Goal: Information Seeking & Learning: Check status

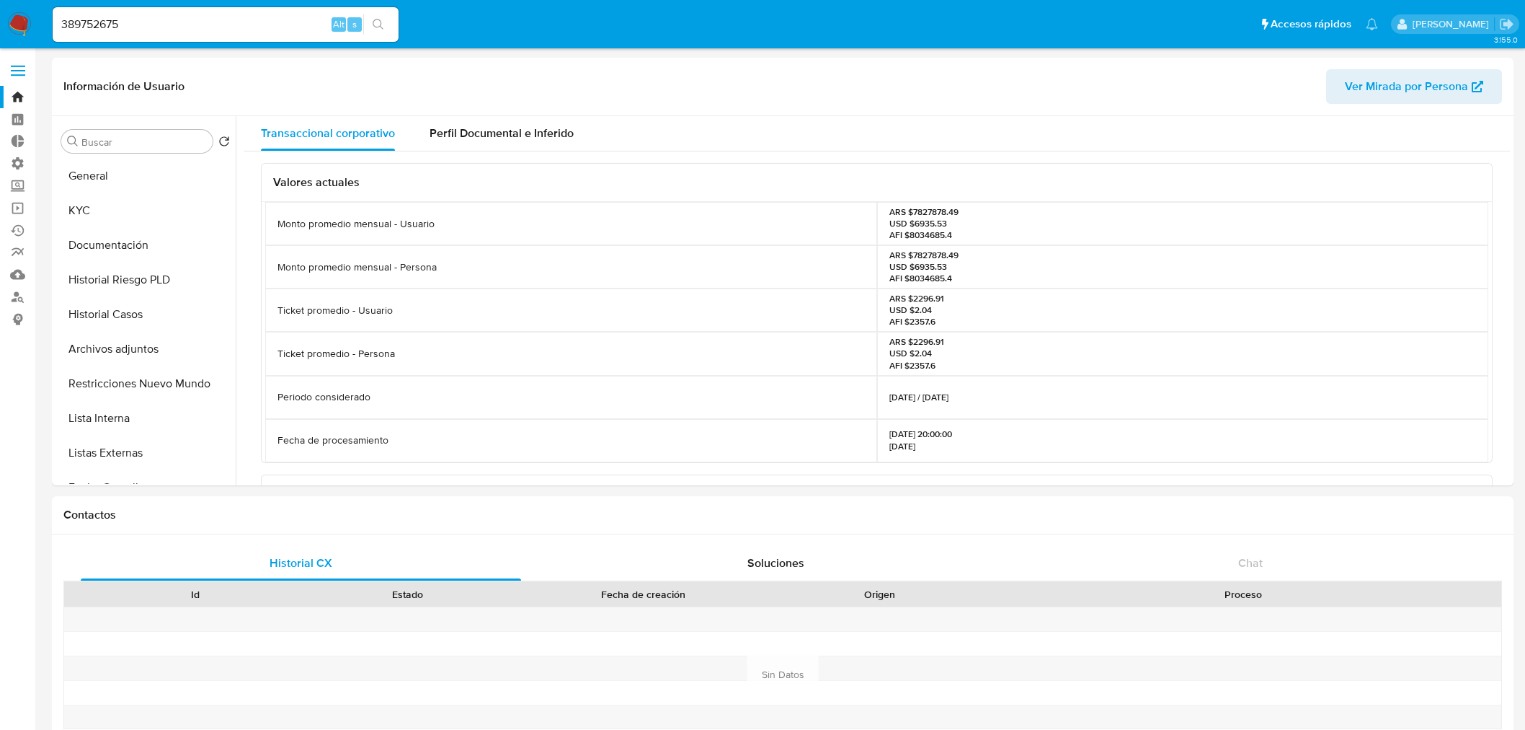
select select "10"
click at [126, 207] on button "KYC" at bounding box center [140, 210] width 169 height 35
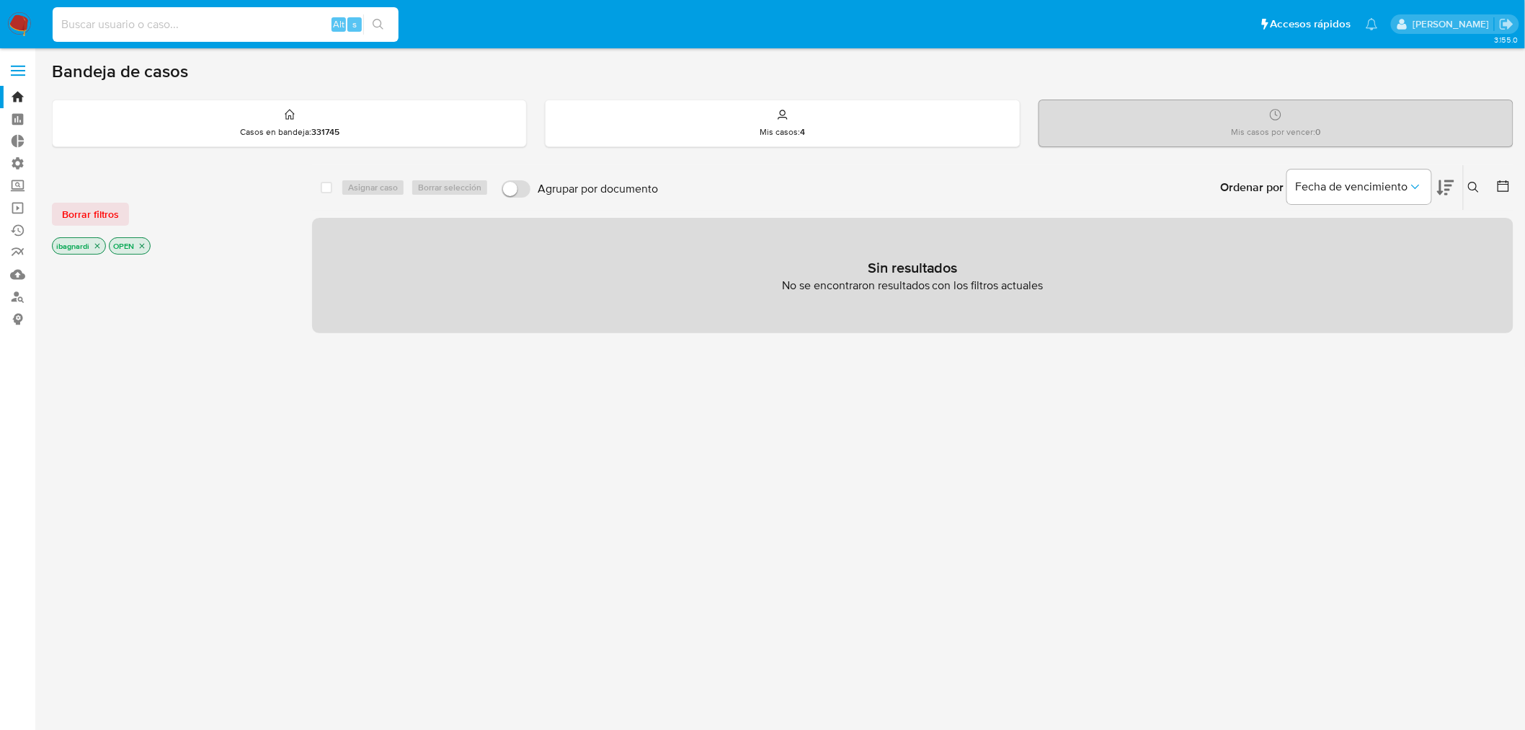
click at [234, 26] on input at bounding box center [226, 24] width 346 height 19
paste input "389752675"
type input "389752675"
click at [382, 22] on icon "search-icon" at bounding box center [379, 25] width 12 height 12
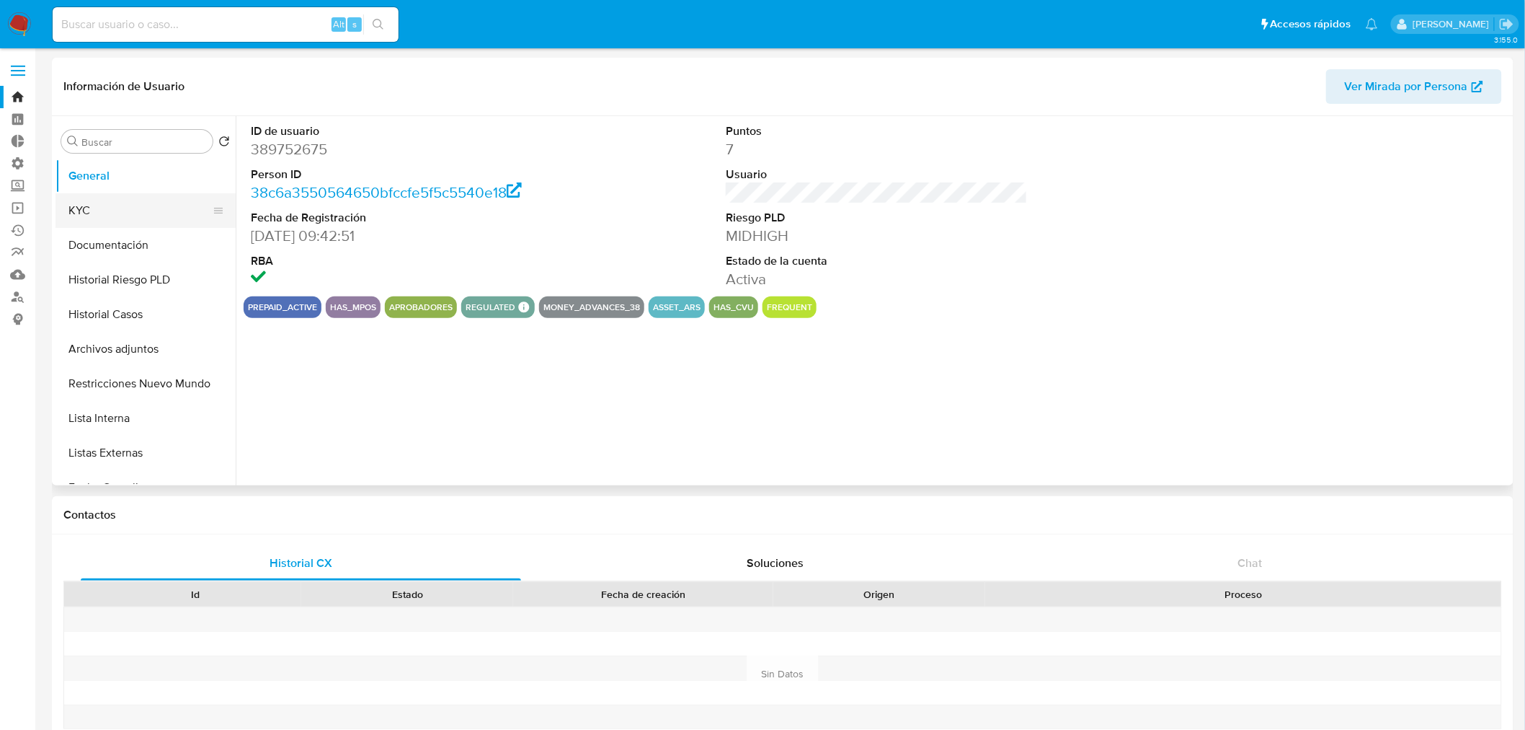
select select "10"
click at [110, 311] on button "Historial Casos" at bounding box center [140, 314] width 169 height 35
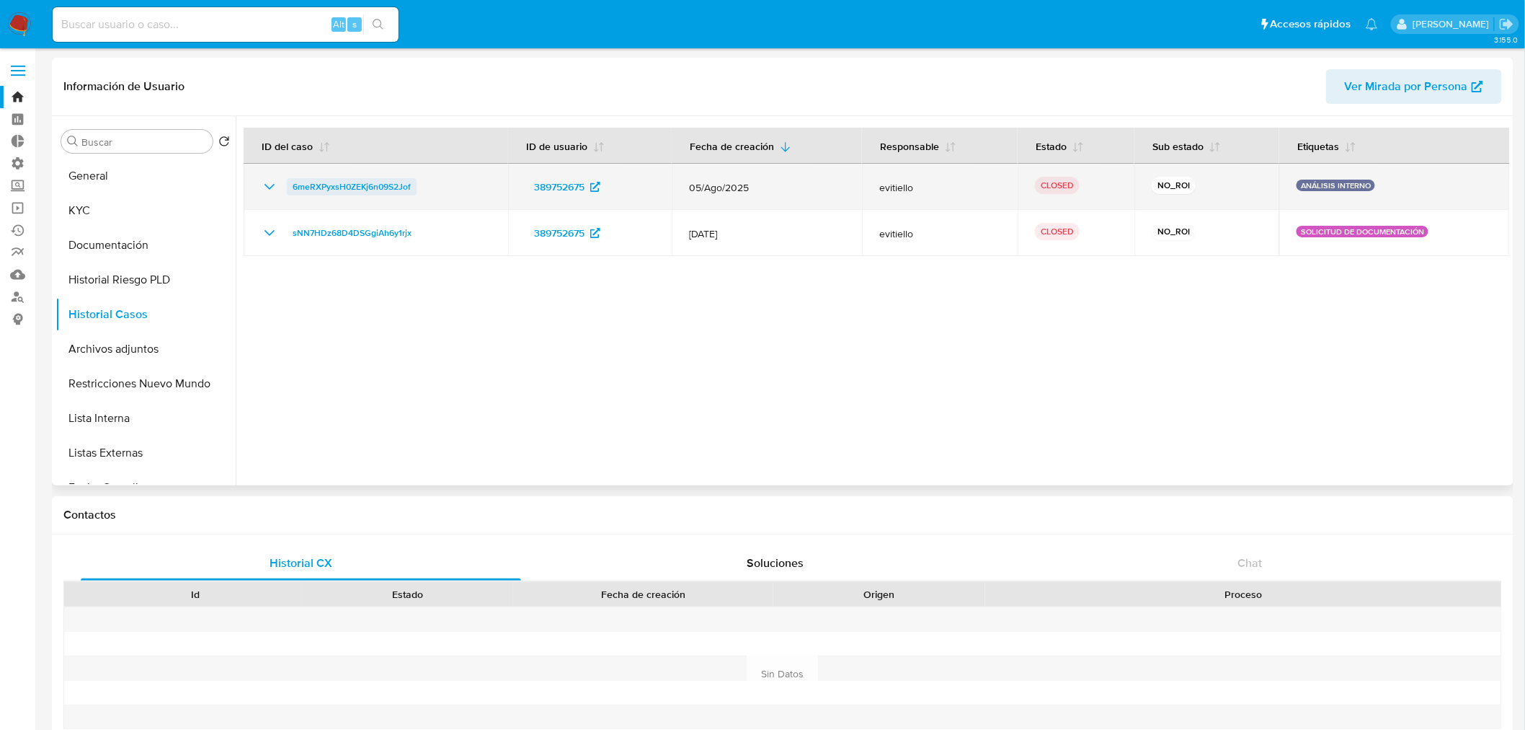
click at [345, 184] on span "6meRXPyxsH0ZEKj6n09S2Jof" at bounding box center [352, 186] width 118 height 17
click at [271, 192] on icon "Mostrar/Ocultar" at bounding box center [269, 186] width 17 height 17
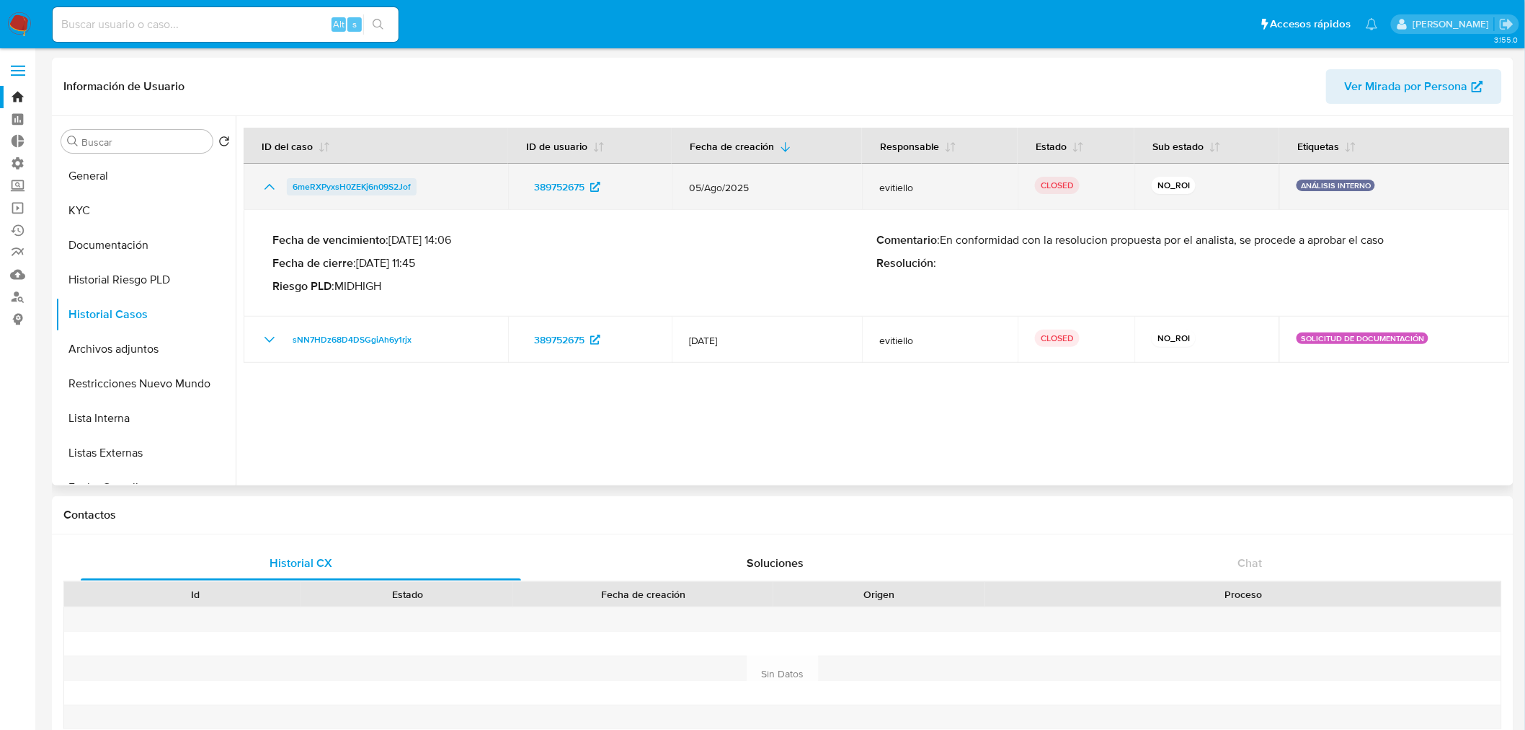
click at [368, 177] on td "6meRXPyxsH0ZEKj6n09S2Jof" at bounding box center [376, 187] width 265 height 46
click at [351, 178] on span "6meRXPyxsH0ZEKj6n09S2Jof" at bounding box center [352, 186] width 118 height 17
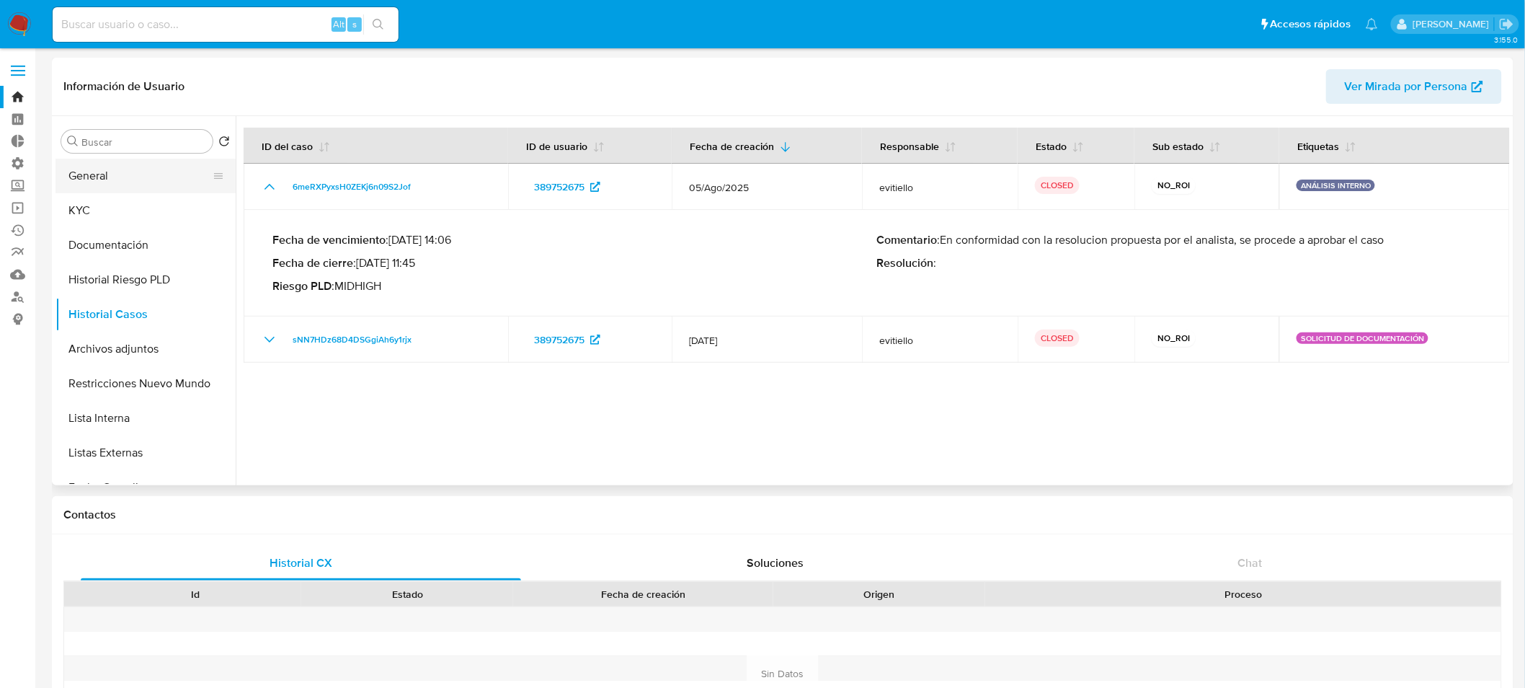
click at [99, 187] on button "General" at bounding box center [140, 176] width 169 height 35
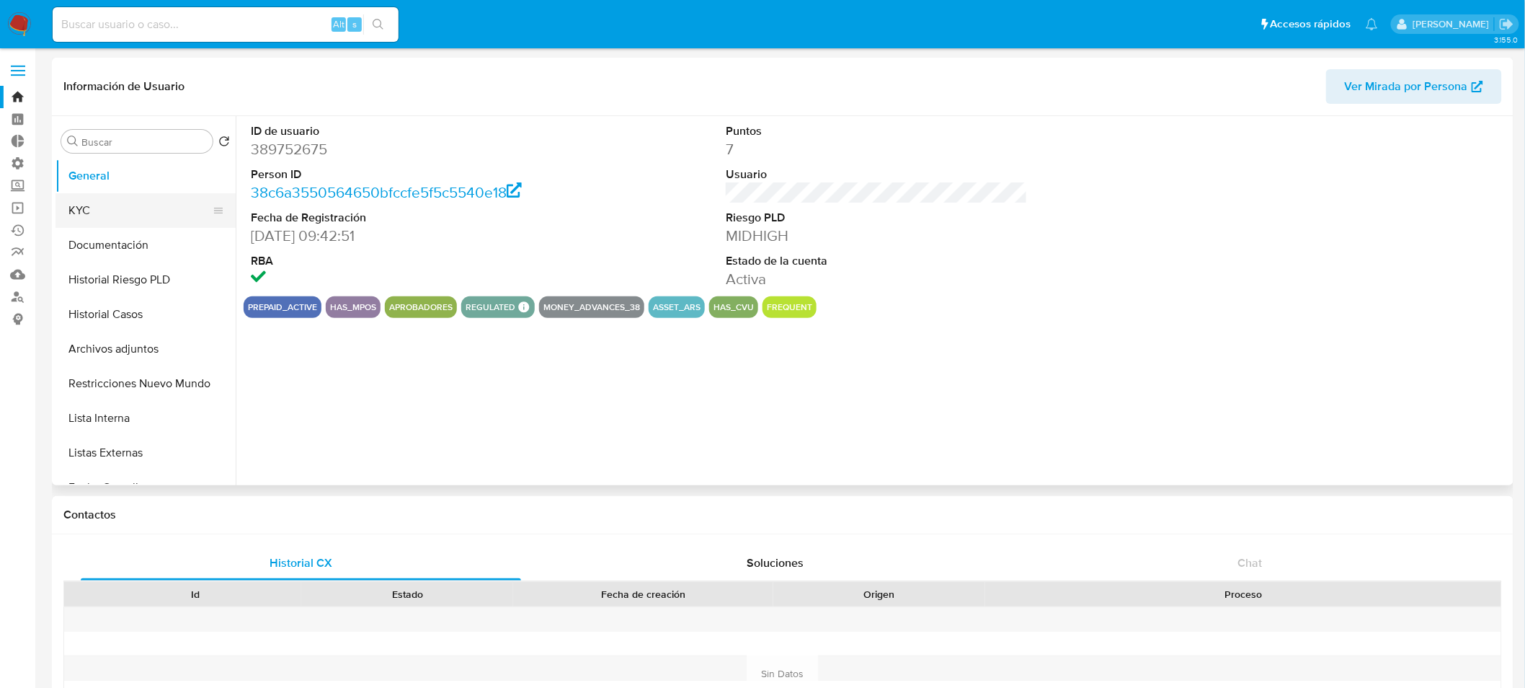
click at [112, 208] on button "KYC" at bounding box center [140, 210] width 169 height 35
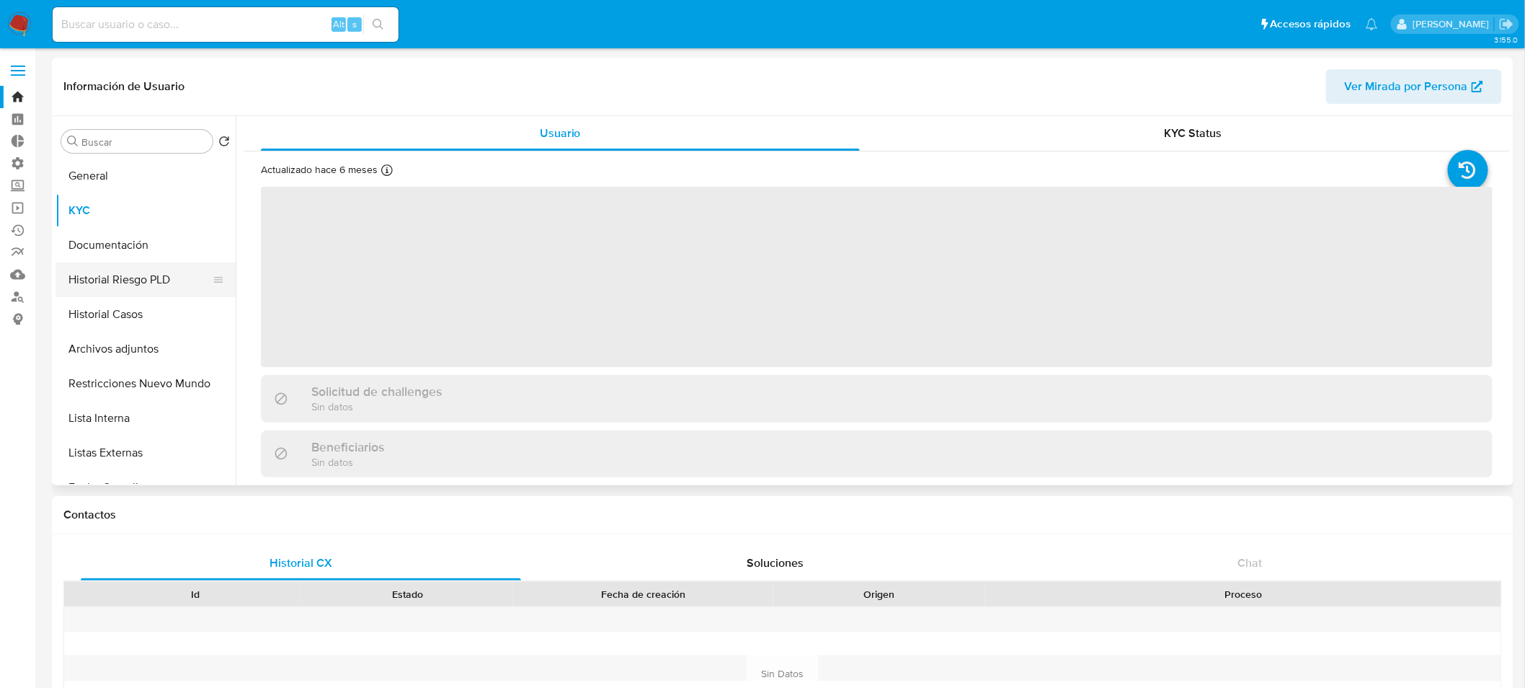
click at [131, 275] on button "Historial Riesgo PLD" at bounding box center [140, 279] width 169 height 35
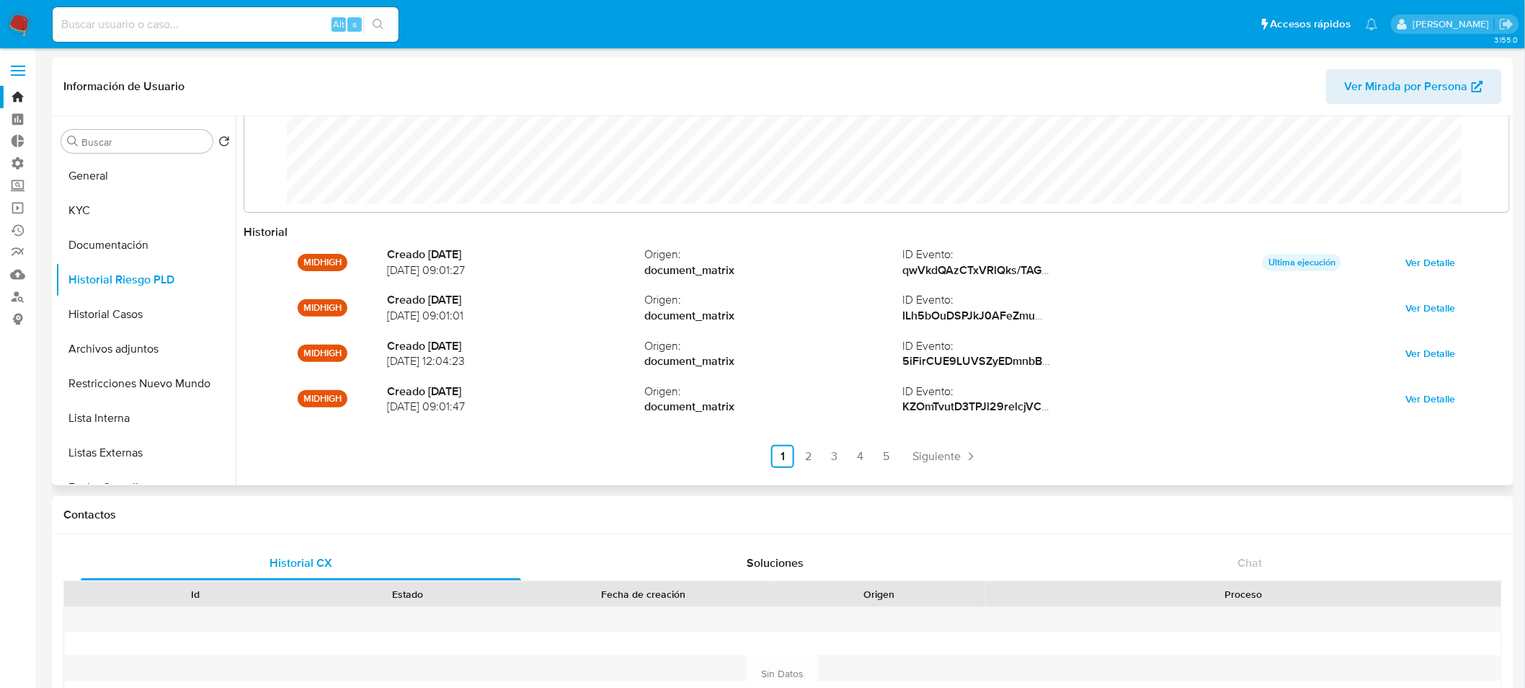
scroll to position [76, 0]
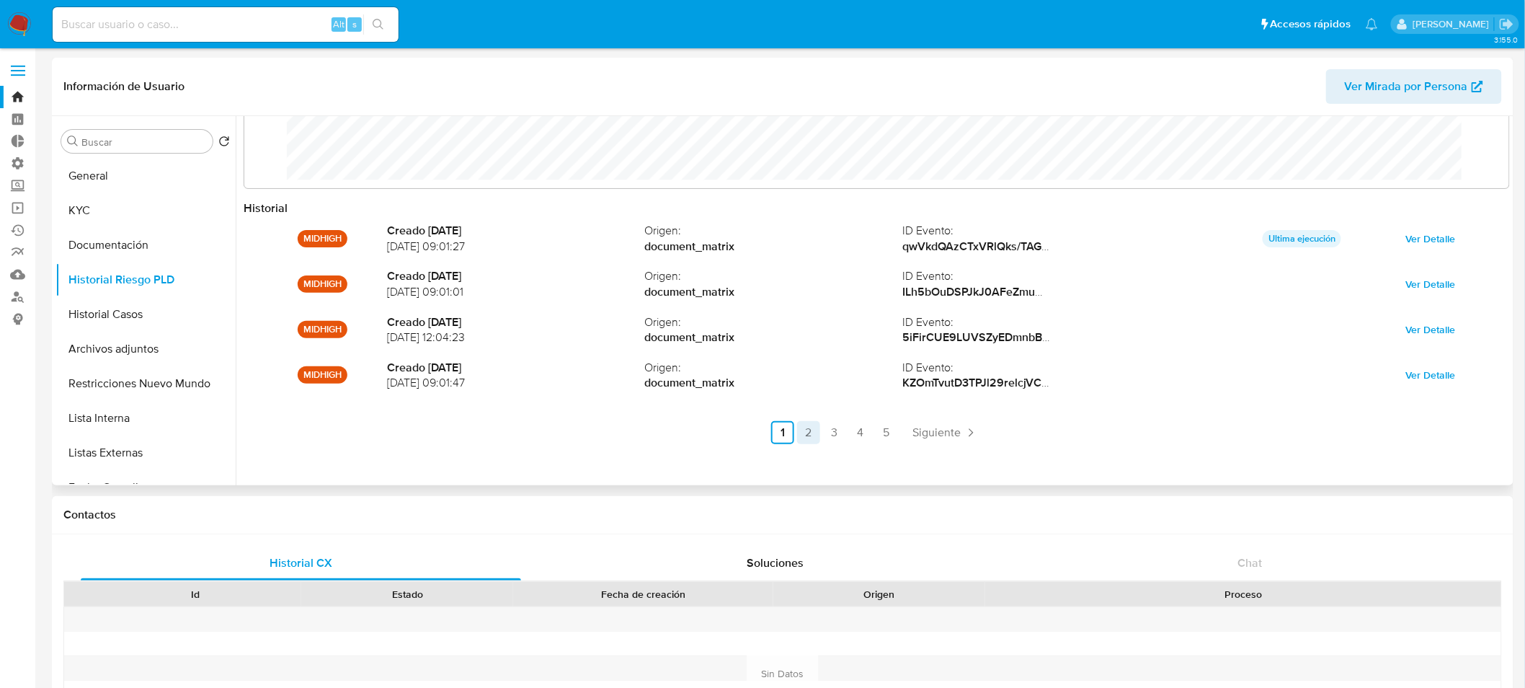
click at [810, 430] on link "2" at bounding box center [808, 432] width 23 height 23
click at [832, 433] on ul "Anterior 1 2 3 4 5 Siguiente" at bounding box center [877, 432] width 1267 height 23
click at [880, 430] on link "3" at bounding box center [873, 432] width 23 height 23
click at [904, 430] on link "4" at bounding box center [899, 432] width 23 height 23
click at [928, 428] on link "5" at bounding box center [925, 432] width 23 height 23
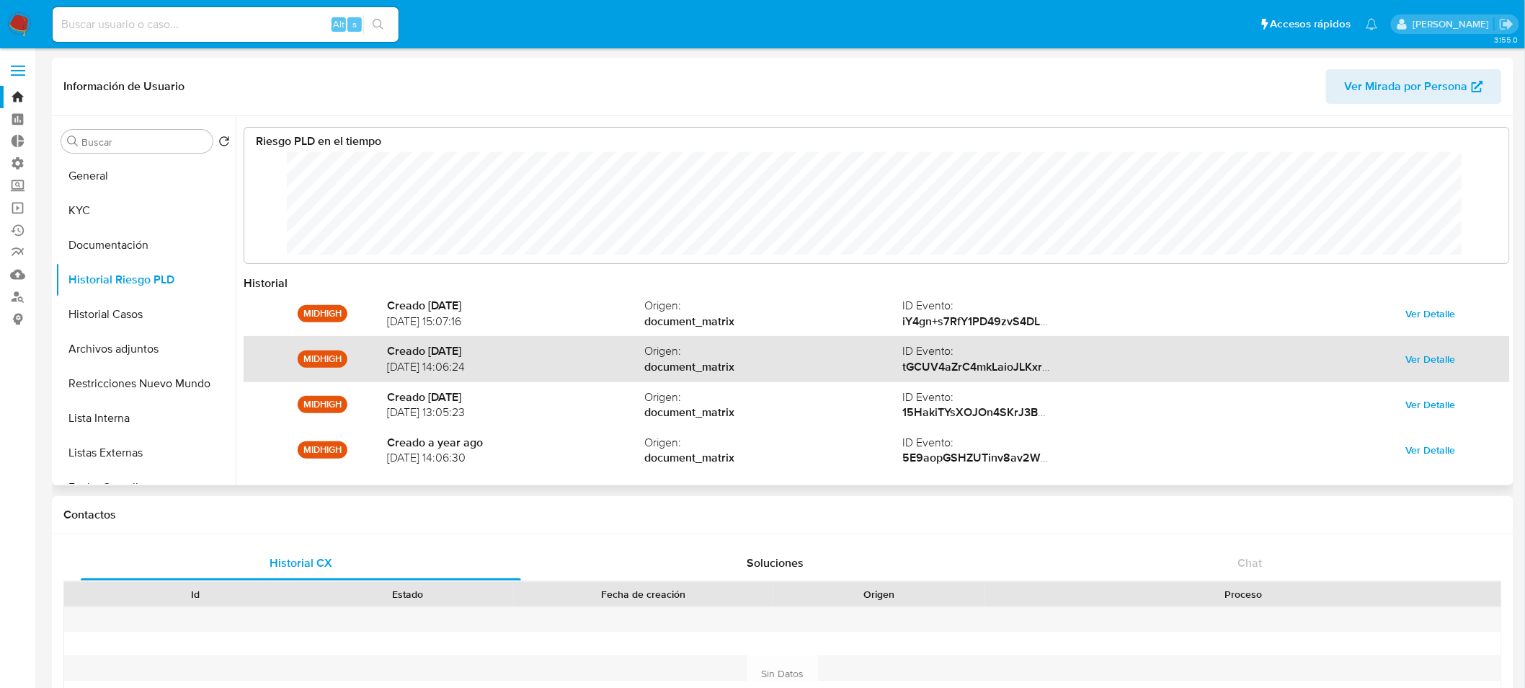
scroll to position [0, 0]
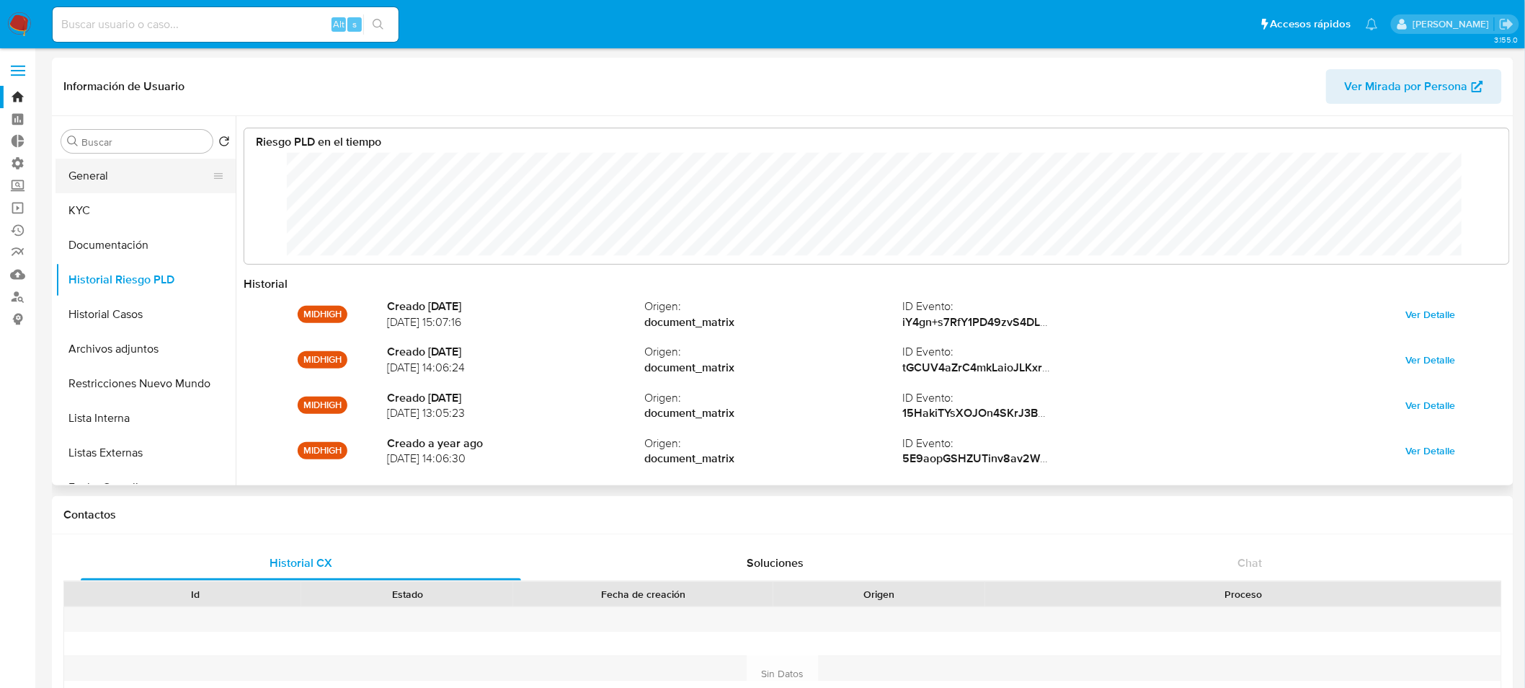
click at [118, 174] on button "General" at bounding box center [140, 176] width 169 height 35
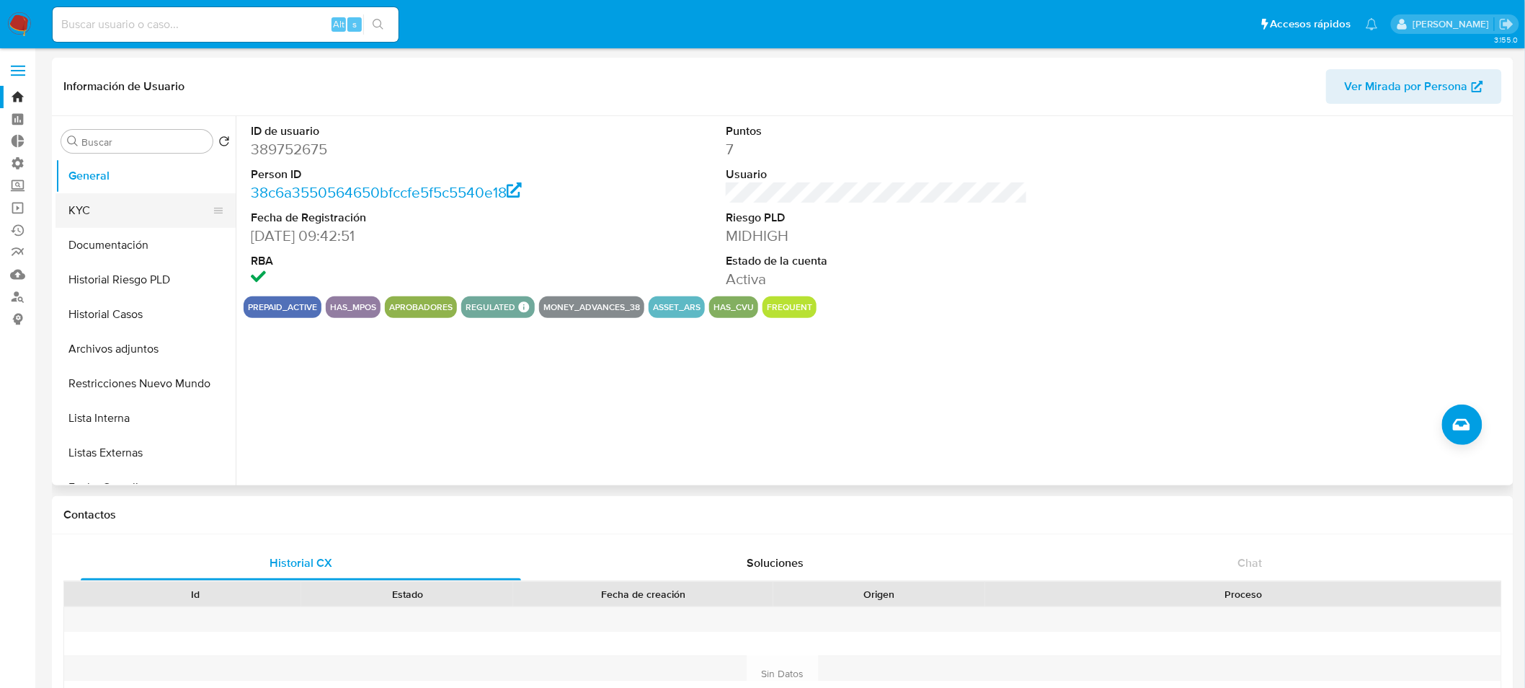
click at [118, 211] on button "KYC" at bounding box center [140, 210] width 169 height 35
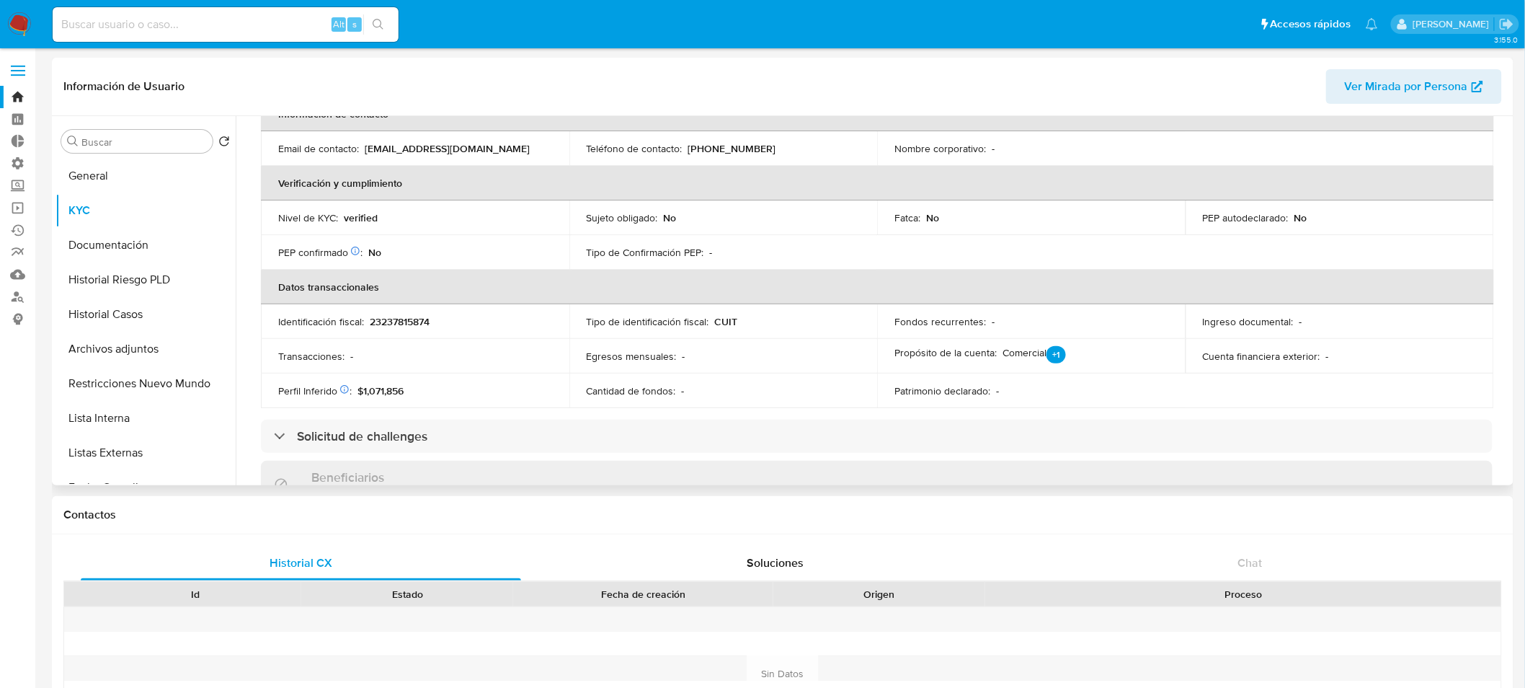
scroll to position [320, 0]
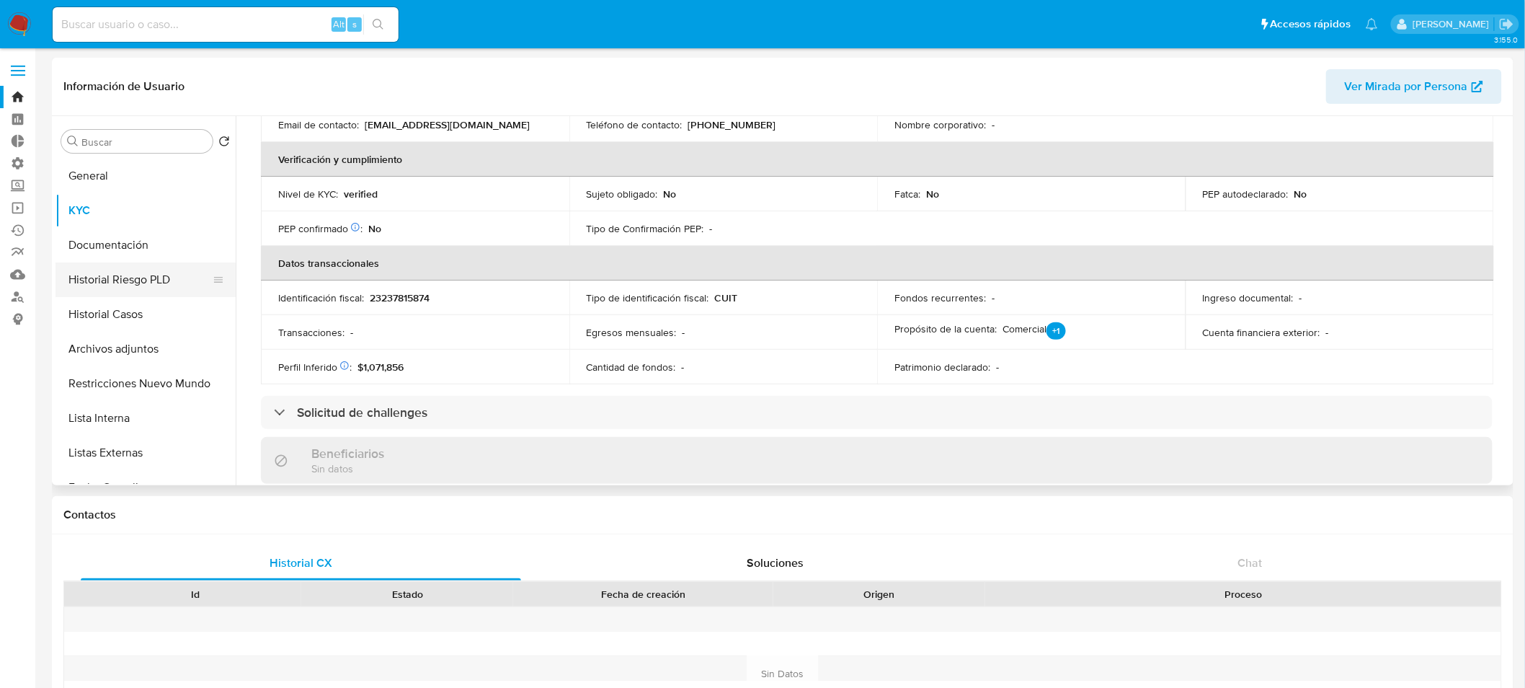
click at [139, 275] on button "Historial Riesgo PLD" at bounding box center [140, 279] width 169 height 35
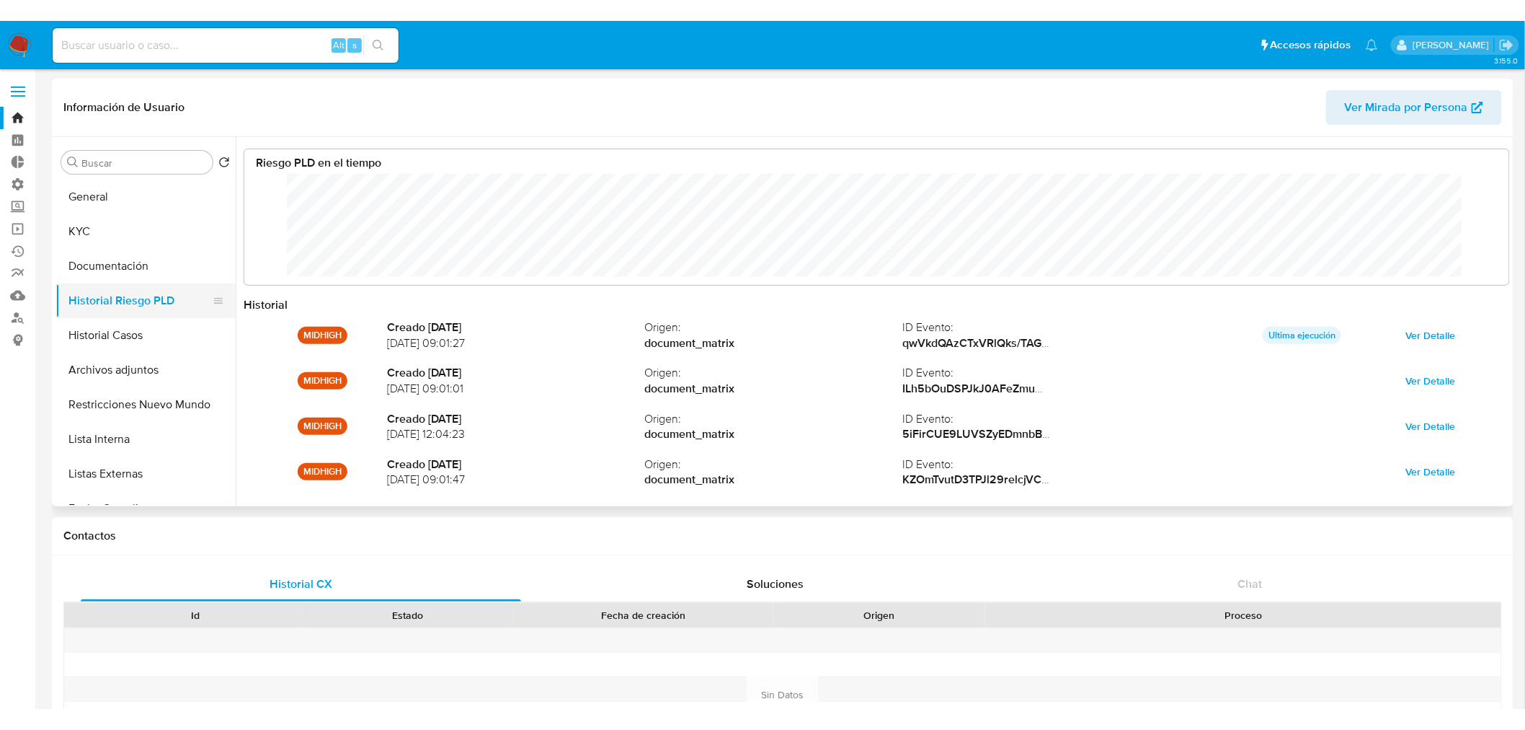
scroll to position [108, 1236]
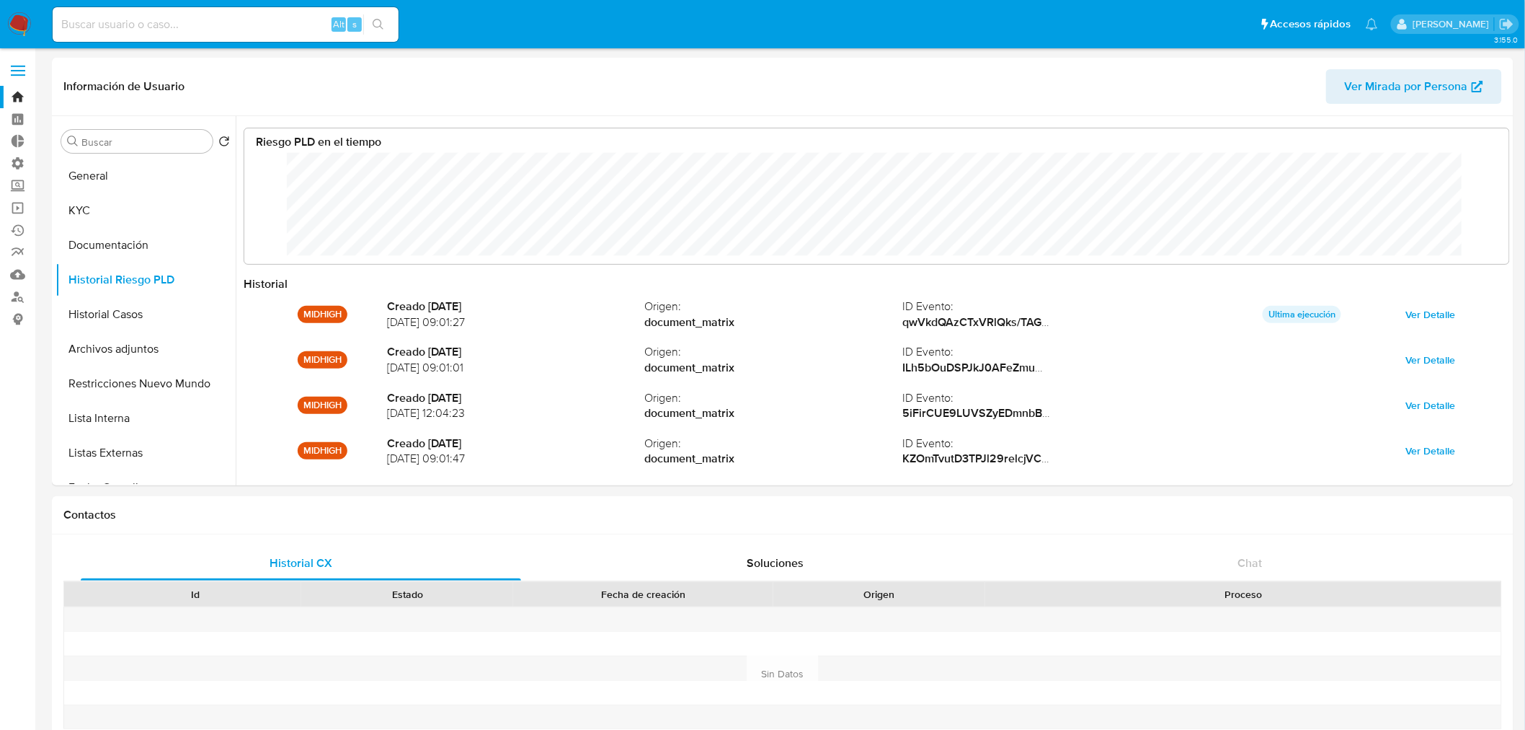
click at [181, 13] on div "Alt s" at bounding box center [226, 24] width 346 height 35
drag, startPoint x: 181, startPoint y: 13, endPoint x: 136, endPoint y: 30, distance: 48.6
click at [136, 31] on div "Alt s" at bounding box center [226, 24] width 346 height 35
click at [135, 25] on input at bounding box center [226, 24] width 346 height 19
paste input "398111406"
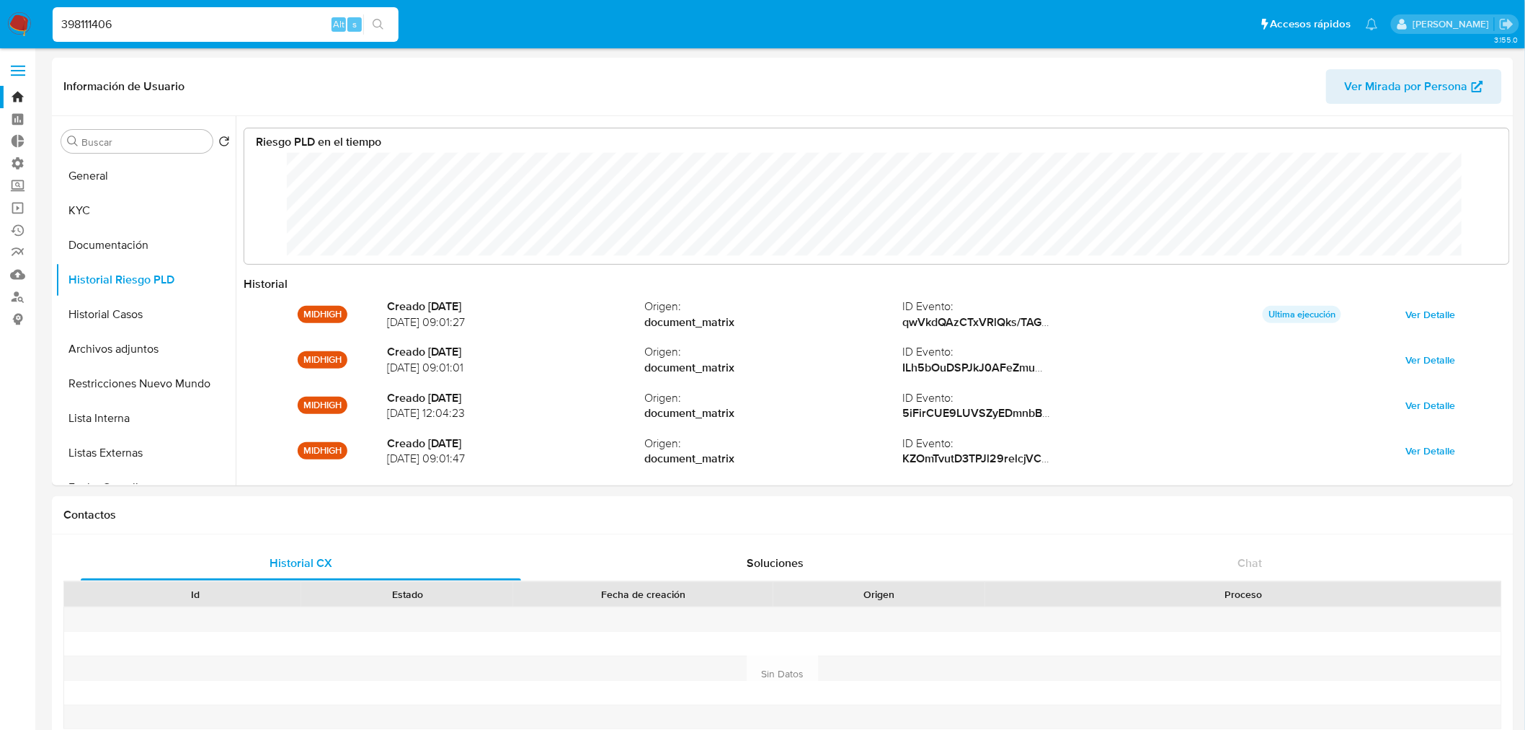
type input "398111406"
click at [378, 20] on icon "search-icon" at bounding box center [379, 25] width 12 height 12
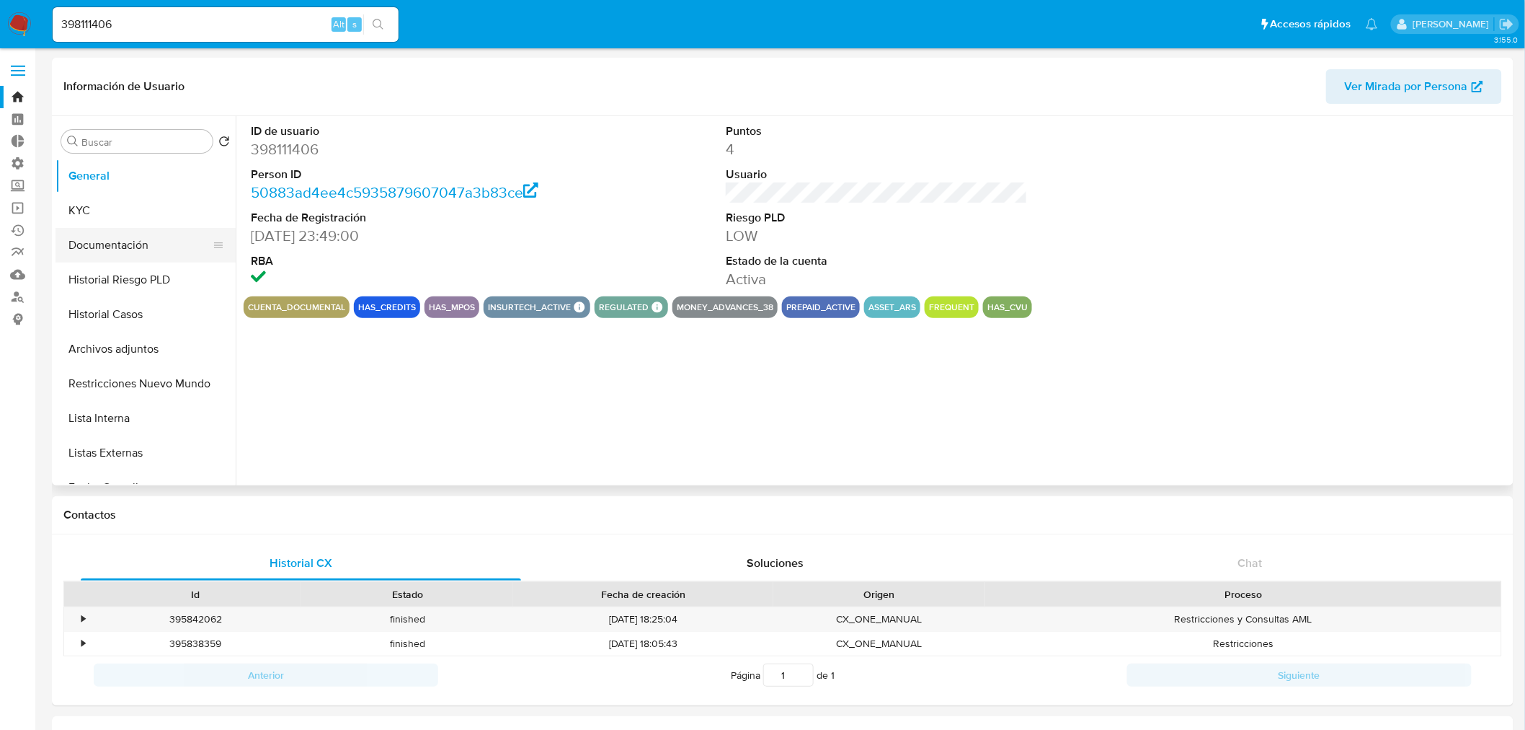
select select "10"
click at [131, 389] on button "Restricciones Nuevo Mundo" at bounding box center [140, 383] width 169 height 35
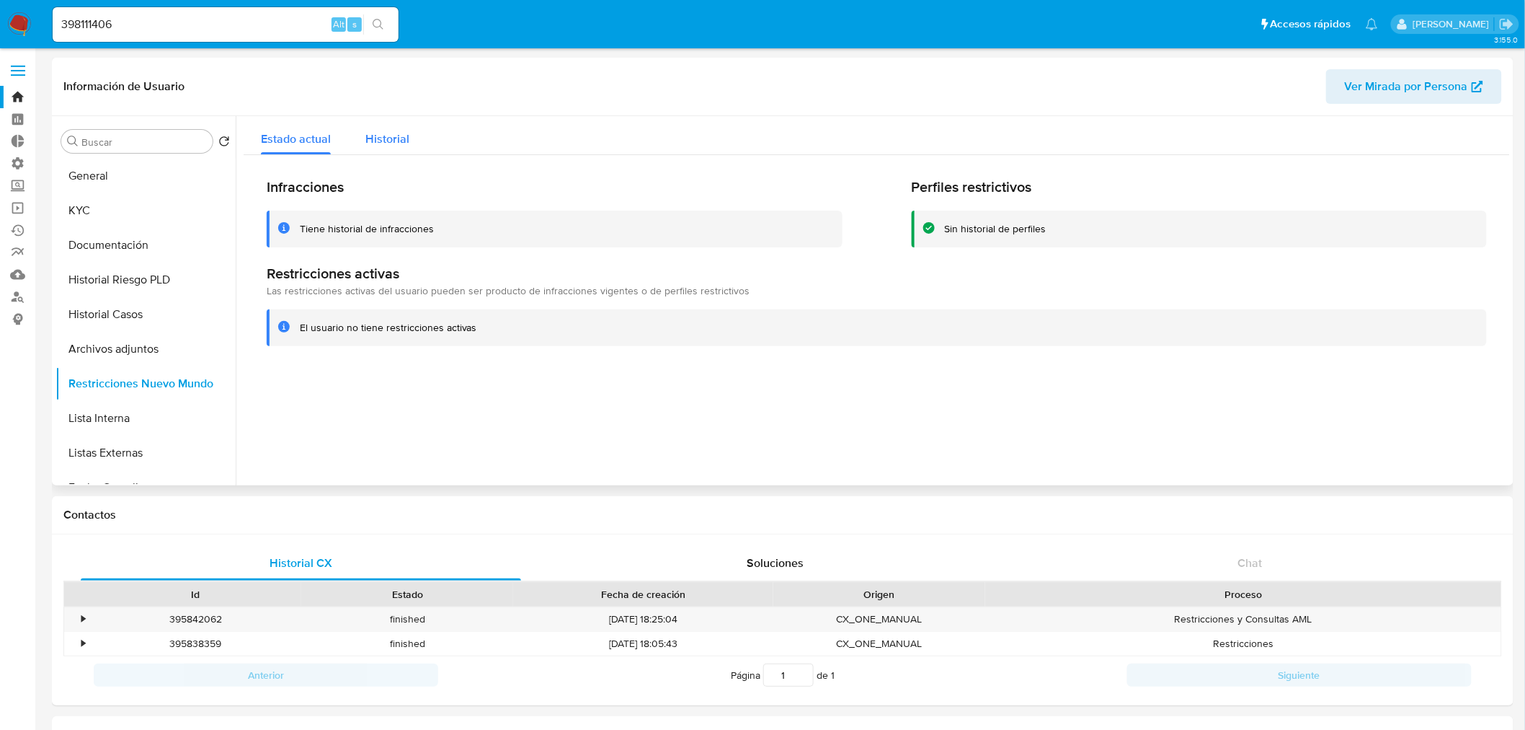
click at [418, 138] on button "Historial" at bounding box center [387, 135] width 79 height 38
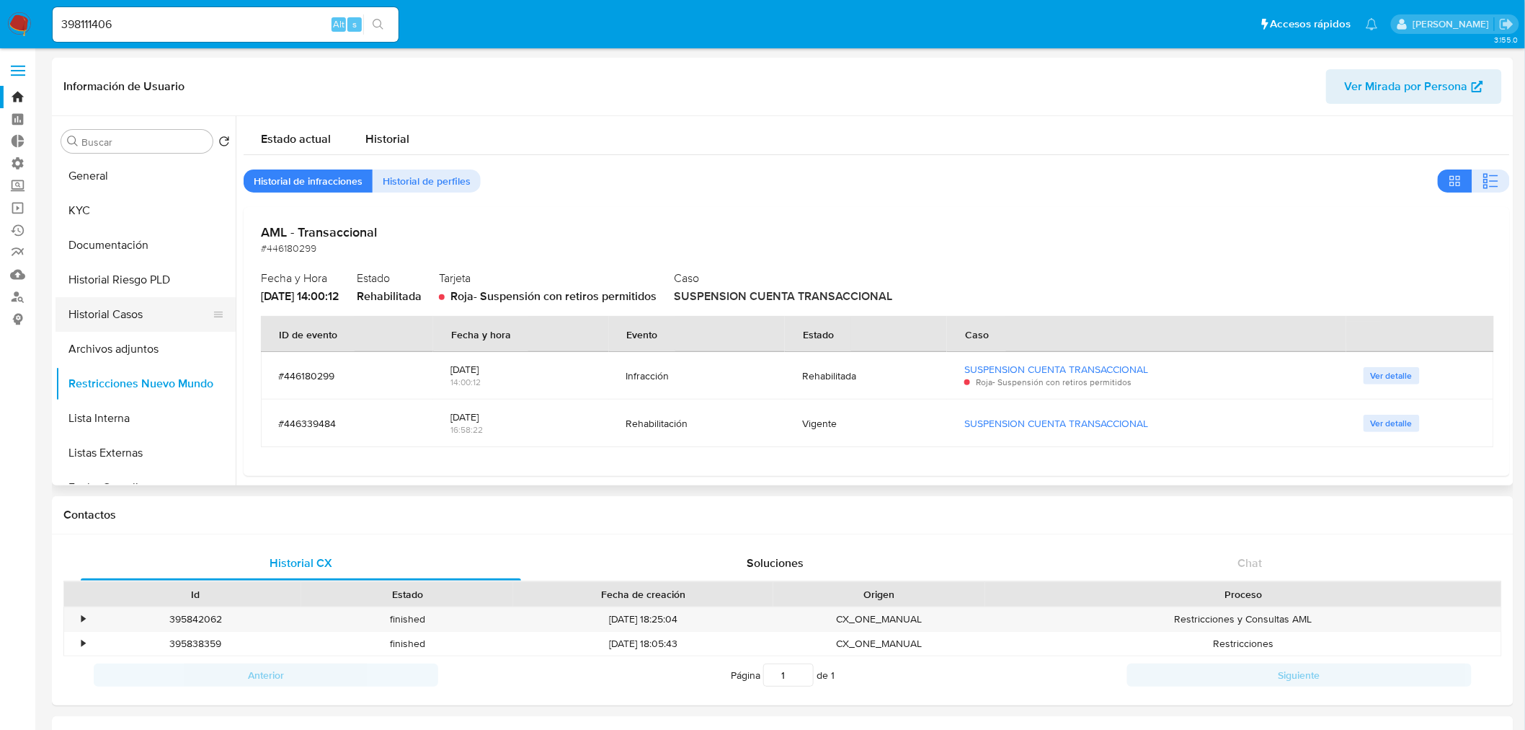
click at [133, 322] on button "Historial Casos" at bounding box center [140, 314] width 169 height 35
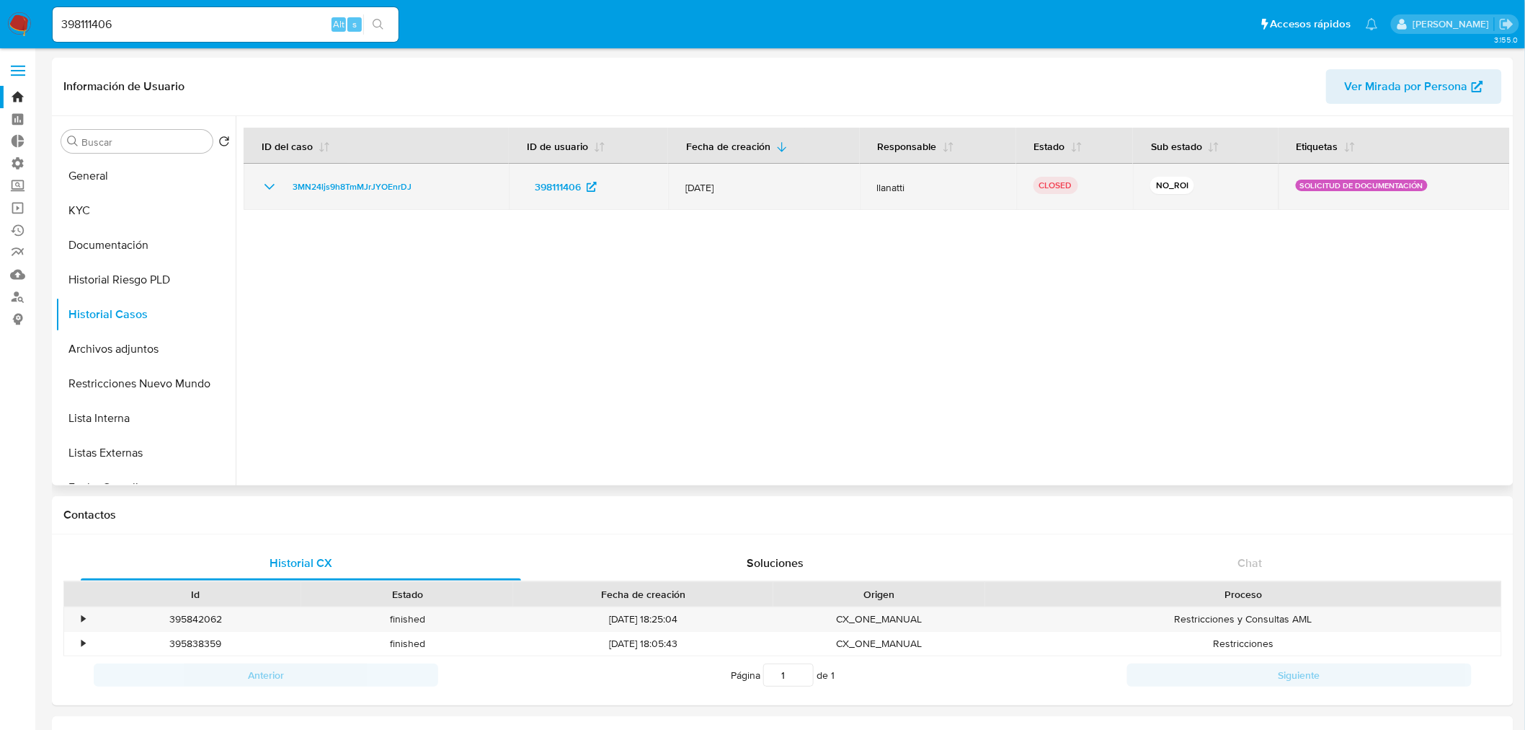
click at [276, 178] on icon "Mostrar/Ocultar" at bounding box center [269, 186] width 17 height 17
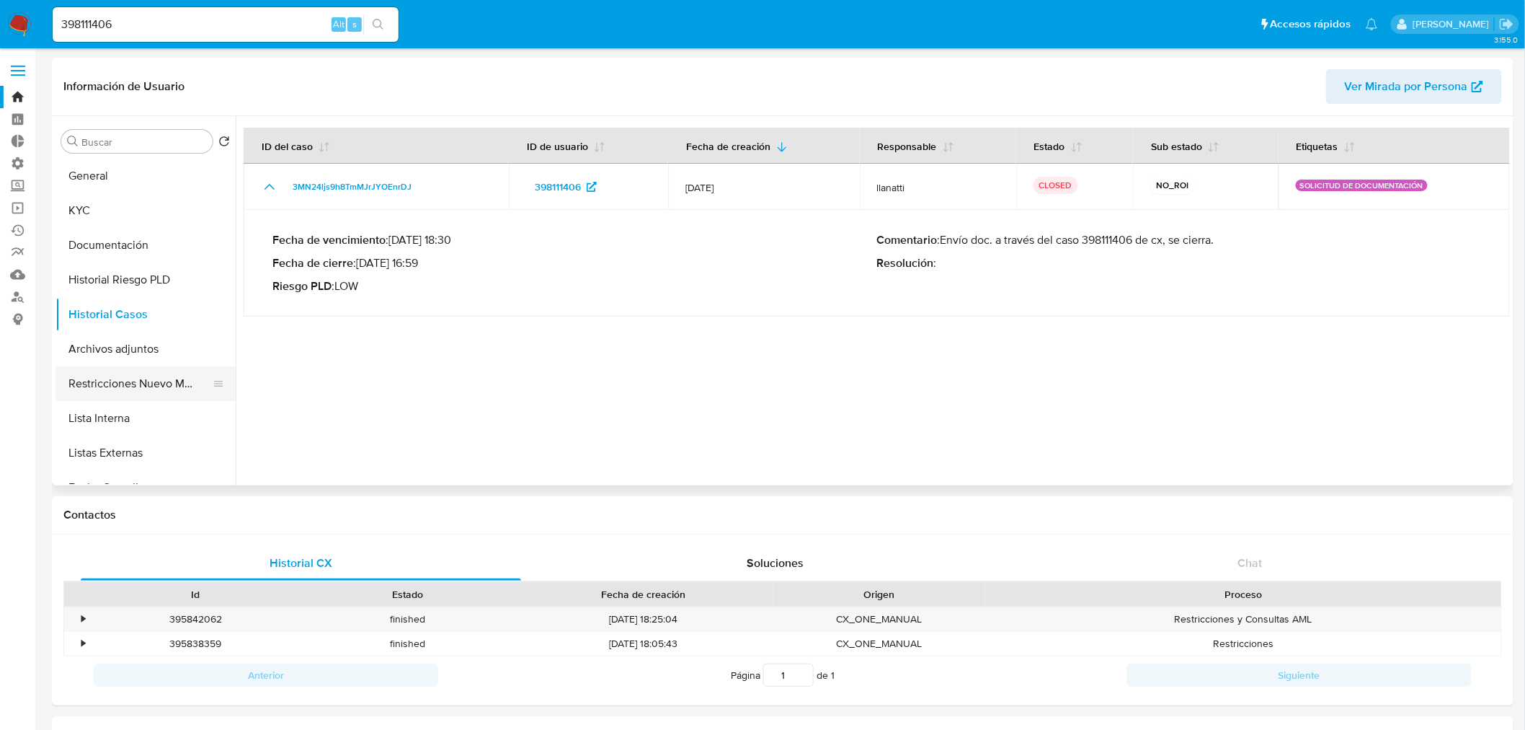
click at [133, 384] on button "Restricciones Nuevo Mundo" at bounding box center [140, 383] width 169 height 35
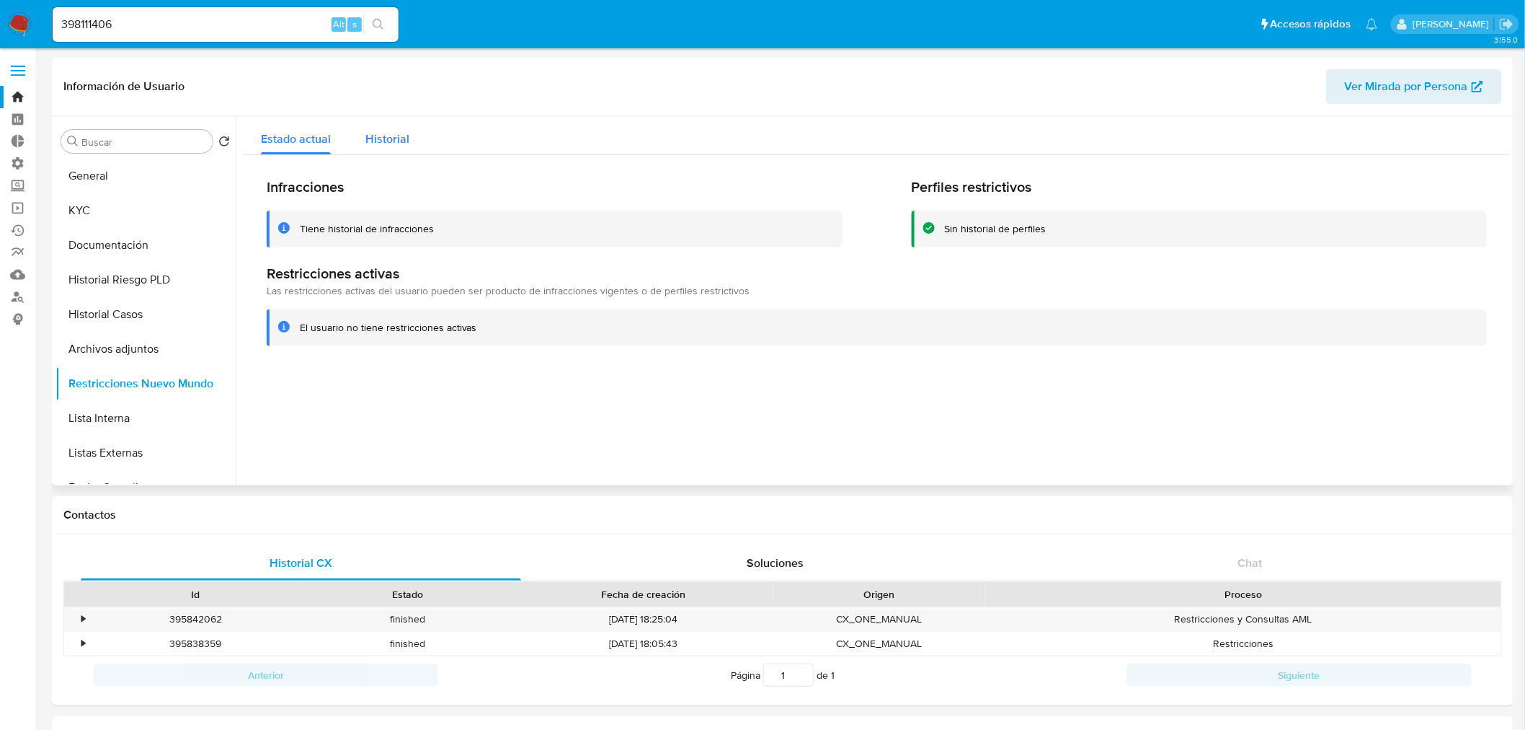
click at [399, 138] on span "Historial" at bounding box center [387, 138] width 44 height 17
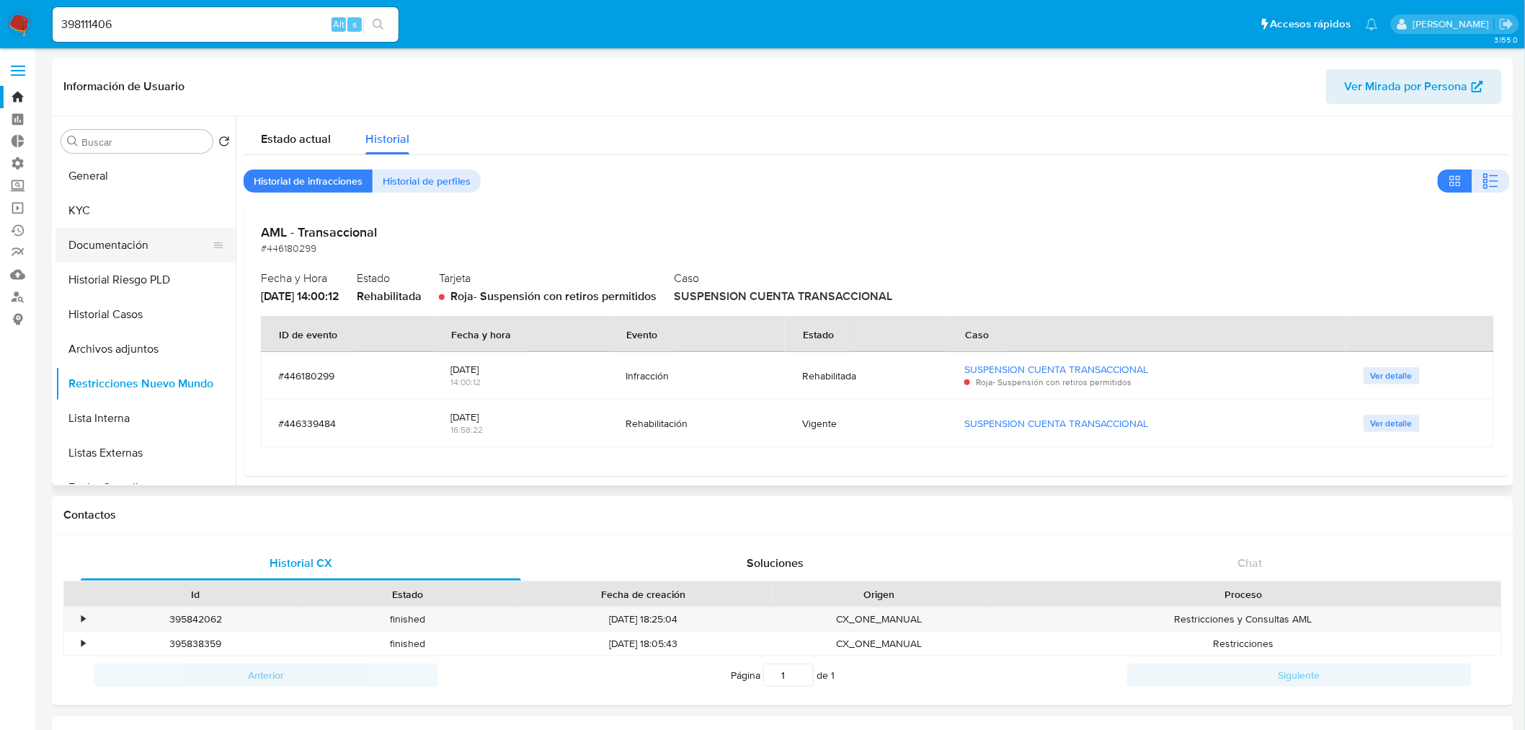
click at [128, 255] on button "Documentación" at bounding box center [140, 245] width 169 height 35
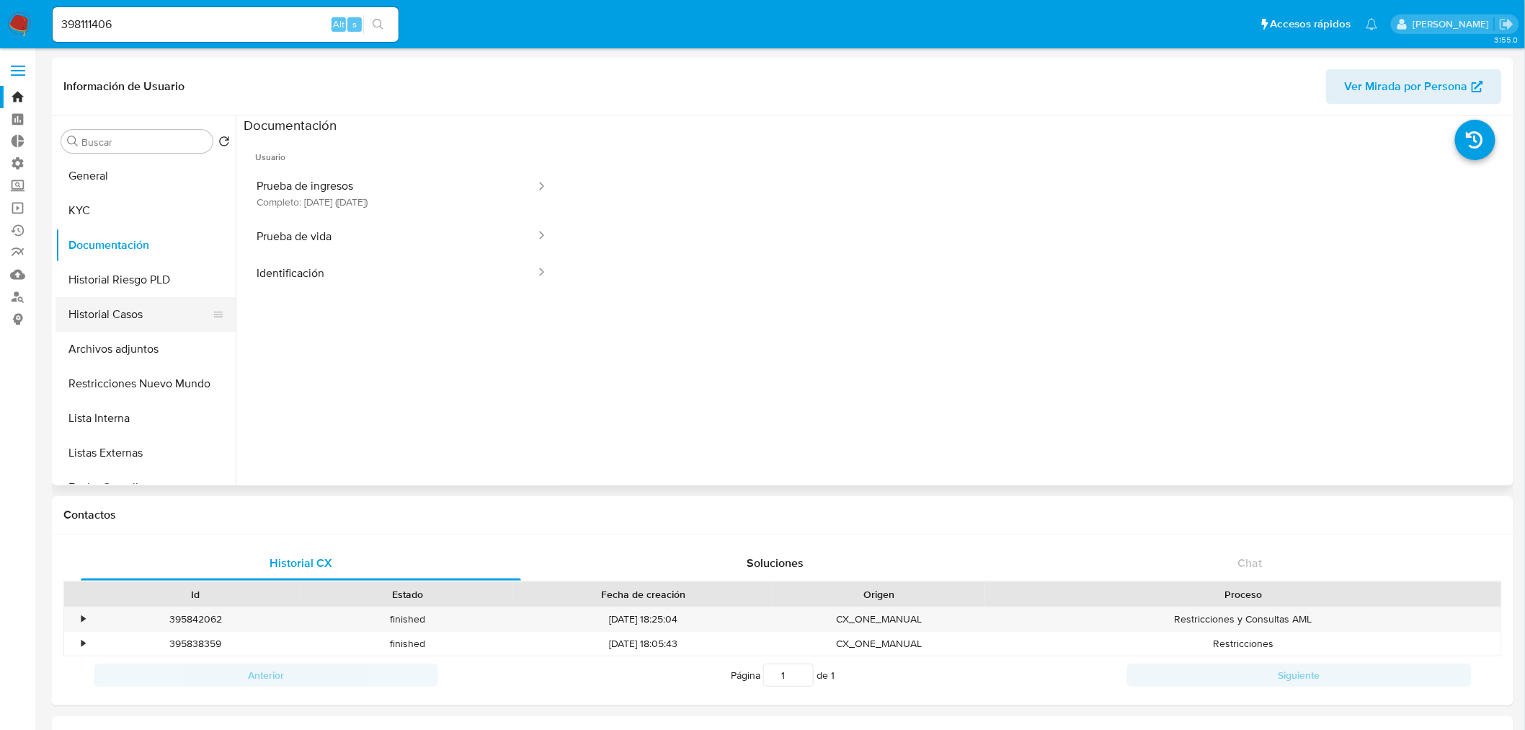
click at [132, 316] on button "Historial Casos" at bounding box center [140, 314] width 169 height 35
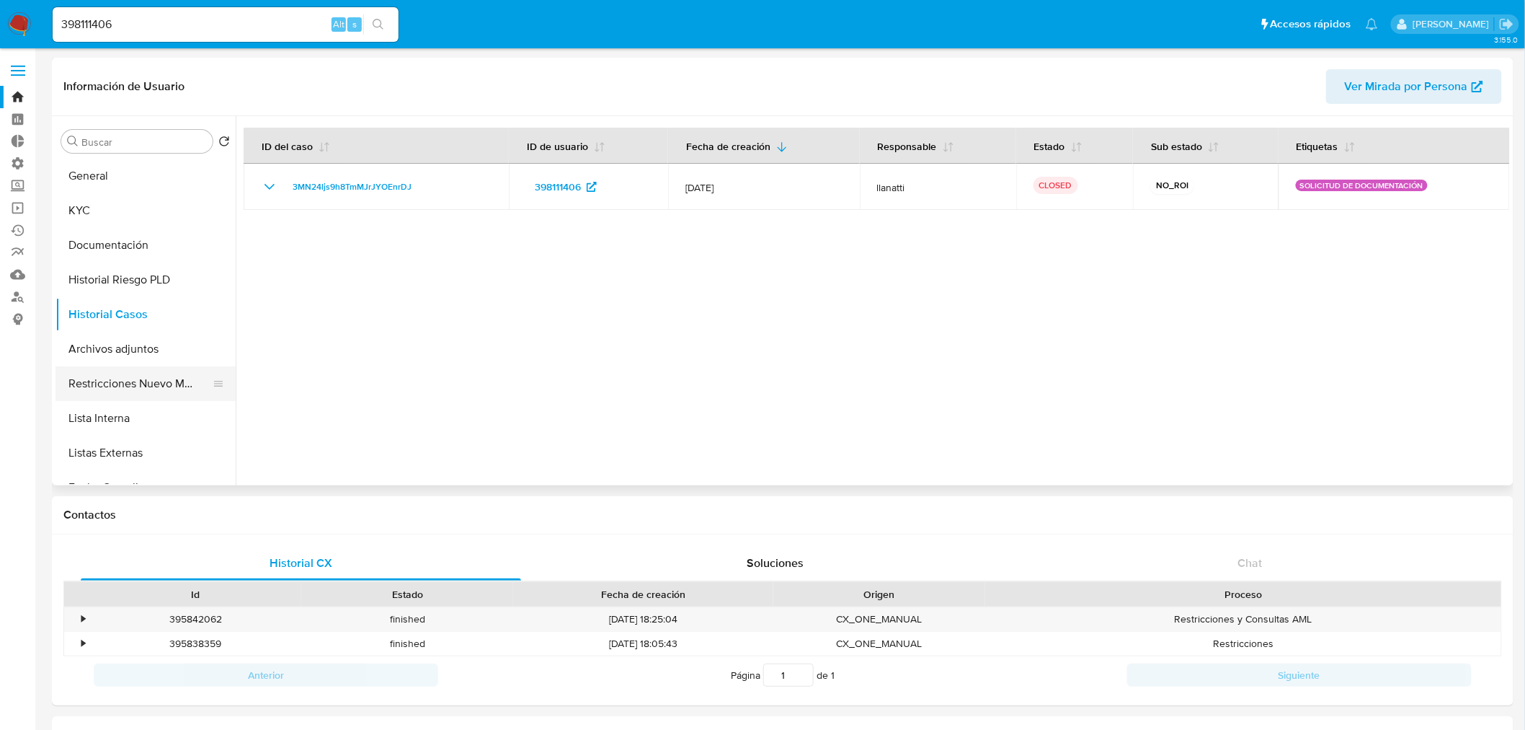
click at [140, 387] on button "Restricciones Nuevo Mundo" at bounding box center [140, 383] width 169 height 35
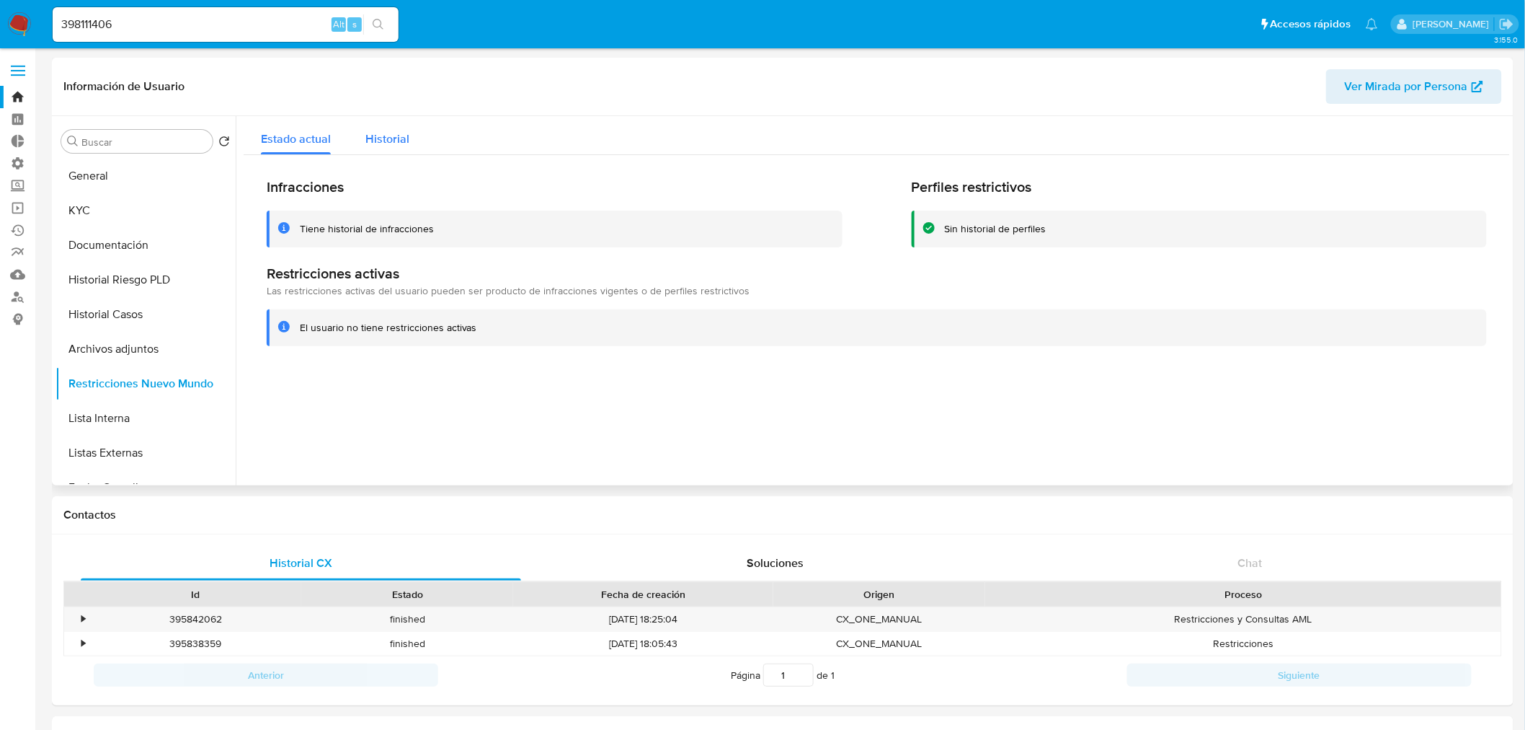
click at [413, 136] on button "Historial" at bounding box center [387, 135] width 79 height 38
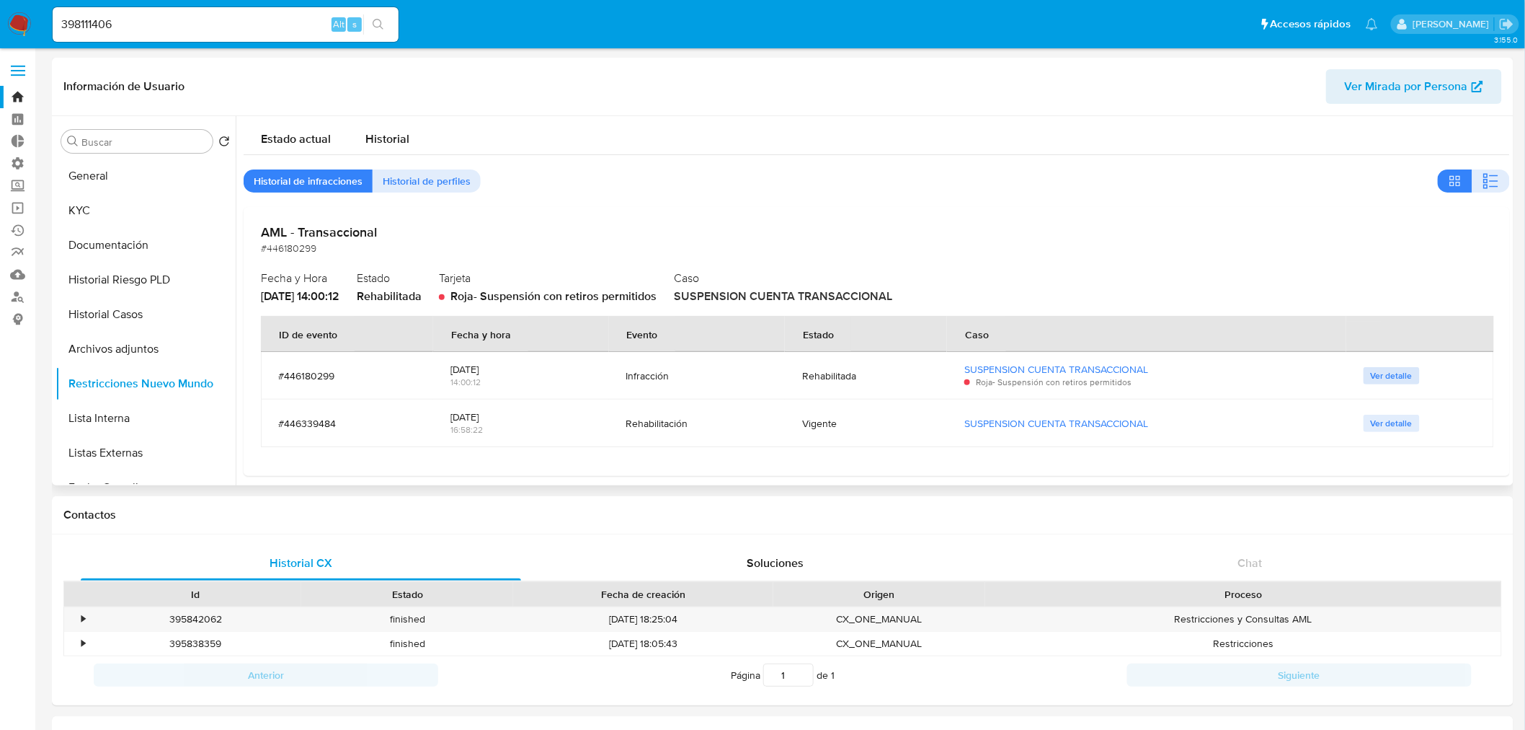
click at [1380, 368] on span "Ver detalle" at bounding box center [1392, 375] width 42 height 14
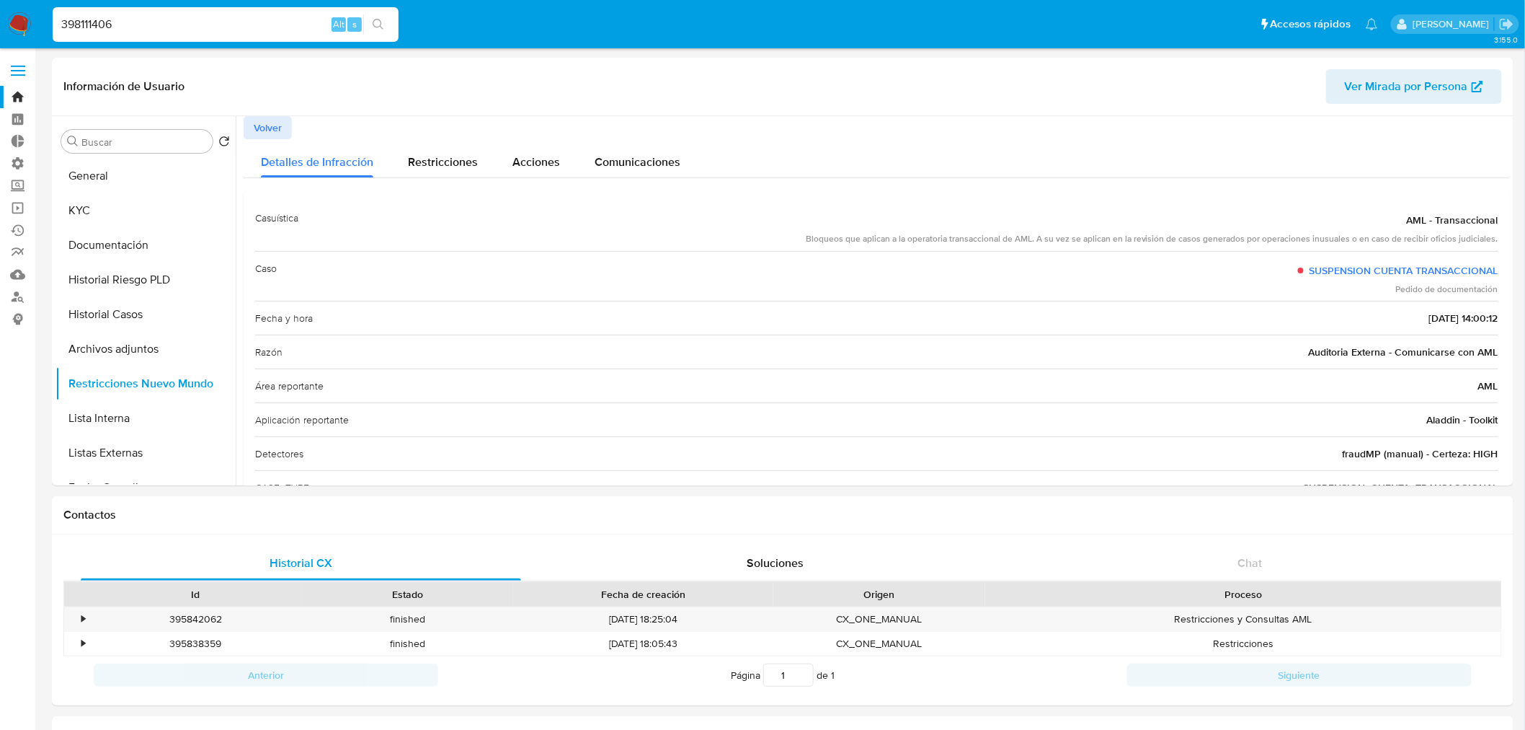
drag, startPoint x: 227, startPoint y: 20, endPoint x: -322, endPoint y: 56, distance: 550.4
paste input "988688"
type input "399886886"
click at [386, 20] on button "search-icon" at bounding box center [378, 24] width 30 height 20
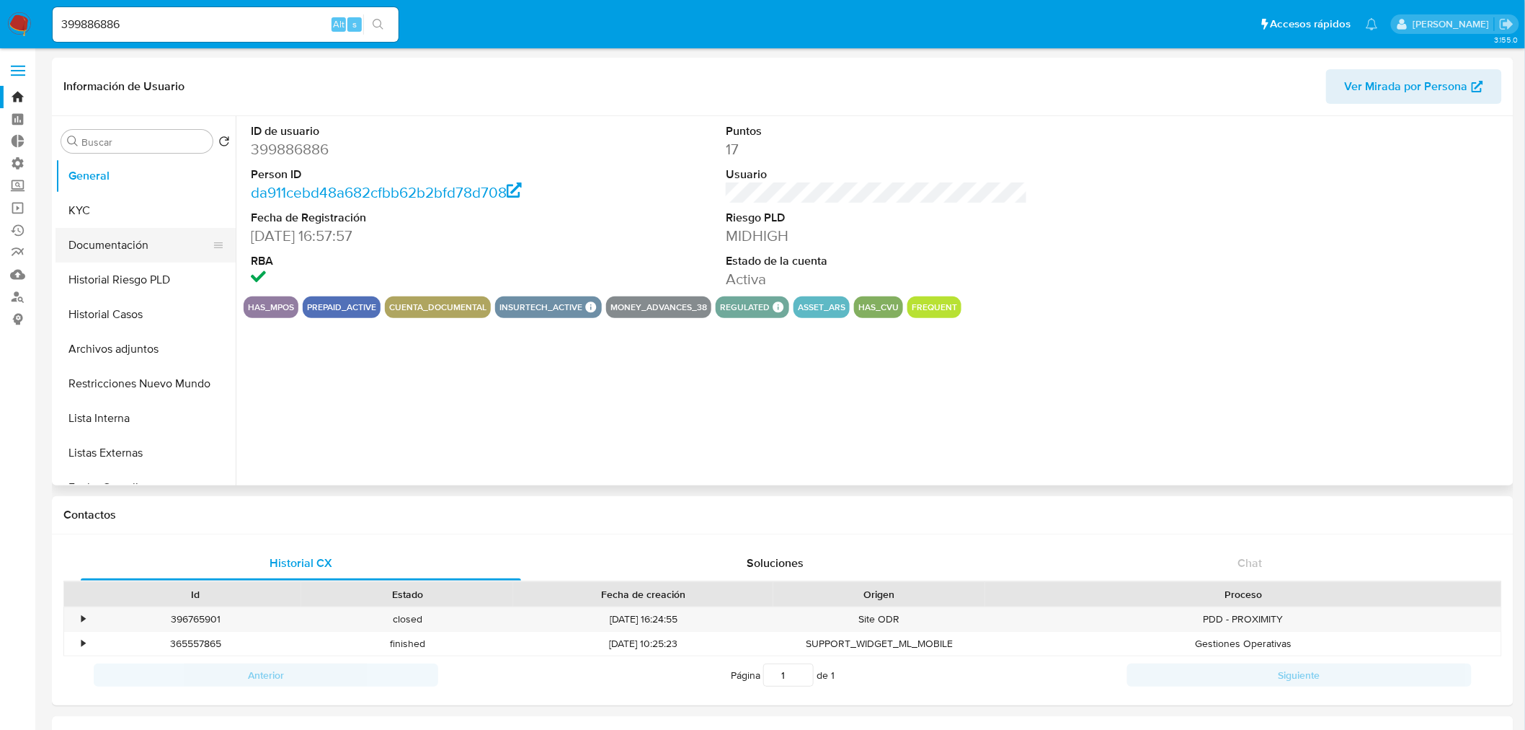
select select "10"
click at [126, 309] on button "Historial Casos" at bounding box center [140, 314] width 169 height 35
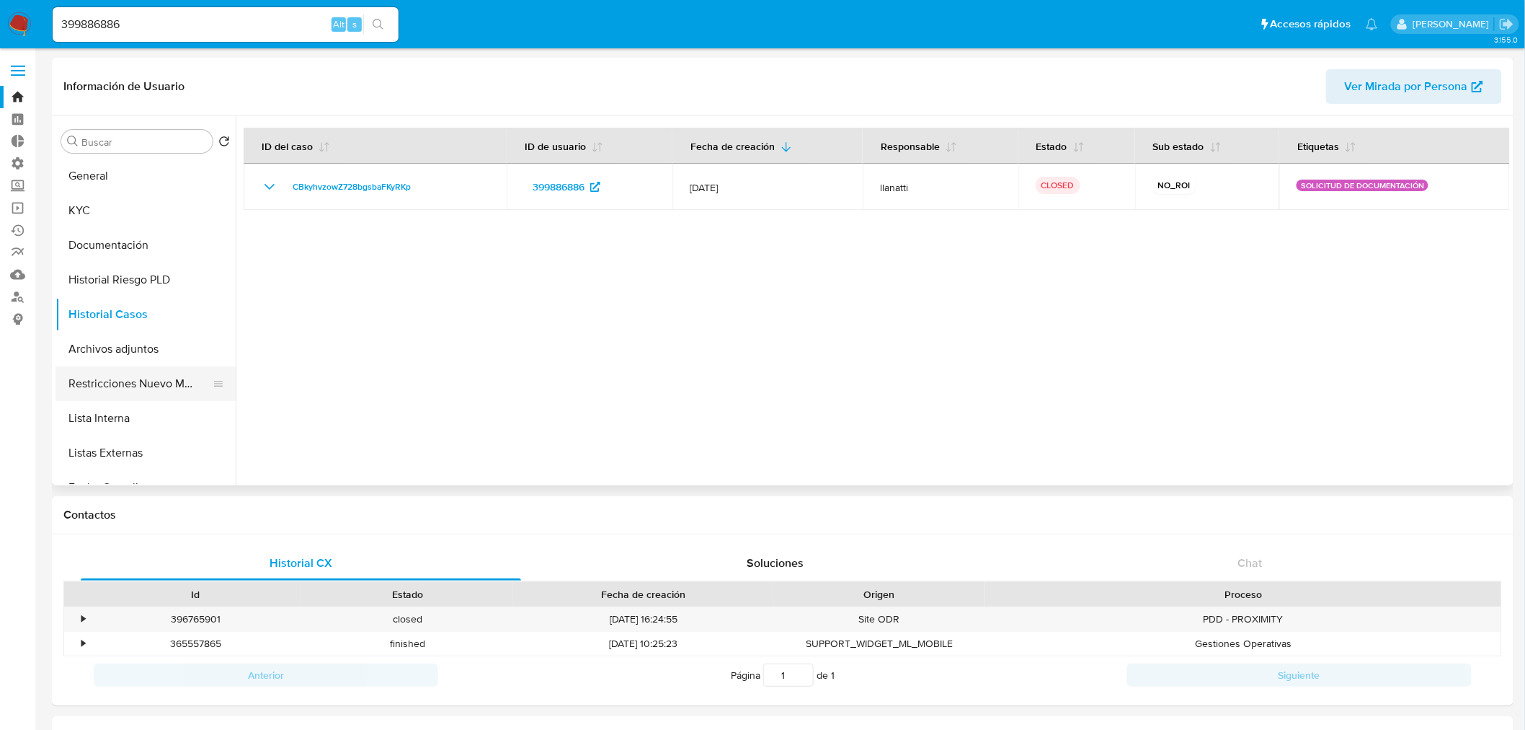
click at [134, 375] on button "Restricciones Nuevo Mundo" at bounding box center [140, 383] width 169 height 35
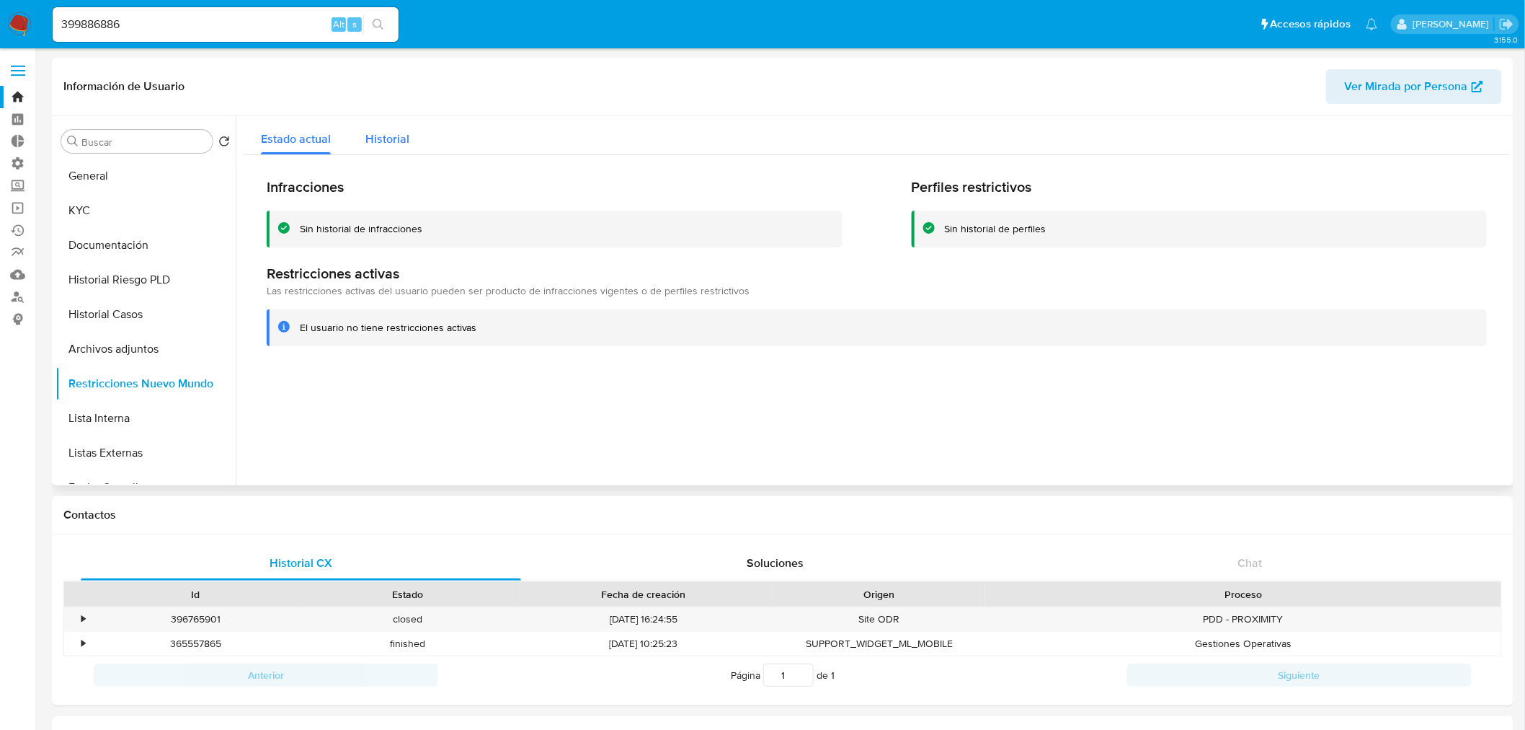
click at [396, 130] on div "Historial" at bounding box center [387, 135] width 44 height 38
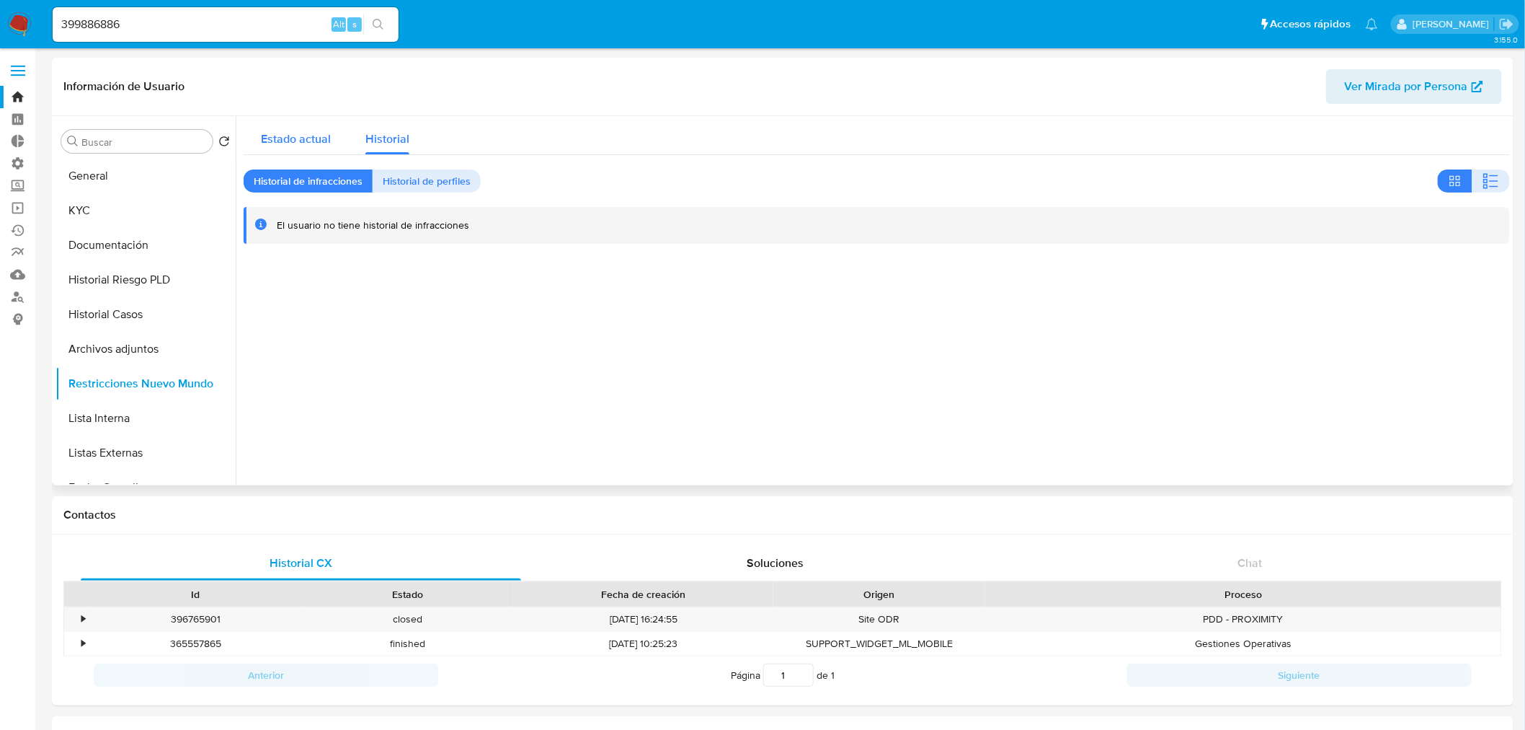
click at [297, 141] on span "Estado actual" at bounding box center [296, 138] width 70 height 17
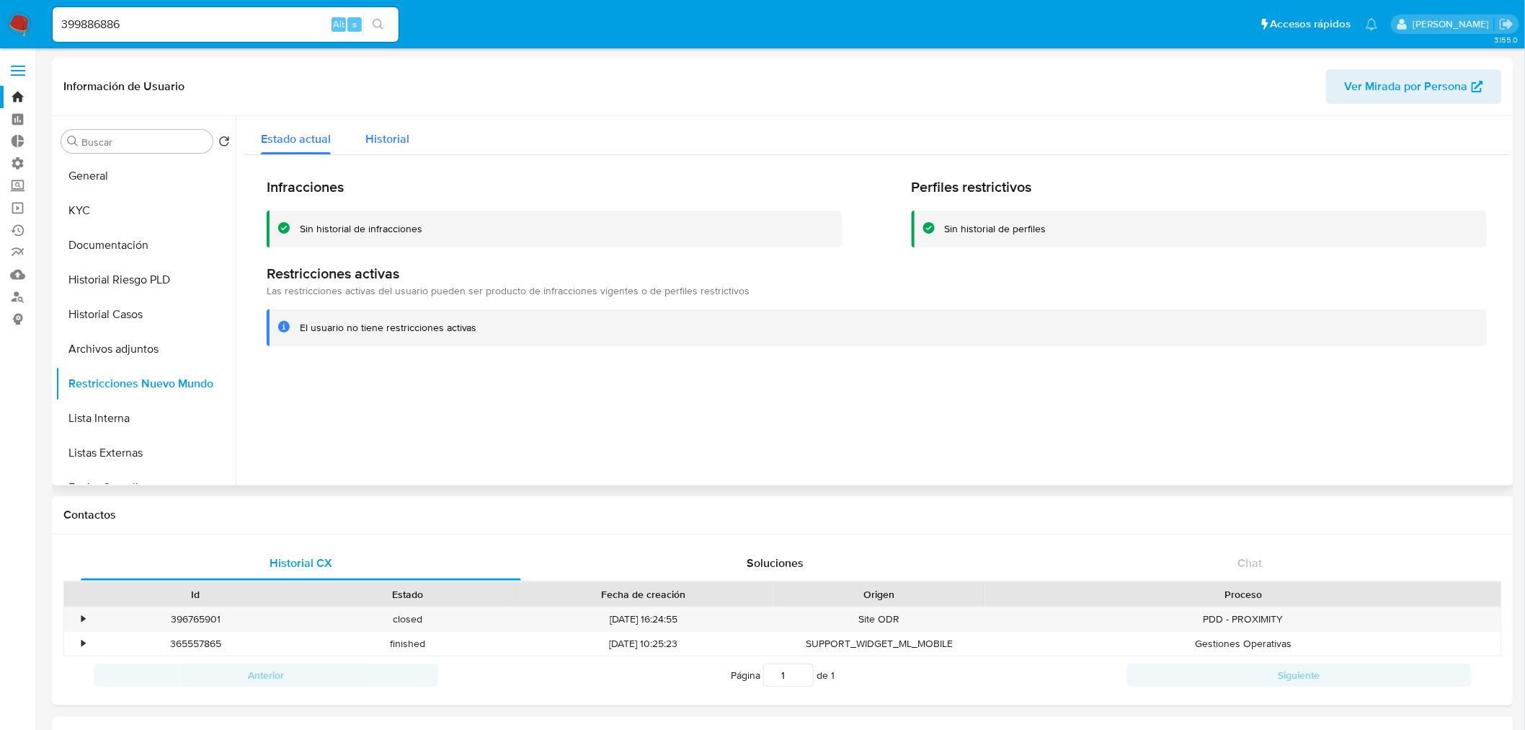
click at [366, 133] on span "Historial" at bounding box center [387, 138] width 44 height 17
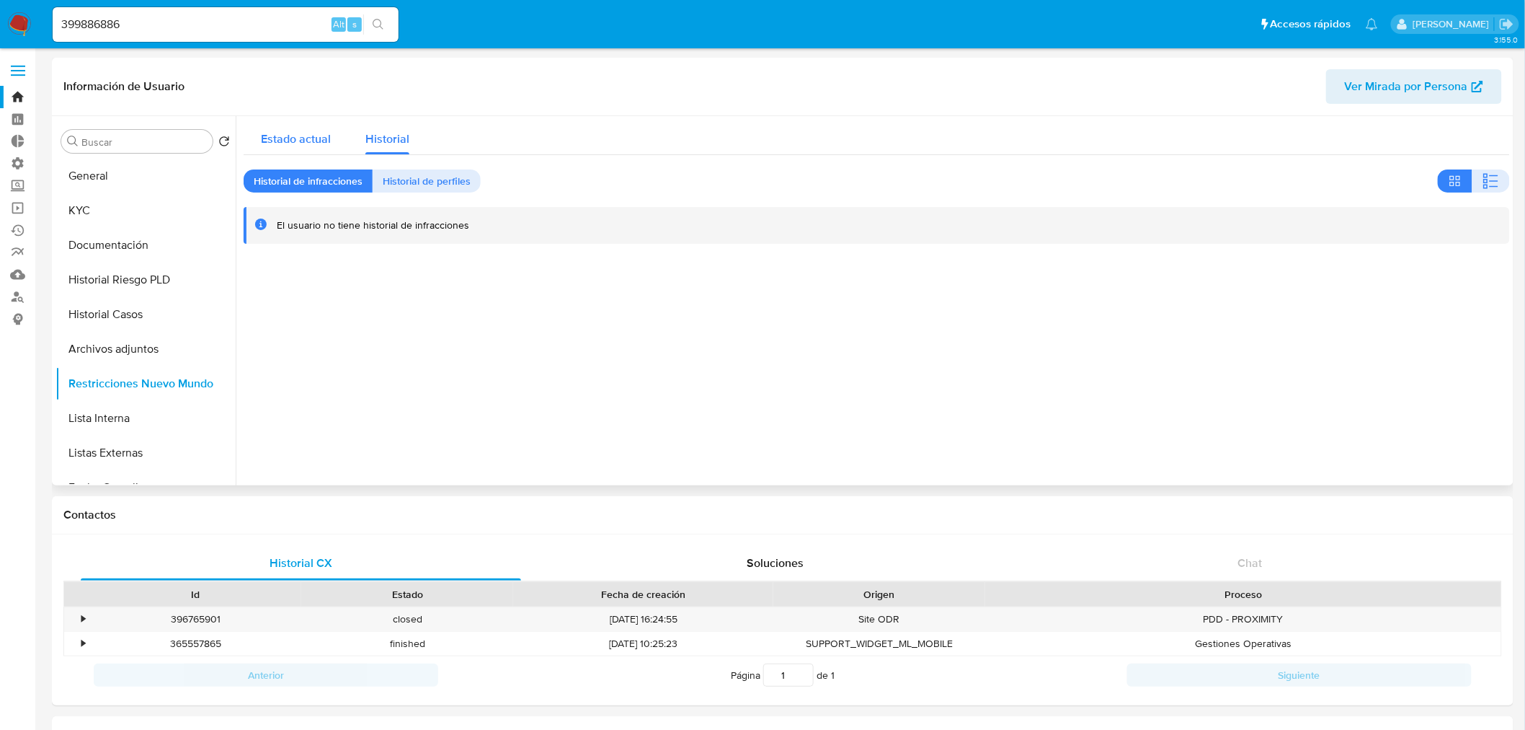
click at [303, 140] on span "Estado actual" at bounding box center [296, 138] width 70 height 17
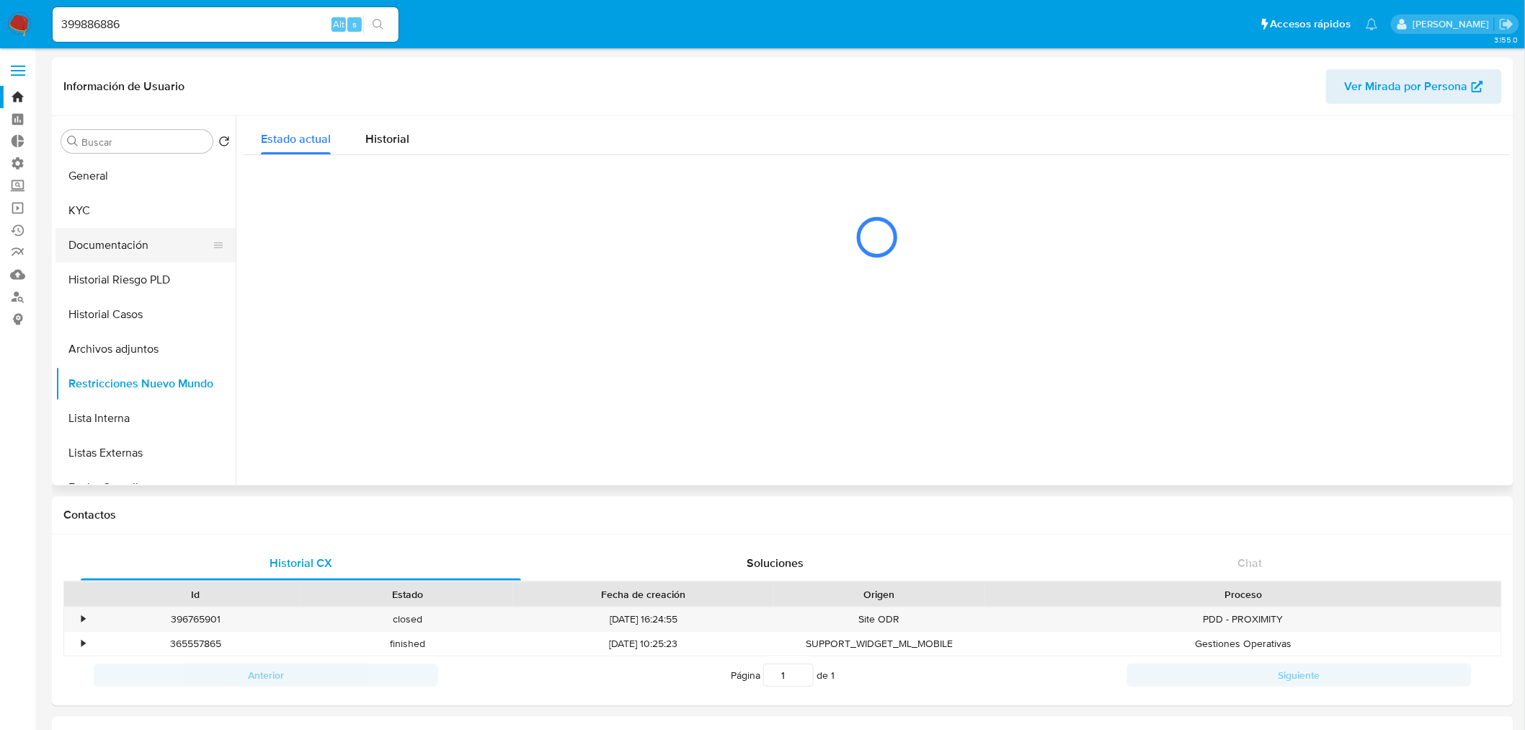
click at [141, 229] on button "Documentación" at bounding box center [140, 245] width 169 height 35
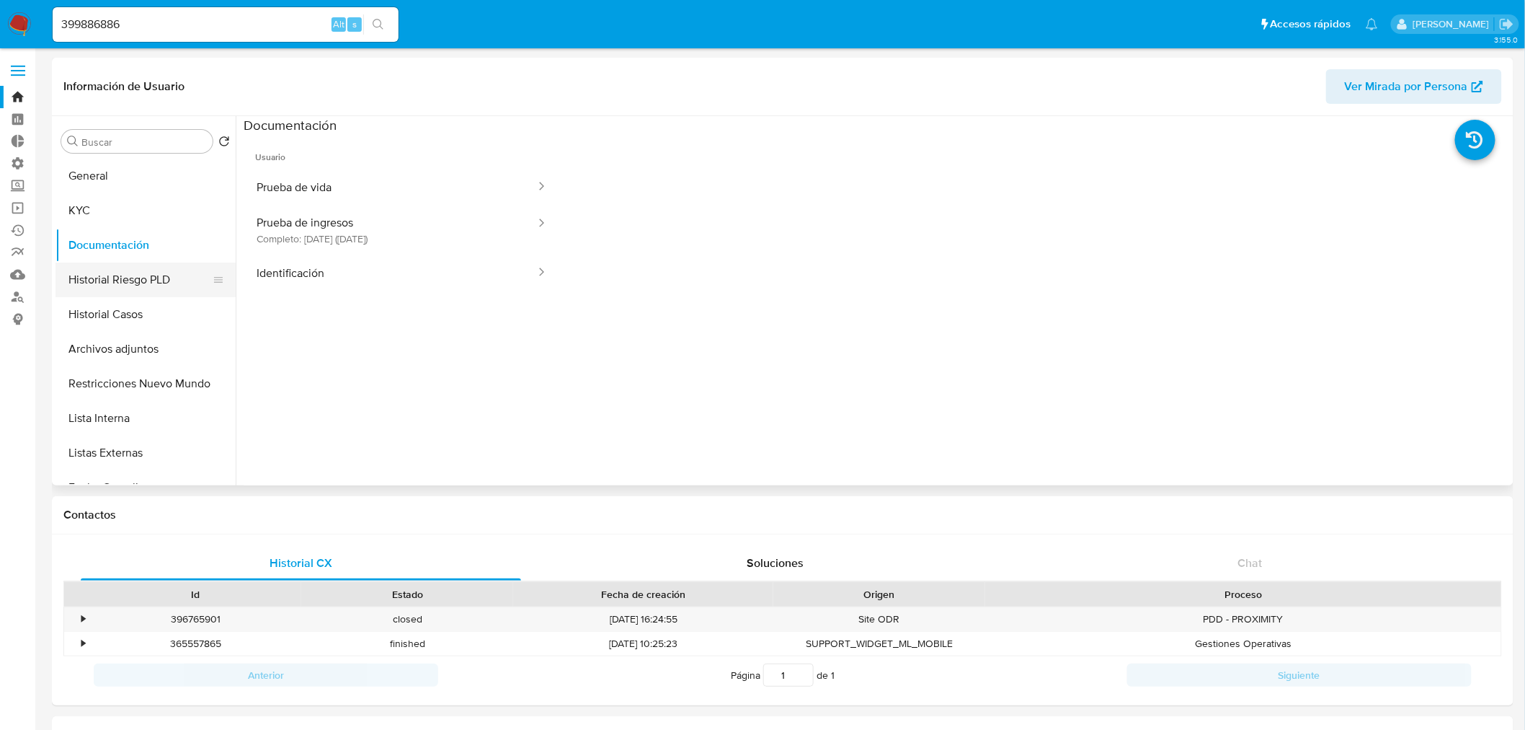
click at [153, 285] on button "Historial Riesgo PLD" at bounding box center [140, 279] width 169 height 35
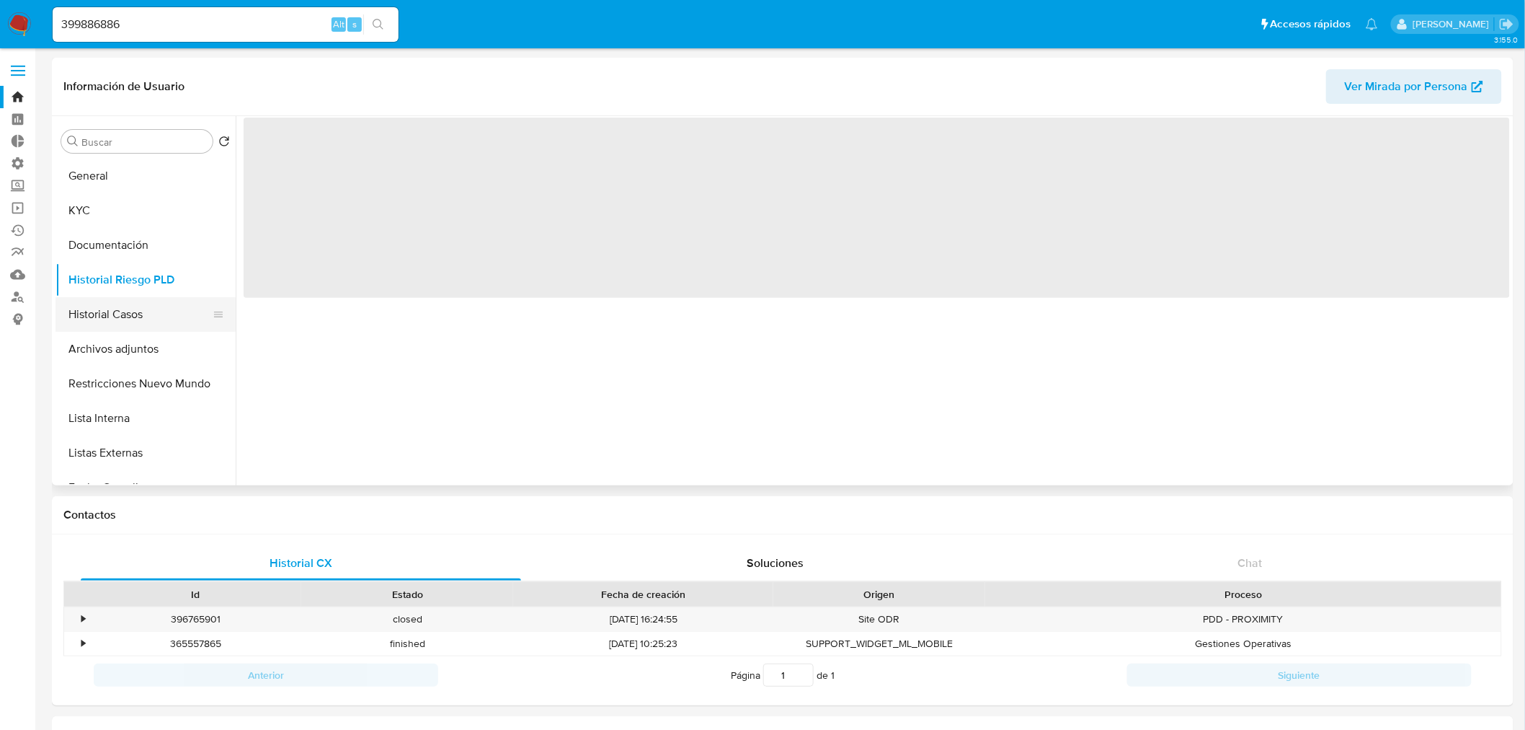
click at [123, 309] on button "Historial Casos" at bounding box center [140, 314] width 169 height 35
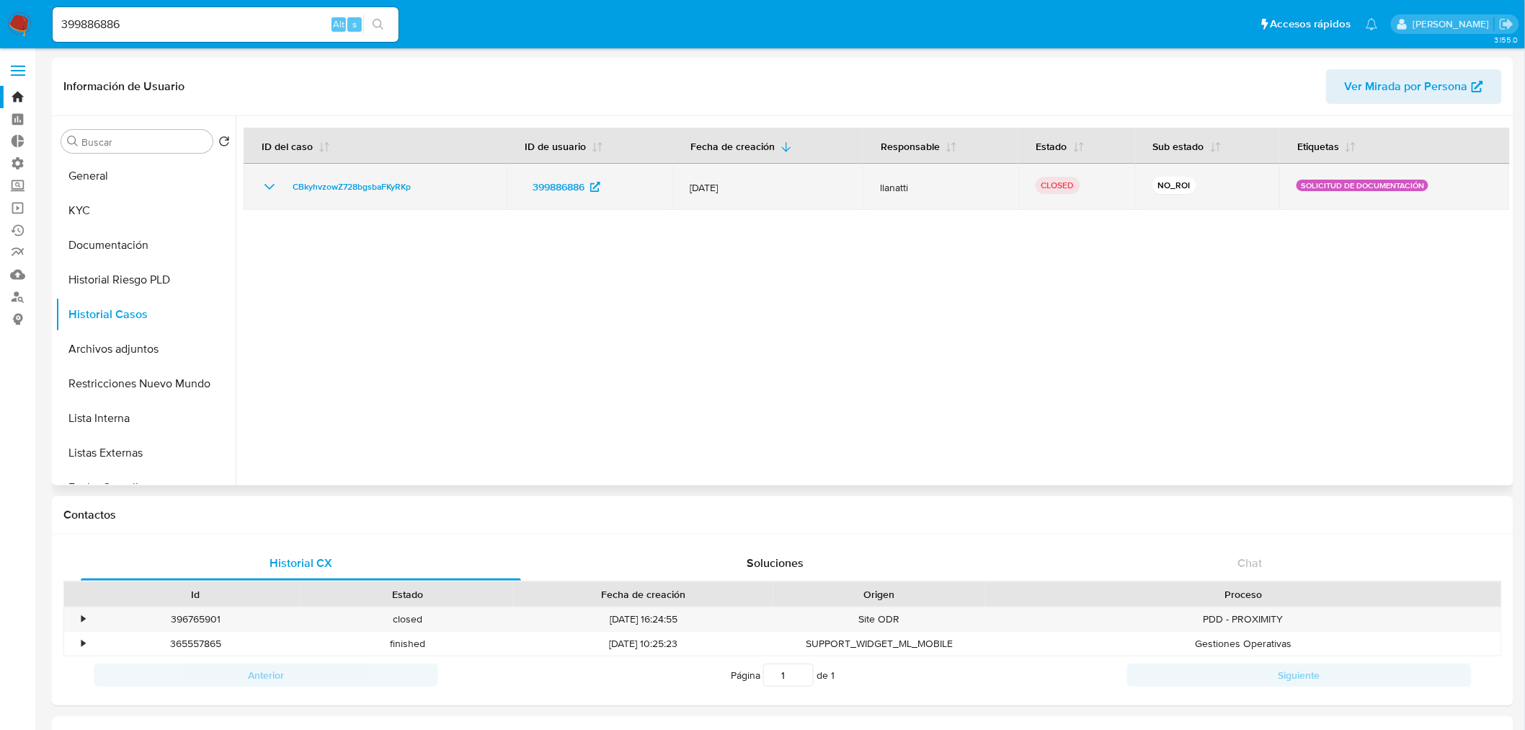
click at [268, 192] on icon "Mostrar/Ocultar" at bounding box center [269, 186] width 17 height 17
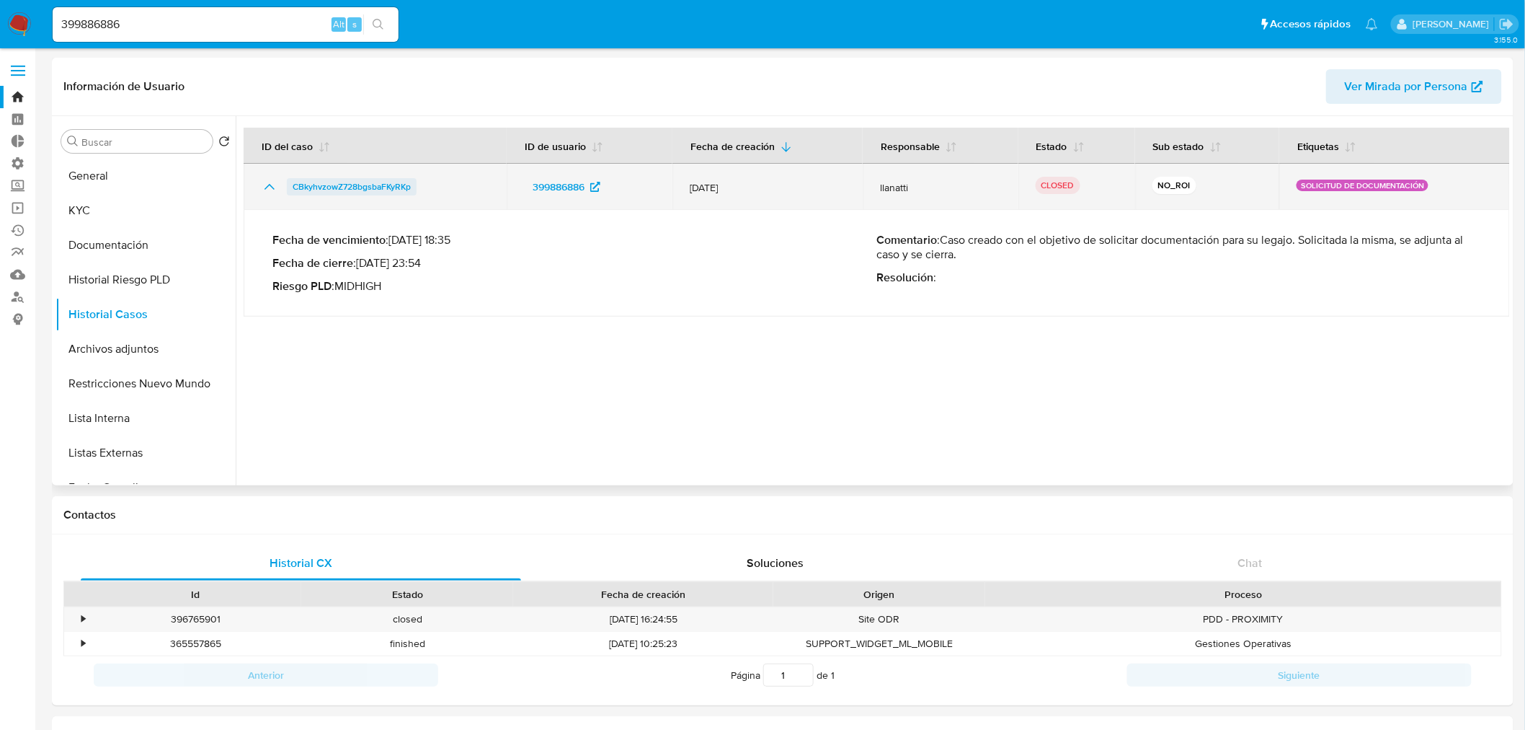
click at [298, 188] on span "CBkyhvzowZ728bgsbaFKyRKp" at bounding box center [352, 186] width 118 height 17
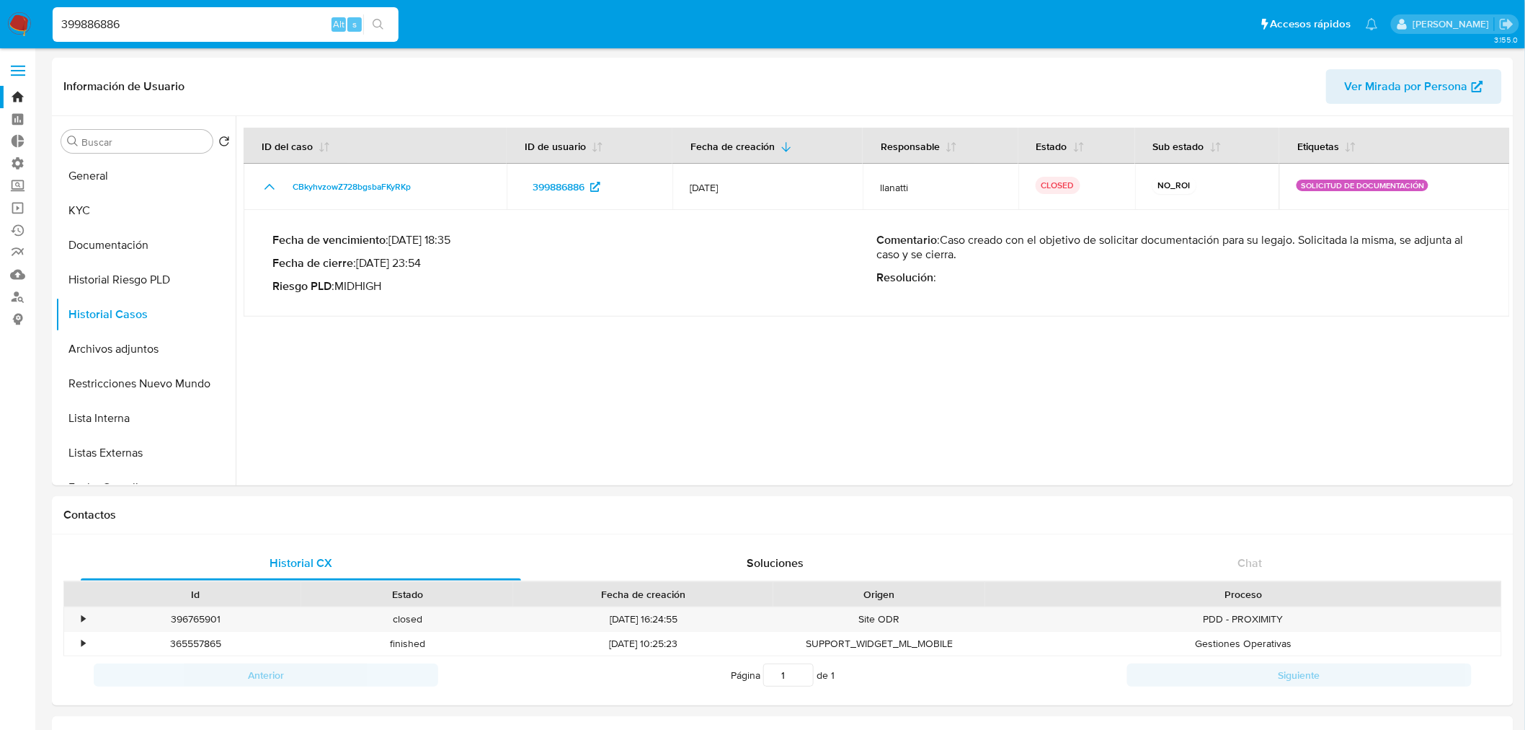
drag, startPoint x: 234, startPoint y: 24, endPoint x: -143, endPoint y: 4, distance: 378.3
paste input "412084204"
type input "412084204"
click at [378, 30] on icon "search-icon" at bounding box center [379, 25] width 12 height 12
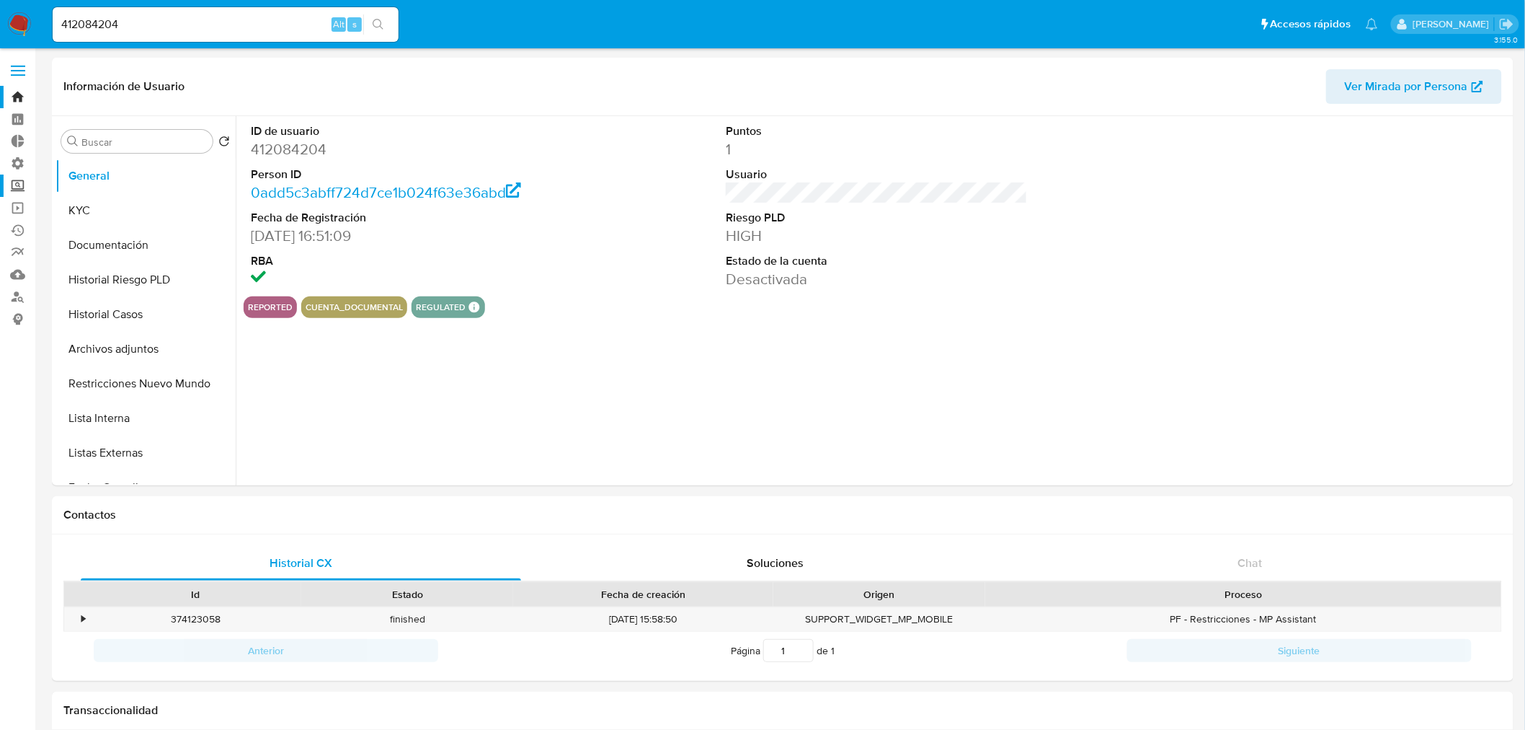
select select "10"
drag, startPoint x: 167, startPoint y: 32, endPoint x: -469, endPoint y: 68, distance: 636.9
paste input "2P8hU53tcw7eZvL6PlMd4Np9"
type input "2P8hU53tcw7eZvL6PlMd4Np9"
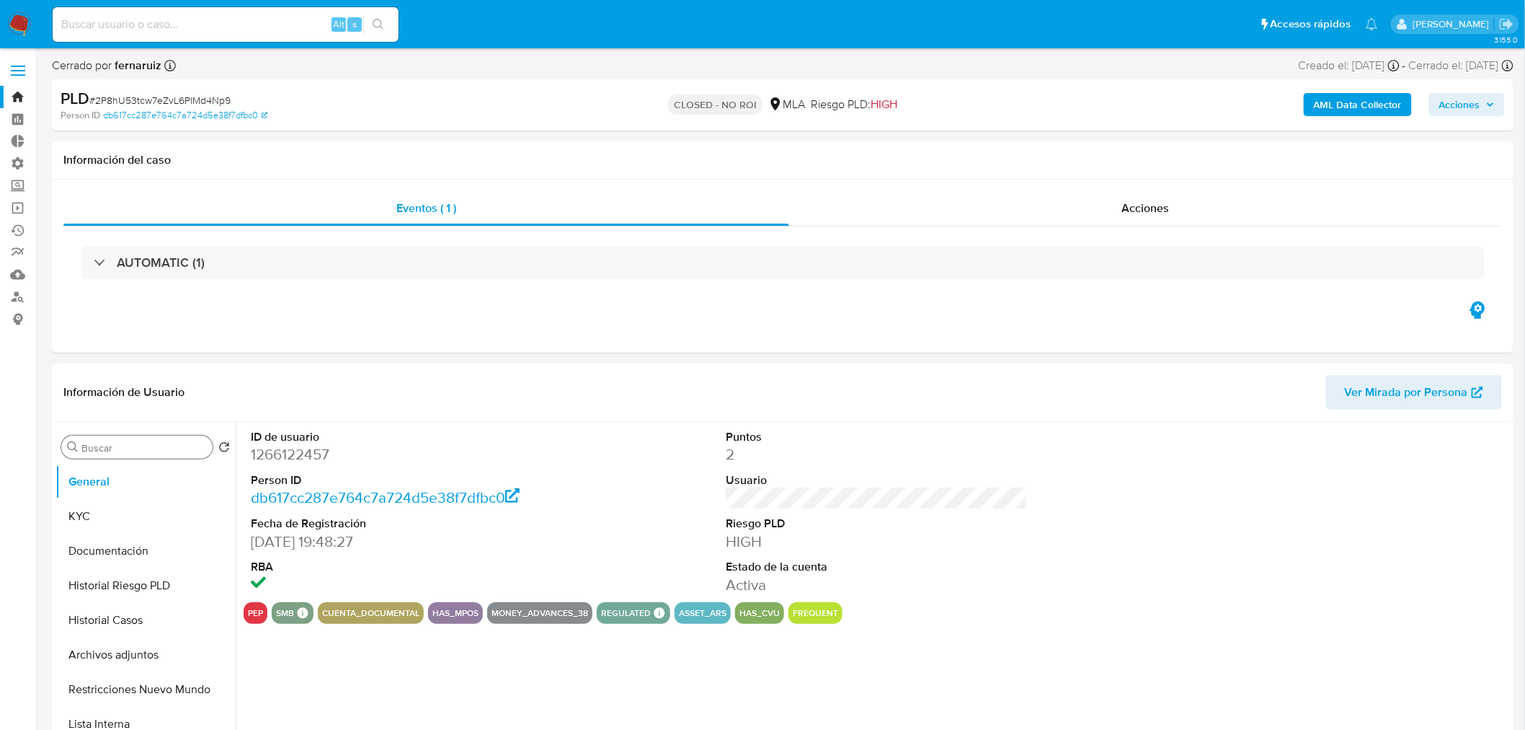
select select "10"
click at [130, 513] on button "KYC" at bounding box center [140, 516] width 169 height 35
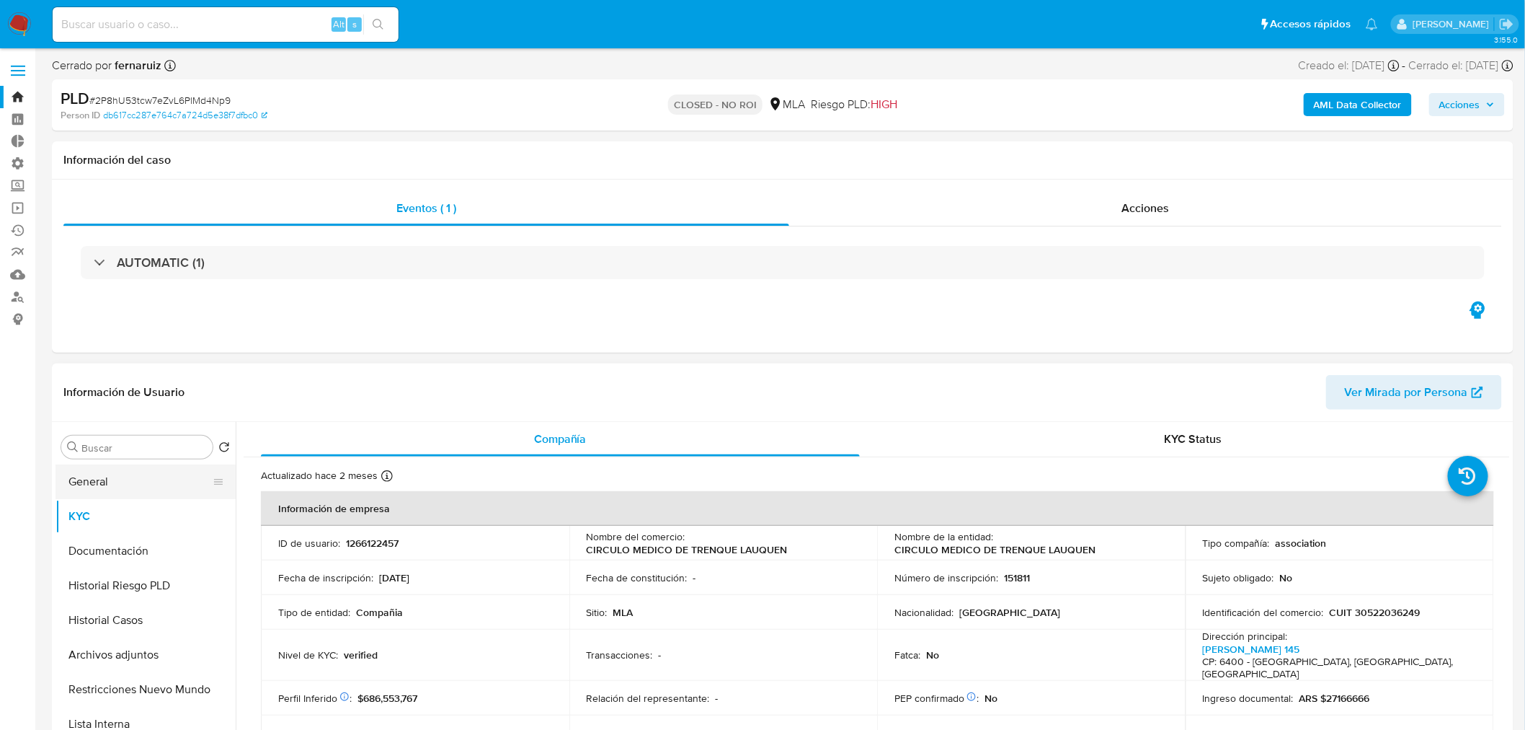
click at [135, 484] on button "General" at bounding box center [140, 481] width 169 height 35
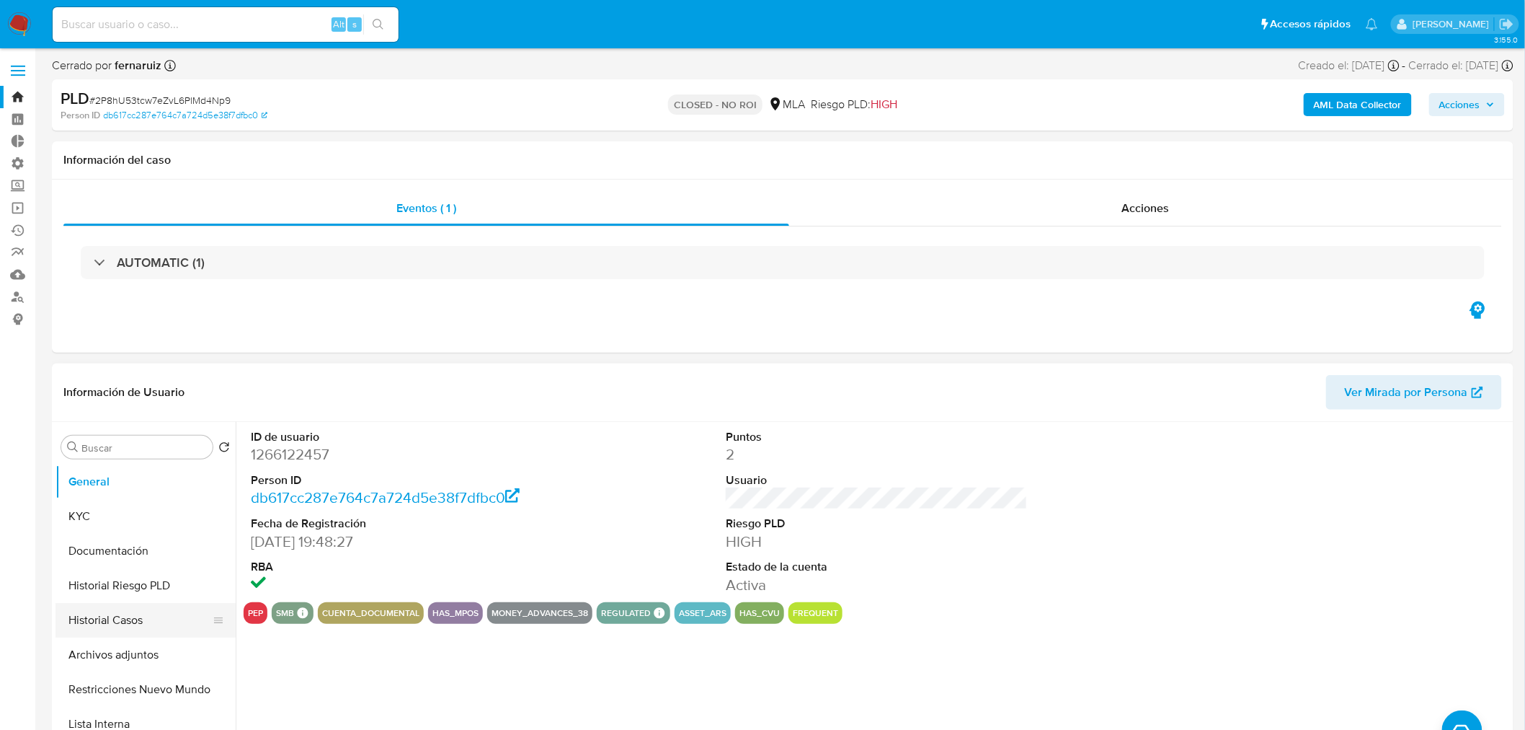
click at [145, 619] on button "Historial Casos" at bounding box center [140, 620] width 169 height 35
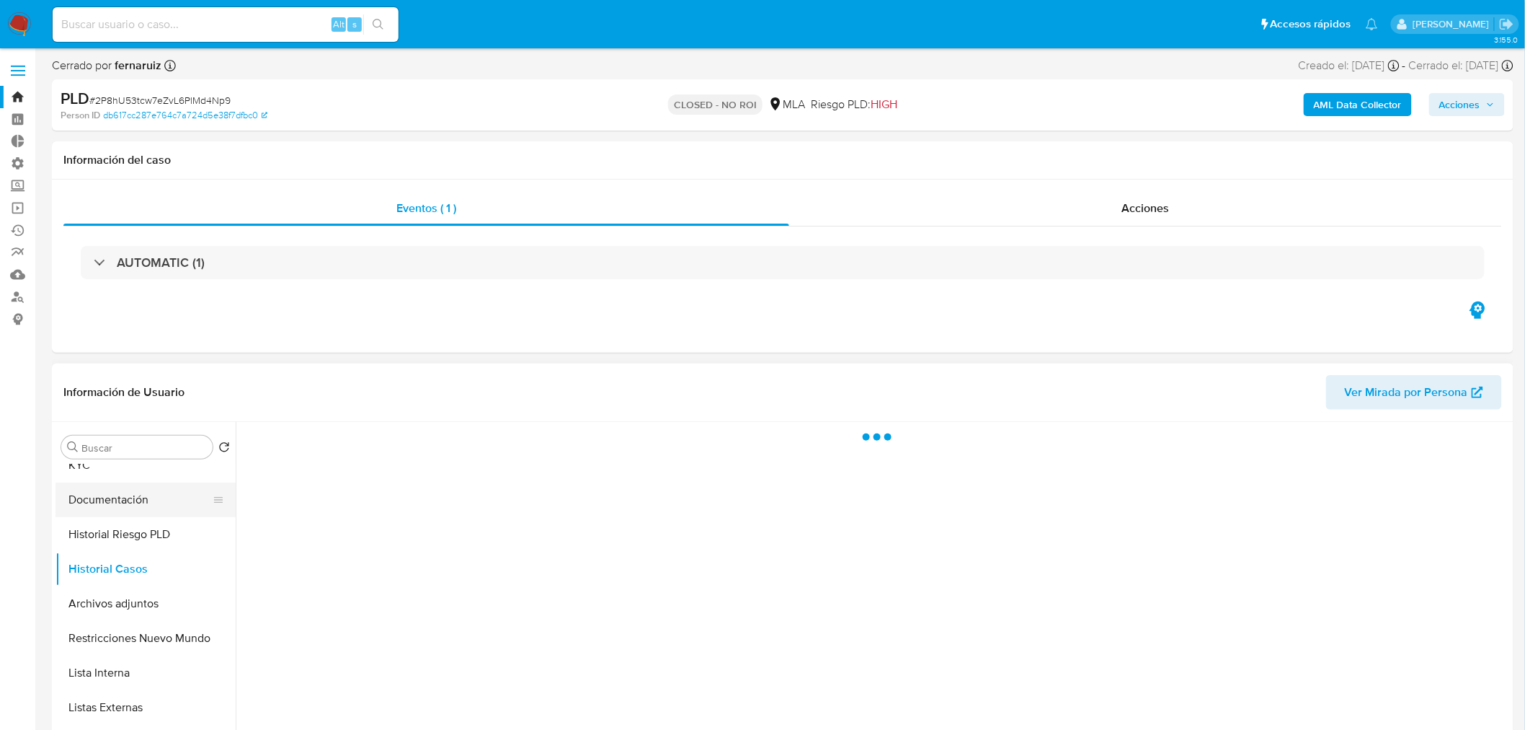
scroll to position [80, 0]
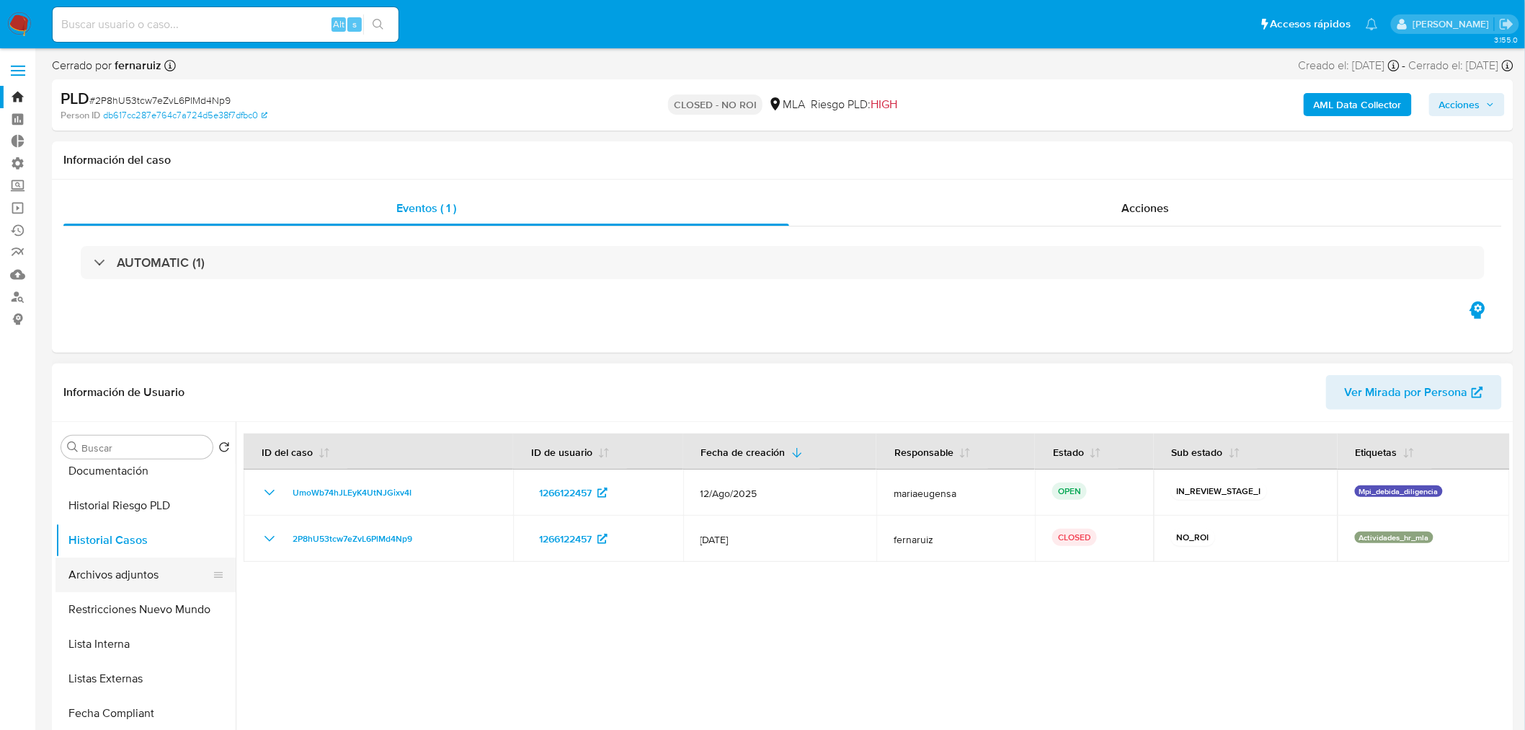
click at [131, 577] on button "Archivos adjuntos" at bounding box center [140, 574] width 169 height 35
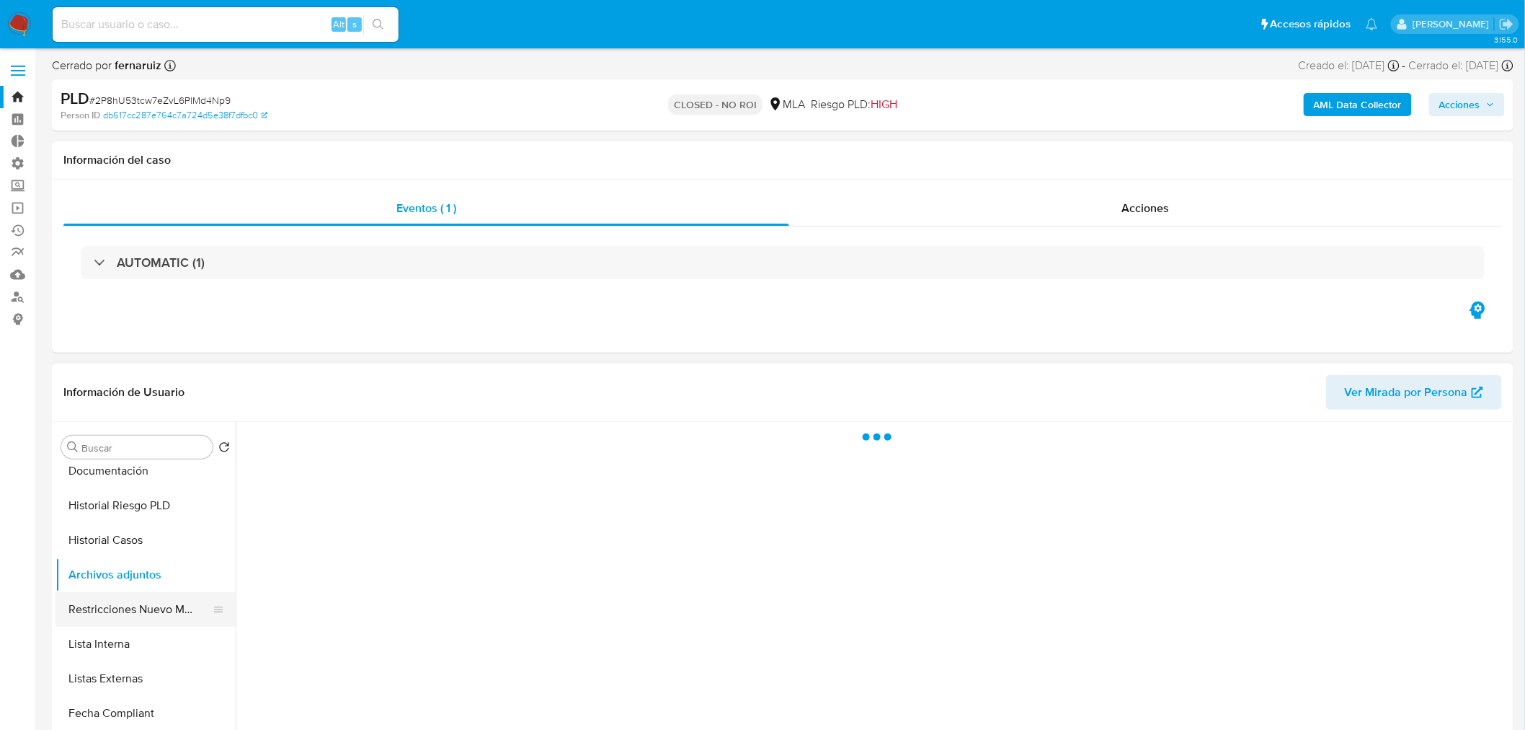
click at [151, 602] on button "Restricciones Nuevo Mundo" at bounding box center [140, 609] width 169 height 35
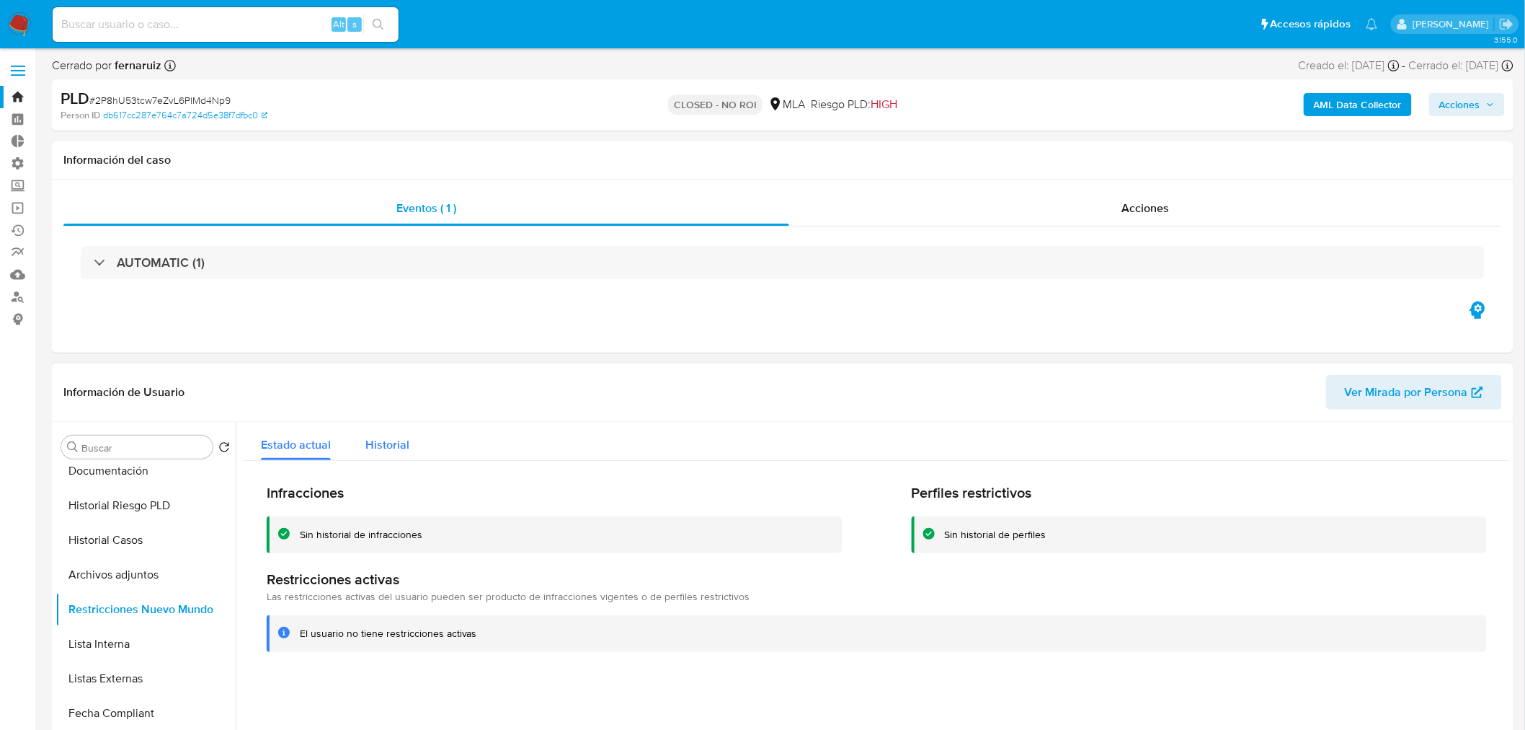
click at [378, 453] on div "Historial" at bounding box center [387, 441] width 44 height 38
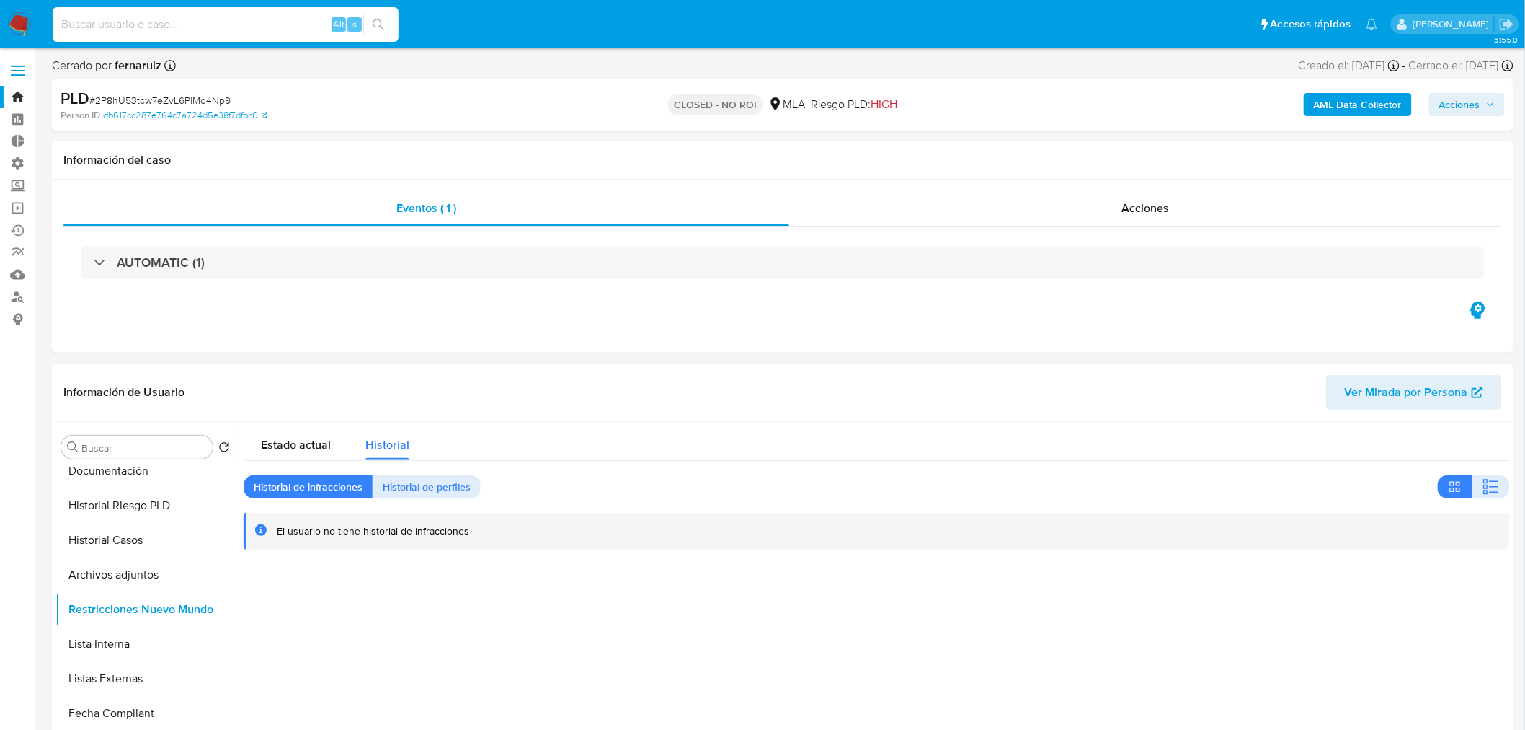
click at [169, 22] on input at bounding box center [226, 24] width 346 height 19
paste input "3Hs5GFA0BkZACaRGgGsEDgJA"
type input "3Hs5GFA0BkZACaRGgGsEDgJA"
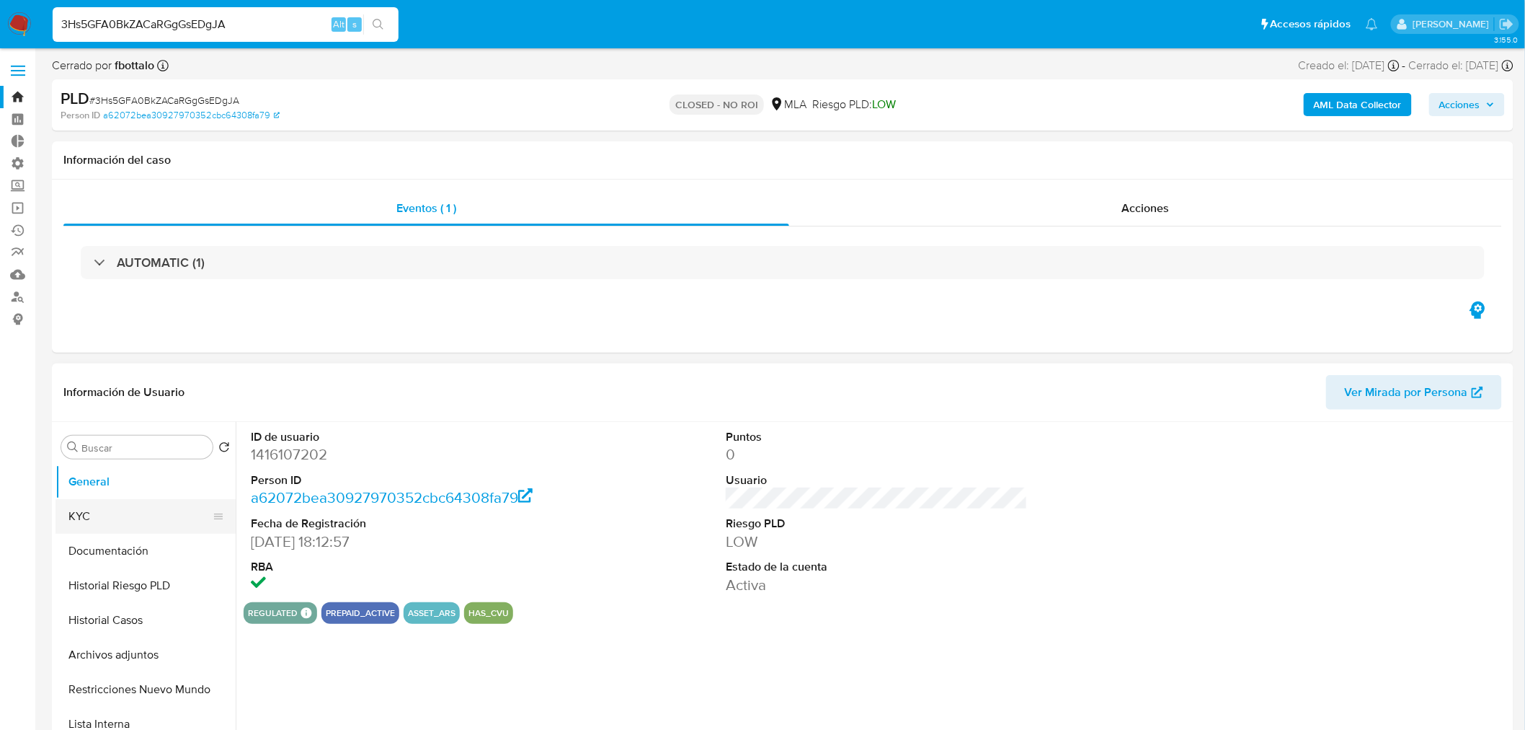
select select "10"
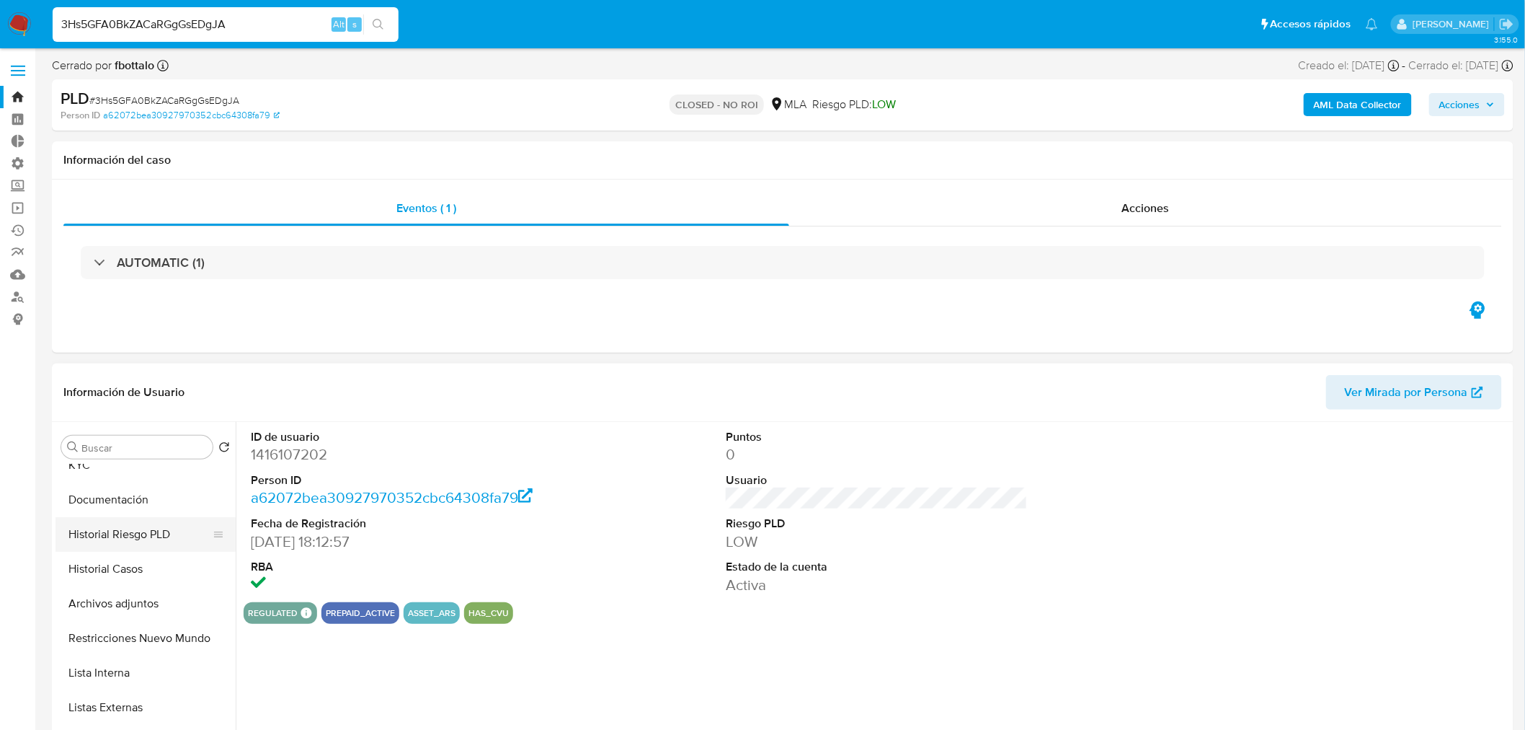
scroll to position [80, 0]
click at [154, 606] on button "Restricciones Nuevo Mundo" at bounding box center [140, 609] width 169 height 35
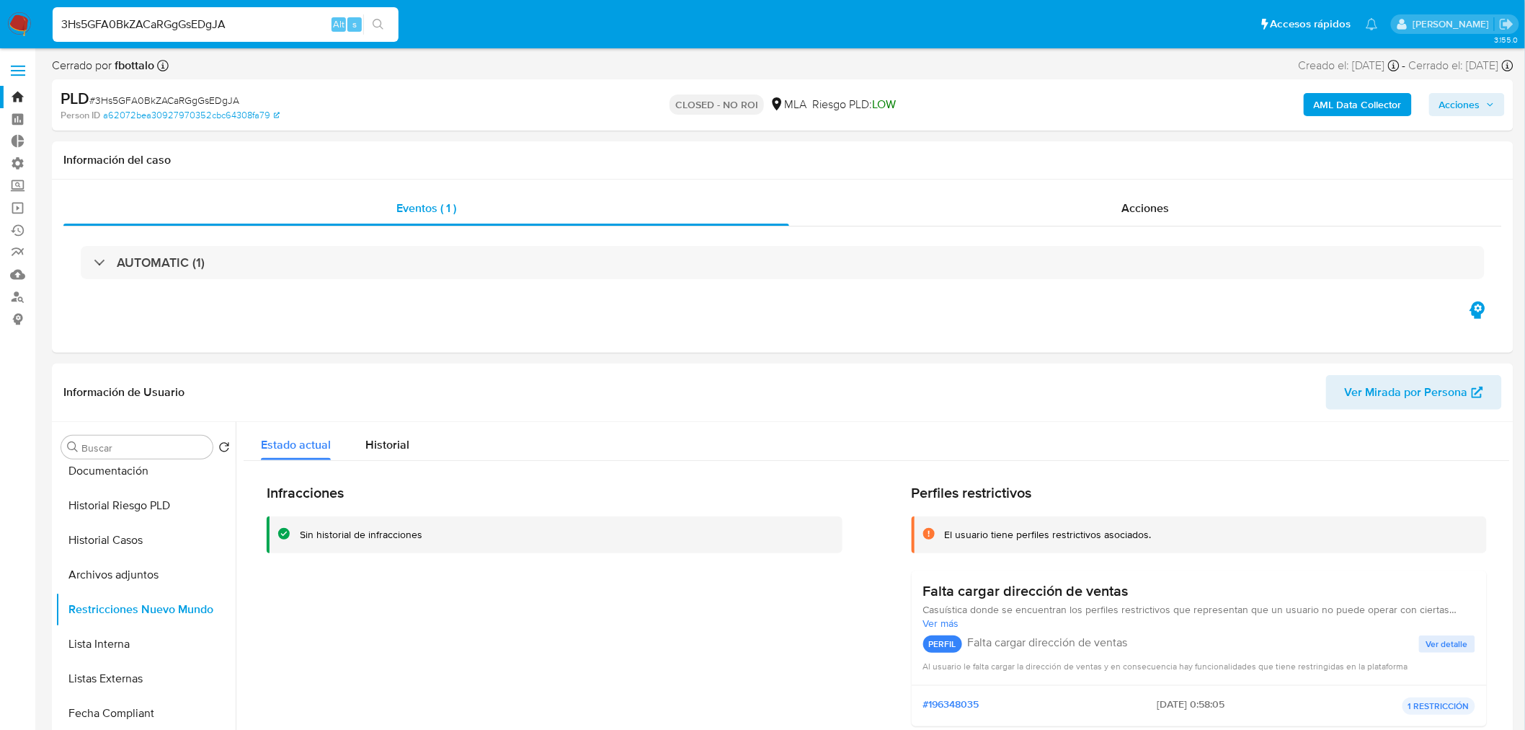
drag, startPoint x: 246, startPoint y: 25, endPoint x: -28, endPoint y: -1, distance: 275.2
paste input "p6iDuRNDZlwOpOVotkbLxkf"
type input "3p6iDuRNDZlwOpOVotkbLxkf"
click at [379, 22] on icon "search-icon" at bounding box center [379, 25] width 12 height 12
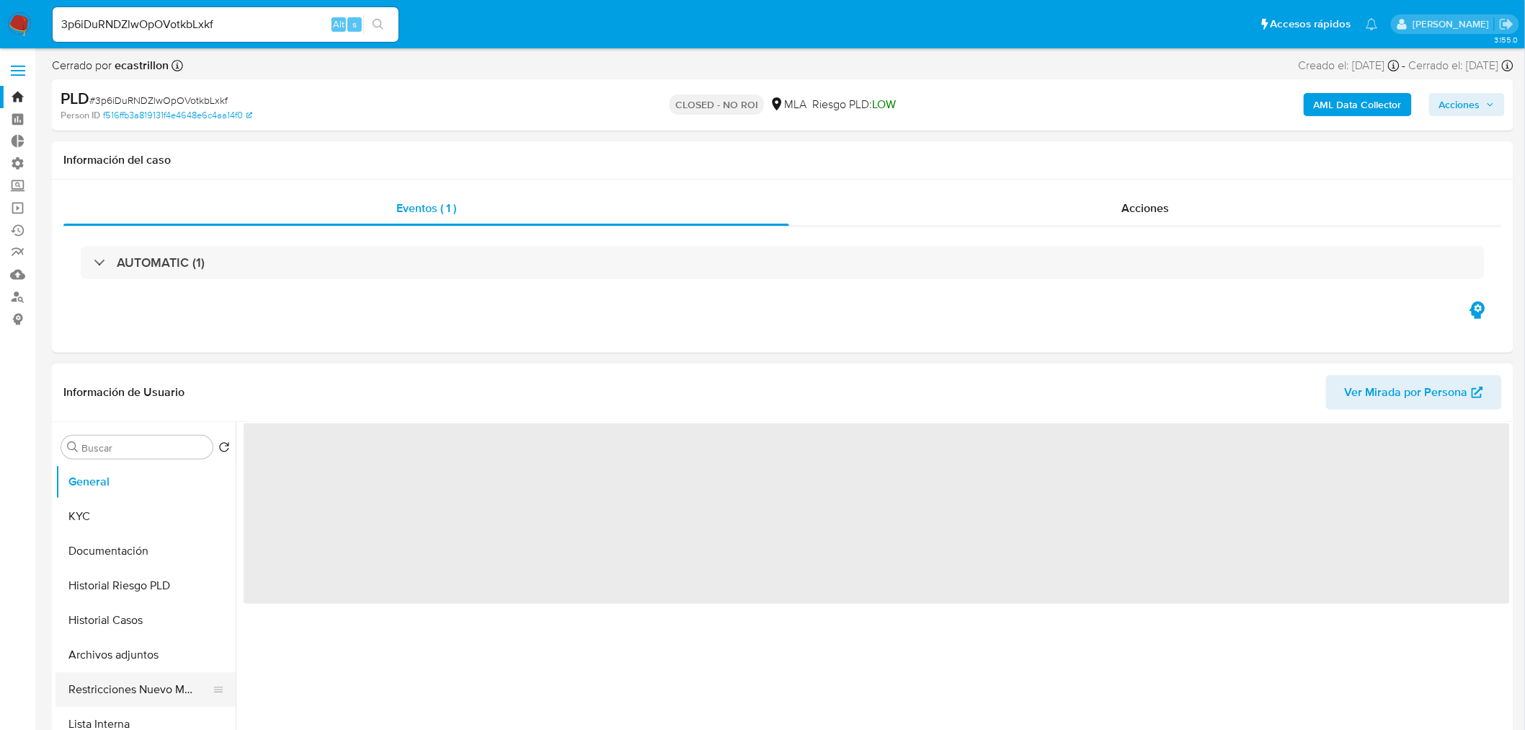
click at [131, 689] on button "Restricciones Nuevo Mundo" at bounding box center [140, 689] width 169 height 35
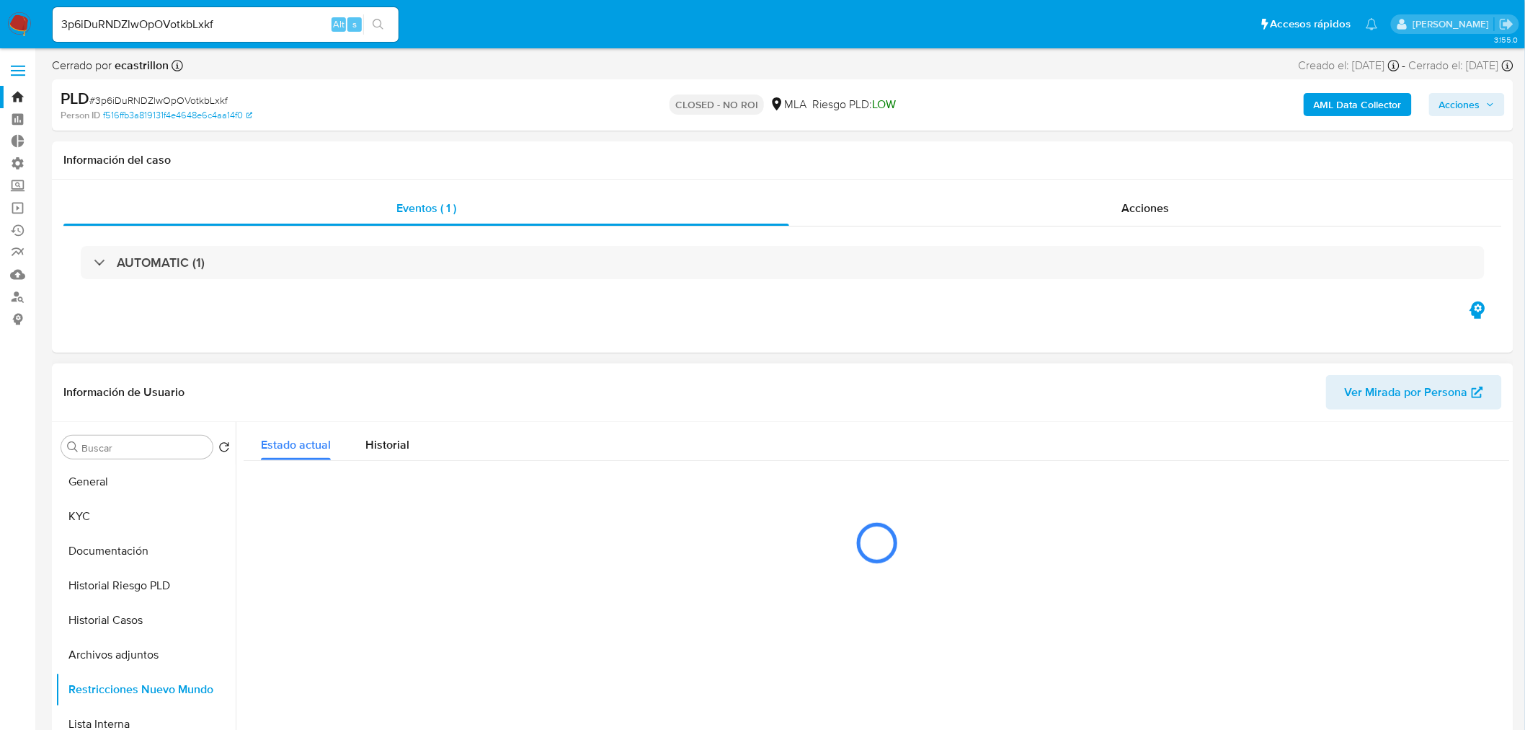
select select "10"
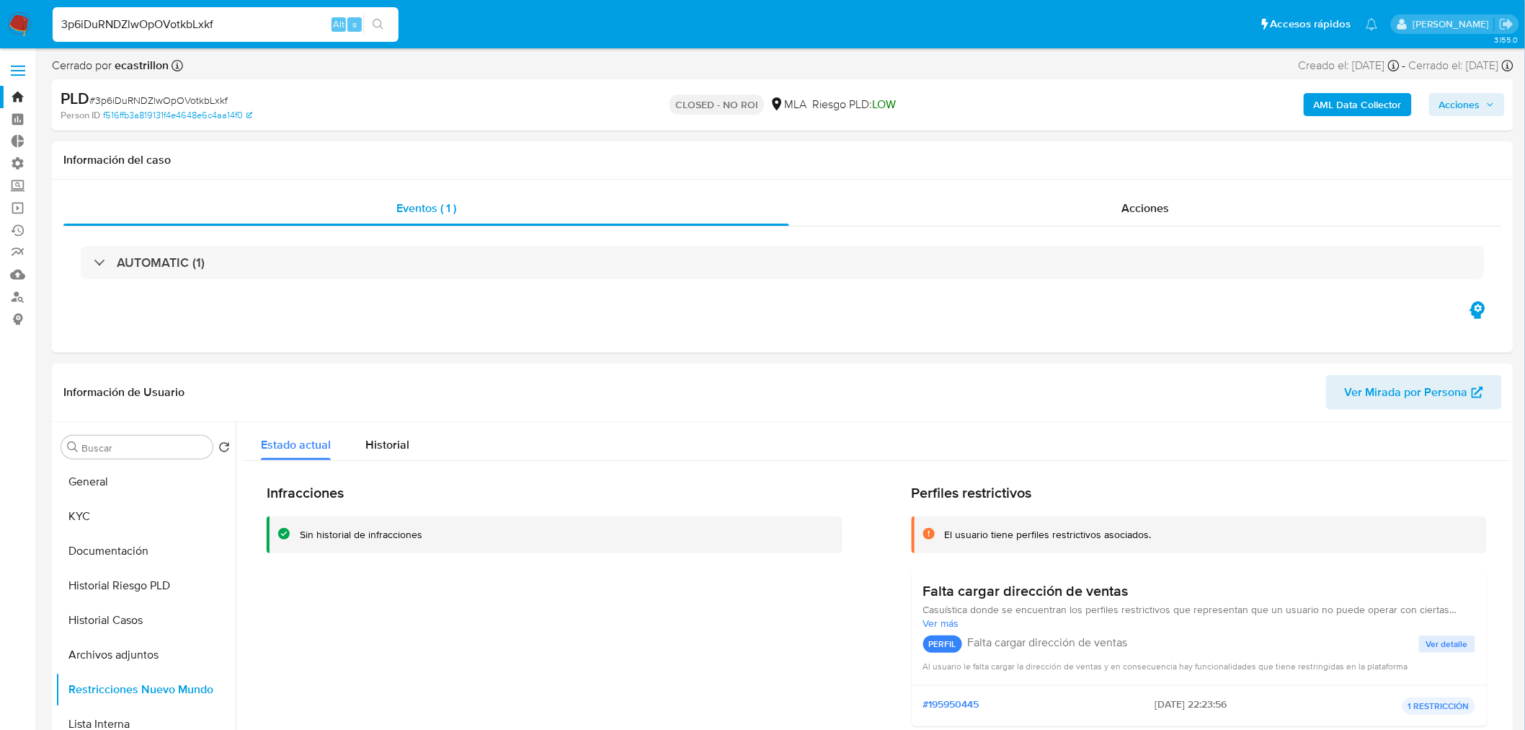
drag, startPoint x: 238, startPoint y: 27, endPoint x: -143, endPoint y: 25, distance: 381.3
paste input "8qDO5DCDp1NRRsBhQCwDwcbK"
type input "8qDO5DCDp1NRRsBhQCwDwcbK"
click at [371, 22] on button "search-icon" at bounding box center [378, 24] width 30 height 20
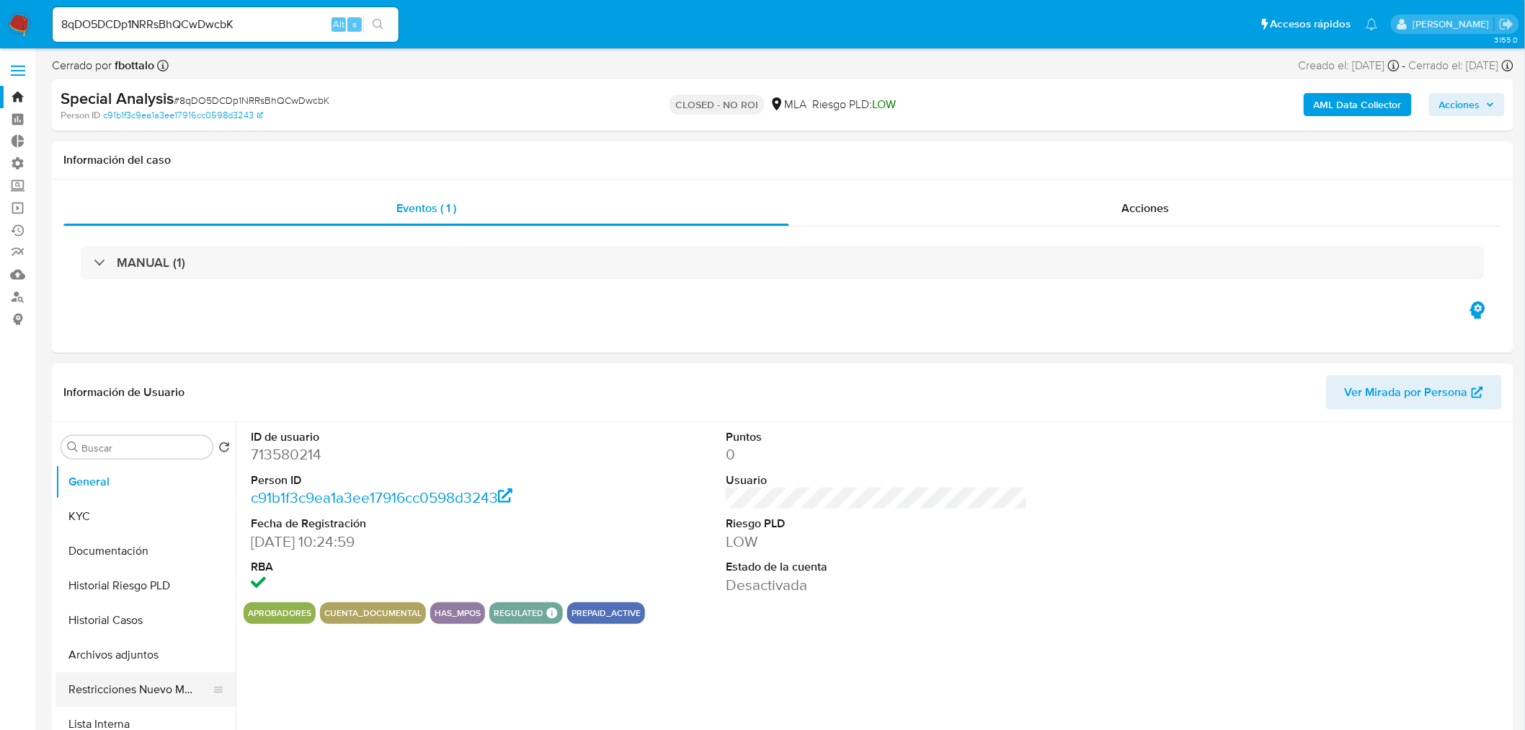
select select "10"
click at [114, 688] on button "Restricciones Nuevo Mundo" at bounding box center [140, 689] width 169 height 35
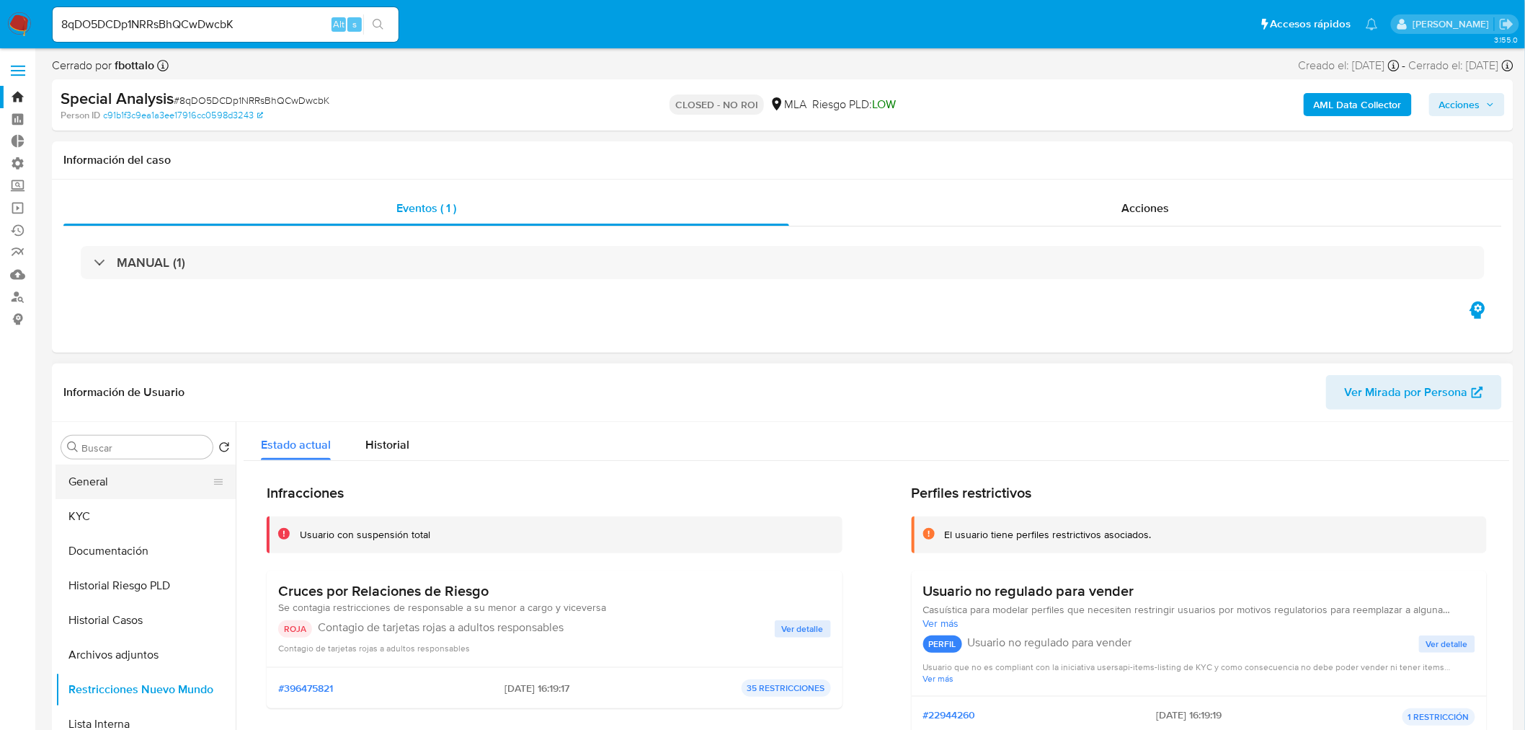
click at [155, 484] on button "General" at bounding box center [140, 481] width 169 height 35
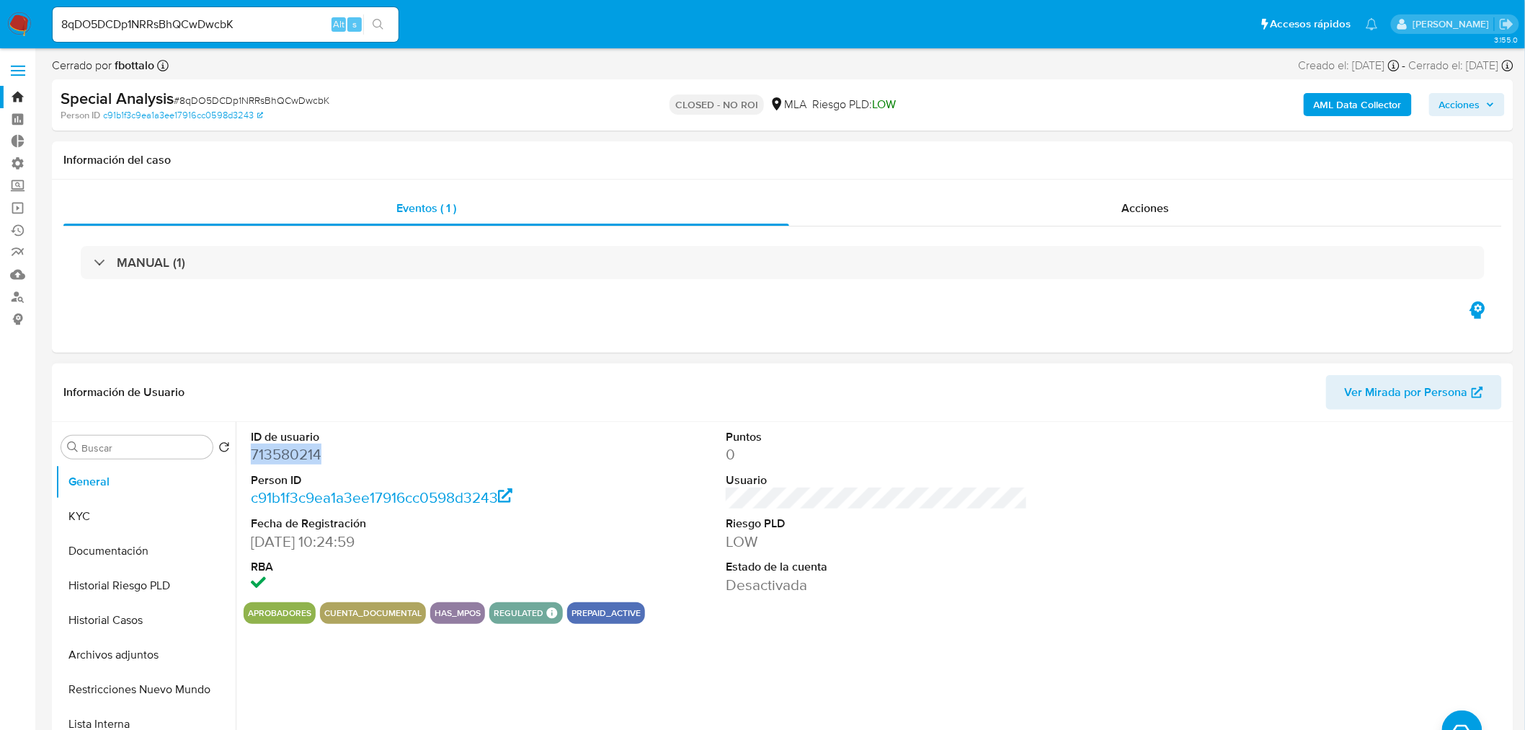
drag, startPoint x: 329, startPoint y: 458, endPoint x: 252, endPoint y: 458, distance: 77.1
click at [251, 458] on dd "713580214" at bounding box center [402, 454] width 302 height 20
copy dd "713580214"
click at [121, 587] on button "Historial Riesgo PLD" at bounding box center [140, 585] width 169 height 35
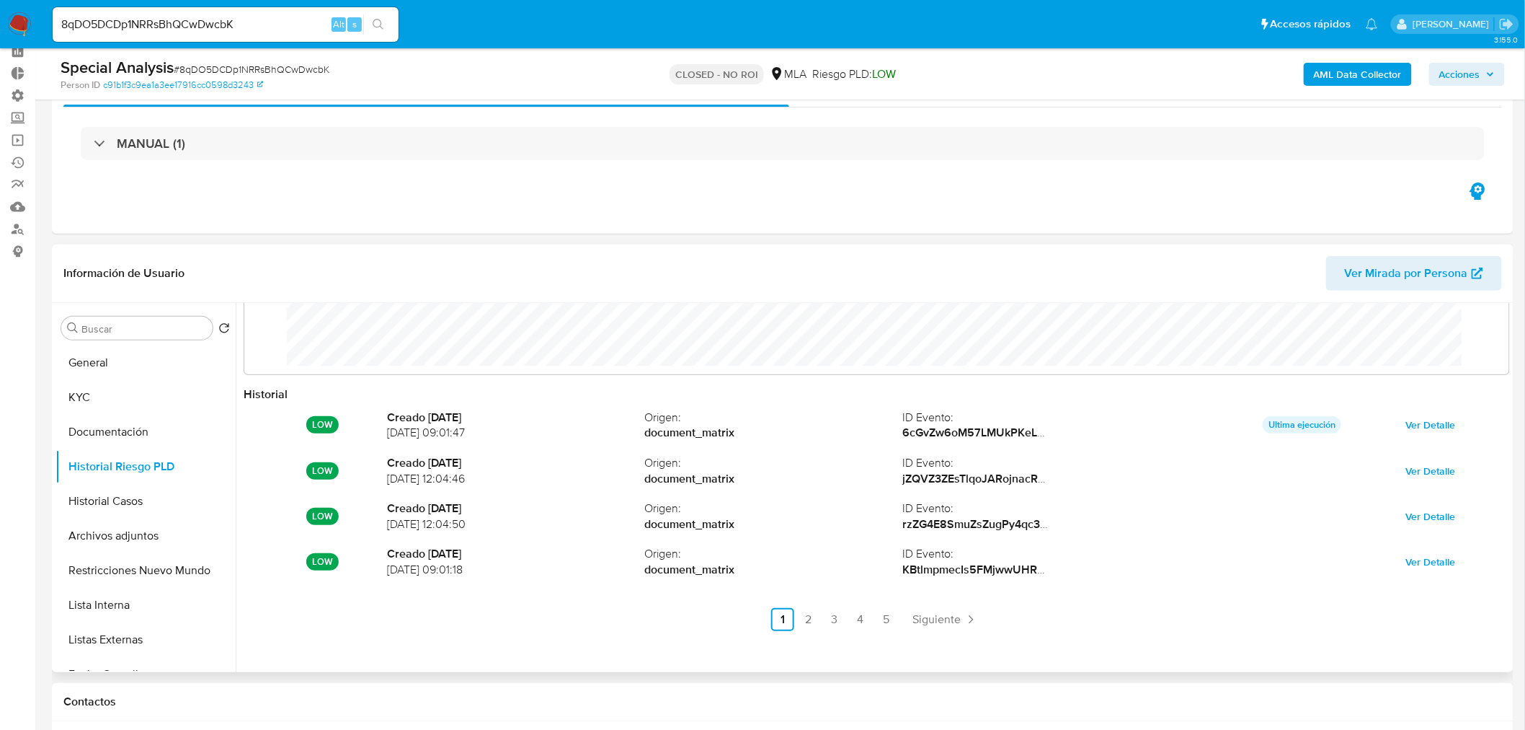
scroll to position [160, 0]
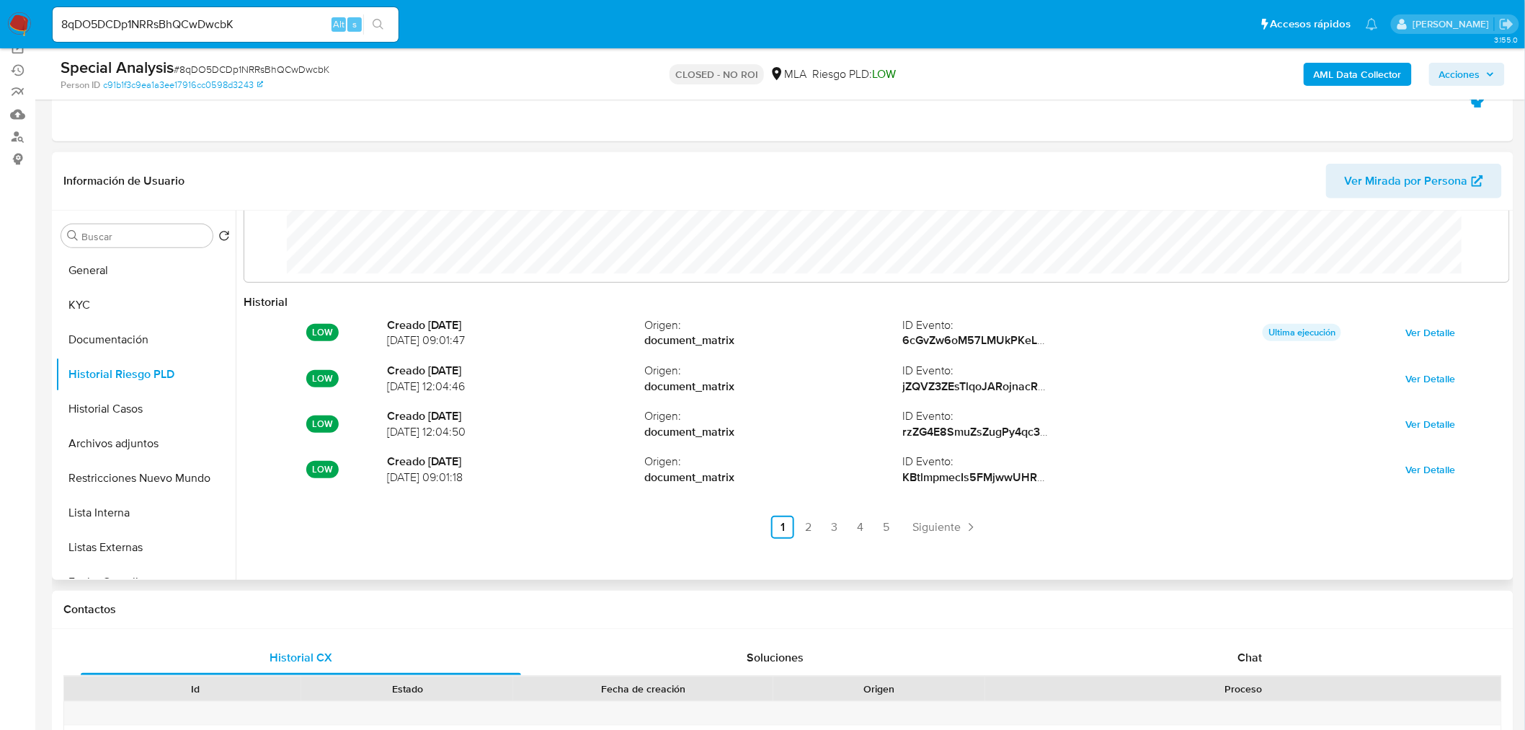
click at [812, 542] on div "Historial LOW Creado 5 months ago 02/04/2025 09:01:47 Origen : document_matrix …" at bounding box center [877, 427] width 1267 height 267
click at [808, 530] on link "2" at bounding box center [808, 526] width 23 height 23
click at [871, 530] on link "3" at bounding box center [873, 526] width 23 height 23
click at [894, 526] on link "4" at bounding box center [899, 526] width 23 height 23
click at [930, 525] on link "5" at bounding box center [925, 526] width 23 height 23
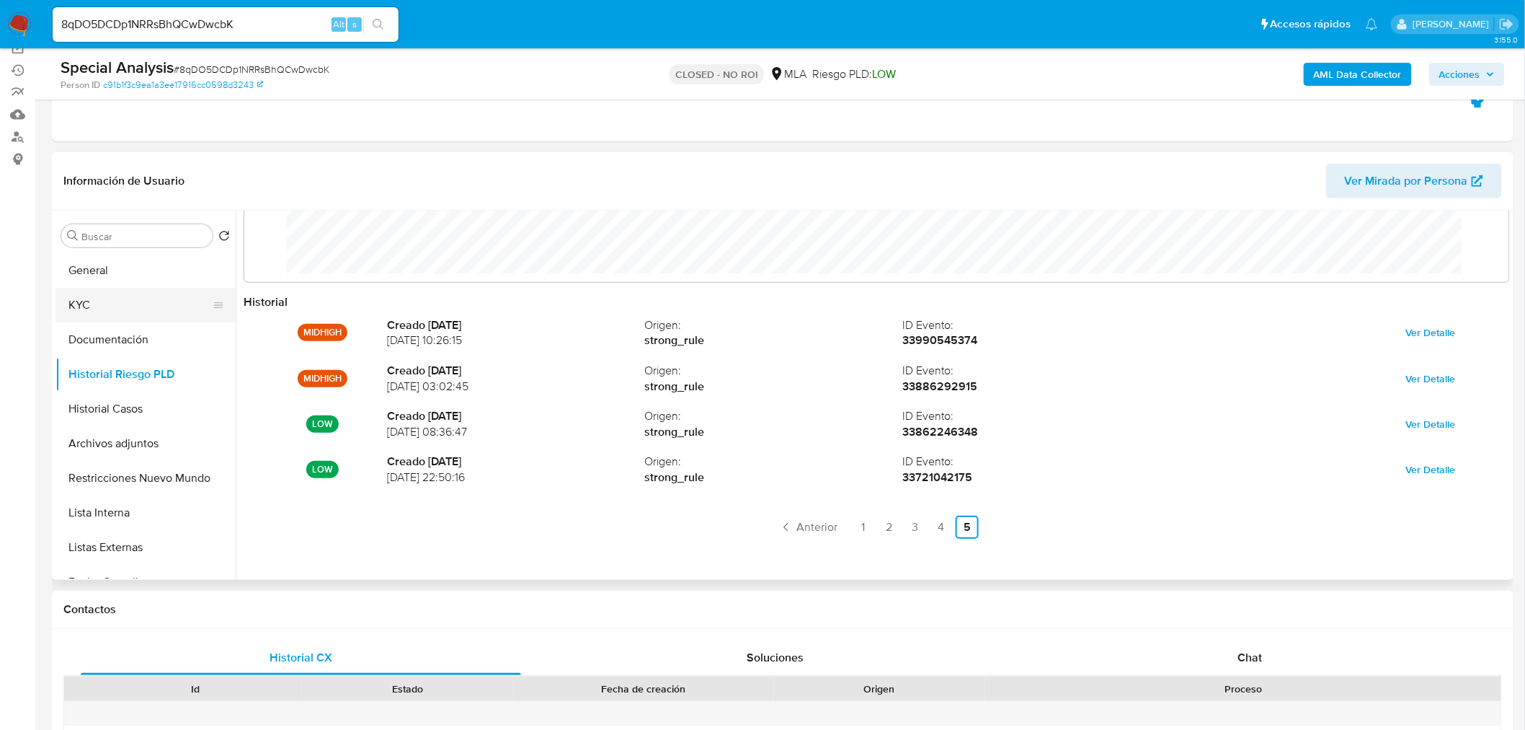
drag, startPoint x: 116, startPoint y: 300, endPoint x: 145, endPoint y: 310, distance: 30.6
click at [117, 300] on button "KYC" at bounding box center [140, 305] width 169 height 35
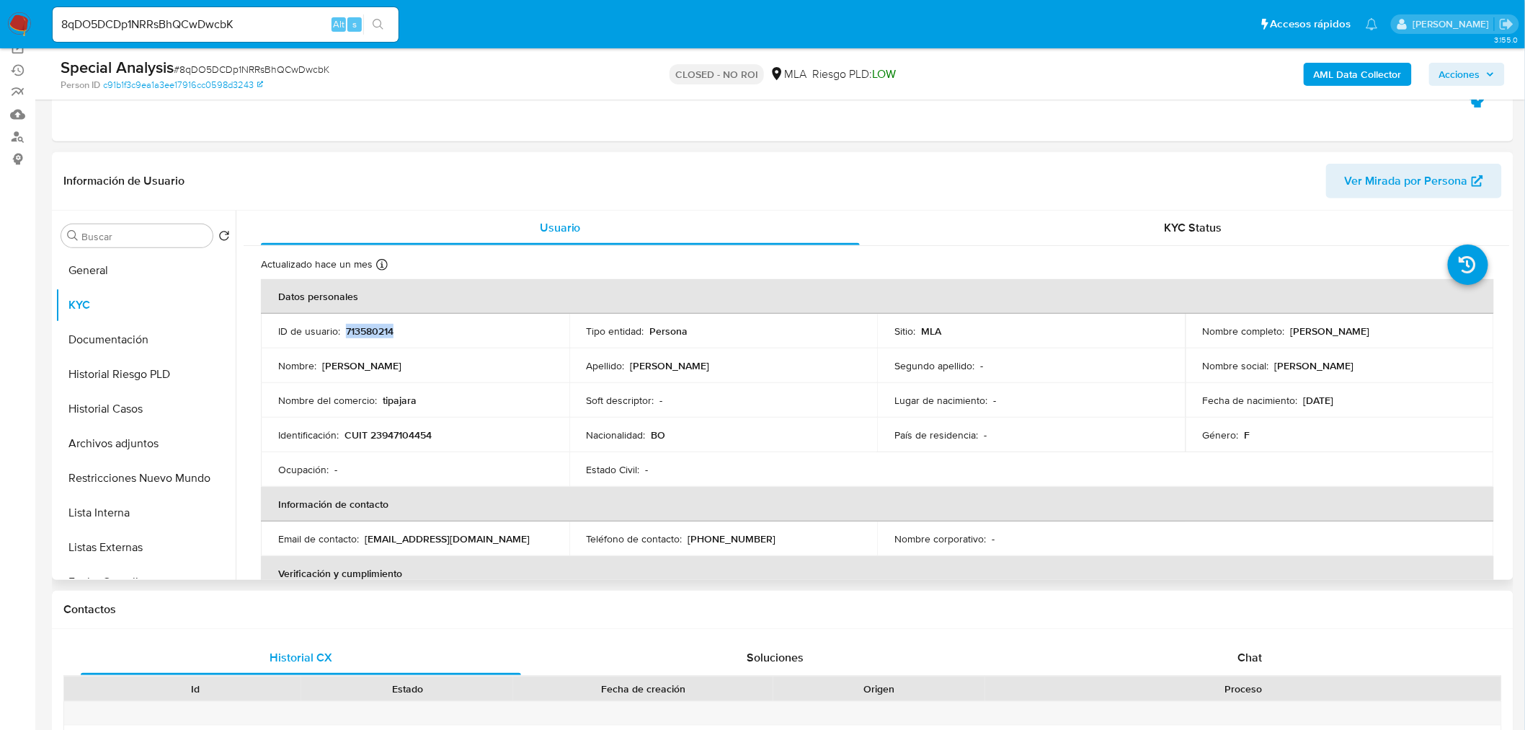
drag, startPoint x: 408, startPoint y: 329, endPoint x: 358, endPoint y: 335, distance: 50.9
click at [346, 335] on div "ID de usuario : 713580214" at bounding box center [415, 330] width 274 height 13
copy p "713580214"
drag, startPoint x: 441, startPoint y: 365, endPoint x: 323, endPoint y: 368, distance: 118.3
click at [323, 368] on div "Nombre : Griselda" at bounding box center [415, 365] width 274 height 13
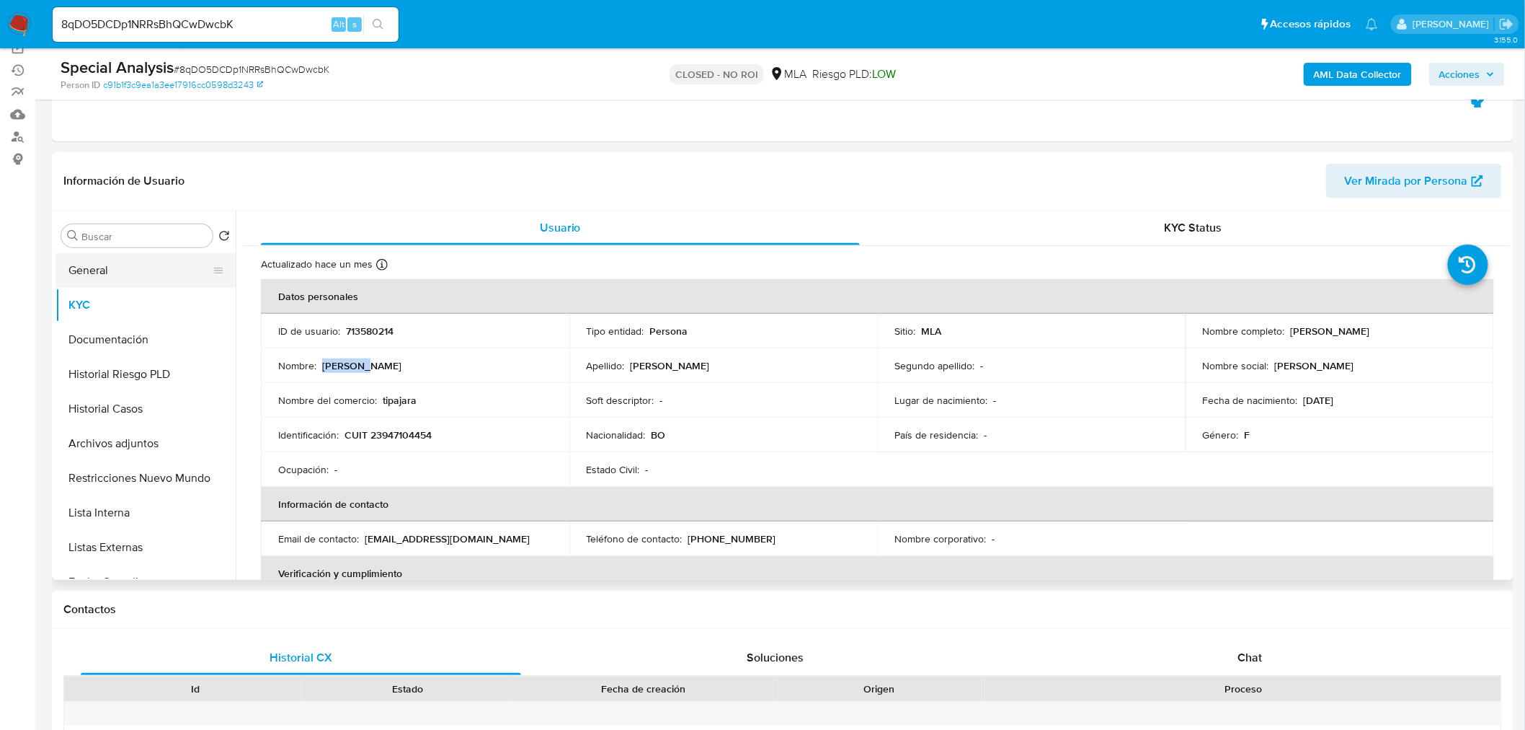
click at [130, 271] on button "General" at bounding box center [140, 270] width 169 height 35
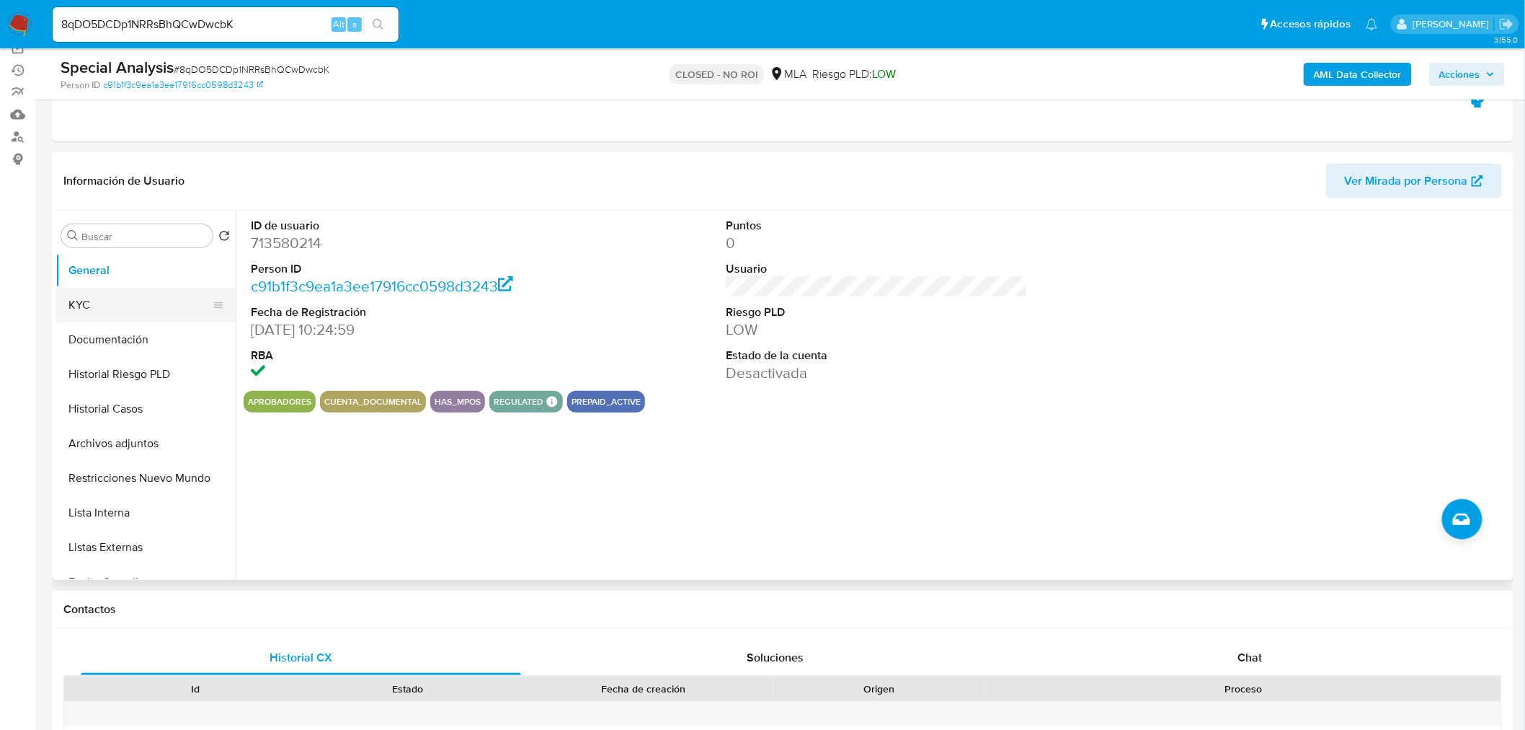
click at [143, 306] on button "KYC" at bounding box center [140, 305] width 169 height 35
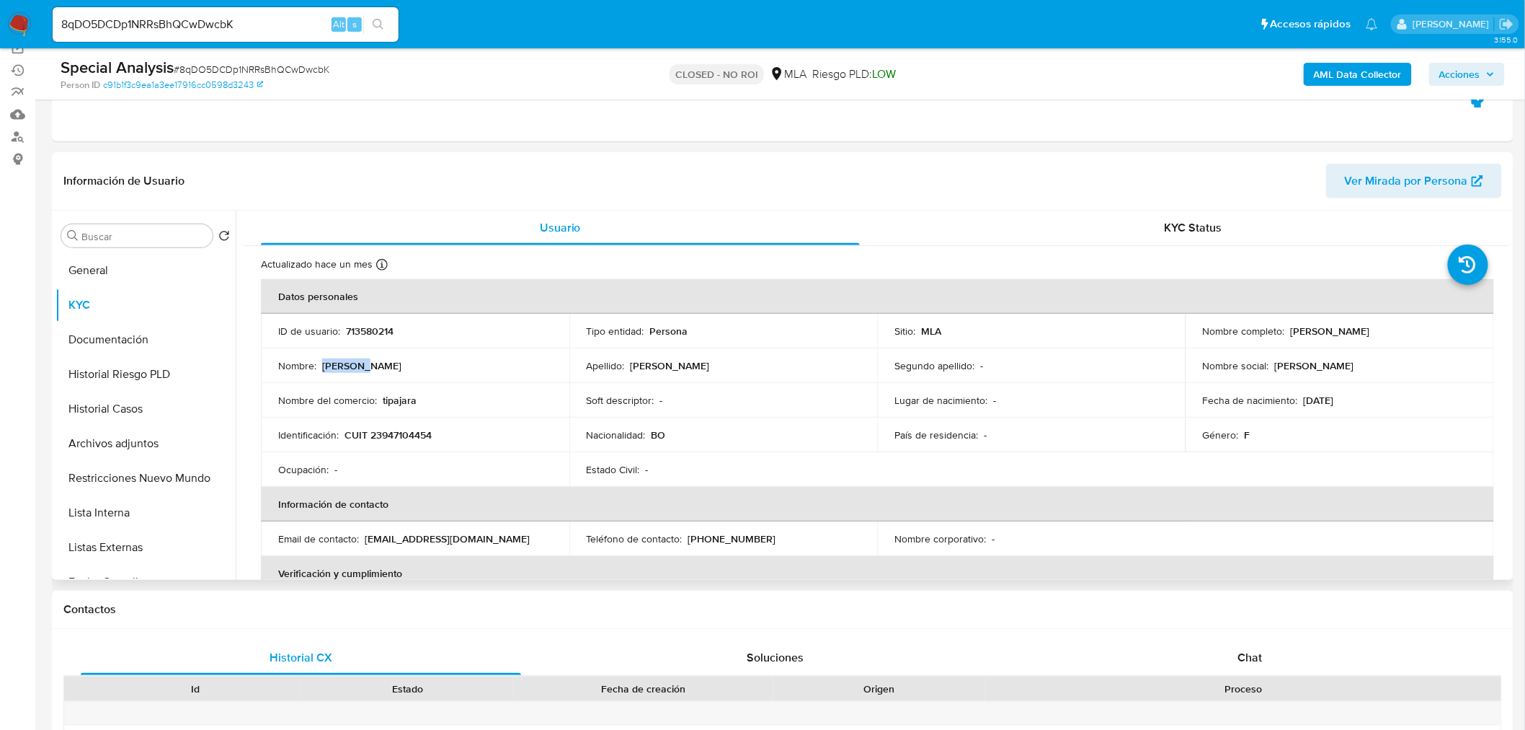
drag, startPoint x: 362, startPoint y: 365, endPoint x: 323, endPoint y: 365, distance: 38.9
click at [323, 365] on div "Nombre : Griselda" at bounding box center [415, 365] width 274 height 13
copy p "Griselda"
drag, startPoint x: 630, startPoint y: 370, endPoint x: 697, endPoint y: 369, distance: 67.0
click at [697, 369] on p "Rodriguez Pardo" at bounding box center [670, 365] width 79 height 13
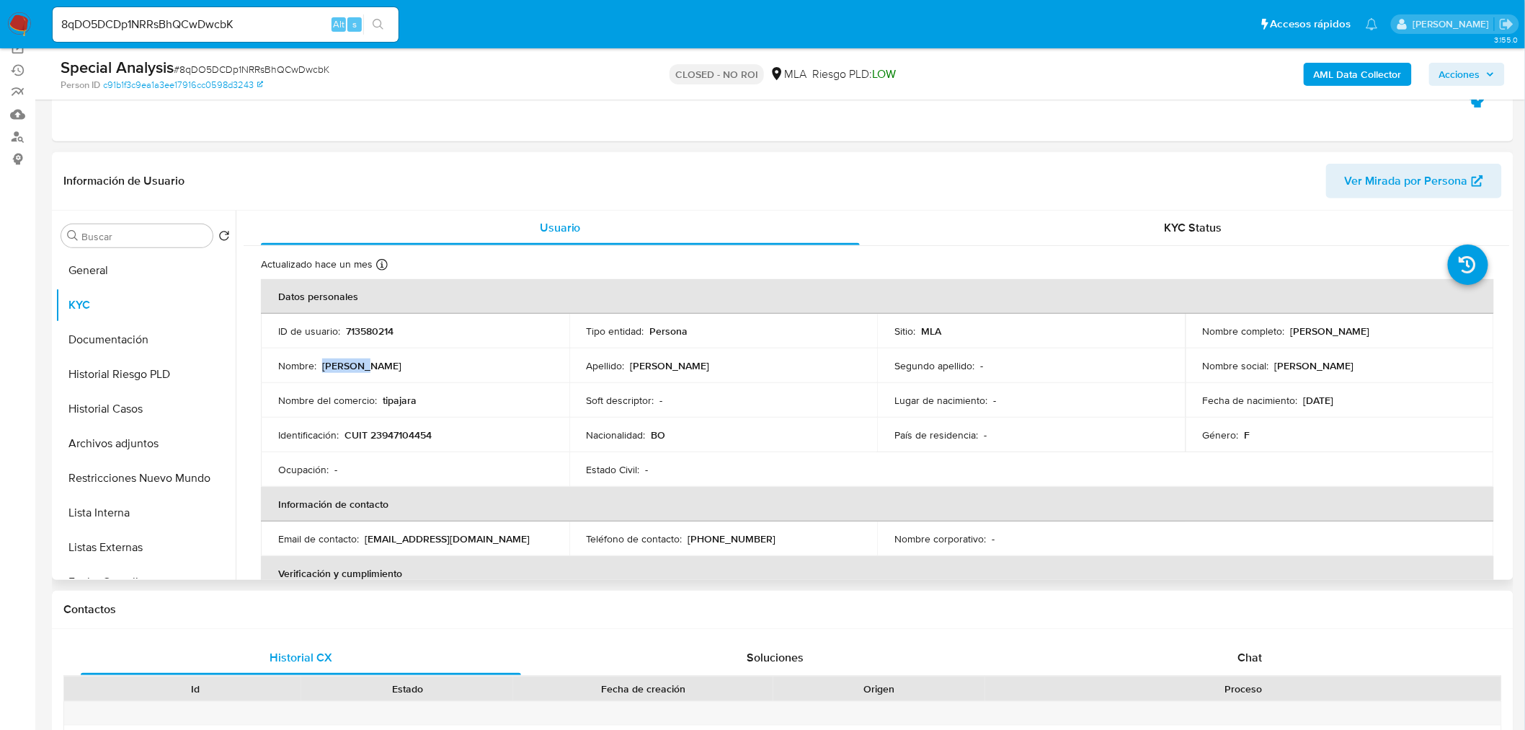
copy p "Rodriguez Pardo"
click at [125, 408] on button "Historial Casos" at bounding box center [140, 408] width 169 height 35
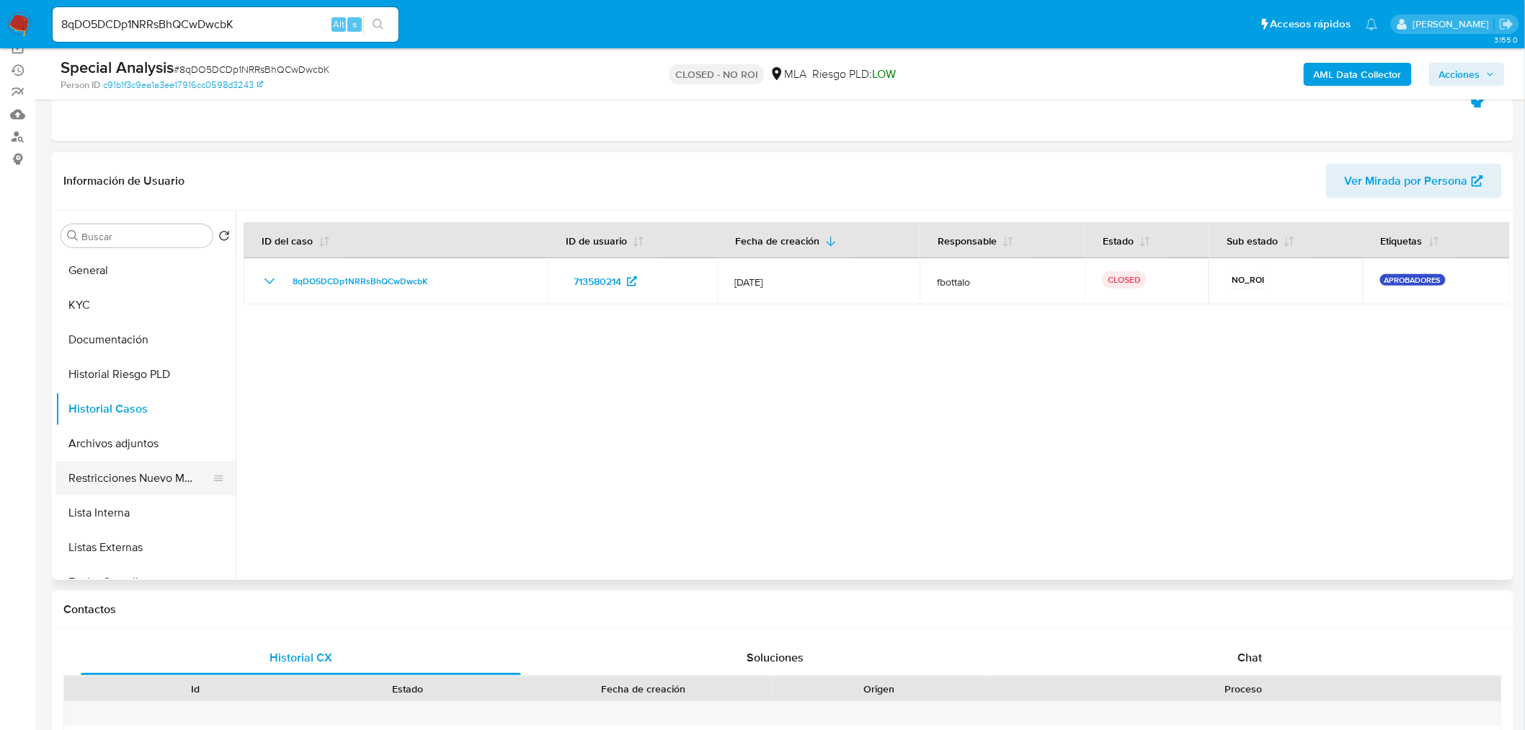
click at [146, 473] on button "Restricciones Nuevo Mundo" at bounding box center [140, 478] width 169 height 35
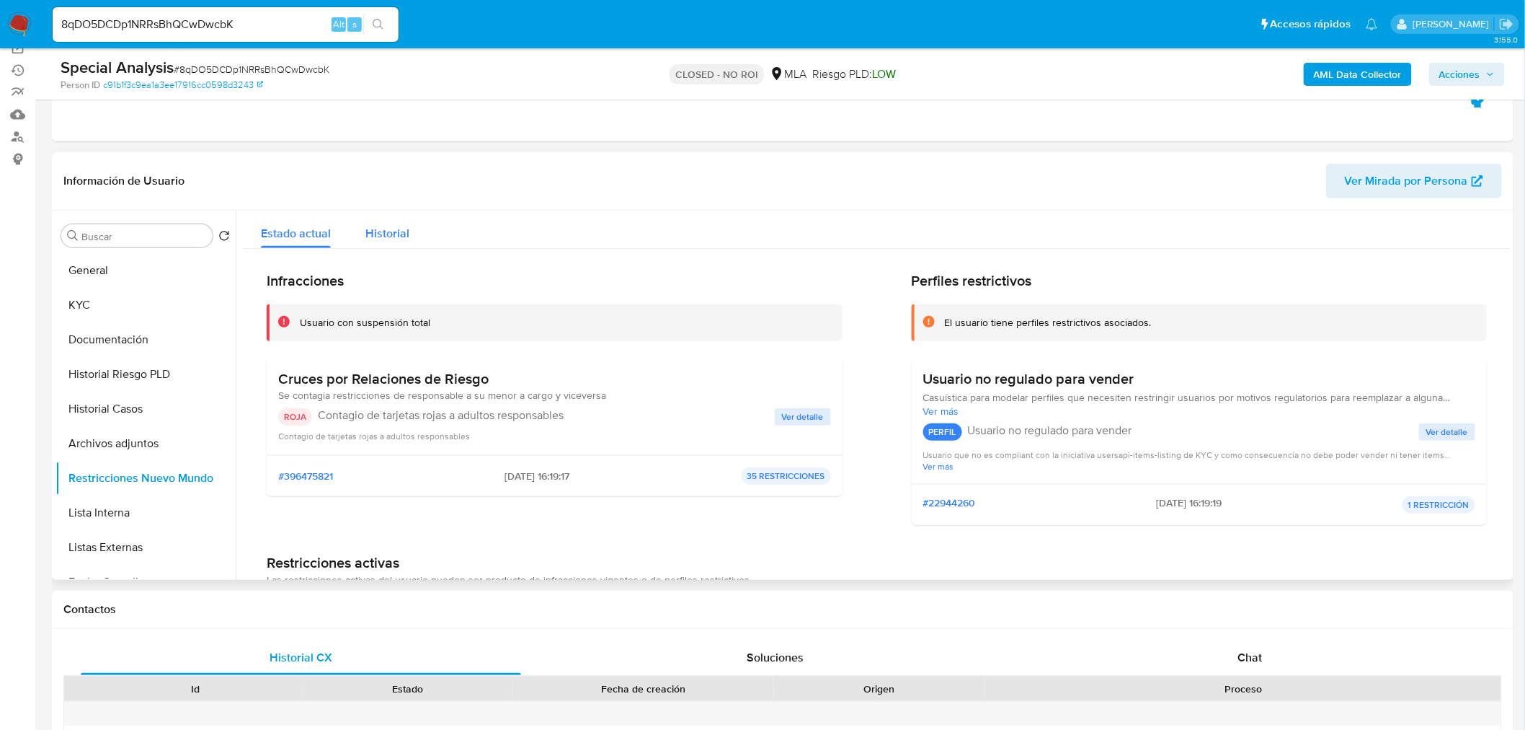
click at [379, 231] on span "Historial" at bounding box center [387, 233] width 44 height 17
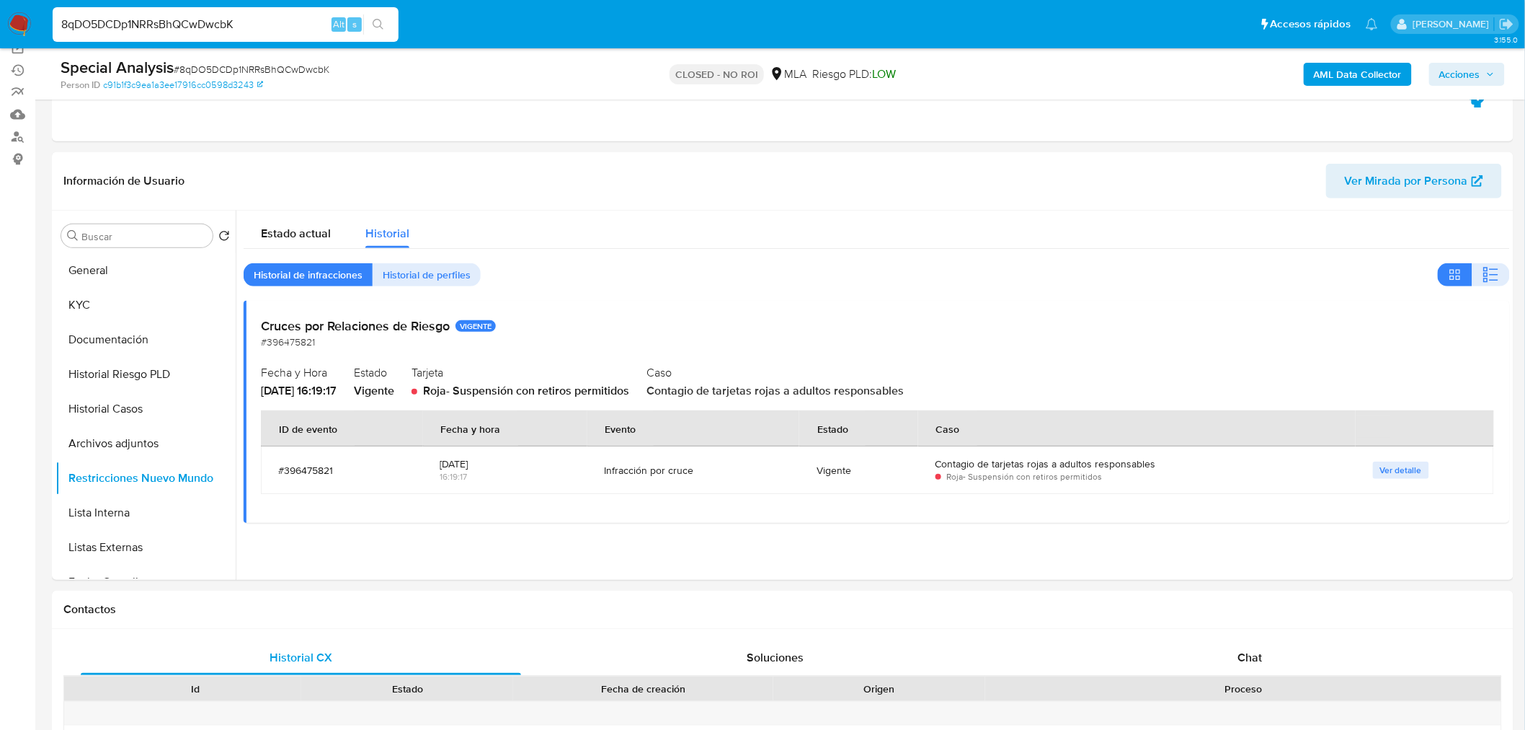
drag, startPoint x: 296, startPoint y: 31, endPoint x: -391, endPoint y: -12, distance: 687.6
paste input "BbRDByehmwaYRreQVY4rPrtc"
type input "BbRDByehmwaYRreQVY4rPrtc"
click at [373, 31] on button "search-icon" at bounding box center [378, 24] width 30 height 20
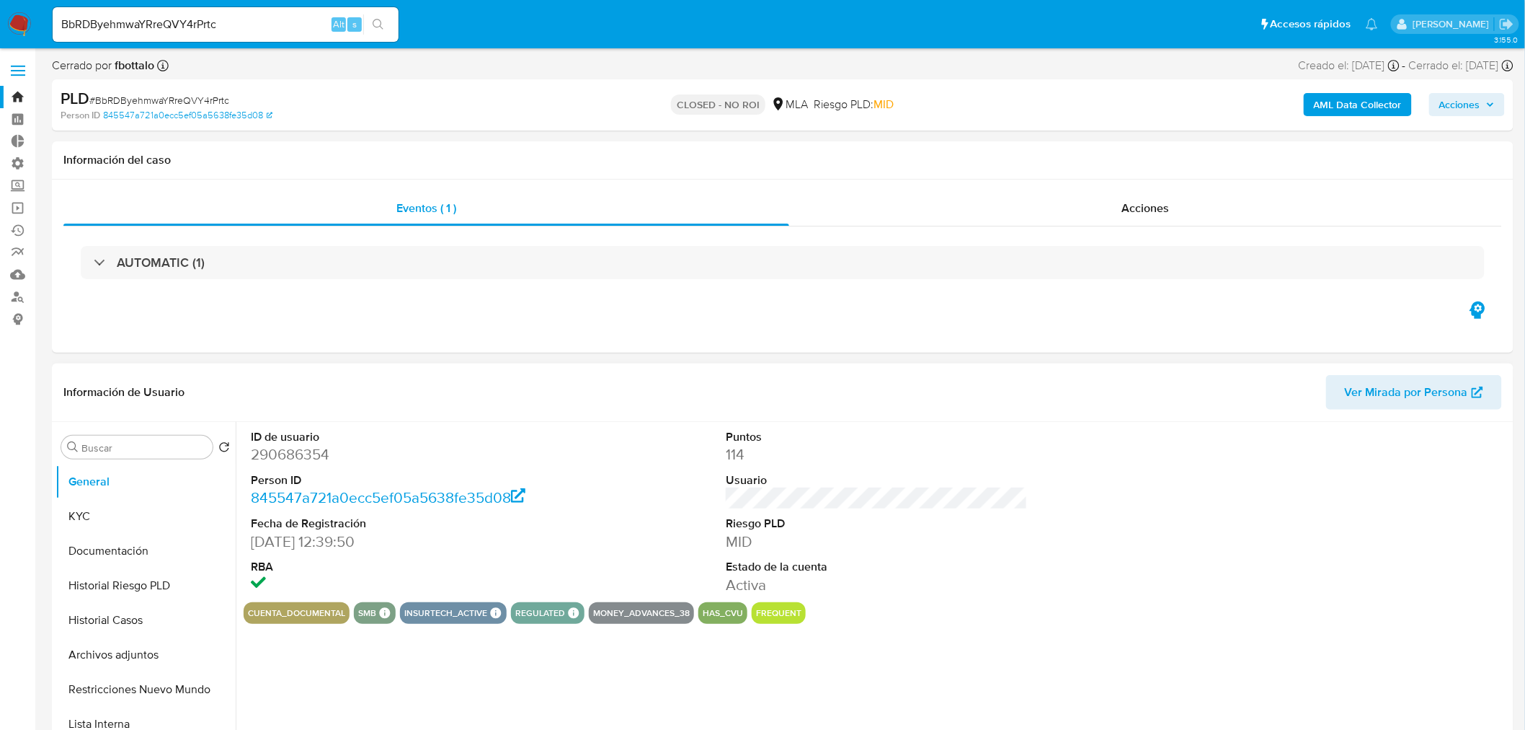
select select "10"
click at [149, 693] on button "Restricciones Nuevo Mundo" at bounding box center [140, 689] width 169 height 35
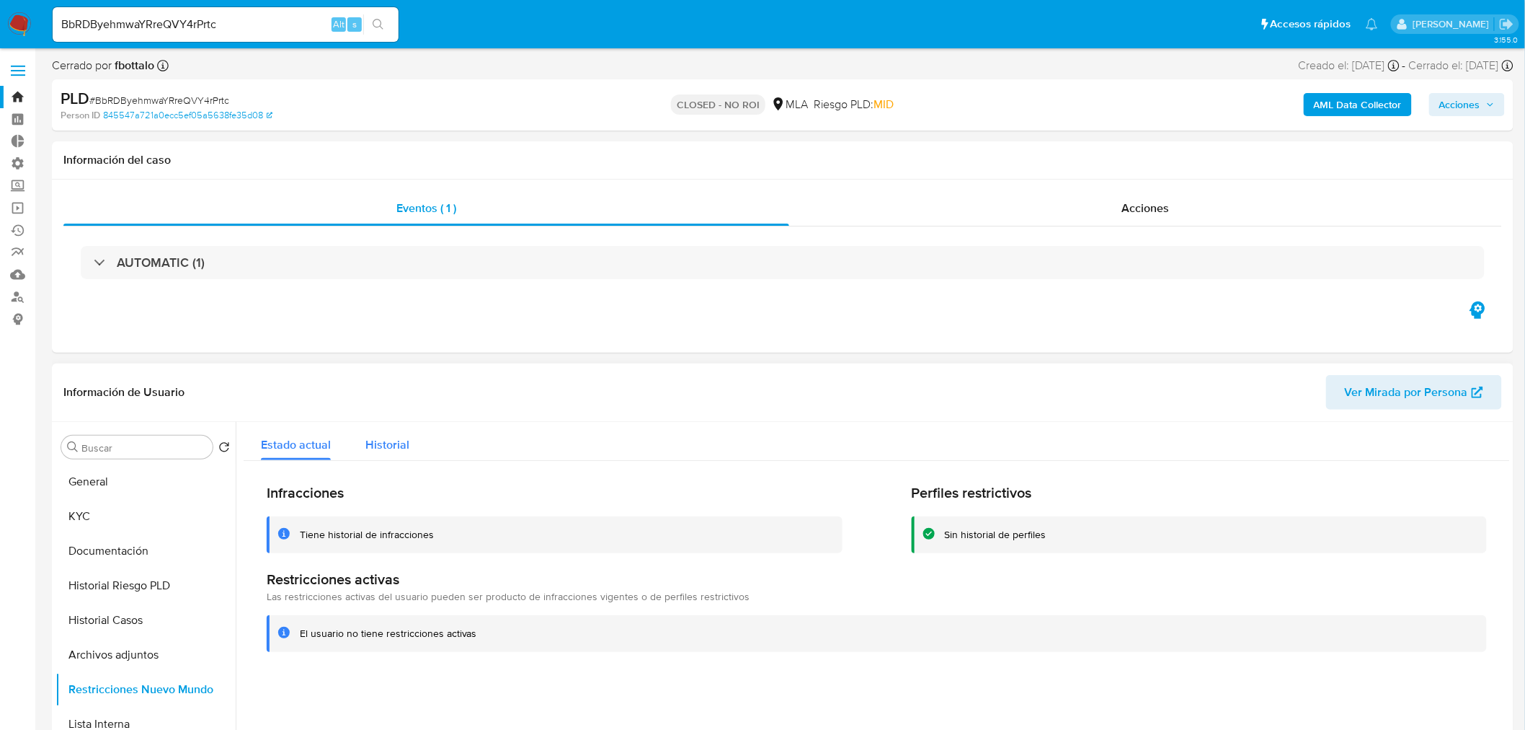
click at [399, 447] on span "Historial" at bounding box center [387, 444] width 44 height 17
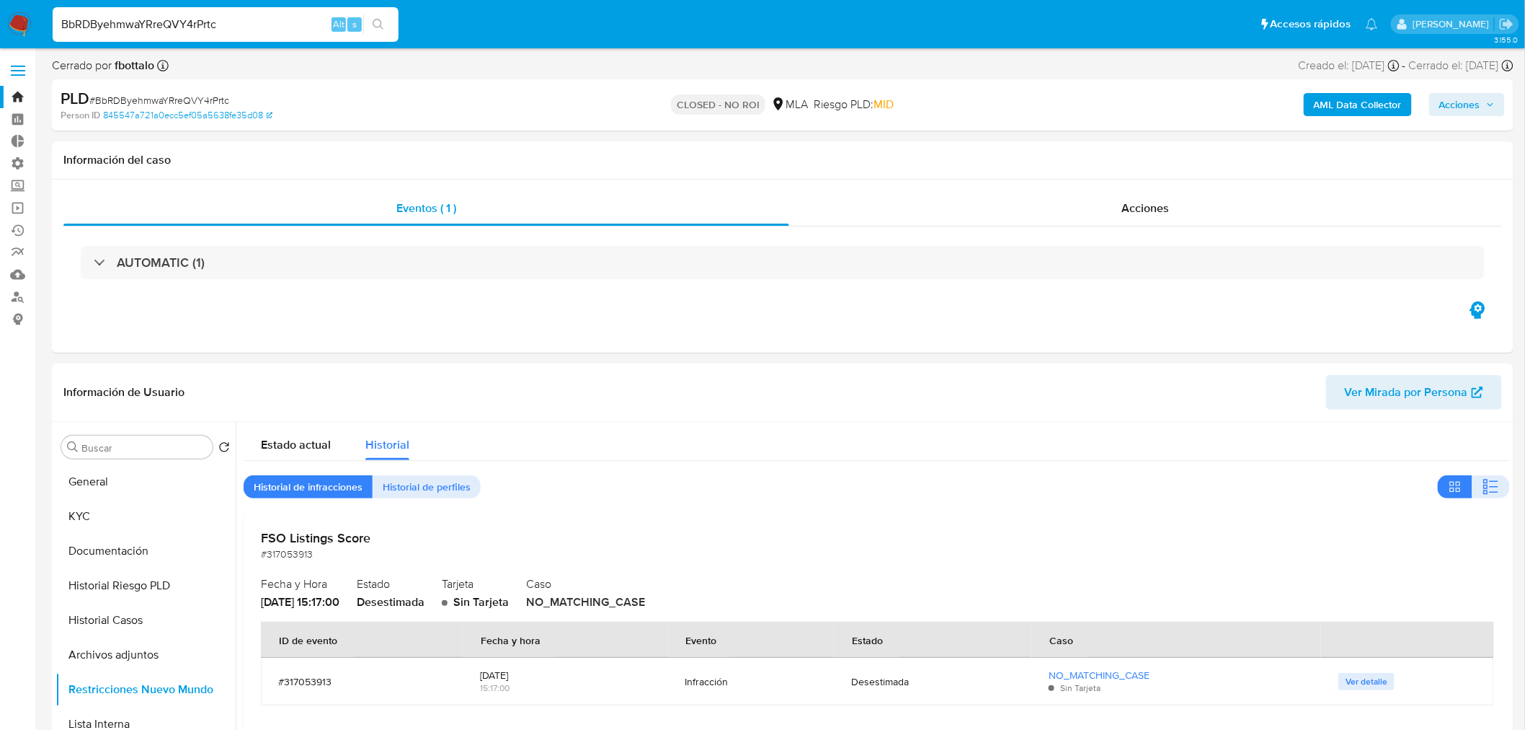
drag, startPoint x: 264, startPoint y: 26, endPoint x: 7, endPoint y: 19, distance: 256.7
paste input "beJJx0sLKhdUER9yb5zSq6KL"
type input "beJJx0sLKhdUER9yb5zSq6KL"
click at [375, 25] on icon "search-icon" at bounding box center [378, 24] width 11 height 11
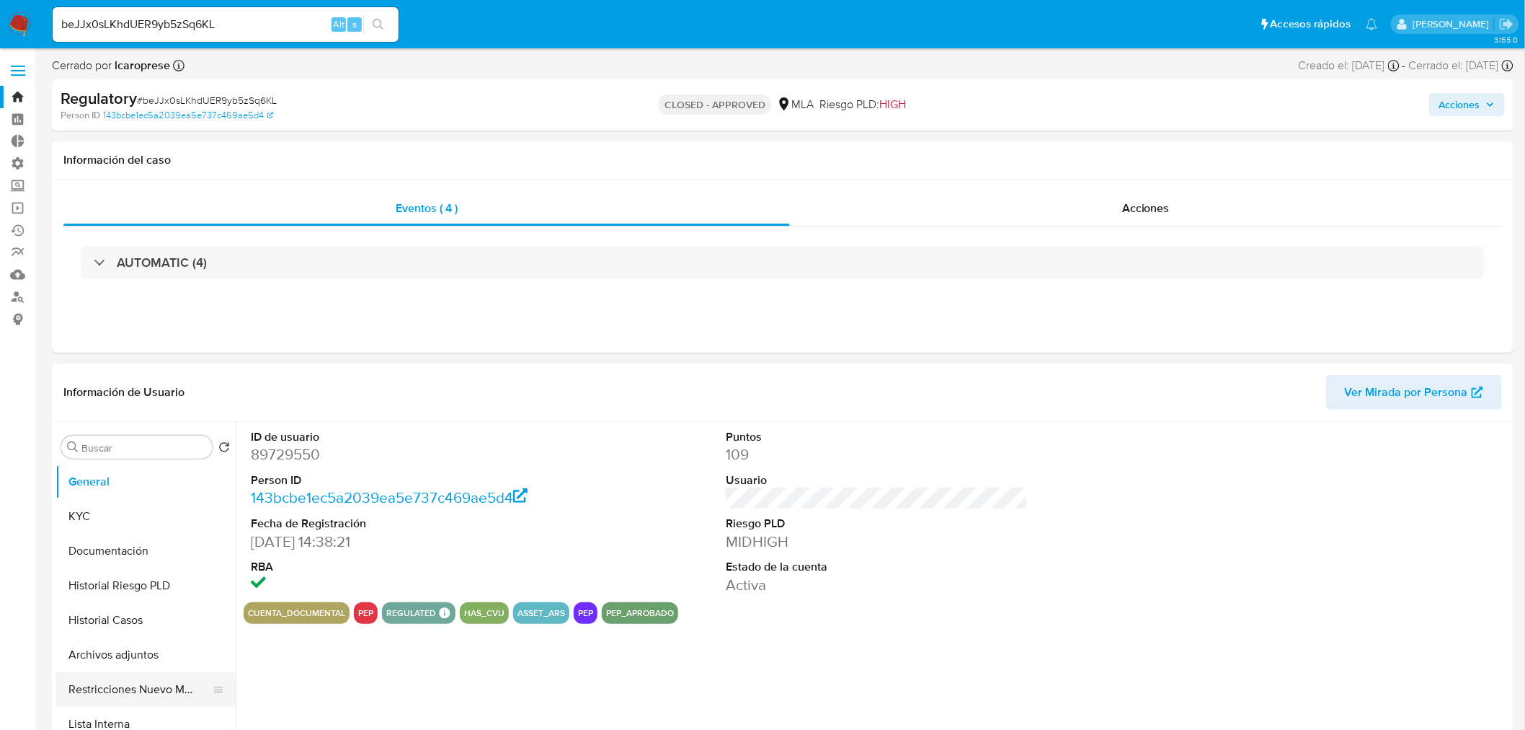
click at [153, 694] on button "Restricciones Nuevo Mundo" at bounding box center [140, 689] width 169 height 35
select select "10"
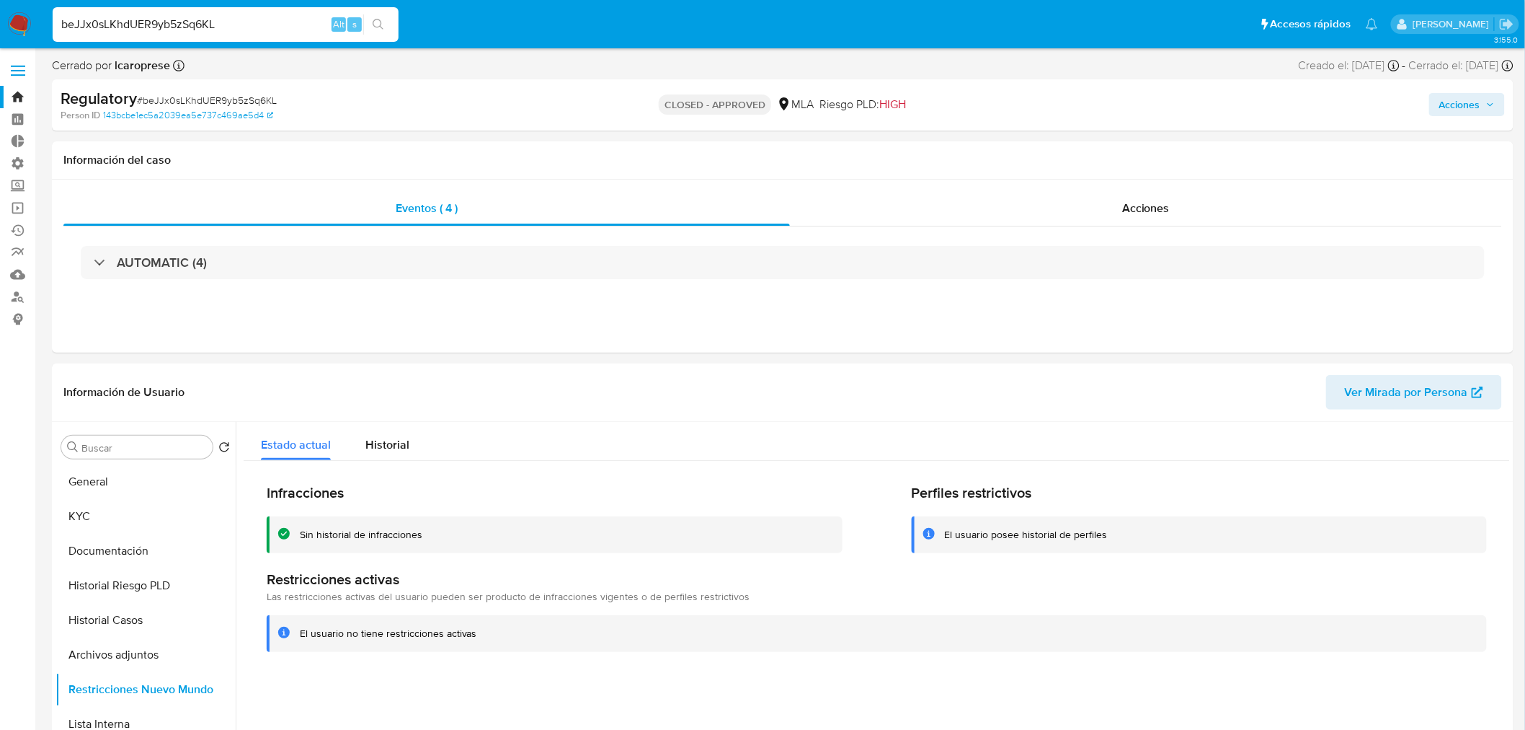
drag, startPoint x: 119, startPoint y: 8, endPoint x: -48, endPoint y: 20, distance: 167.0
drag, startPoint x: 119, startPoint y: 32, endPoint x: 157, endPoint y: 22, distance: 39.5
click at [130, 27] on input "beJJx0sLKhdUER9yb5zSq6KL" at bounding box center [226, 24] width 346 height 19
drag, startPoint x: 241, startPoint y: 30, endPoint x: -277, endPoint y: 58, distance: 519.1
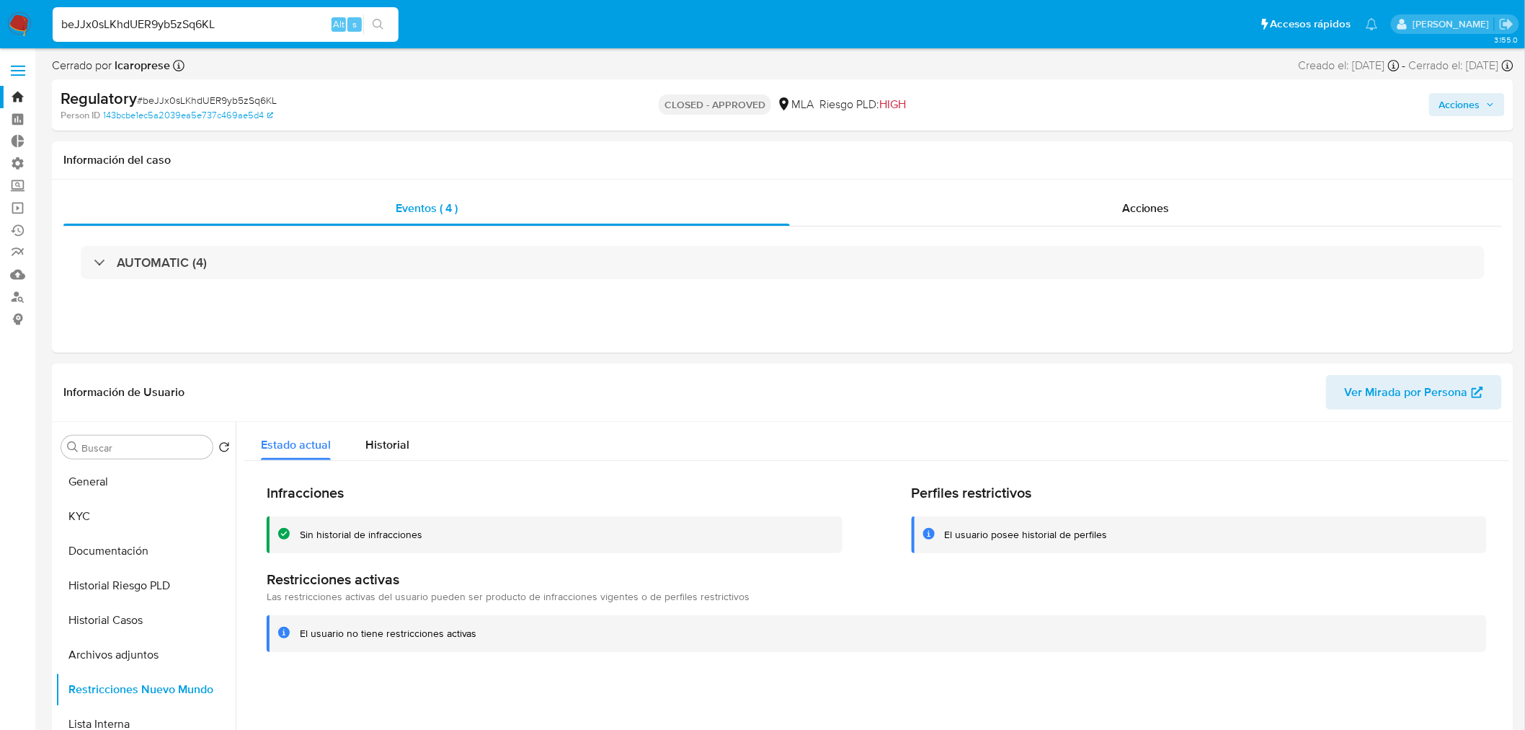
paste input "C57DLAQNpcUZjsbTur0HUHFb"
type input "C57DLAQNpcUZjsbTur0HUHFb"
click at [387, 22] on button "search-icon" at bounding box center [378, 24] width 30 height 20
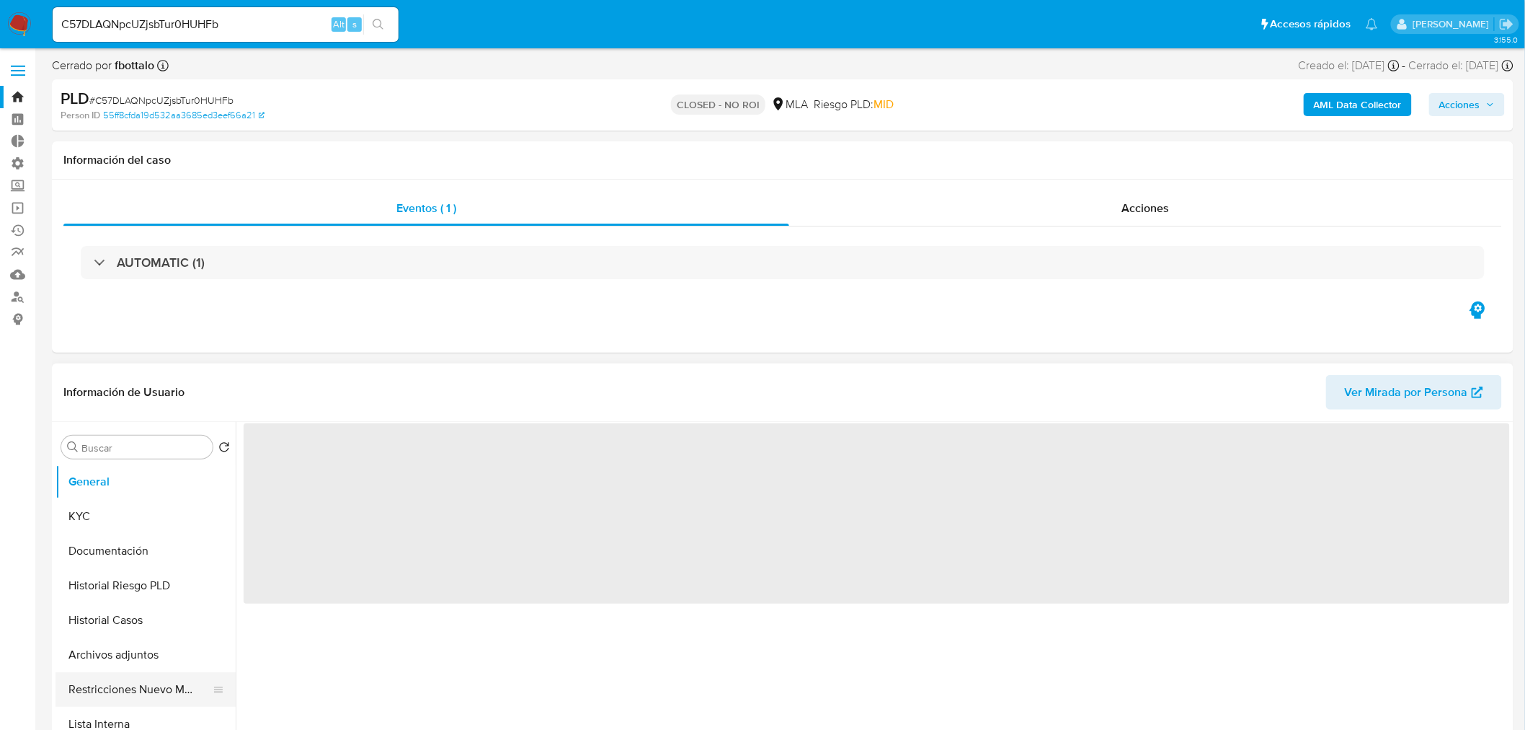
click at [110, 697] on button "Restricciones Nuevo Mundo" at bounding box center [140, 689] width 169 height 35
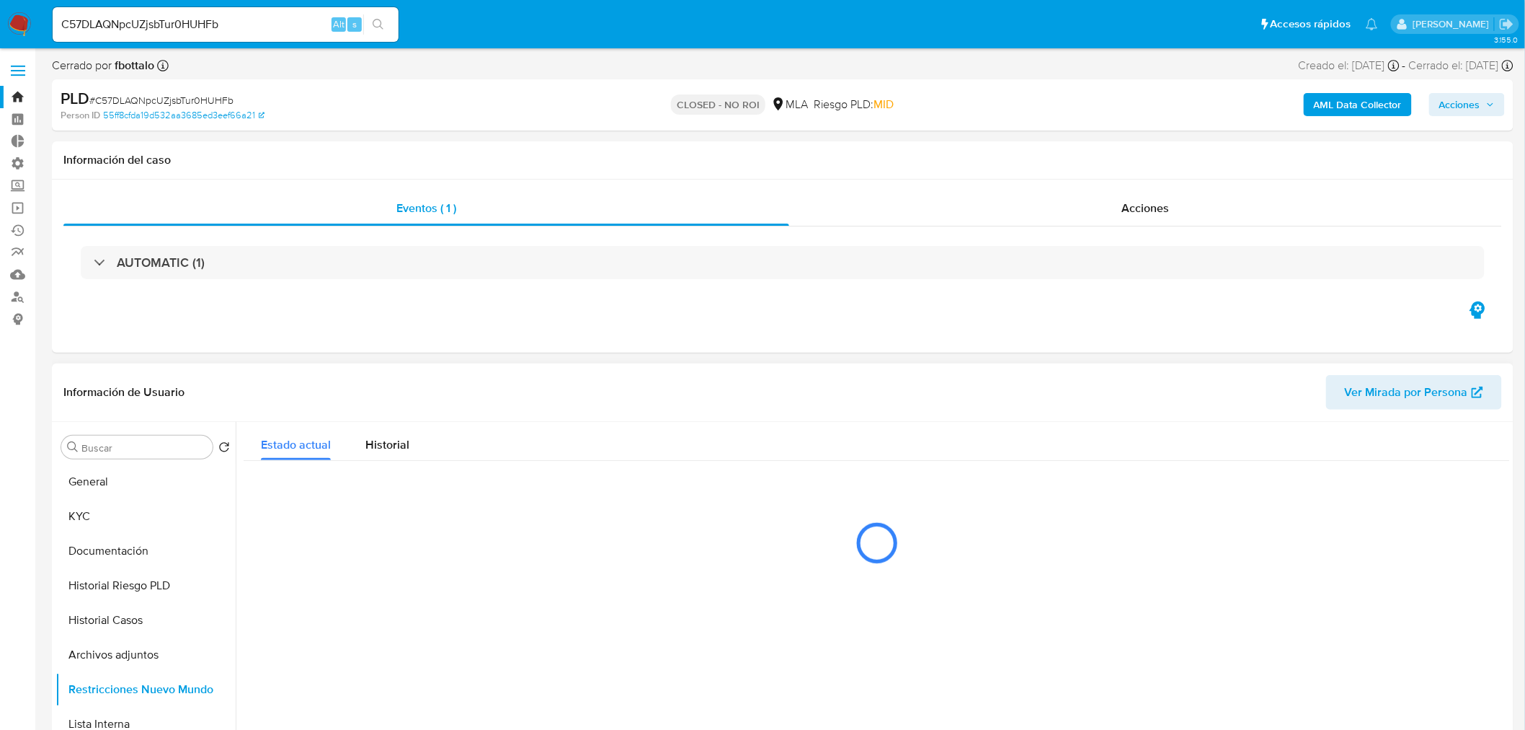
select select "10"
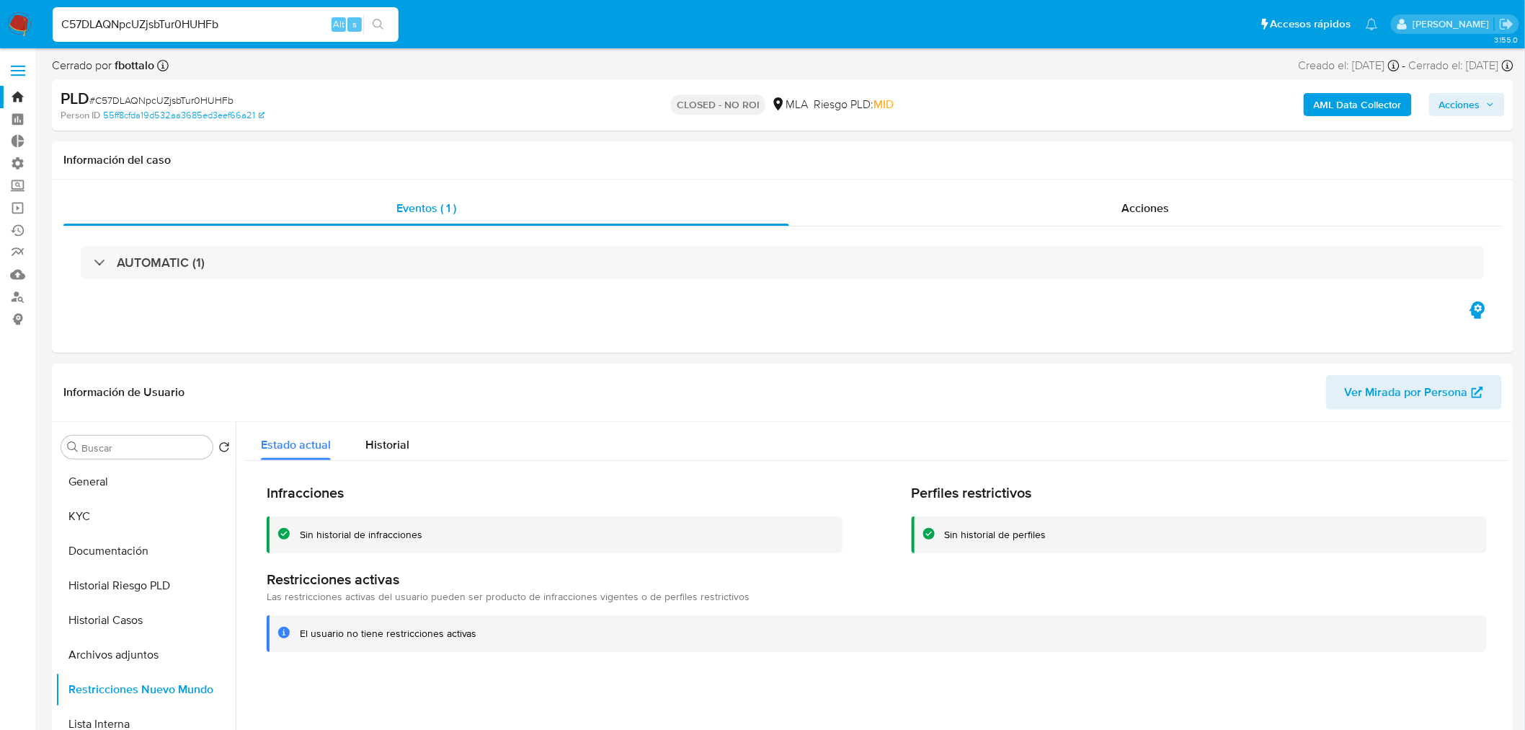
drag, startPoint x: 296, startPoint y: 27, endPoint x: -27, endPoint y: 4, distance: 323.8
paste input "Ev5FoMjzU86CAI9SM7eeecK1"
type input "Ev5FoMjzU86CAI9SM7eeecK1"
drag, startPoint x: 378, startPoint y: 23, endPoint x: 394, endPoint y: 68, distance: 48.1
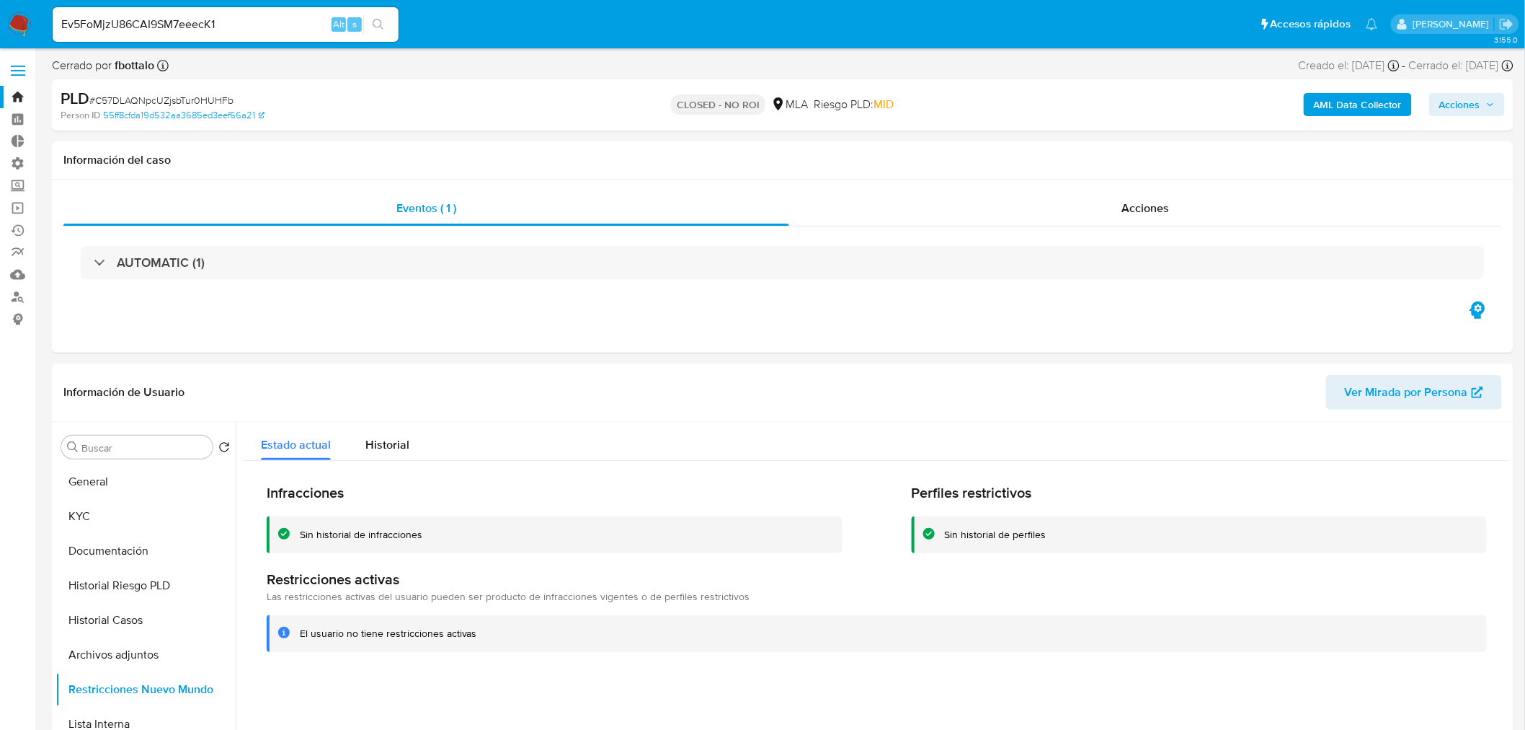
click at [378, 23] on icon "search-icon" at bounding box center [379, 25] width 12 height 12
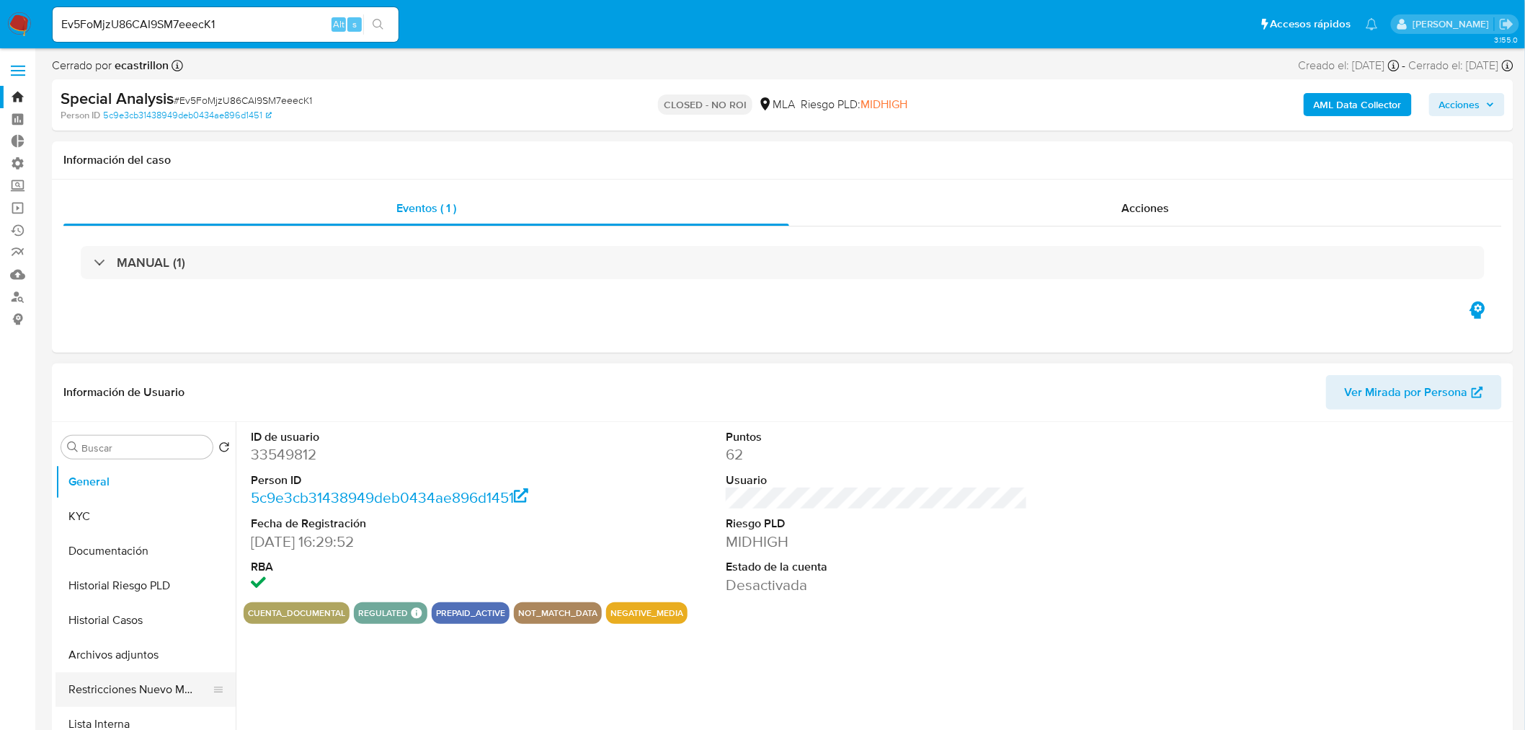
click at [136, 692] on button "Restricciones Nuevo Mundo" at bounding box center [140, 689] width 169 height 35
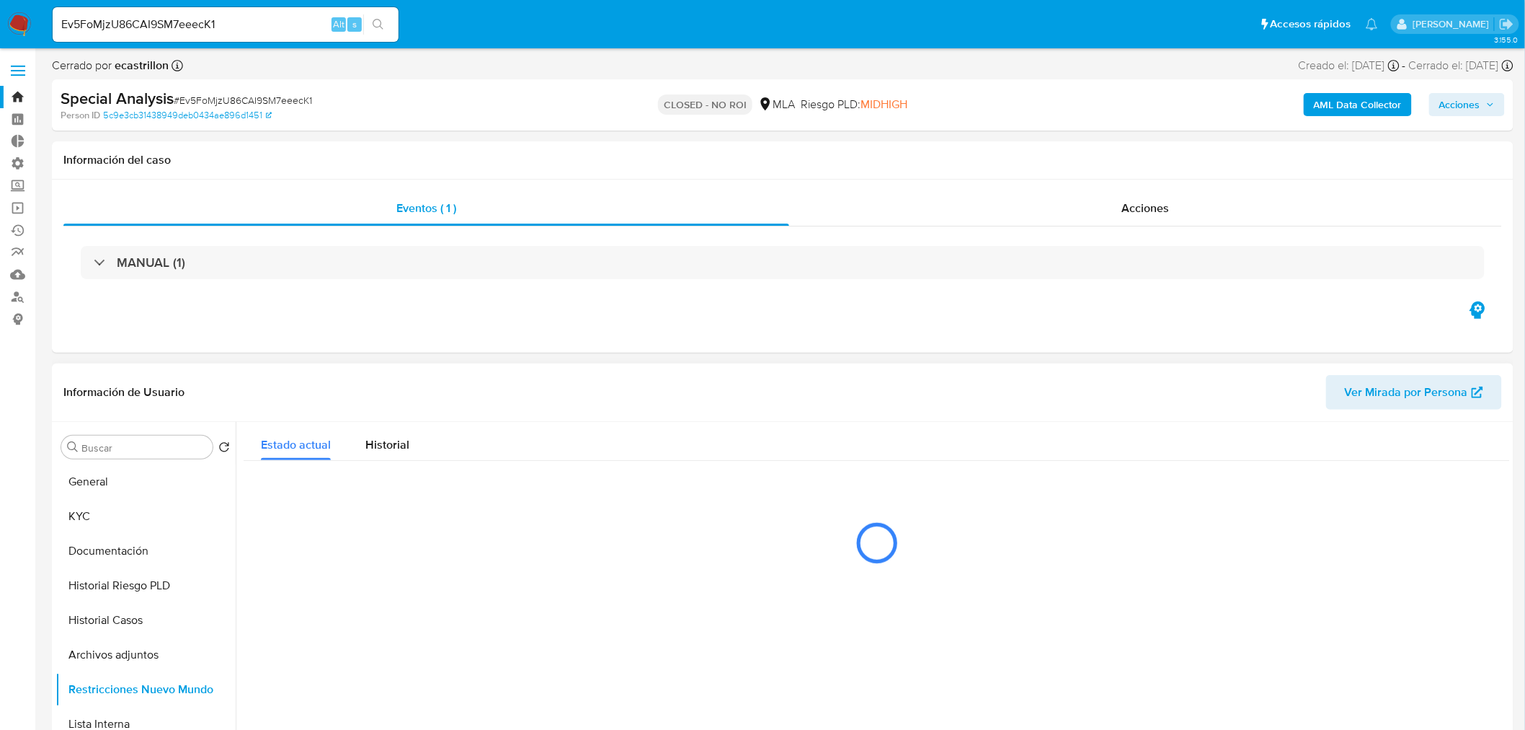
select select "10"
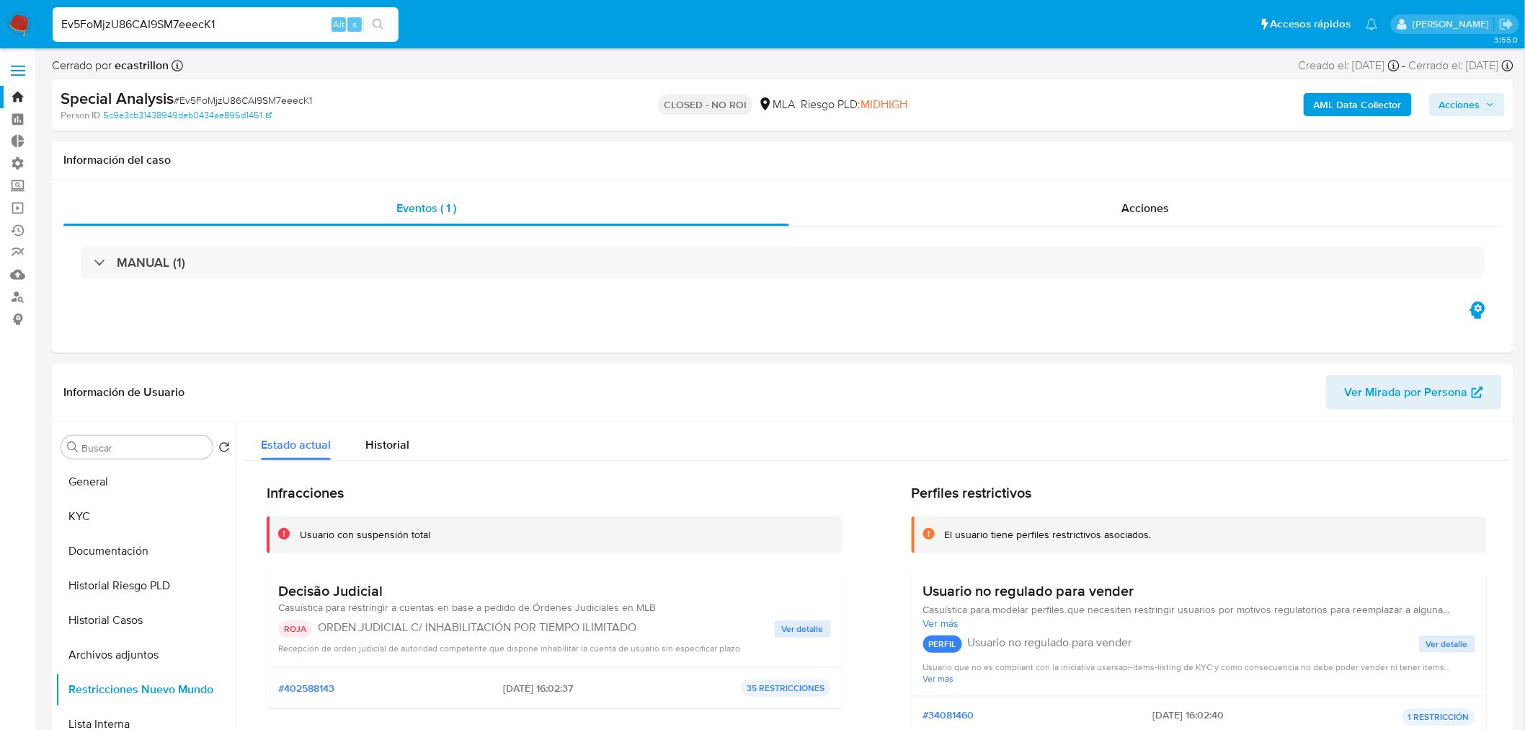
drag, startPoint x: 265, startPoint y: 25, endPoint x: 60, endPoint y: 23, distance: 205.5
paste input "GdcVsWOzDQg2Xquwlbb8P0Tv"
type input "GdcVsWOzDQg2Xquwlbb8P0Tv"
click at [371, 29] on button "search-icon" at bounding box center [378, 24] width 30 height 20
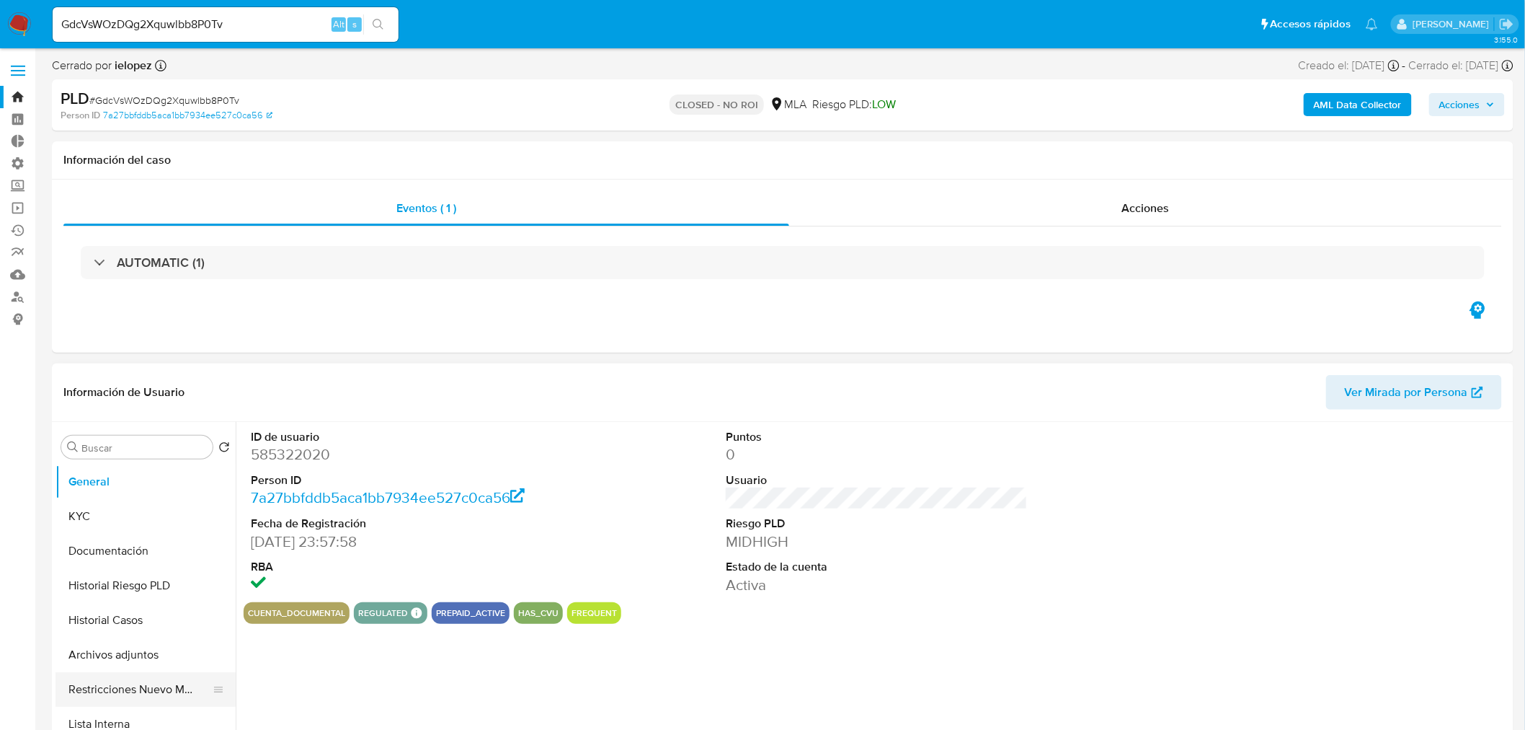
select select "10"
click at [143, 687] on button "Restricciones Nuevo Mundo" at bounding box center [140, 689] width 169 height 35
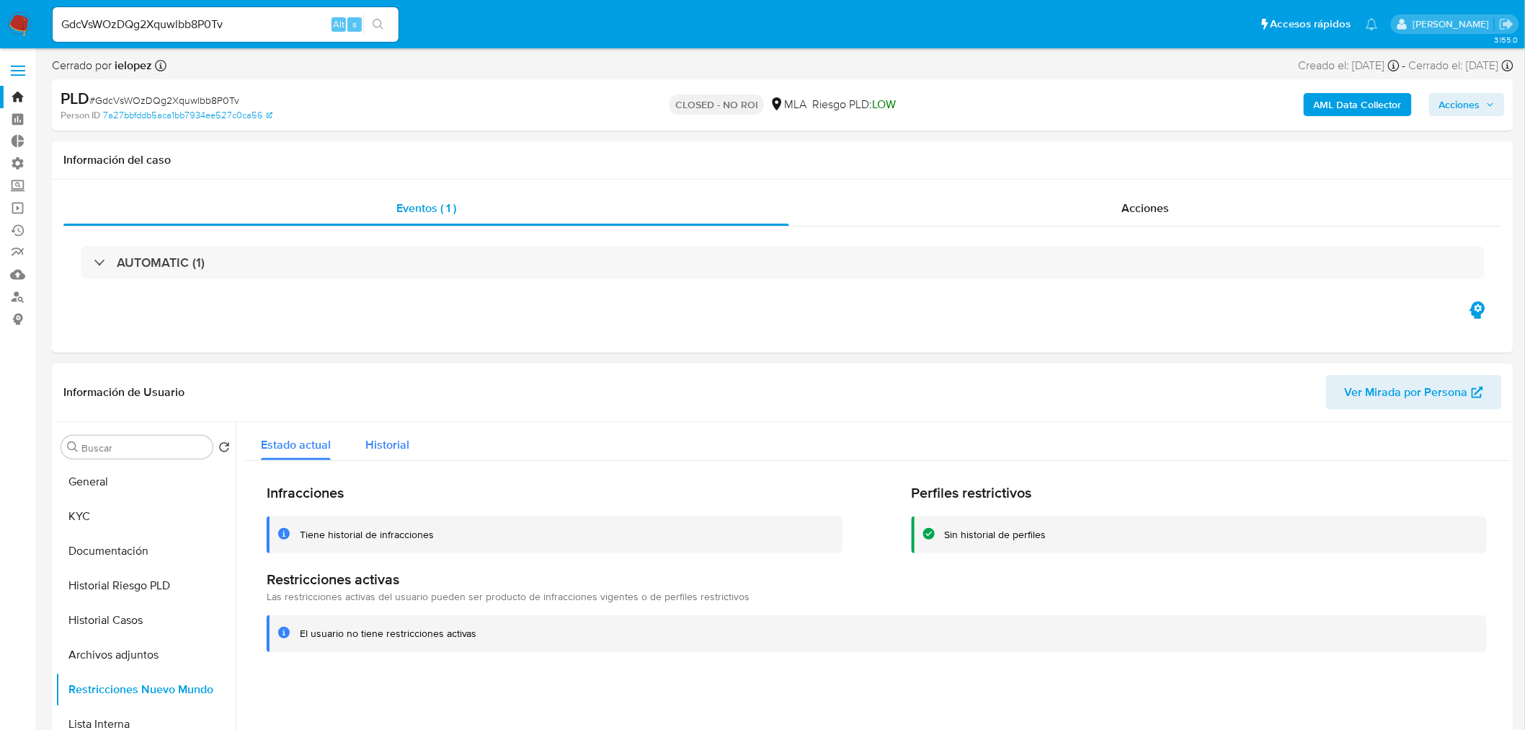
click at [382, 456] on div "Historial" at bounding box center [387, 441] width 44 height 38
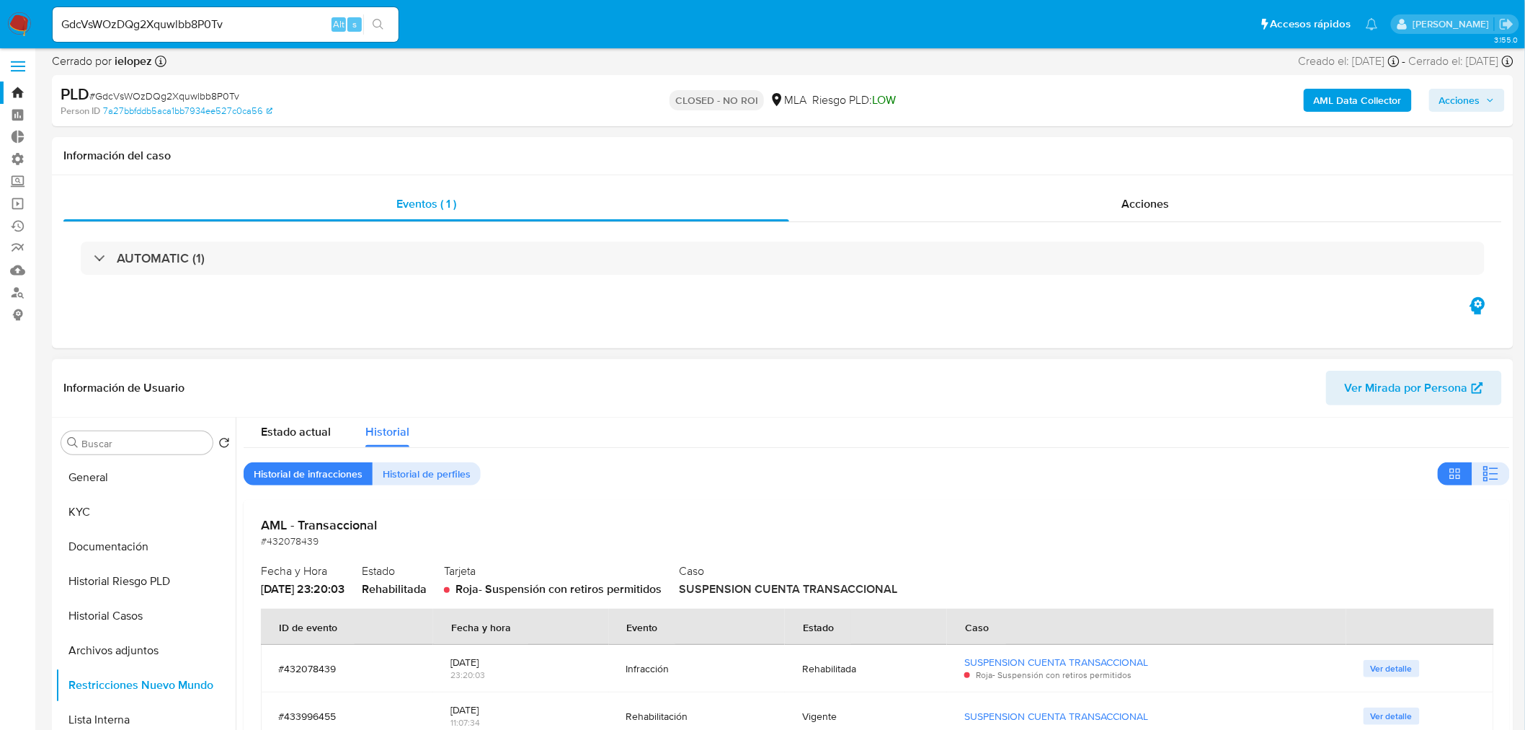
scroll to position [80, 0]
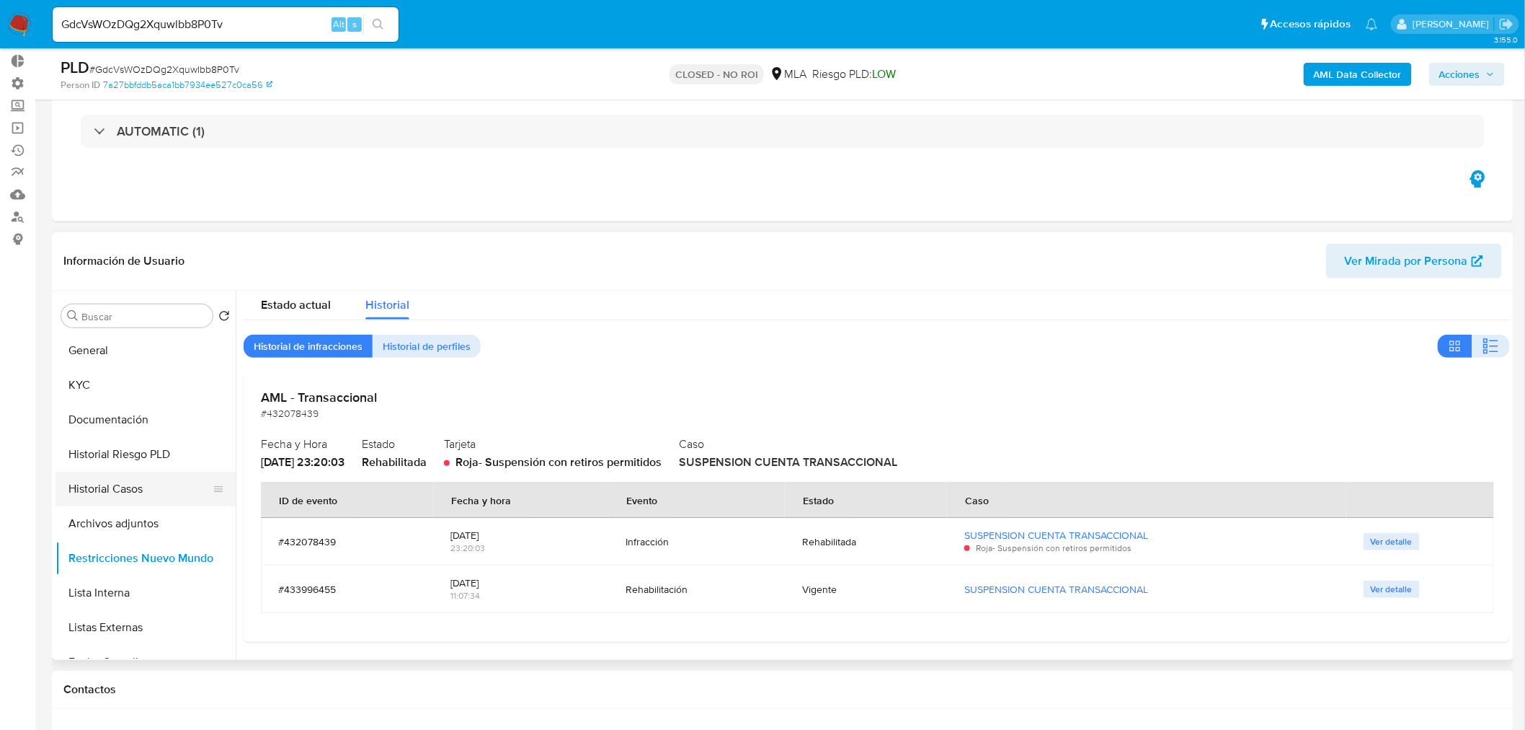
click at [134, 495] on button "Historial Casos" at bounding box center [140, 488] width 169 height 35
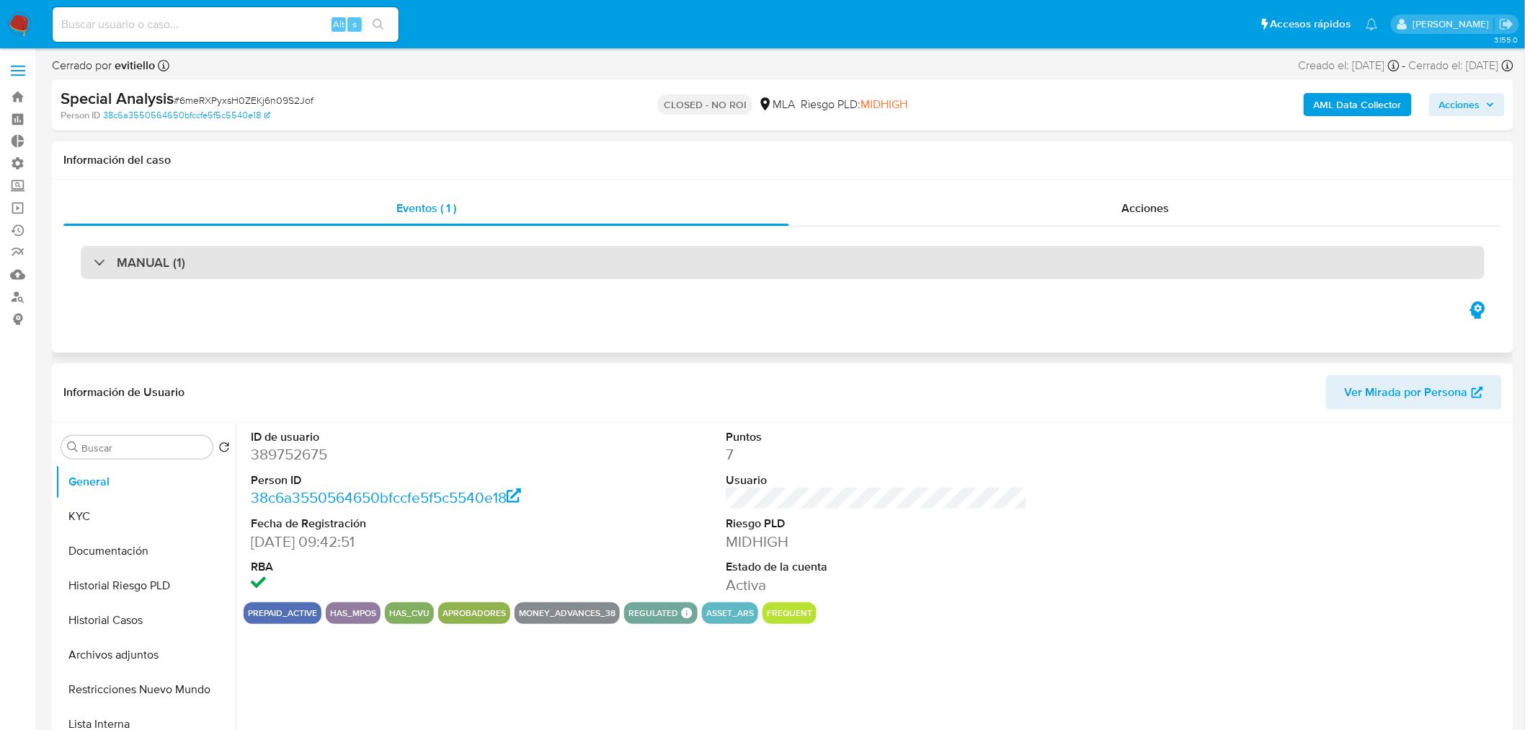
select select "10"
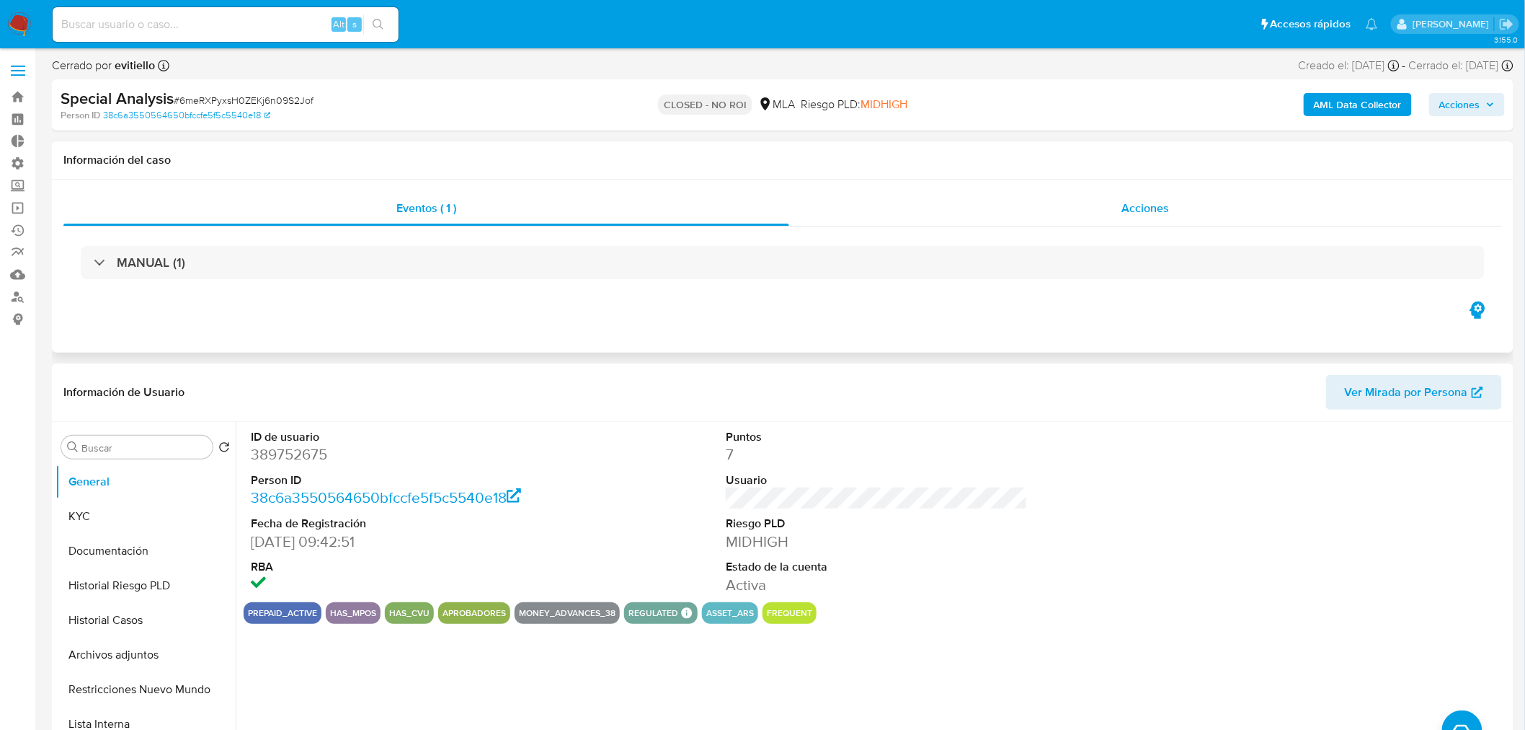
click at [1190, 203] on div "Acciones" at bounding box center [1146, 208] width 714 height 35
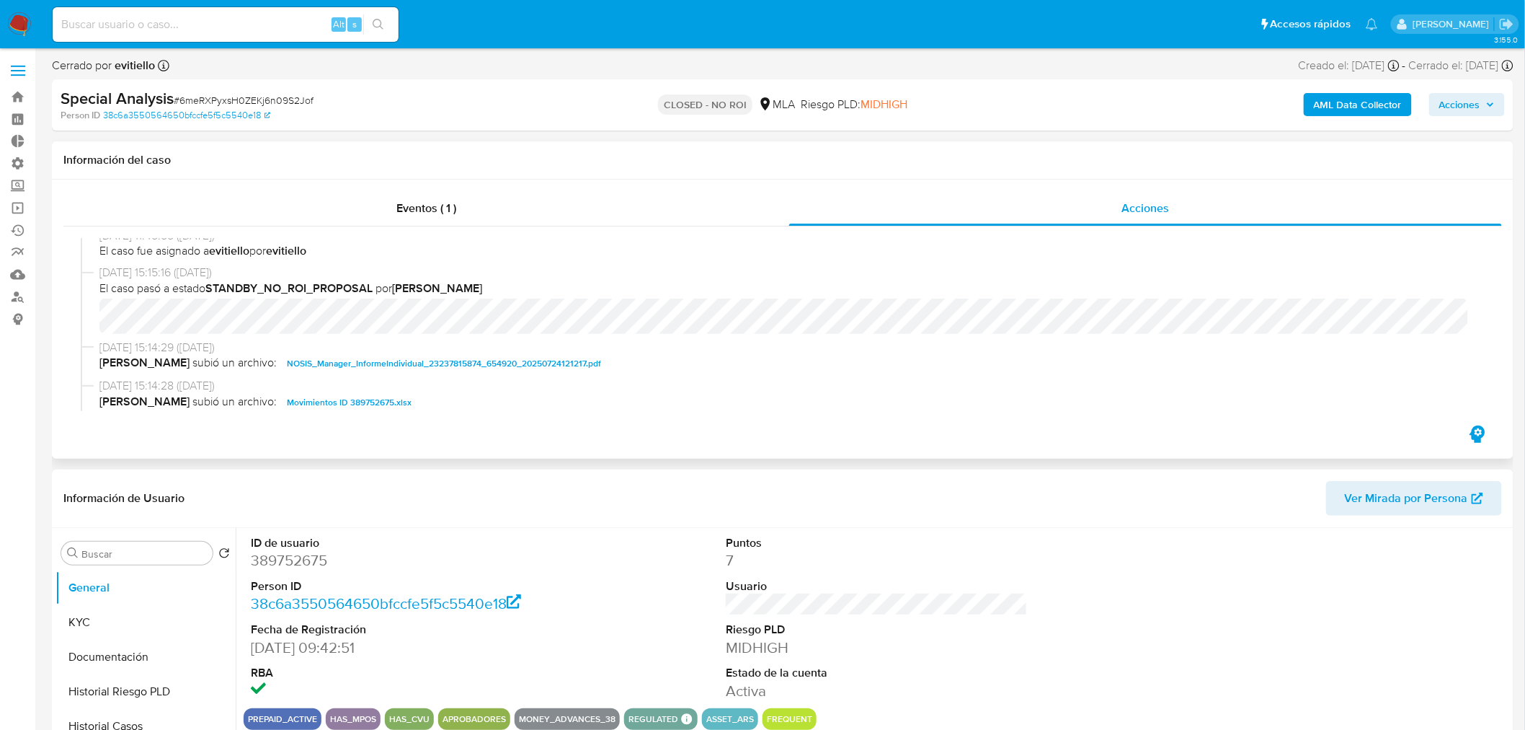
scroll to position [160, 0]
drag, startPoint x: 349, startPoint y: 99, endPoint x: 184, endPoint y: 102, distance: 165.1
click at [174, 98] on div "Special Analysis # 6meRXPyxsH0ZEKj6n09S2Jof" at bounding box center [299, 99] width 476 height 22
copy span "# 6meRXPyxsH0ZEKj6n09S2Jof"
drag, startPoint x: 364, startPoint y: 560, endPoint x: 239, endPoint y: 565, distance: 124.8
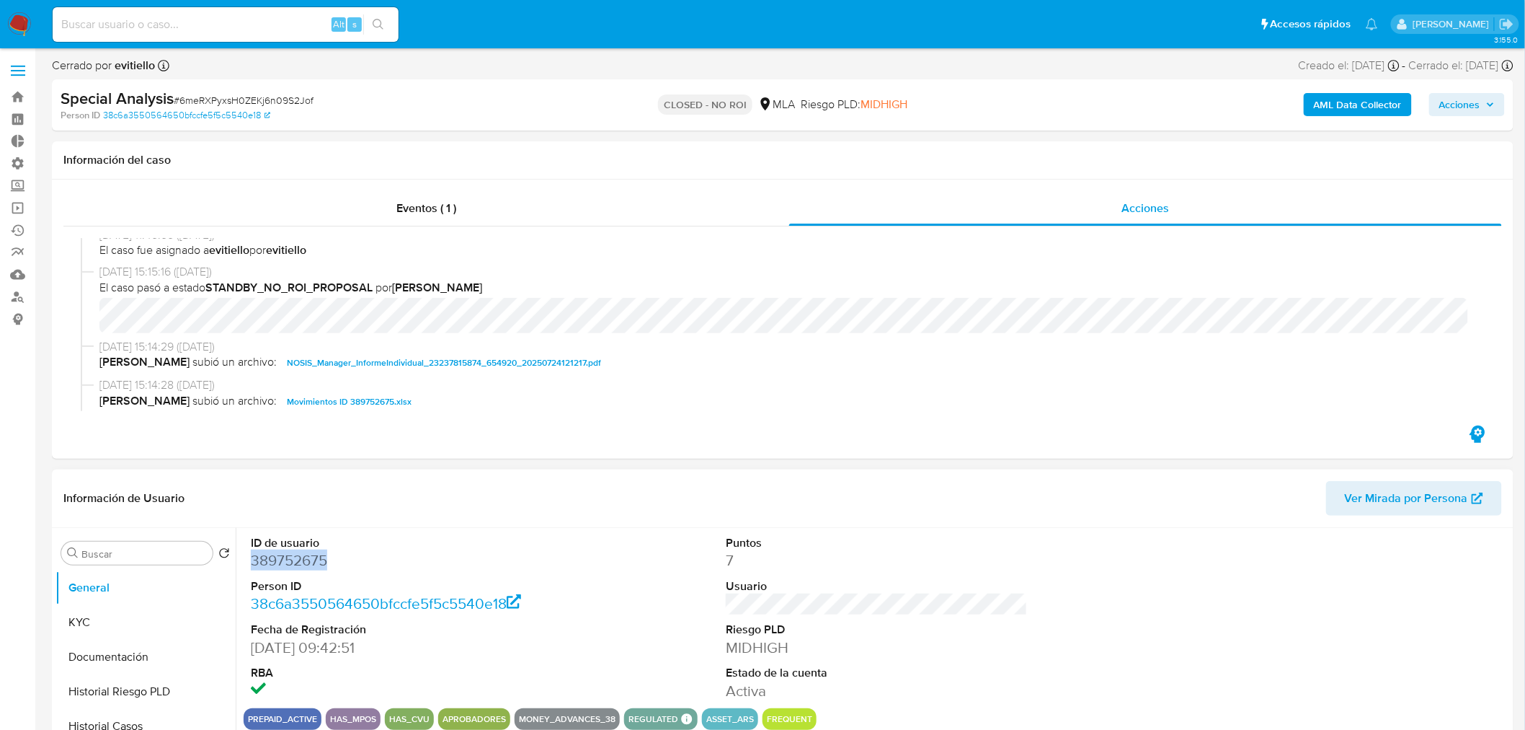
click at [239, 565] on div "ID de usuario 389752675 Person ID 38c6a3550564650bfccfe5f5c5540e18 Fecha de Reg…" at bounding box center [873, 712] width 1275 height 369
copy dd "389752675"
click at [136, 628] on button "Restricciones Nuevo Mundo" at bounding box center [140, 635] width 169 height 35
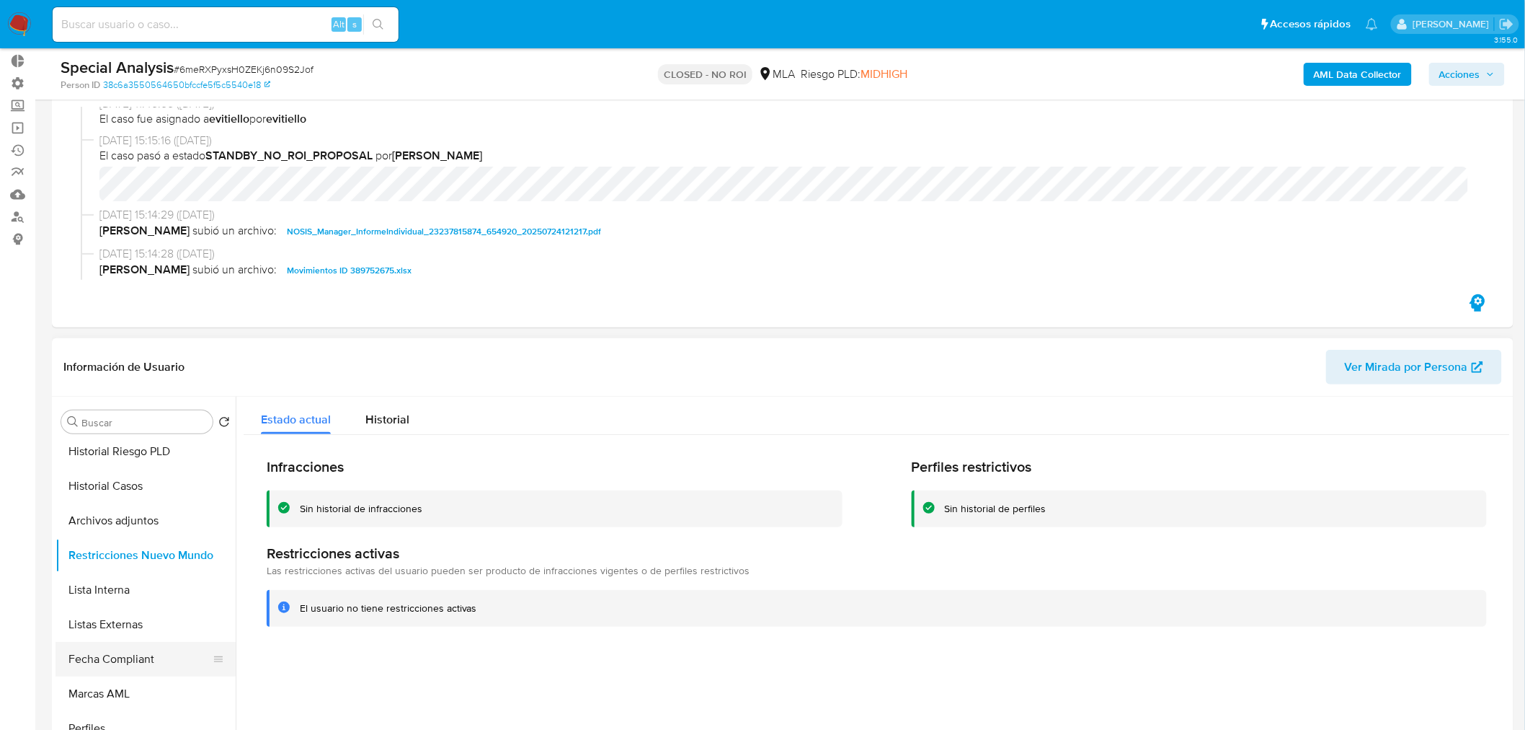
scroll to position [80, 0]
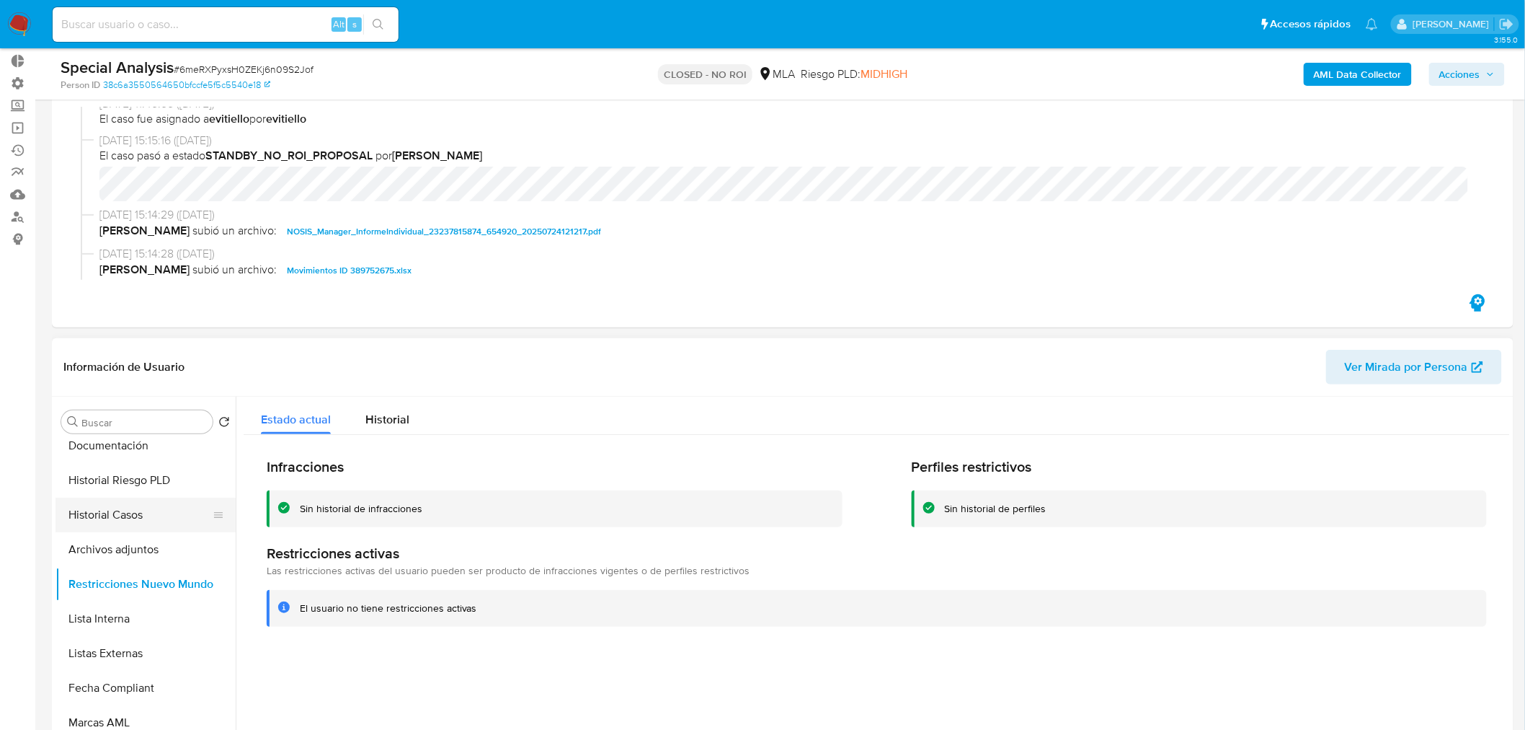
click at [137, 516] on button "Historial Casos" at bounding box center [140, 514] width 169 height 35
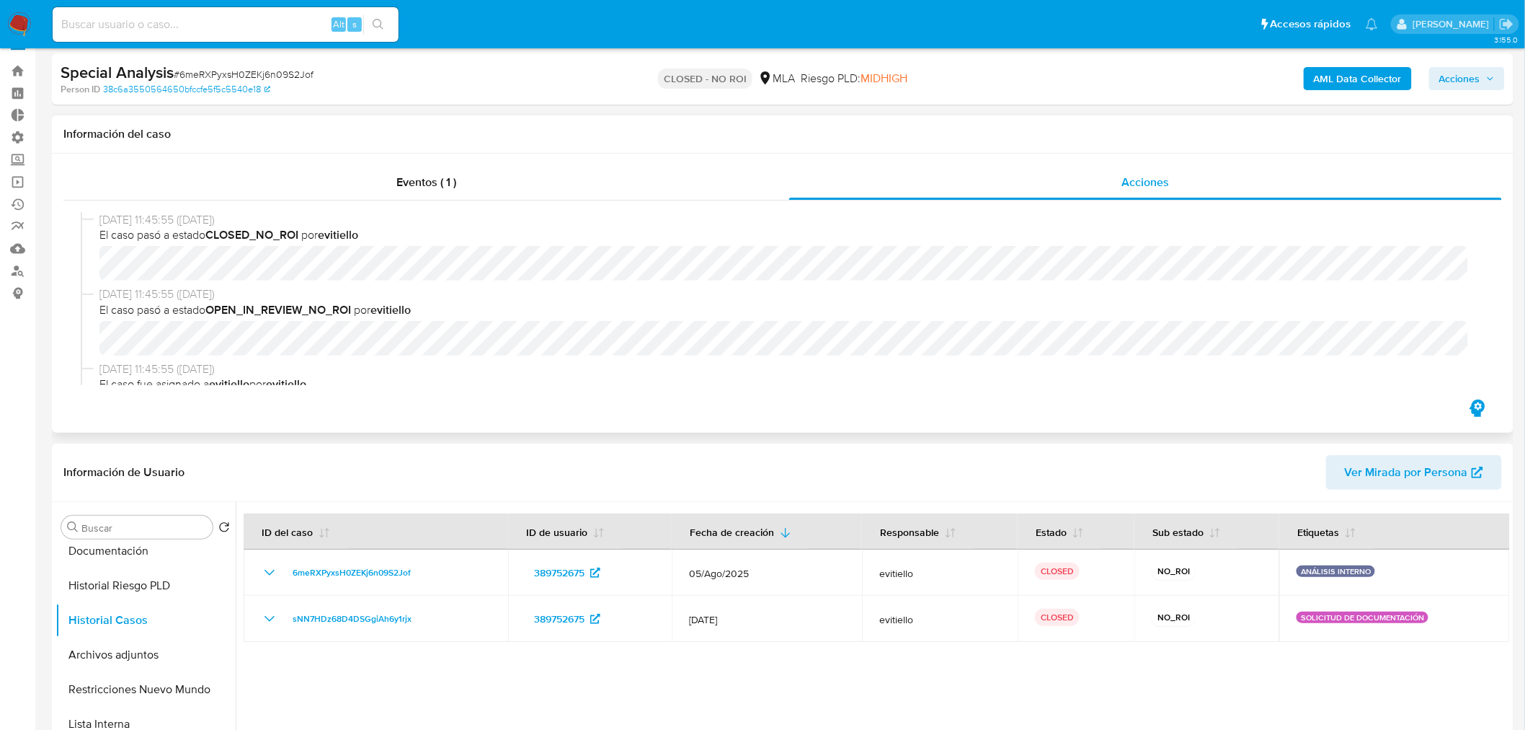
scroll to position [0, 0]
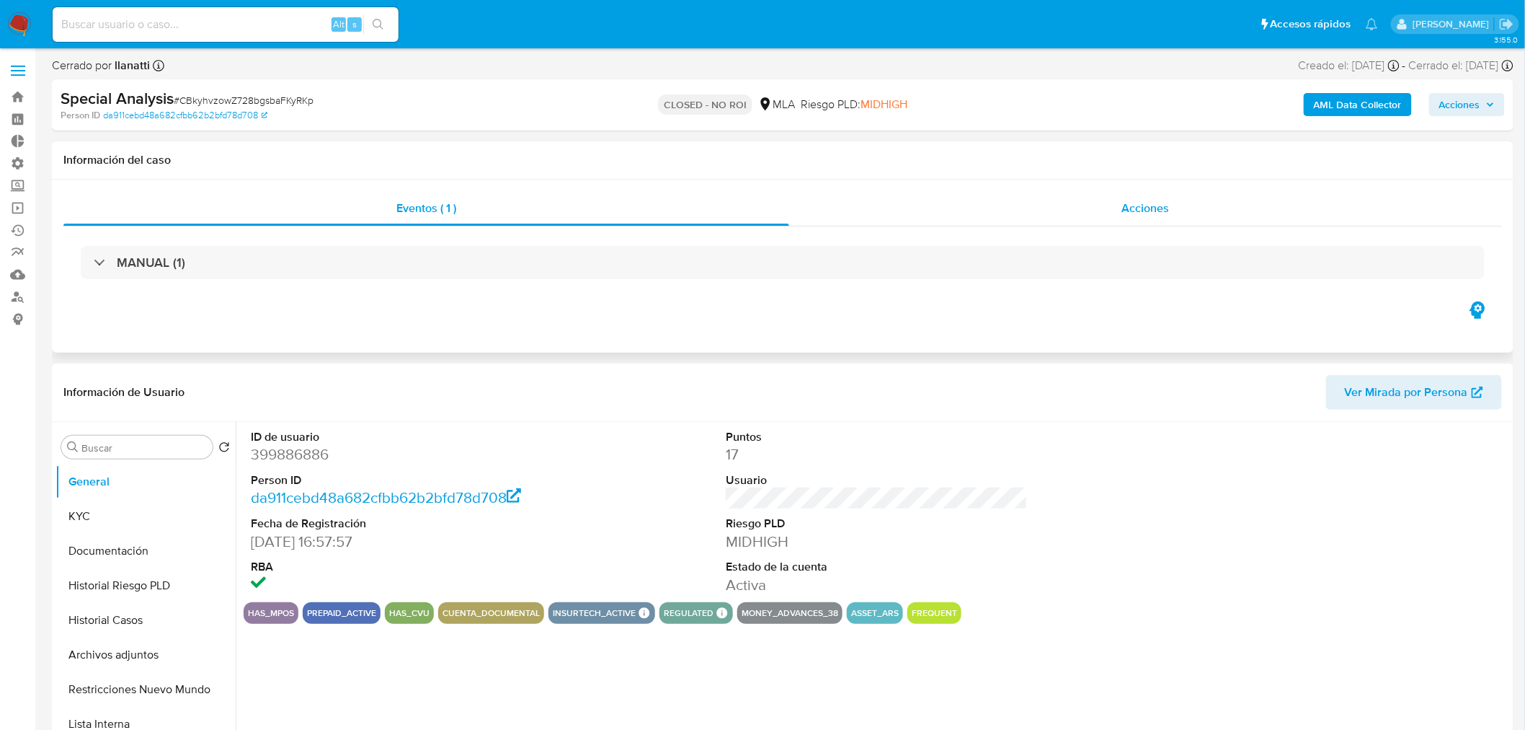
select select "10"
click at [1071, 206] on div "Acciones" at bounding box center [1146, 208] width 714 height 35
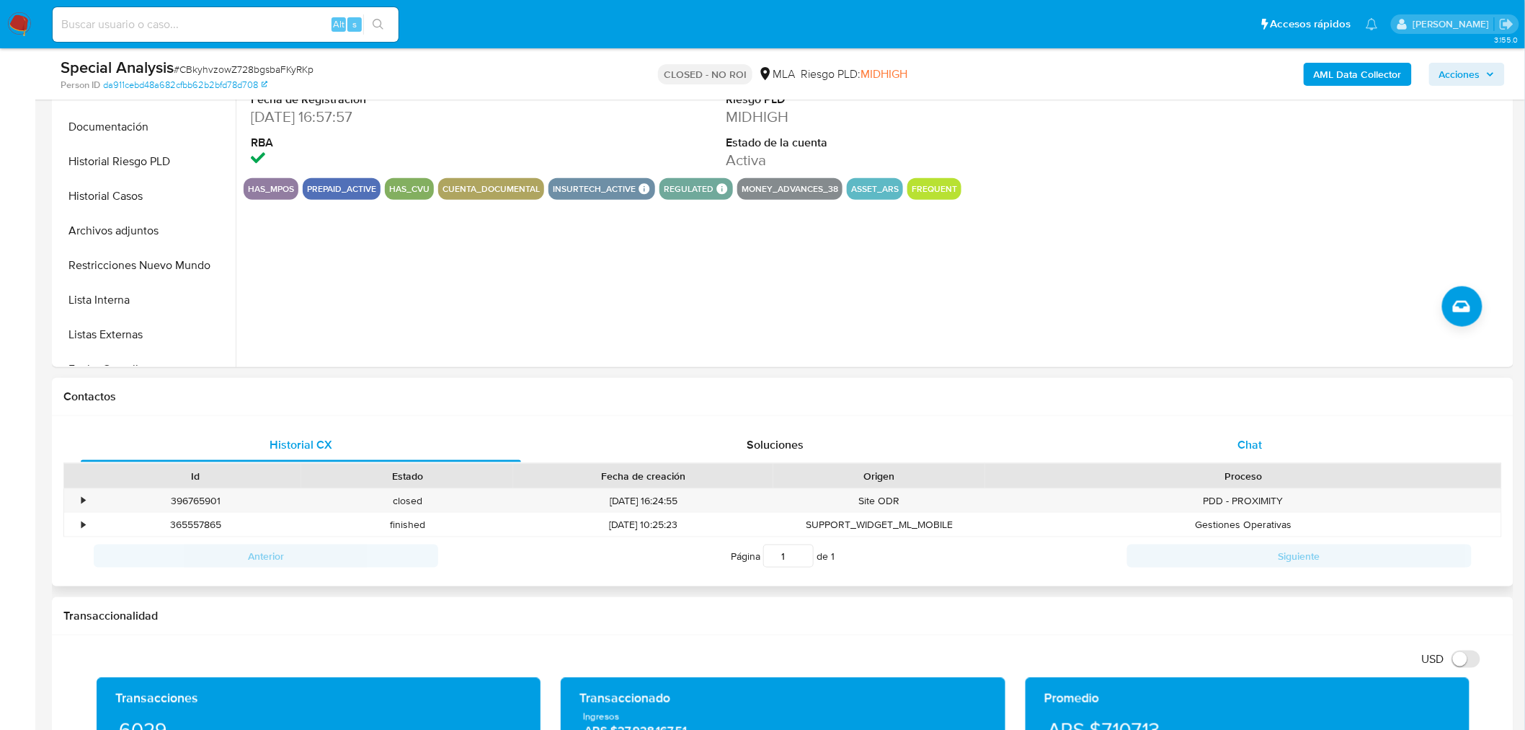
scroll to position [480, 0]
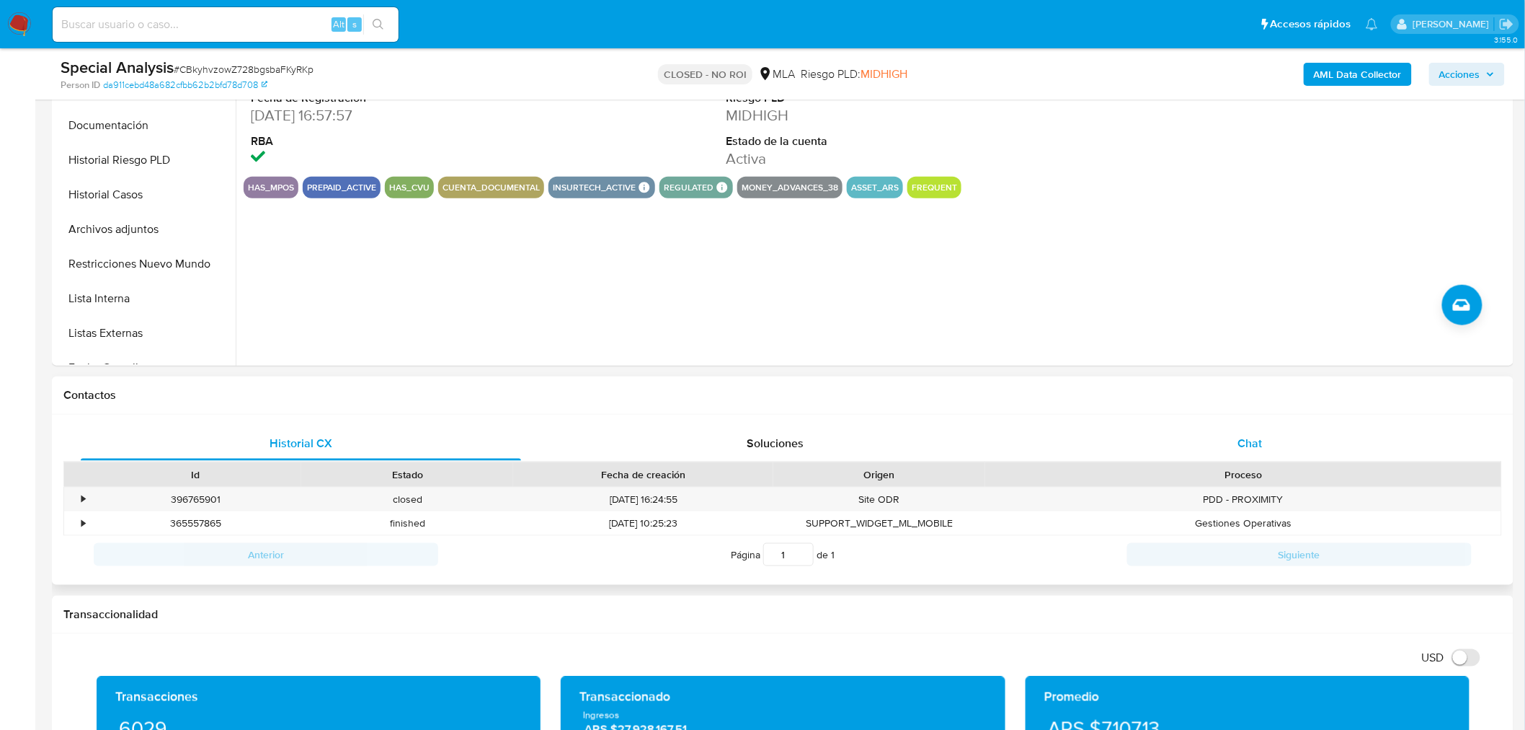
click at [1223, 443] on div "Chat" at bounding box center [1250, 443] width 440 height 35
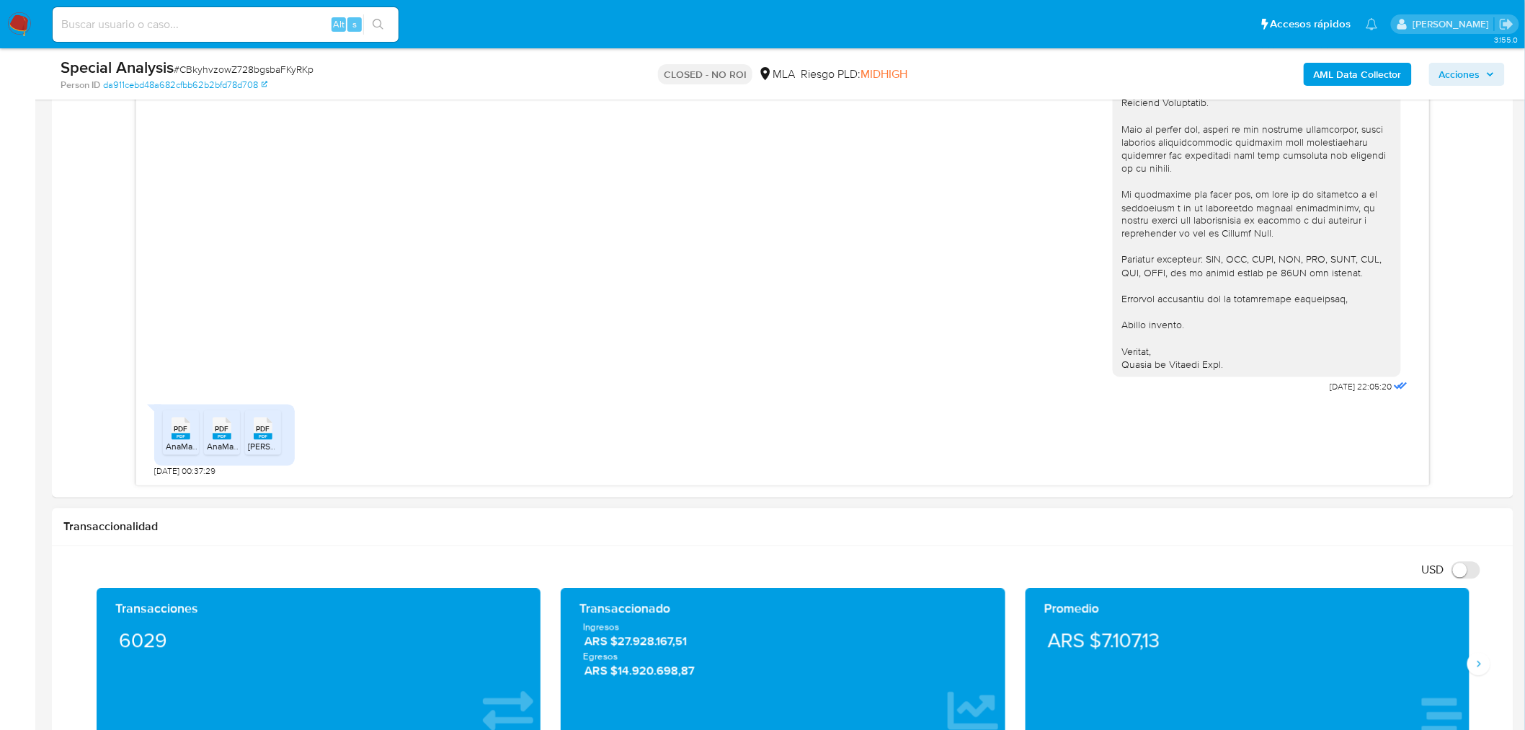
scroll to position [961, 0]
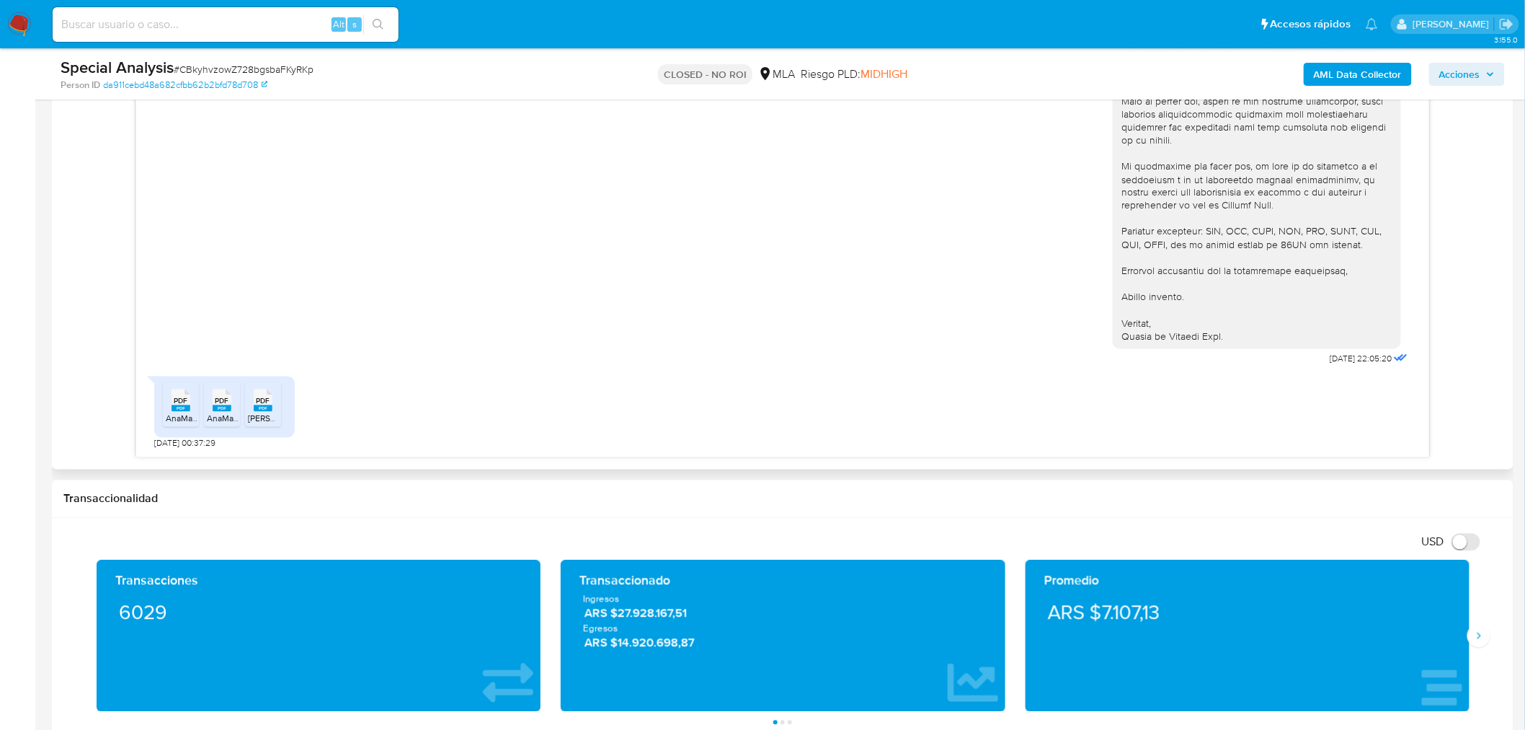
click at [249, 404] on div "PDF PDF" at bounding box center [263, 399] width 30 height 28
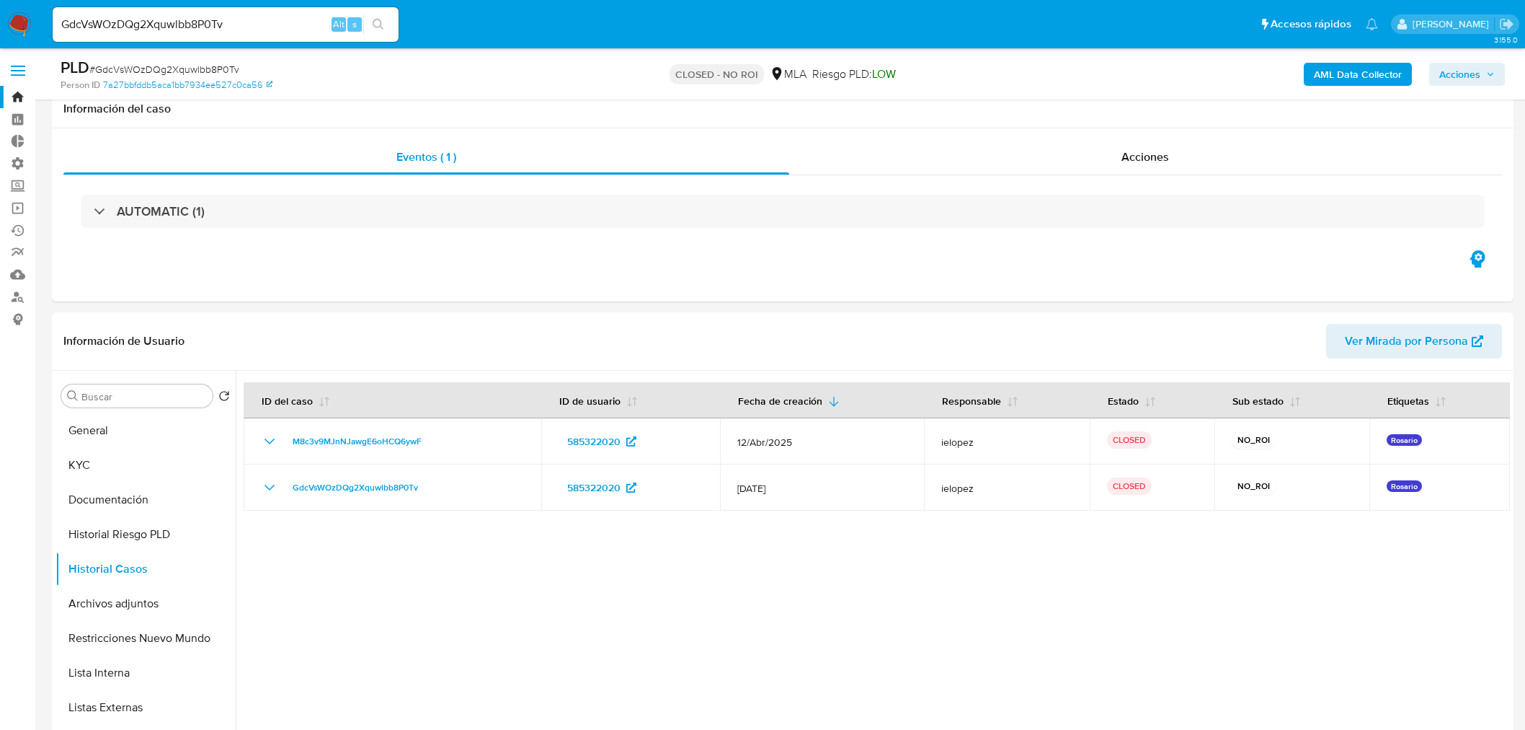
select select "10"
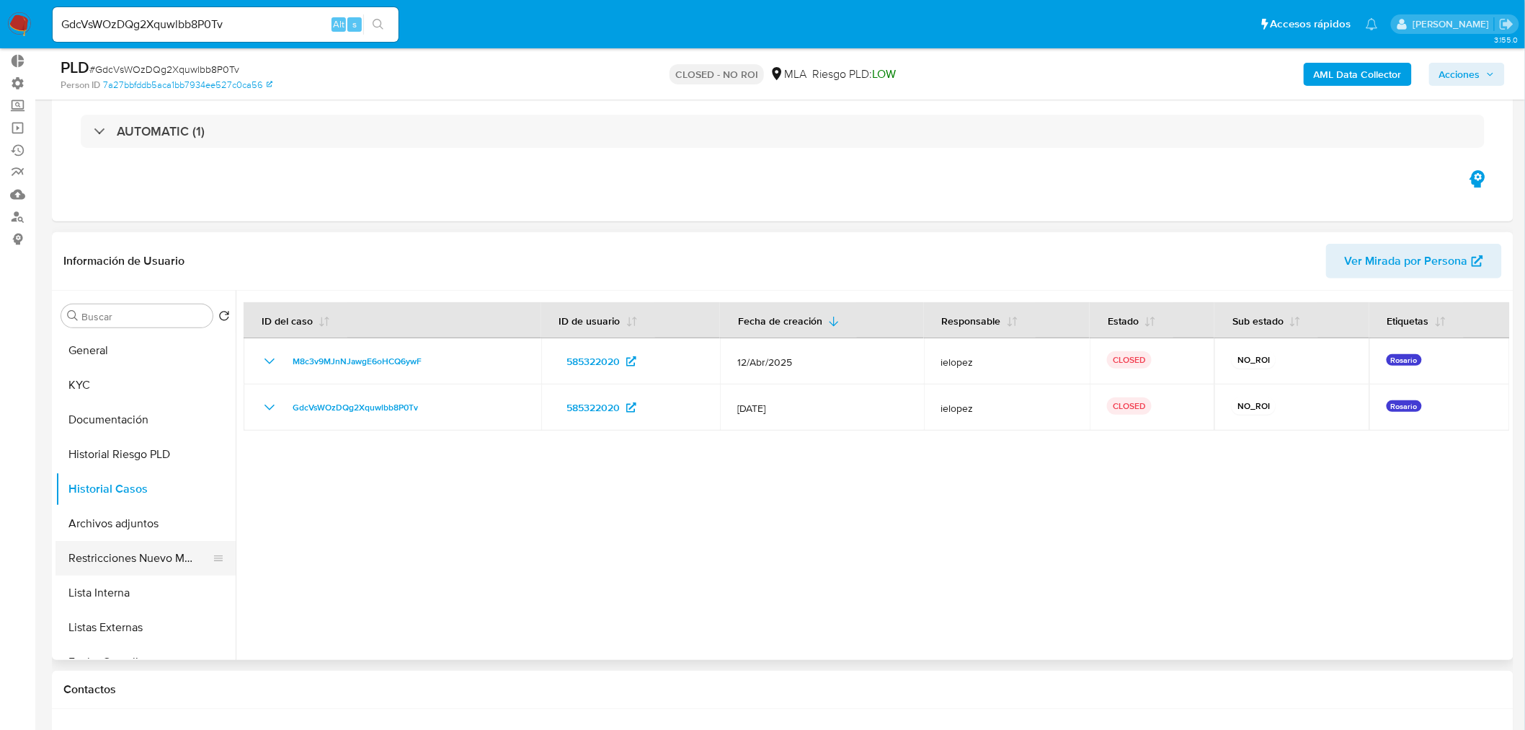
click at [149, 562] on button "Restricciones Nuevo Mundo" at bounding box center [140, 558] width 169 height 35
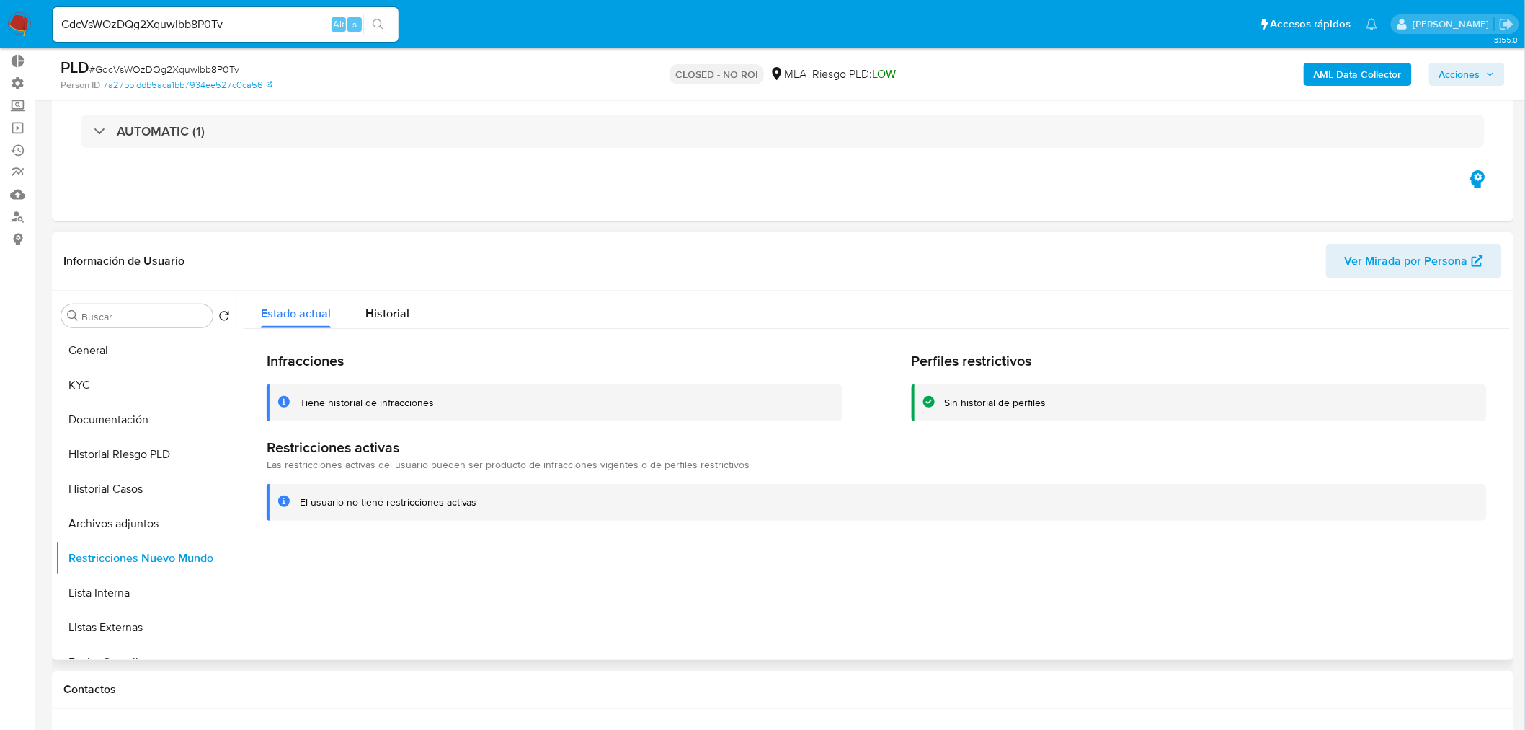
click at [420, 288] on div "Información de Usuario Ver Mirada por Persona" at bounding box center [783, 261] width 1462 height 58
click at [409, 307] on button "Historial" at bounding box center [387, 310] width 79 height 38
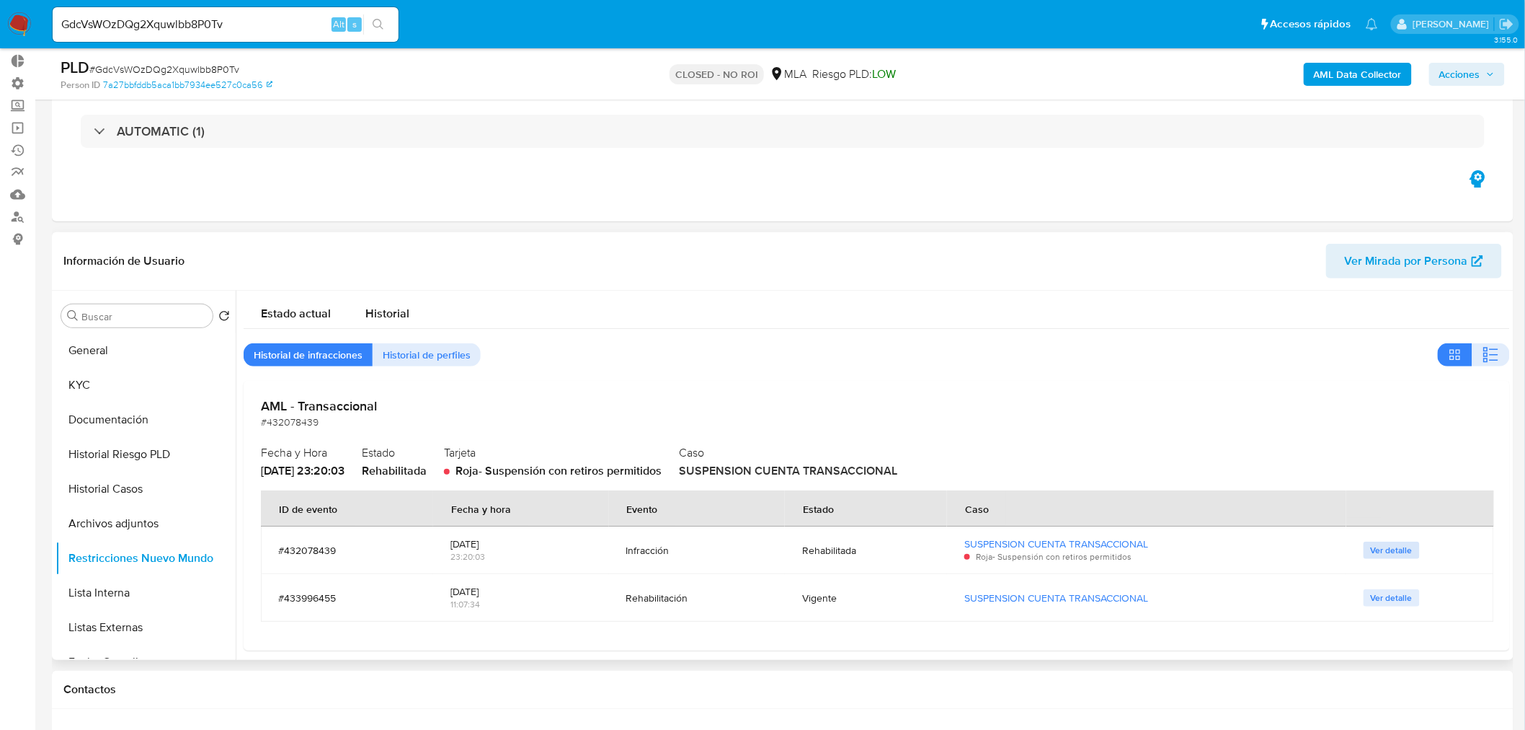
click at [1407, 545] on button "Ver detalle" at bounding box center [1392, 549] width 56 height 17
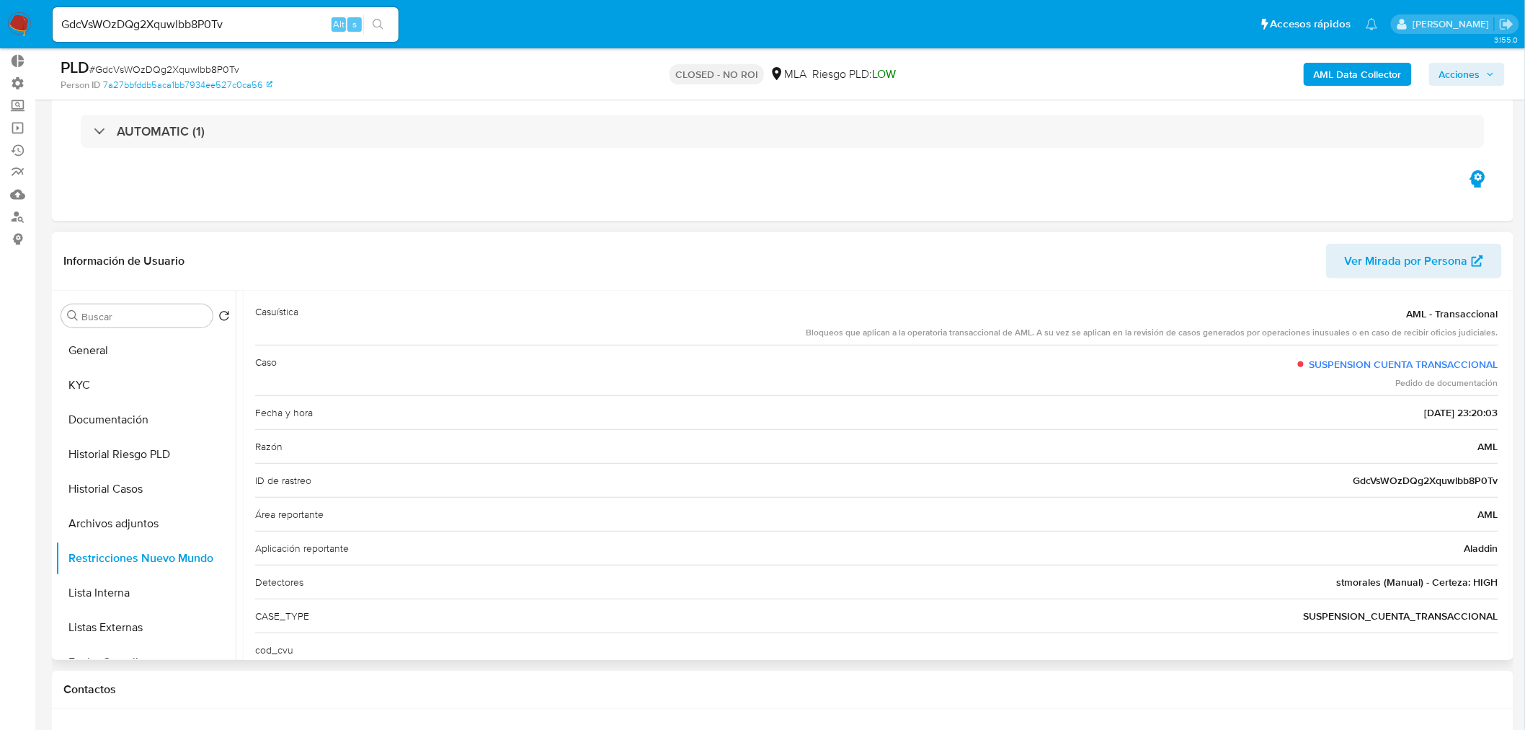
scroll to position [117, 0]
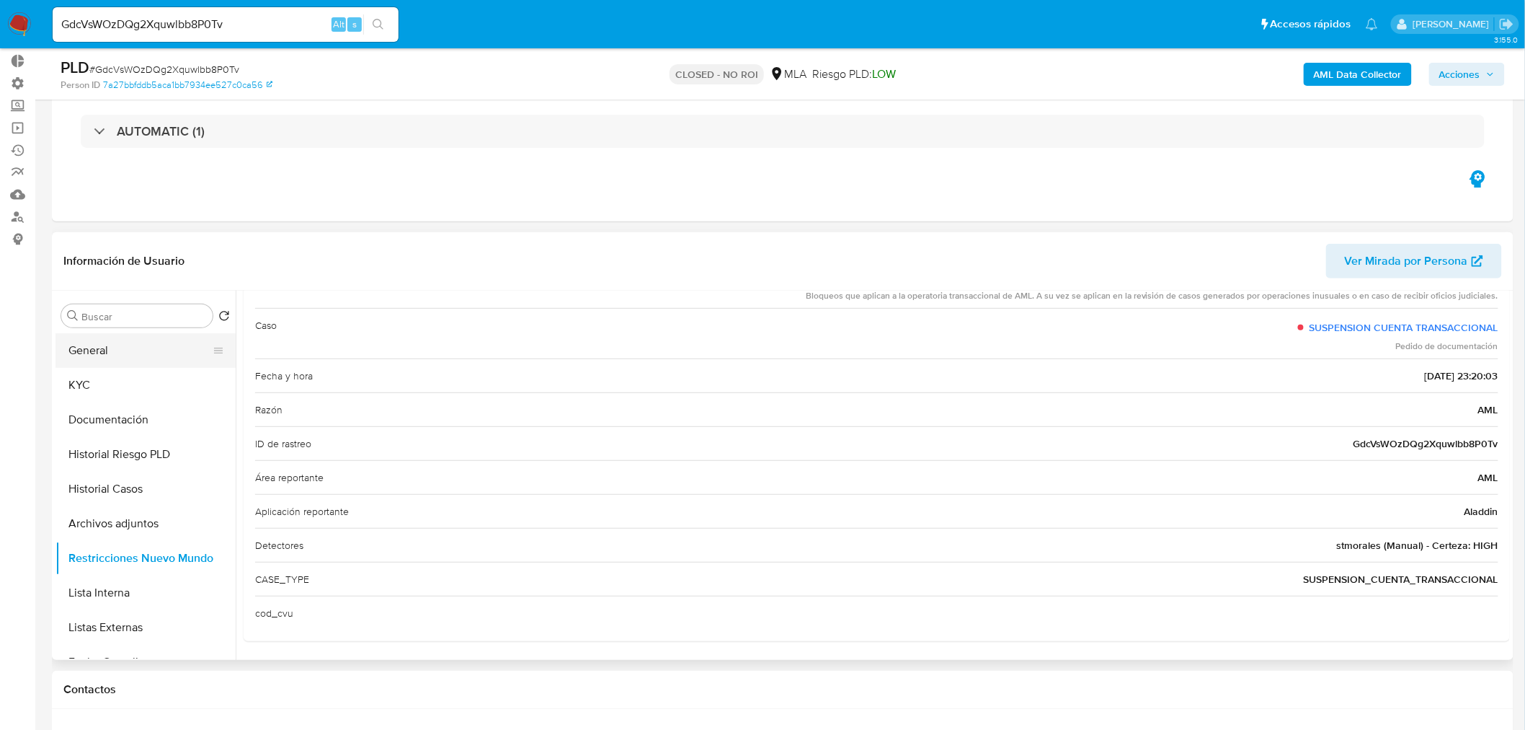
click at [119, 346] on button "General" at bounding box center [140, 350] width 169 height 35
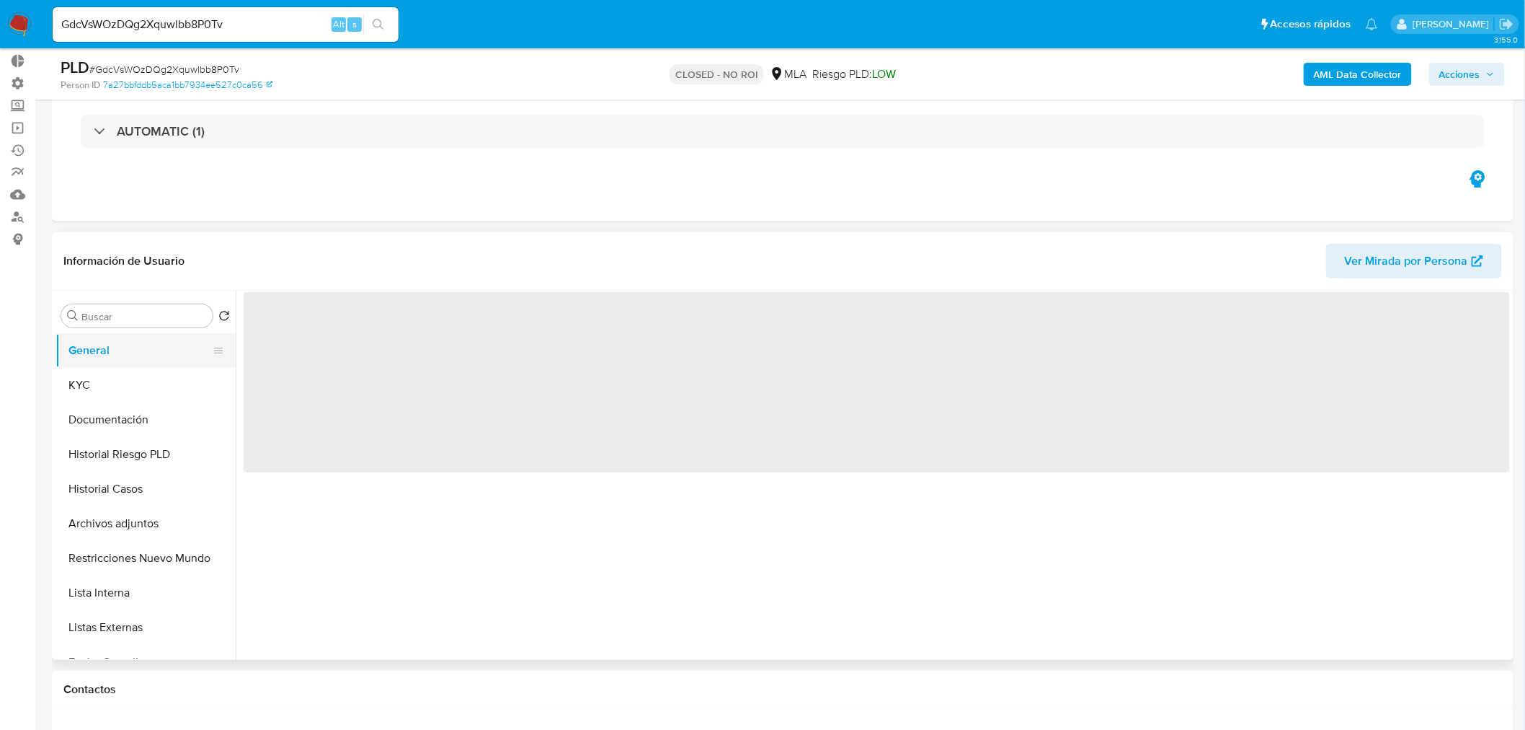
scroll to position [0, 0]
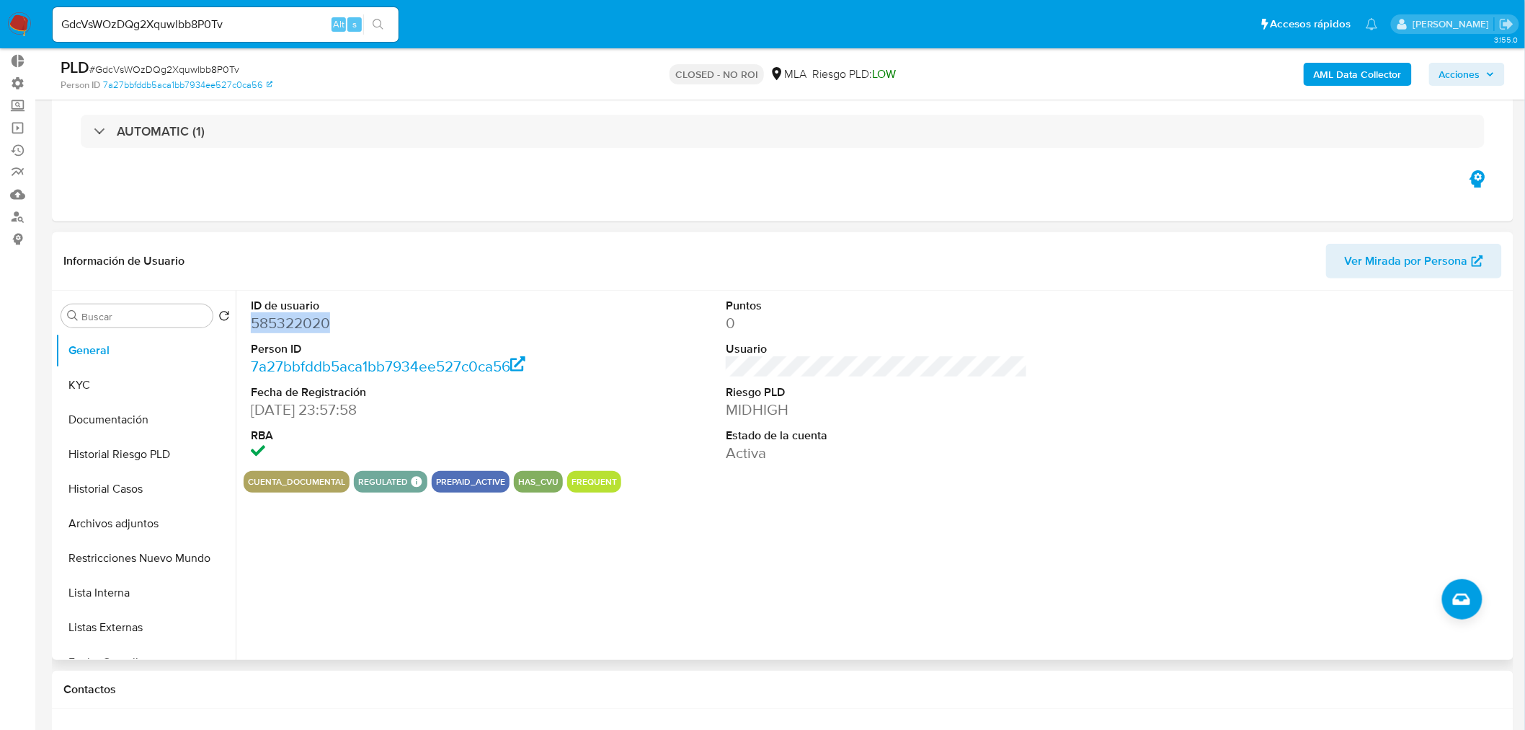
drag, startPoint x: 362, startPoint y: 316, endPoint x: 249, endPoint y: 321, distance: 113.3
click at [249, 321] on div "ID de usuario 585322020 Person ID 7a27bbfddb5aca1bb7934ee527c0ca56 Fecha de Reg…" at bounding box center [402, 381] width 316 height 180
copy dd "585322020"
click at [123, 388] on button "KYC" at bounding box center [140, 385] width 169 height 35
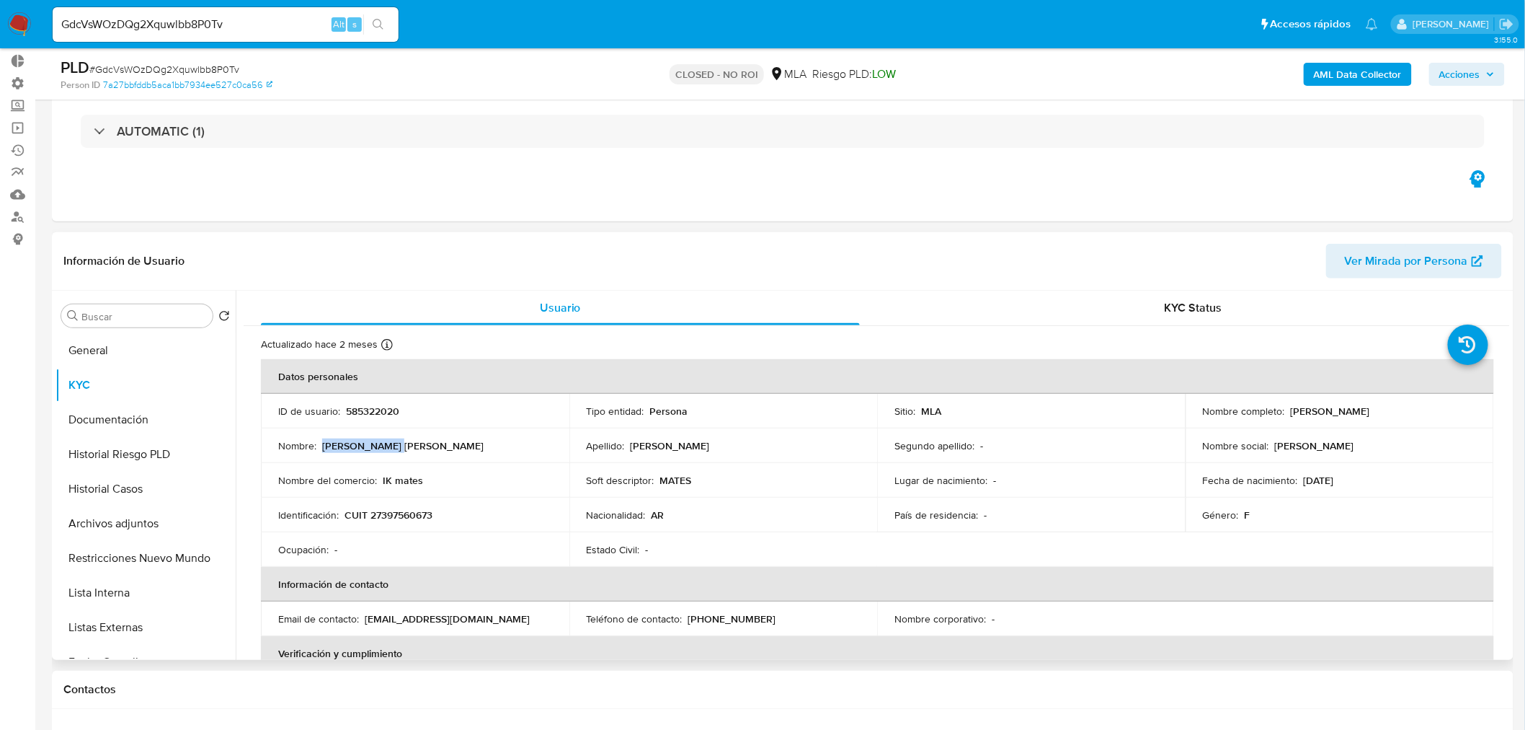
drag, startPoint x: 322, startPoint y: 445, endPoint x: 386, endPoint y: 438, distance: 65.3
click at [386, 438] on td "Nombre : Maria Victoria" at bounding box center [415, 445] width 309 height 35
copy p "Maria Victoria"
drag, startPoint x: 630, startPoint y: 443, endPoint x: 661, endPoint y: 447, distance: 31.3
click at [661, 447] on p "Aquino" at bounding box center [670, 445] width 79 height 13
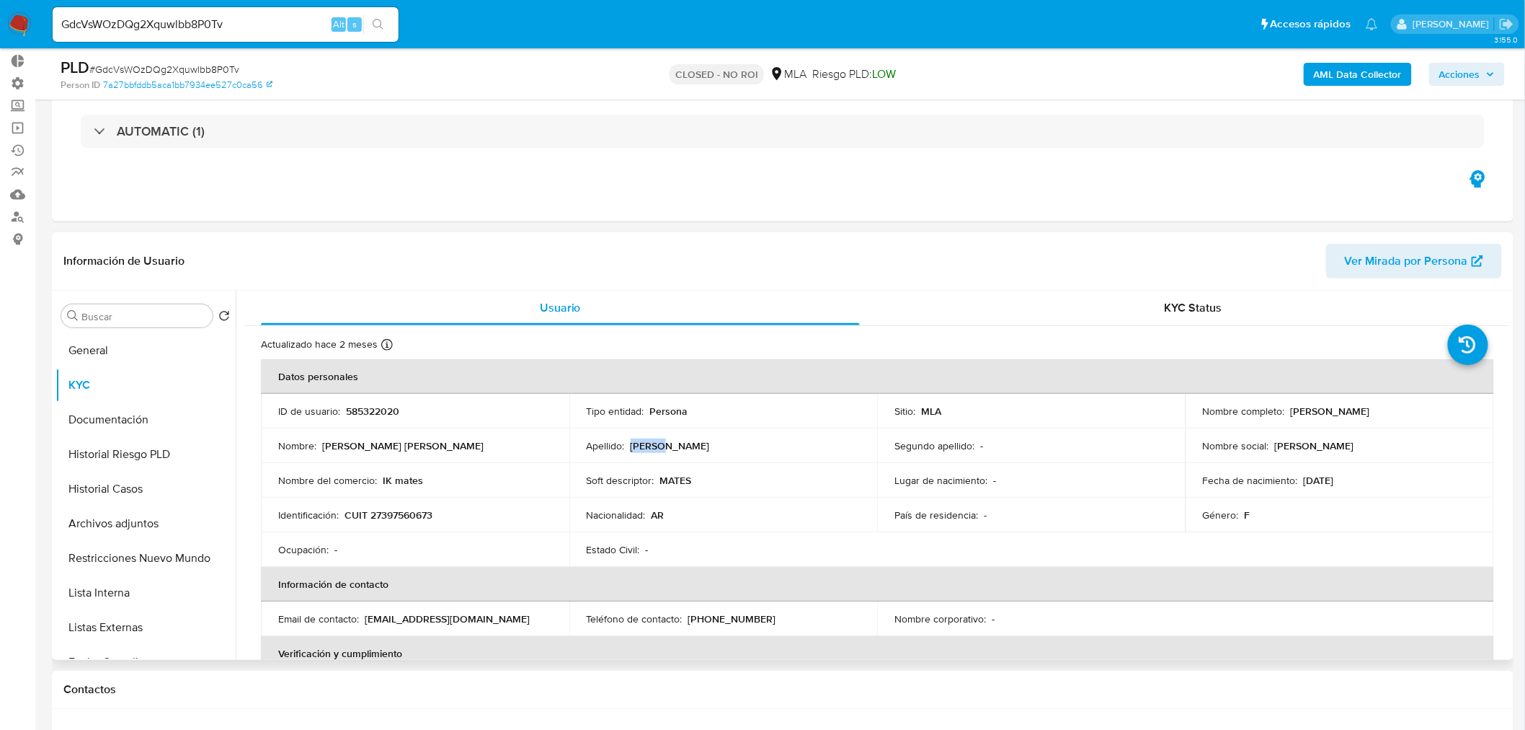
copy p "Aquino"
click at [125, 493] on button "Historial Casos" at bounding box center [140, 488] width 169 height 35
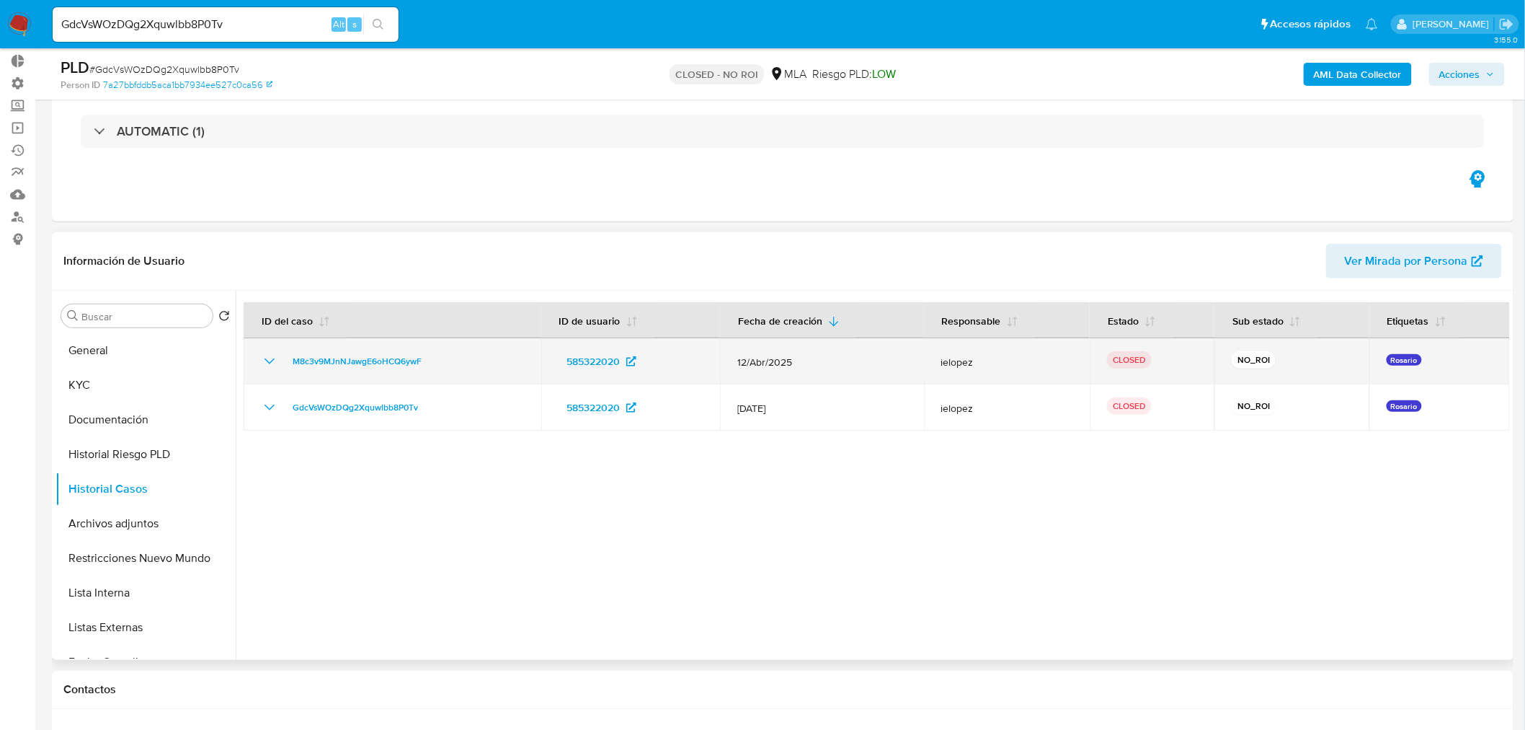
click at [270, 362] on icon "Mostrar/Ocultar" at bounding box center [270, 361] width 10 height 6
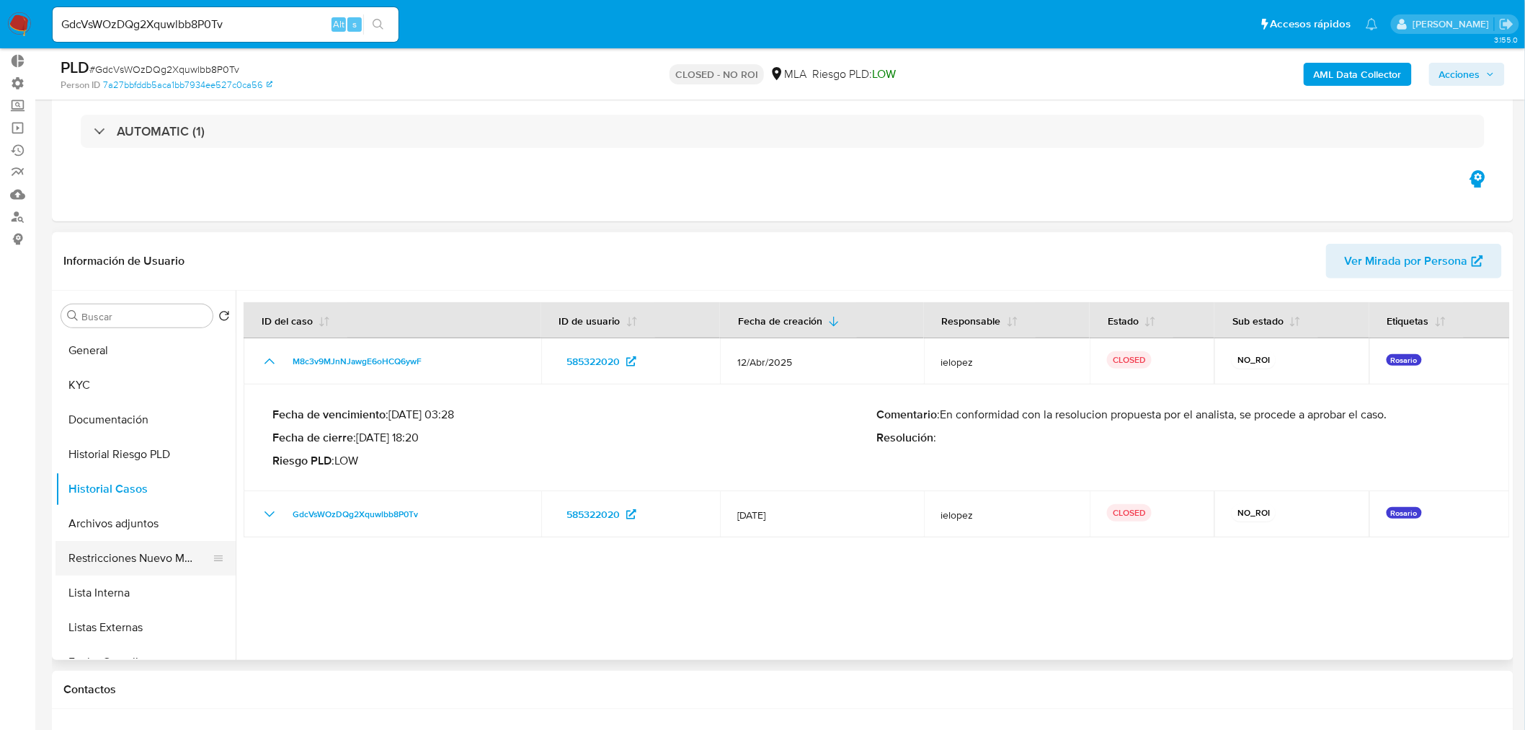
click at [147, 562] on button "Restricciones Nuevo Mundo" at bounding box center [140, 558] width 169 height 35
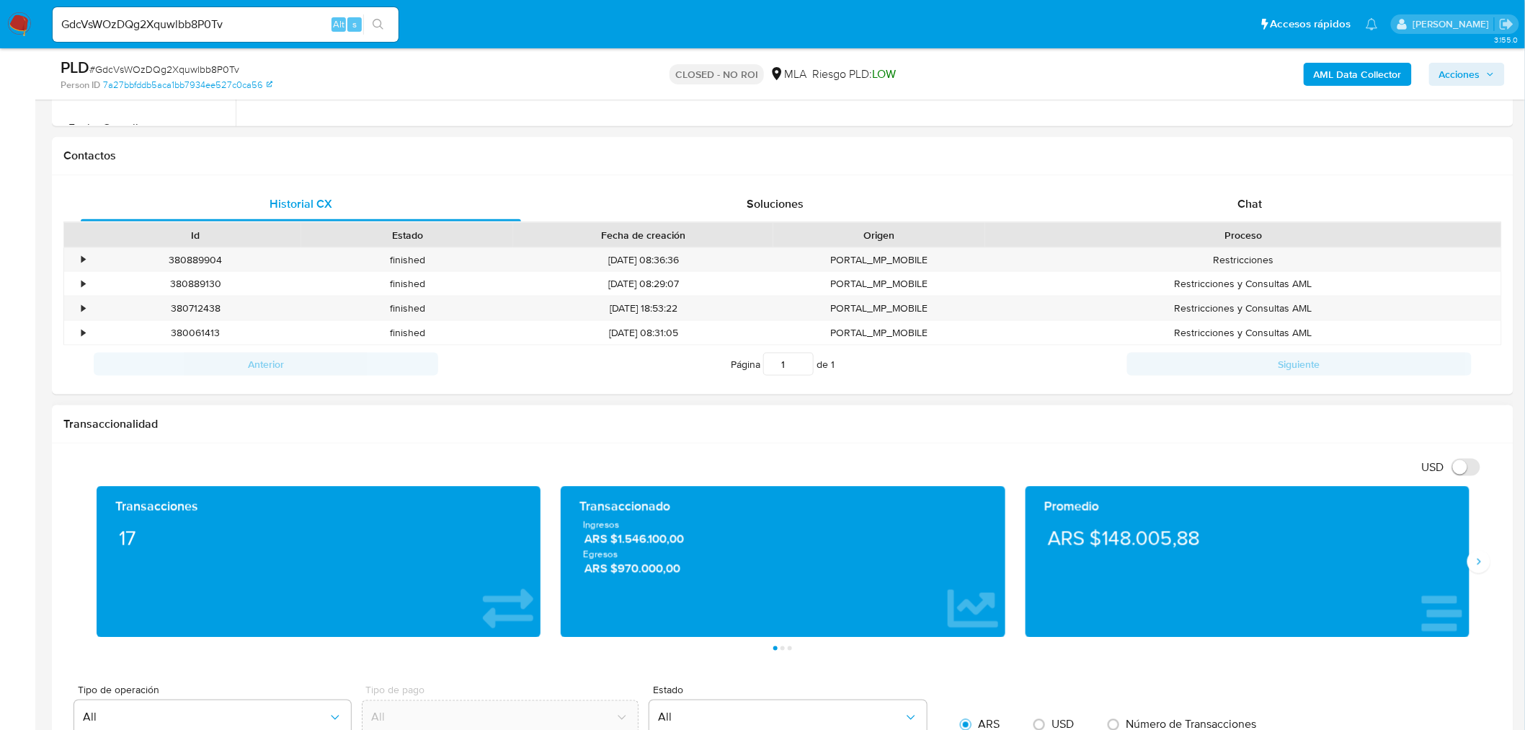
scroll to position [400, 0]
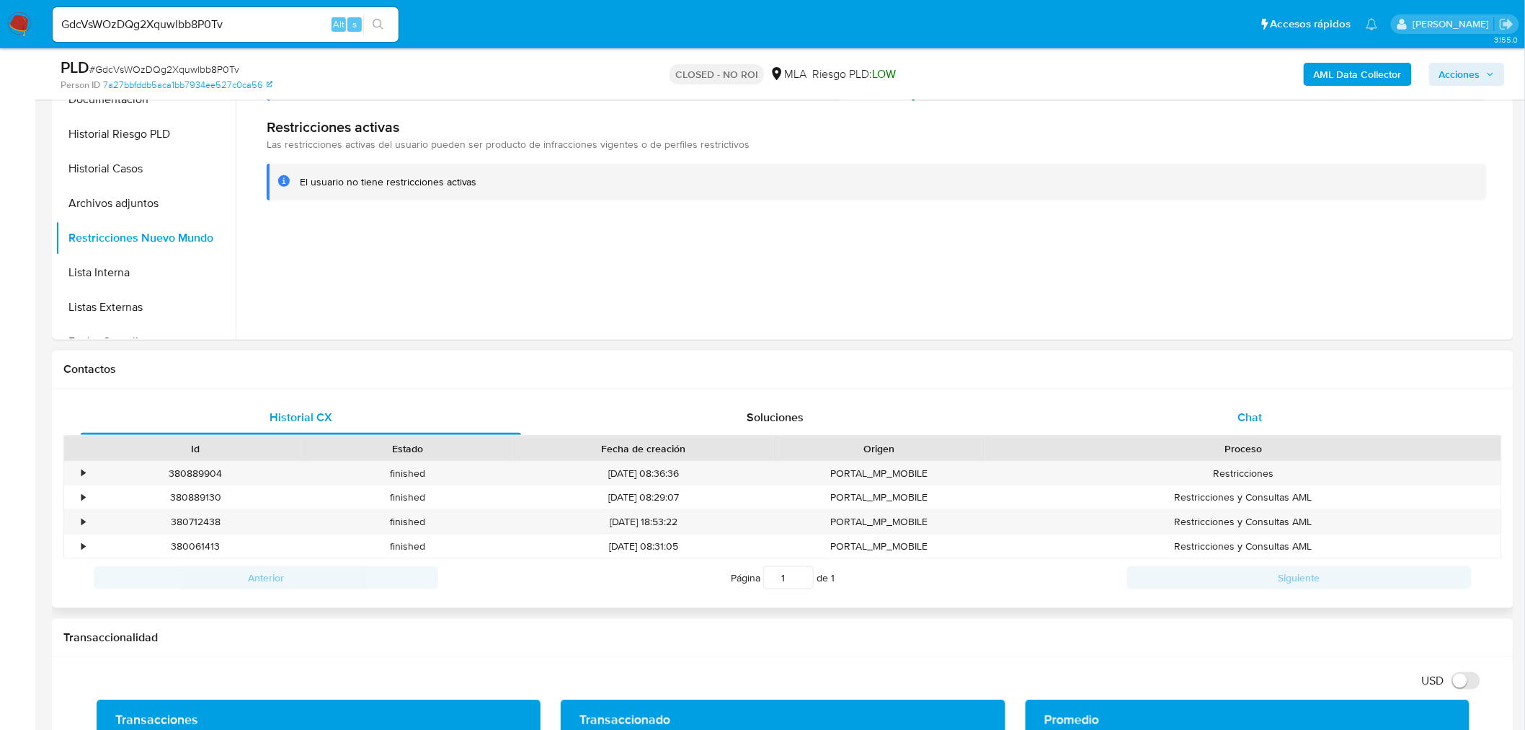
click at [1229, 420] on div "Chat" at bounding box center [1250, 417] width 440 height 35
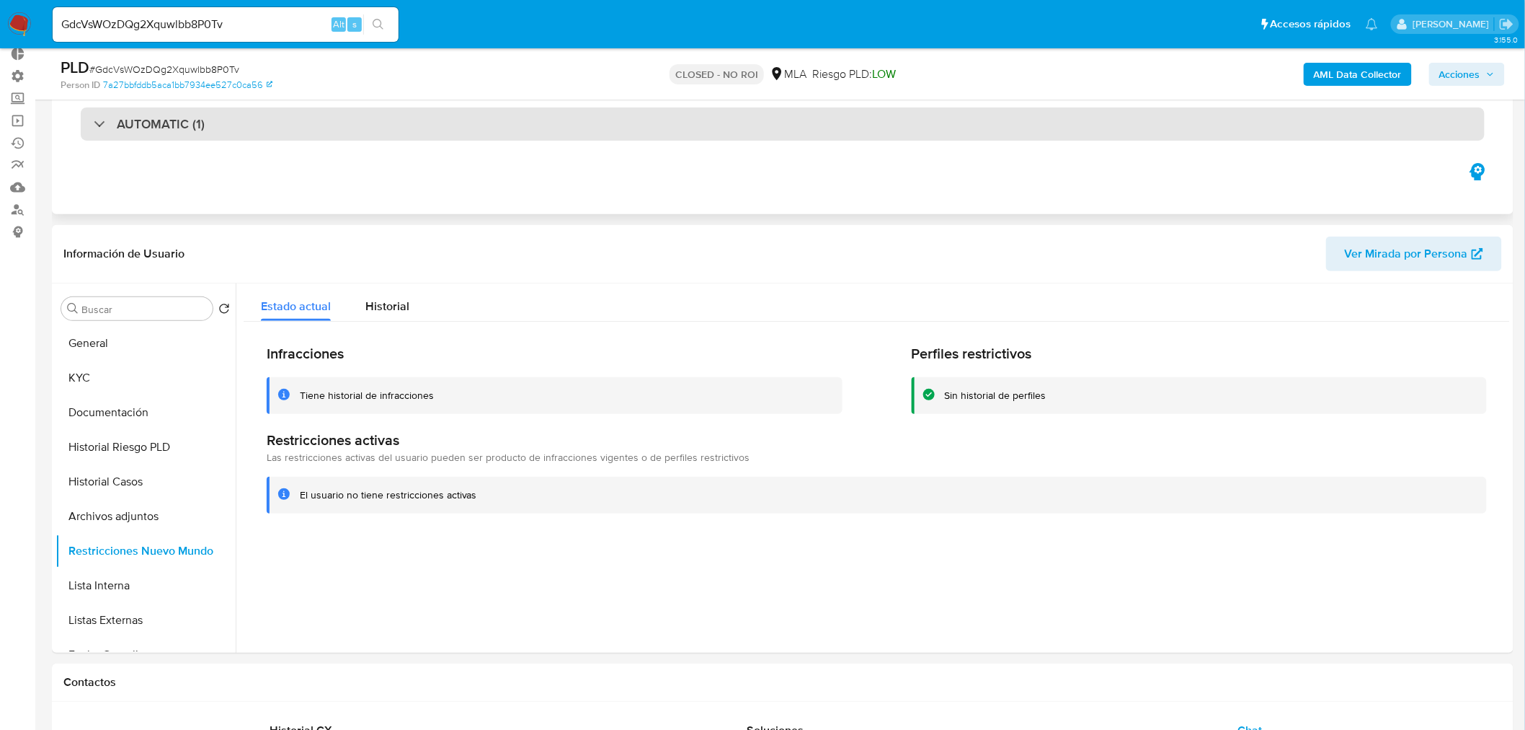
scroll to position [0, 0]
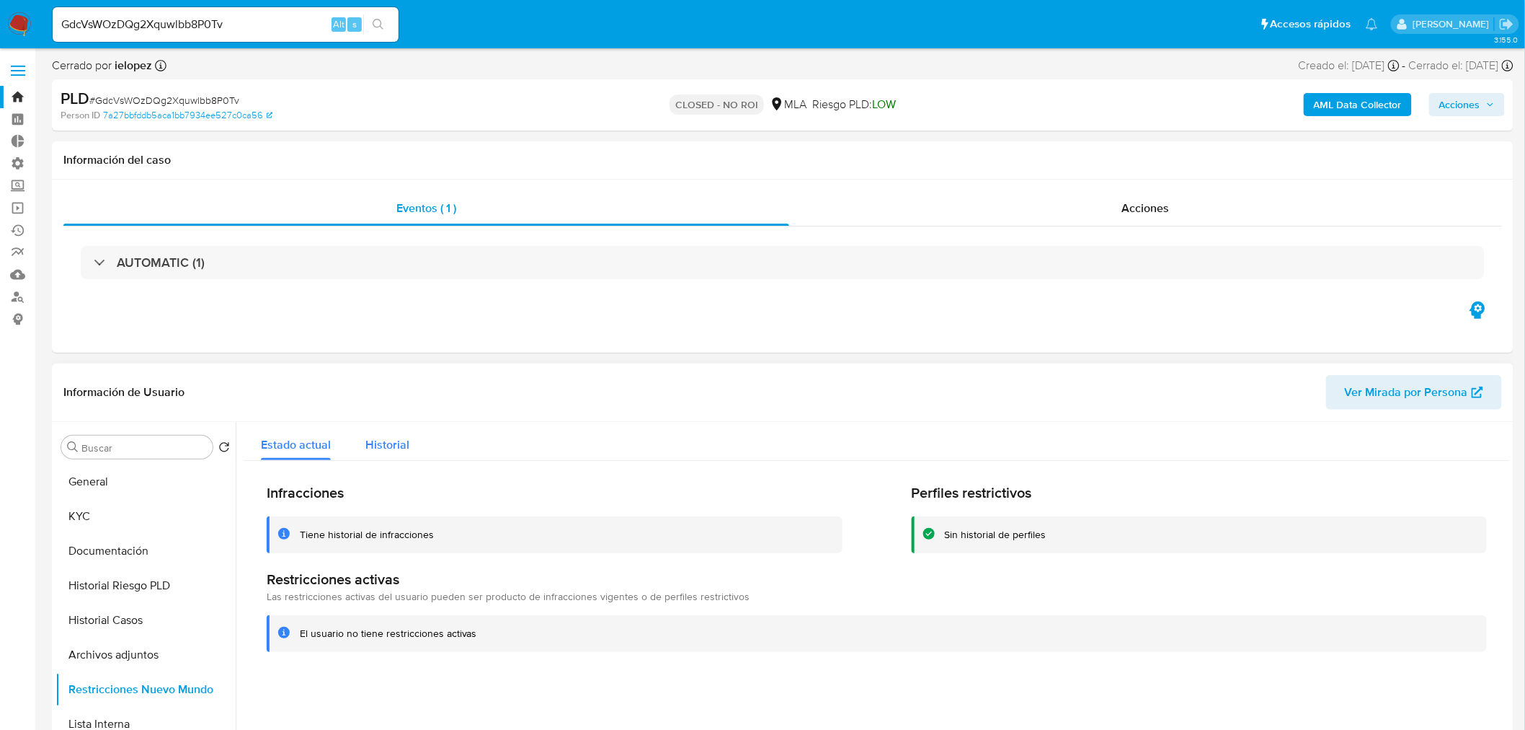
click at [380, 451] on span "Historial" at bounding box center [387, 444] width 44 height 17
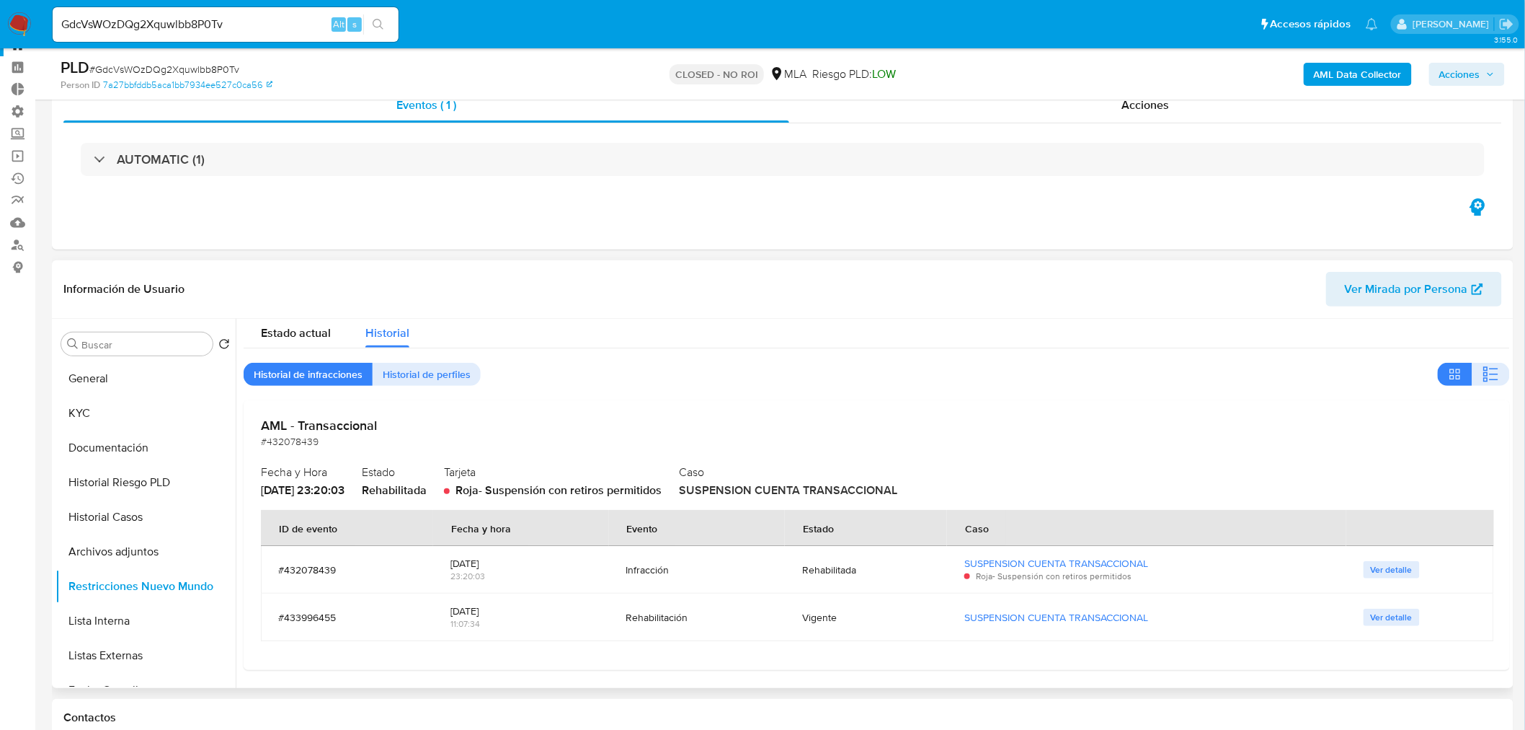
scroll to position [80, 0]
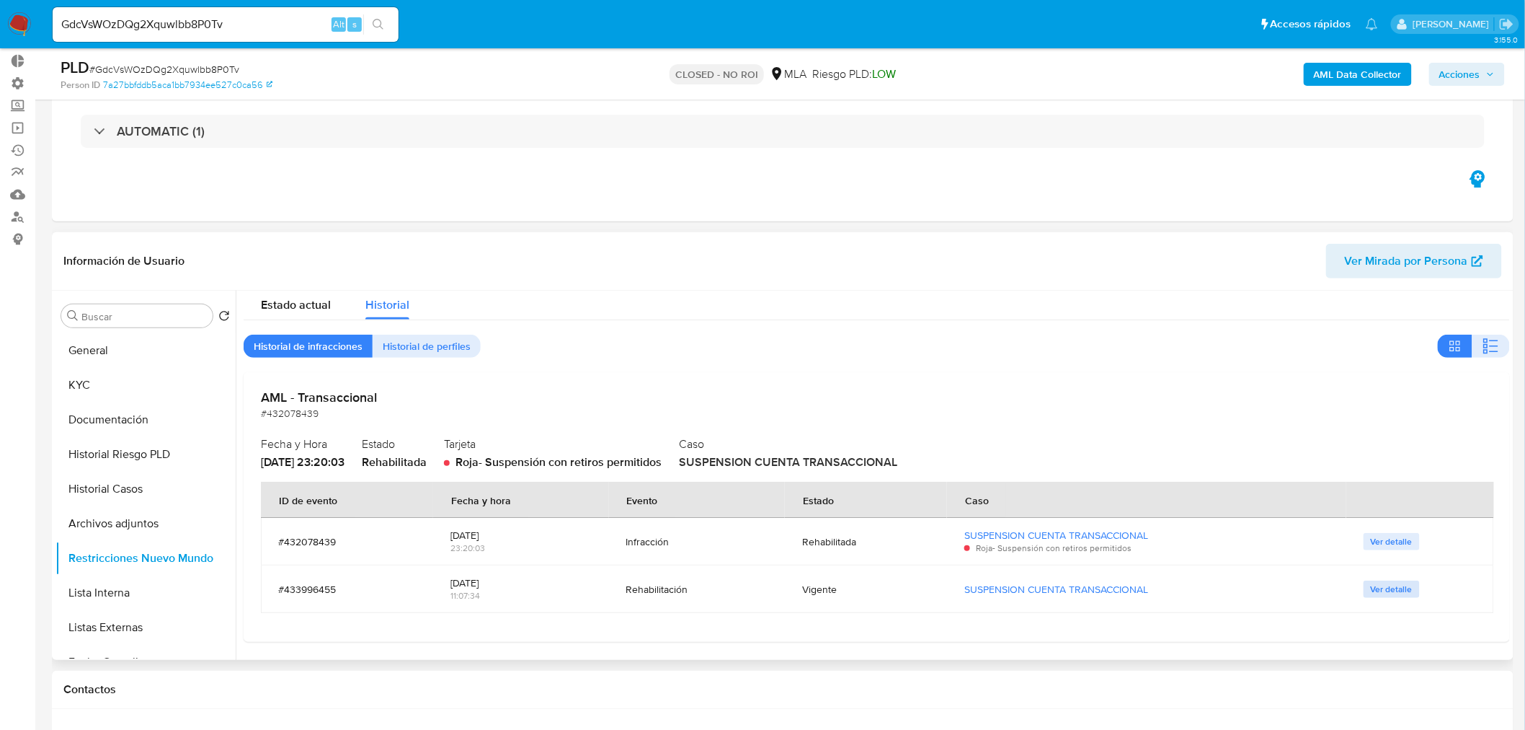
click at [1386, 589] on span "Ver detalle" at bounding box center [1392, 589] width 42 height 14
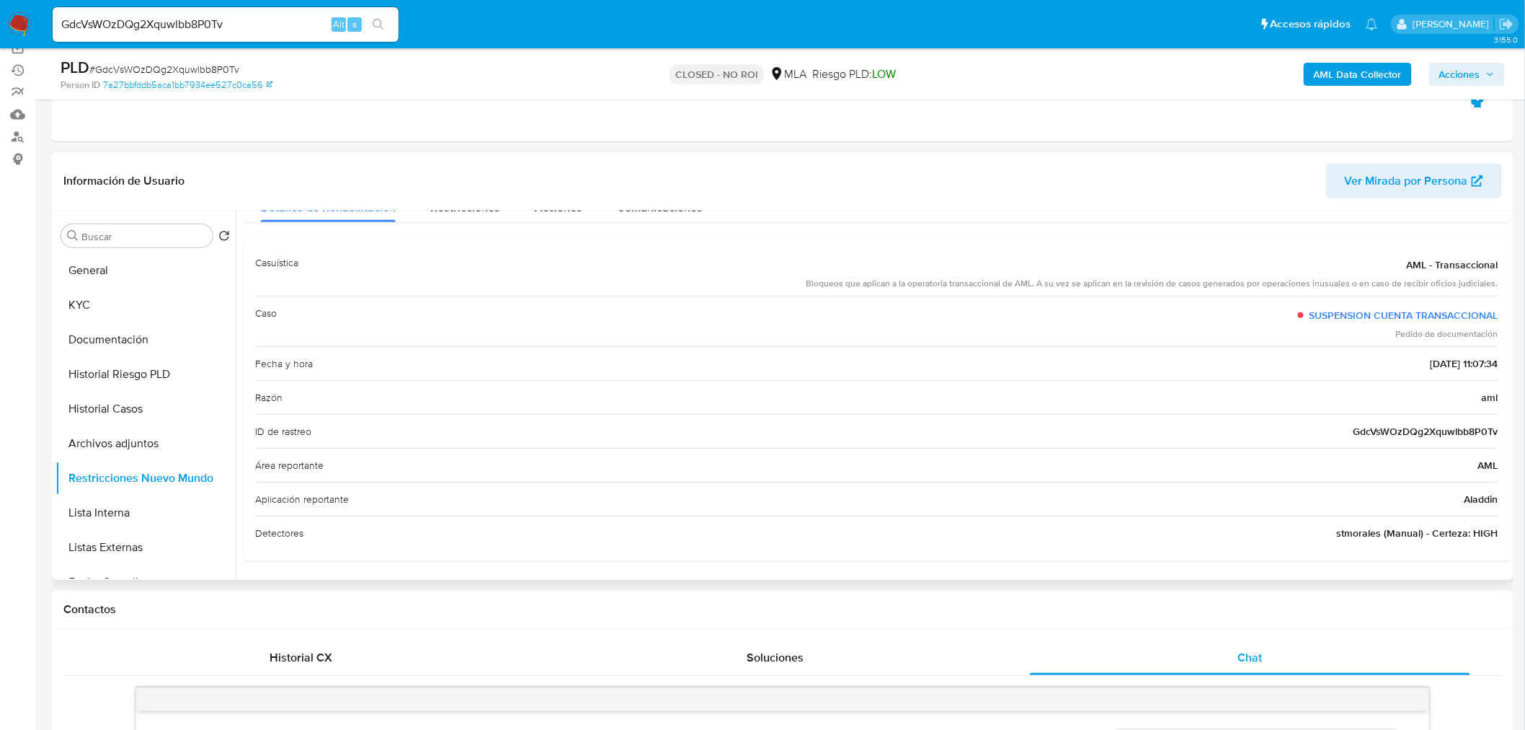
scroll to position [0, 0]
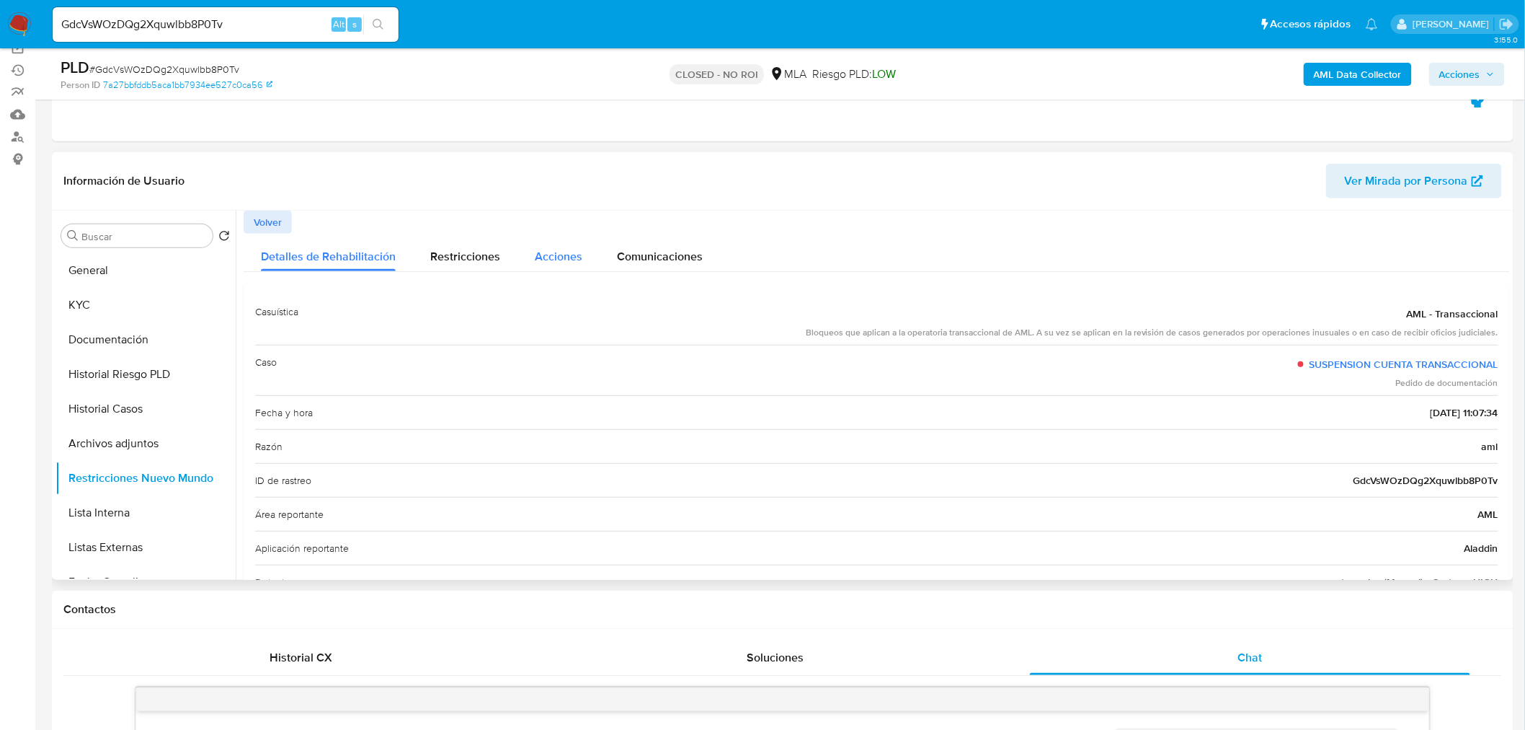
click at [575, 245] on div "Acciones" at bounding box center [559, 253] width 48 height 38
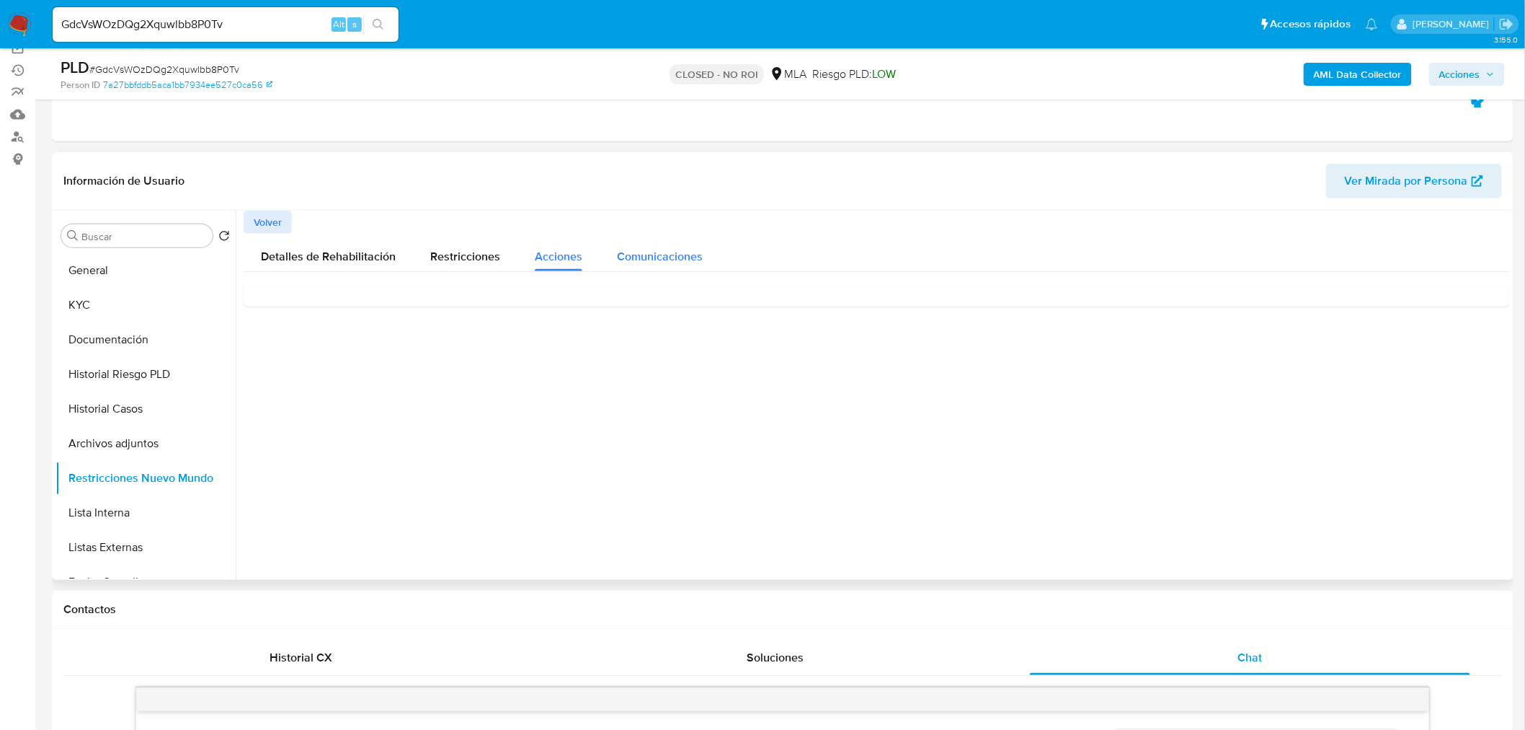
click at [678, 250] on span "Comunicaciones" at bounding box center [660, 256] width 86 height 17
click at [493, 248] on span "Restricciones" at bounding box center [465, 256] width 70 height 17
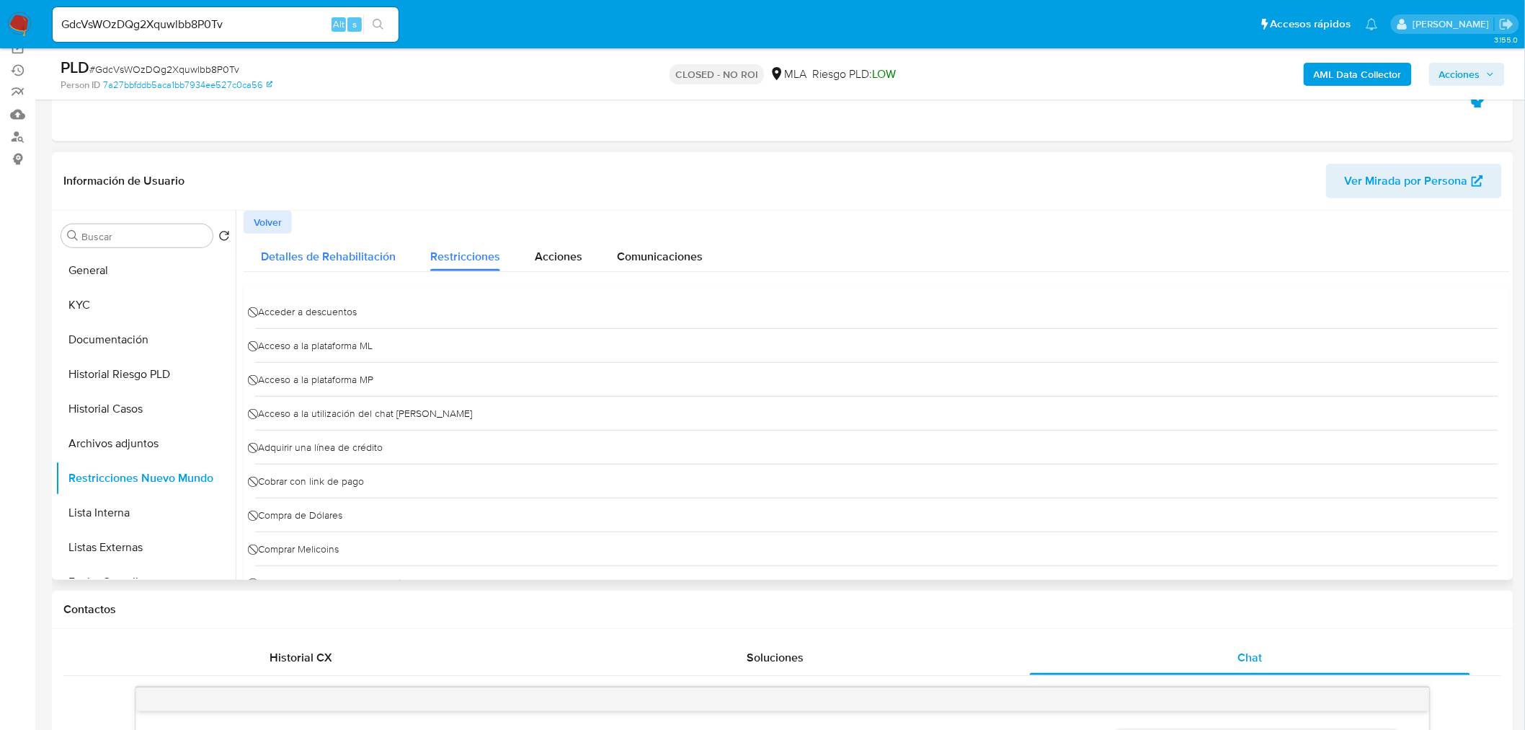
click at [368, 257] on span "Detalles de Rehabilitación" at bounding box center [328, 256] width 135 height 17
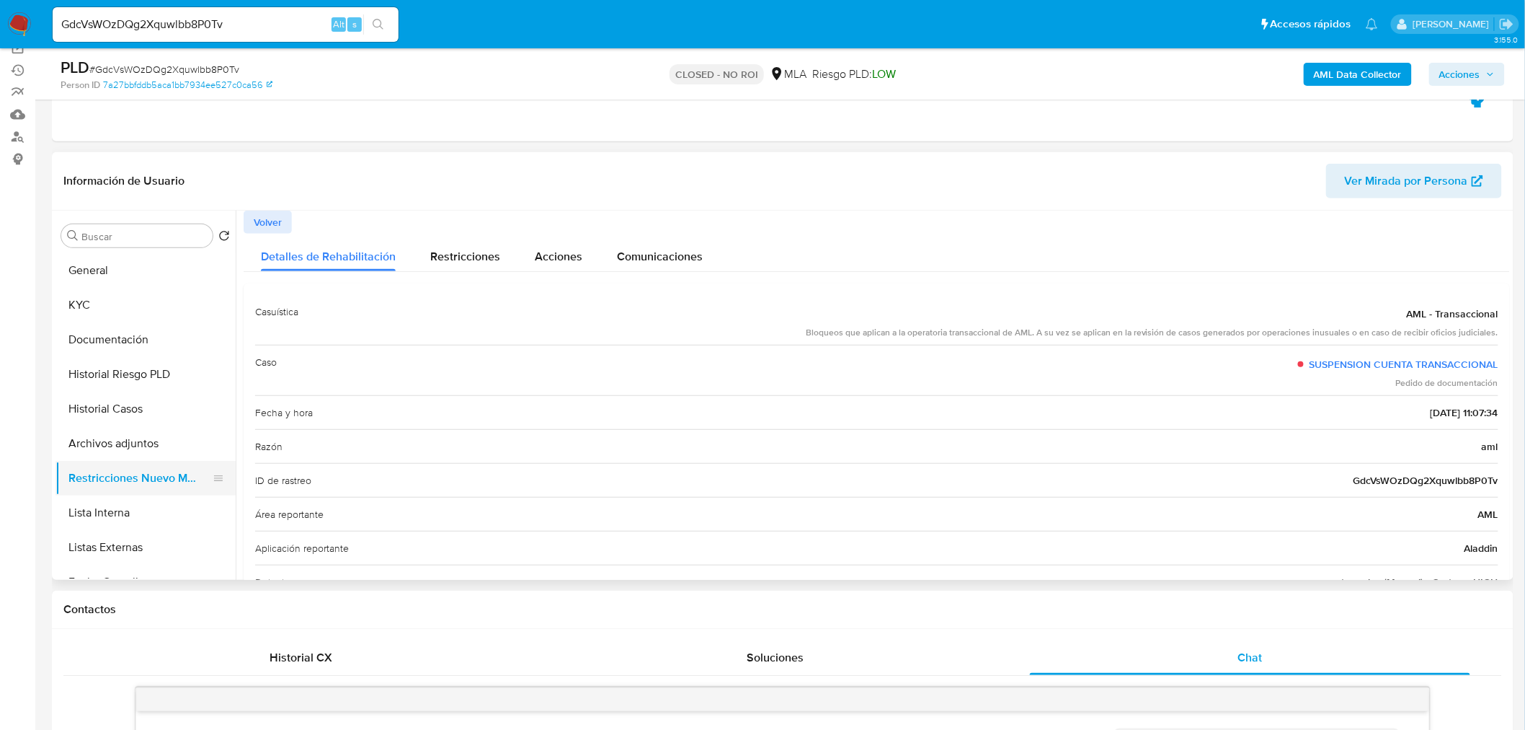
click at [147, 477] on button "Restricciones Nuevo Mundo" at bounding box center [140, 478] width 169 height 35
click at [143, 450] on button "Archivos adjuntos" at bounding box center [140, 443] width 169 height 35
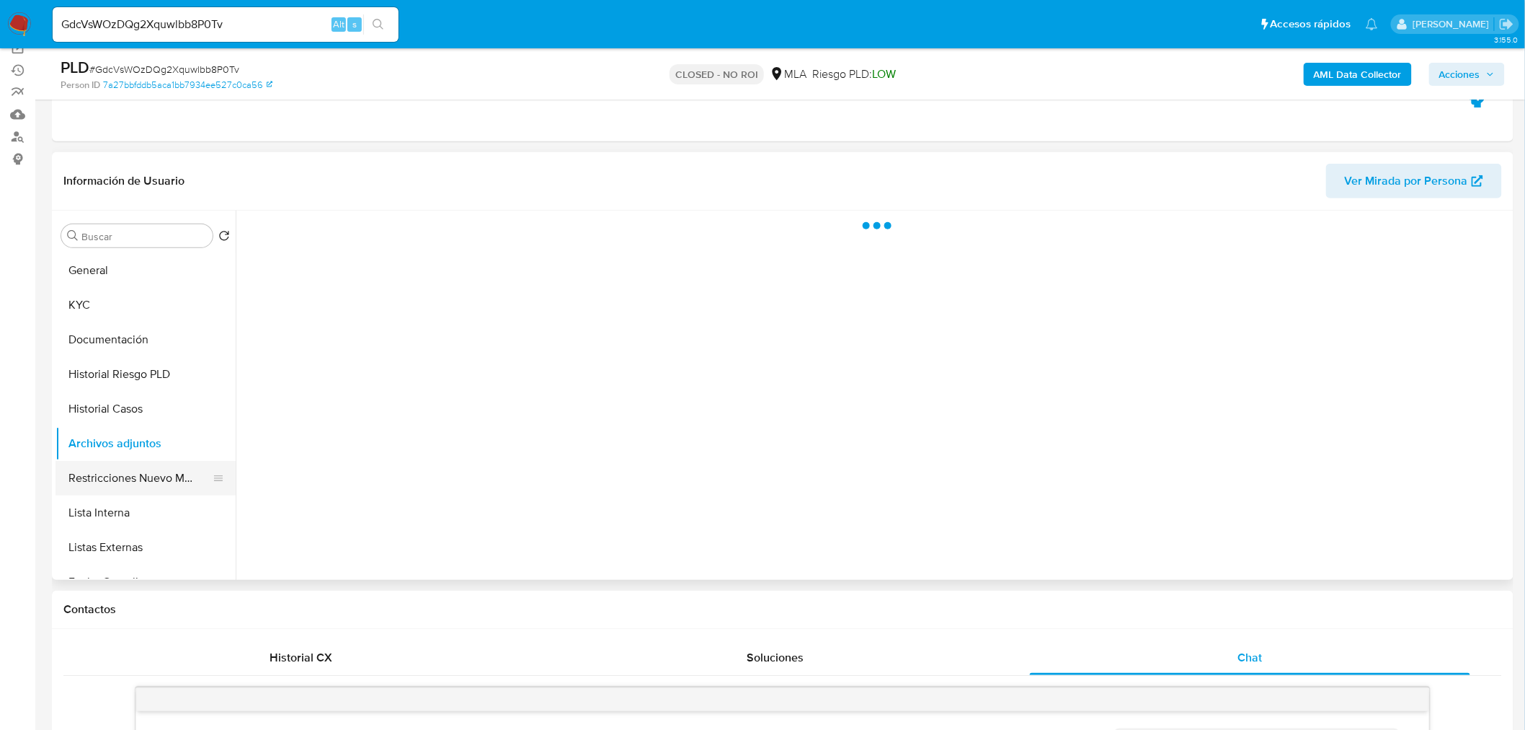
click at [147, 478] on button "Restricciones Nuevo Mundo" at bounding box center [140, 478] width 169 height 35
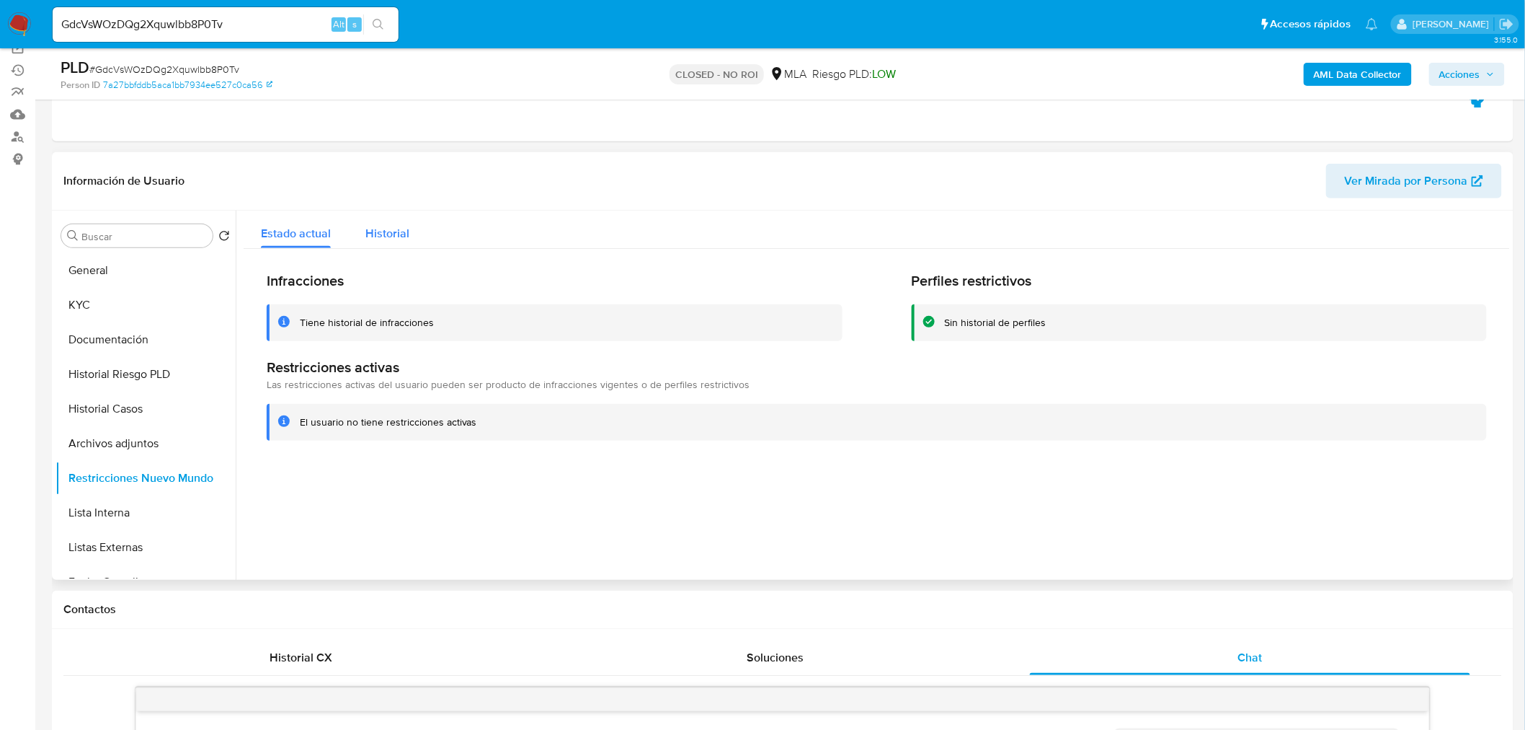
click at [402, 213] on div "Historial" at bounding box center [387, 229] width 44 height 38
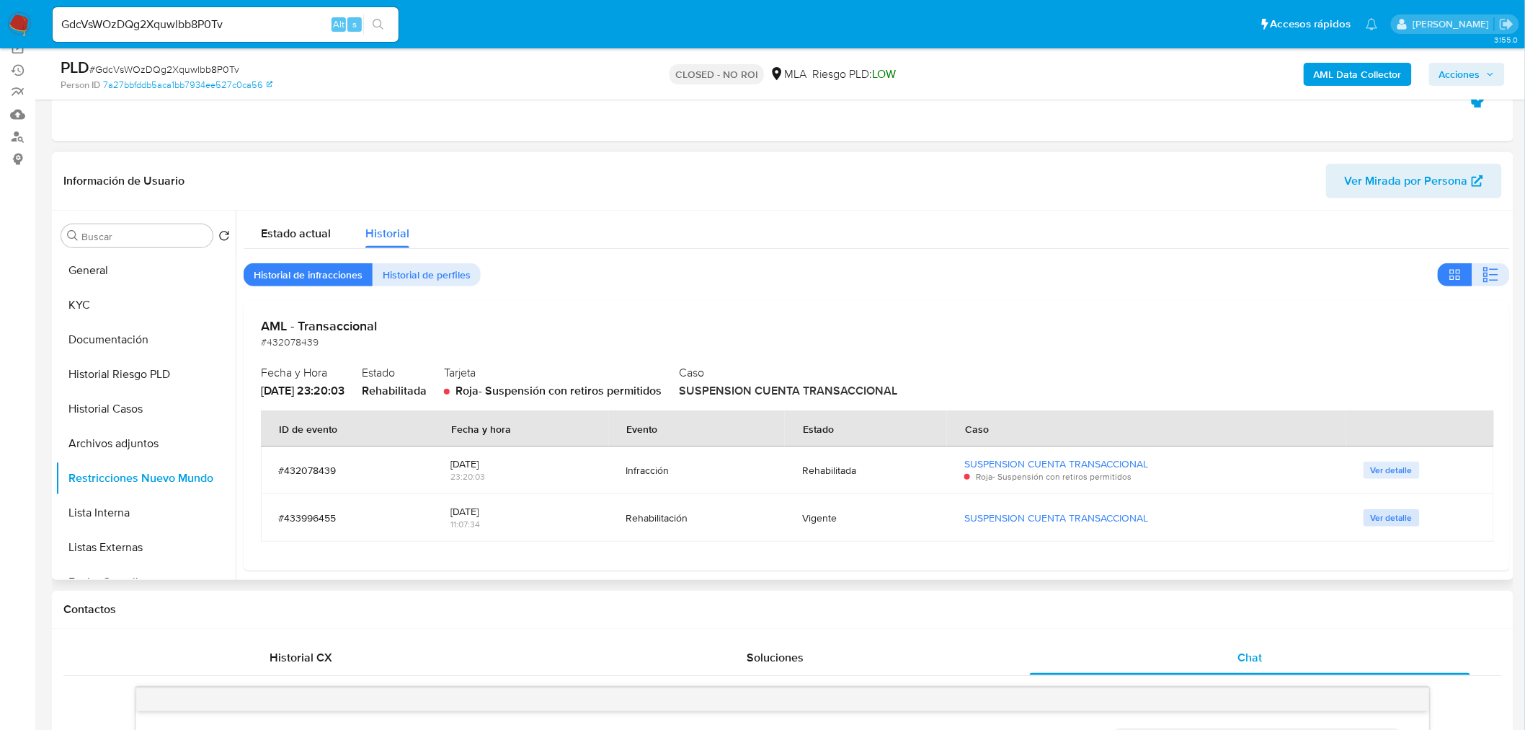
click at [1381, 513] on span "Ver detalle" at bounding box center [1392, 517] width 42 height 14
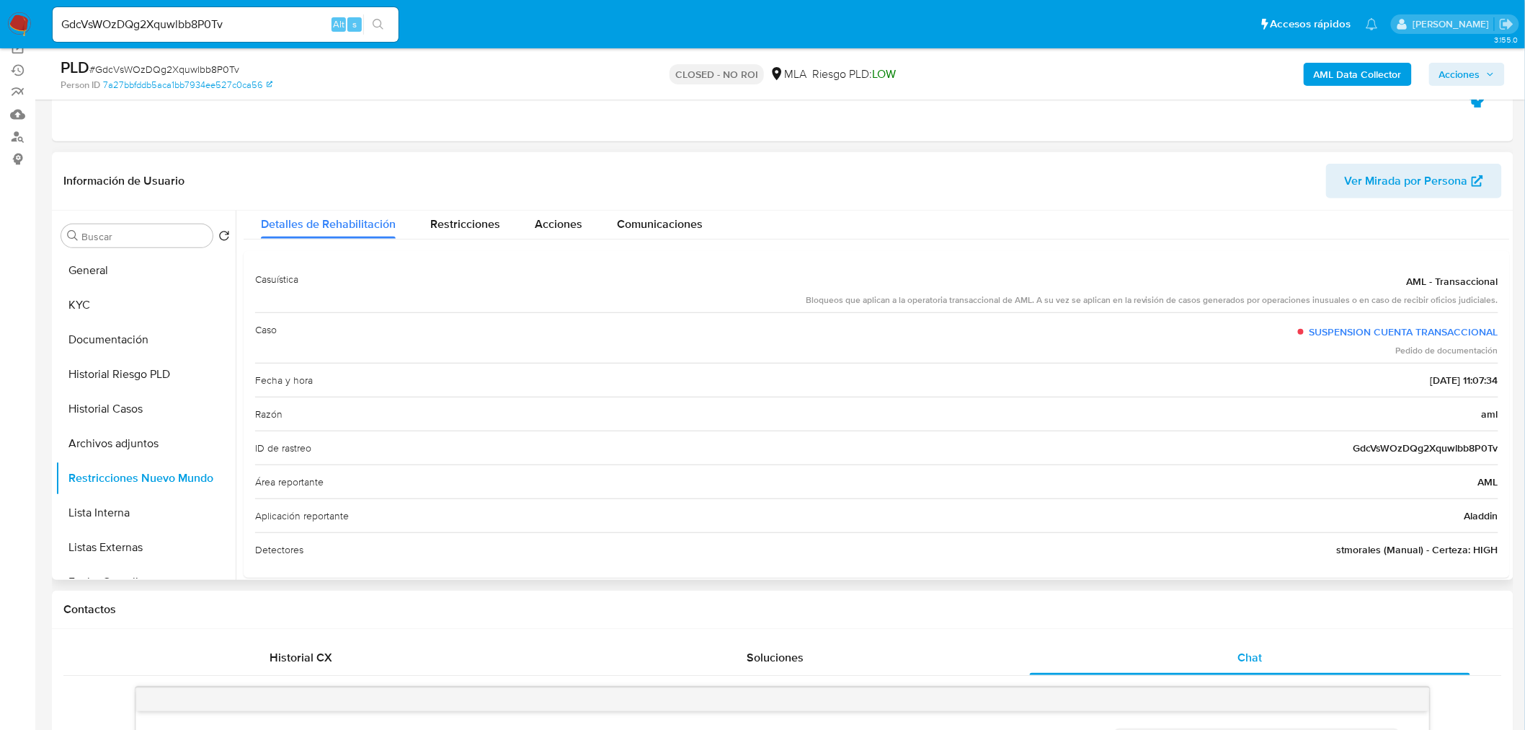
scroll to position [49, 0]
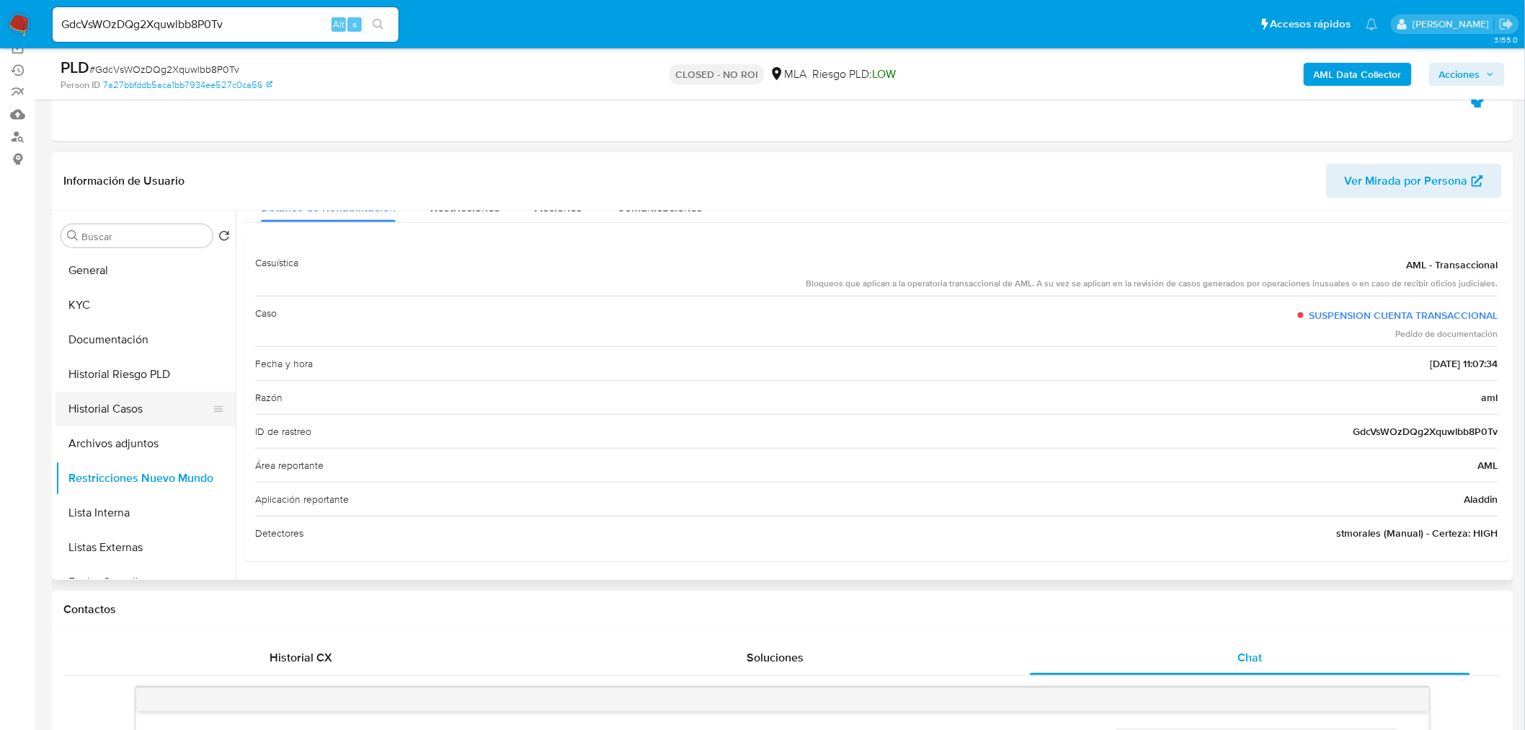
click at [133, 405] on button "Historial Casos" at bounding box center [140, 408] width 169 height 35
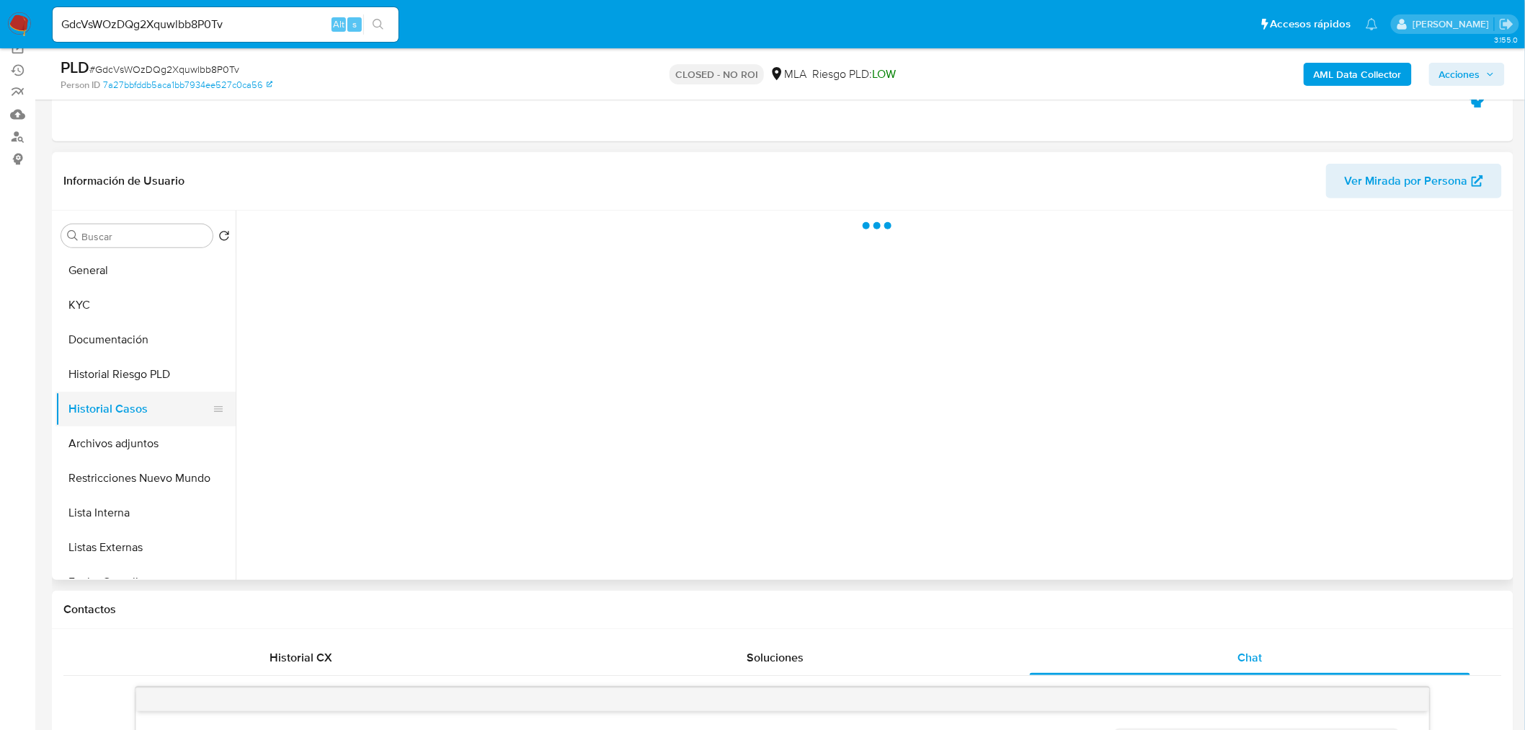
scroll to position [0, 0]
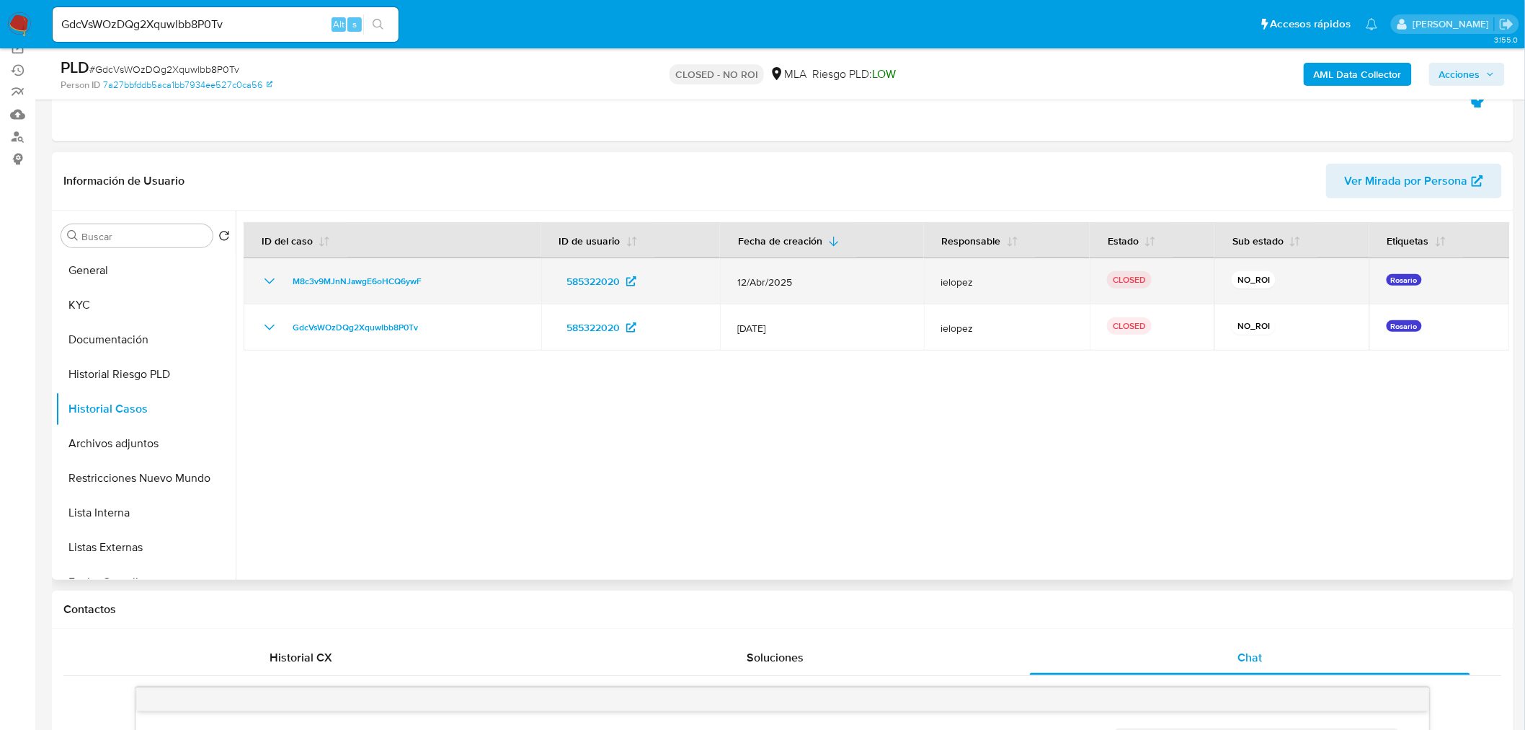
click at [265, 284] on icon "Mostrar/Ocultar" at bounding box center [269, 280] width 17 height 17
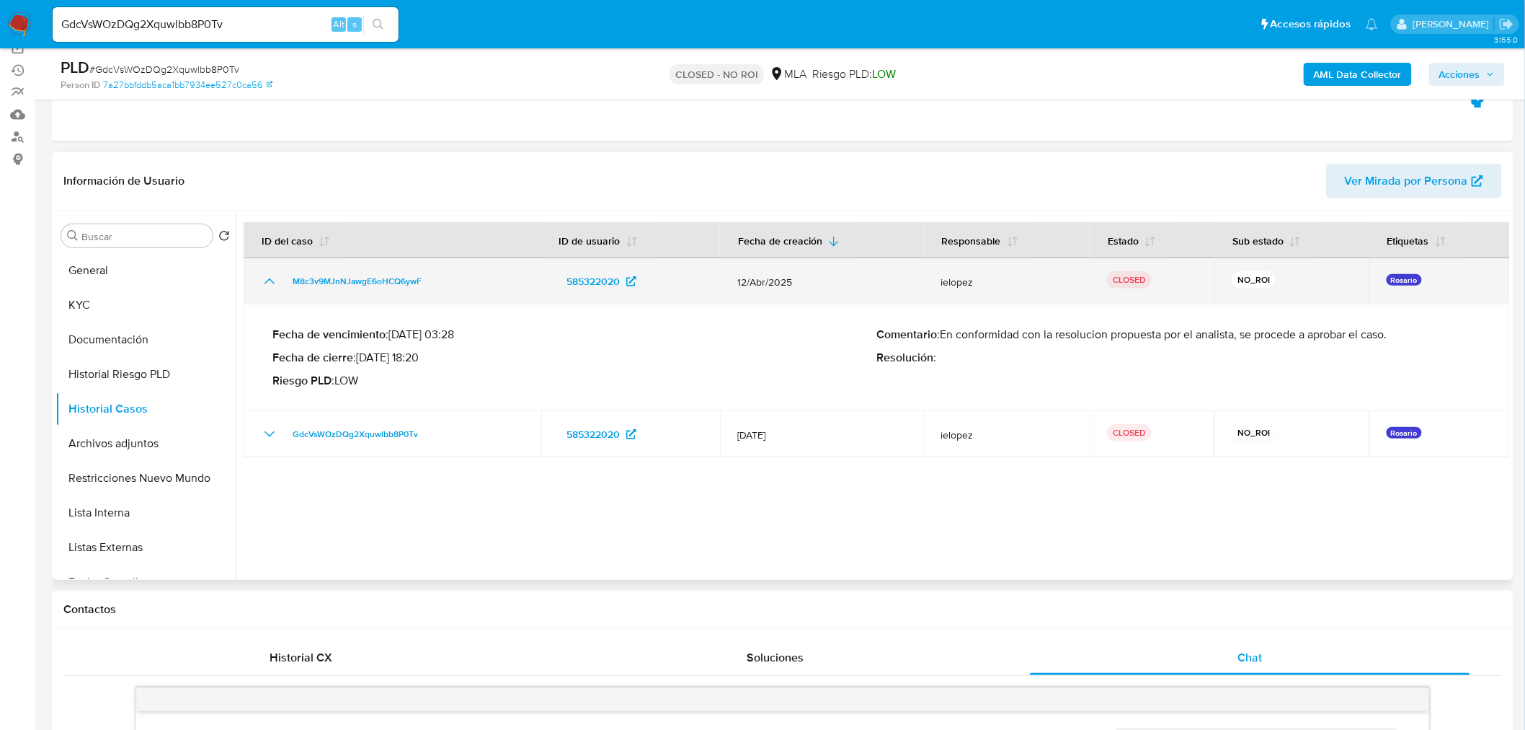
click at [375, 293] on td "M8c3v9MJnNJawgE6oHCQ6ywF" at bounding box center [393, 281] width 298 height 46
click at [376, 286] on span "M8c3v9MJnNJawgE6oHCQ6ywF" at bounding box center [357, 280] width 129 height 17
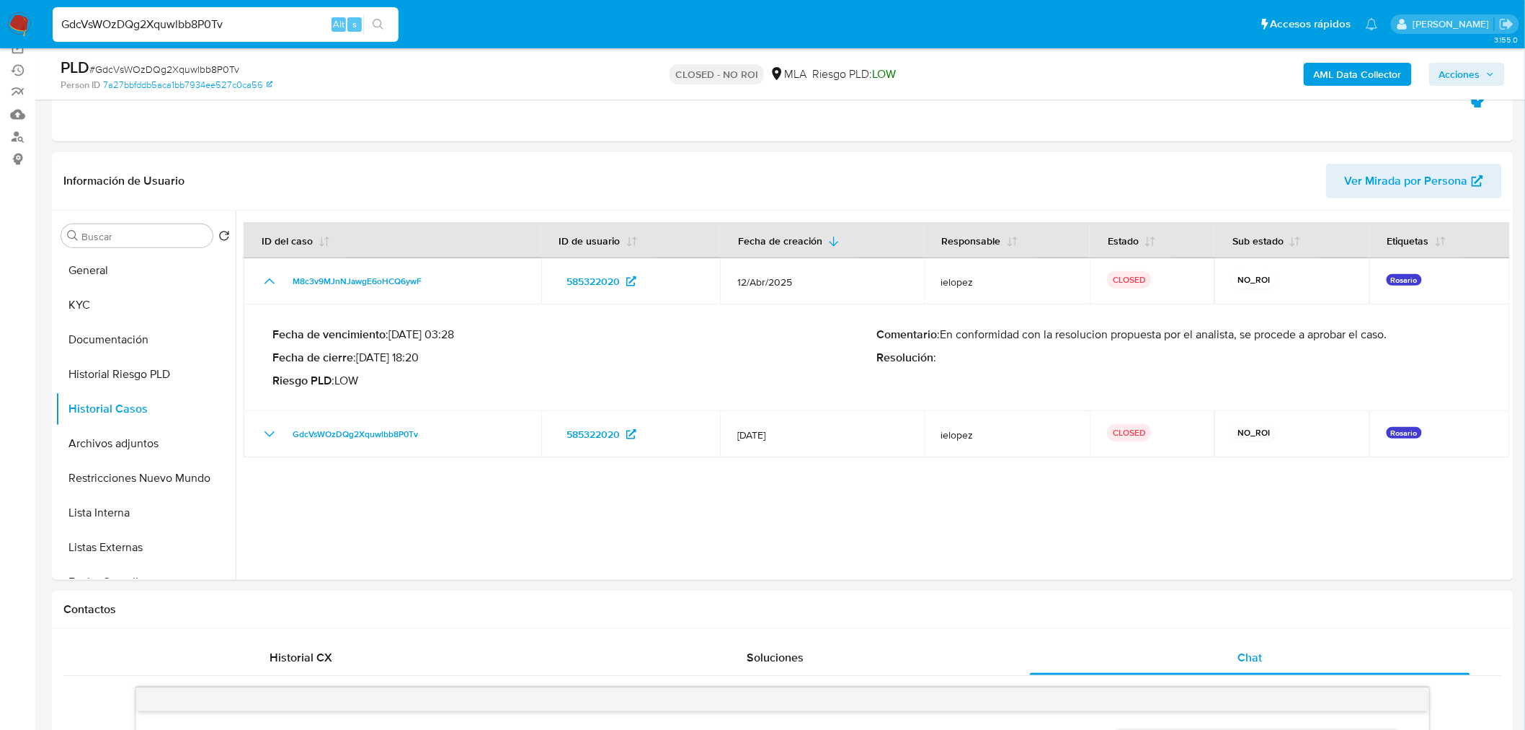
drag, startPoint x: 242, startPoint y: 22, endPoint x: 85, endPoint y: 37, distance: 157.8
paste input "gnru79AuMRBgFAVGamZ1vWsA"
type input "gnru79AuMRBgFAVGamZ1vWsA"
click at [386, 16] on button "search-icon" at bounding box center [378, 24] width 30 height 20
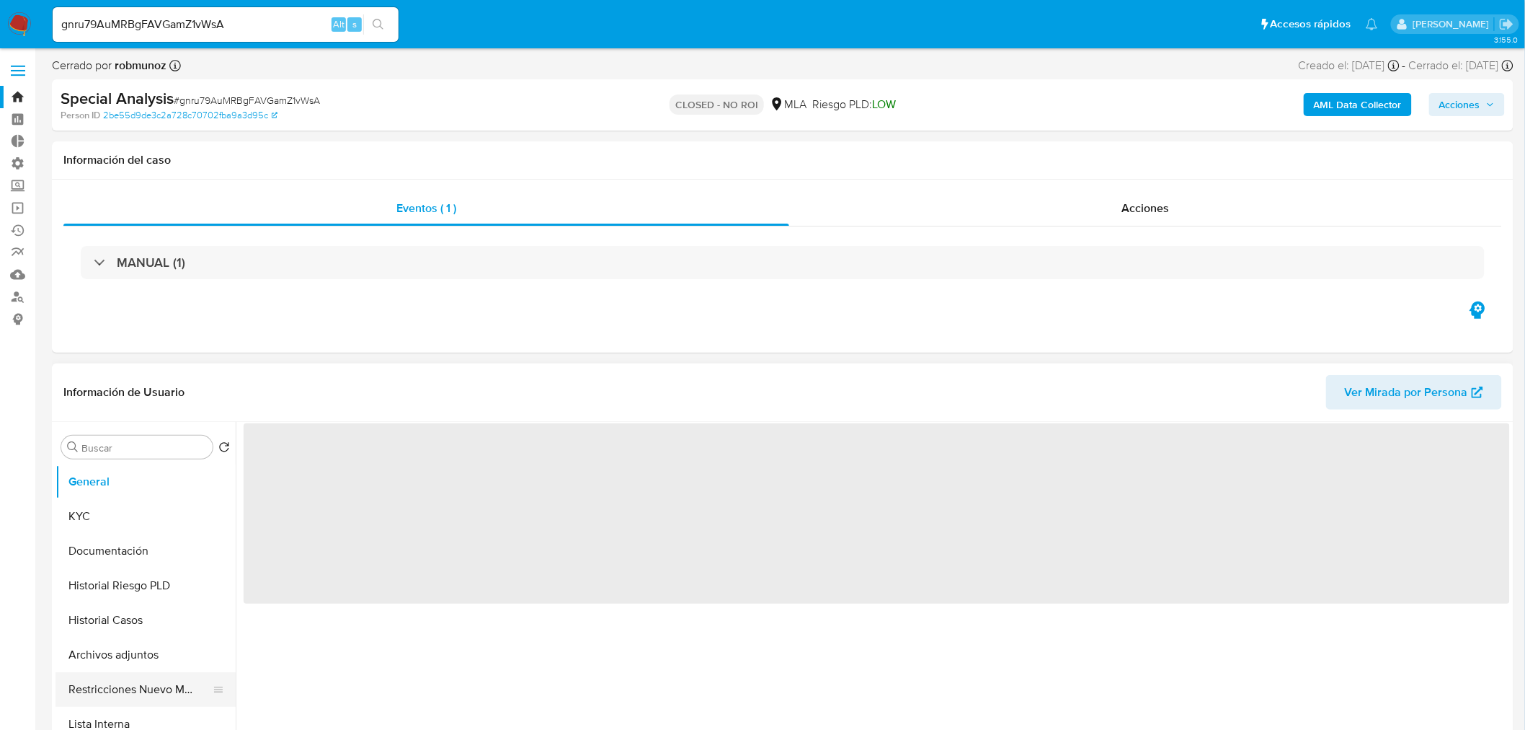
click at [167, 688] on button "Restricciones Nuevo Mundo" at bounding box center [140, 689] width 169 height 35
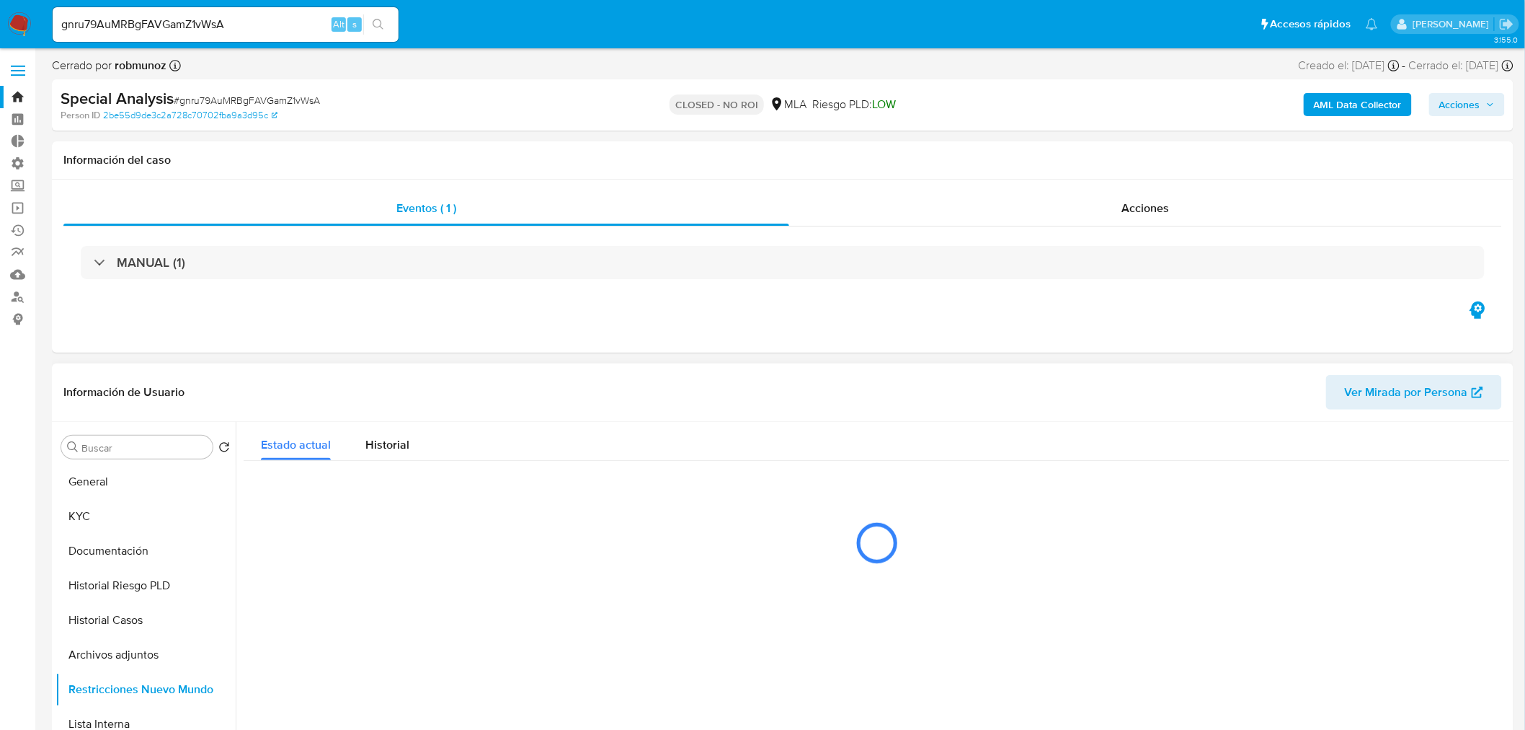
select select "10"
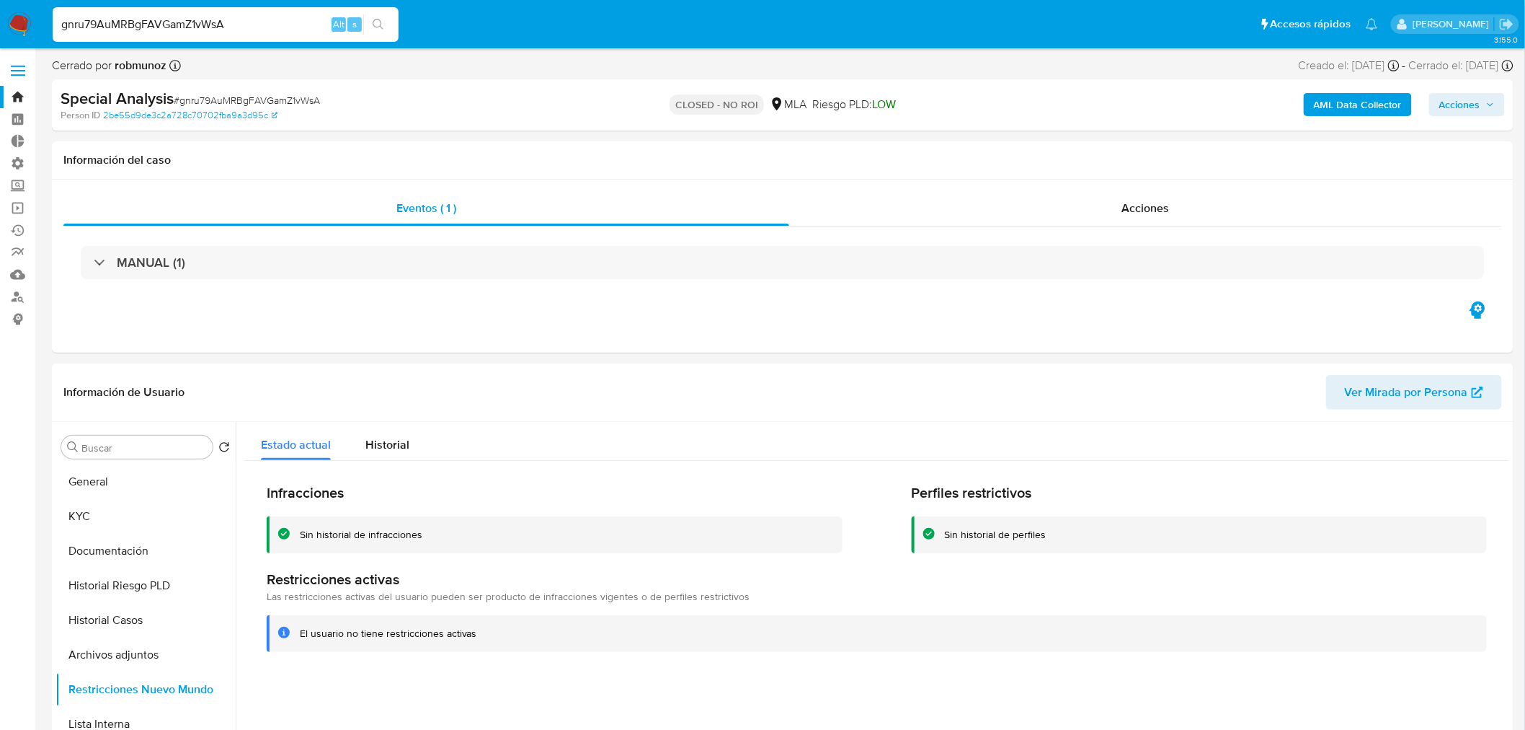
drag, startPoint x: 255, startPoint y: 20, endPoint x: -141, endPoint y: 39, distance: 396.9
paste input "hakDkg8Fn3MIQaaI9feqwUiS"
type input "hakDkg8Fn3MIQaaI9feqwUiS"
click at [384, 25] on button "search-icon" at bounding box center [378, 24] width 30 height 20
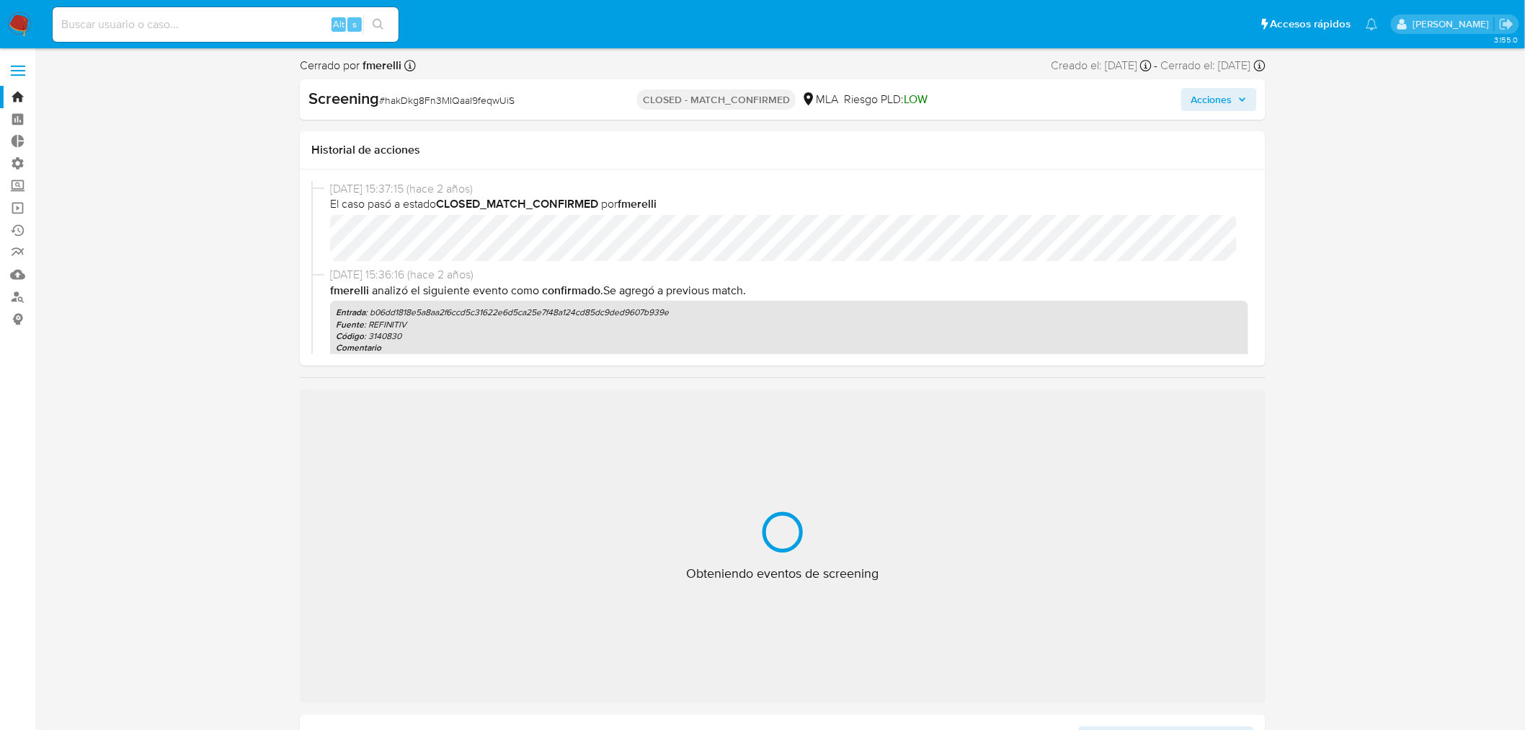
select select "10"
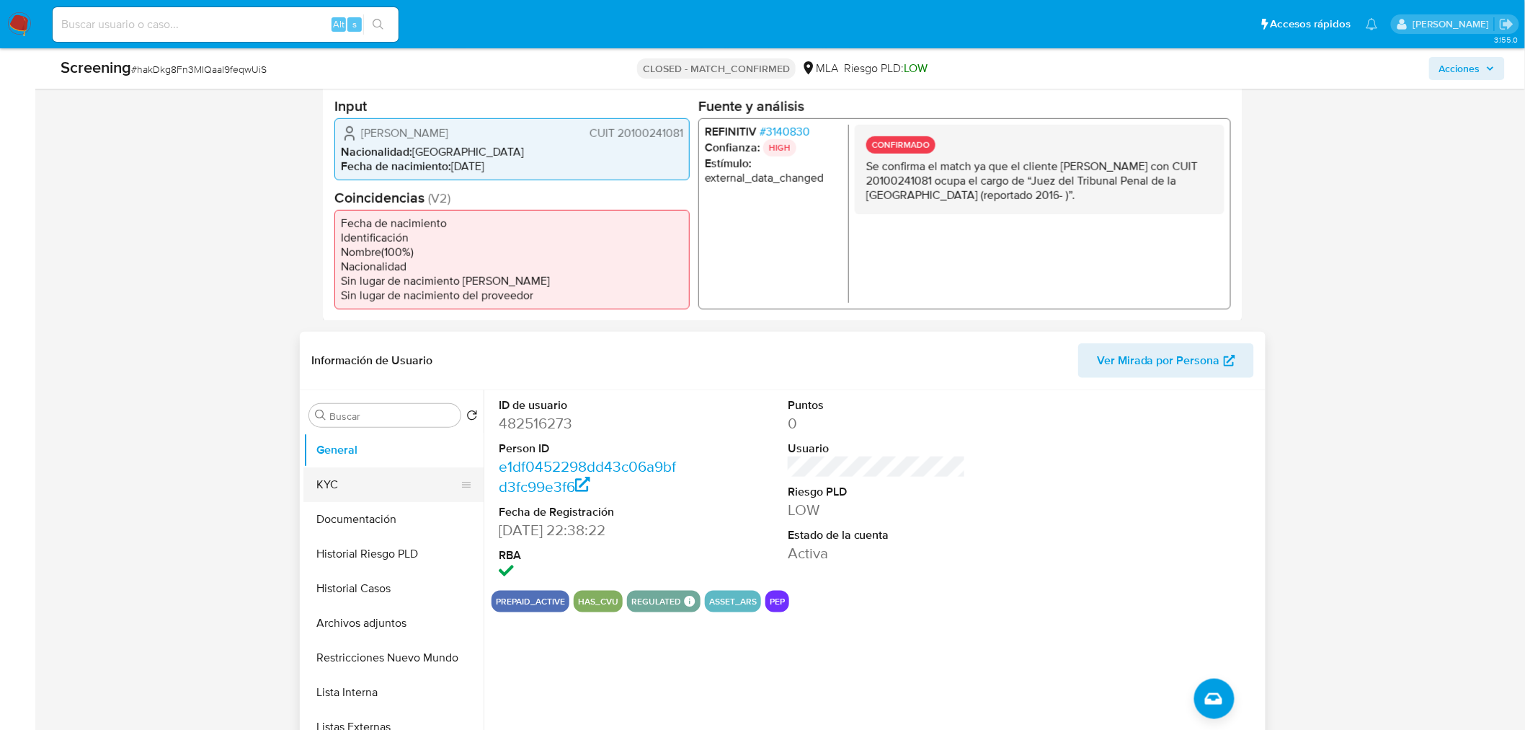
scroll to position [400, 0]
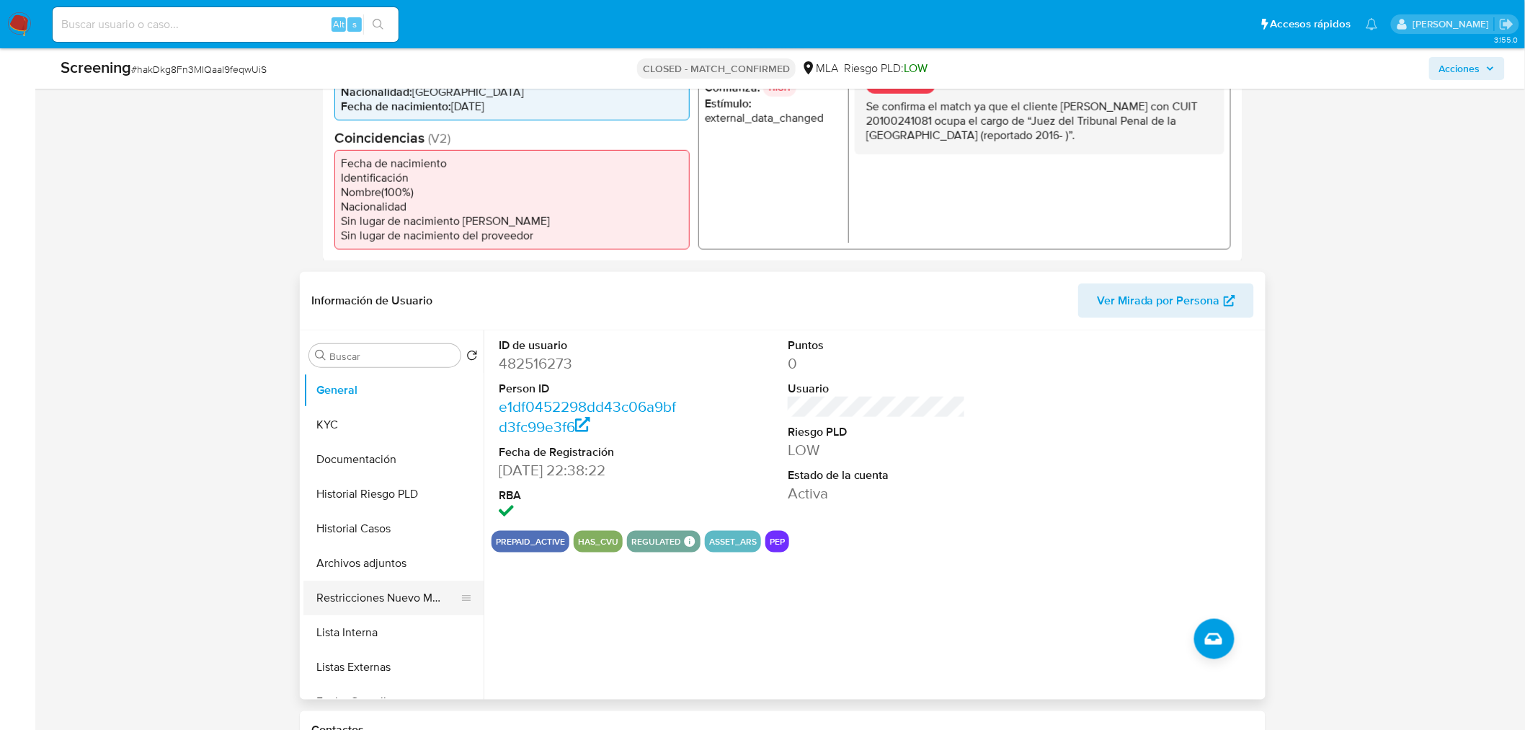
click at [407, 604] on button "Restricciones Nuevo Mundo" at bounding box center [387, 597] width 169 height 35
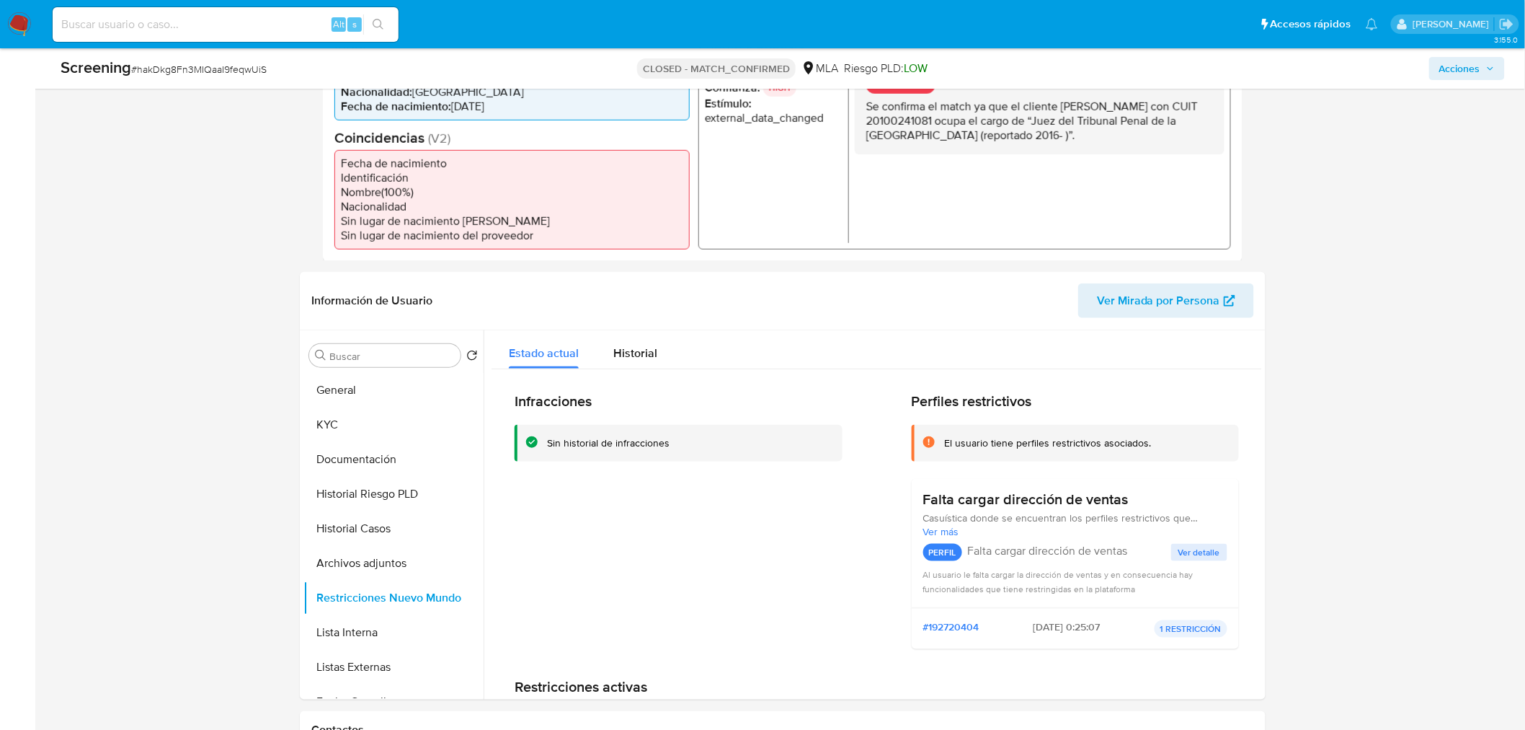
click at [196, 23] on input at bounding box center [226, 24] width 346 height 19
paste input "In1UH21CYoXstcdxrA8iNflq"
type input "In1UH21CYoXstcdxrA8iNflq"
click at [384, 25] on button "search-icon" at bounding box center [378, 24] width 30 height 20
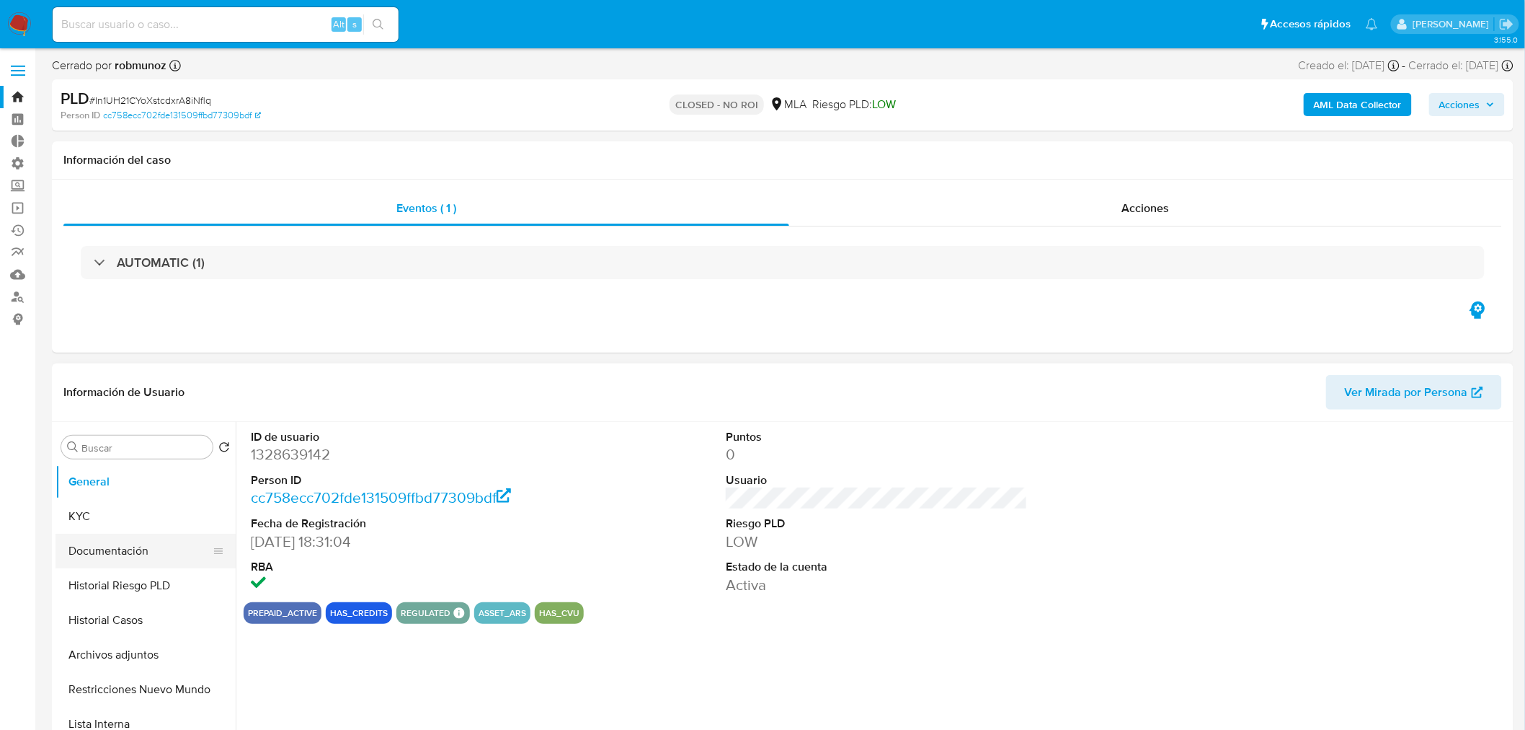
select select "10"
click at [138, 692] on button "Restricciones Nuevo Mundo" at bounding box center [140, 689] width 169 height 35
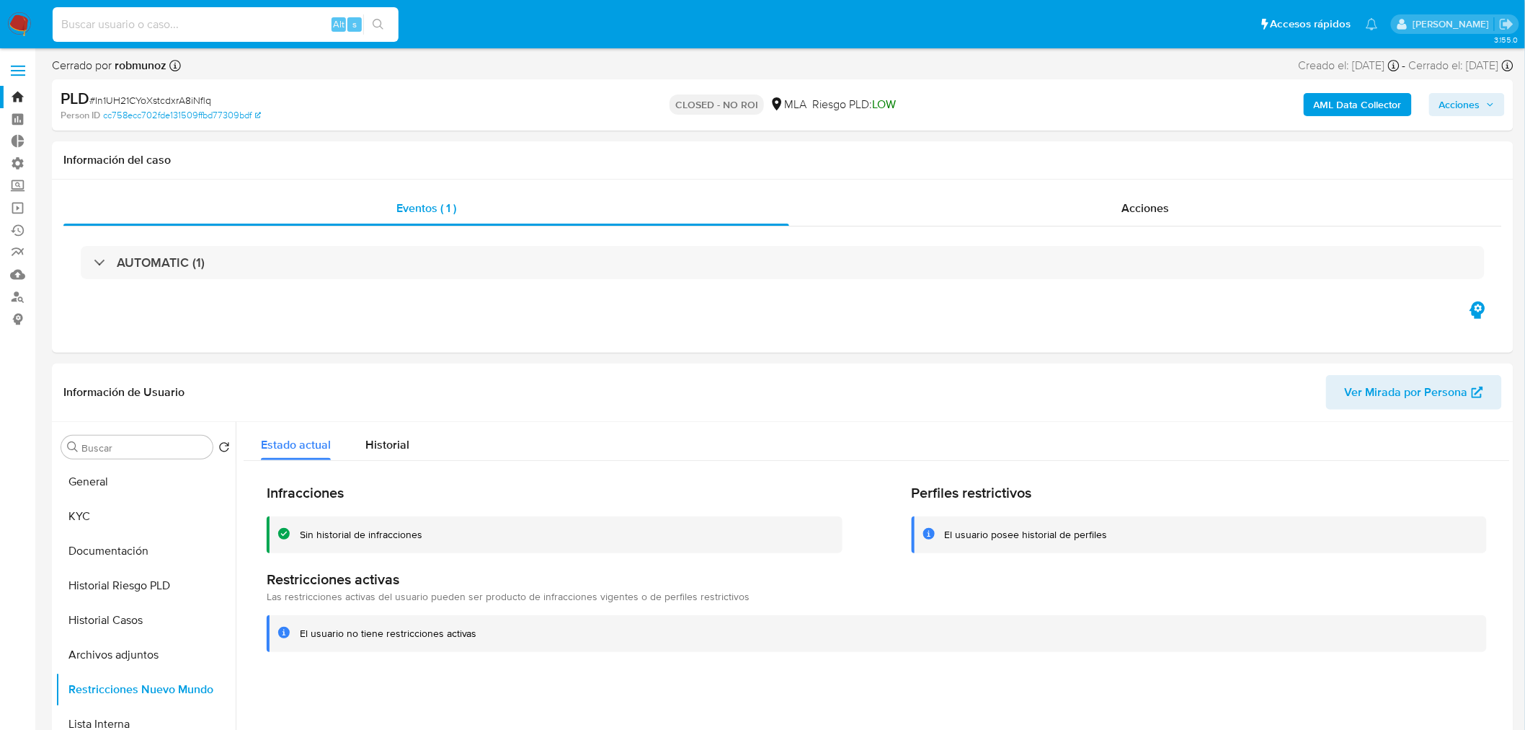
click at [223, 25] on input at bounding box center [226, 24] width 346 height 19
paste input "JAyfBJHAG2dYW0gM87CQYEUm"
type input "JAyfBJHAG2dYW0gM87CQYEUm"
click at [376, 14] on button "search-icon" at bounding box center [378, 24] width 30 height 20
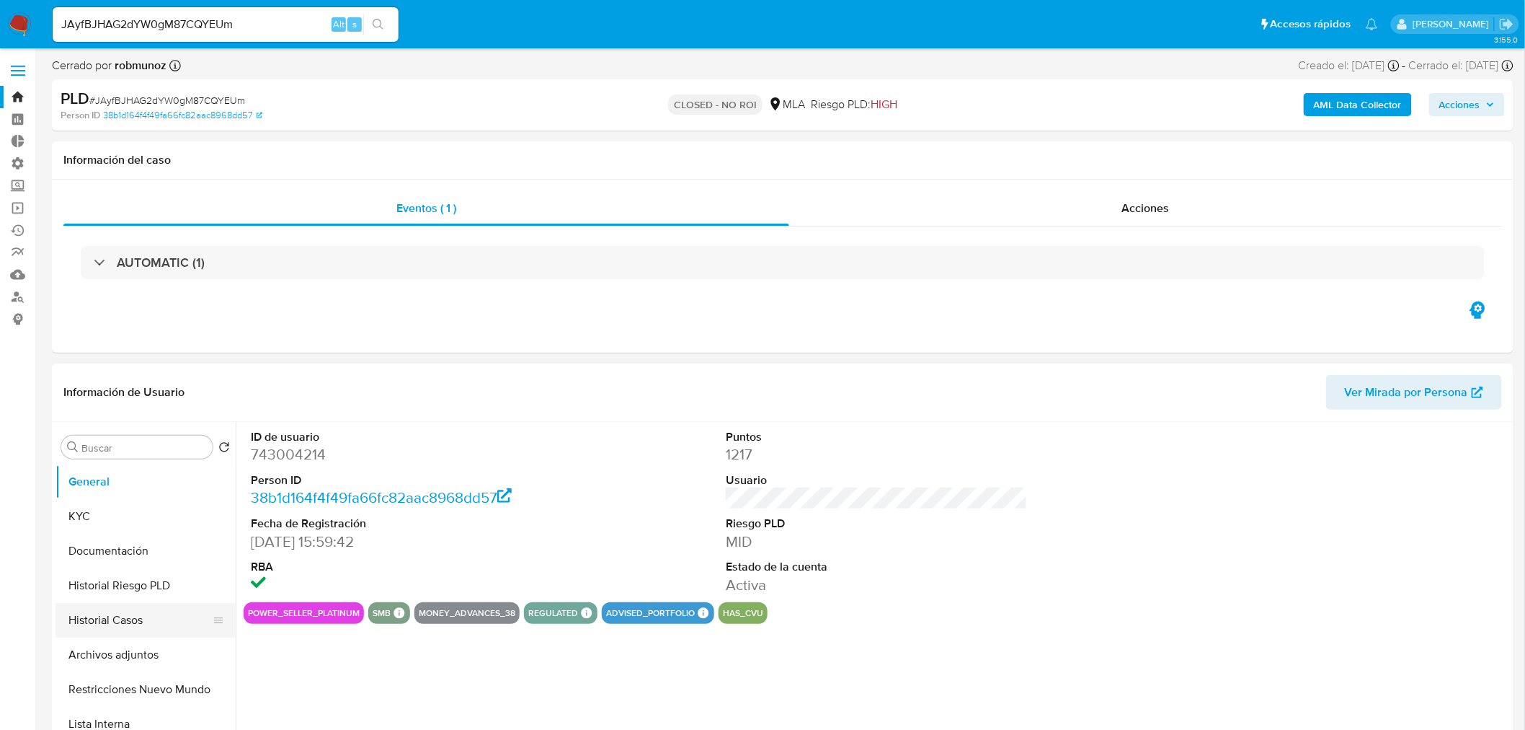
select select "10"
click at [134, 691] on button "Restricciones Nuevo Mundo" at bounding box center [140, 689] width 169 height 35
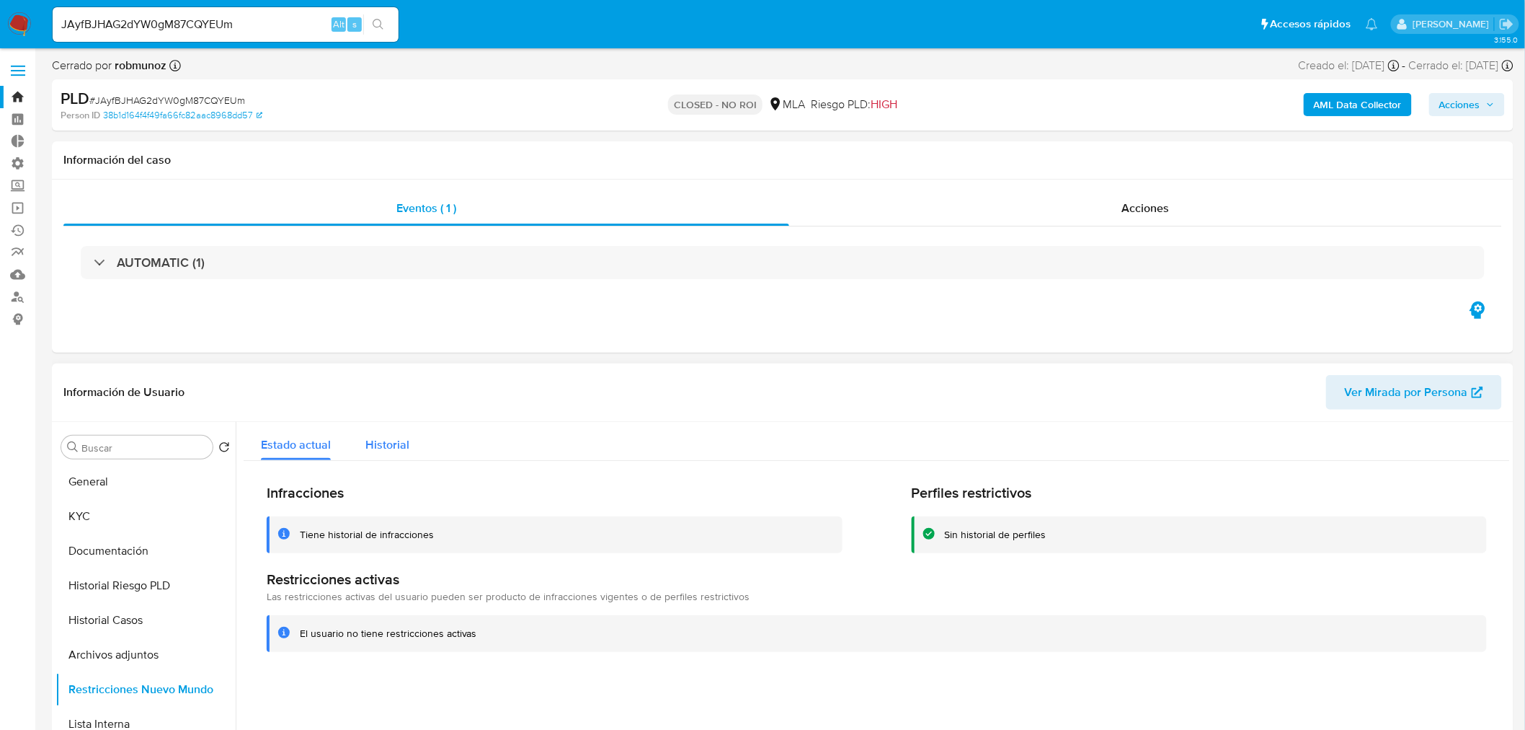
click at [412, 438] on button "Historial" at bounding box center [387, 441] width 79 height 38
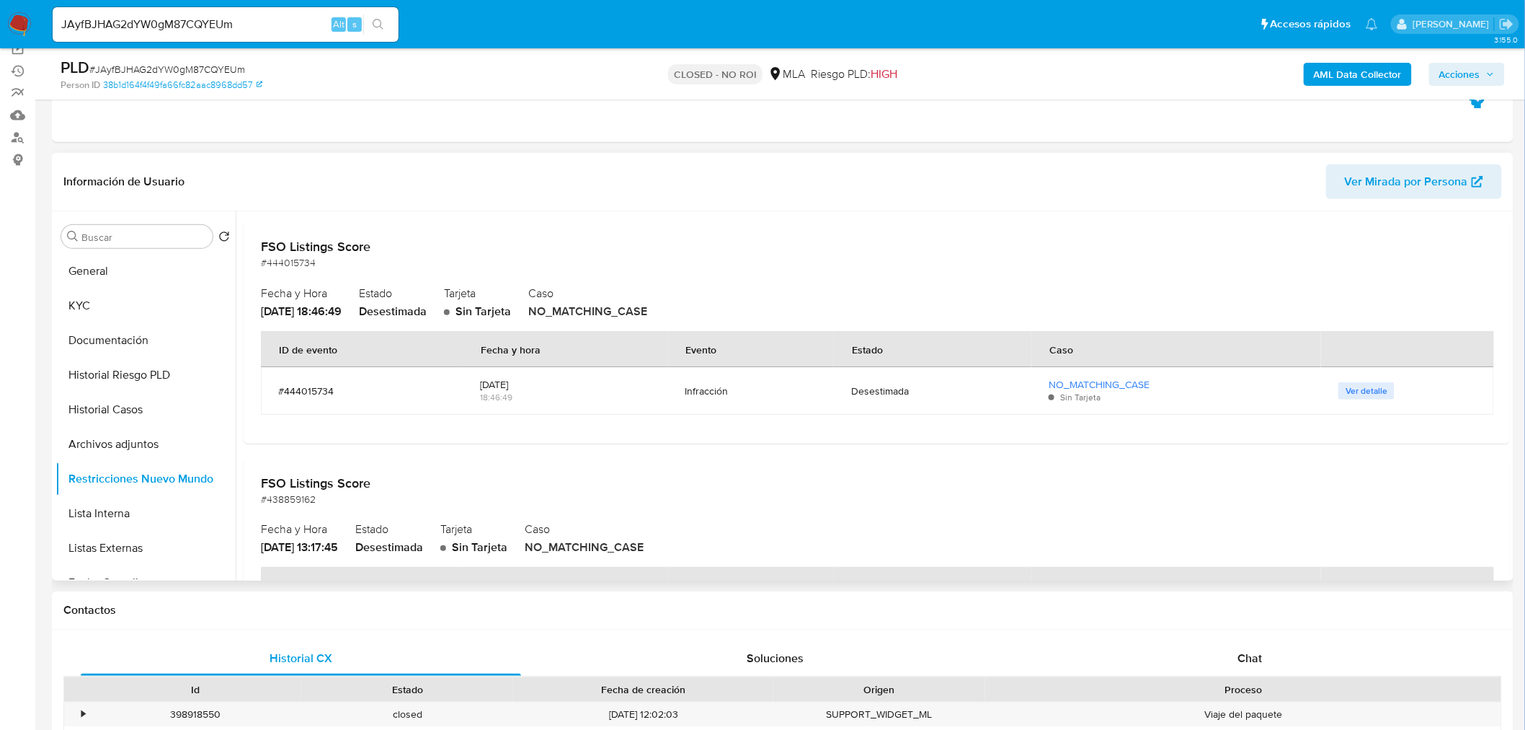
scroll to position [160, 0]
drag, startPoint x: 258, startPoint y: 22, endPoint x: 85, endPoint y: 25, distance: 173.0
click at [12, 11] on nav "Pausado Ver notificaciones JAyfBJHAG2dYW0gM87CQYEUm Alt s Accesos rápidos Presi…" at bounding box center [762, 24] width 1525 height 48
paste input "eDTDnzC4AbJhqbopP7mASaO"
type input "JeDTDnzC4AbJhqbopP7mASaO"
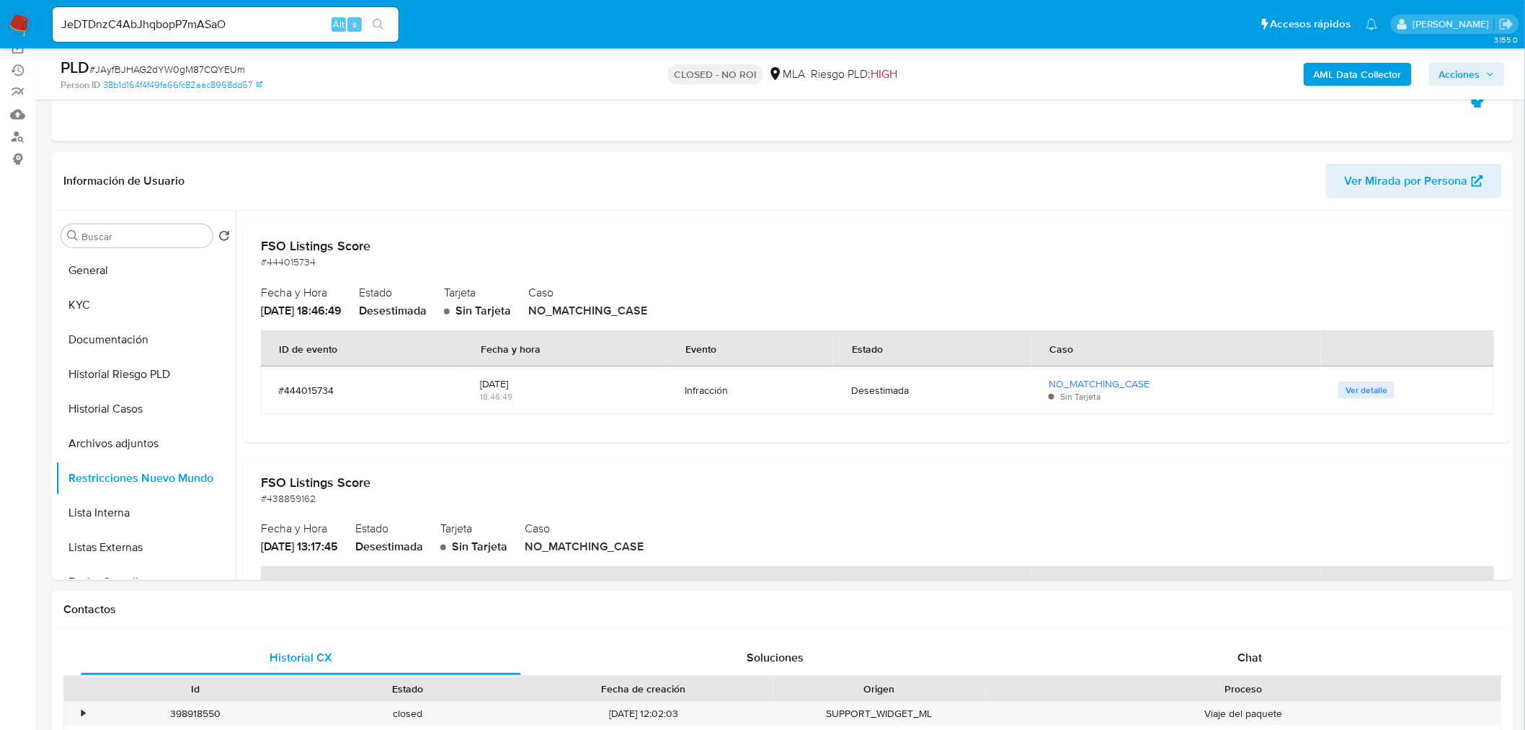
click at [376, 24] on icon "search-icon" at bounding box center [379, 25] width 12 height 12
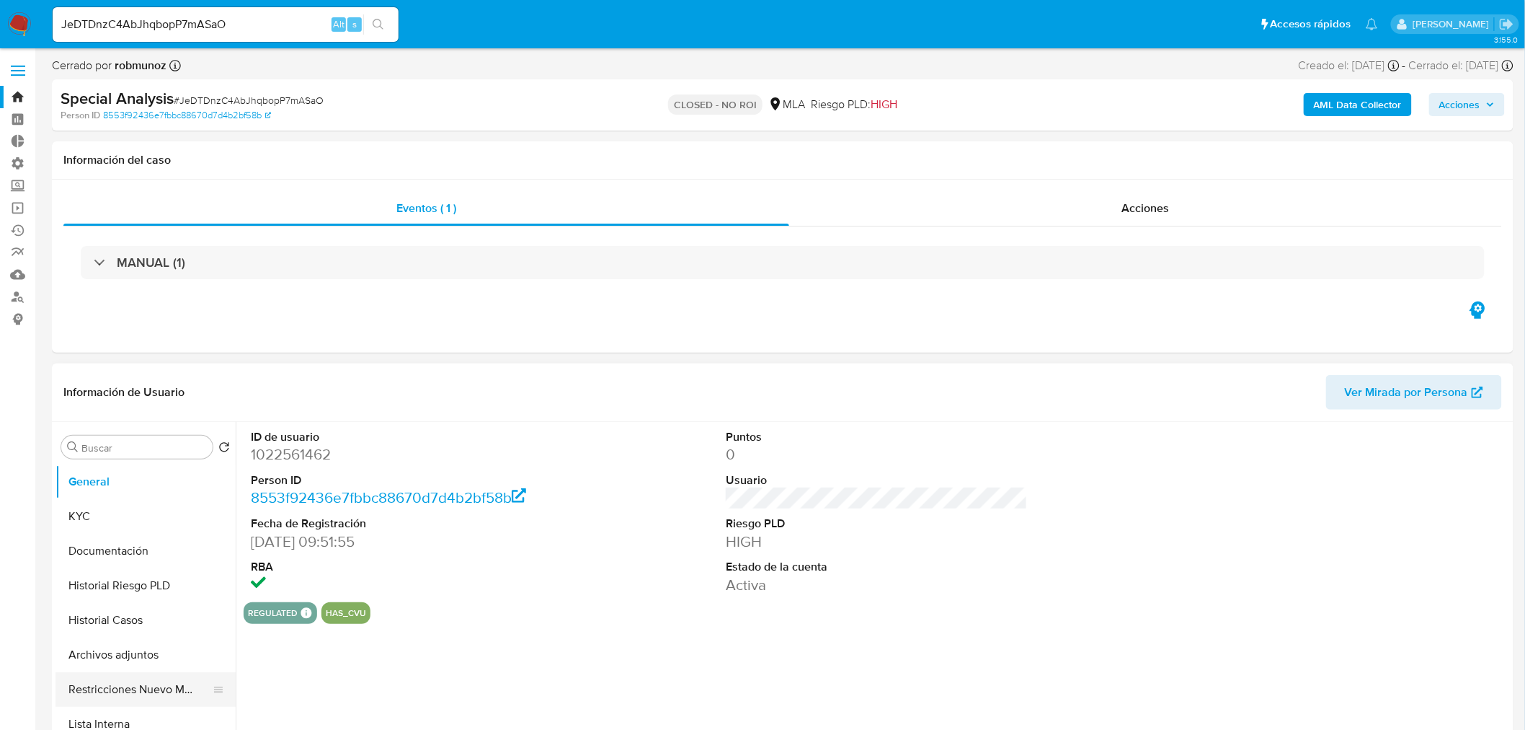
click at [177, 686] on button "Restricciones Nuevo Mundo" at bounding box center [140, 689] width 169 height 35
select select "10"
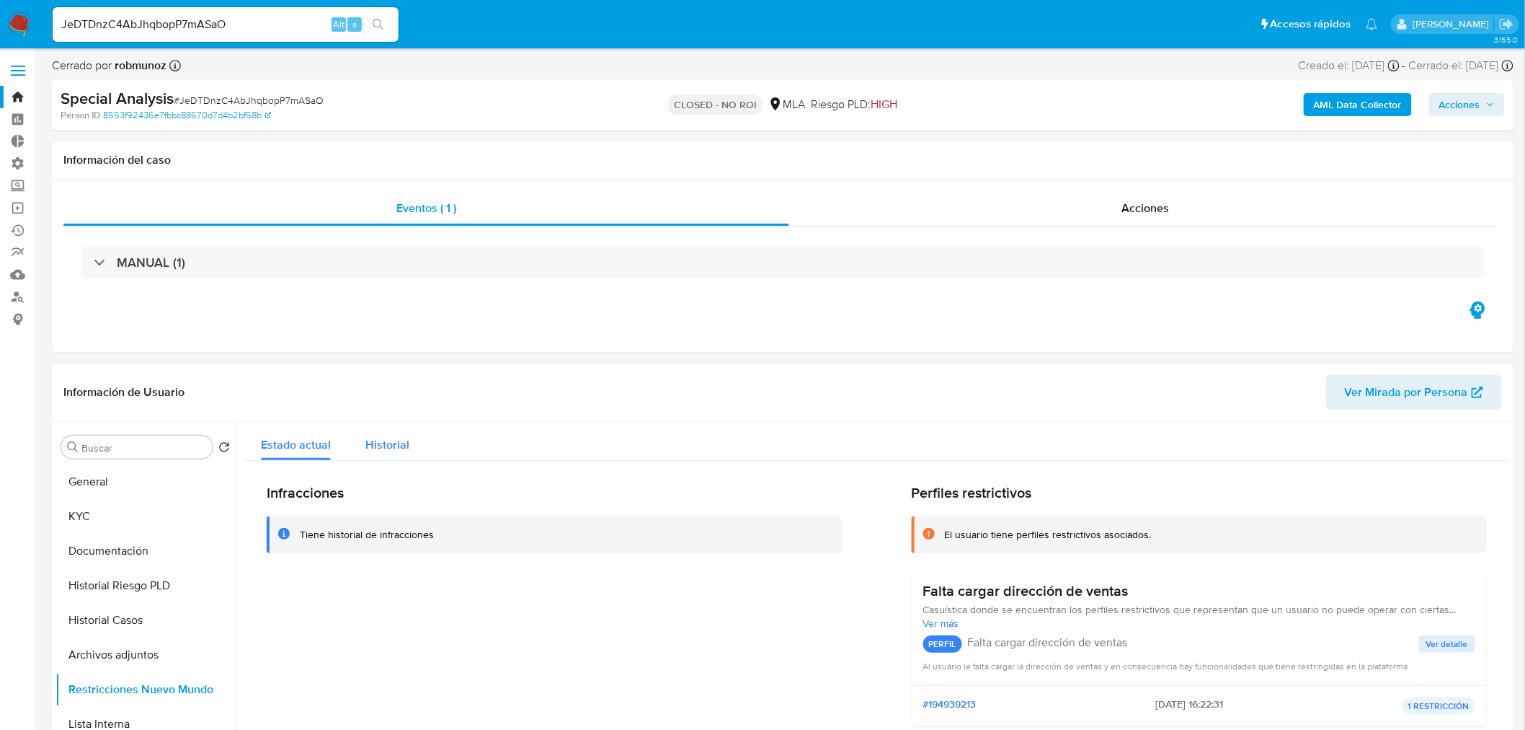
click at [399, 446] on span "Historial" at bounding box center [387, 444] width 44 height 17
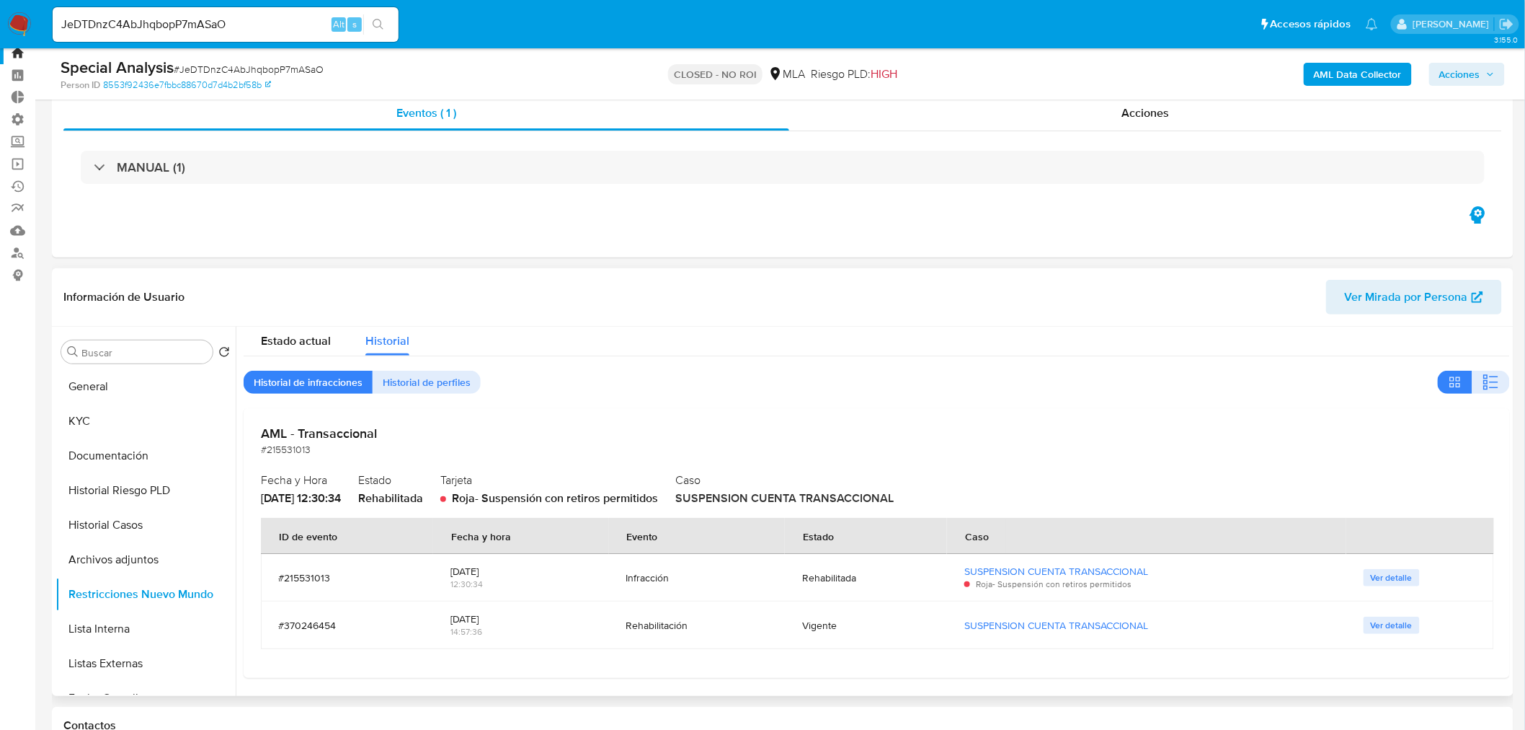
scroll to position [80, 0]
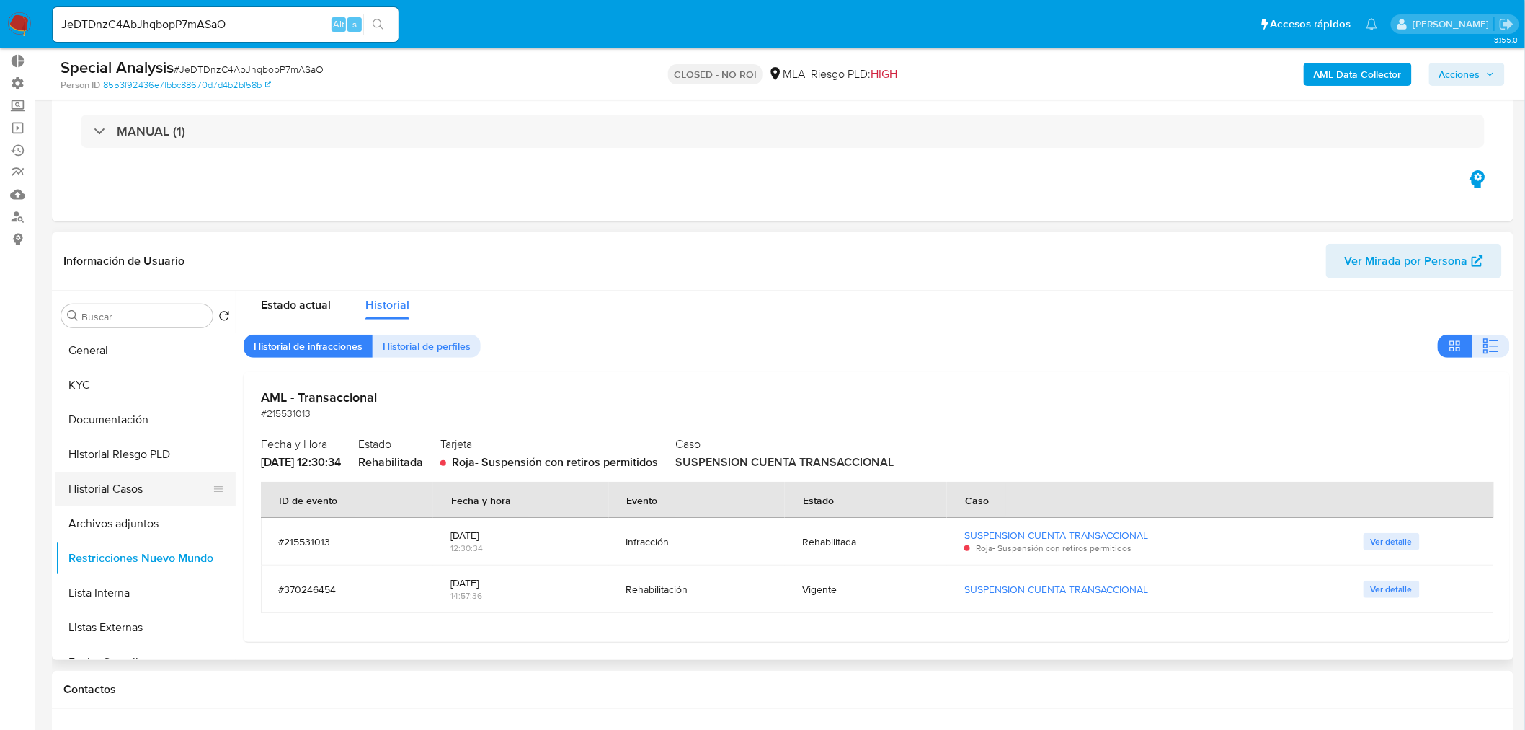
click at [110, 492] on button "Historial Casos" at bounding box center [140, 488] width 169 height 35
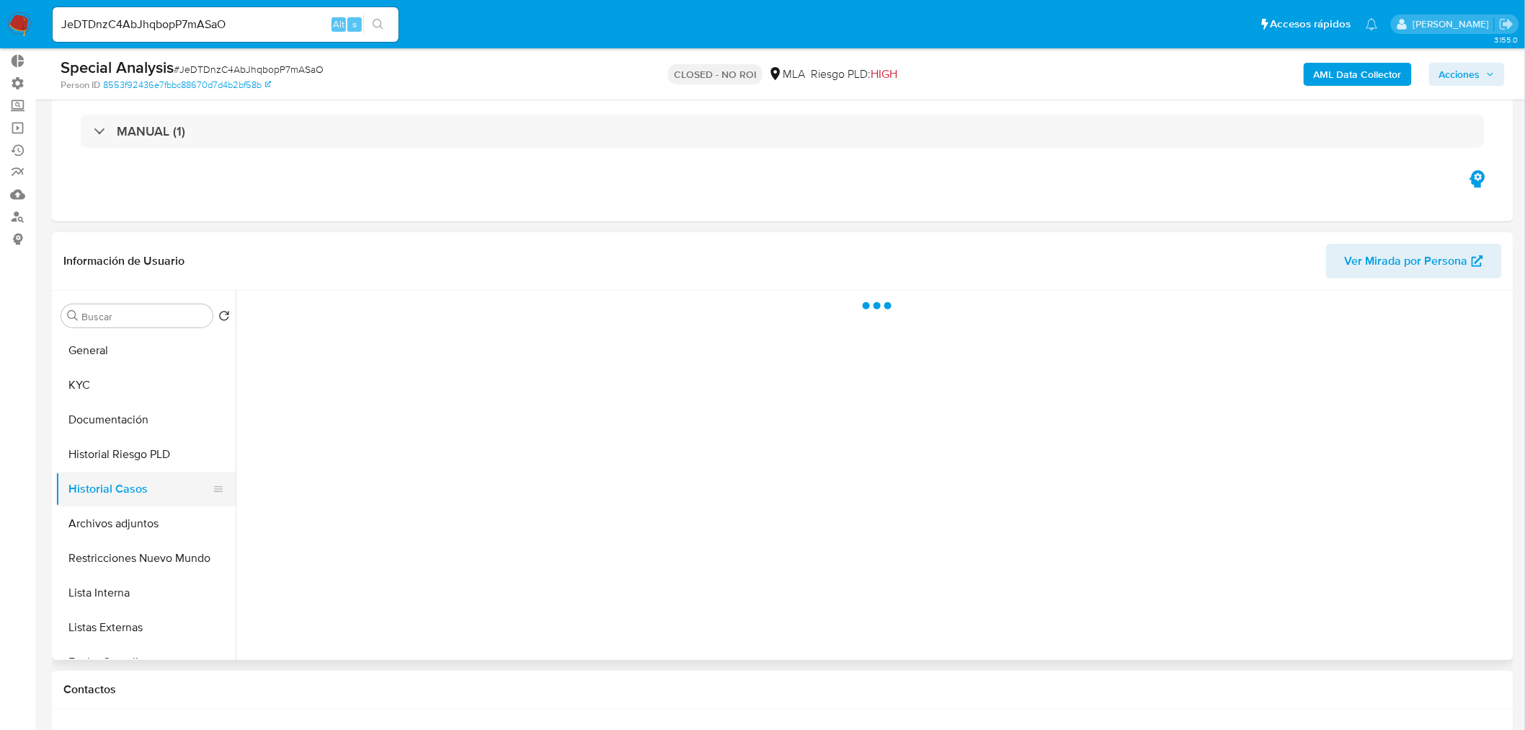
scroll to position [0, 0]
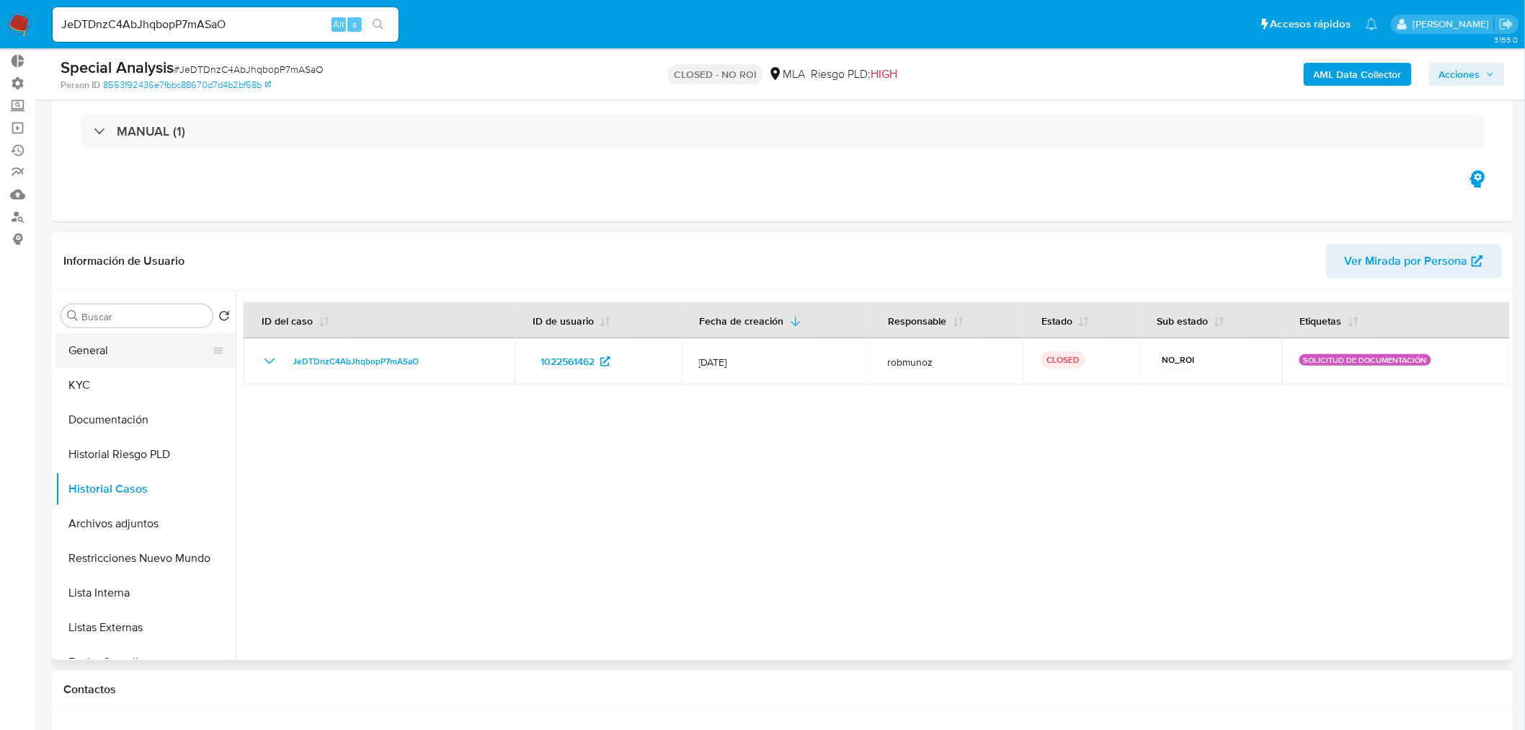
click at [148, 348] on button "General" at bounding box center [140, 350] width 169 height 35
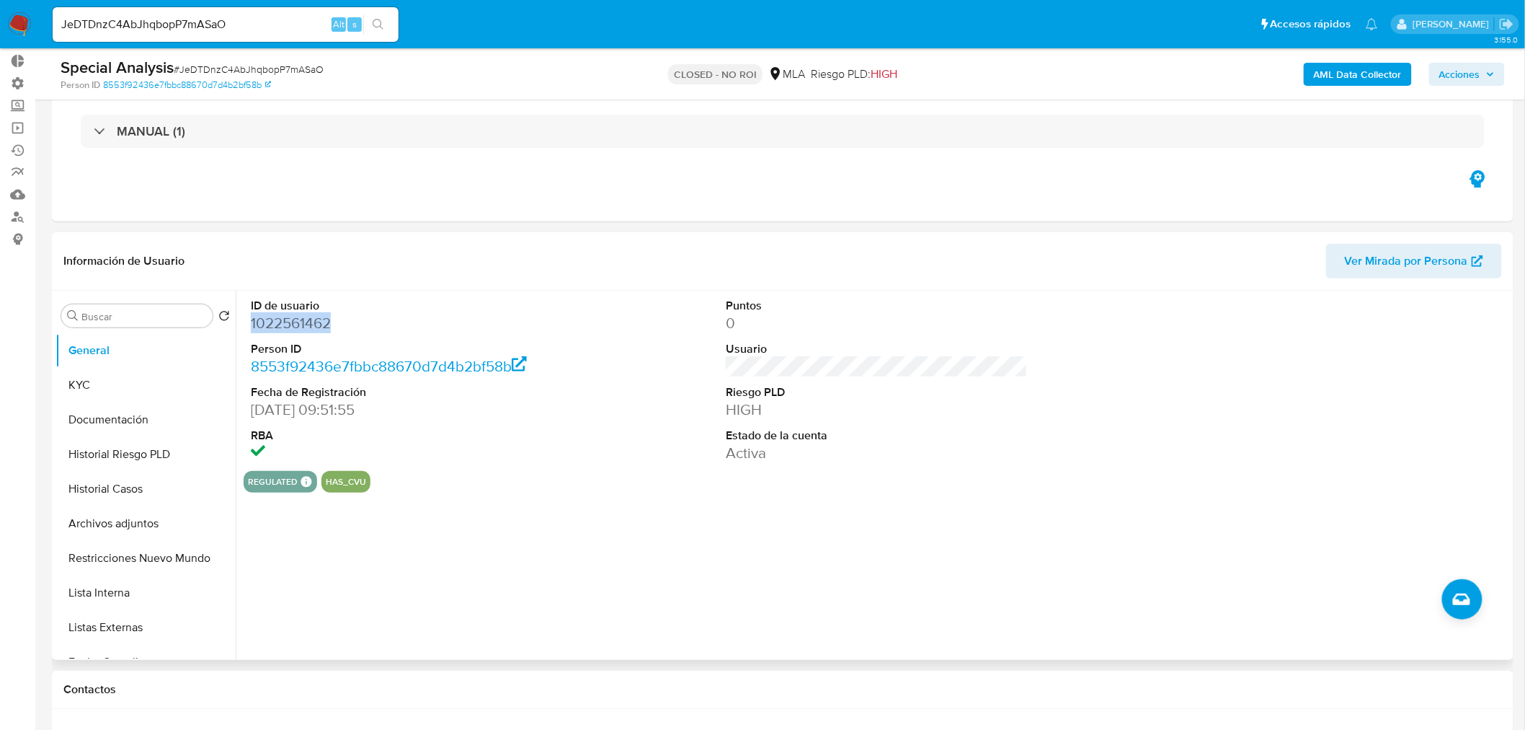
drag, startPoint x: 357, startPoint y: 328, endPoint x: 248, endPoint y: 320, distance: 109.1
click at [248, 320] on div "ID de usuario 1022561462 Person ID 8553f92436e7fbbc88670d7d4b2bf58b Fecha de Re…" at bounding box center [402, 381] width 316 height 180
copy dd "1022561462"
click at [348, 324] on dd "1022561462" at bounding box center [402, 323] width 302 height 20
click at [362, 316] on dd "1022561462" at bounding box center [402, 323] width 302 height 20
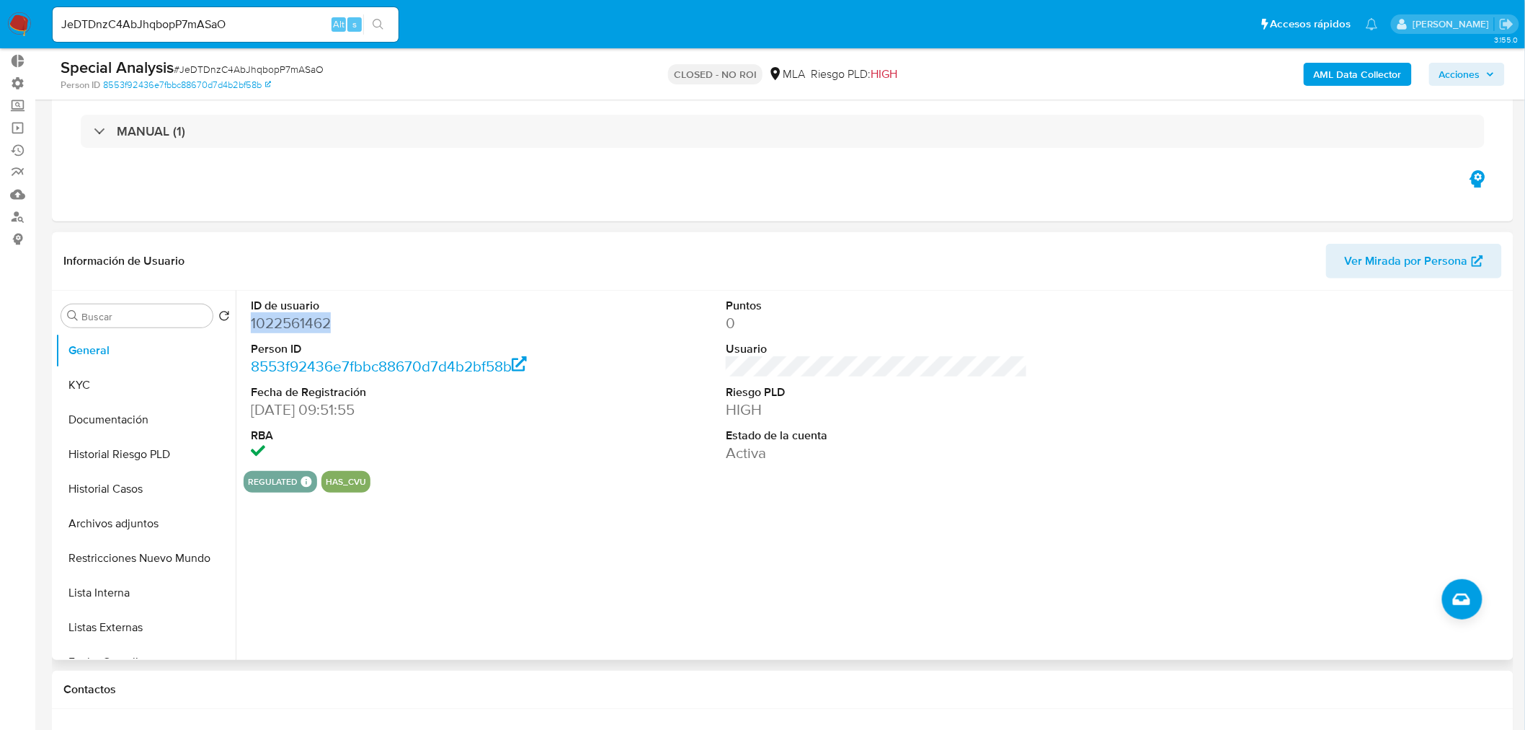
click at [313, 314] on dd "1022561462" at bounding box center [402, 323] width 302 height 20
drag, startPoint x: 241, startPoint y: 321, endPoint x: 253, endPoint y: 322, distance: 12.3
click at [243, 321] on div "ID de usuario 1022561462 Person ID 8553f92436e7fbbc88670d7d4b2bf58b Fecha de Re…" at bounding box center [873, 475] width 1275 height 369
copy dd "1022561462"
click at [125, 379] on button "KYC" at bounding box center [140, 385] width 169 height 35
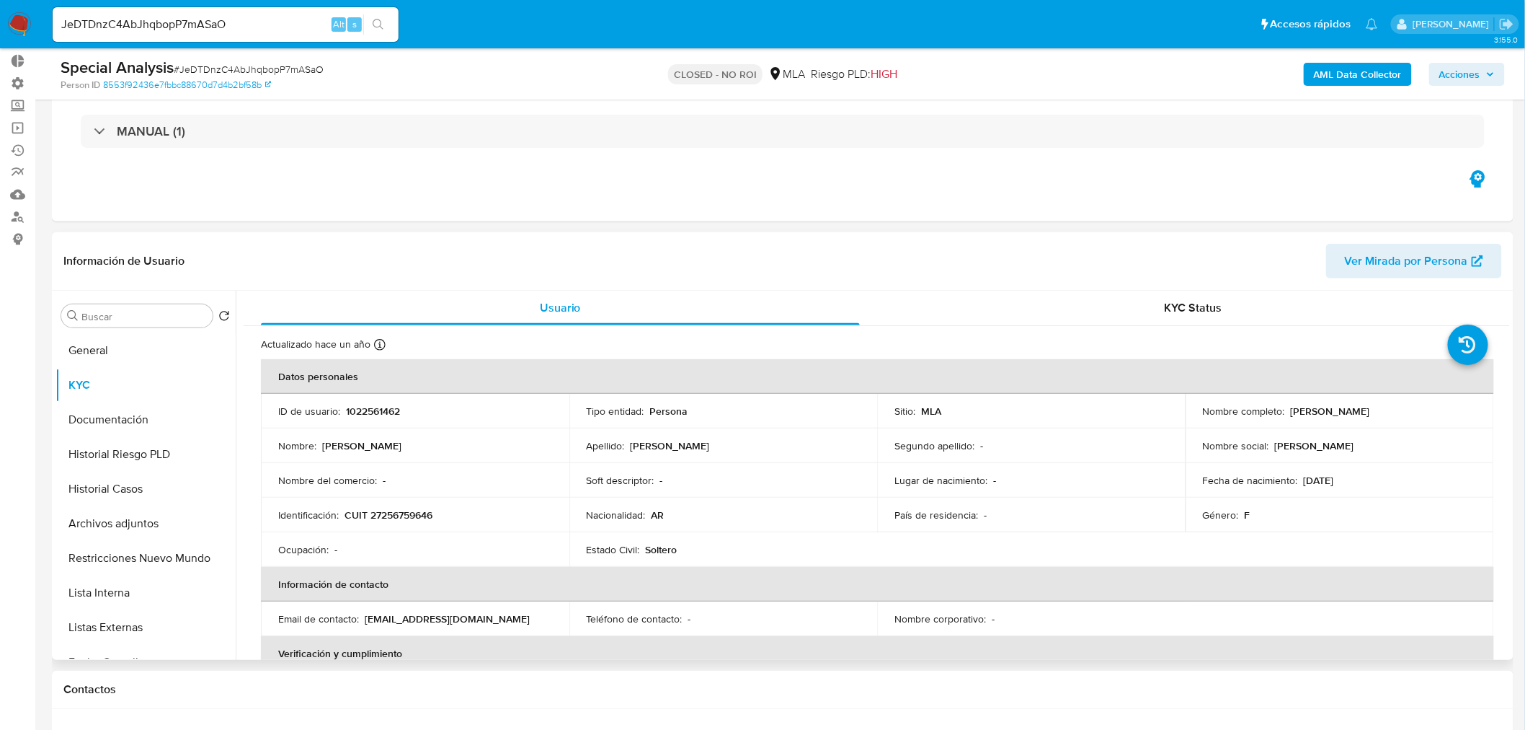
drag, startPoint x: 398, startPoint y: 444, endPoint x: 322, endPoint y: 448, distance: 76.5
click at [322, 448] on div "Nombre : Griselda Lilian" at bounding box center [415, 445] width 274 height 13
copy p "Griselda Lilian"
drag, startPoint x: 631, startPoint y: 448, endPoint x: 655, endPoint y: 443, distance: 23.5
click at [655, 443] on p "Villarino" at bounding box center [670, 445] width 79 height 13
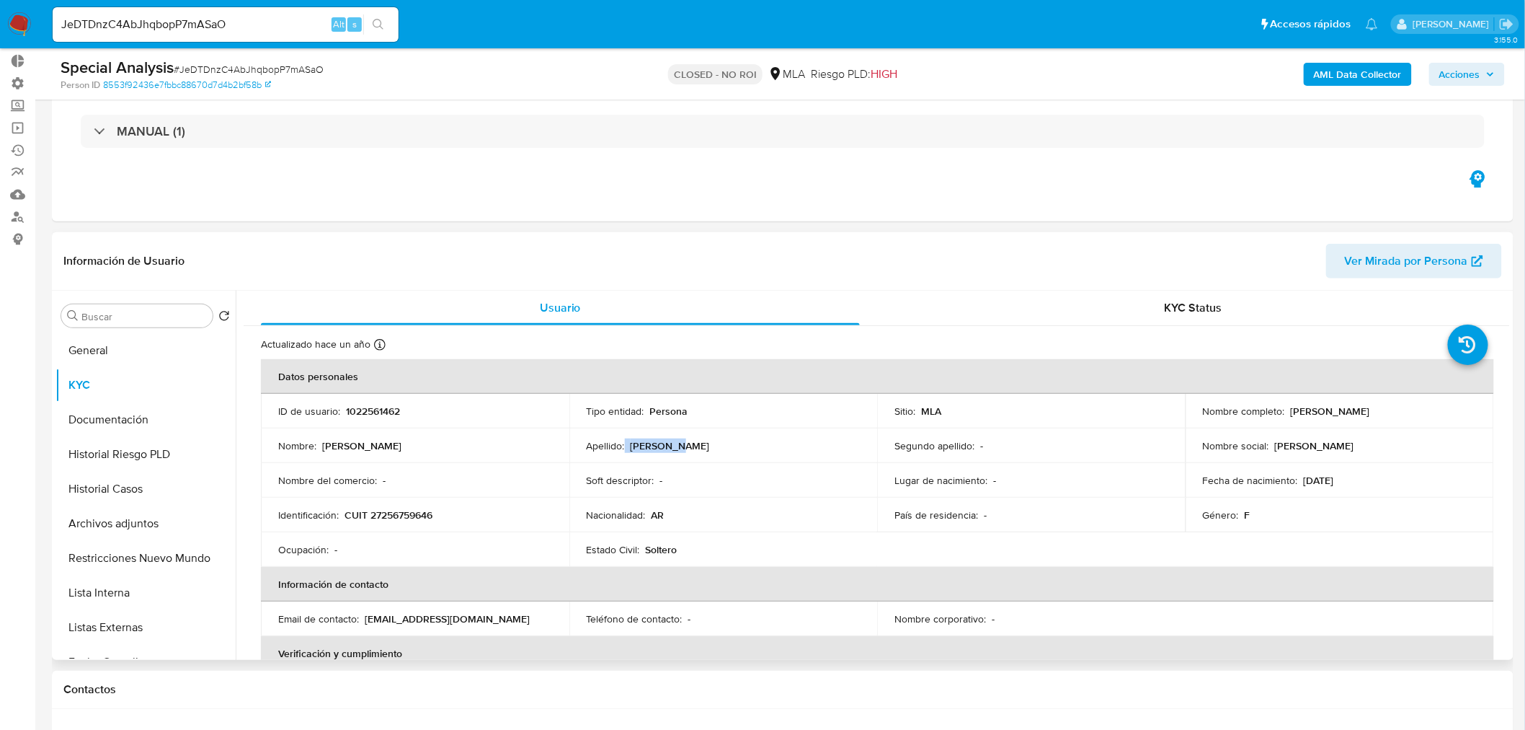
drag, startPoint x: 666, startPoint y: 449, endPoint x: 624, endPoint y: 448, distance: 41.8
click at [624, 448] on div "Apellido : Villarino" at bounding box center [724, 445] width 274 height 13
copy div "Villarino"
click at [102, 352] on button "General" at bounding box center [140, 350] width 169 height 35
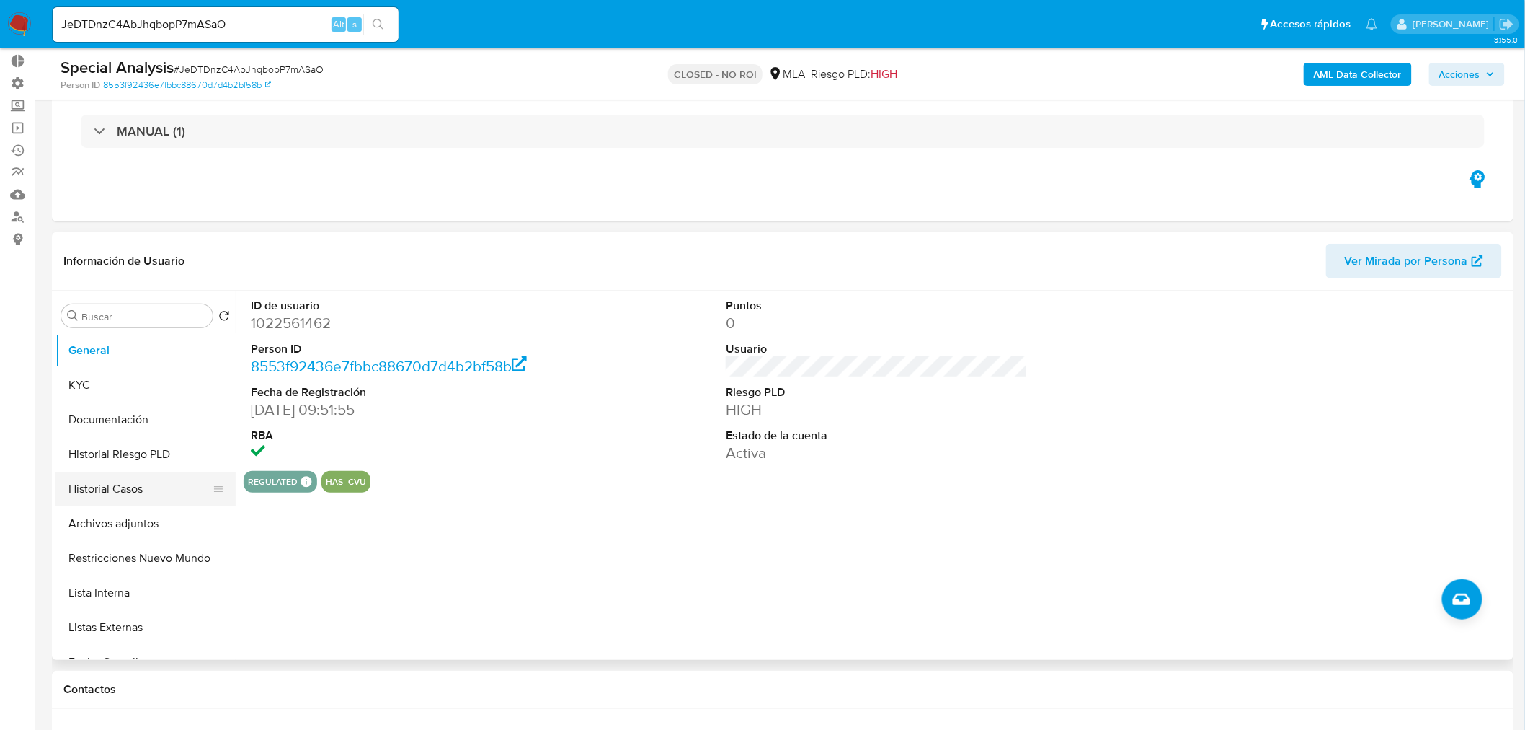
click at [80, 479] on button "Historial Casos" at bounding box center [140, 488] width 169 height 35
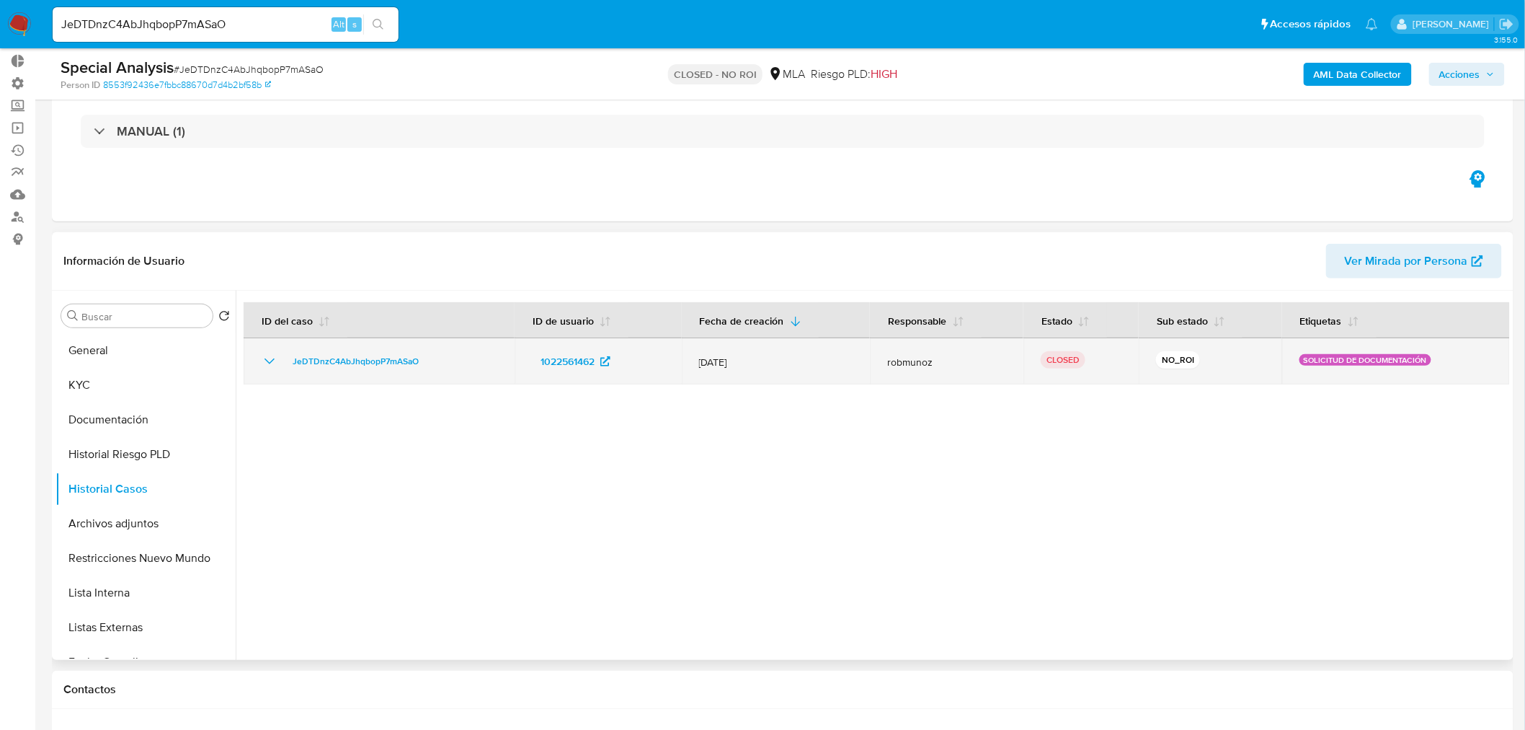
click at [269, 357] on icon "Mostrar/Ocultar" at bounding box center [269, 361] width 17 height 17
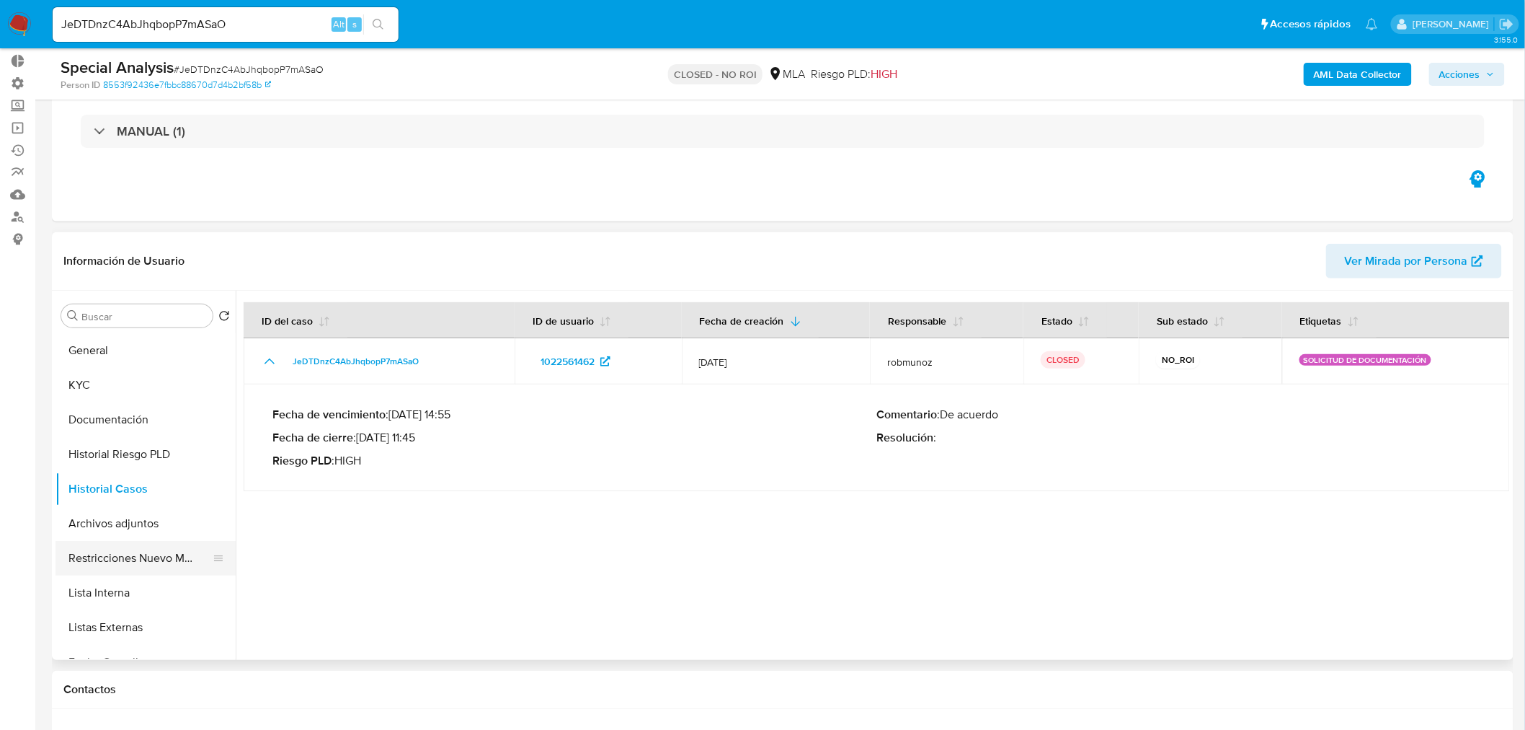
click at [157, 556] on button "Restricciones Nuevo Mundo" at bounding box center [140, 558] width 169 height 35
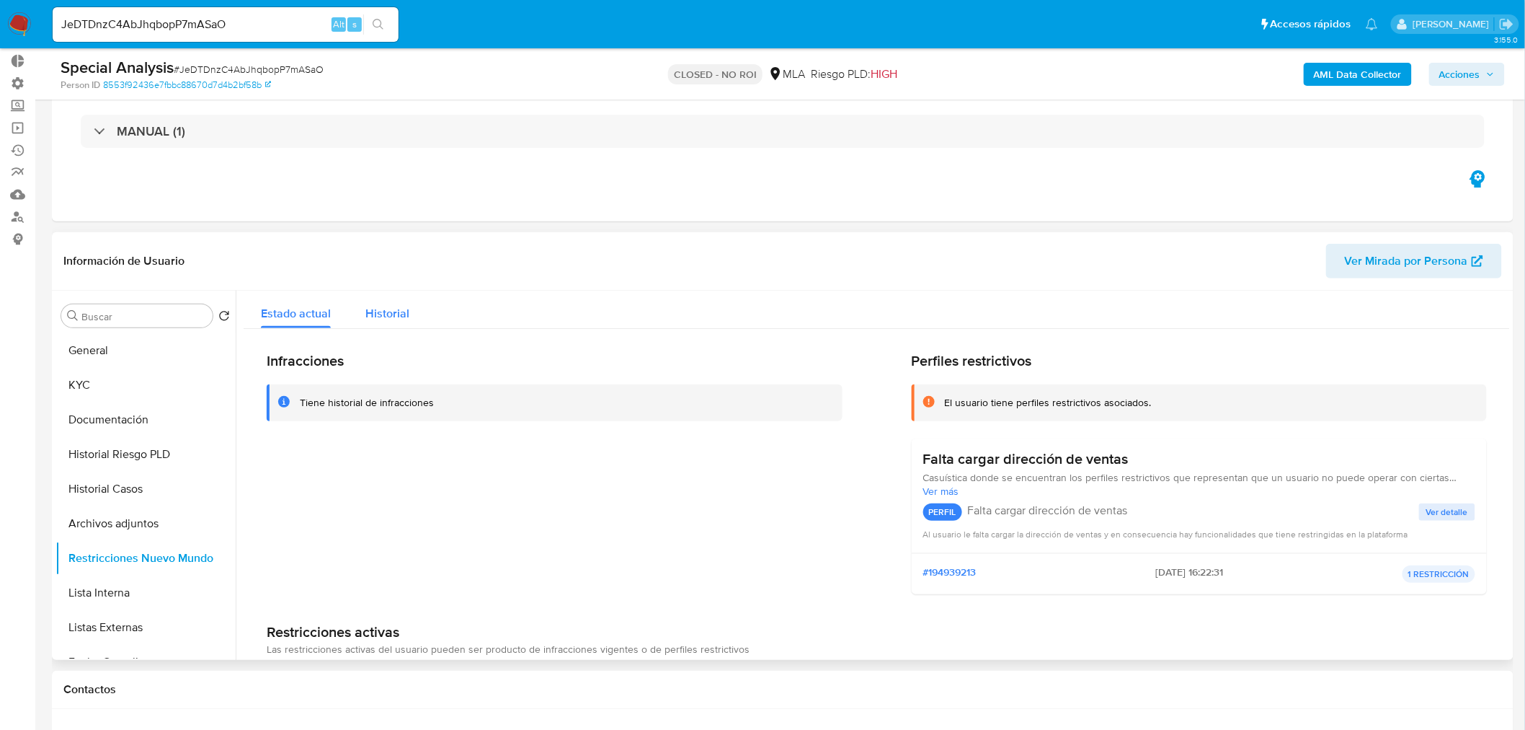
click at [422, 308] on button "Historial" at bounding box center [387, 310] width 79 height 38
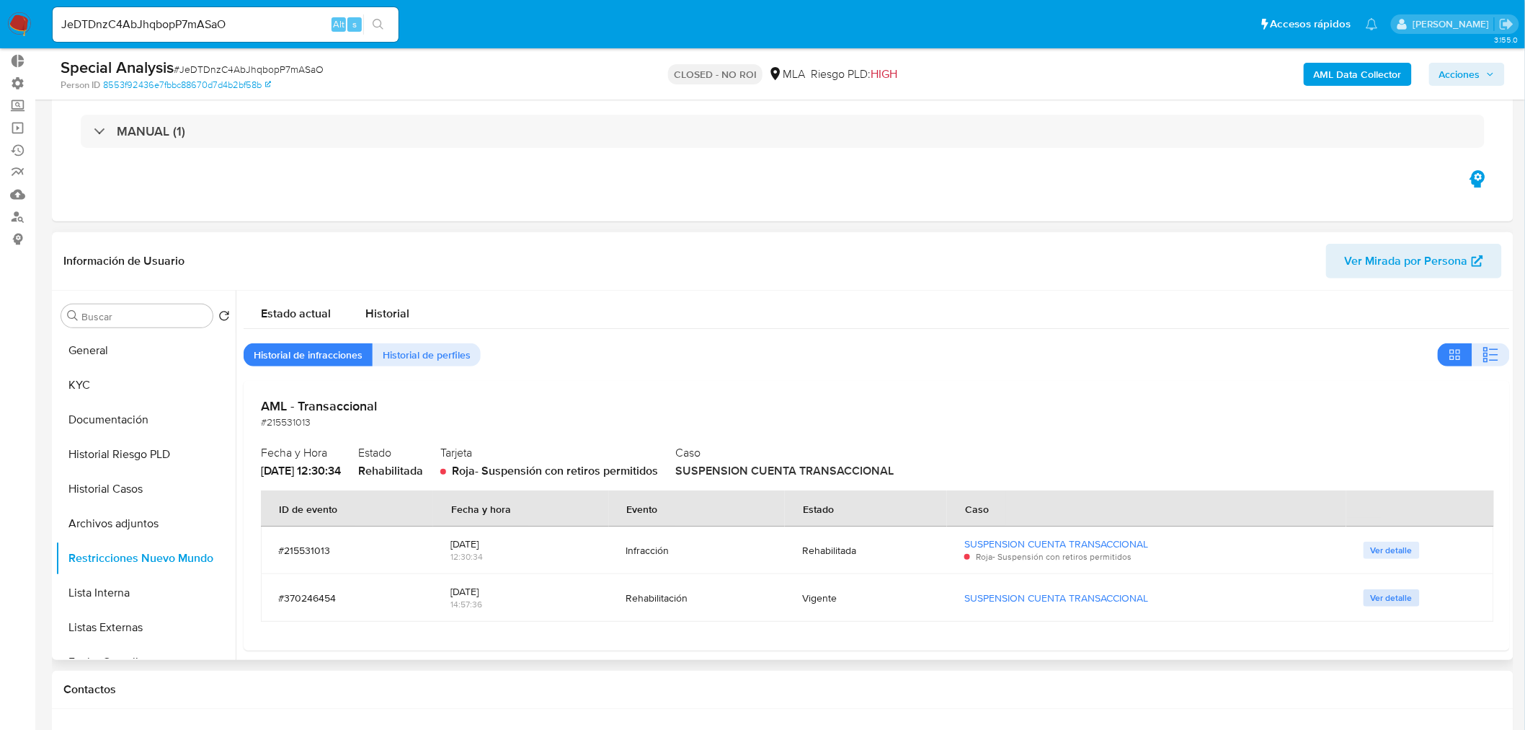
click at [1378, 590] on span "Ver detalle" at bounding box center [1392, 597] width 42 height 14
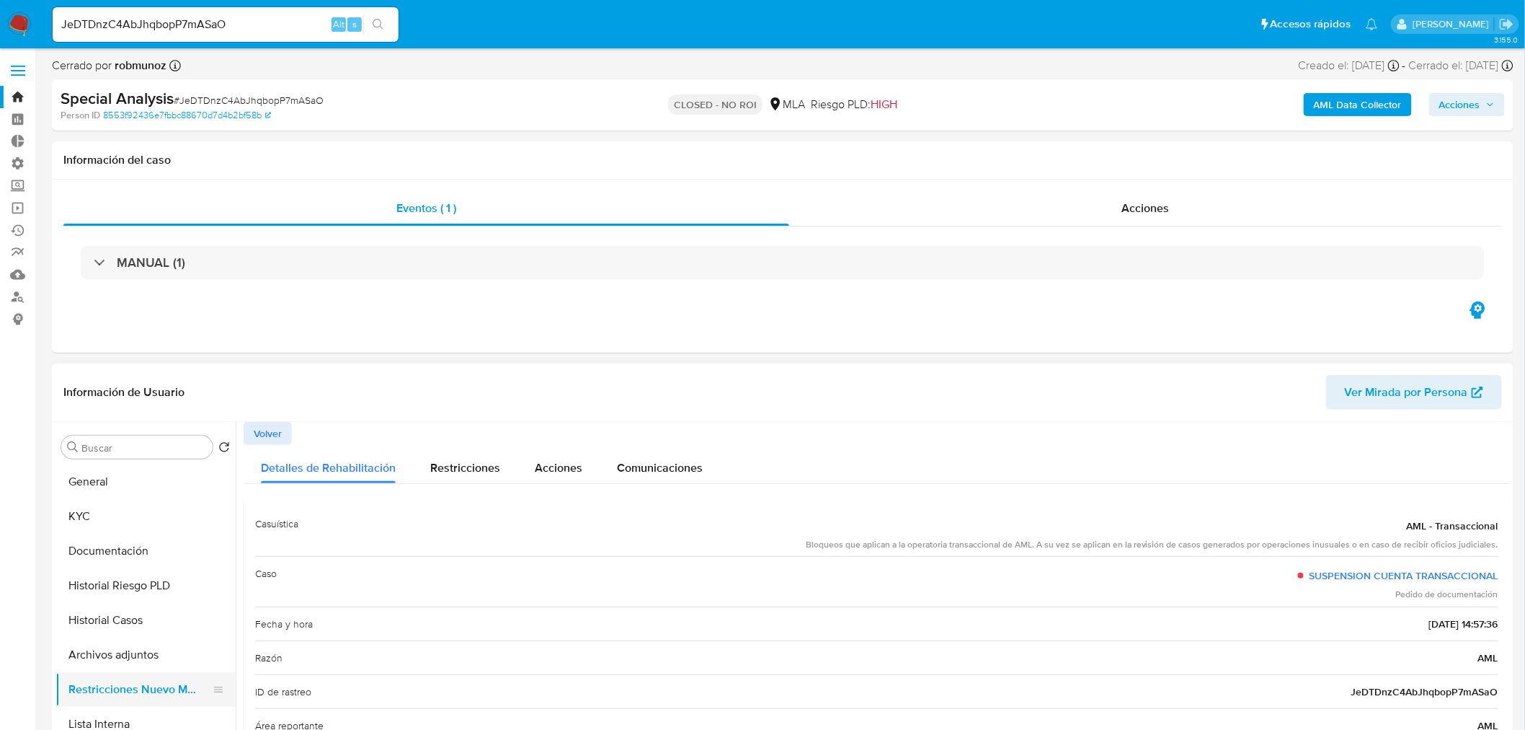
click at [133, 695] on button "Restricciones Nuevo Mundo" at bounding box center [140, 689] width 169 height 35
click at [248, 438] on button "Volver" at bounding box center [268, 433] width 48 height 23
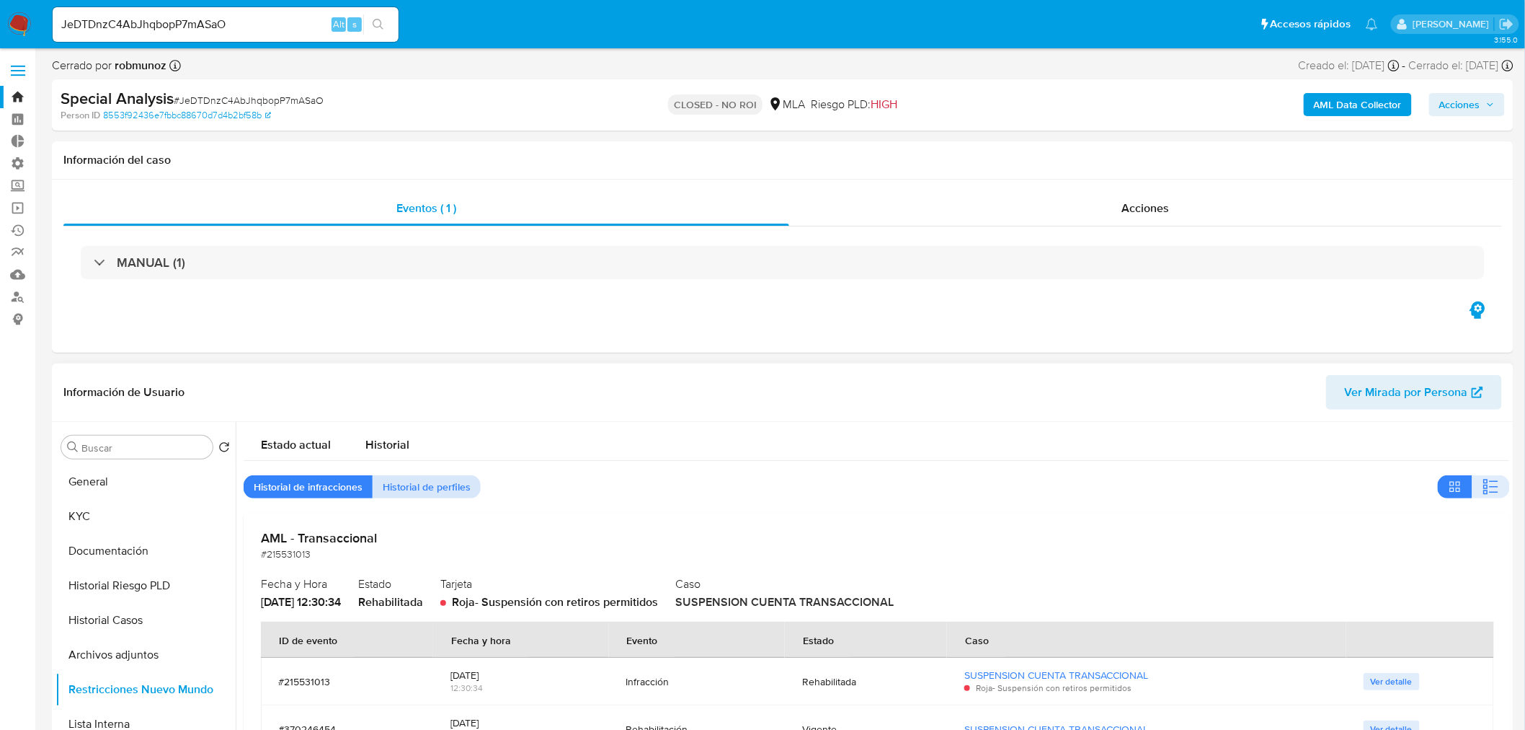
scroll to position [9, 0]
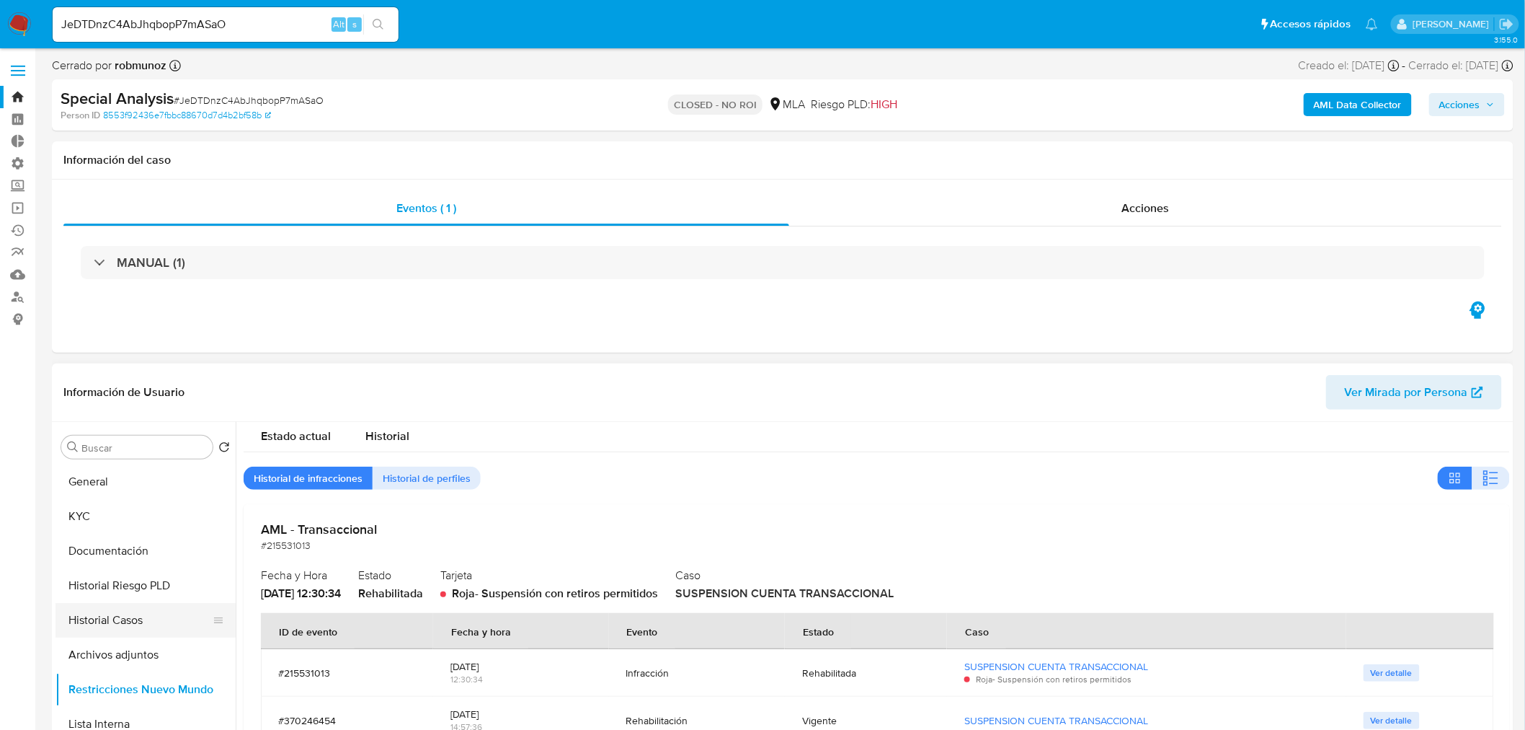
click at [141, 620] on button "Historial Casos" at bounding box center [140, 620] width 169 height 35
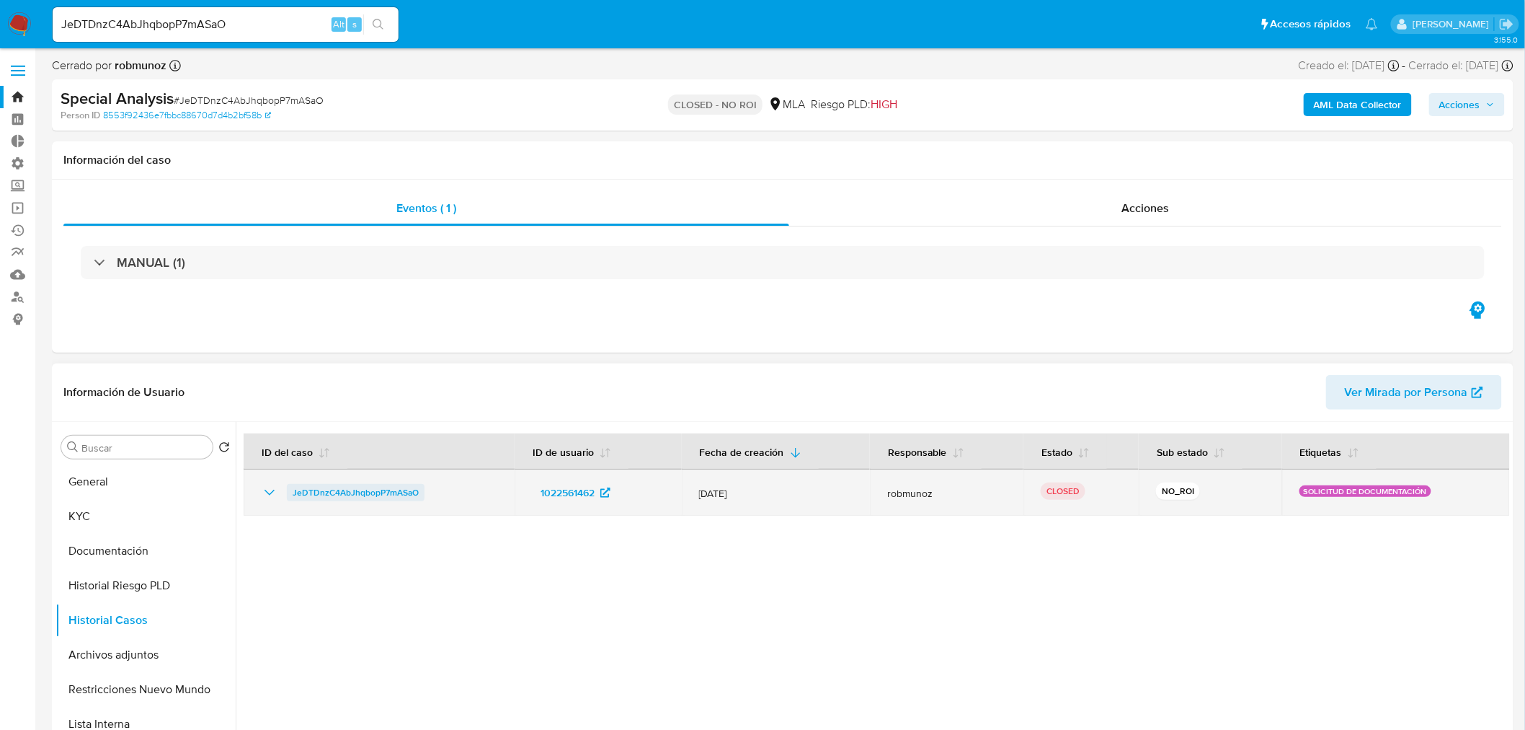
click at [323, 491] on span "JeDTDnzC4AbJhqbopP7mASaO" at bounding box center [356, 492] width 126 height 17
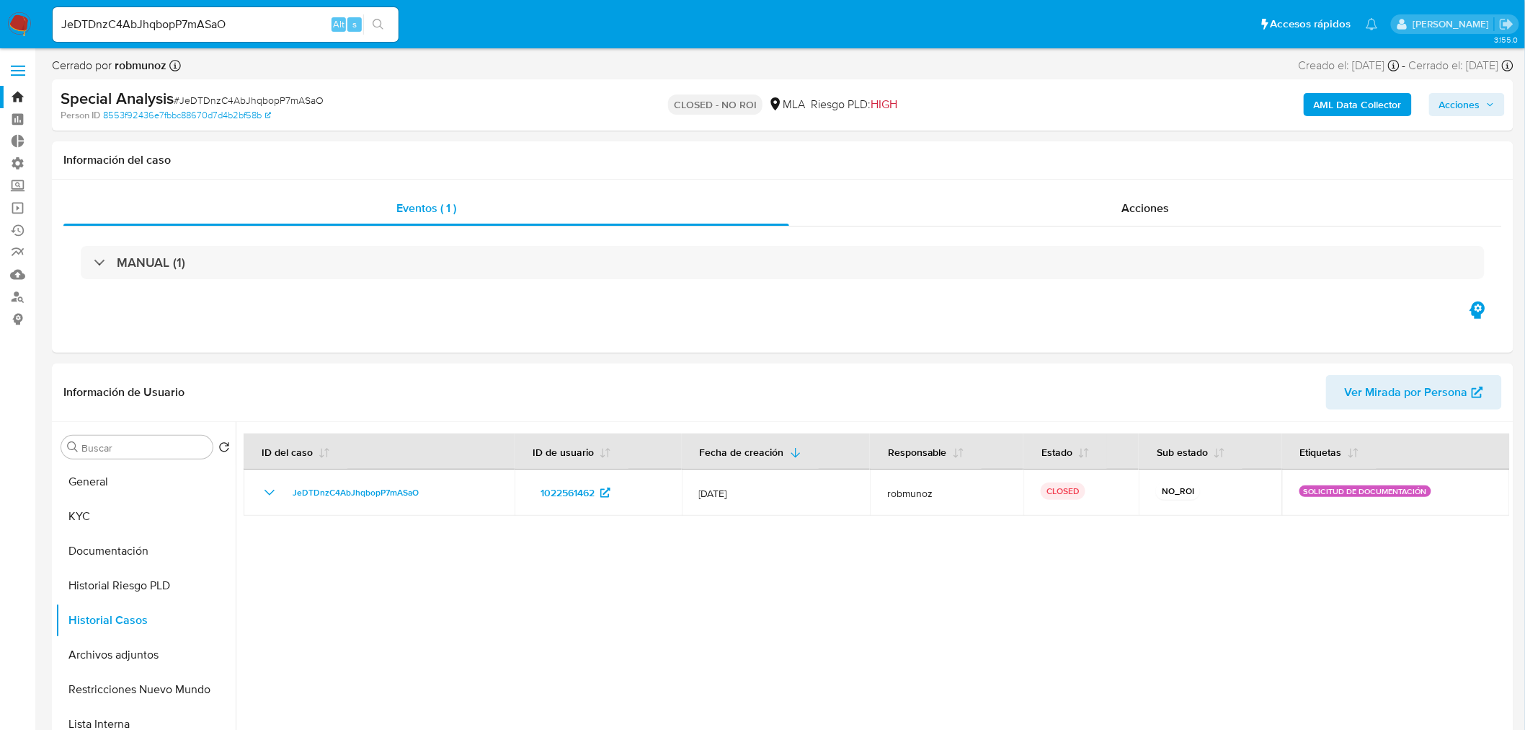
drag, startPoint x: 236, startPoint y: 26, endPoint x: -59, endPoint y: 27, distance: 294.8
paste input "jESxRWNxgM53XQqAYL9vbAUw"
type input "jESxRWNxgM53XQqAYL9vbAUw"
click at [384, 22] on button "search-icon" at bounding box center [378, 24] width 30 height 20
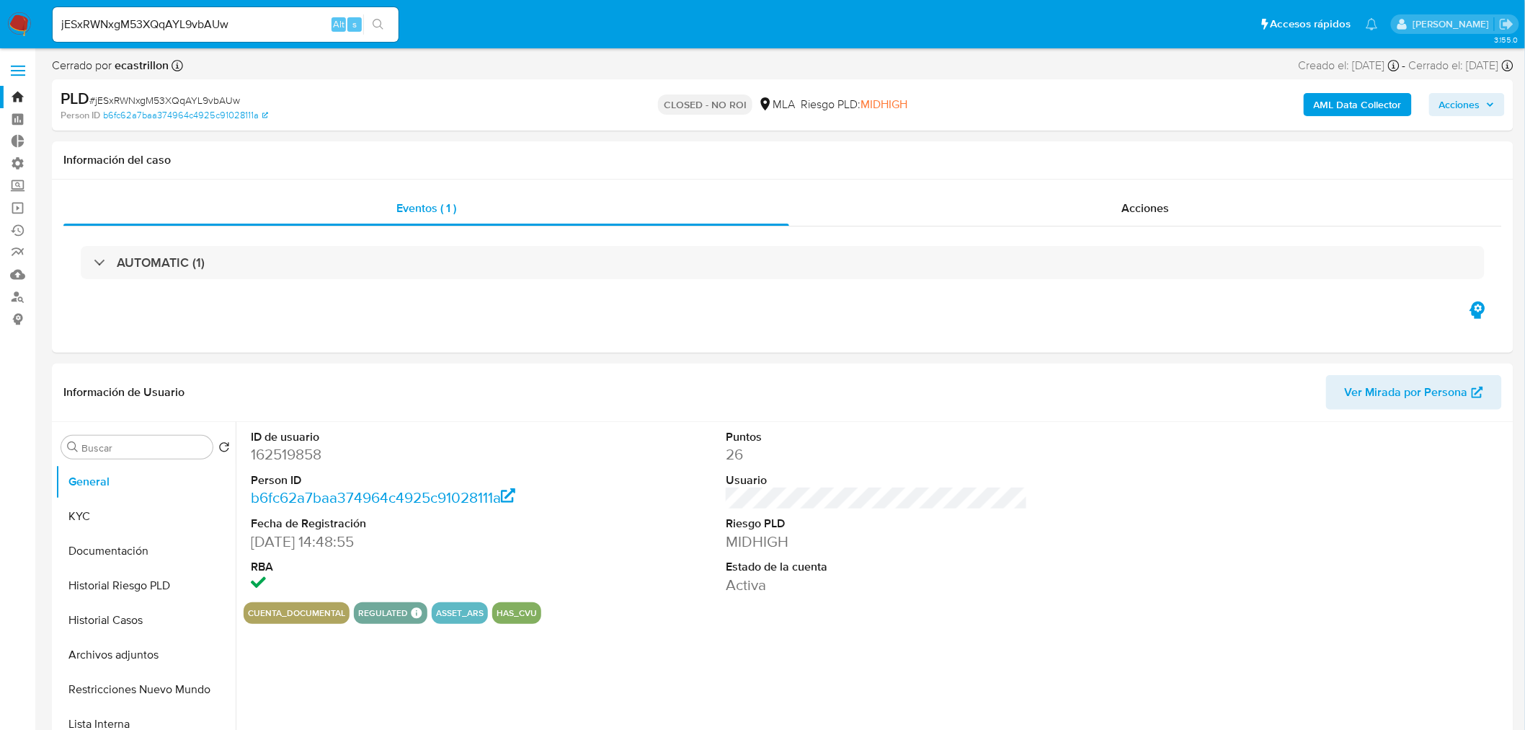
select select "10"
click at [174, 690] on button "Restricciones Nuevo Mundo" at bounding box center [140, 689] width 169 height 35
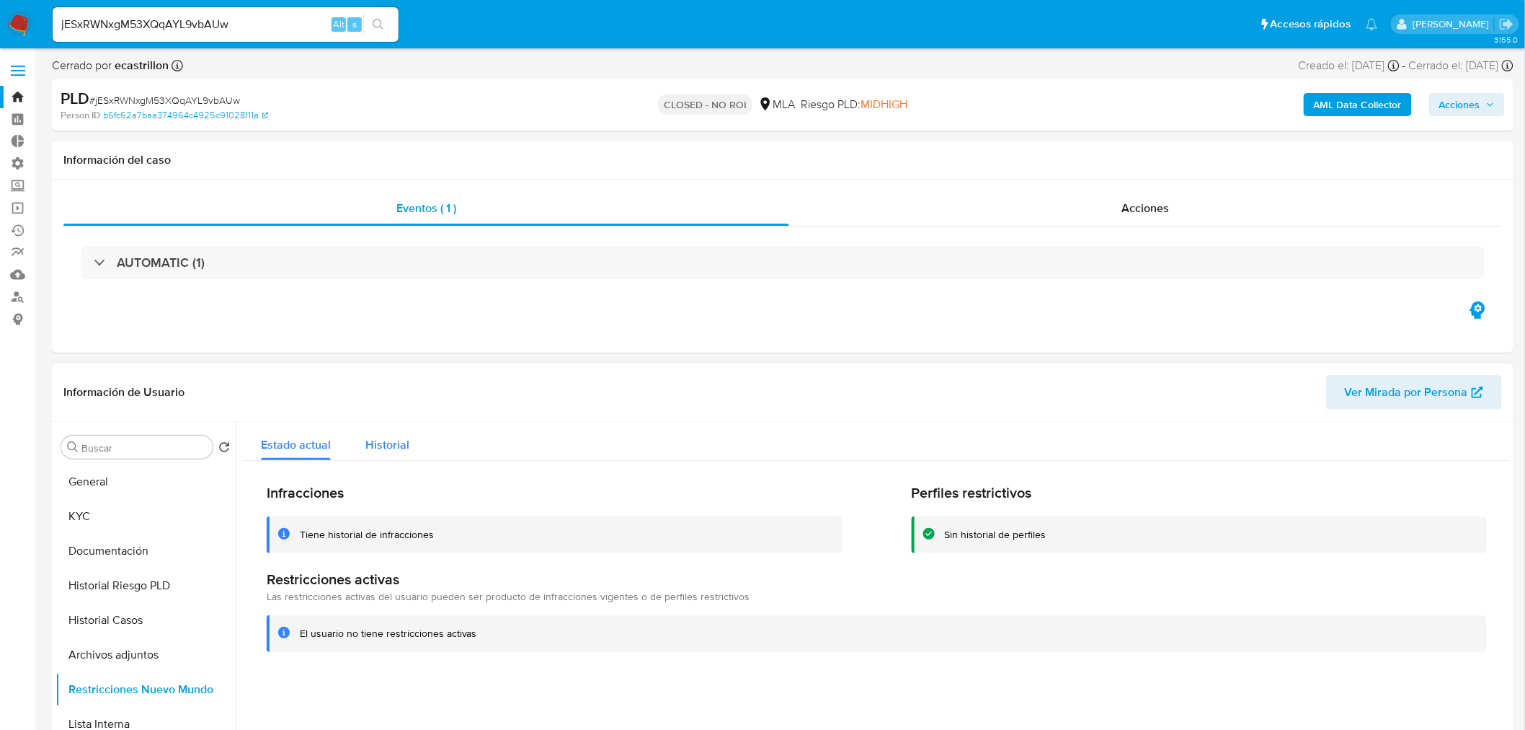
click at [372, 442] on span "Historial" at bounding box center [387, 444] width 44 height 17
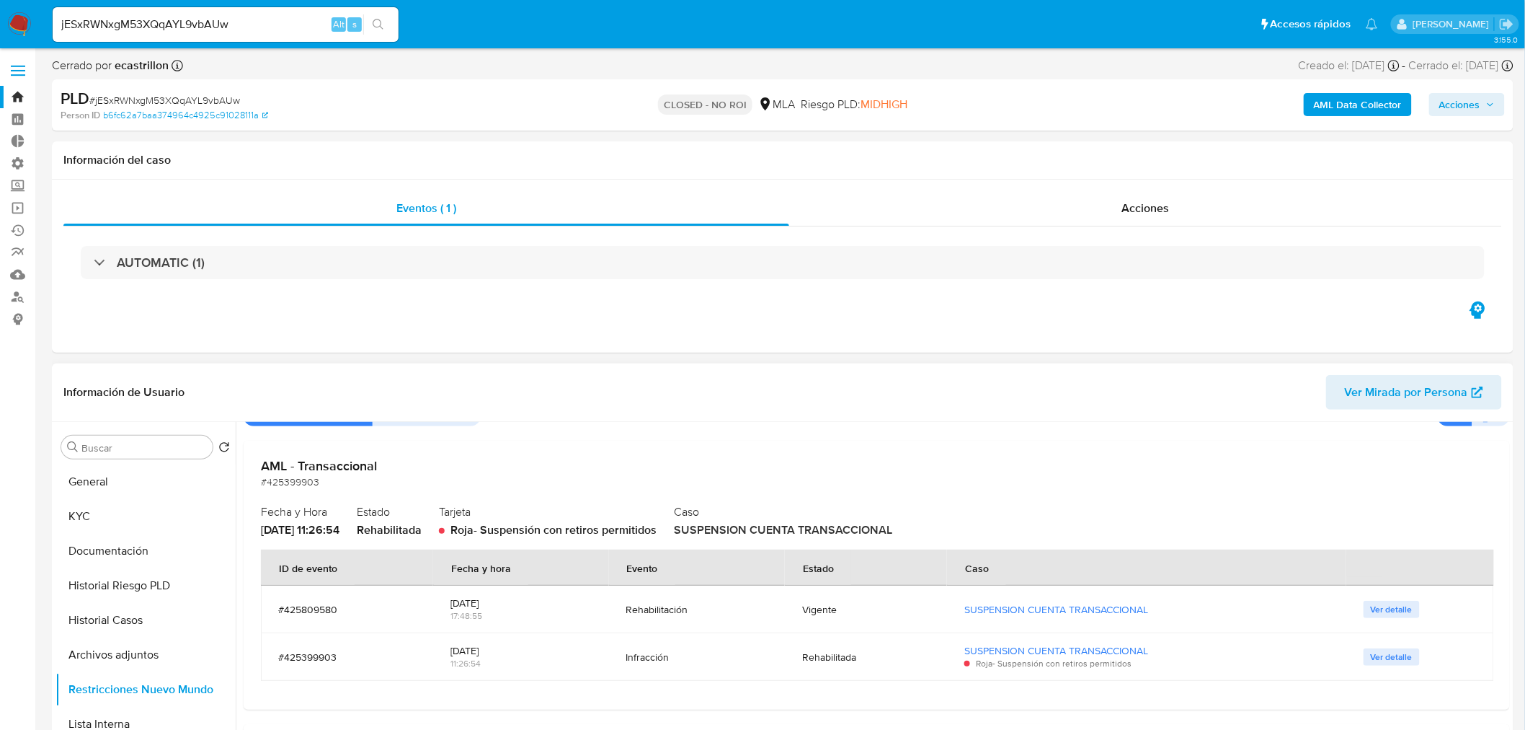
scroll to position [160, 0]
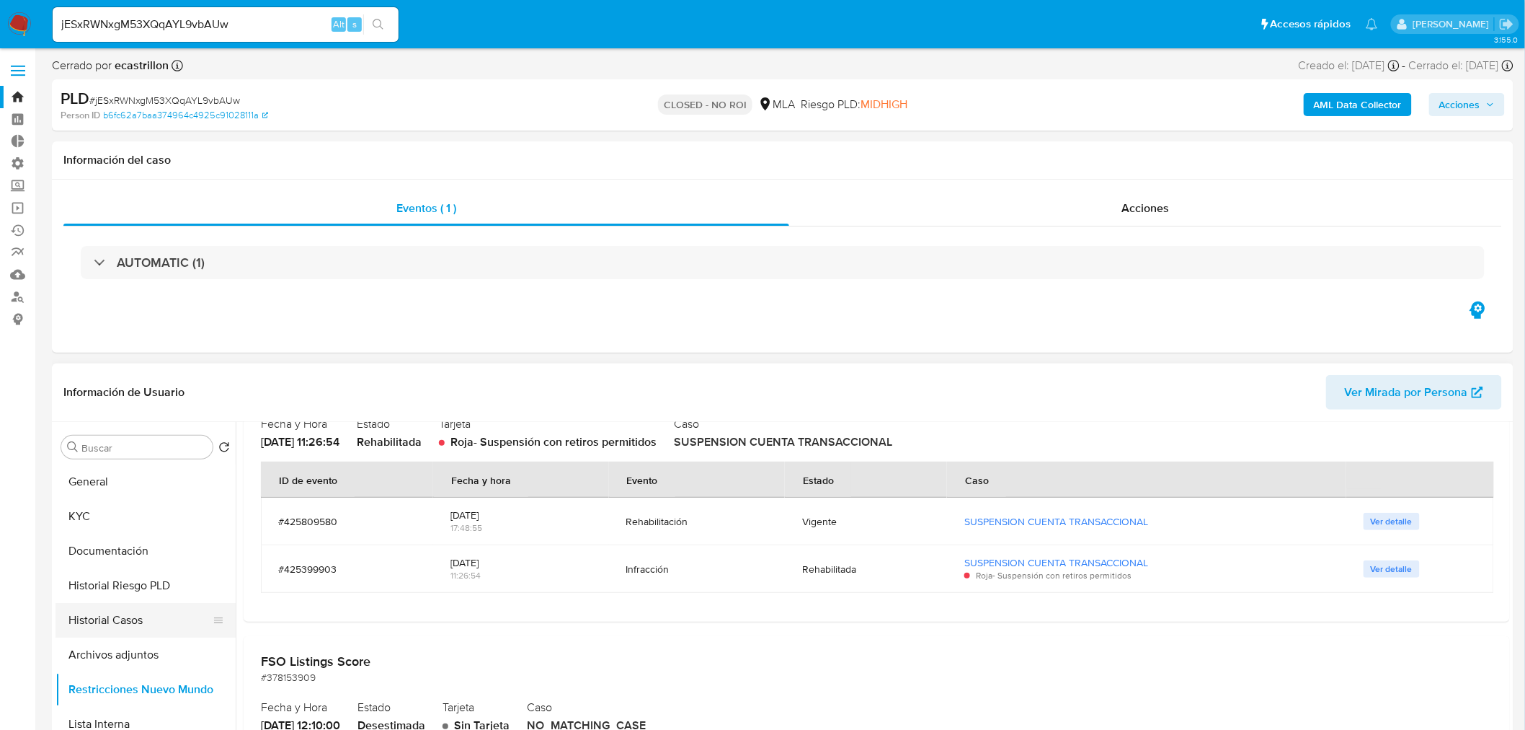
click at [148, 623] on button "Historial Casos" at bounding box center [140, 620] width 169 height 35
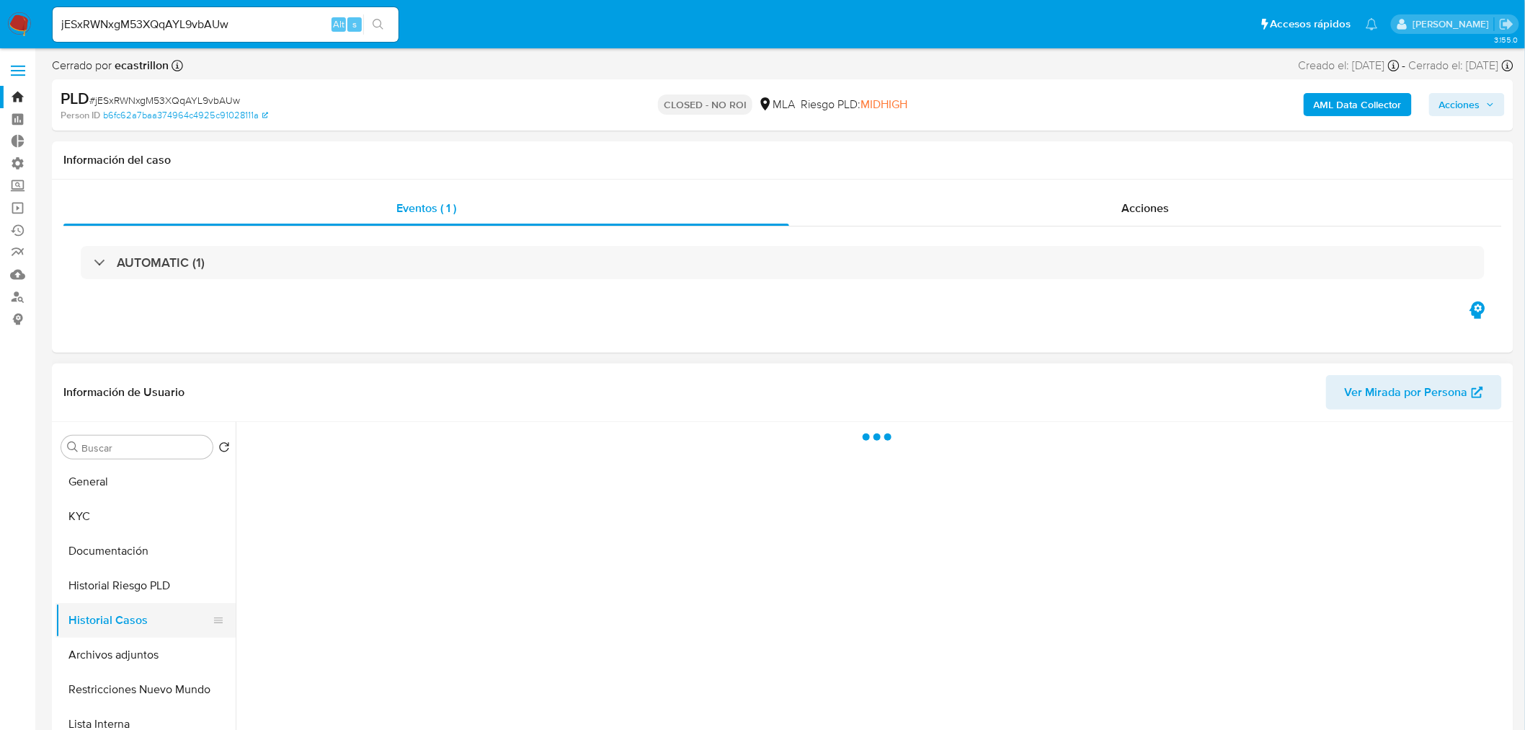
scroll to position [0, 0]
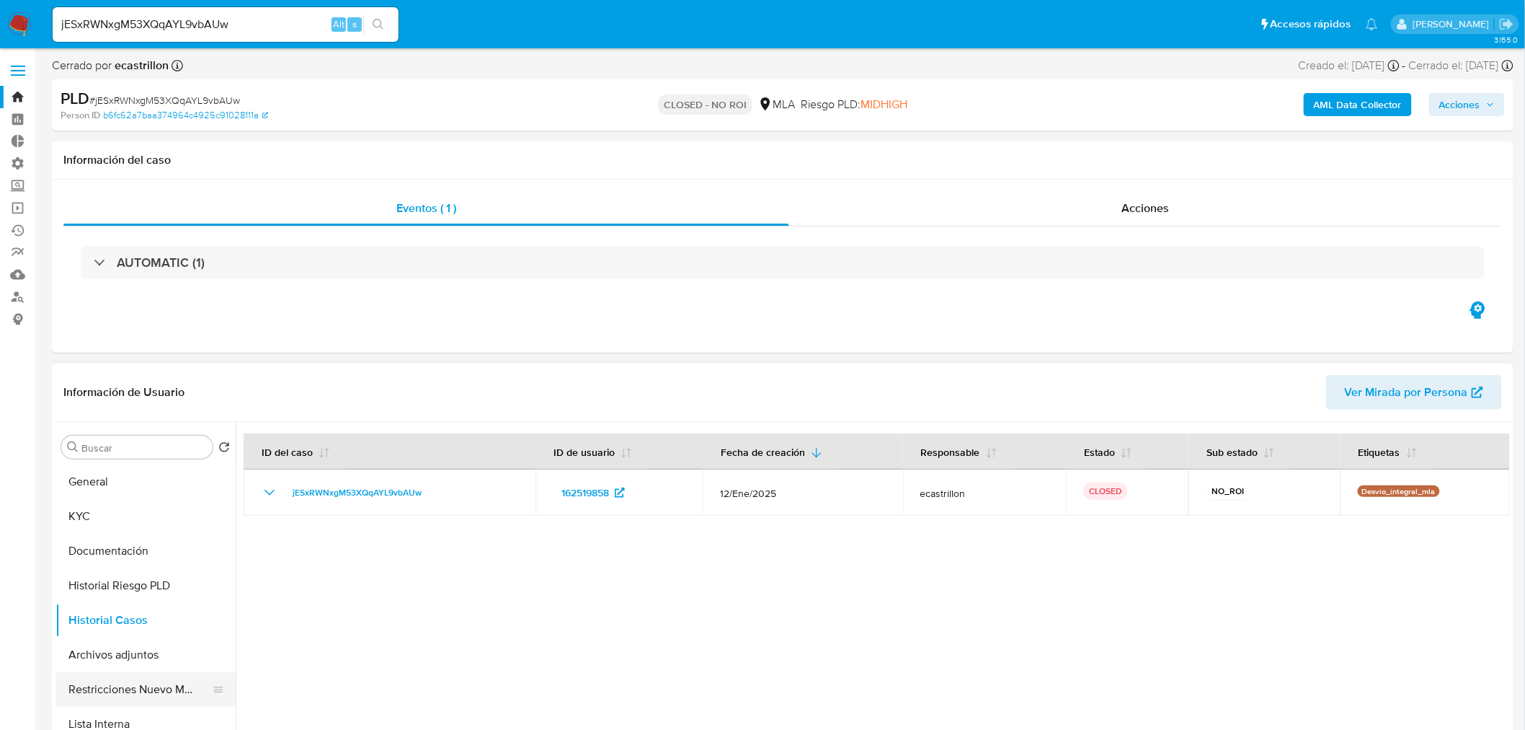
click at [141, 686] on button "Restricciones Nuevo Mundo" at bounding box center [140, 689] width 169 height 35
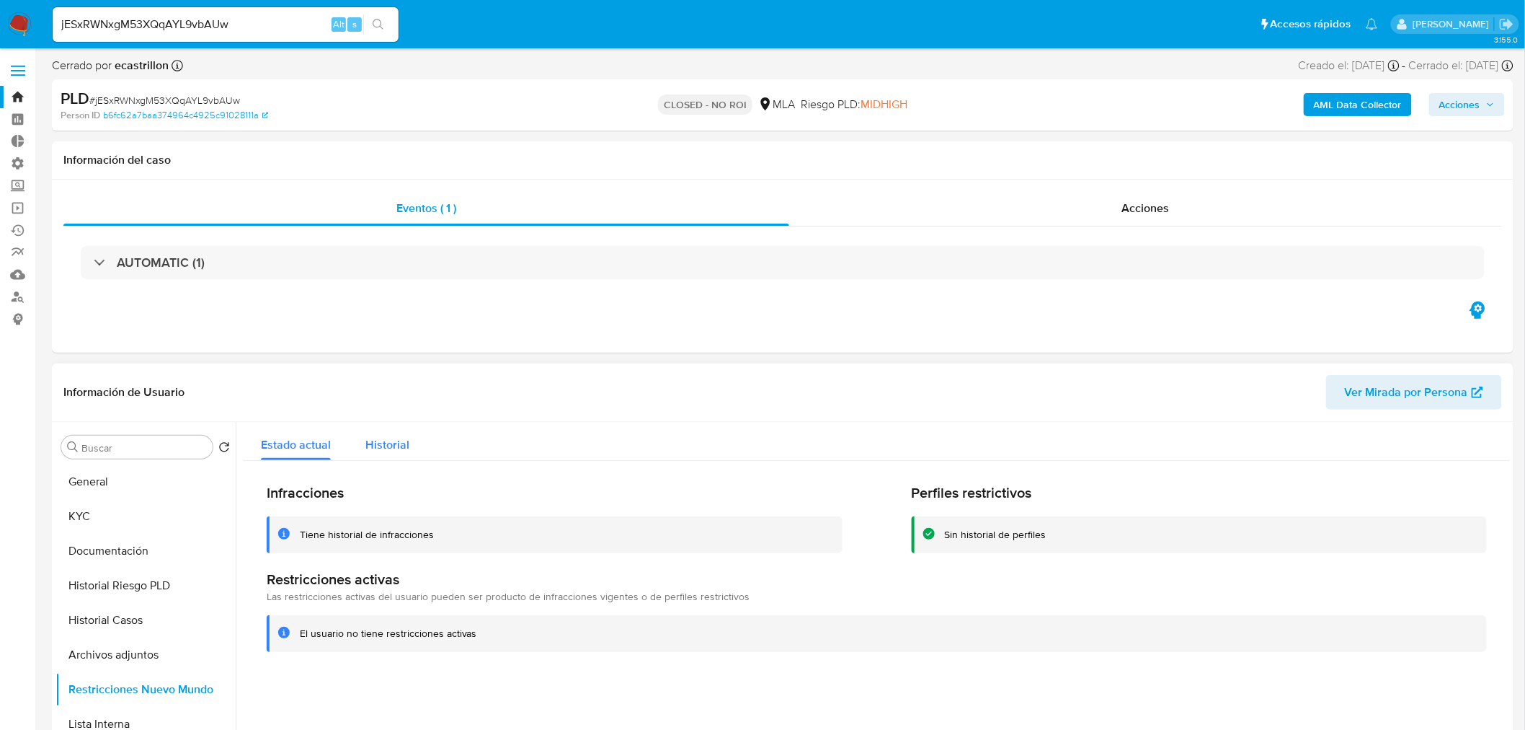
click at [399, 447] on span "Historial" at bounding box center [387, 444] width 44 height 17
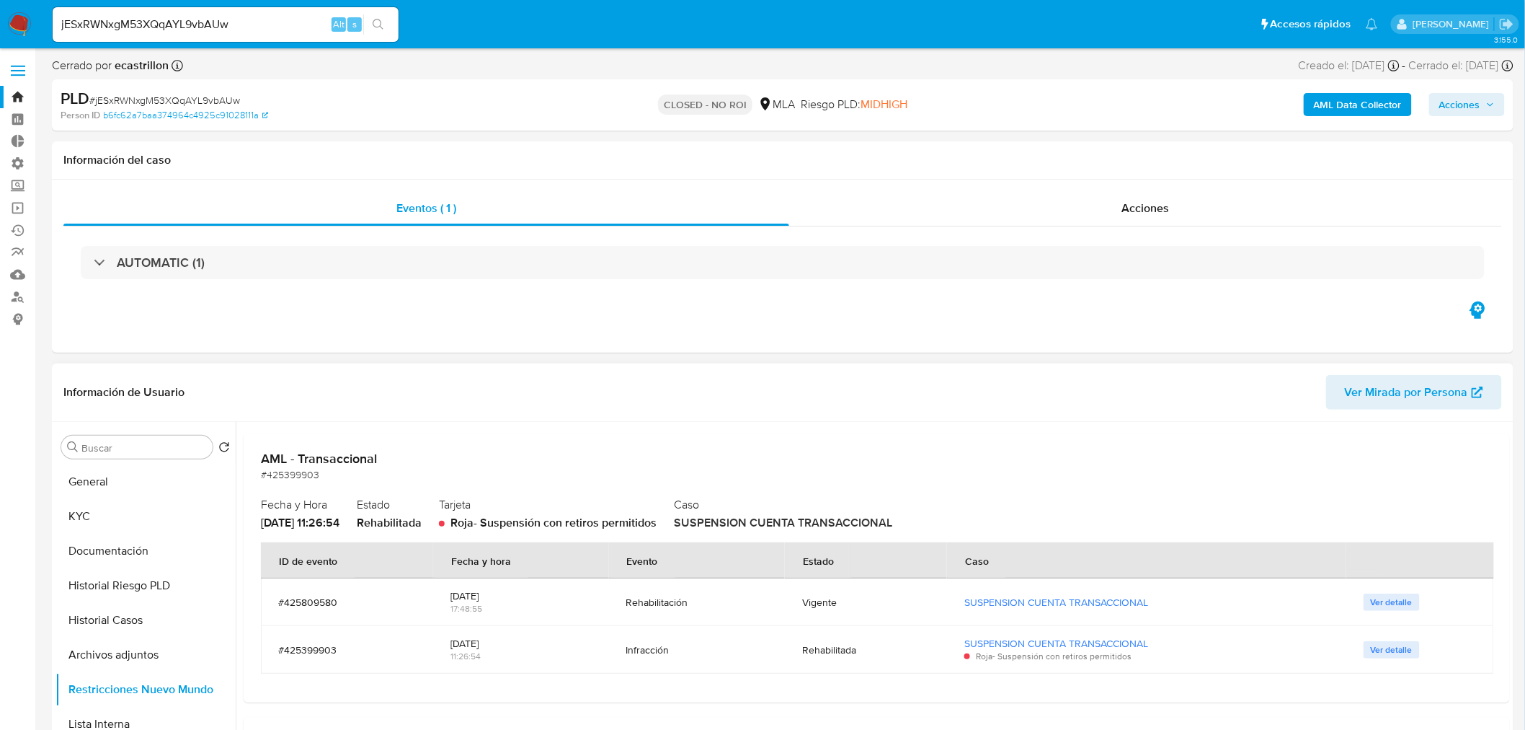
scroll to position [80, 0]
click at [1390, 645] on span "Ver detalle" at bounding box center [1392, 649] width 42 height 14
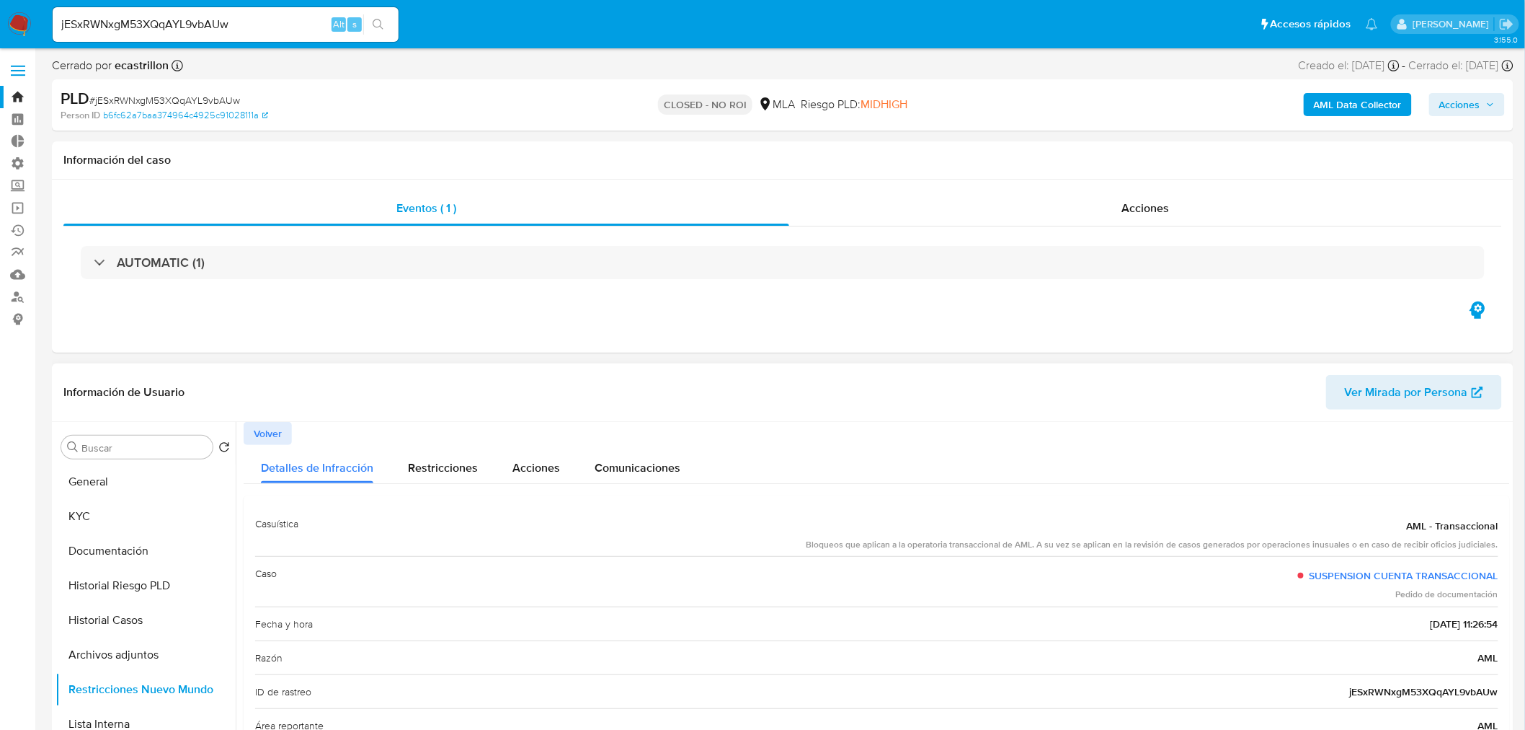
click at [254, 437] on span "Volver" at bounding box center [268, 433] width 28 height 20
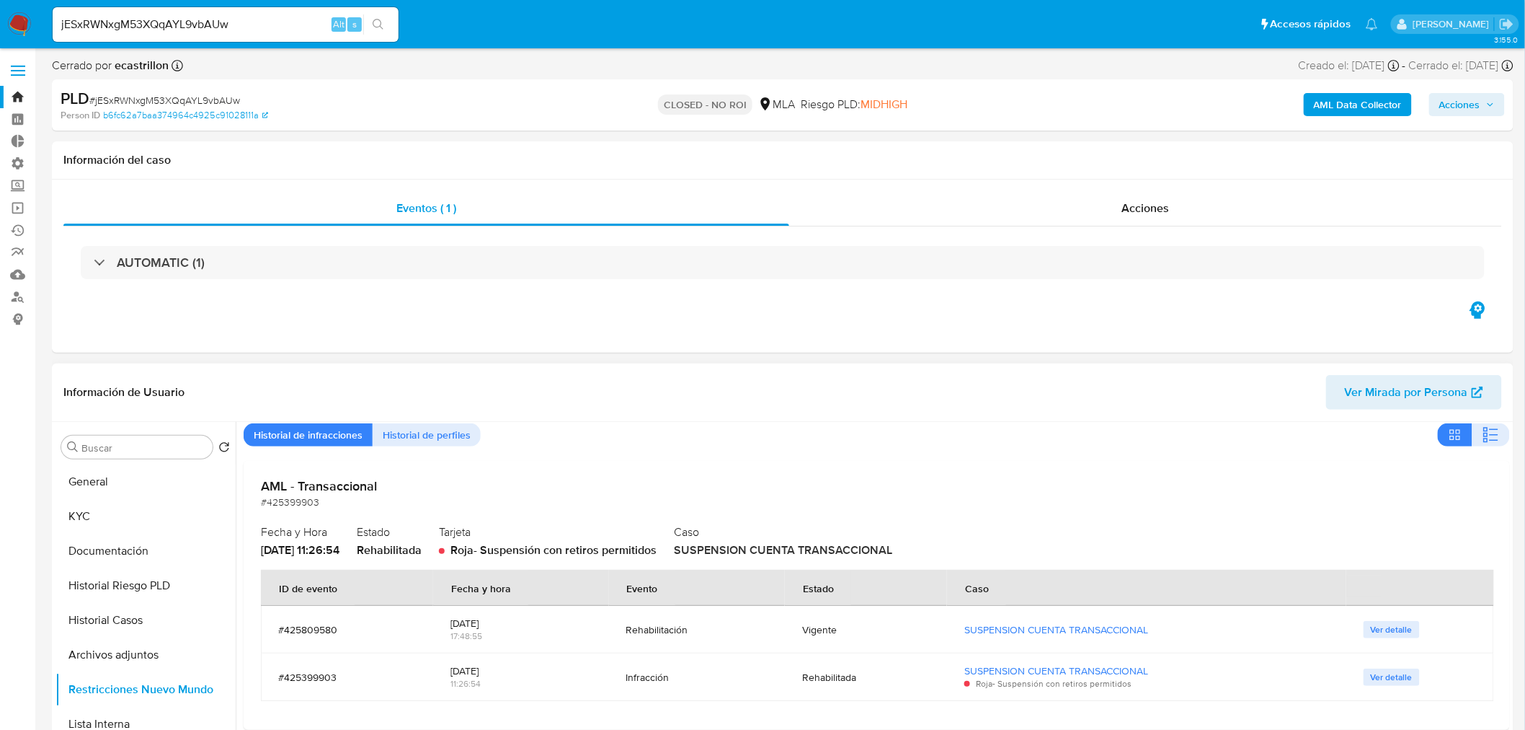
scroll to position [80, 0]
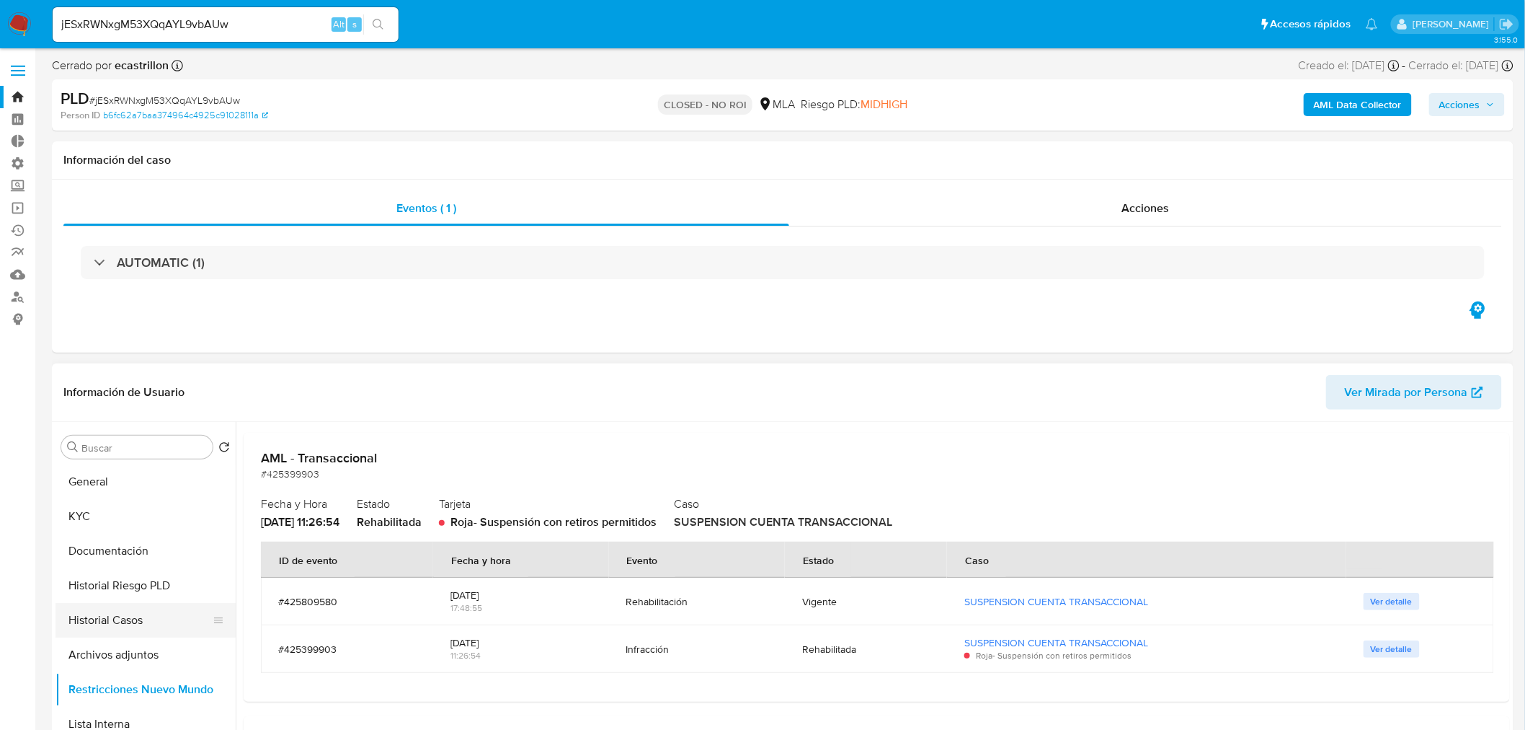
click at [132, 624] on button "Historial Casos" at bounding box center [140, 620] width 169 height 35
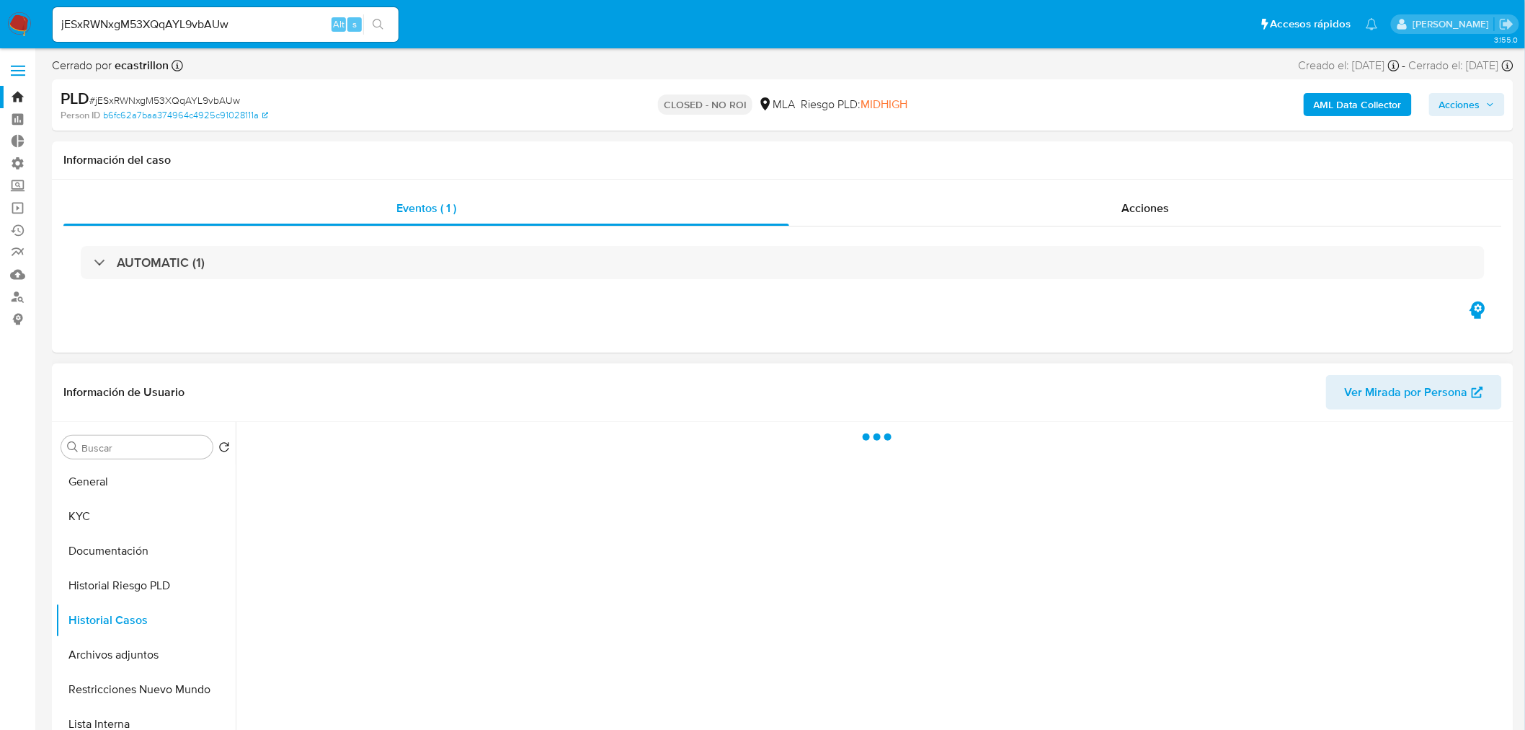
scroll to position [0, 0]
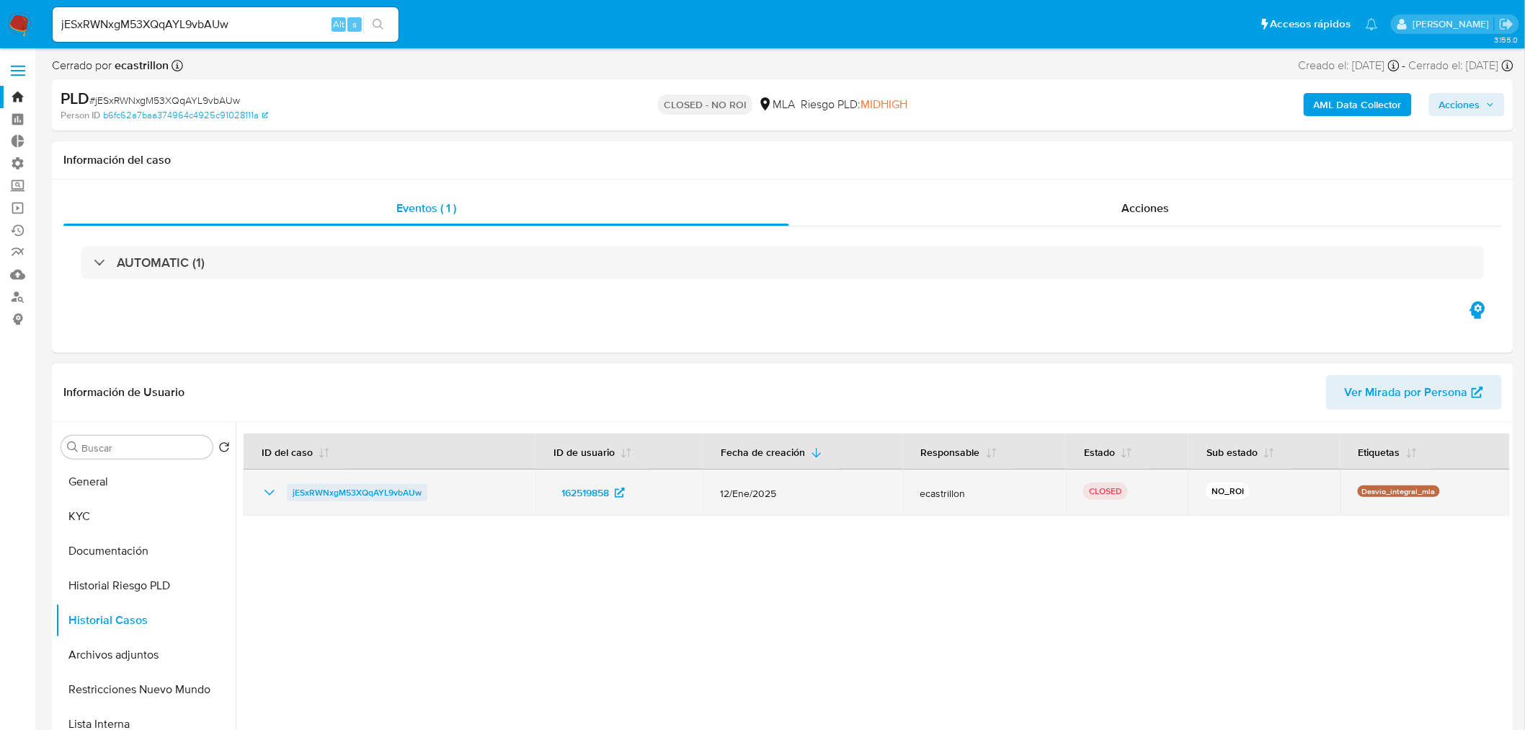
click at [344, 485] on span "jESxRWNxgM53XQqAYL9vbAUw" at bounding box center [357, 492] width 129 height 17
click at [262, 492] on icon "Mostrar/Ocultar" at bounding box center [269, 492] width 17 height 17
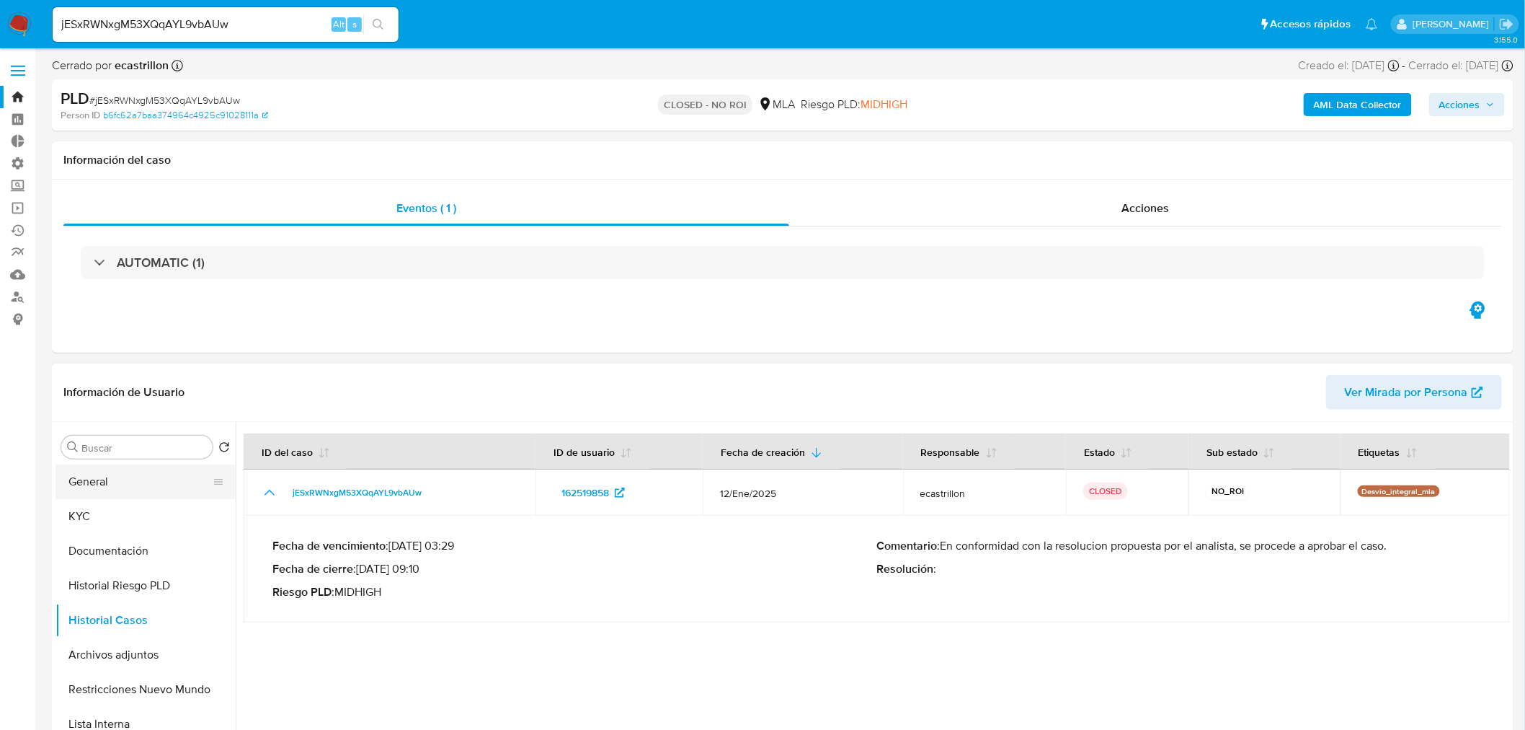
click at [130, 480] on button "General" at bounding box center [140, 481] width 169 height 35
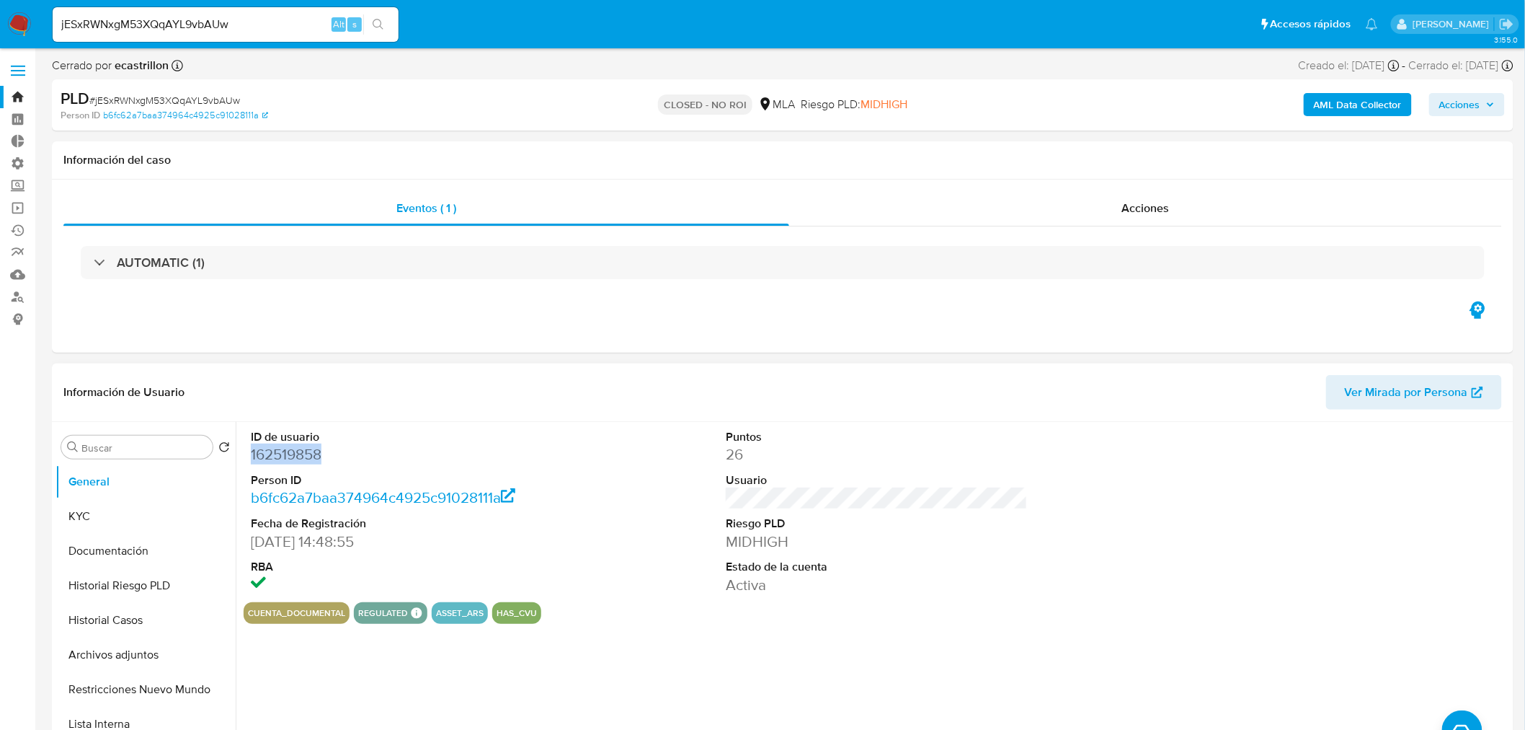
drag, startPoint x: 334, startPoint y: 457, endPoint x: 258, endPoint y: 454, distance: 76.5
click at [247, 452] on div "ID de usuario 162519858 Person ID b6fc62a7baa374964c4925c91028111a Fecha de Reg…" at bounding box center [402, 512] width 316 height 180
copy dd "162519858"
click at [126, 516] on button "KYC" at bounding box center [140, 516] width 169 height 35
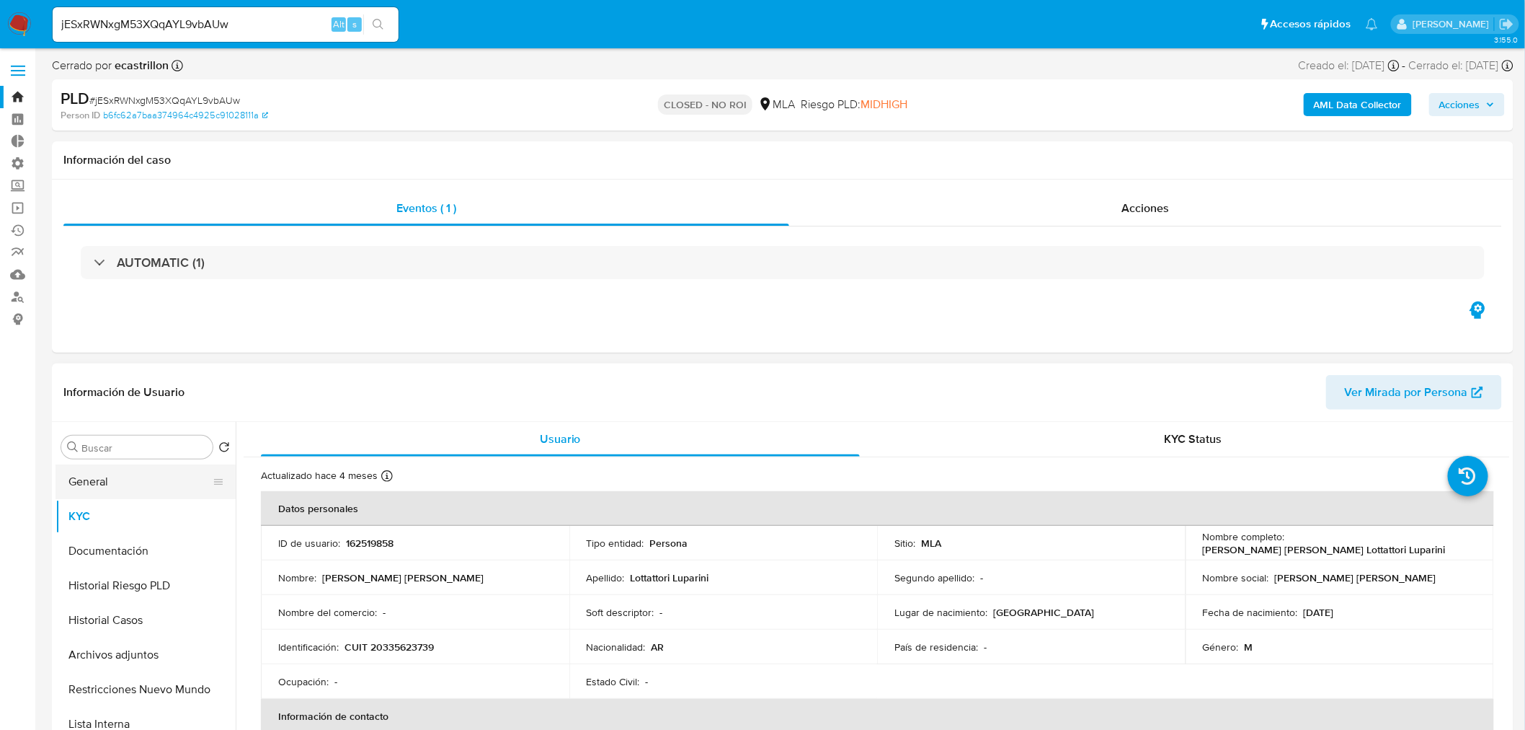
click at [146, 497] on button "General" at bounding box center [140, 481] width 169 height 35
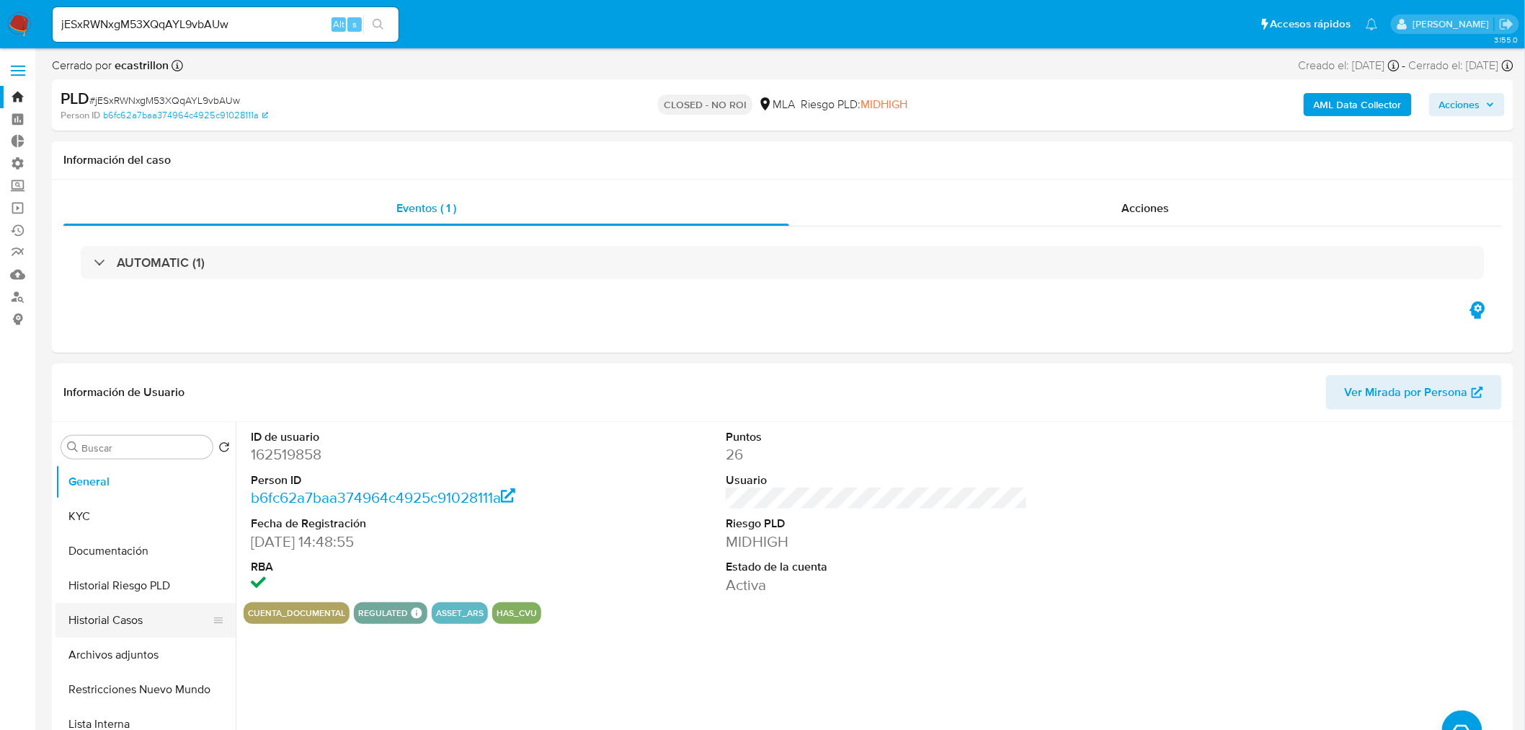
click at [96, 627] on button "Historial Casos" at bounding box center [140, 620] width 169 height 35
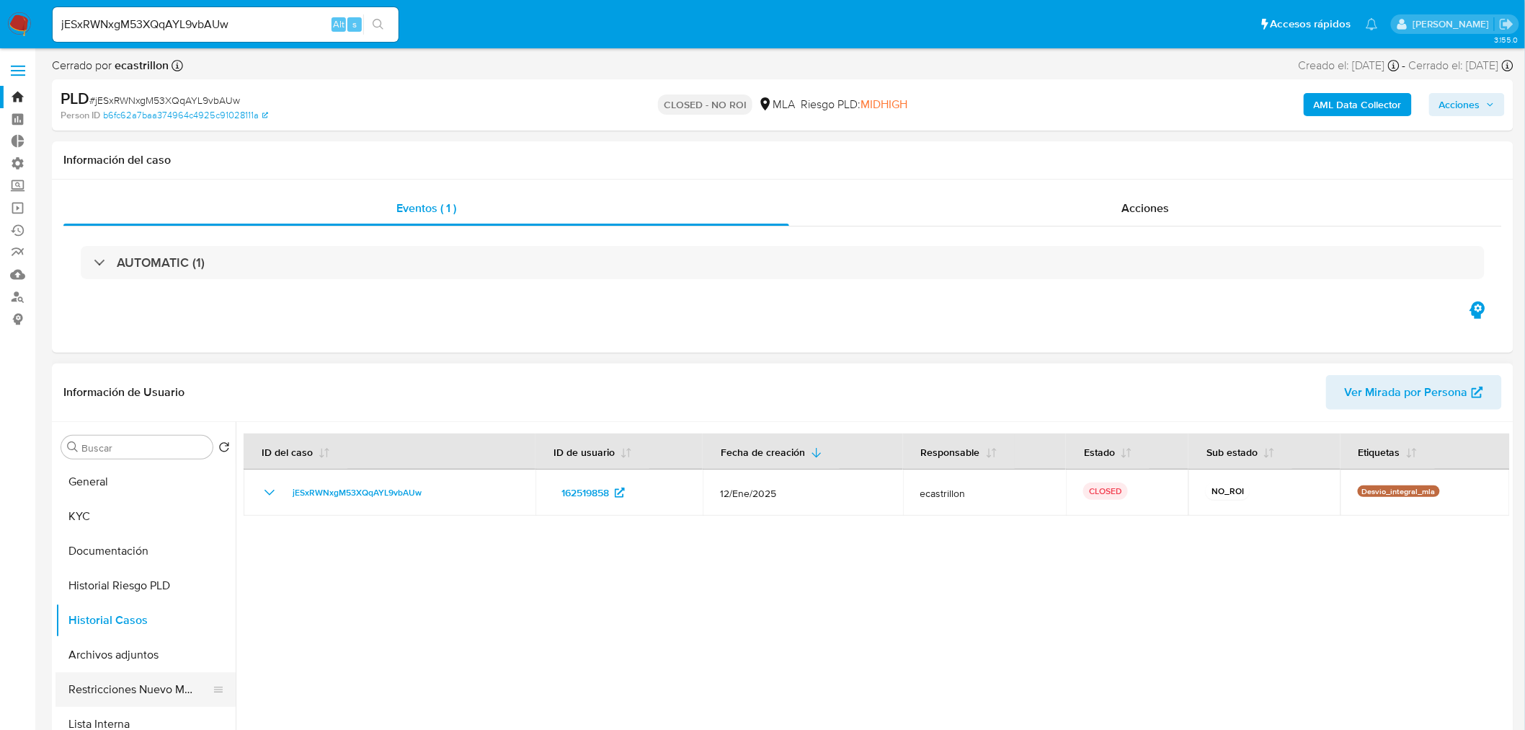
click at [149, 689] on button "Restricciones Nuevo Mundo" at bounding box center [140, 689] width 169 height 35
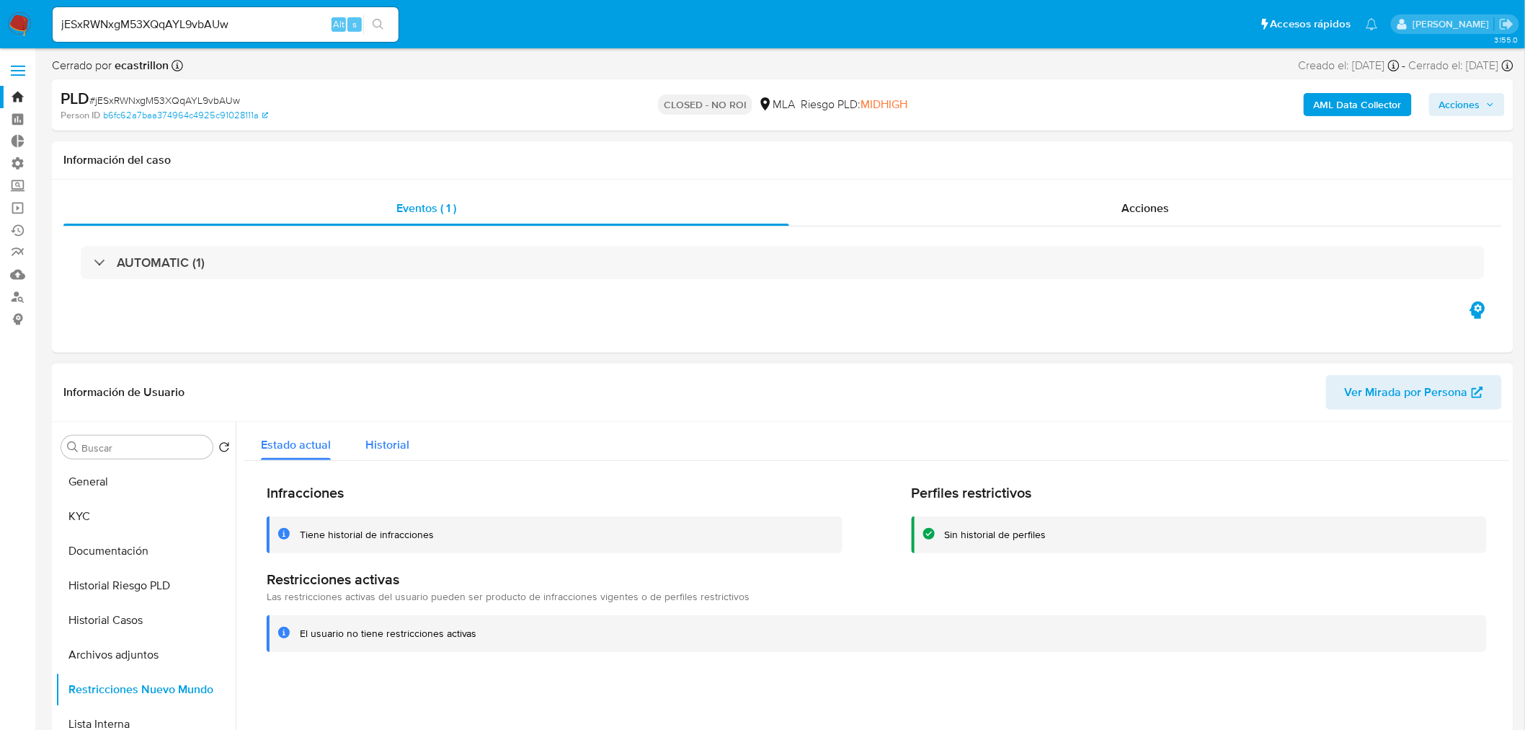
click at [363, 448] on button "Historial" at bounding box center [387, 441] width 79 height 38
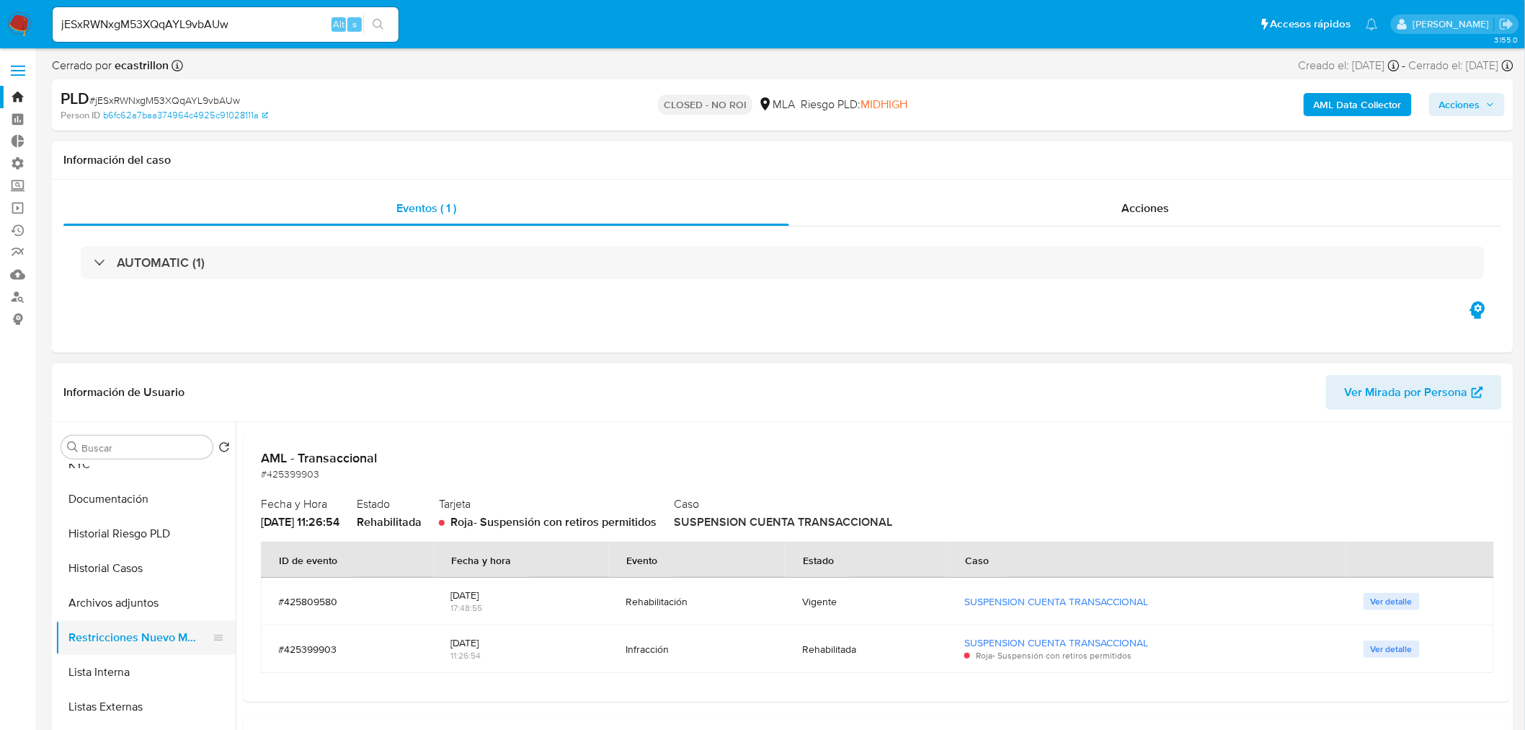
scroll to position [80, 0]
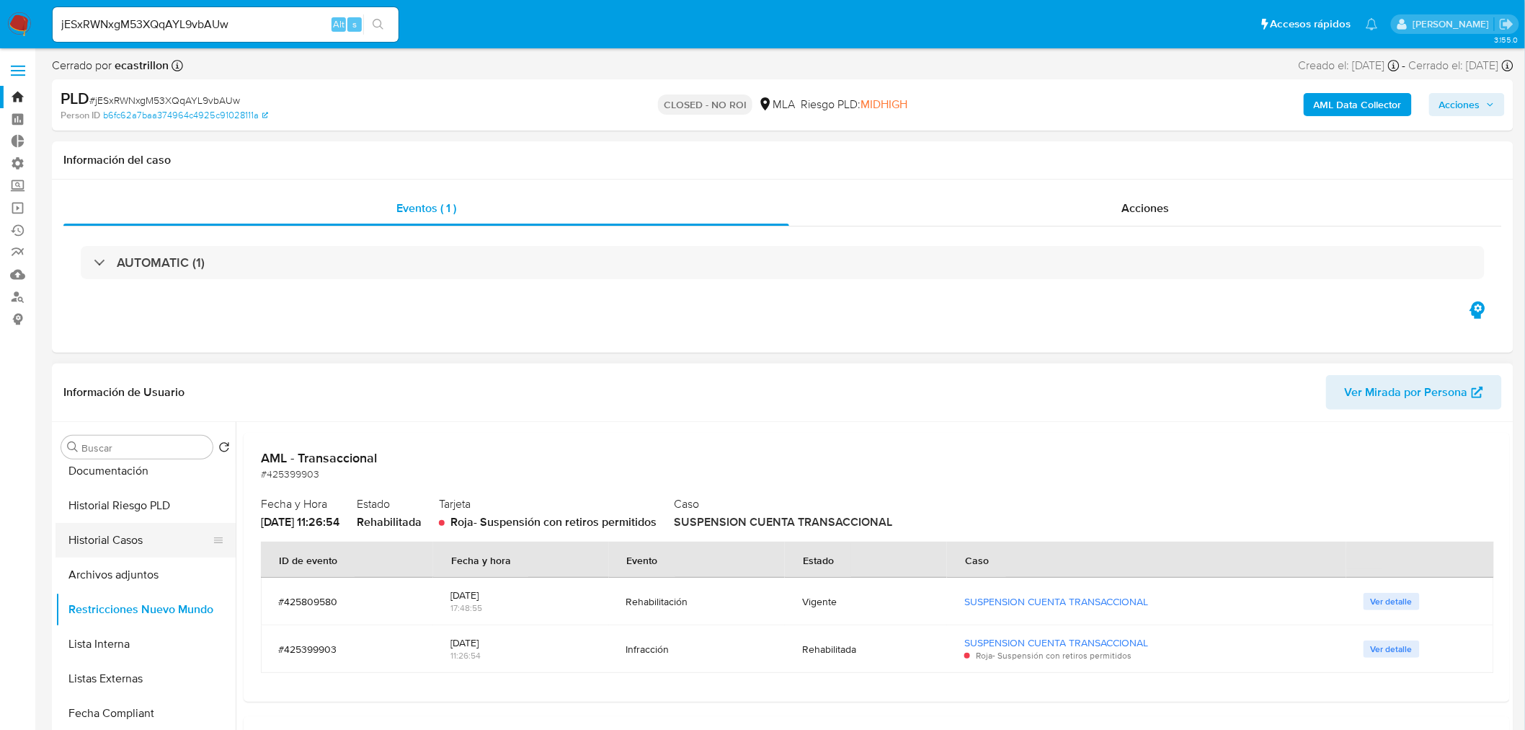
click at [131, 542] on button "Historial Casos" at bounding box center [140, 540] width 169 height 35
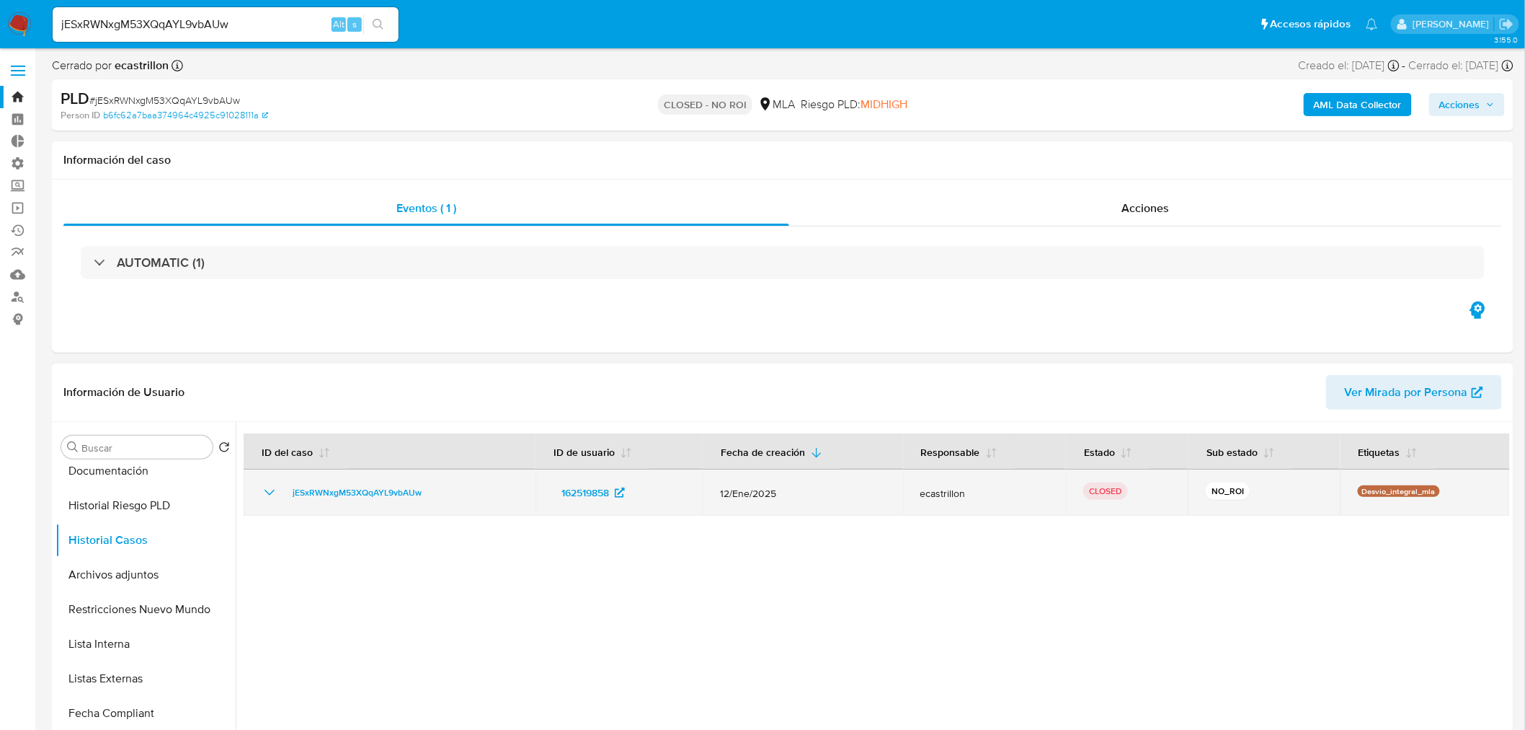
click at [267, 490] on icon "Mostrar/Ocultar" at bounding box center [269, 492] width 17 height 17
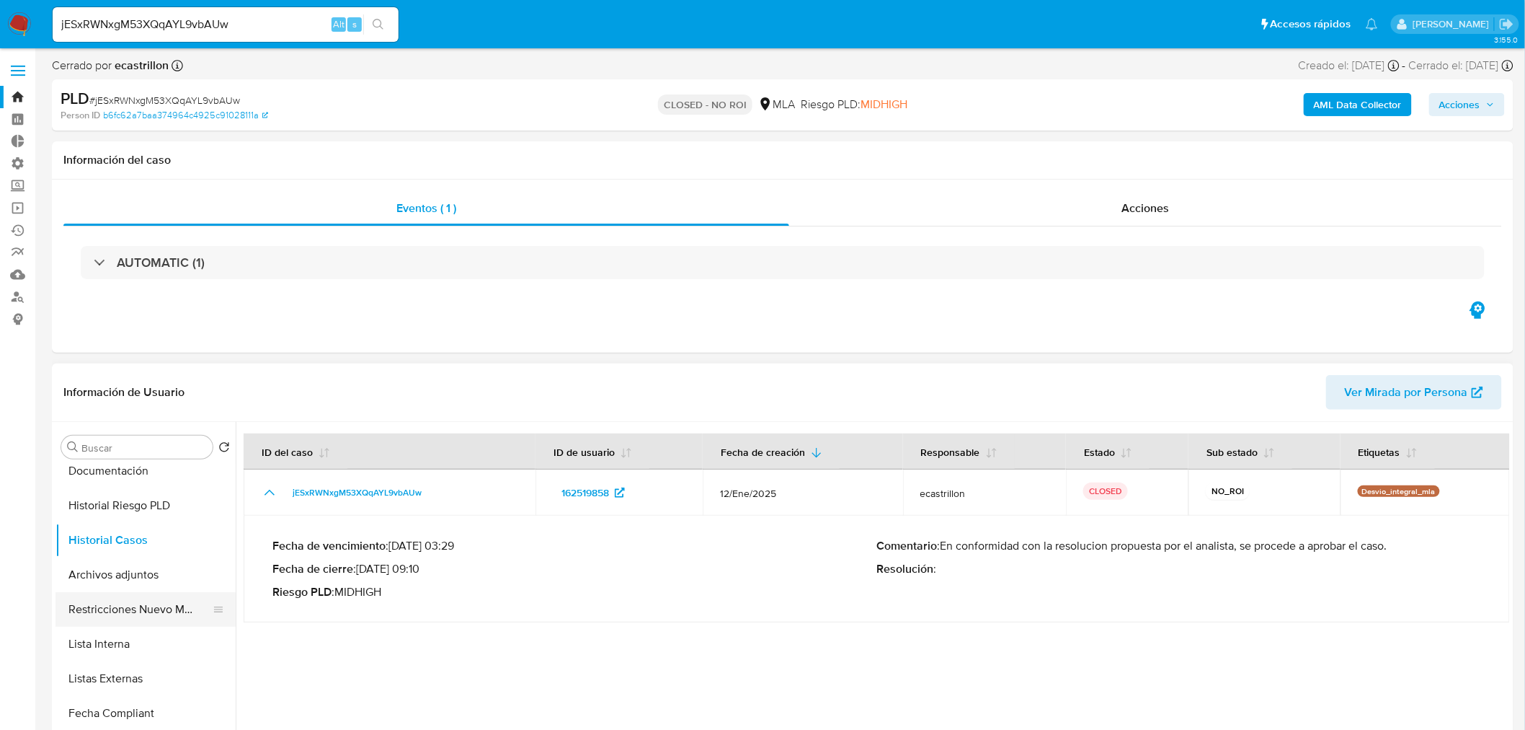
click at [153, 610] on button "Restricciones Nuevo Mundo" at bounding box center [140, 609] width 169 height 35
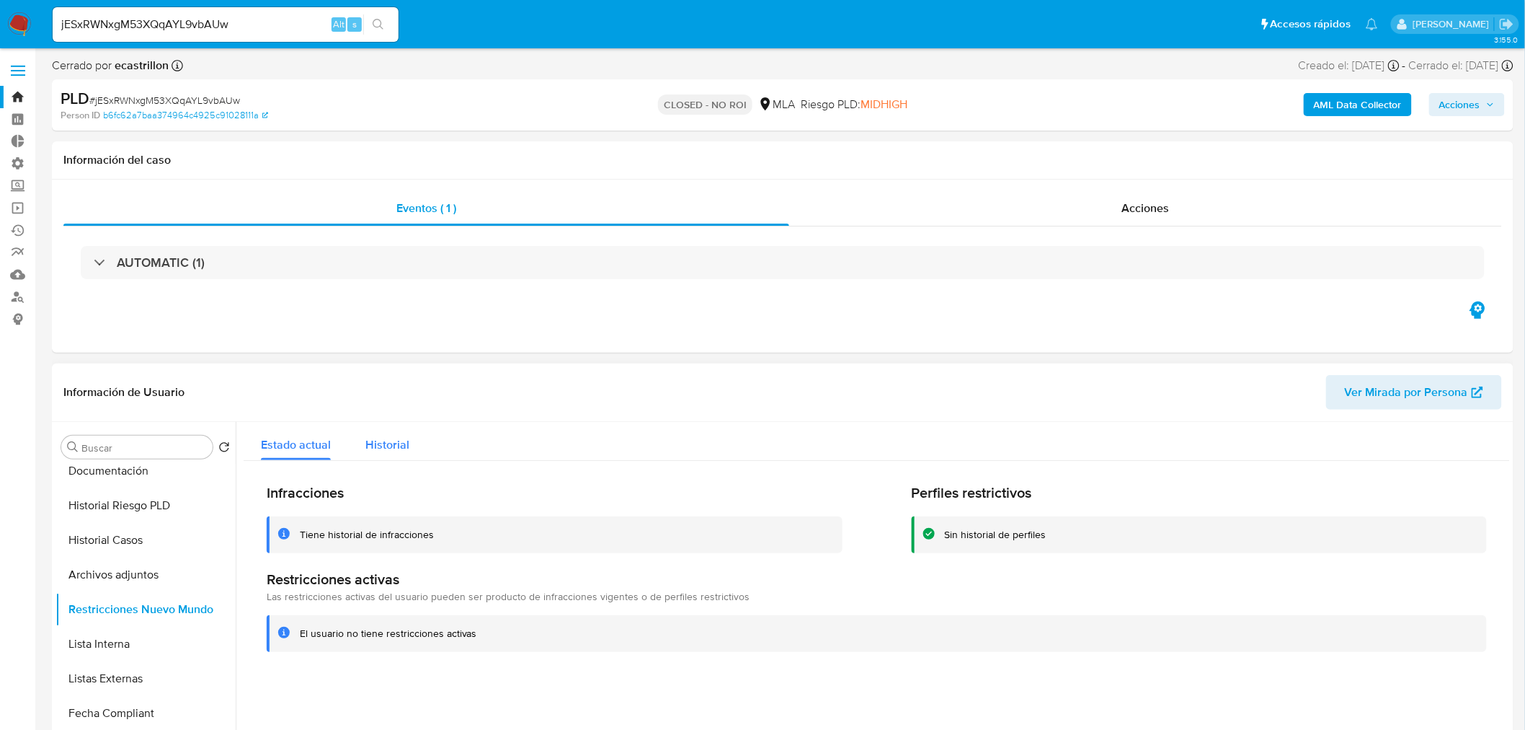
click at [386, 433] on div "Historial" at bounding box center [387, 441] width 44 height 38
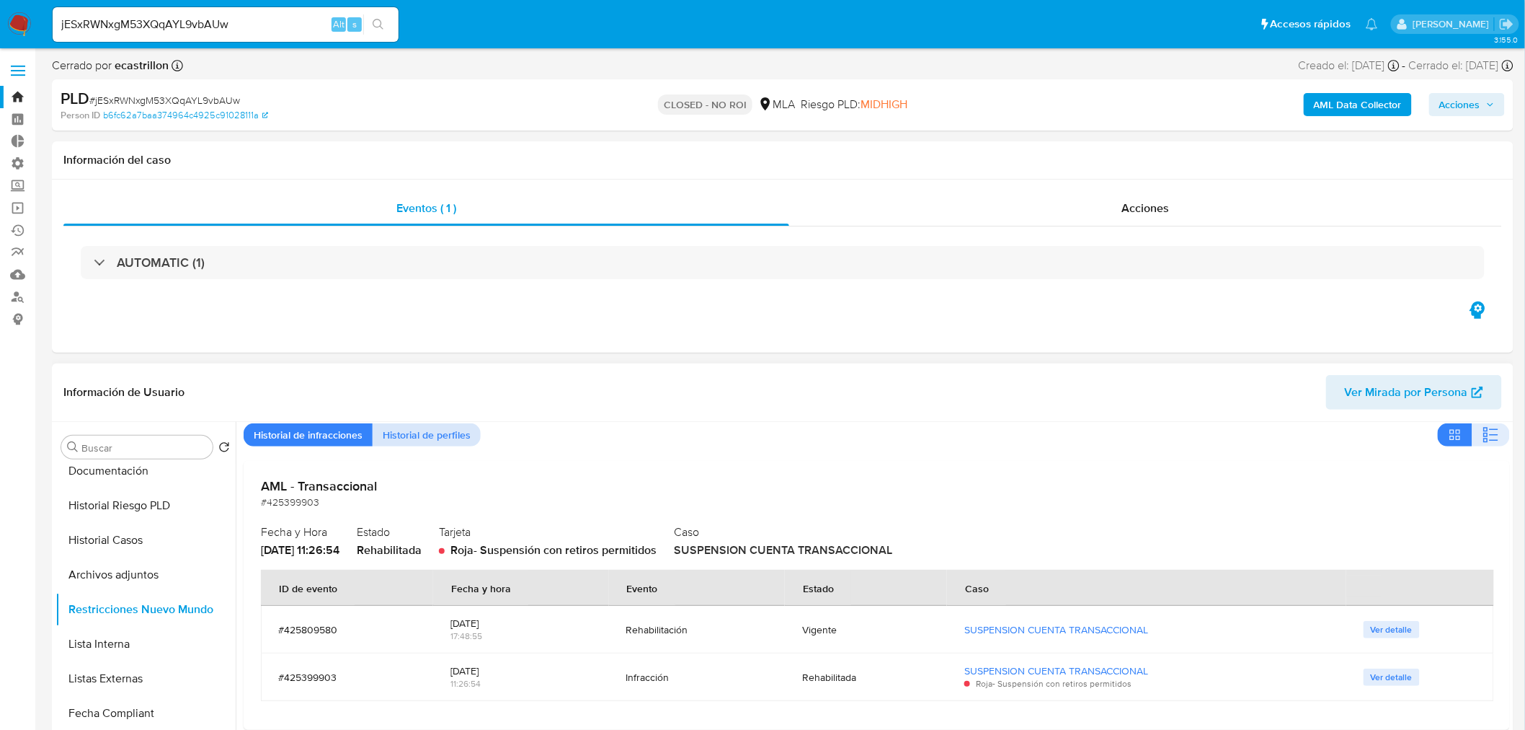
scroll to position [80, 0]
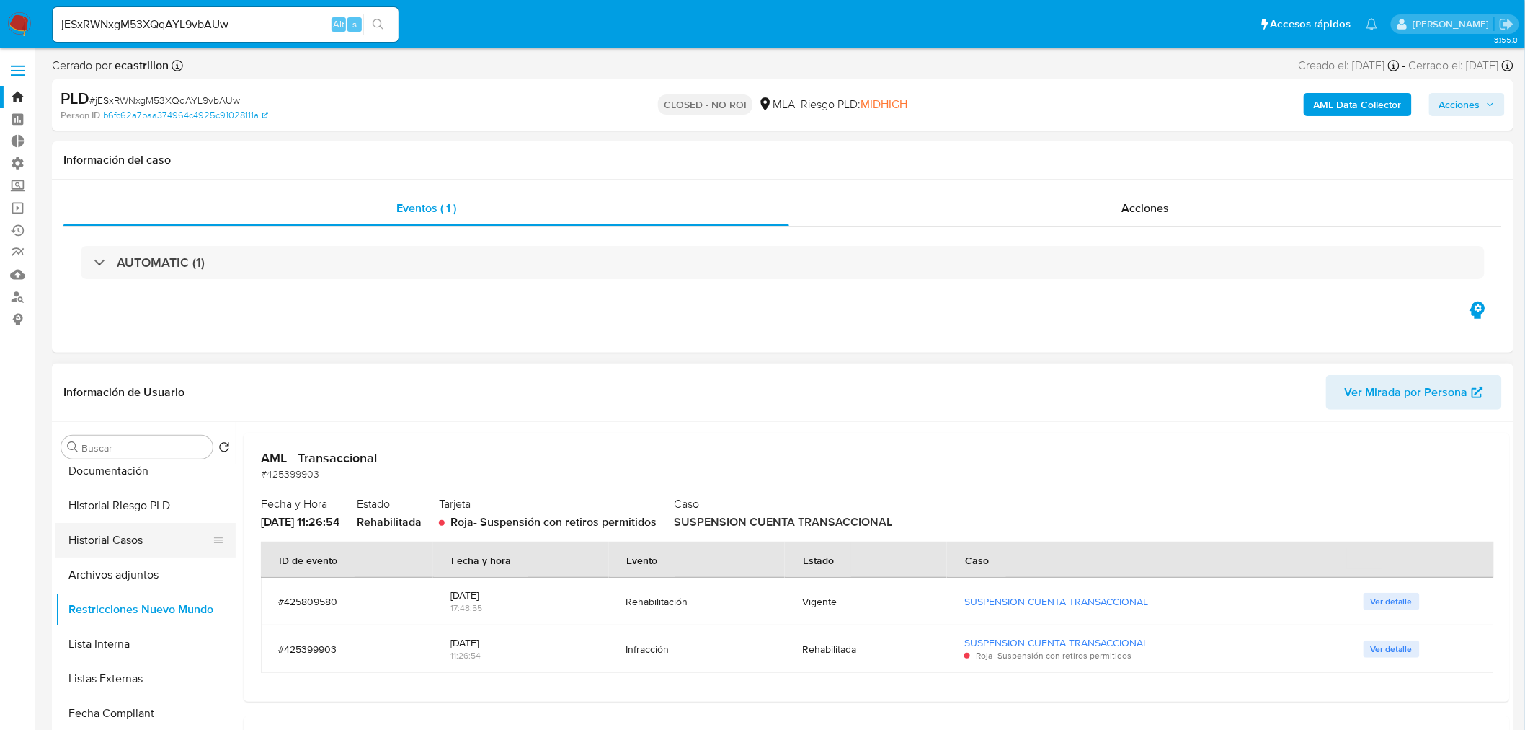
click at [139, 535] on button "Historial Casos" at bounding box center [140, 540] width 169 height 35
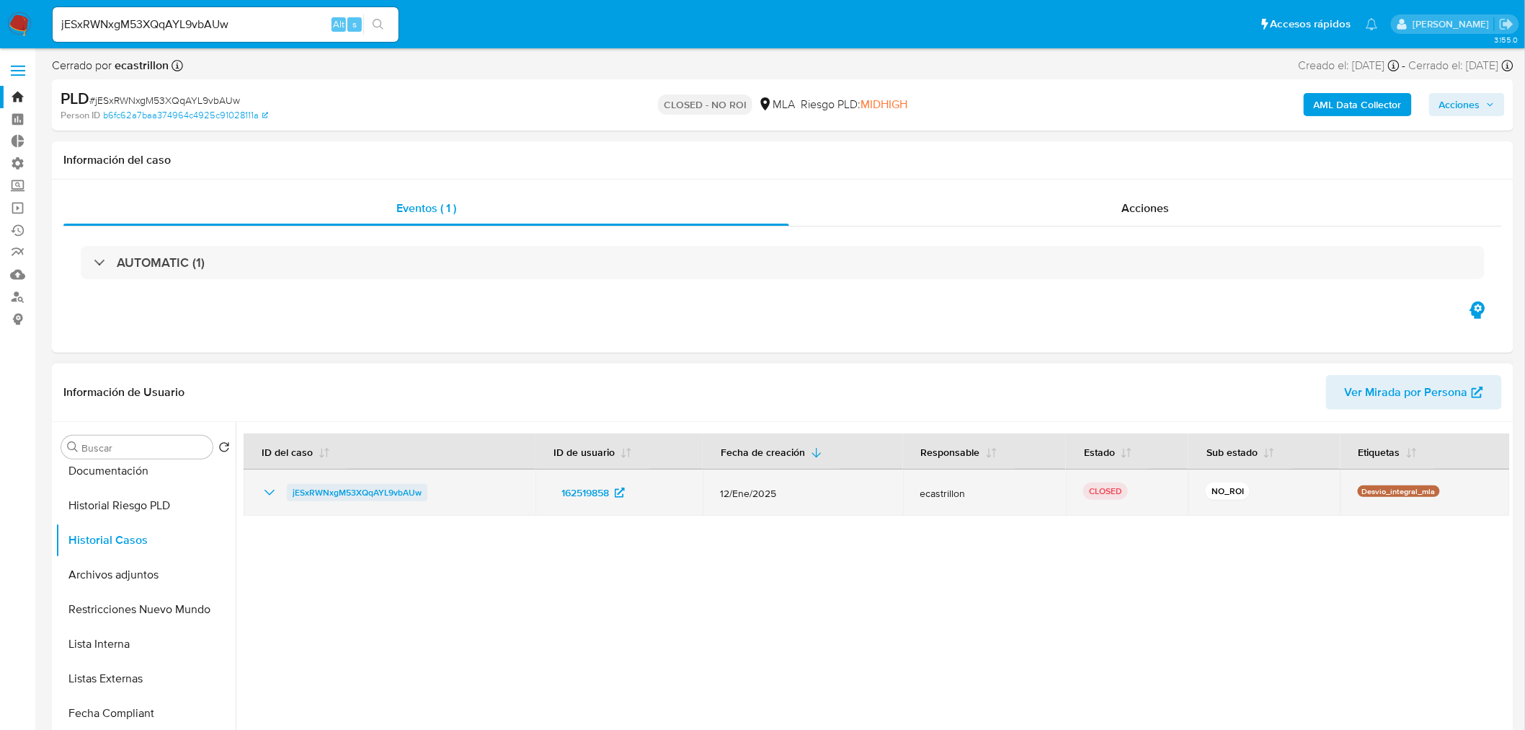
click at [311, 495] on span "jESxRWNxgM53XQqAYL9vbAUw" at bounding box center [357, 492] width 129 height 17
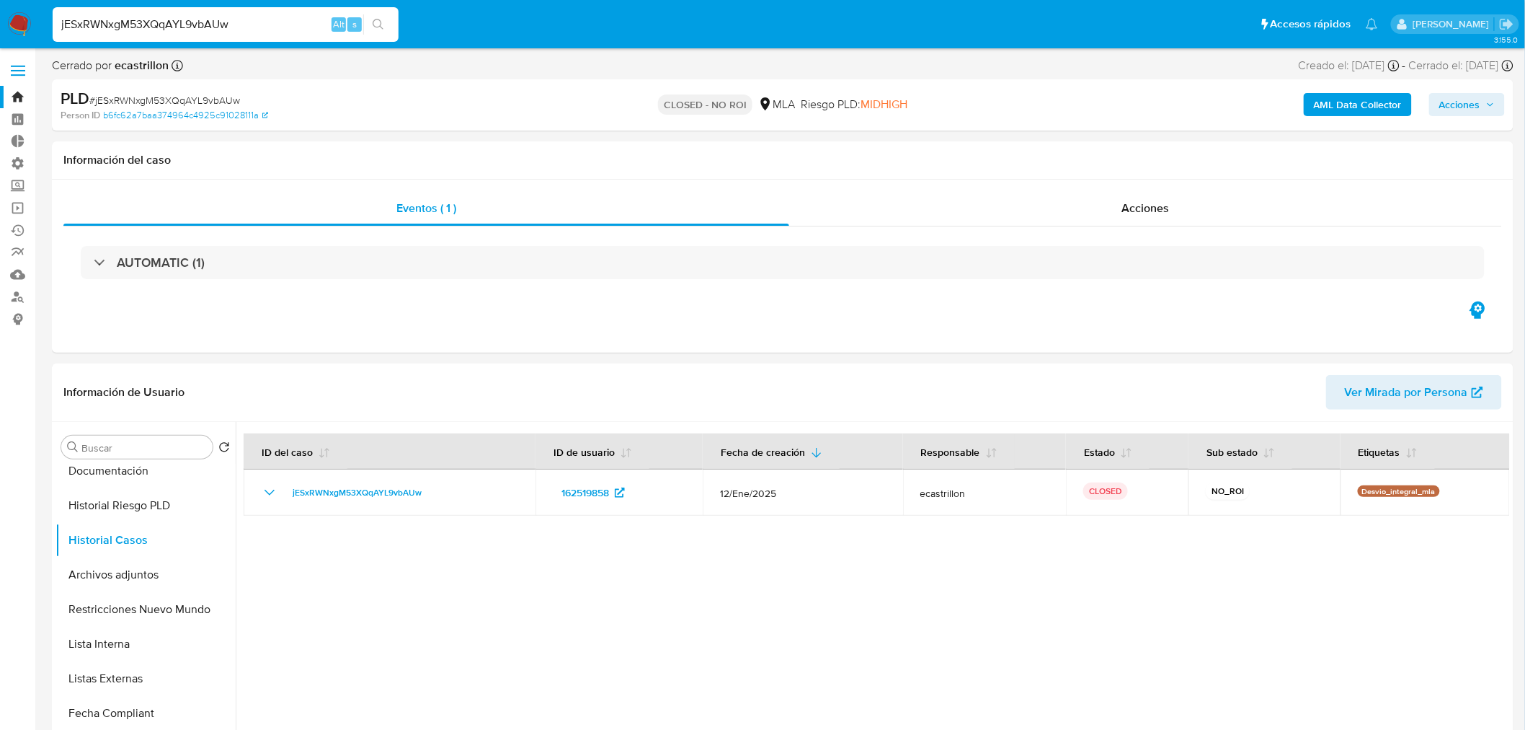
drag, startPoint x: 275, startPoint y: 24, endPoint x: 55, endPoint y: 40, distance: 220.4
click at [50, 45] on nav "Pausado Ver notificaciones jESxRWNxgM53XQqAYL9vbAUw Alt s Accesos rápidos Presi…" at bounding box center [762, 24] width 1525 height 48
paste input "LSO7EbqCNFJxTrEWmkunJeHP"
click at [391, 29] on div "LSO7EbqCNFJxTrEWmkunJeHP Alt s" at bounding box center [226, 24] width 346 height 40
type input "LSO7EbqCNFJxTrEWmkunJeHP"
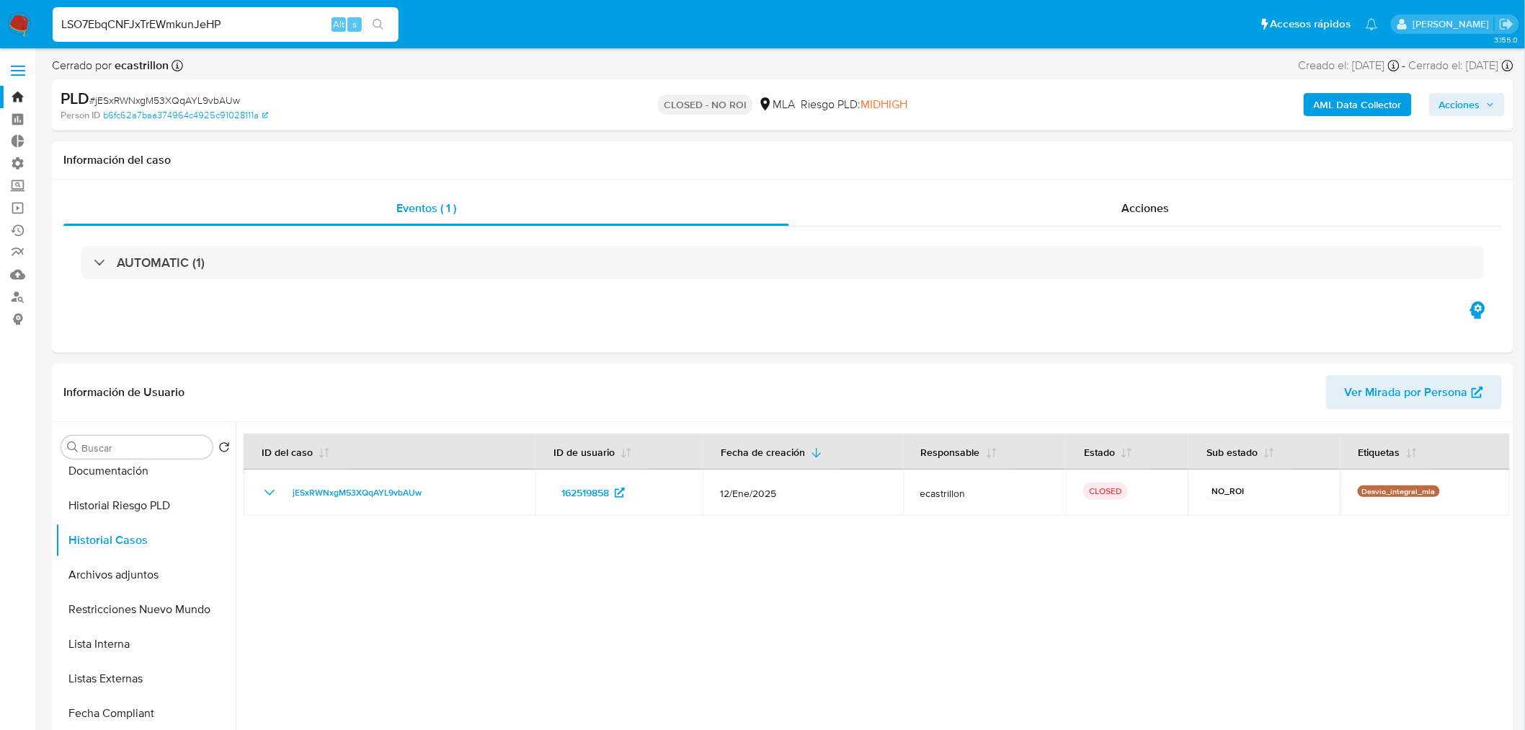
click at [386, 24] on button "search-icon" at bounding box center [378, 24] width 30 height 20
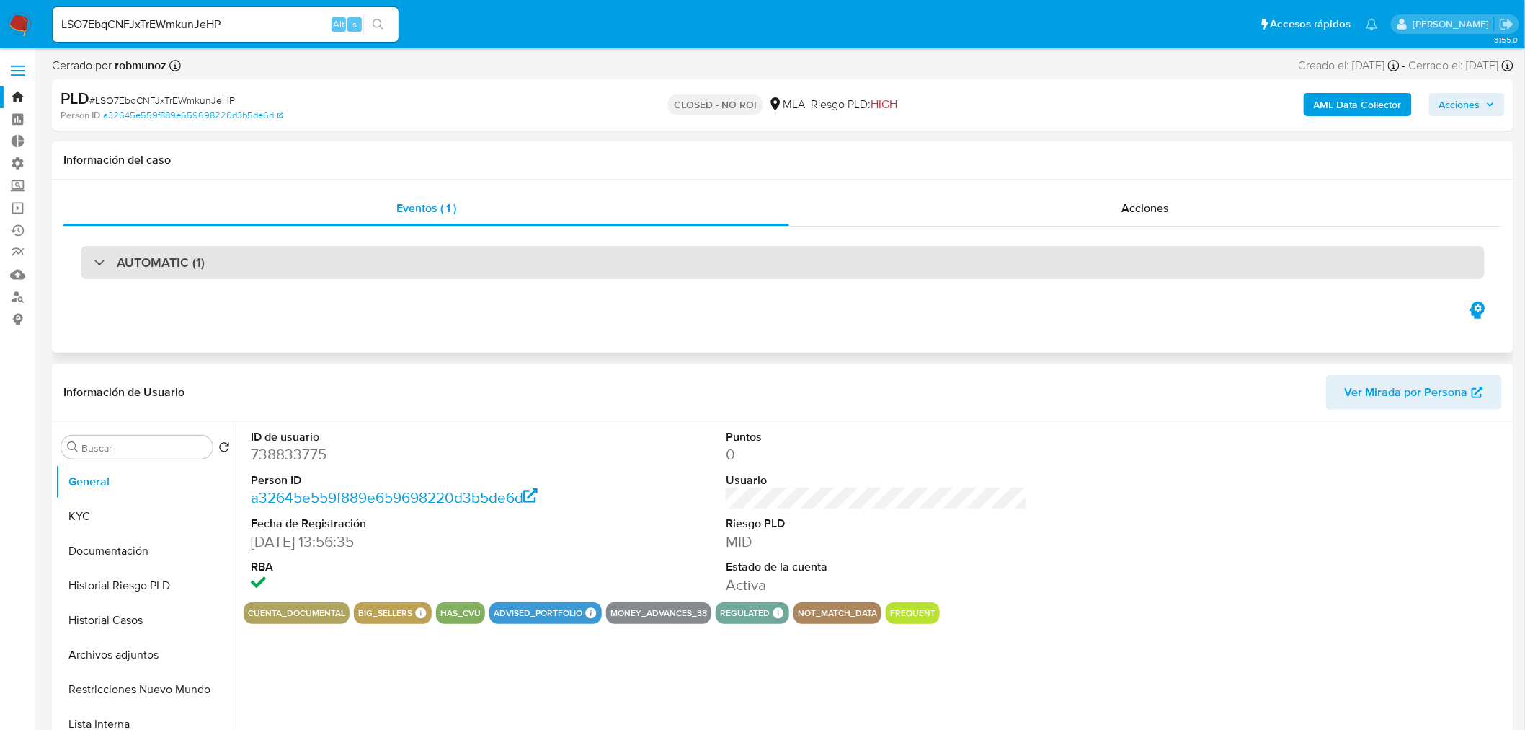
select select "10"
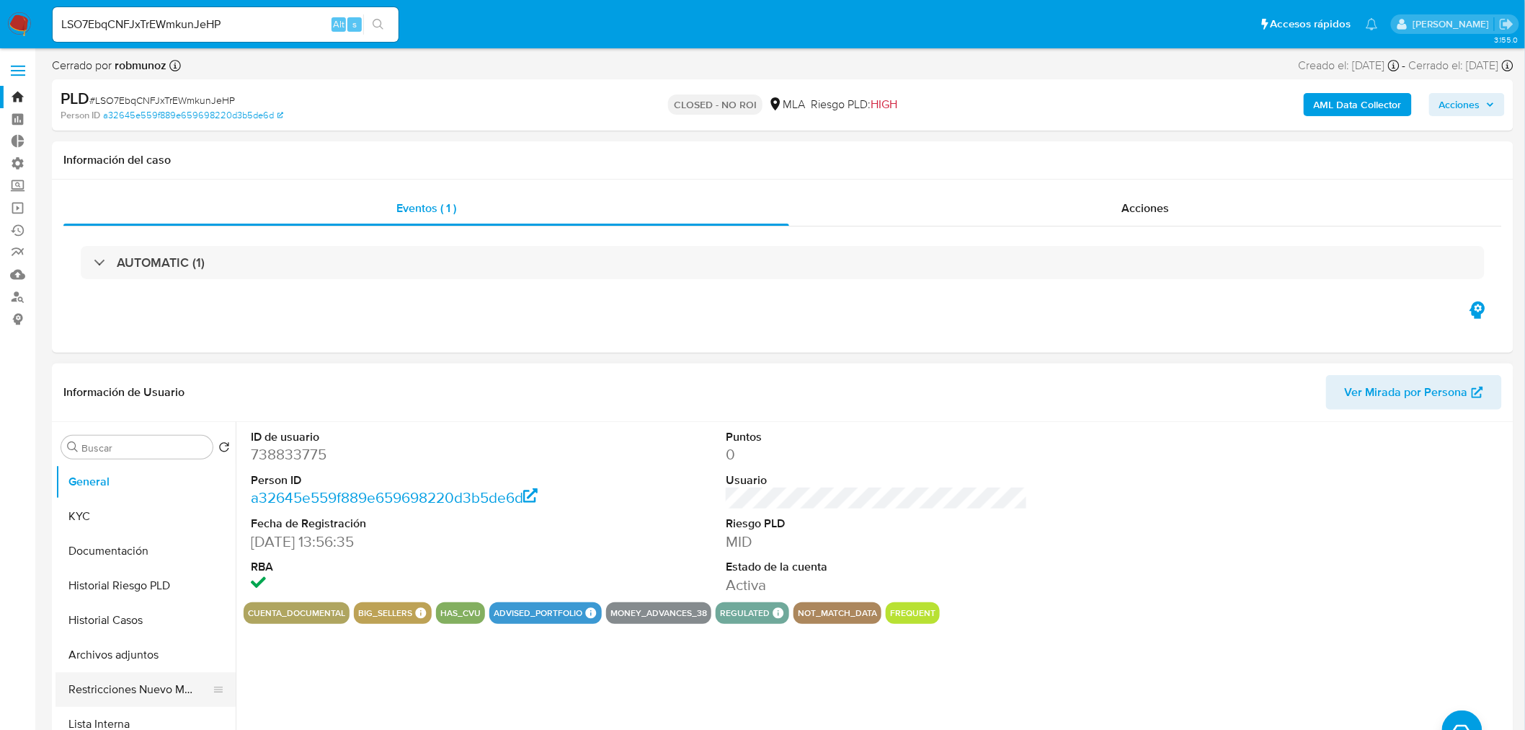
click at [147, 681] on button "Restricciones Nuevo Mundo" at bounding box center [140, 689] width 169 height 35
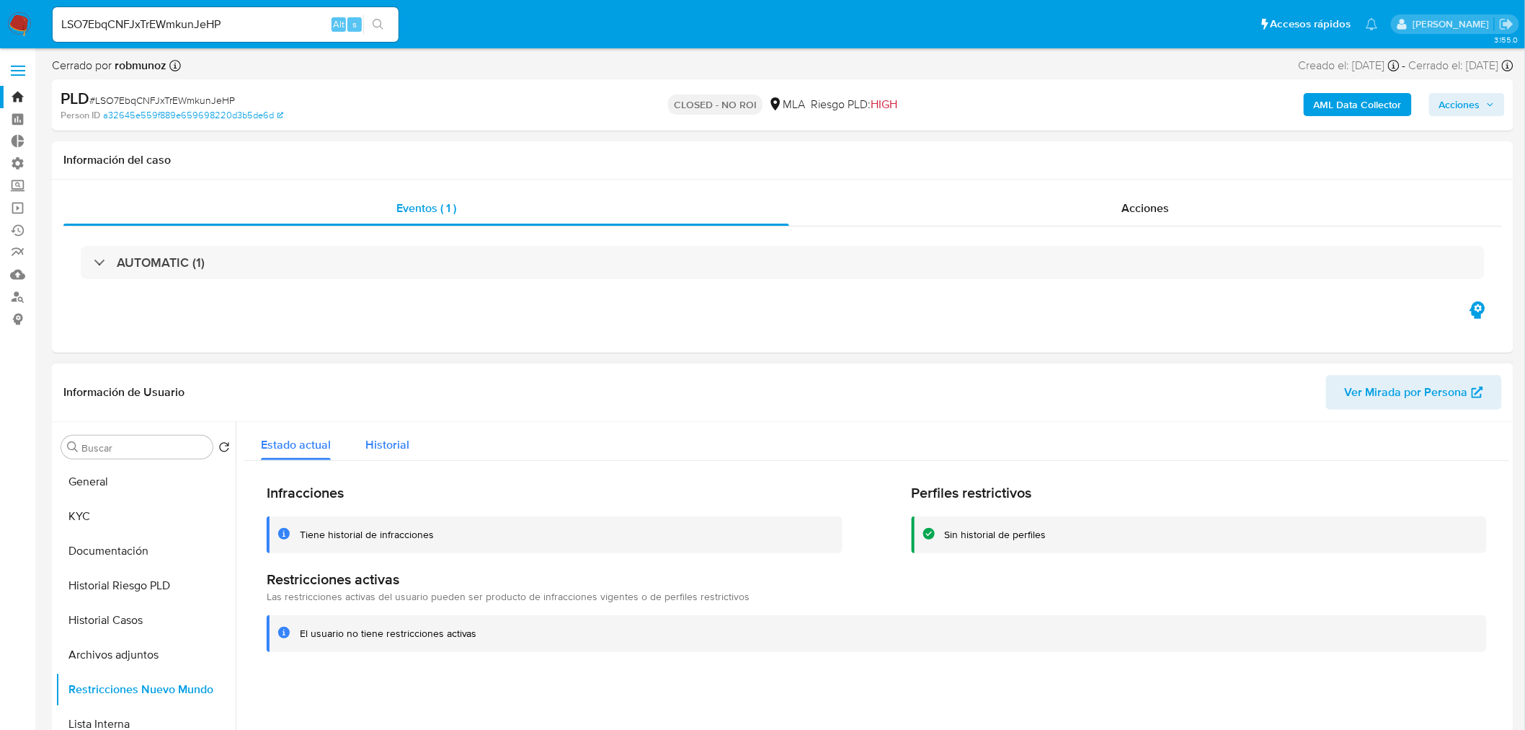
click at [402, 440] on span "Historial" at bounding box center [387, 444] width 44 height 17
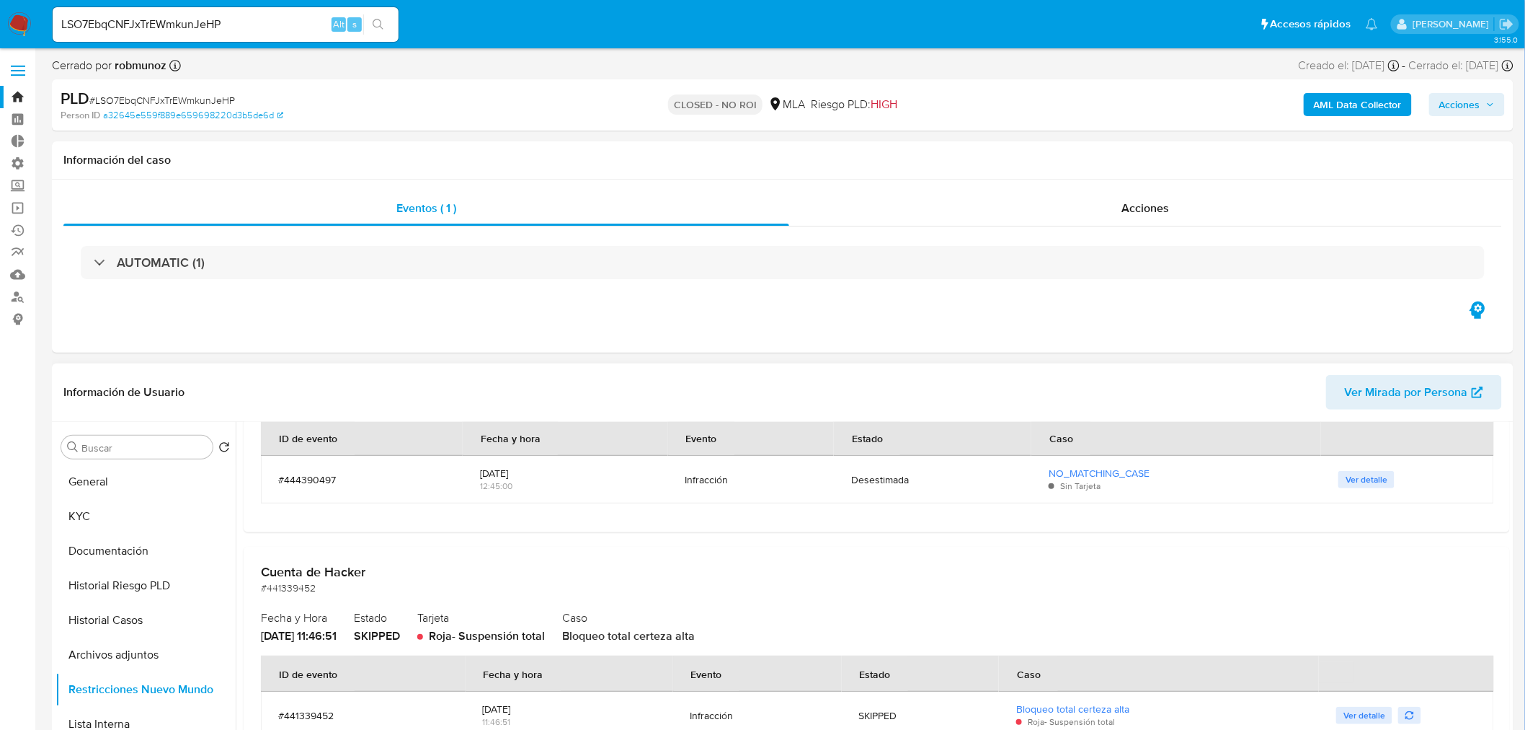
scroll to position [240, 0]
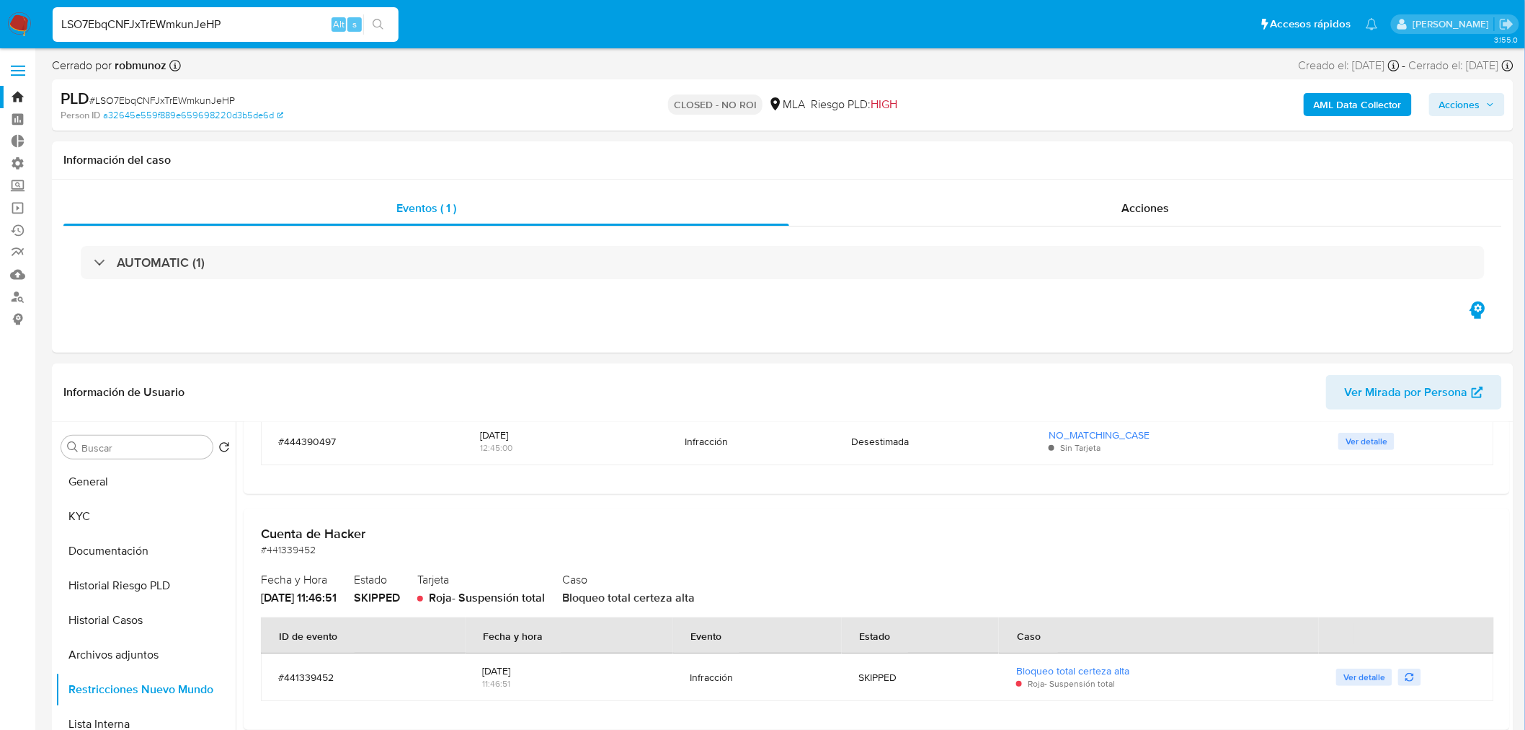
drag, startPoint x: 298, startPoint y: 22, endPoint x: 52, endPoint y: 27, distance: 245.9
click at [51, 27] on li "LSO7EbqCNFJxTrEWmkunJeHP Alt s" at bounding box center [225, 24] width 353 height 36
paste input "Os8cDpPiJeFxjr1lE34GnEhD"
type input "Os8cDpPiJeFxjr1lE34GnEhD"
click at [378, 25] on icon "search-icon" at bounding box center [379, 25] width 12 height 12
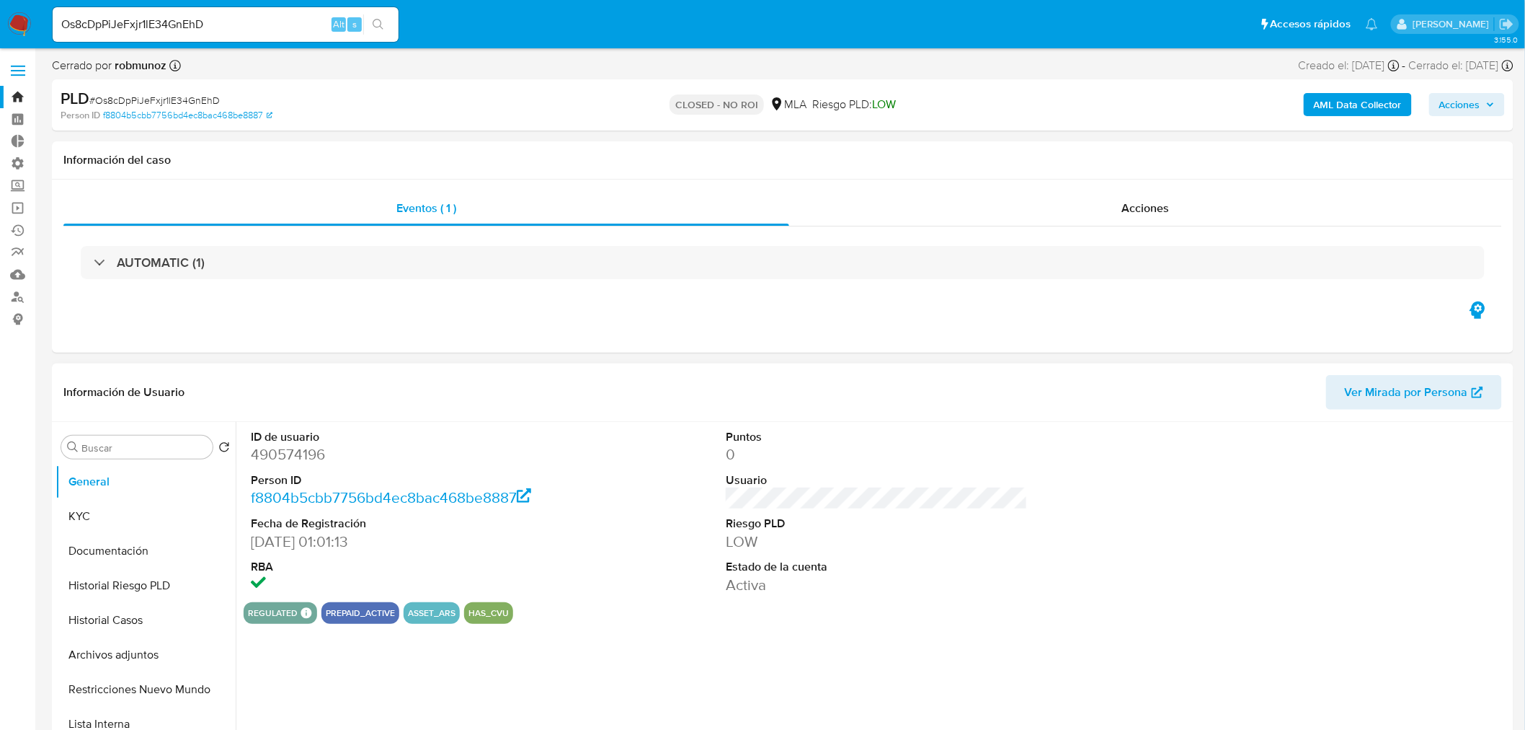
select select "10"
click at [105, 682] on button "Restricciones Nuevo Mundo" at bounding box center [140, 689] width 169 height 35
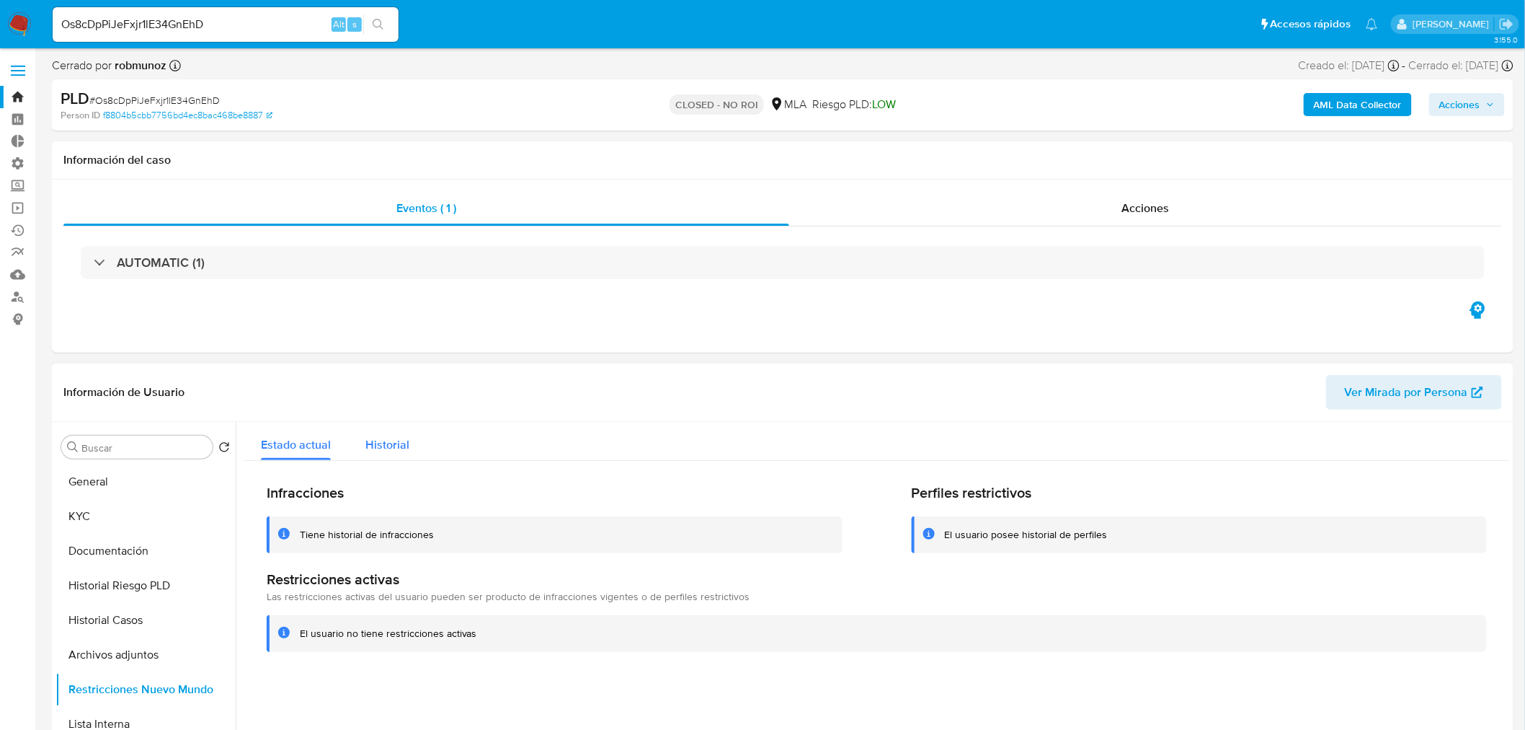
click at [393, 453] on div "Historial" at bounding box center [387, 441] width 44 height 38
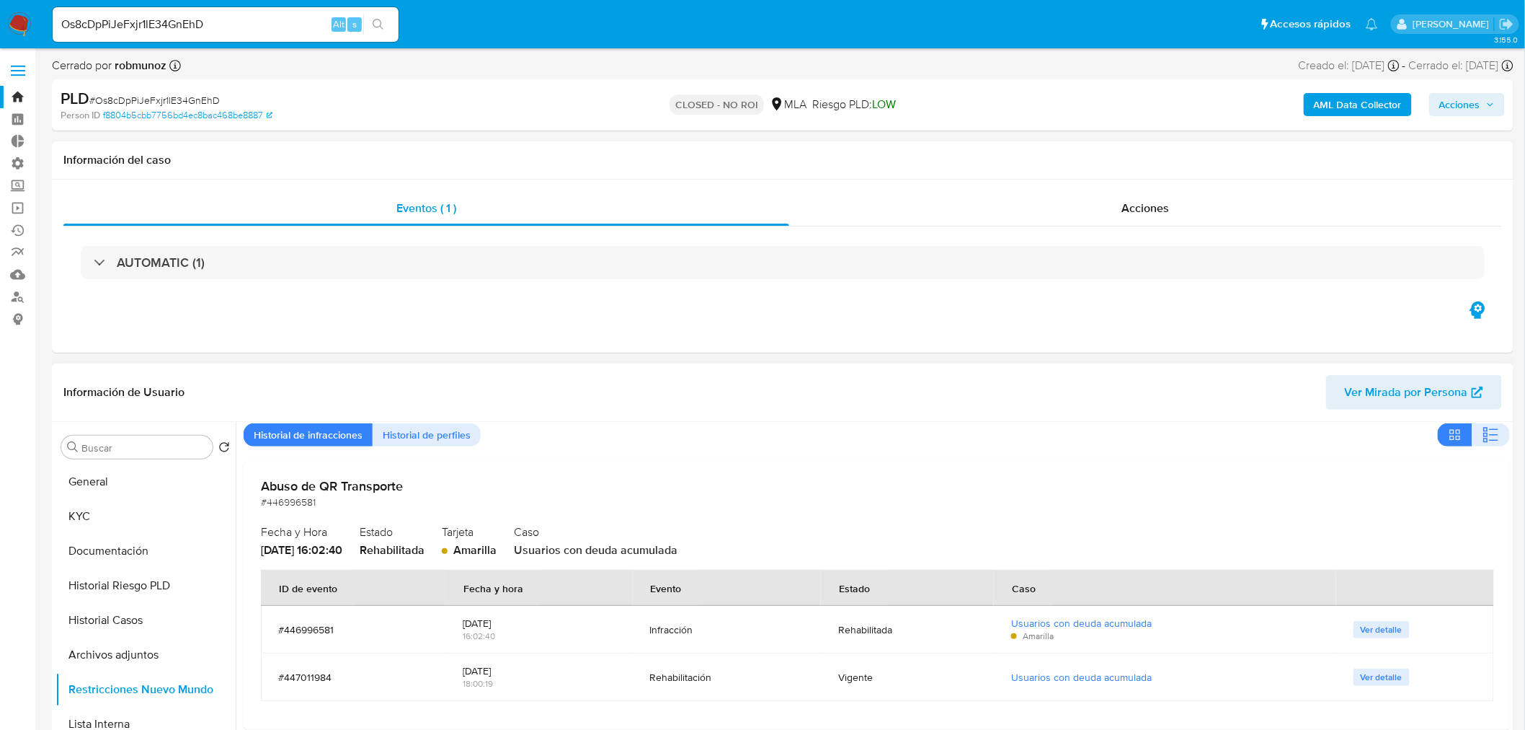
scroll to position [80, 0]
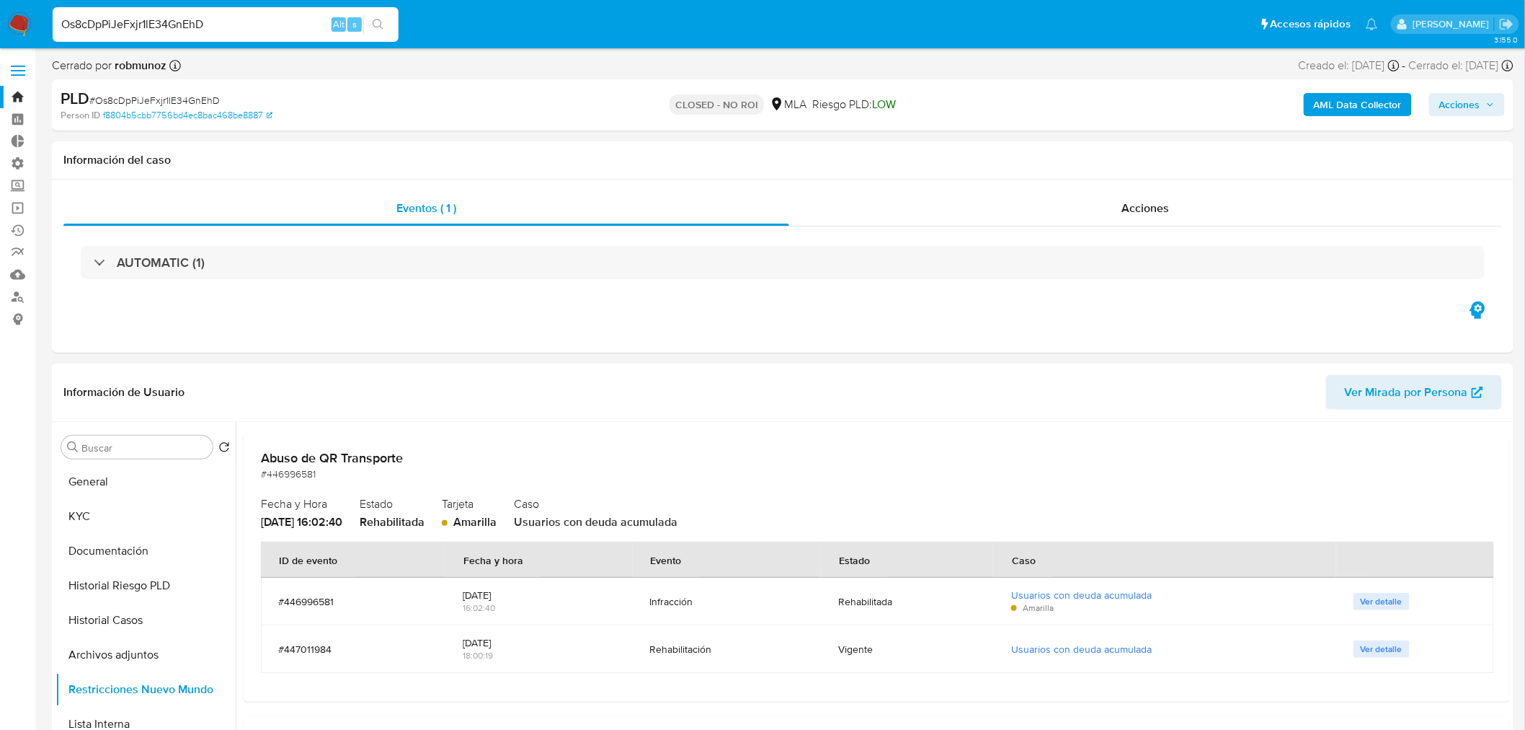
drag, startPoint x: 275, startPoint y: 17, endPoint x: -189, endPoint y: 72, distance: 466.8
paste input "owK3VEn8c21bRl904MCILvv3"
type input "owK3VEn8c21bRl904MCILvv3"
click at [371, 25] on button "search-icon" at bounding box center [378, 24] width 30 height 20
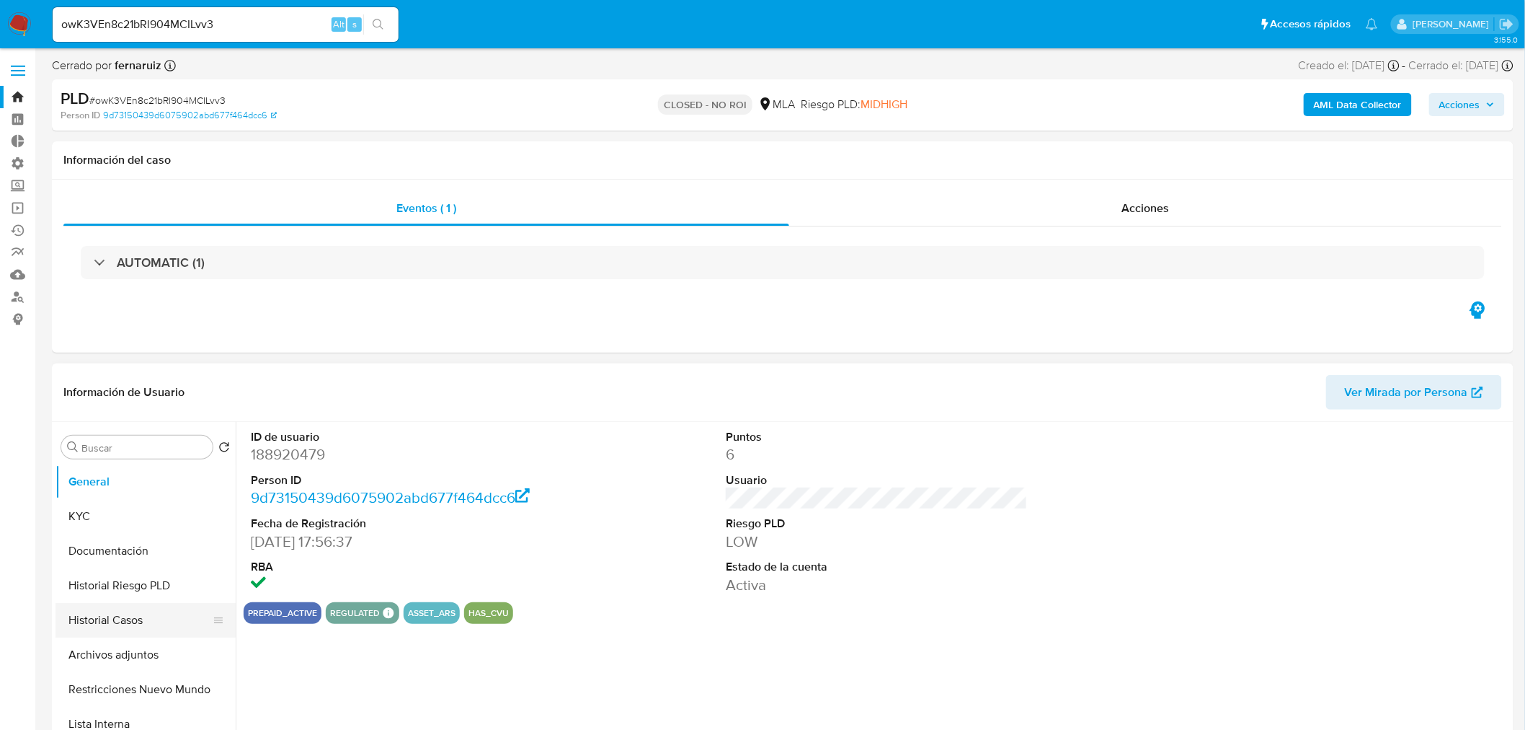
select select "10"
click at [175, 676] on button "Restricciones Nuevo Mundo" at bounding box center [140, 689] width 169 height 35
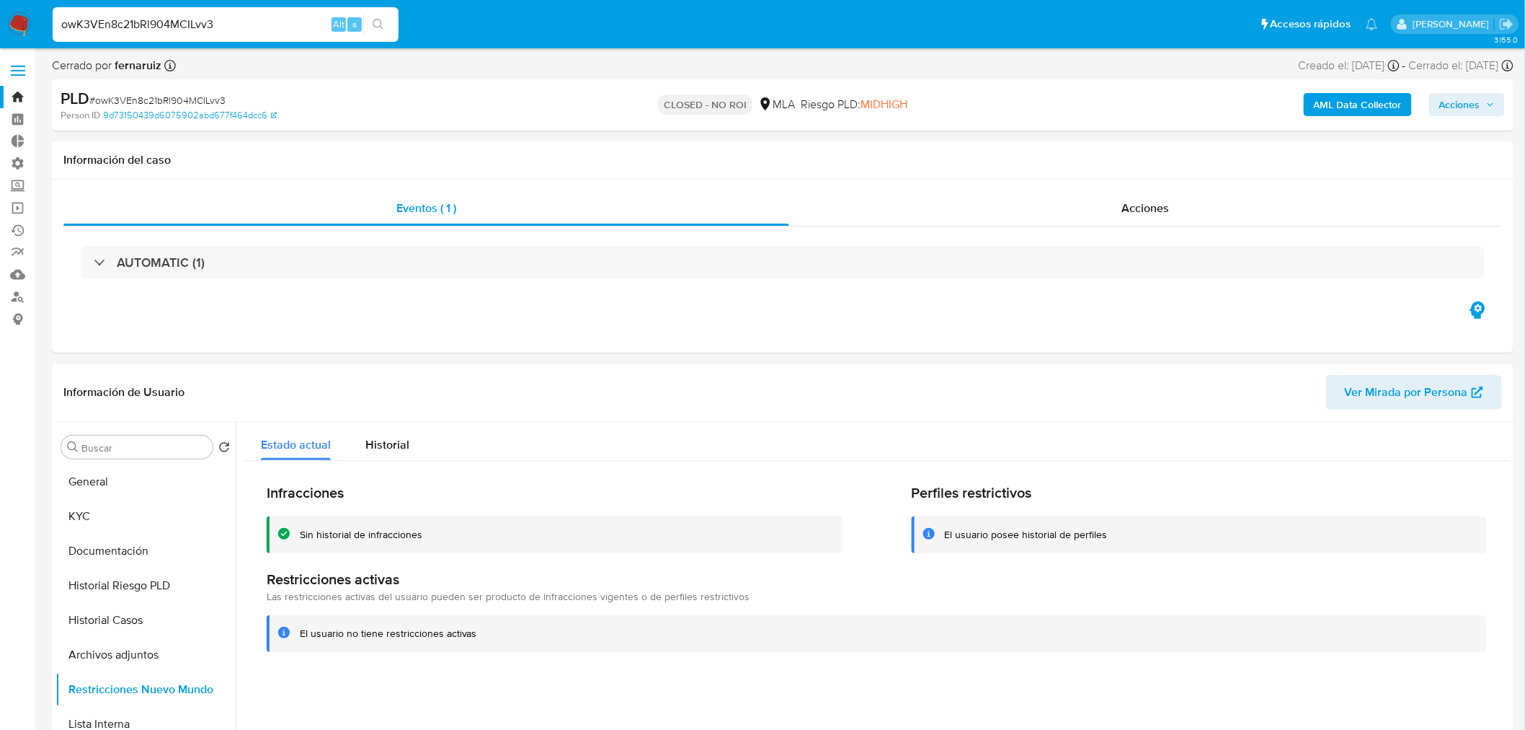
drag, startPoint x: 278, startPoint y: 24, endPoint x: 83, endPoint y: 19, distance: 195.4
click at [56, 19] on input "owK3VEn8c21bRl904MCILvv3" at bounding box center [226, 24] width 346 height 19
paste input "QjPlS6vRuxeYCyE5KRsqNRhM"
type input "QjPlS6vRuxeYCyE5KRsqNRhM"
drag, startPoint x: 375, startPoint y: 18, endPoint x: 383, endPoint y: 6, distance: 14.6
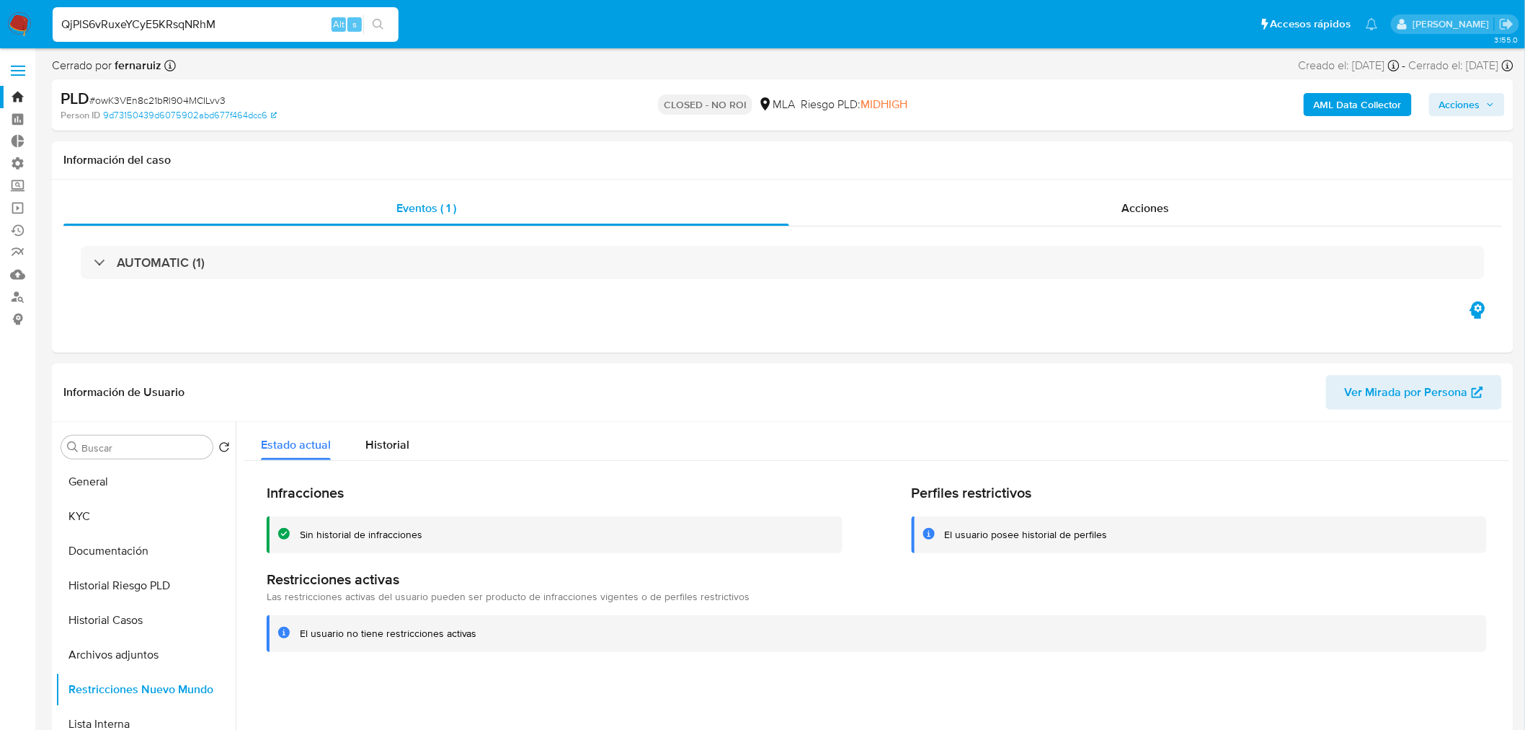
click at [378, 10] on div "QjPlS6vRuxeYCyE5KRsqNRhM Alt s" at bounding box center [226, 24] width 346 height 40
click at [376, 25] on icon "search-icon" at bounding box center [379, 25] width 12 height 12
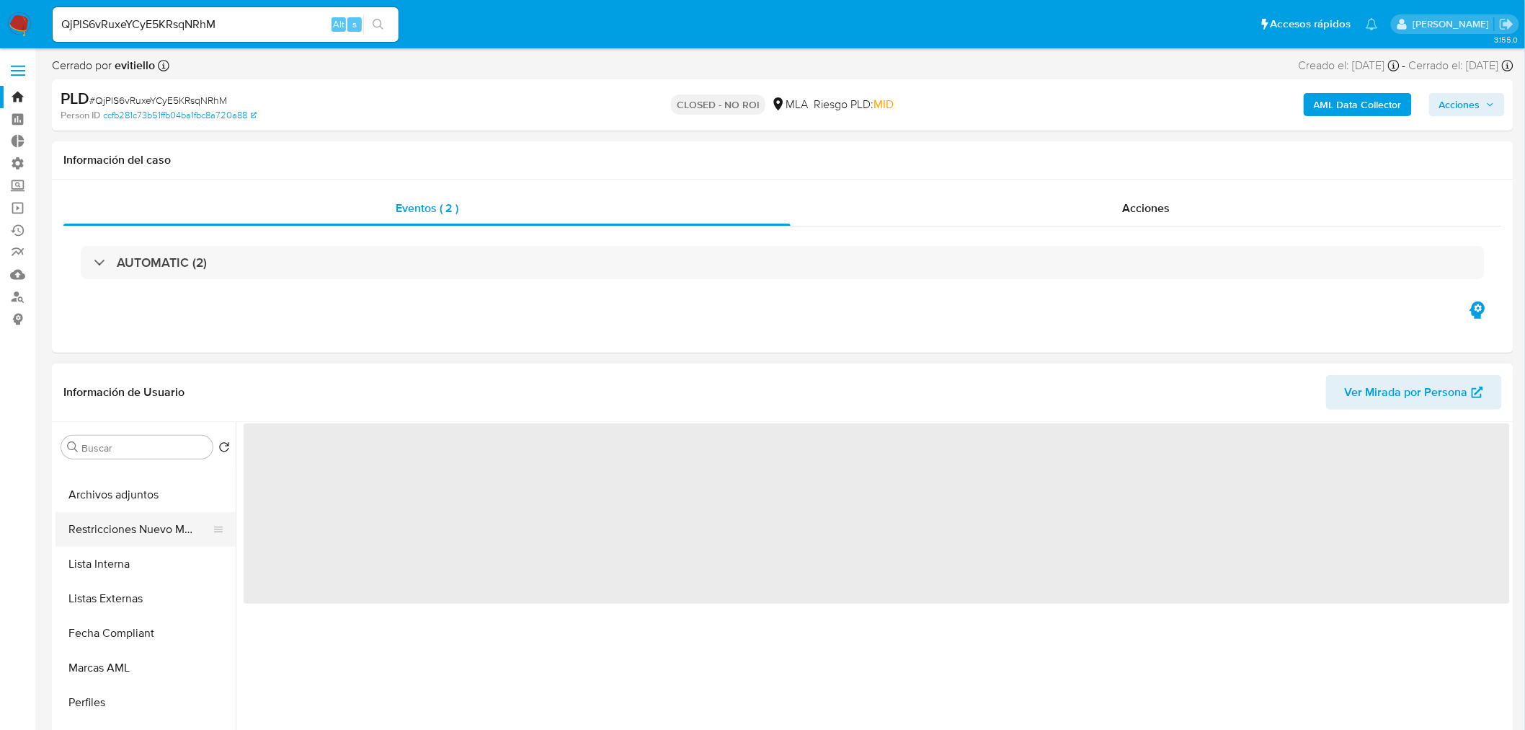
scroll to position [159, 0]
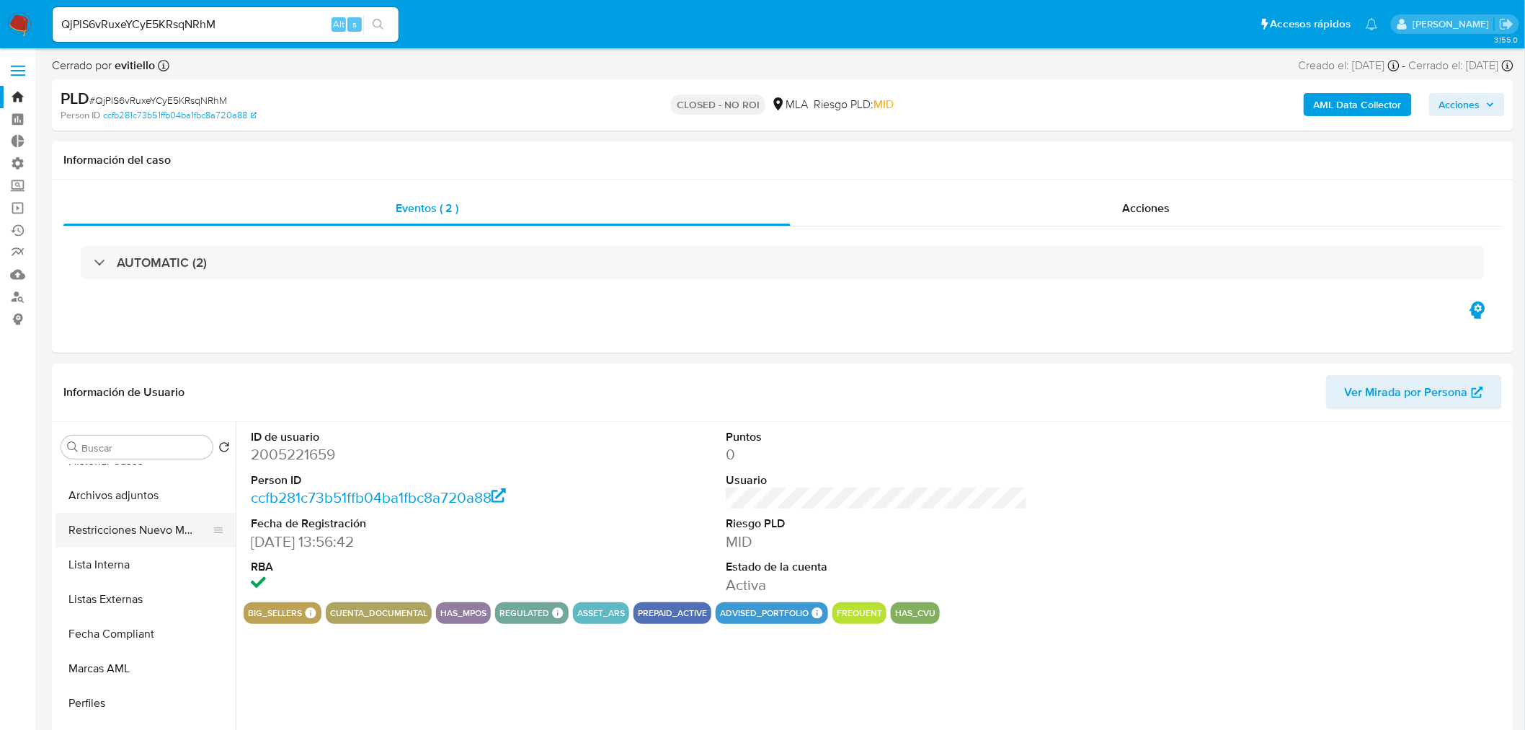
click at [162, 531] on button "Restricciones Nuevo Mundo" at bounding box center [140, 530] width 169 height 35
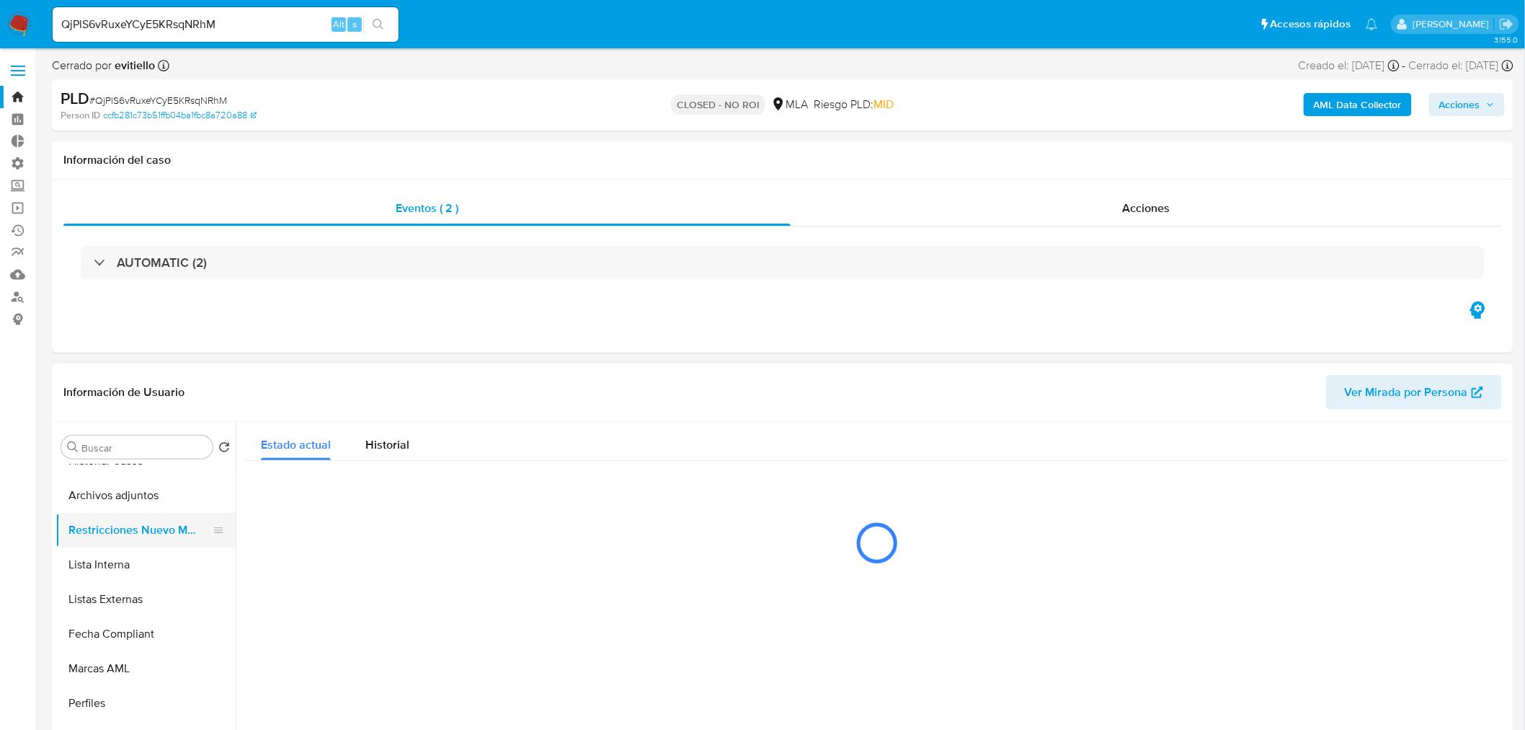
select select "10"
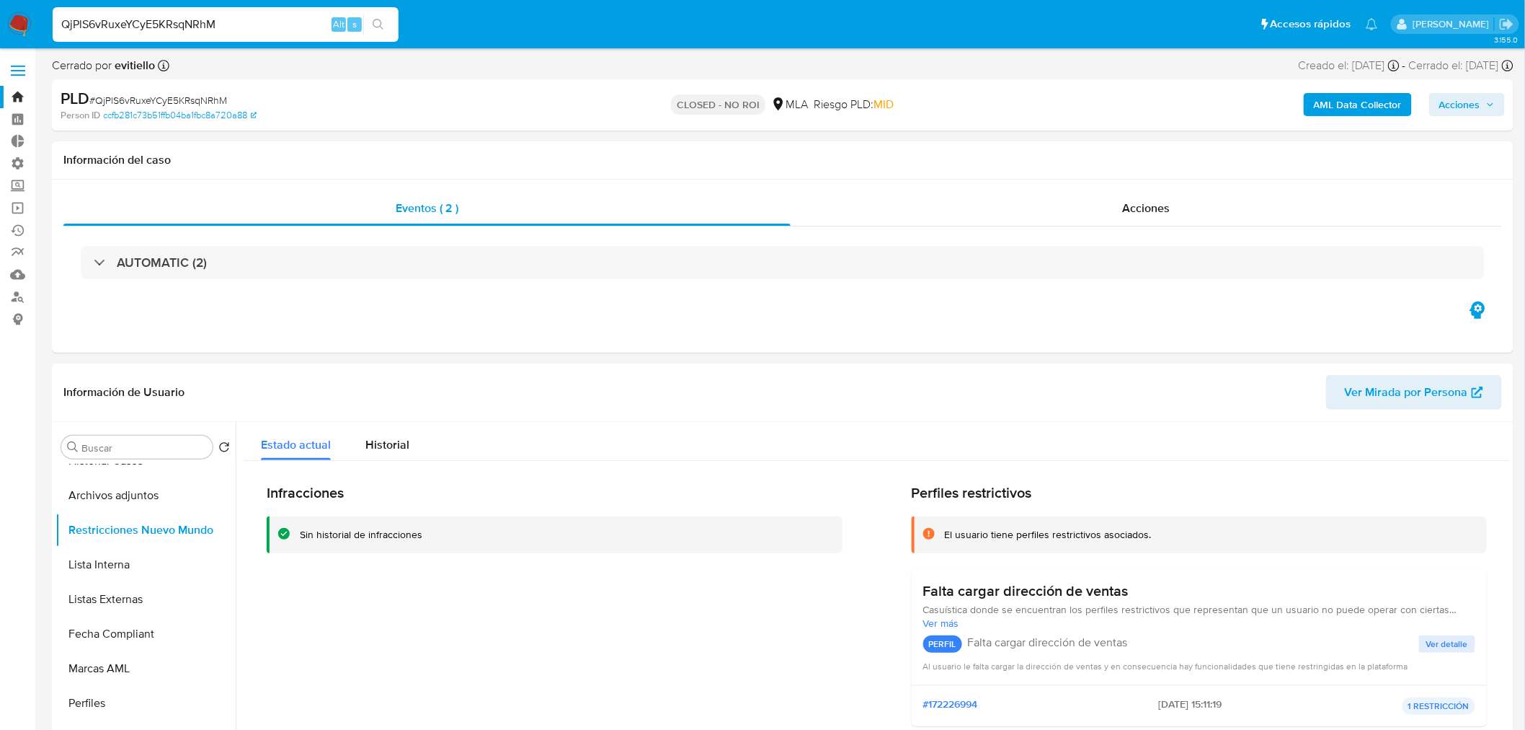
drag, startPoint x: 280, startPoint y: 25, endPoint x: -198, endPoint y: 44, distance: 478.3
paste input "uIGylbsYIWV0tMT0IibpBOX3"
type input "uIGylbsYIWV0tMT0IibpBOX3"
click at [380, 25] on icon "search-icon" at bounding box center [378, 24] width 11 height 11
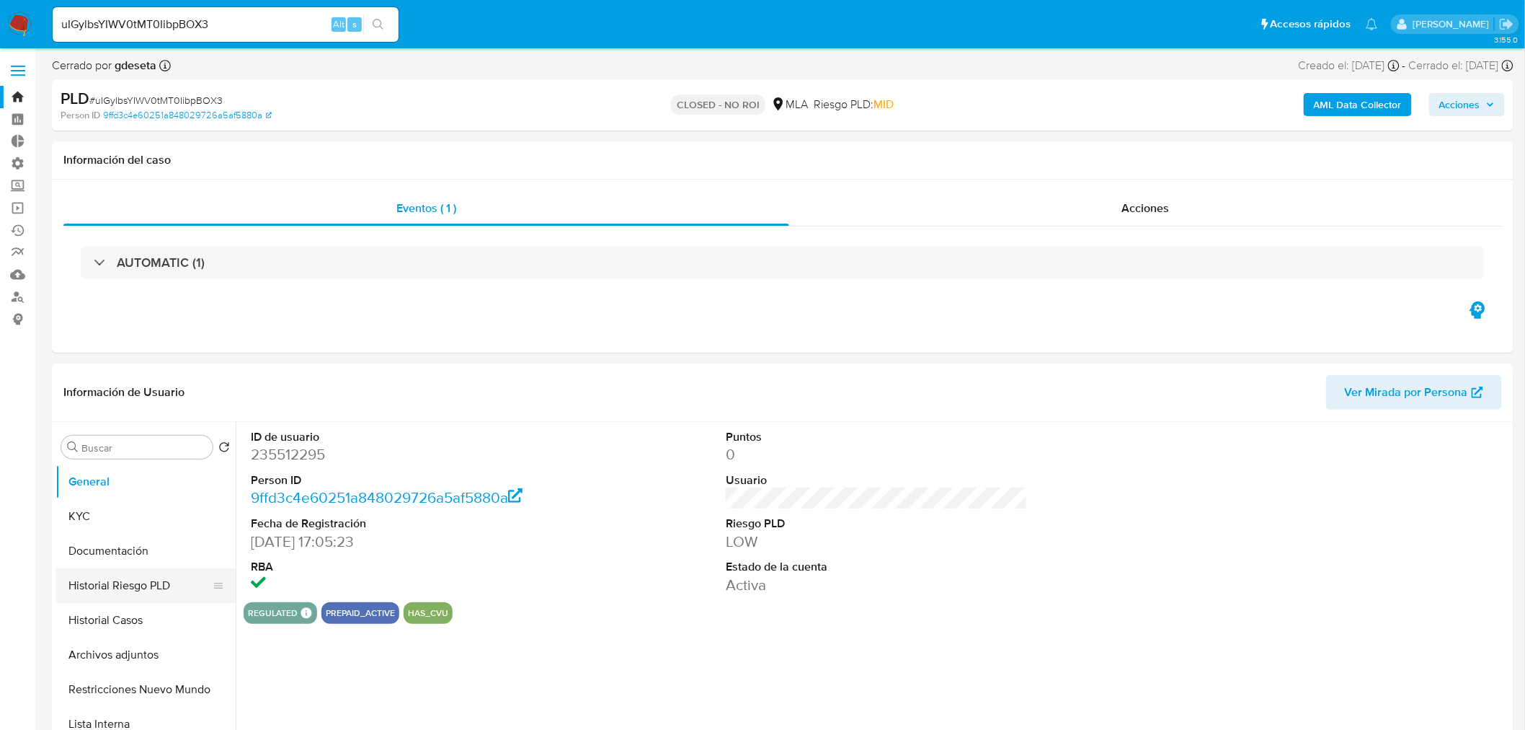
select select "10"
click at [174, 687] on button "Restricciones Nuevo Mundo" at bounding box center [140, 689] width 169 height 35
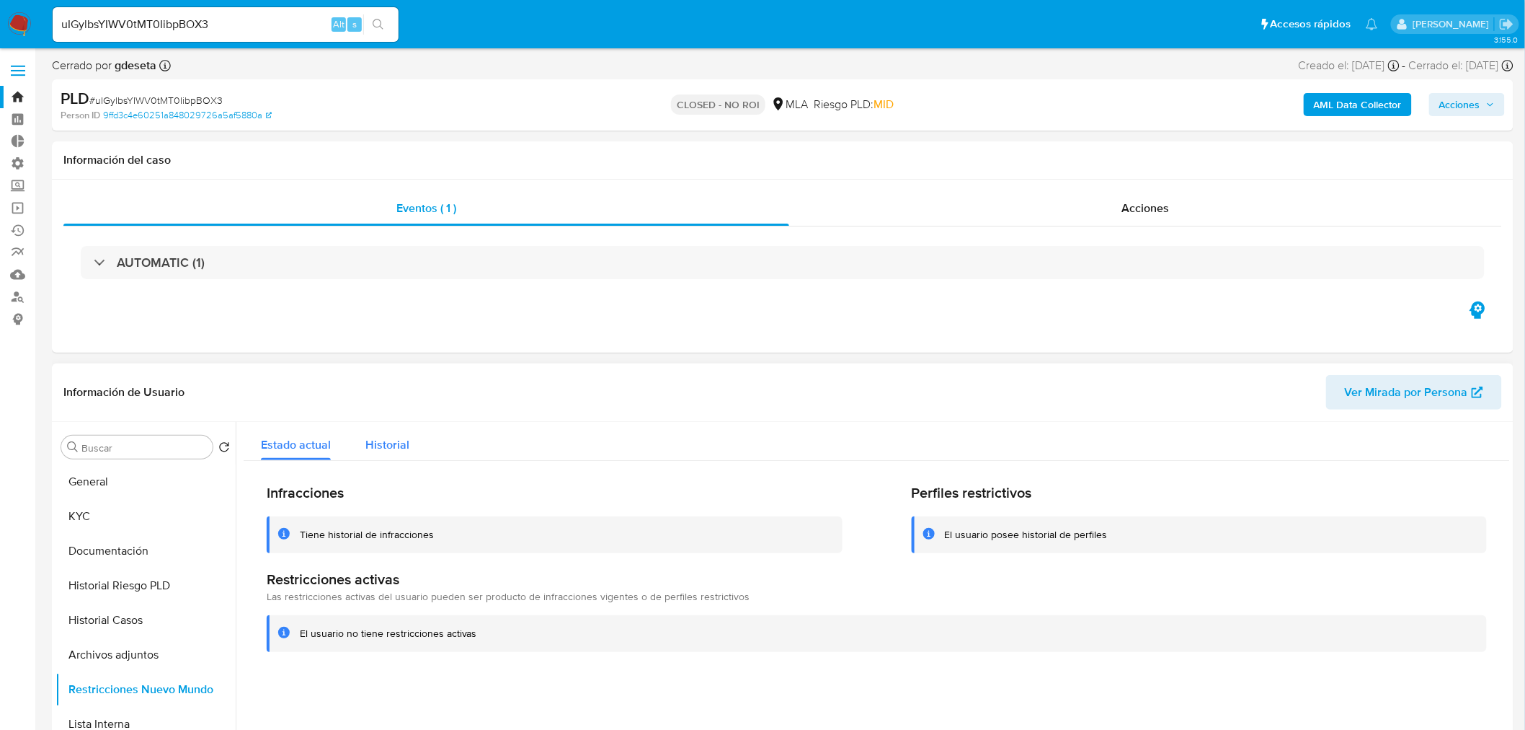
click at [401, 436] on span "Historial" at bounding box center [387, 444] width 44 height 17
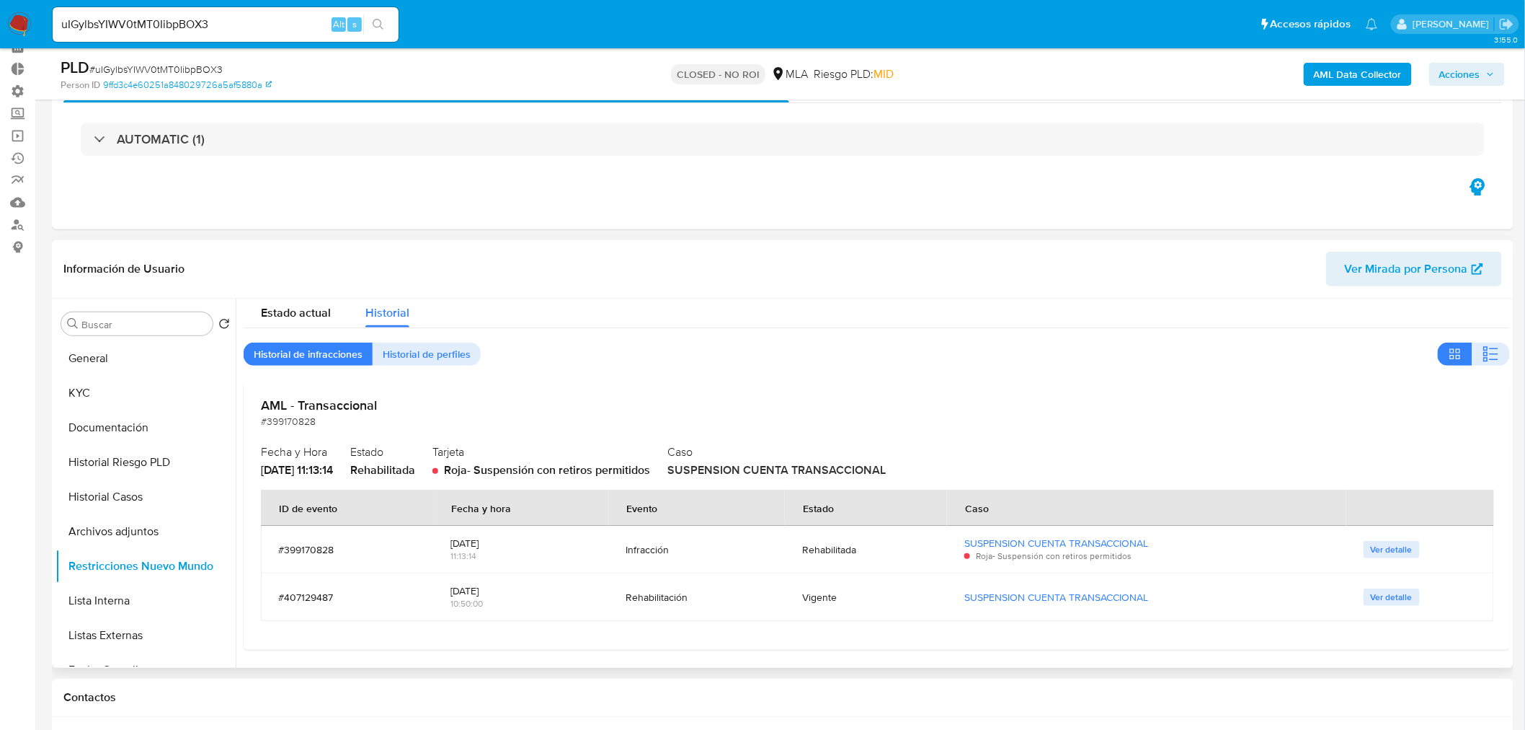
scroll to position [160, 0]
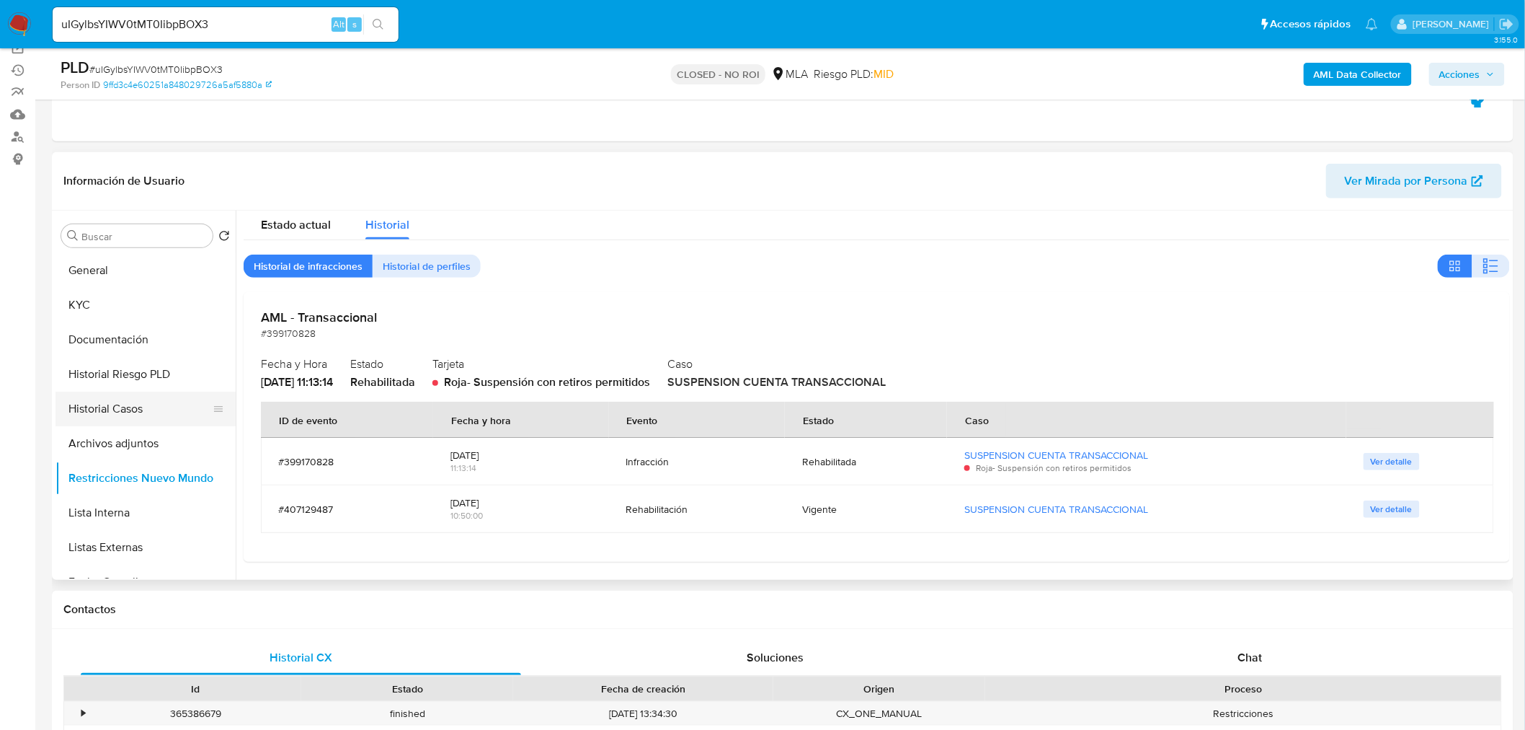
click at [130, 407] on button "Historial Casos" at bounding box center [140, 408] width 169 height 35
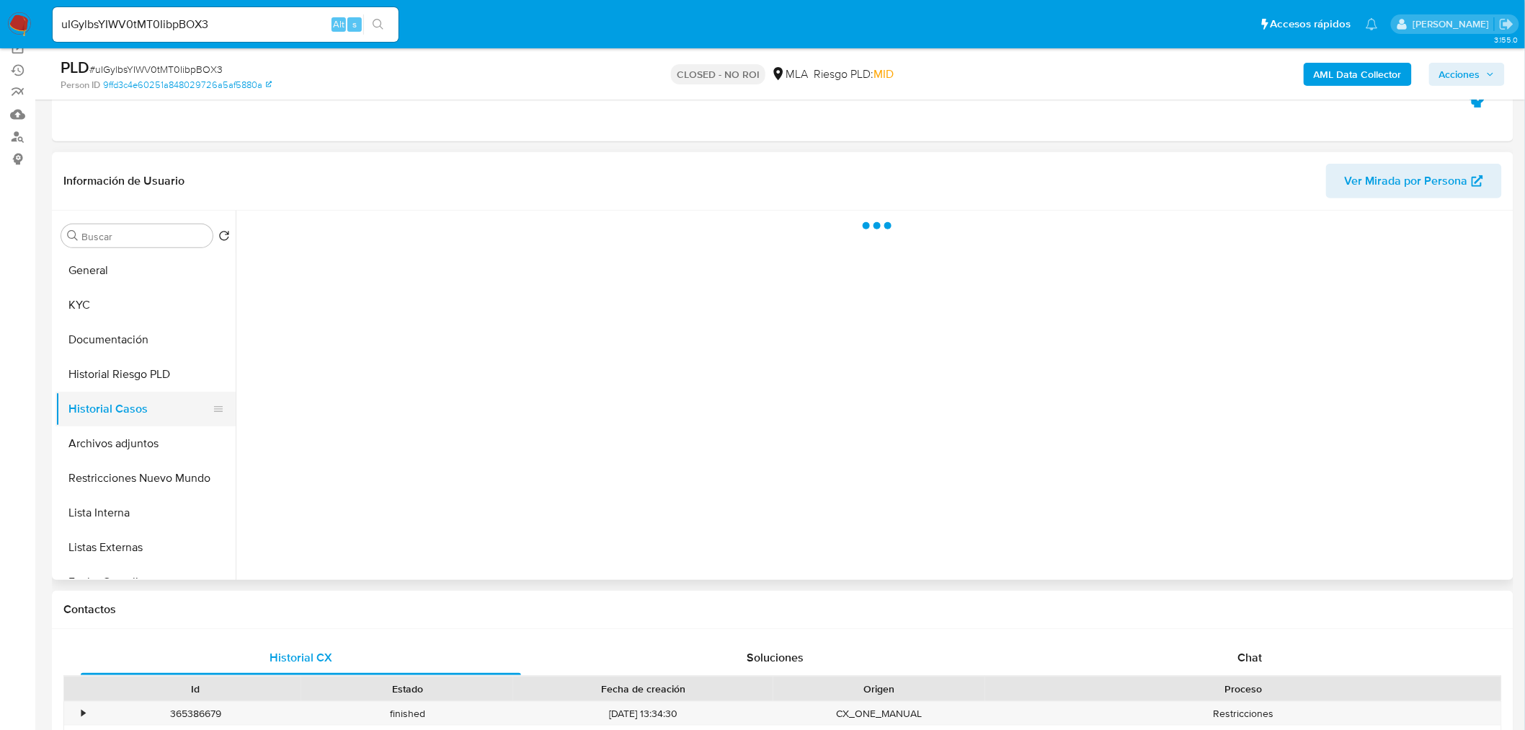
scroll to position [0, 0]
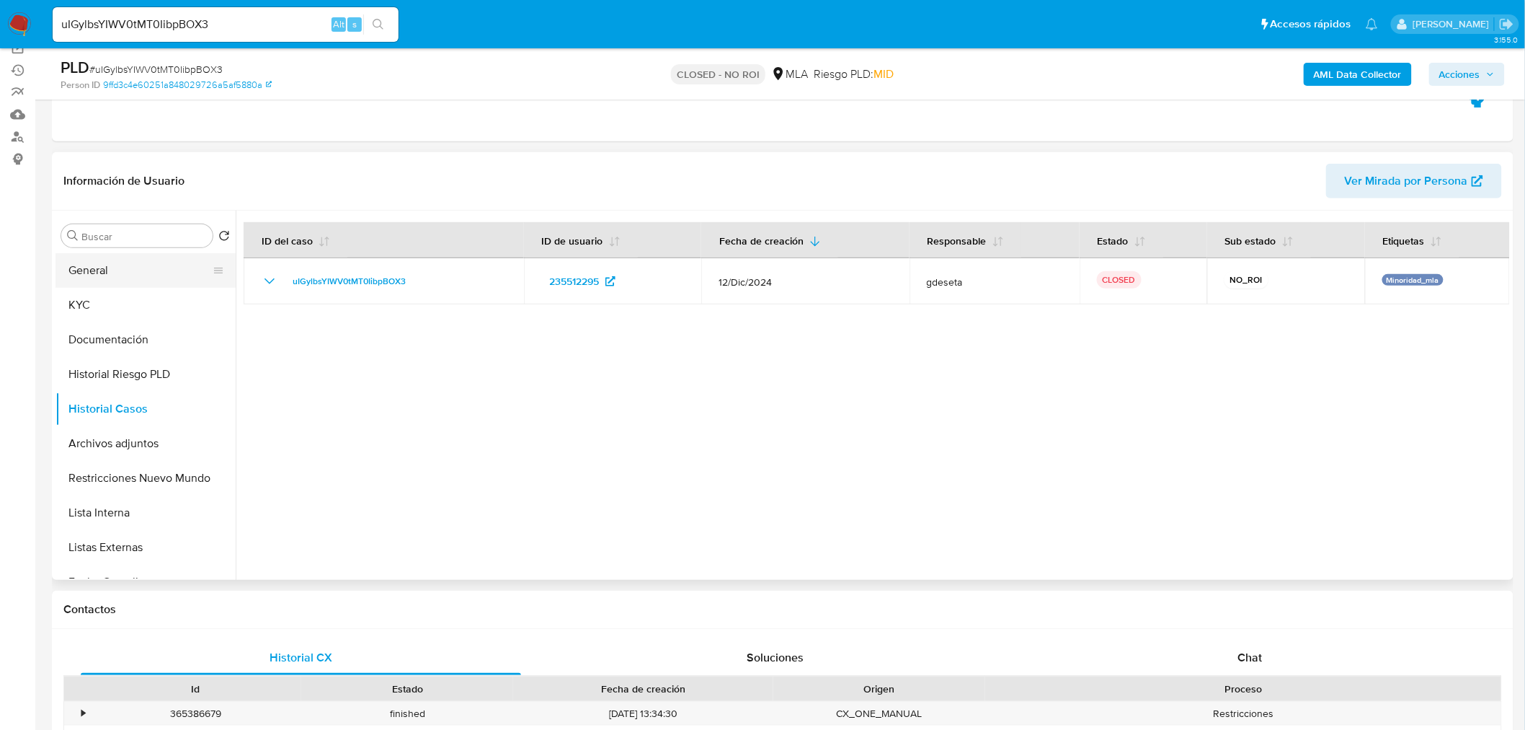
click at [102, 267] on button "General" at bounding box center [140, 270] width 169 height 35
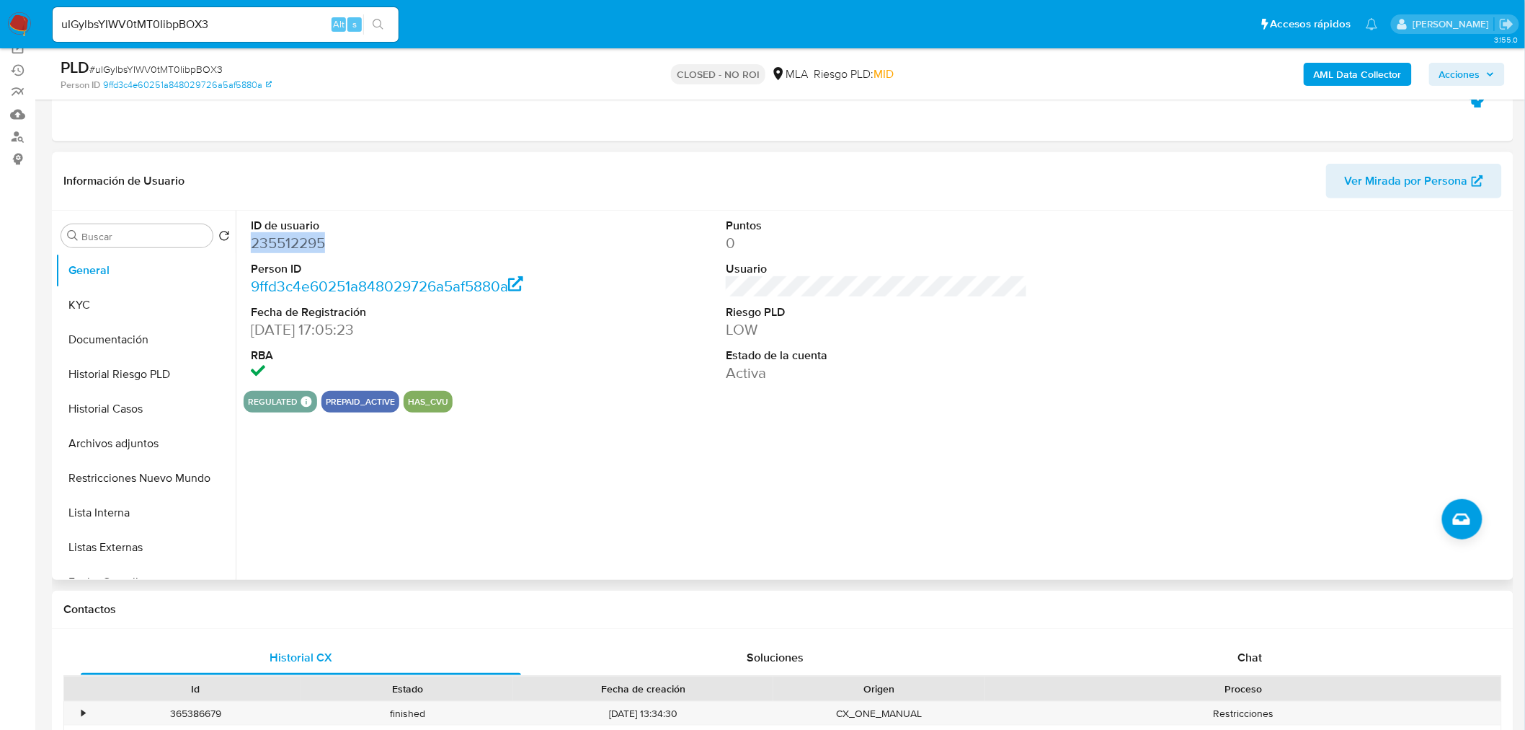
drag, startPoint x: 336, startPoint y: 241, endPoint x: 250, endPoint y: 246, distance: 85.9
click at [251, 246] on dd "235512295" at bounding box center [402, 243] width 302 height 20
copy dd "235512295"
click at [147, 375] on button "Historial Riesgo PLD" at bounding box center [140, 374] width 169 height 35
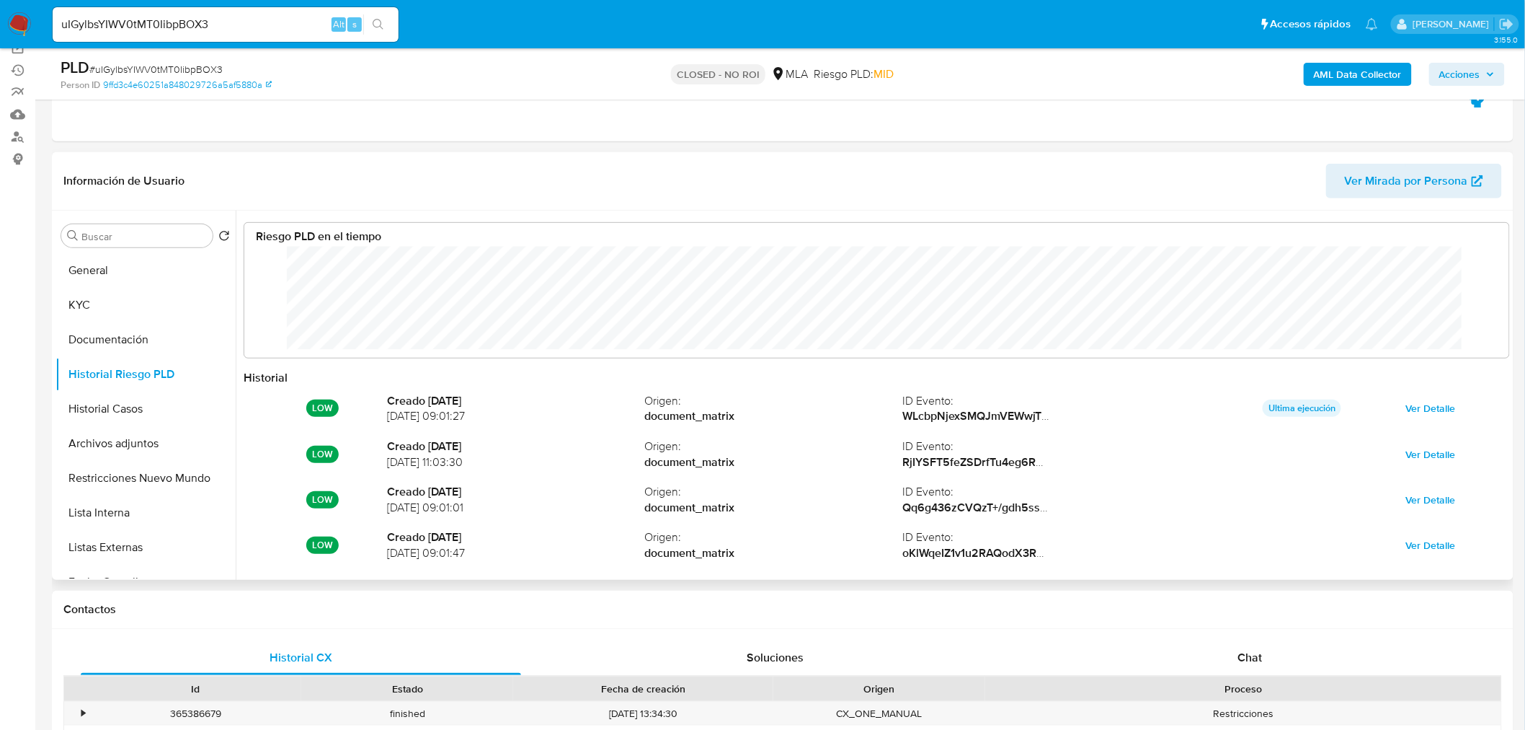
scroll to position [76, 0]
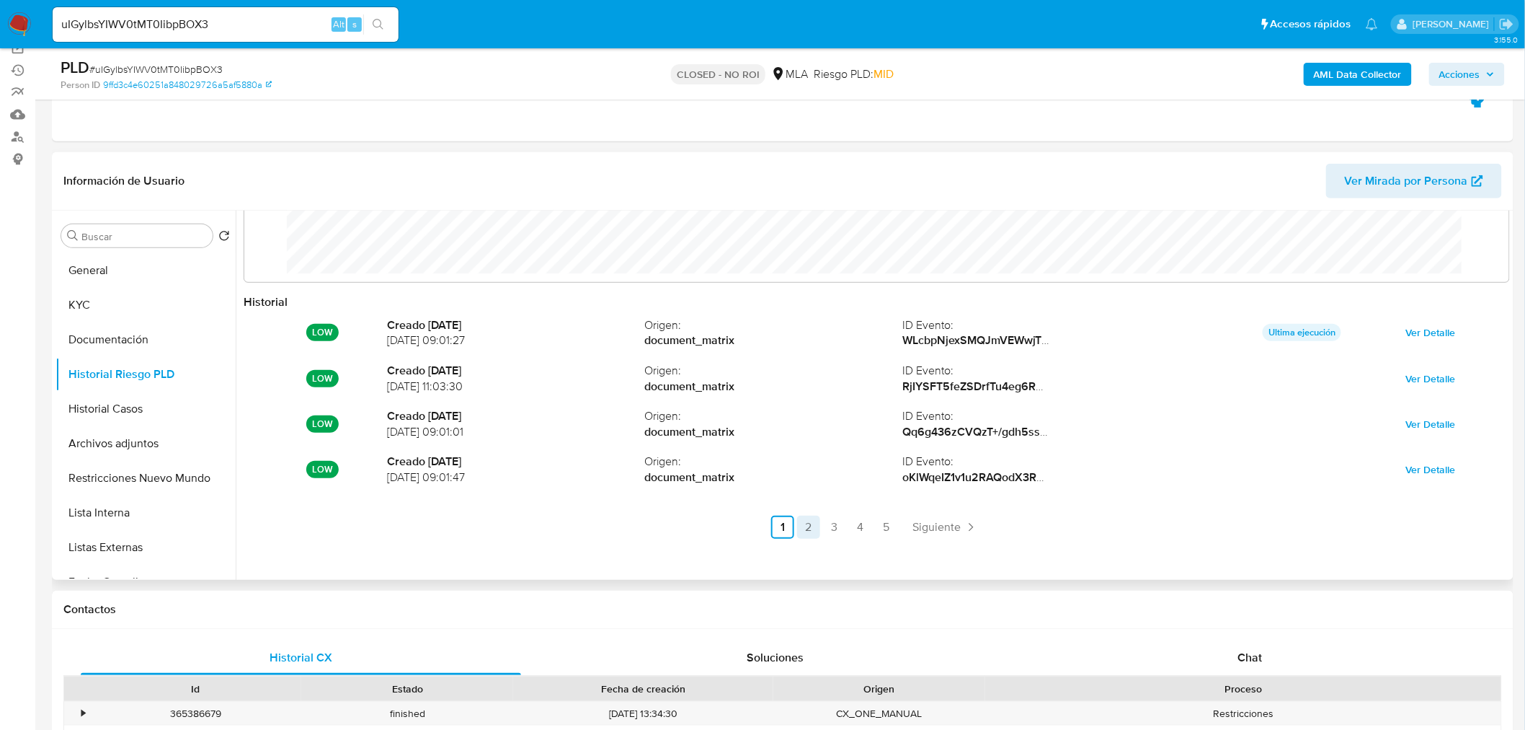
click at [804, 528] on link "2" at bounding box center [808, 526] width 23 height 23
click at [863, 534] on link "3" at bounding box center [873, 526] width 23 height 23
click at [895, 526] on link "4" at bounding box center [899, 526] width 23 height 23
click at [924, 529] on link "5" at bounding box center [925, 526] width 23 height 23
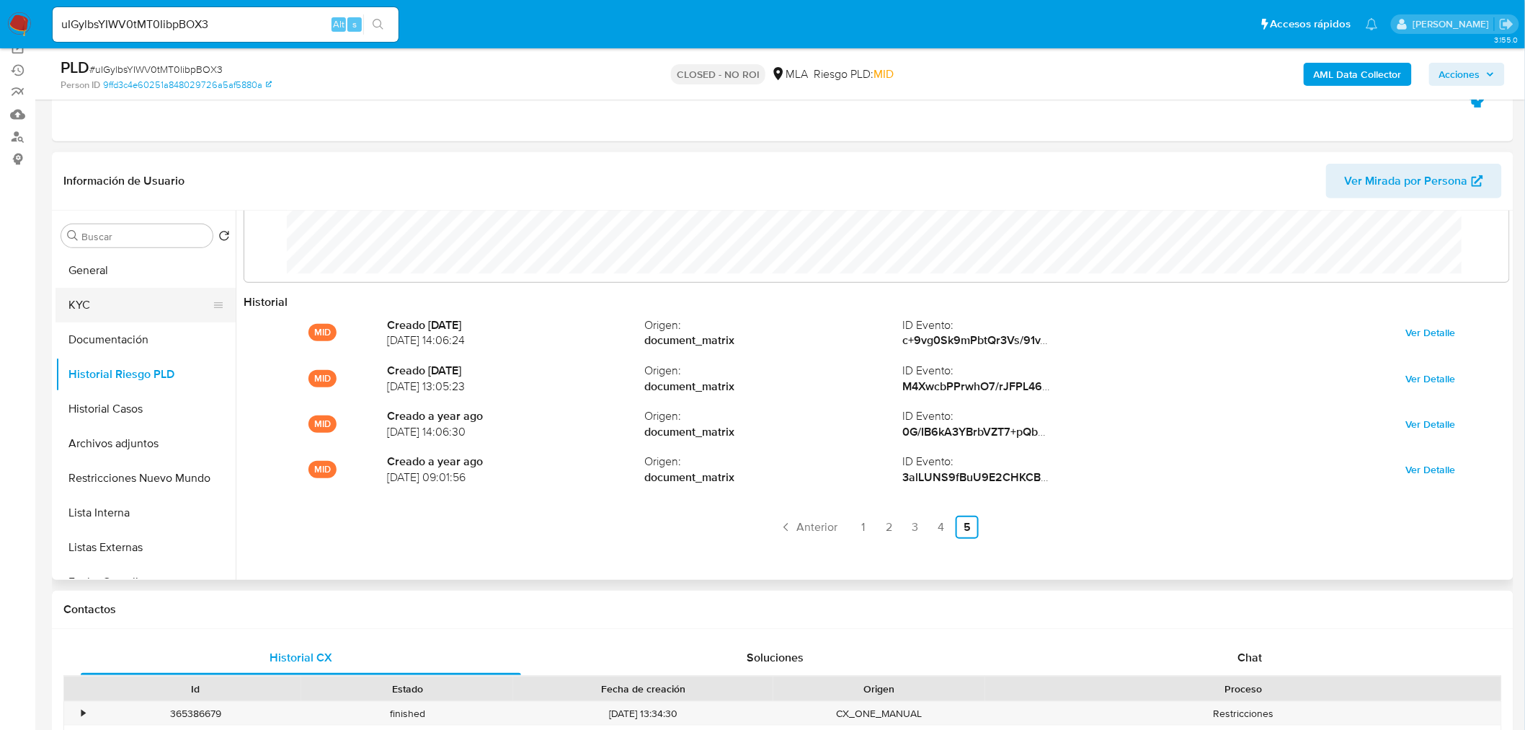
click at [114, 313] on button "KYC" at bounding box center [140, 305] width 169 height 35
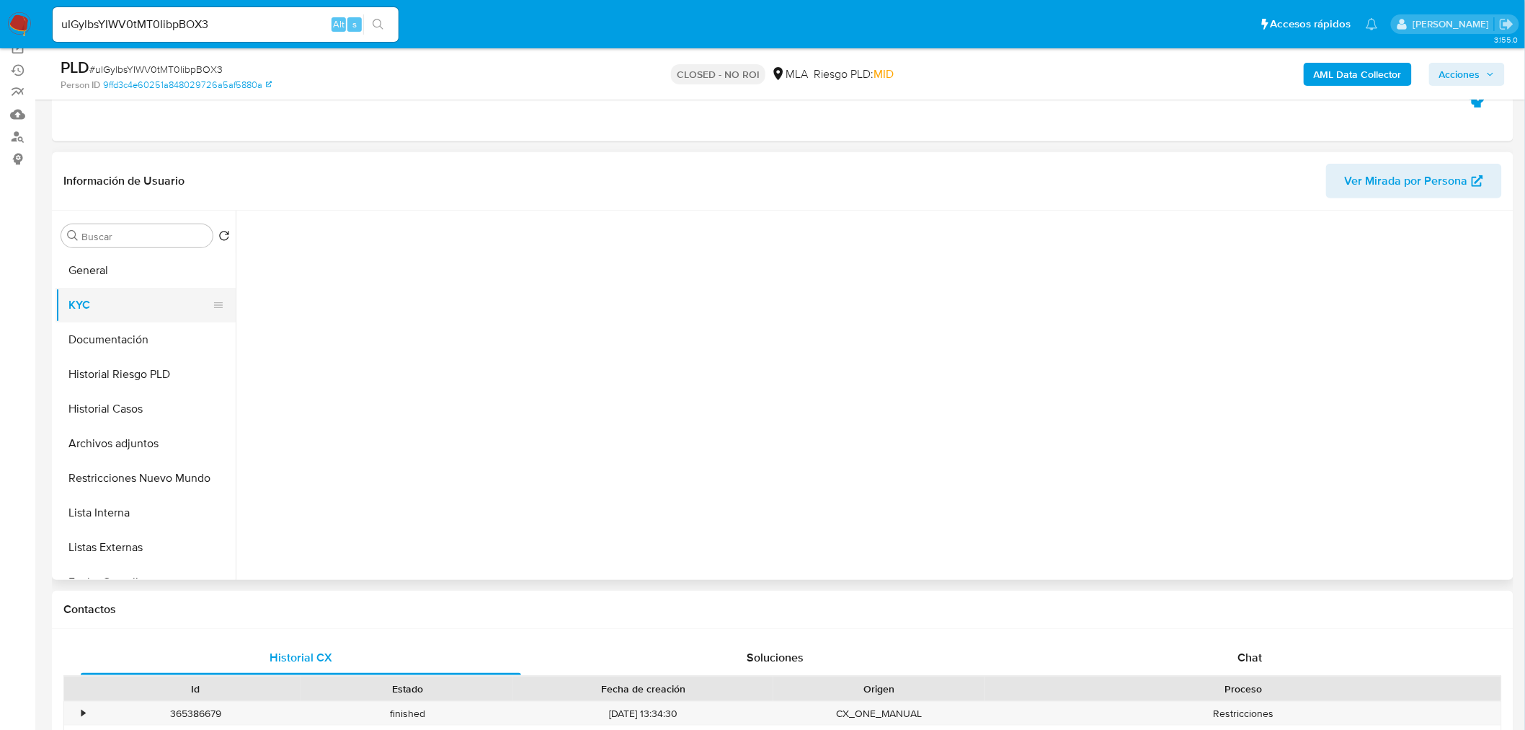
scroll to position [0, 0]
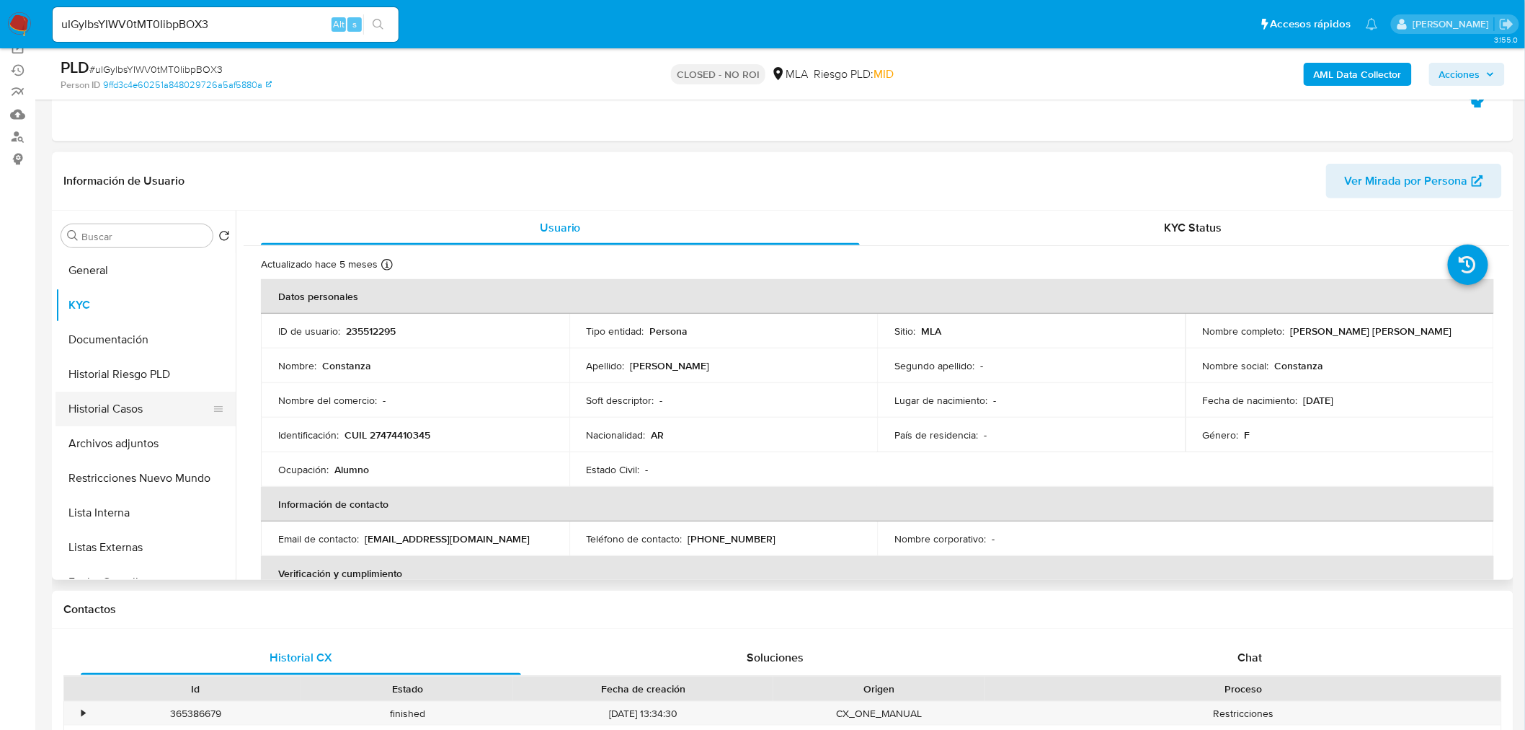
click at [125, 409] on button "Historial Casos" at bounding box center [140, 408] width 169 height 35
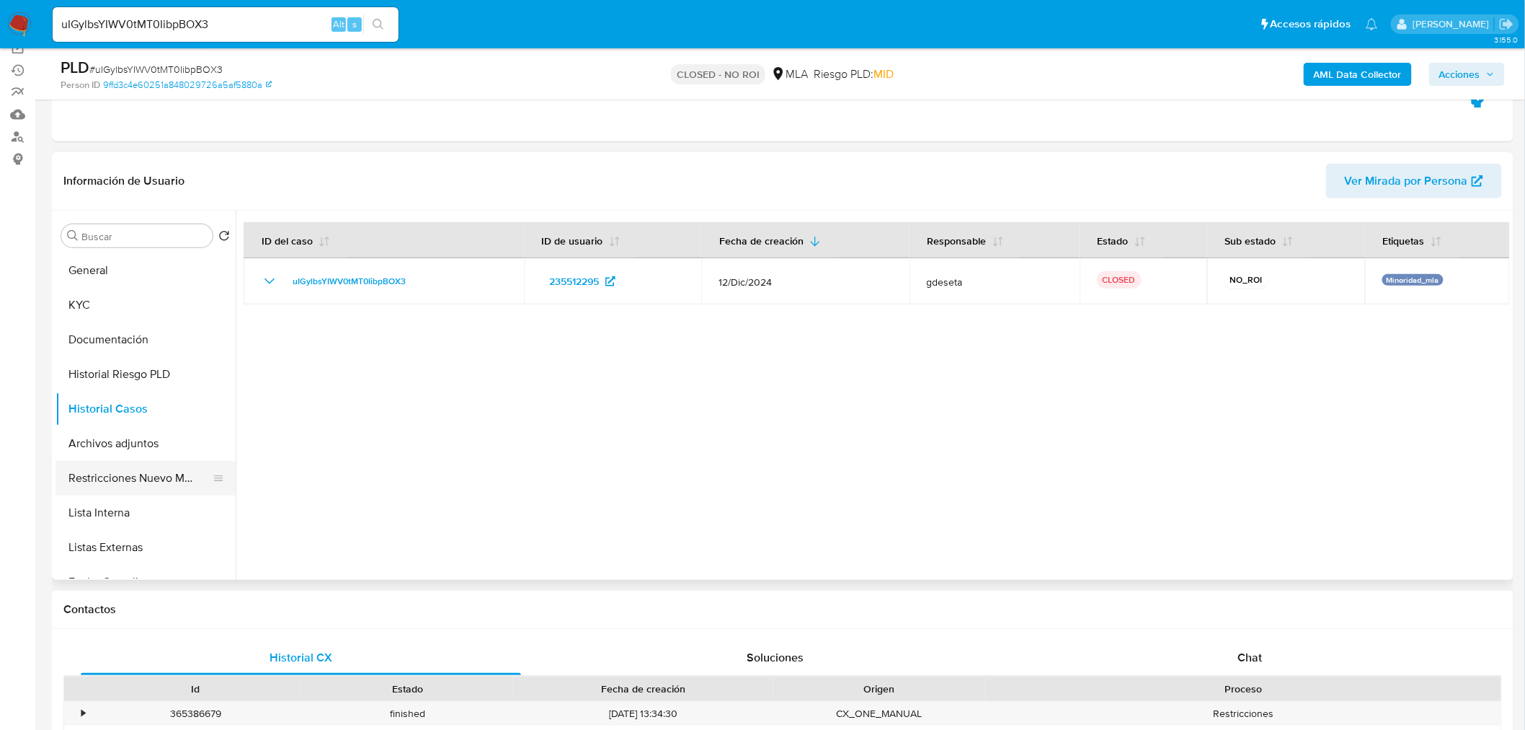
click at [166, 481] on button "Restricciones Nuevo Mundo" at bounding box center [140, 478] width 169 height 35
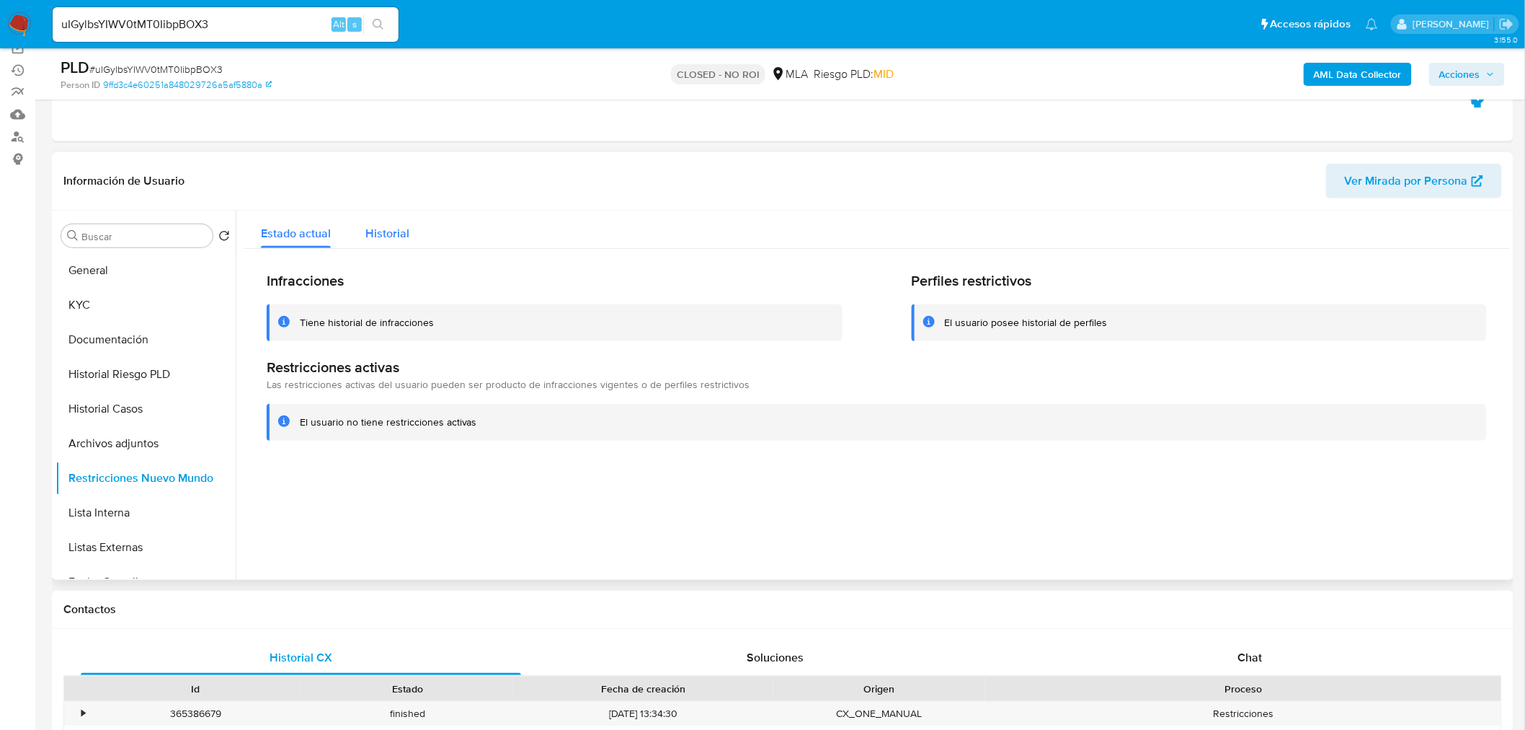
click at [379, 236] on span "Historial" at bounding box center [387, 233] width 44 height 17
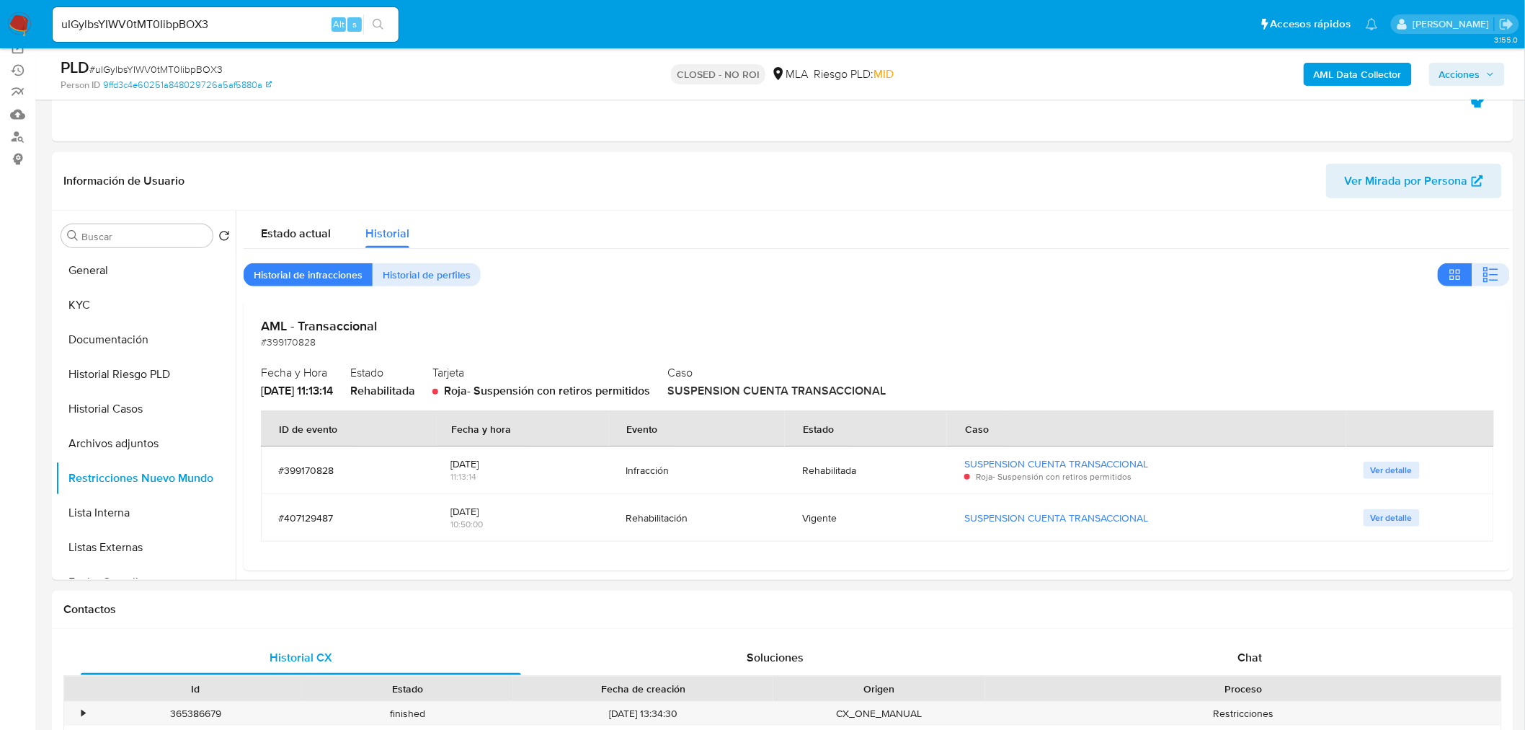
click at [59, 409] on button "Historial Casos" at bounding box center [140, 408] width 169 height 35
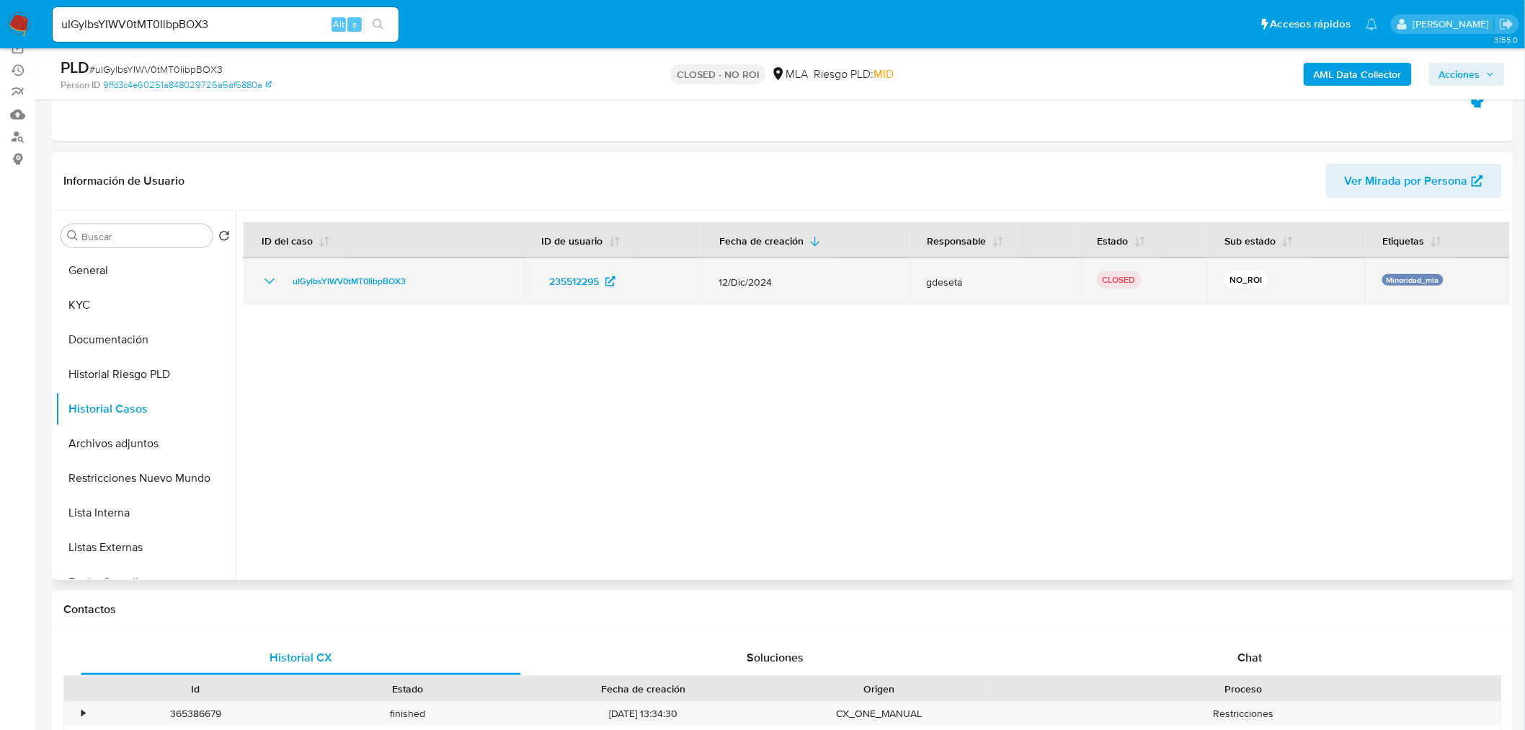
click at [276, 281] on icon "Mostrar/Ocultar" at bounding box center [269, 280] width 17 height 17
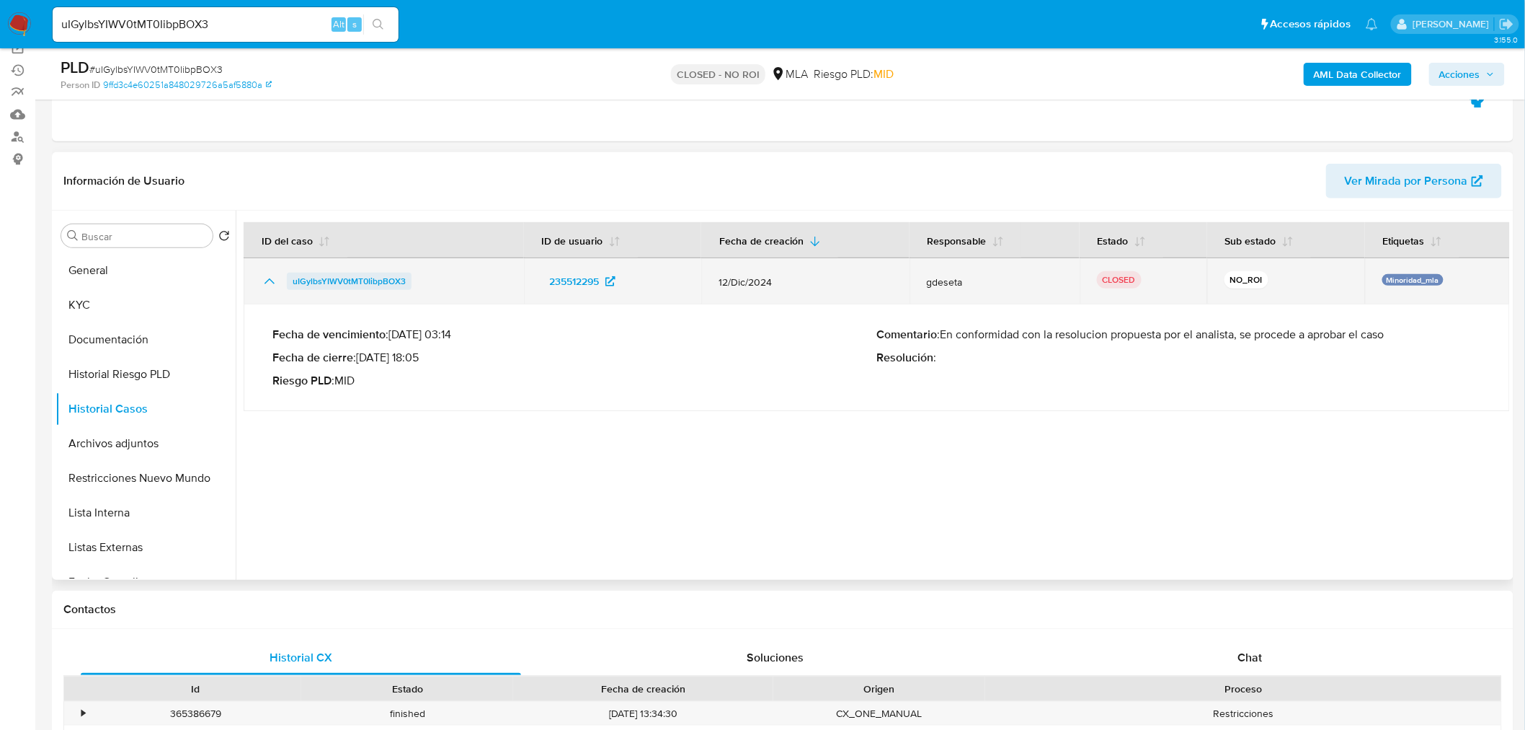
click at [384, 279] on span "uIGylbsYIWV0tMT0IibpBOX3" at bounding box center [349, 280] width 113 height 17
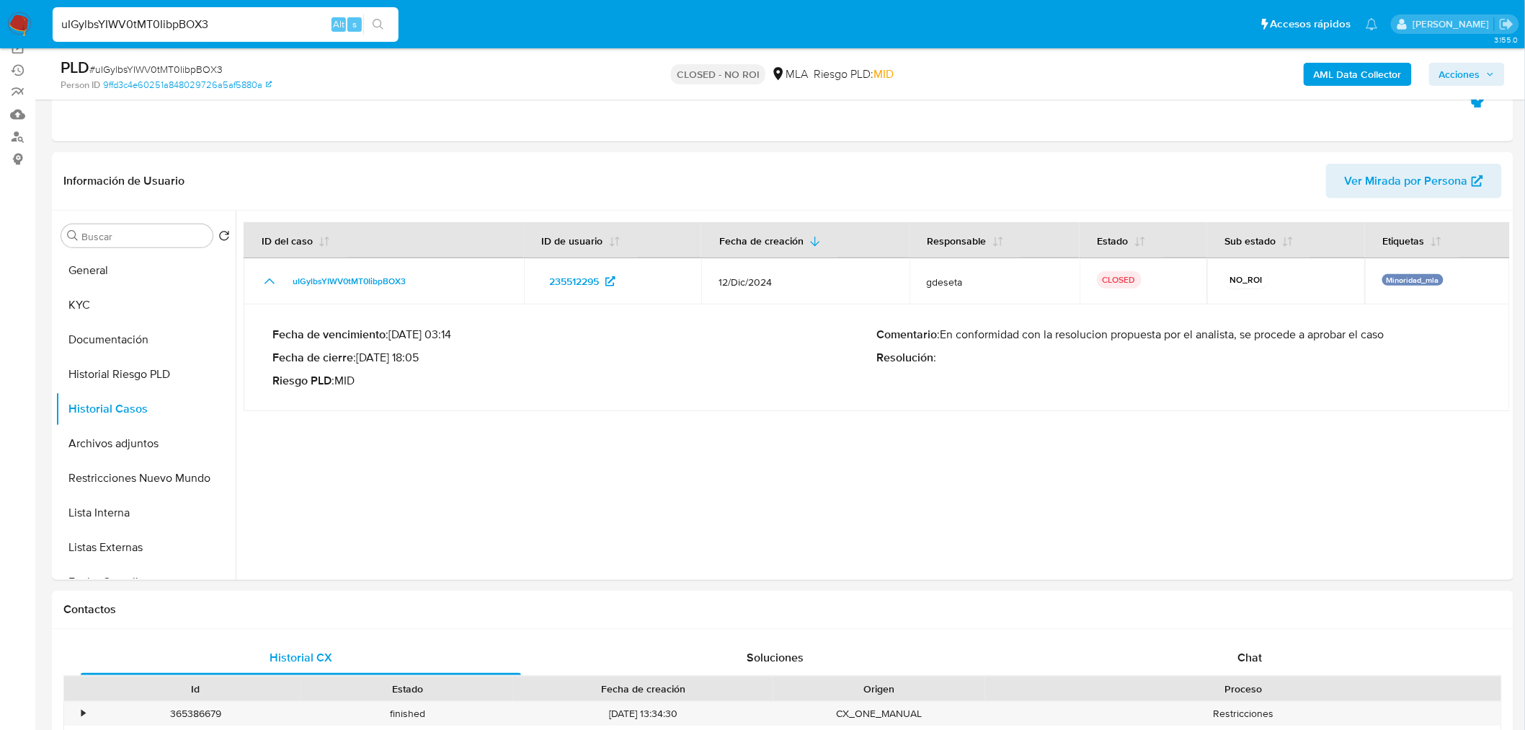
drag, startPoint x: 240, startPoint y: 29, endPoint x: 84, endPoint y: 25, distance: 155.8
click at [84, 25] on input "uIGylbsYIWV0tMT0IibpBOX3" at bounding box center [226, 24] width 346 height 19
type input "u"
paste input "UmQVuns08htNWF4qqfW2kvb7"
type input "UmQVuns08htNWF4qqfW2kvb7"
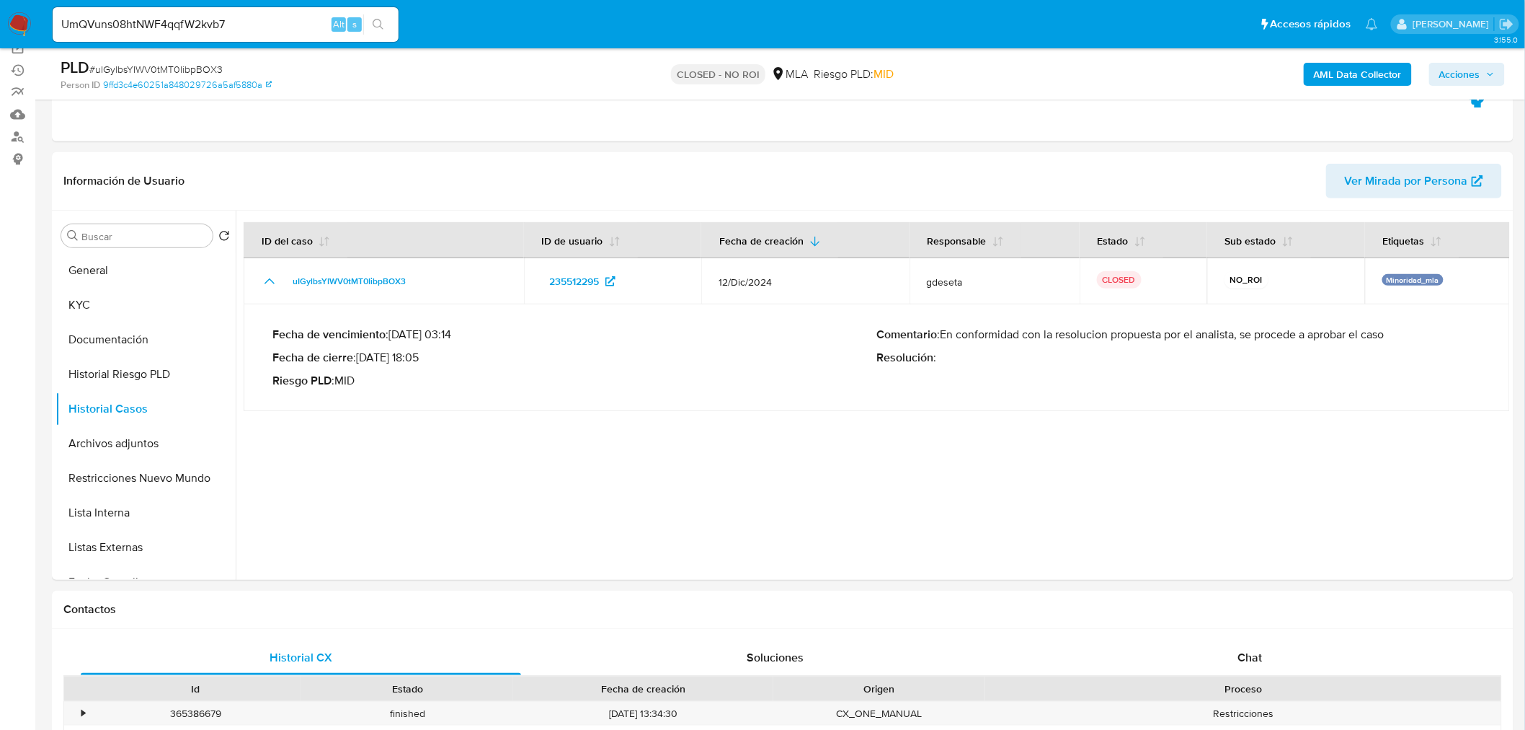
click at [389, 20] on button "search-icon" at bounding box center [378, 24] width 30 height 20
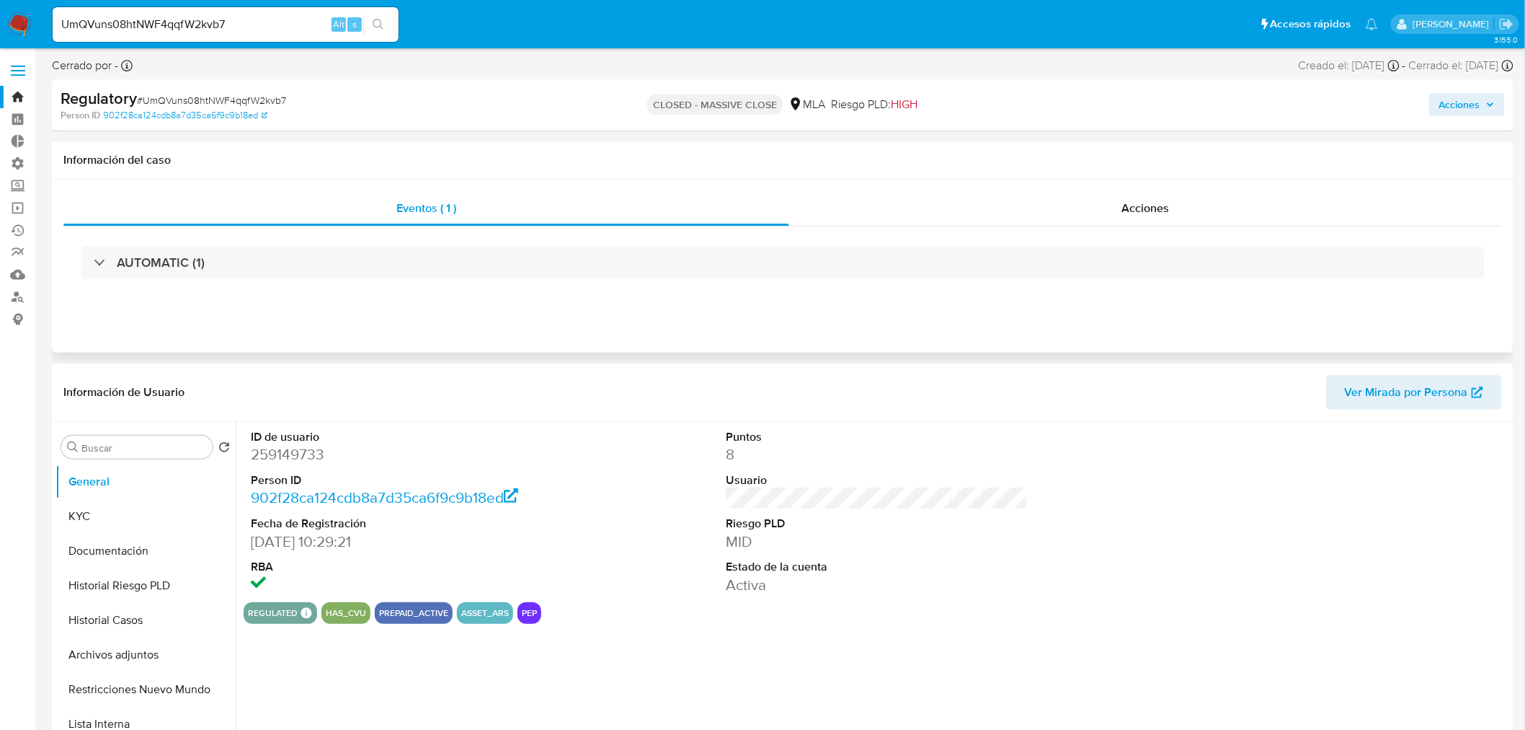
select select "10"
click at [133, 680] on button "Restricciones Nuevo Mundo" at bounding box center [140, 689] width 169 height 35
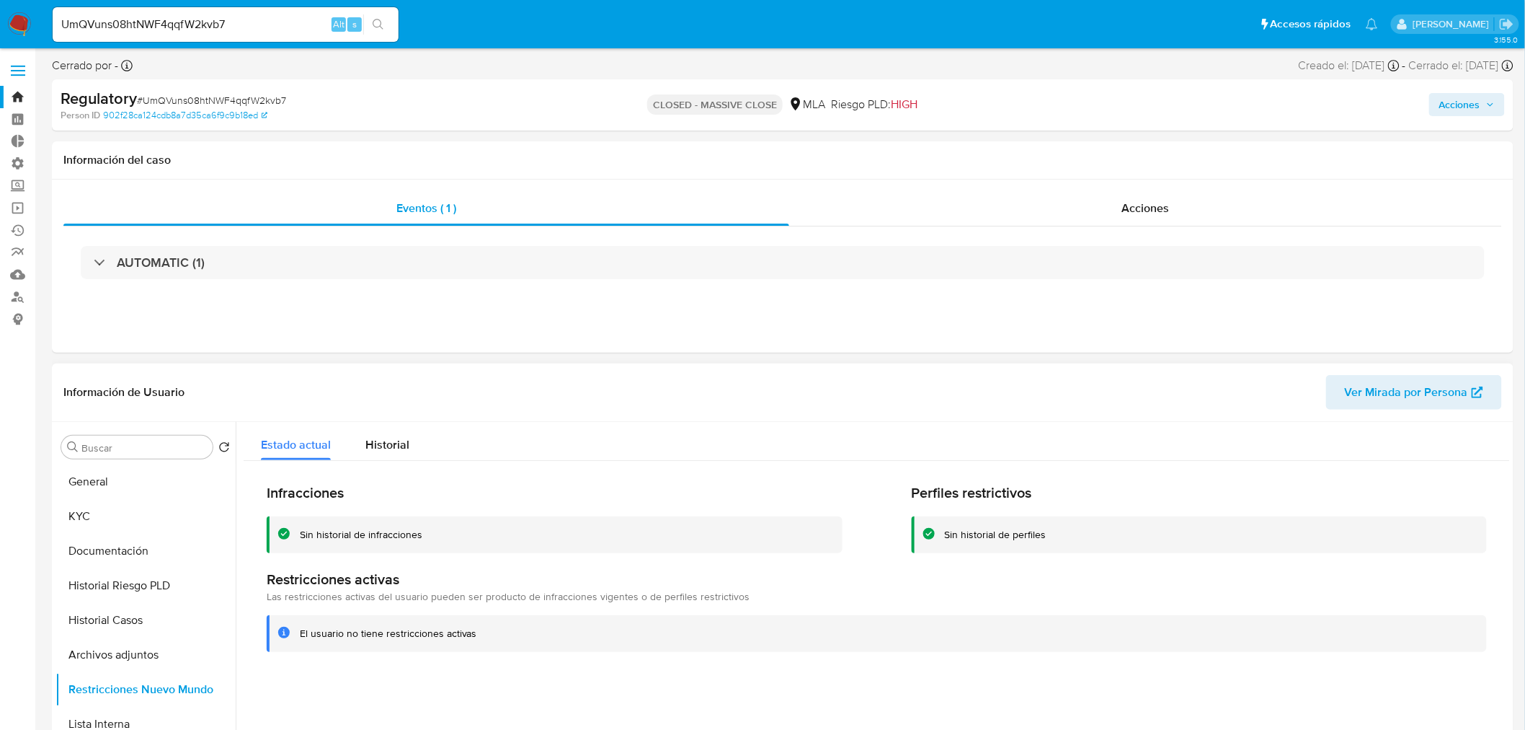
click at [385, 467] on div "Infracciones Sin historial de infracciones Perfiles restrictivos Sin historial …" at bounding box center [877, 568] width 1267 height 214
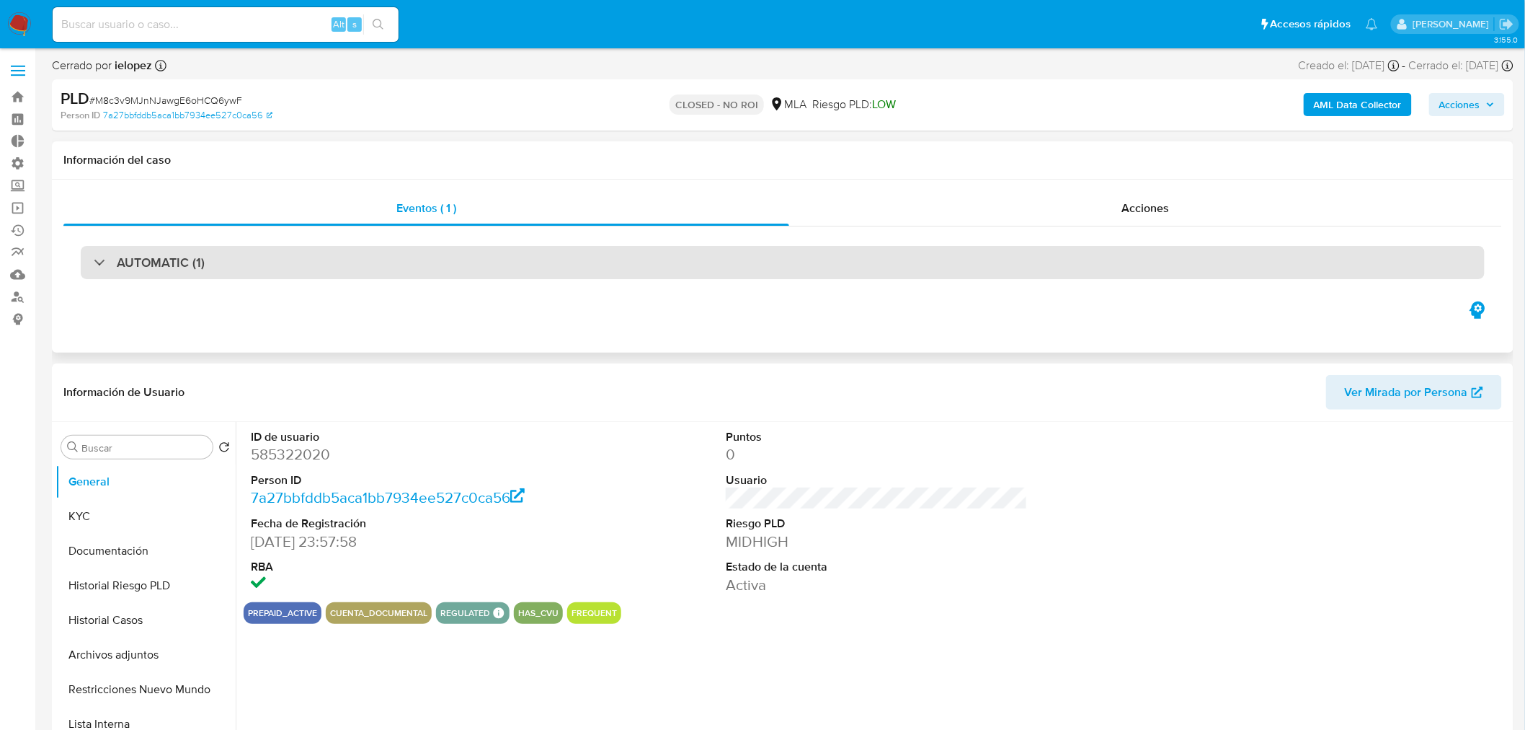
select select "10"
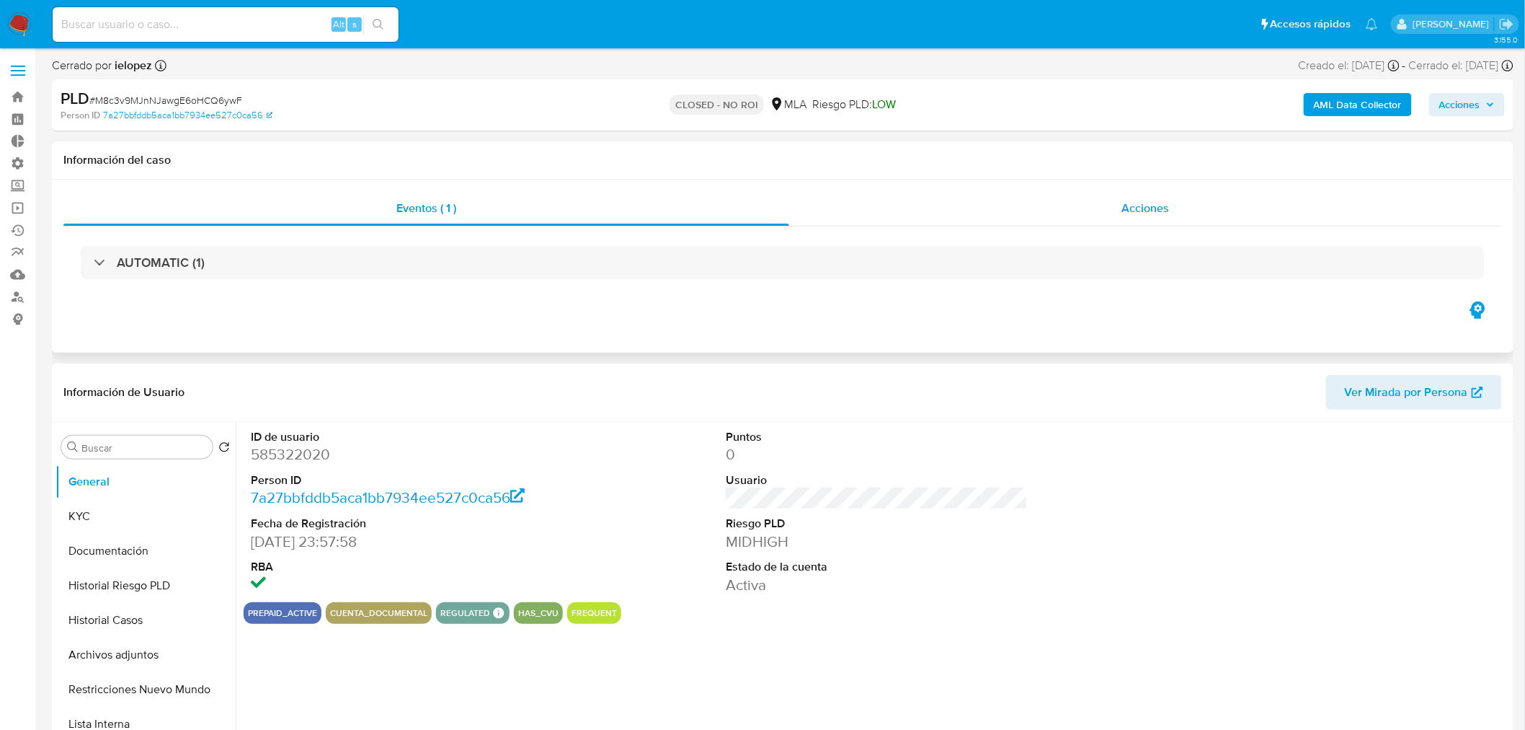
click at [1146, 203] on span "Acciones" at bounding box center [1146, 208] width 48 height 17
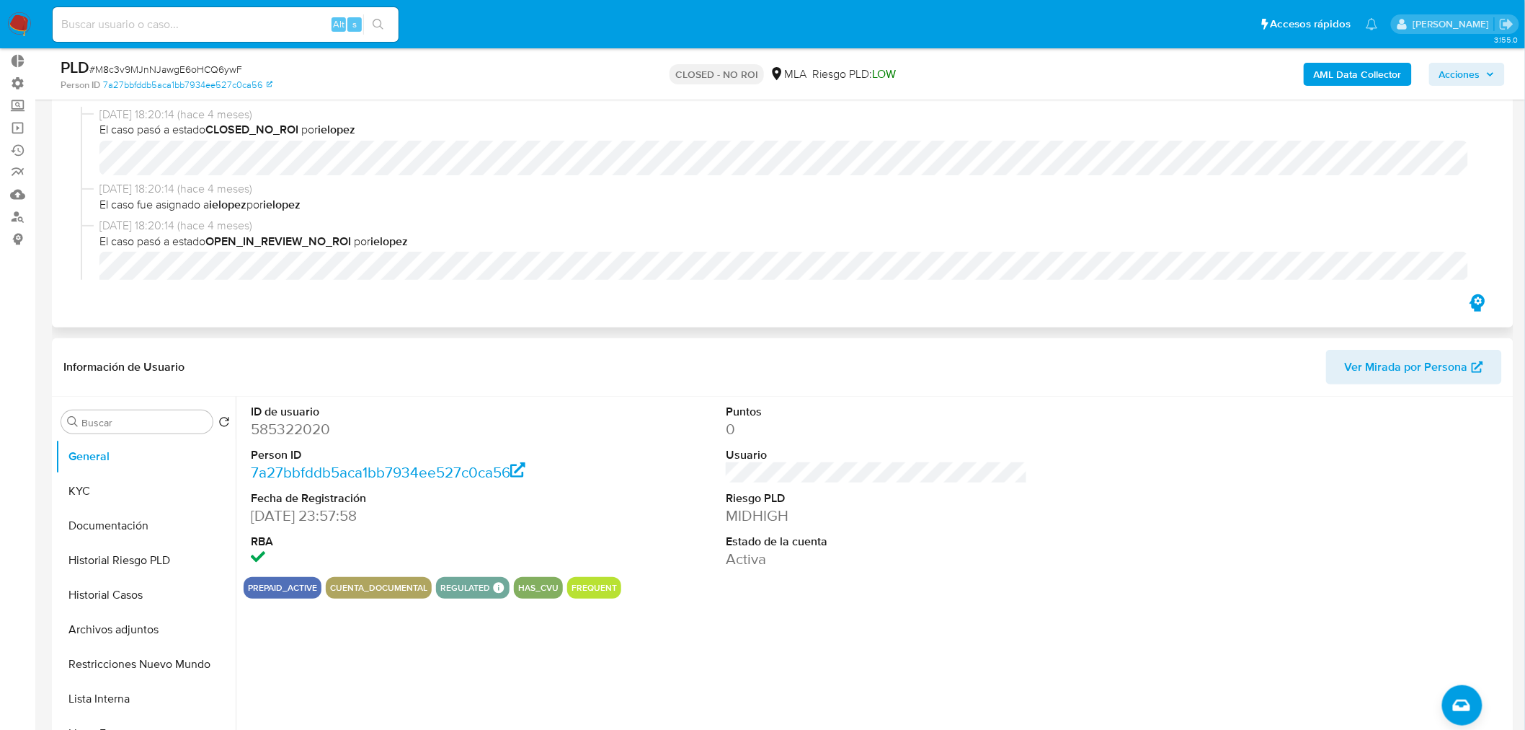
scroll to position [160, 0]
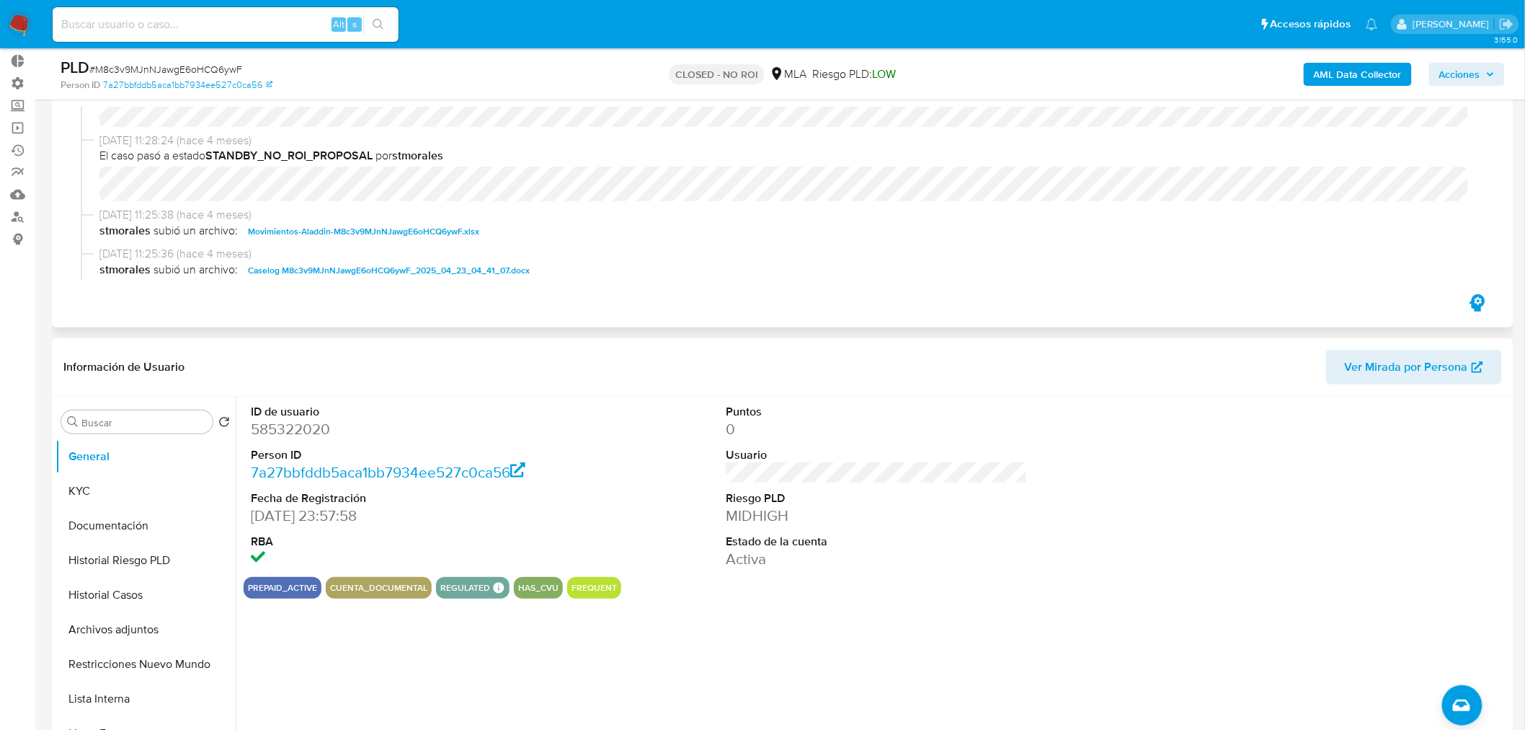
click at [384, 268] on span "Caselog M8c3v9MJnNJawgE6oHCQ6ywF_2025_04_23_04_41_07.docx" at bounding box center [389, 270] width 282 height 17
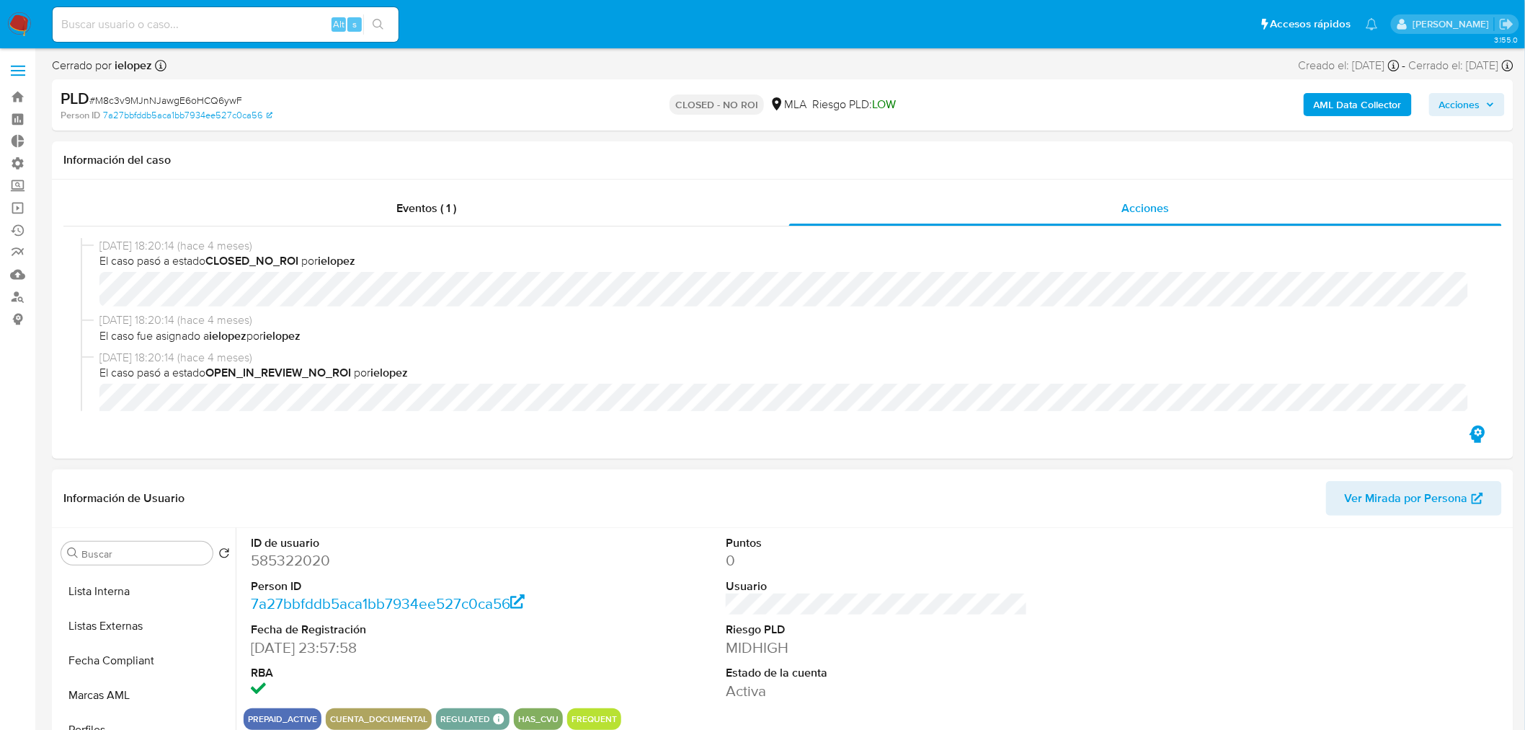
scroll to position [159, 0]
drag, startPoint x: 160, startPoint y: 638, endPoint x: 312, endPoint y: 652, distance: 152.7
click at [160, 638] on button "Restricciones Nuevo Mundo" at bounding box center [146, 636] width 180 height 35
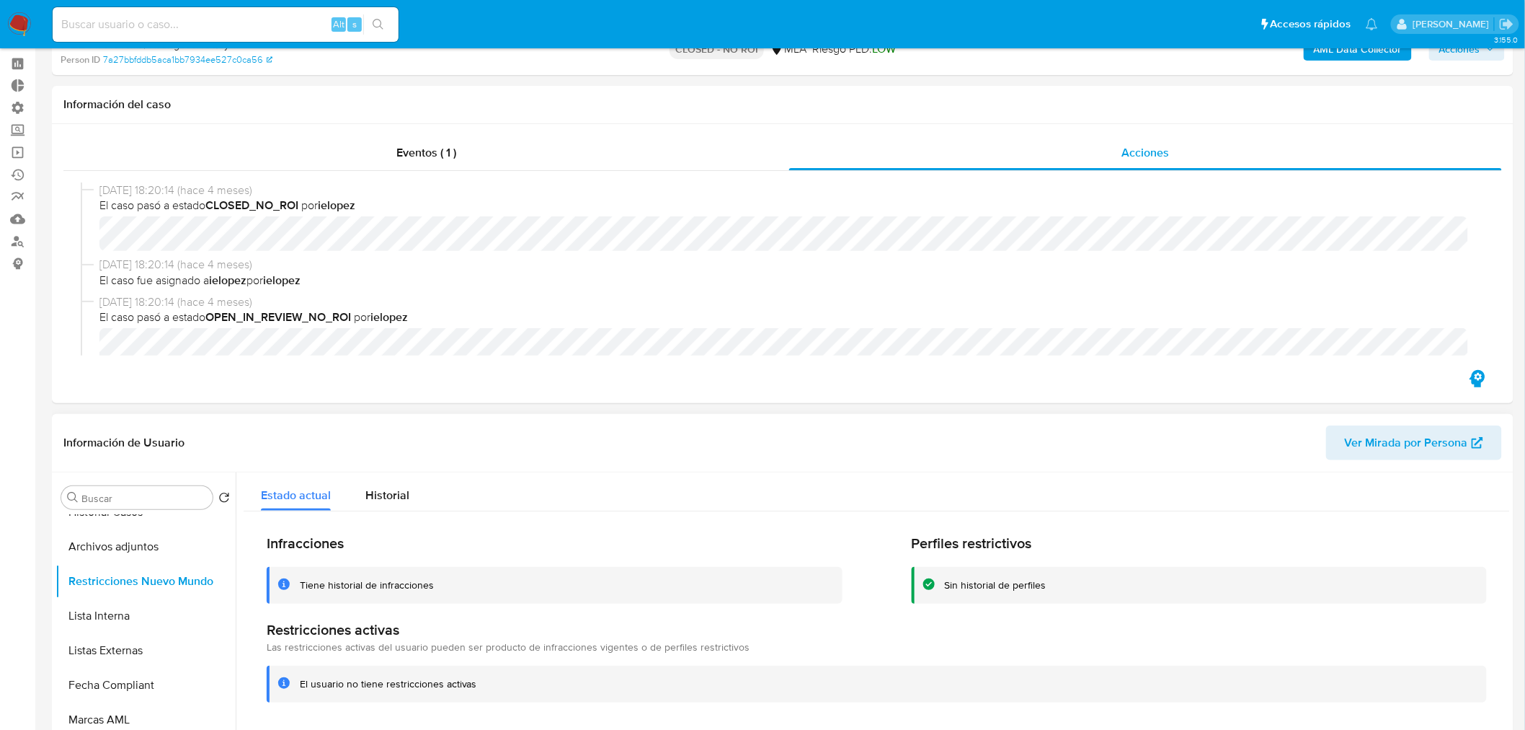
scroll to position [80, 0]
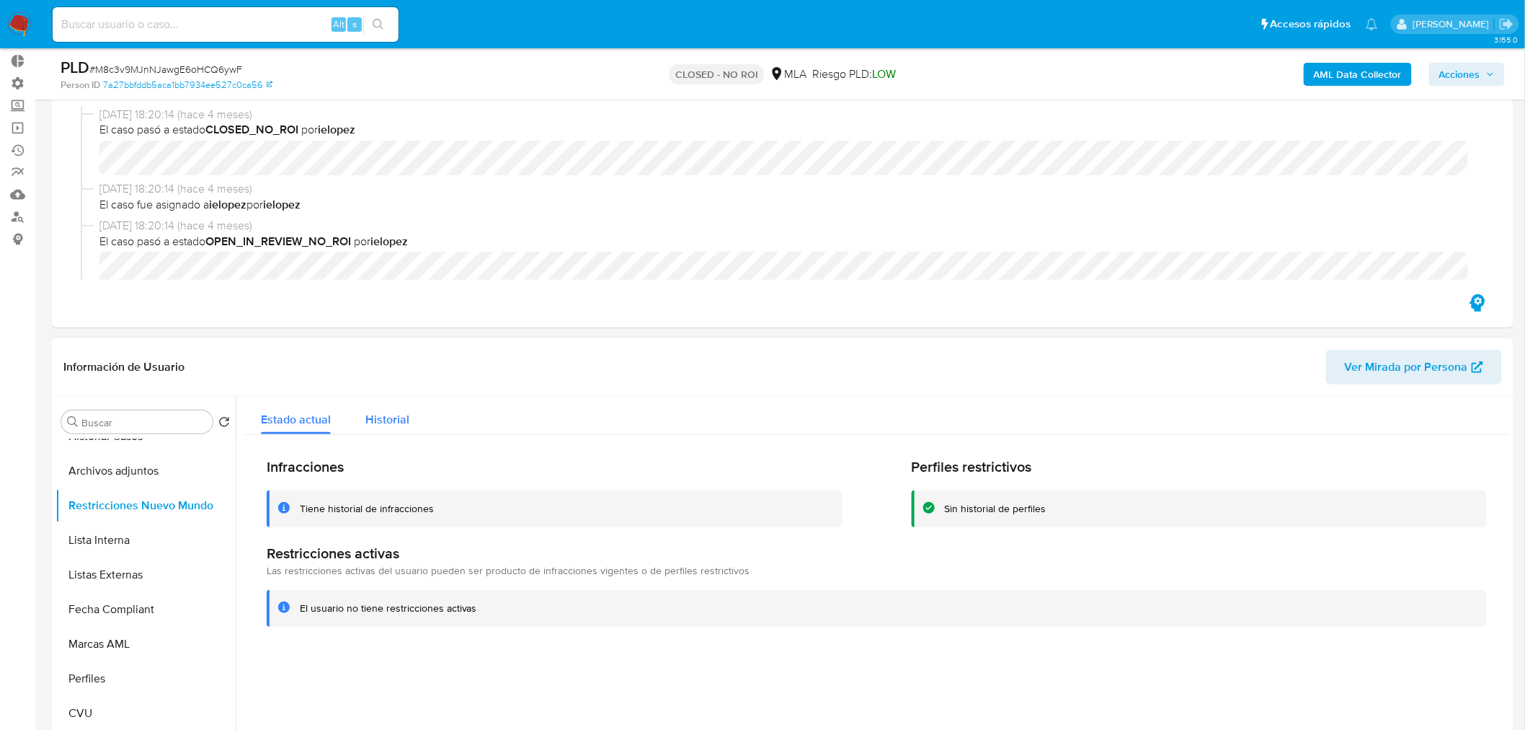
click at [402, 419] on span "Historial" at bounding box center [387, 419] width 44 height 17
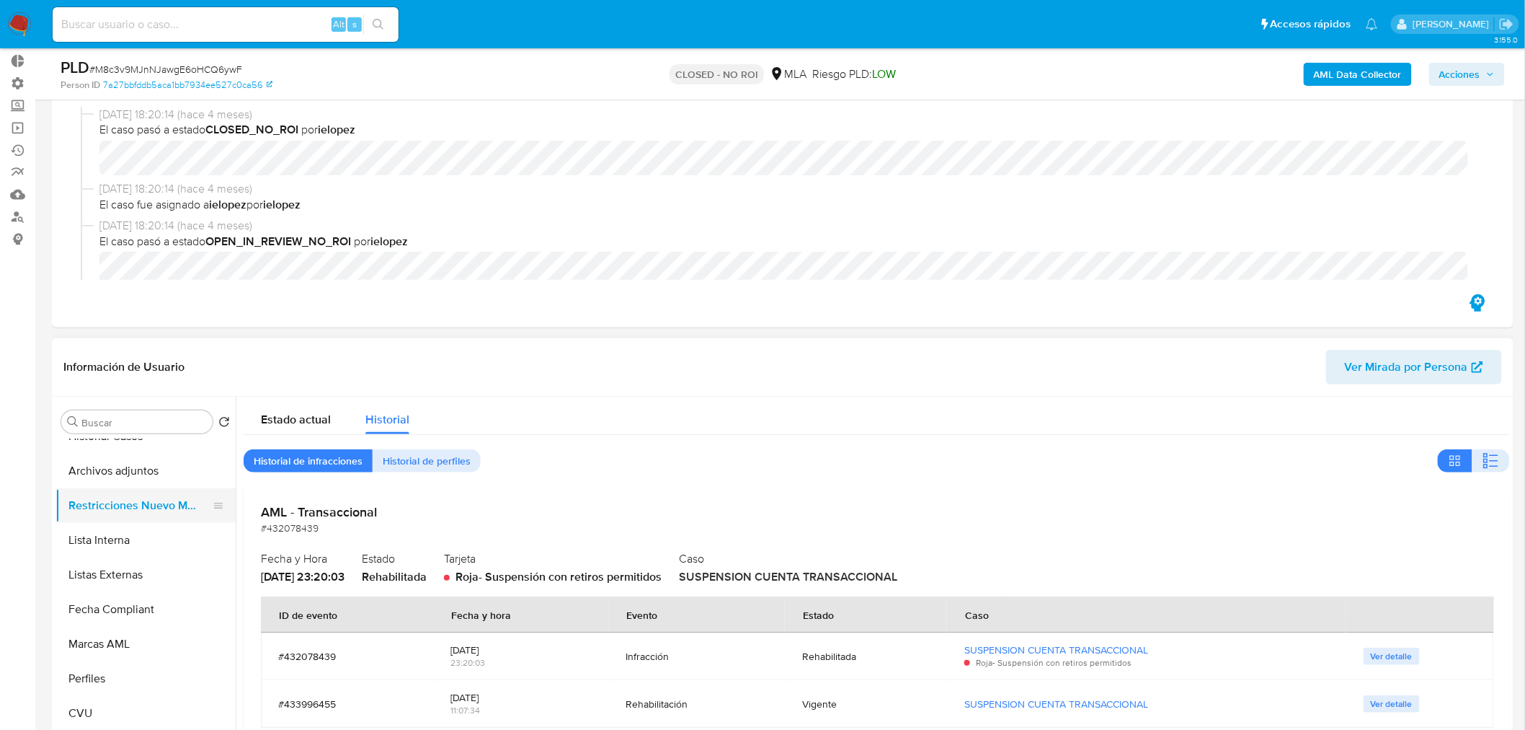
scroll to position [0, 0]
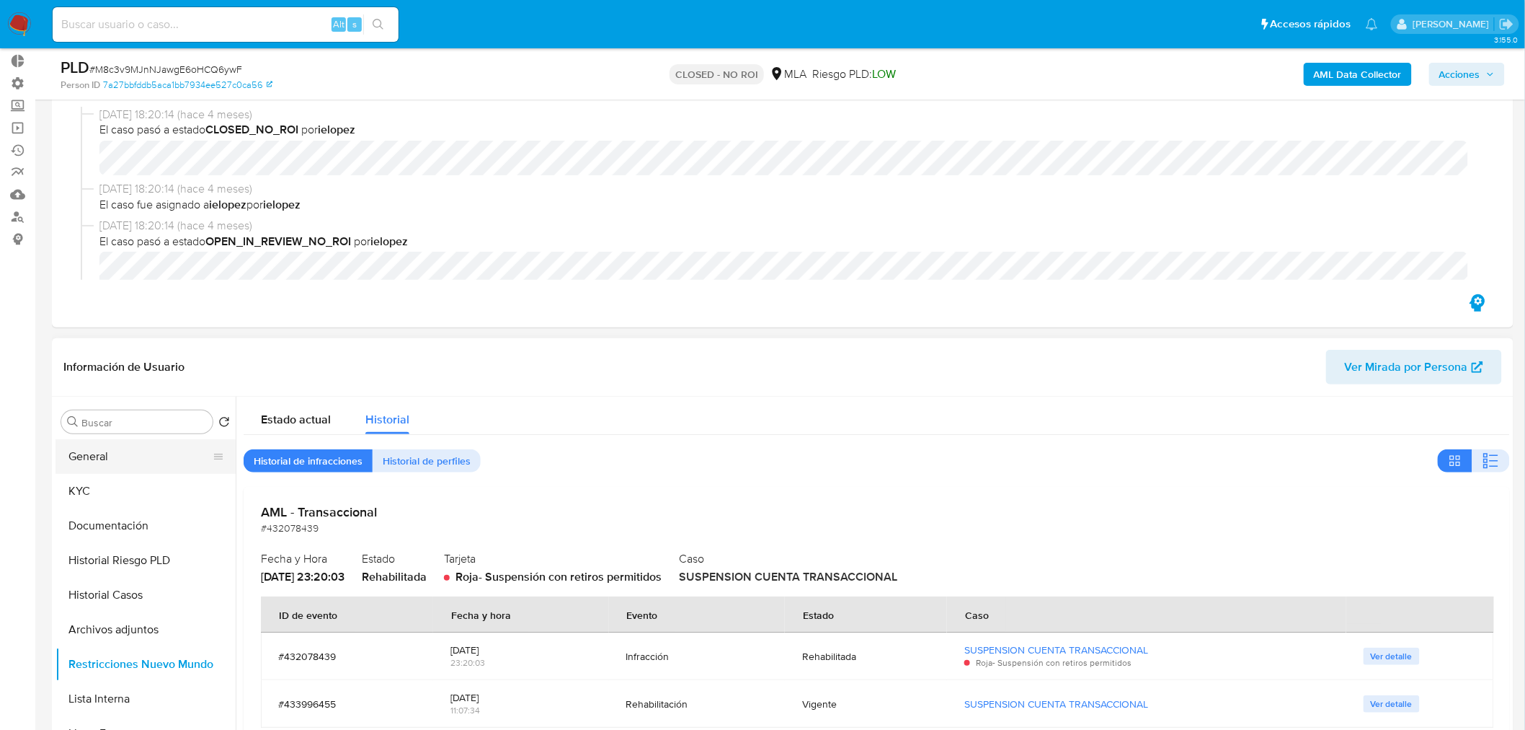
click at [133, 449] on button "General" at bounding box center [140, 456] width 169 height 35
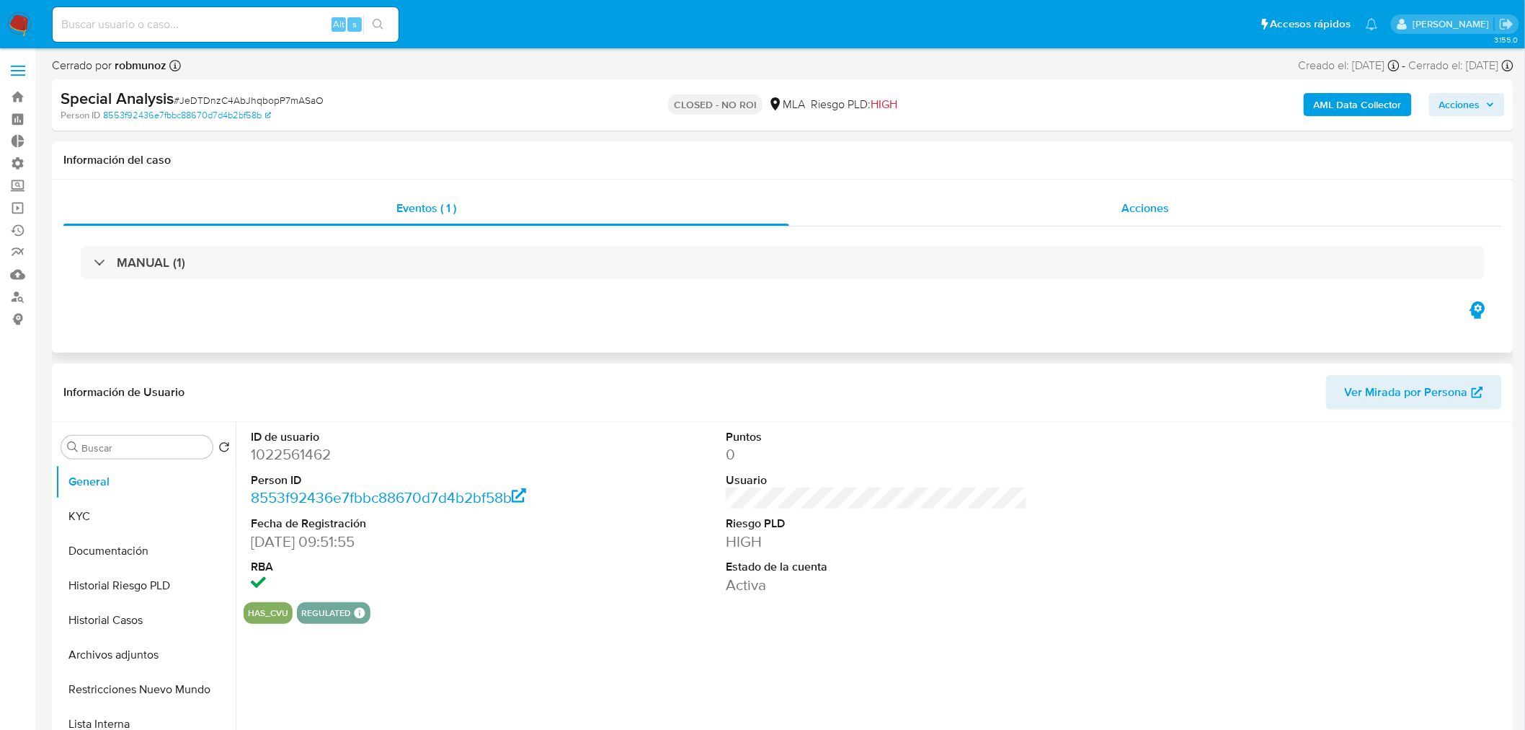
select select "10"
click at [1173, 202] on div "Acciones" at bounding box center [1146, 208] width 714 height 35
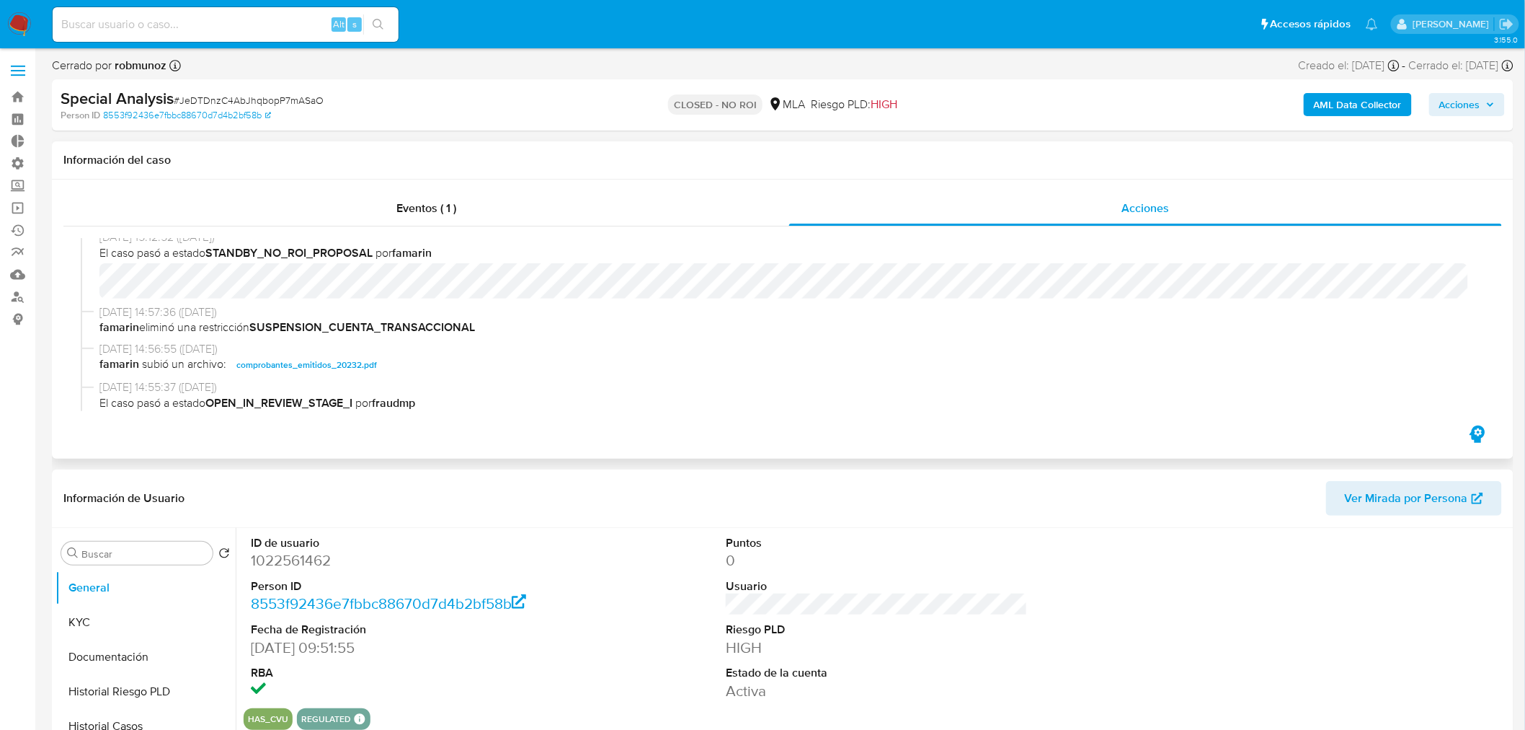
scroll to position [114, 0]
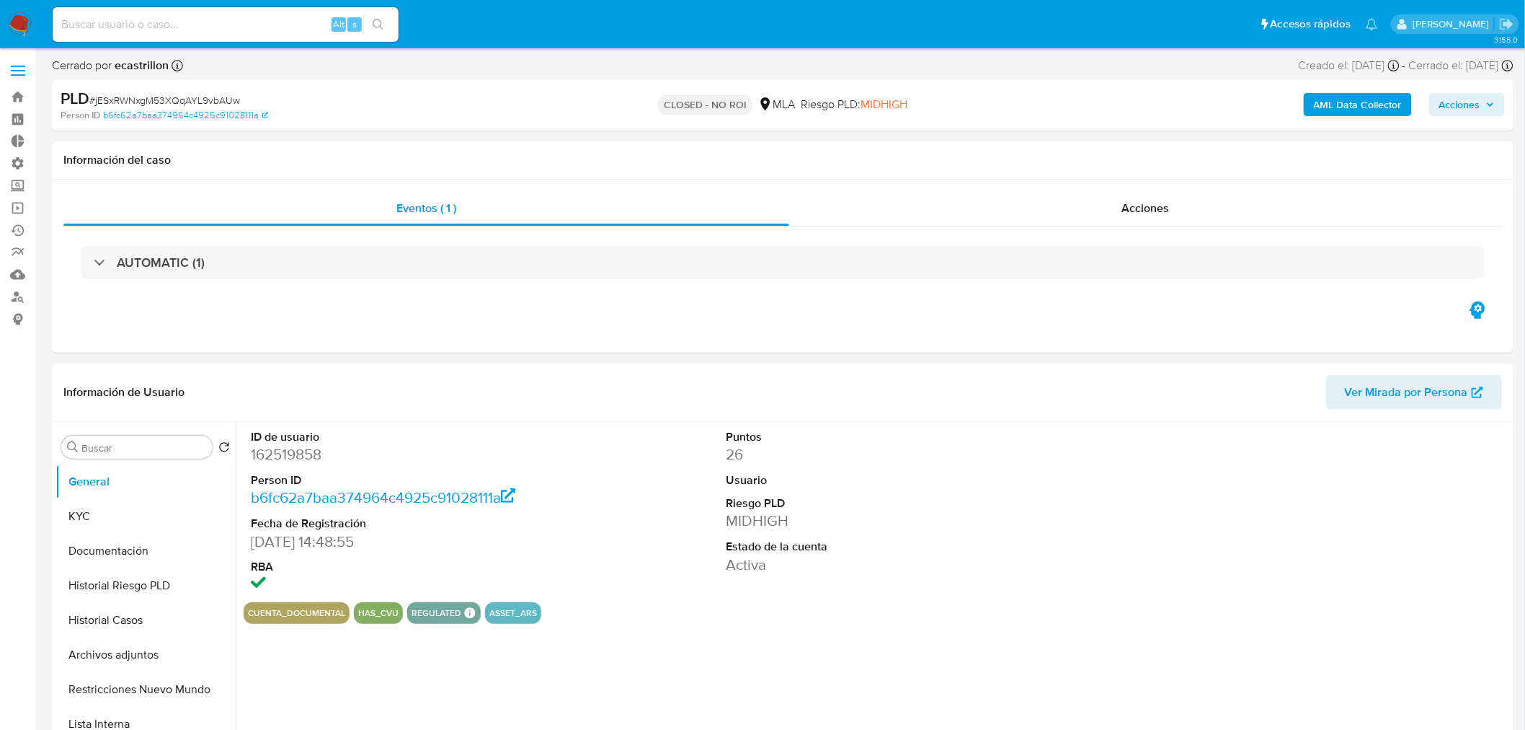
select select "10"
click at [1206, 185] on div "Eventos ( 1 ) Acciones AUTOMATIC (1)" at bounding box center [783, 265] width 1462 height 173
select select "10"
click at [1155, 209] on span "Acciones" at bounding box center [1146, 208] width 48 height 17
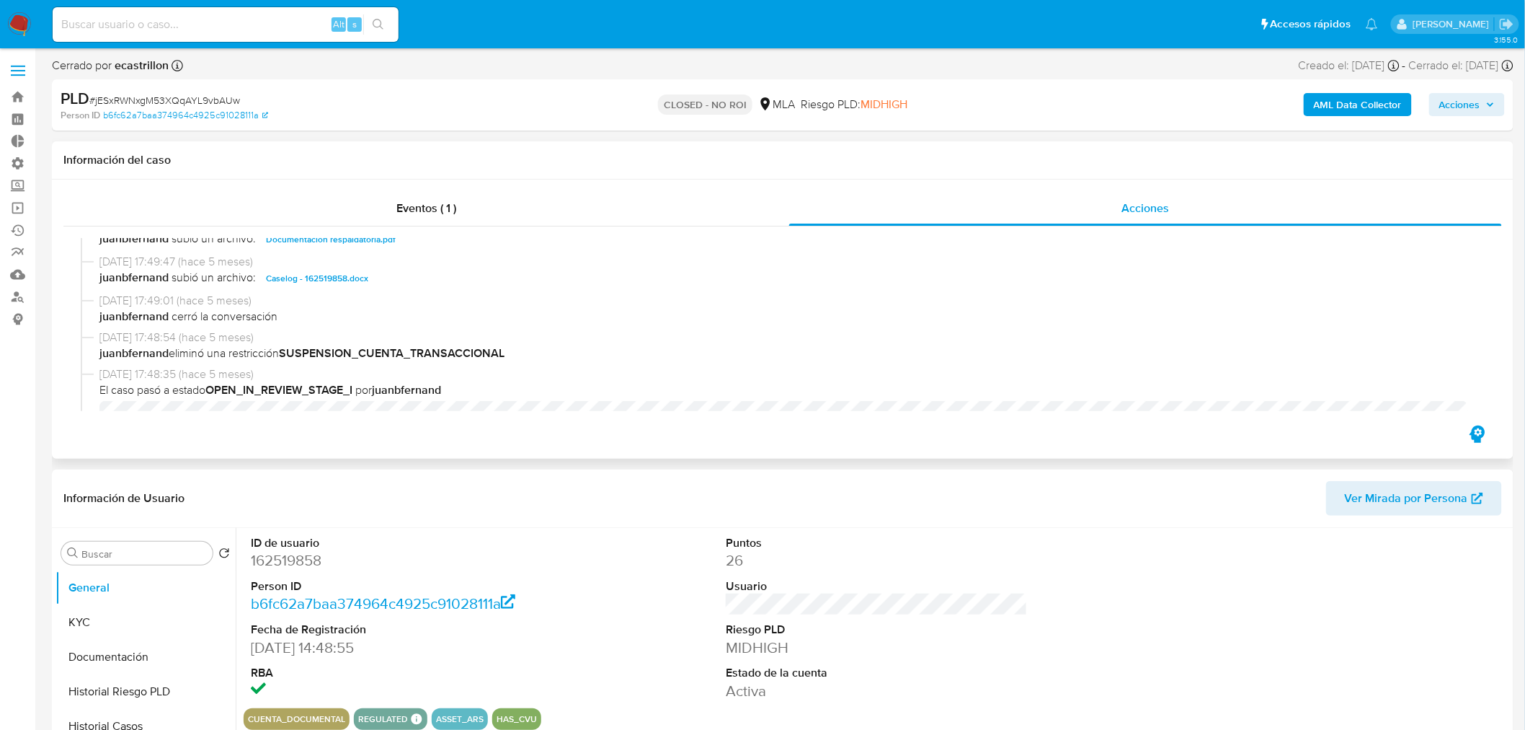
scroll to position [322, 0]
click at [347, 272] on span "Documentacion respaldatoria.pdf" at bounding box center [331, 278] width 130 height 17
click at [326, 318] on span "Caselog - 162519858.docx" at bounding box center [317, 317] width 102 height 17
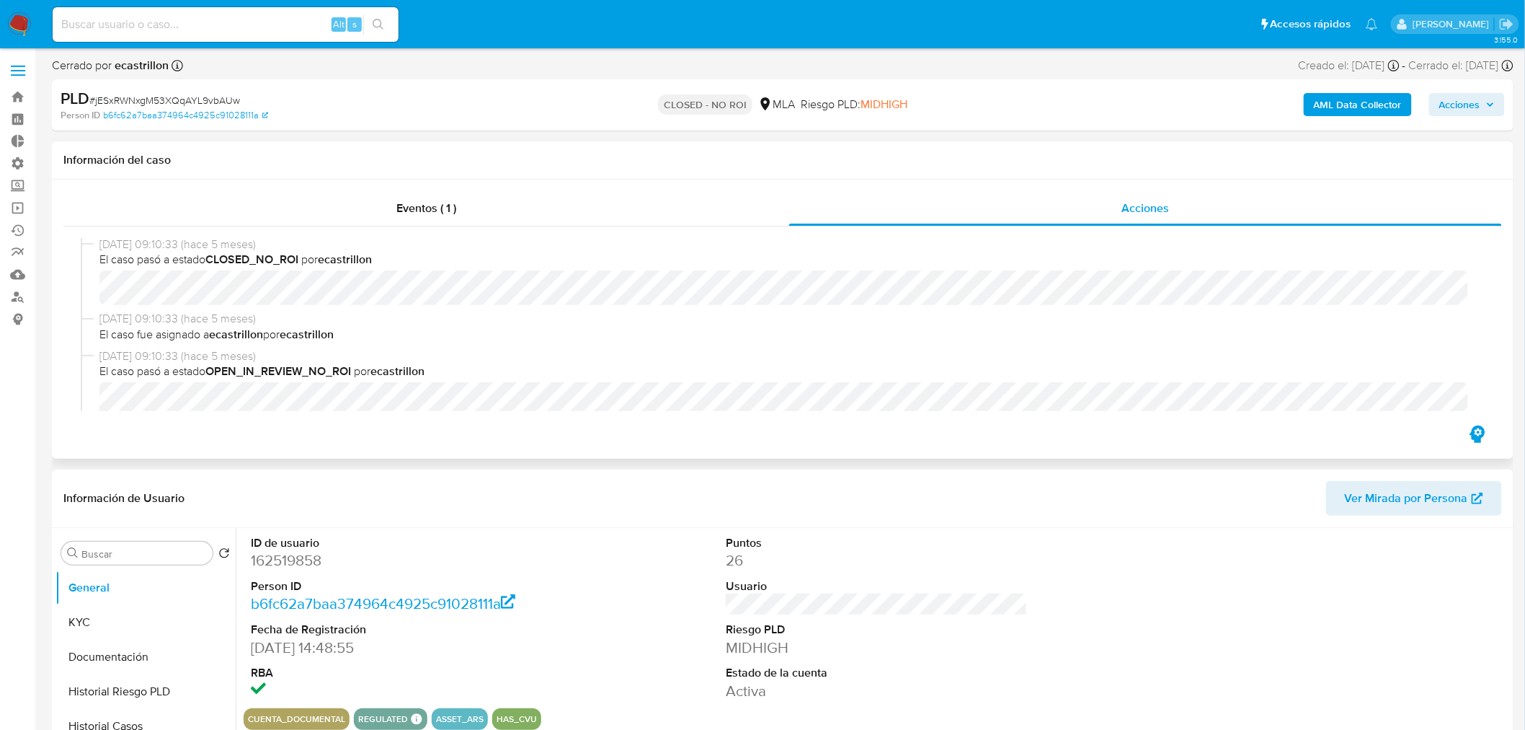
scroll to position [0, 0]
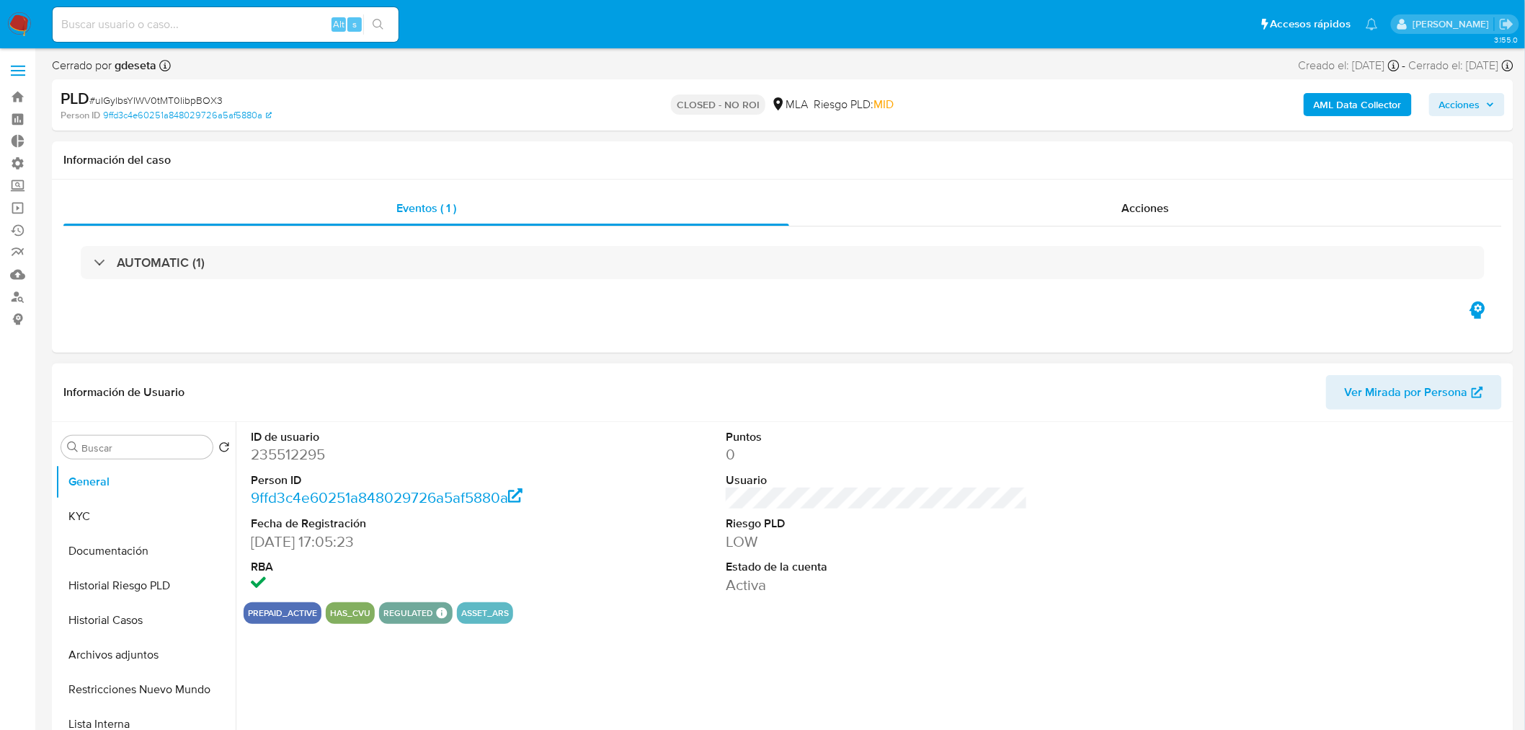
select select "10"
click at [1148, 187] on div "Eventos ( 1 ) Acciones AUTOMATIC (1)" at bounding box center [783, 265] width 1462 height 173
click at [1151, 204] on span "Acciones" at bounding box center [1146, 208] width 48 height 17
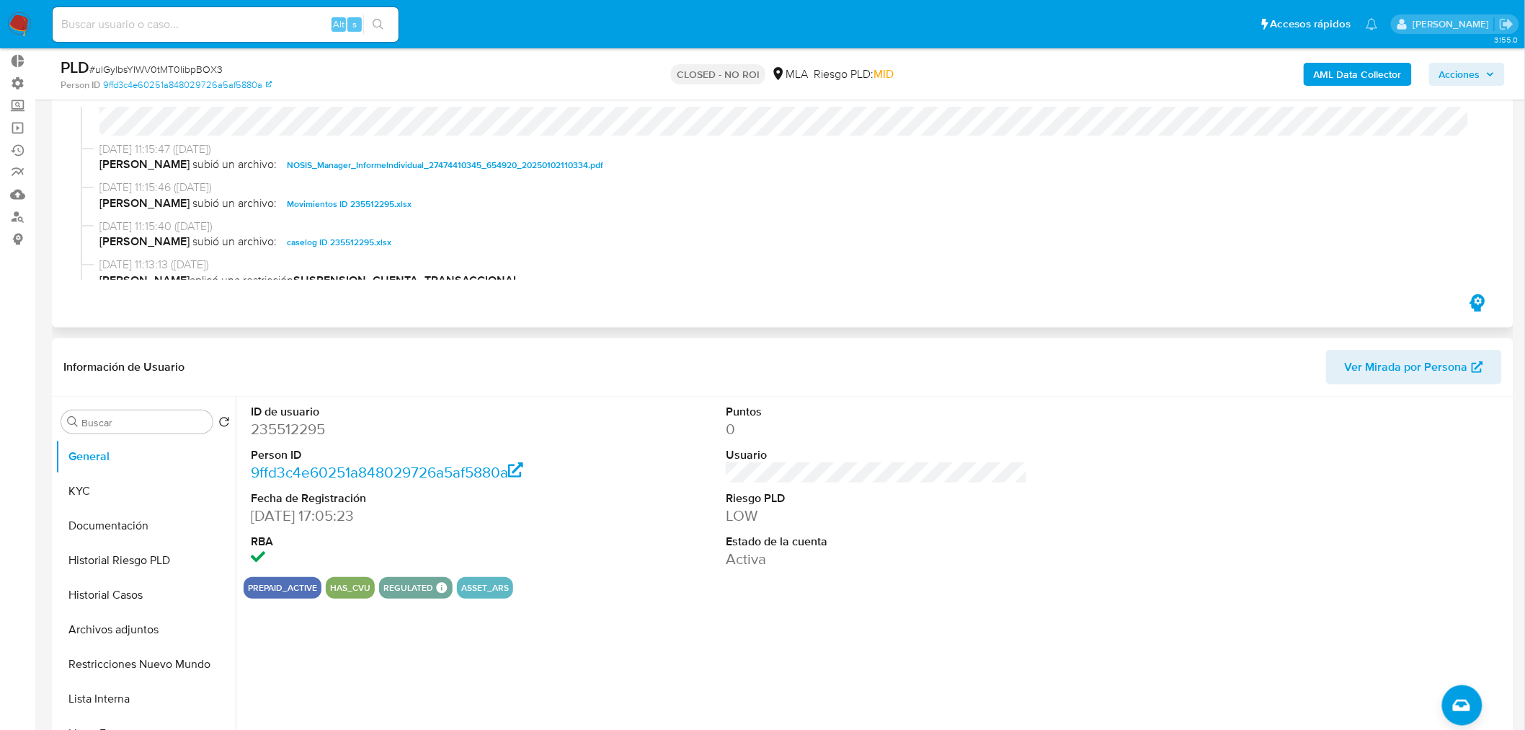
scroll to position [1636, 0]
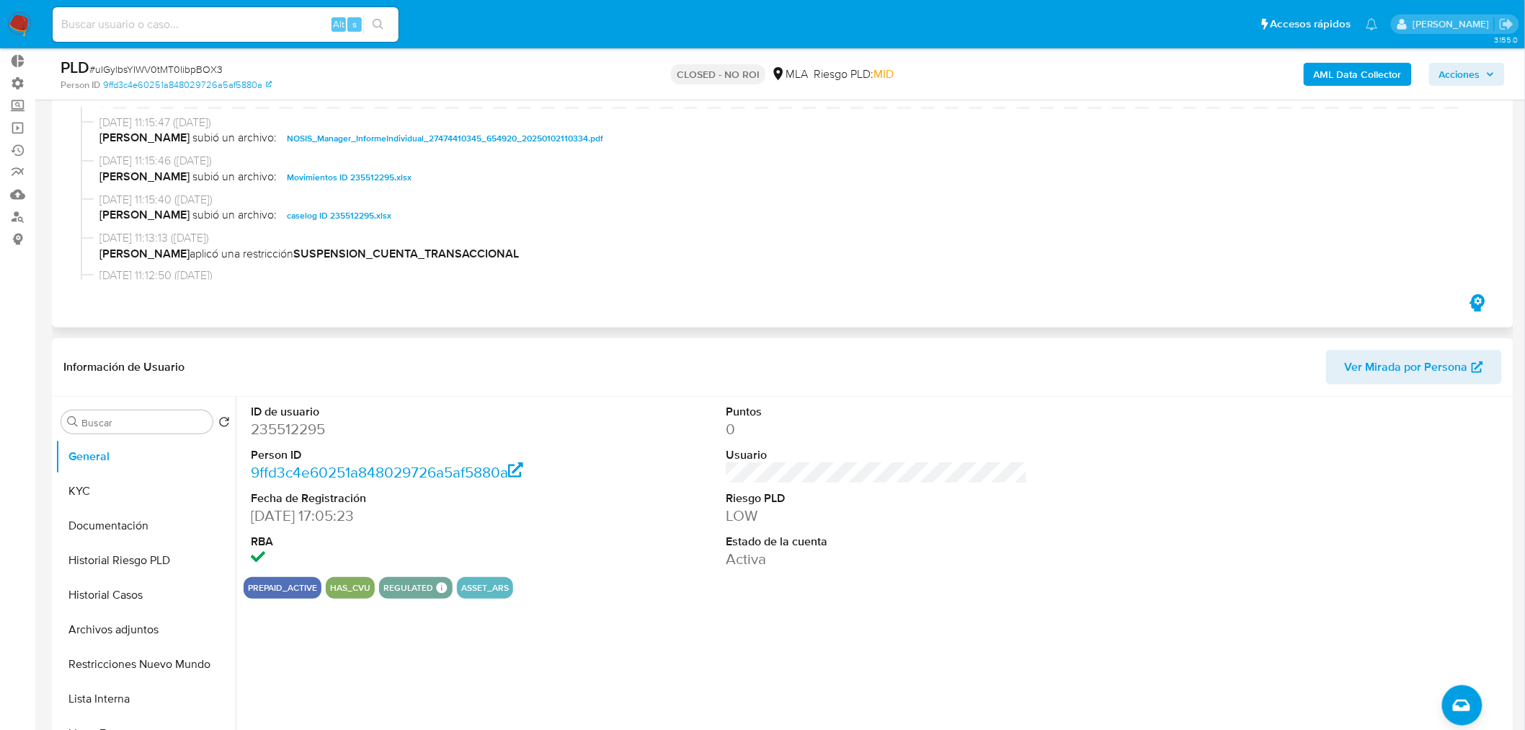
click at [318, 216] on span "caselog ID 235512295.xlsx" at bounding box center [339, 215] width 105 height 17
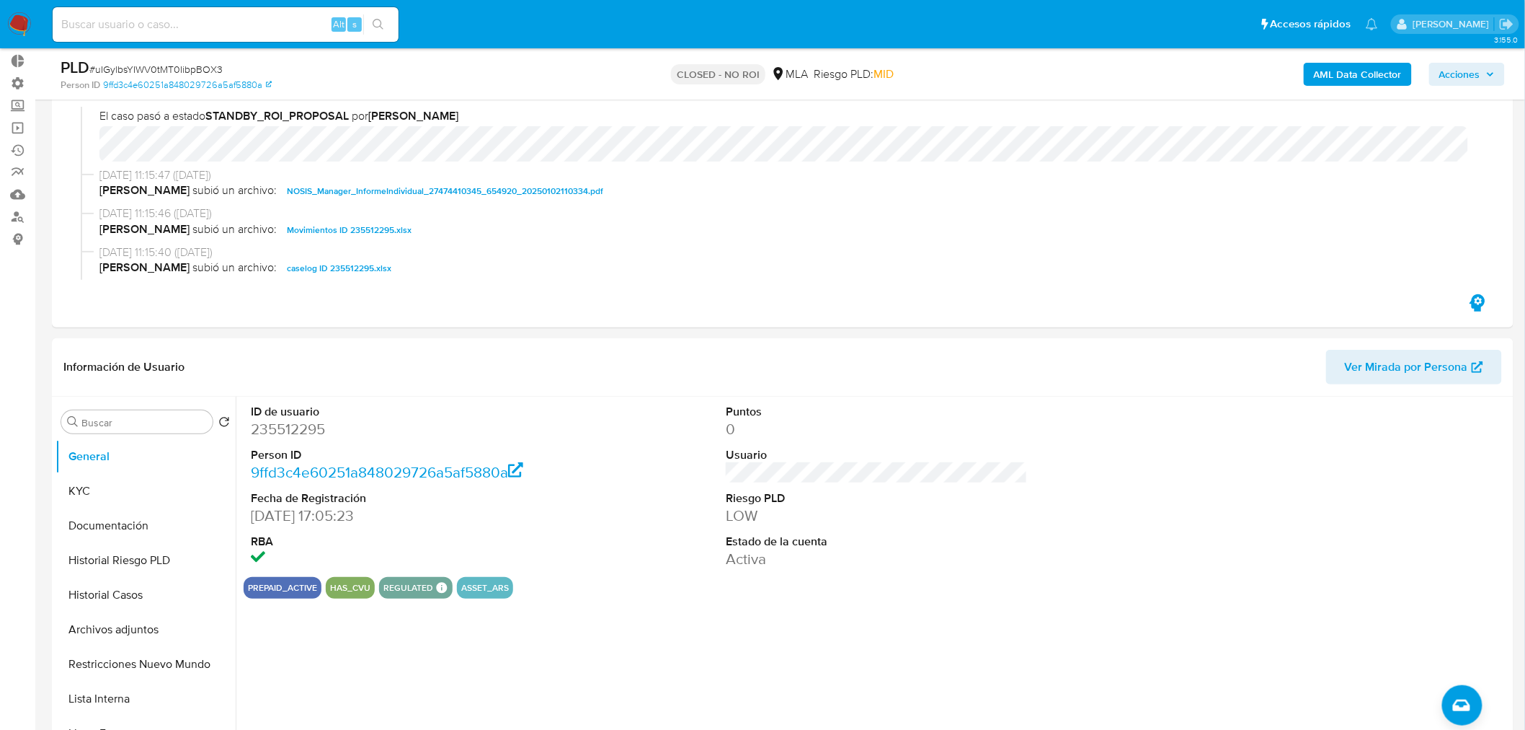
scroll to position [1556, 0]
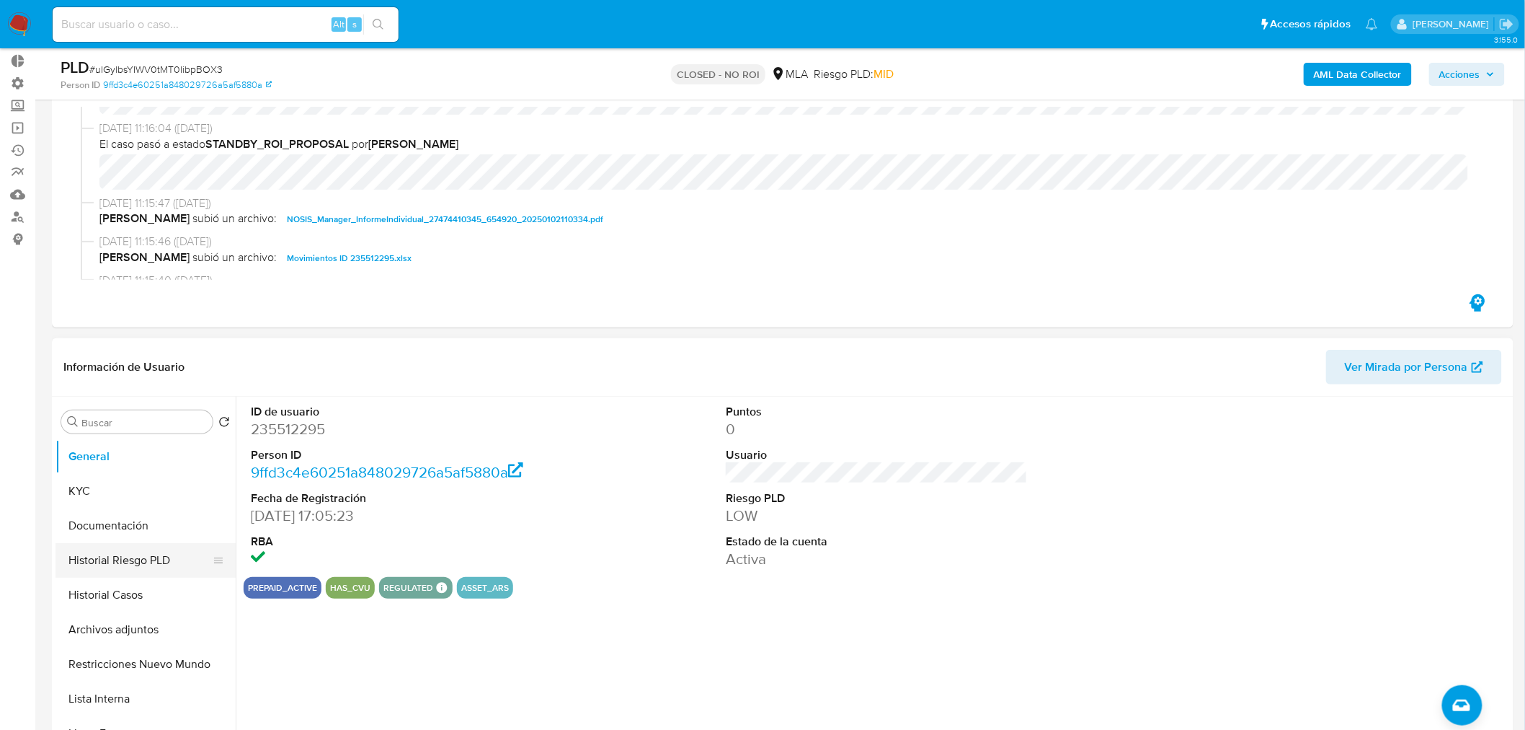
click at [164, 553] on button "Historial Riesgo PLD" at bounding box center [140, 560] width 169 height 35
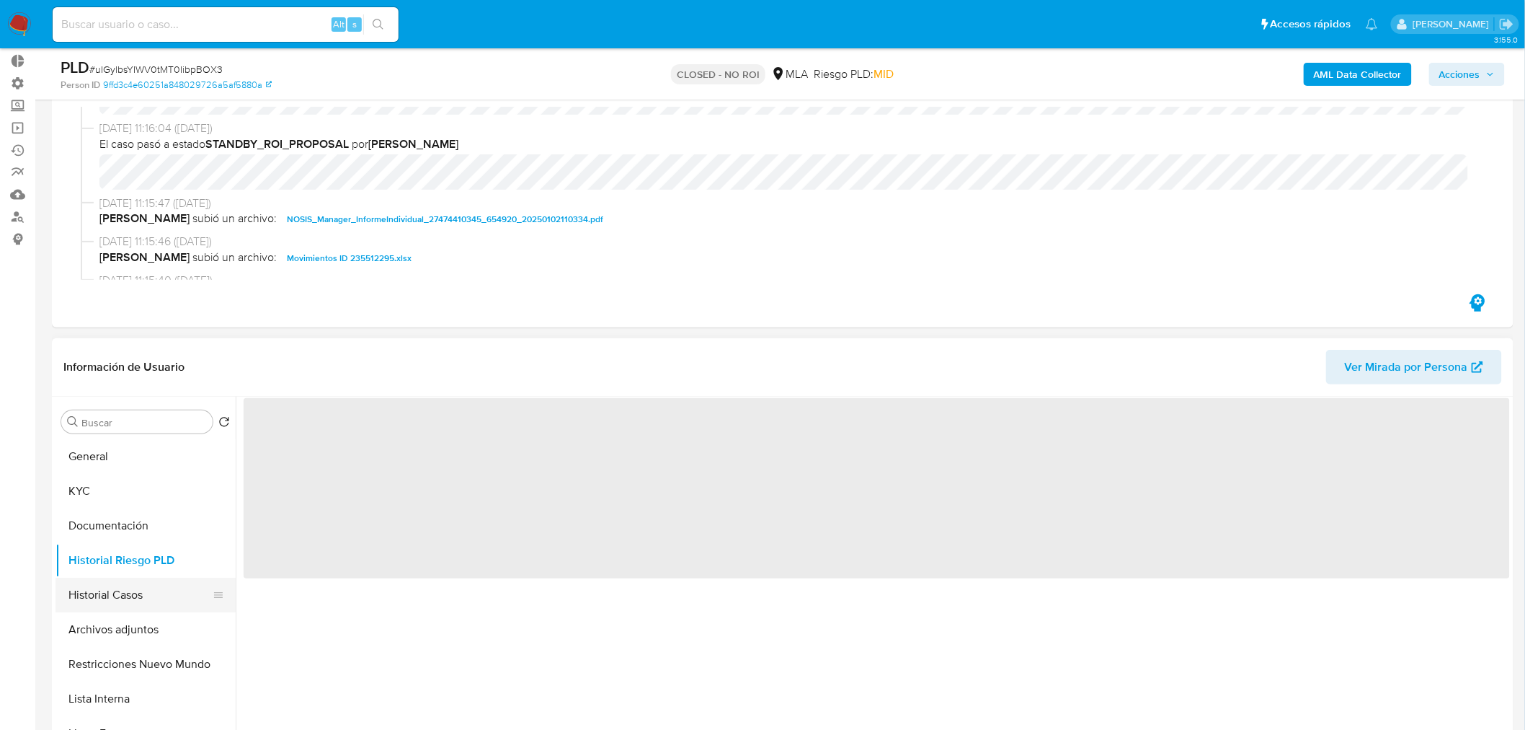
click at [133, 582] on button "Historial Casos" at bounding box center [140, 594] width 169 height 35
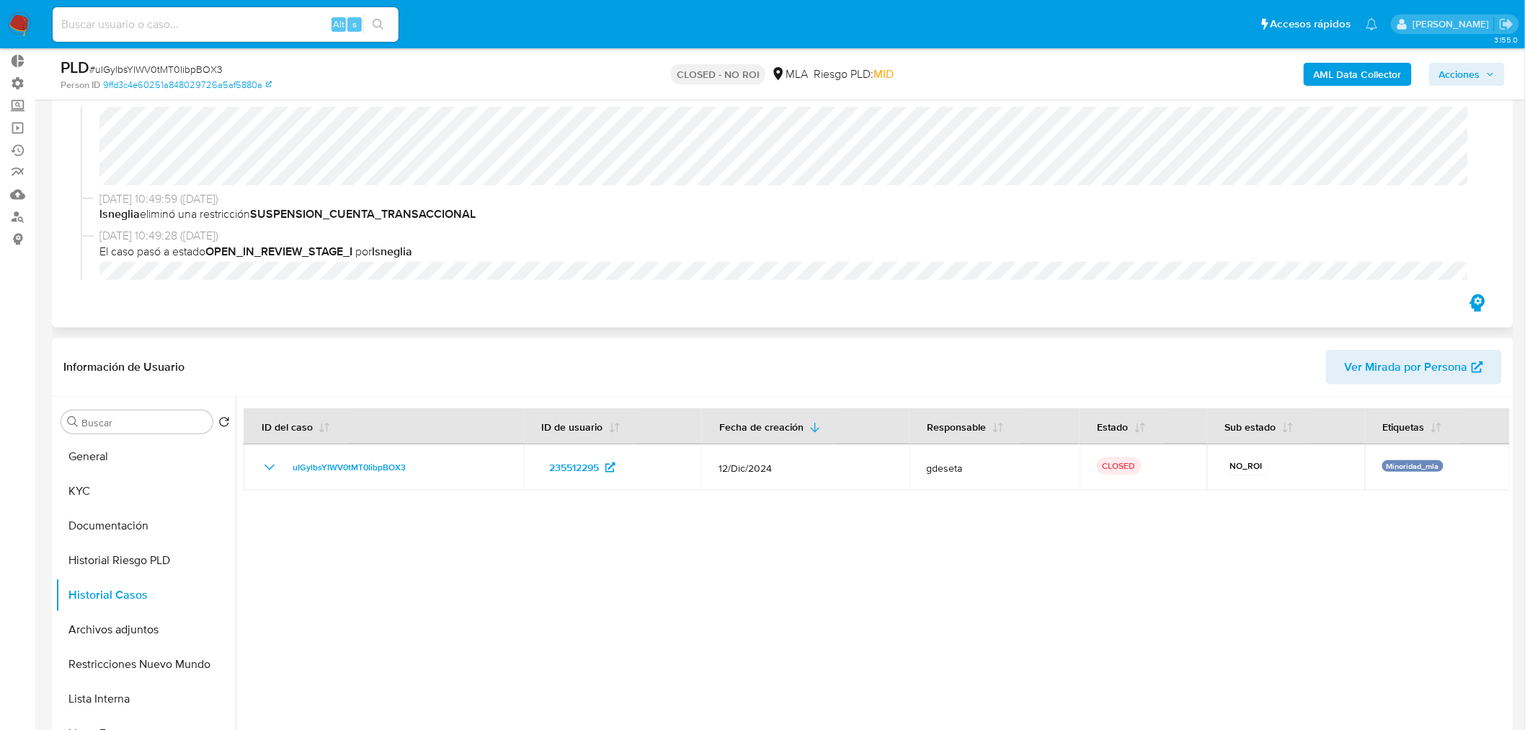
scroll to position [656, 0]
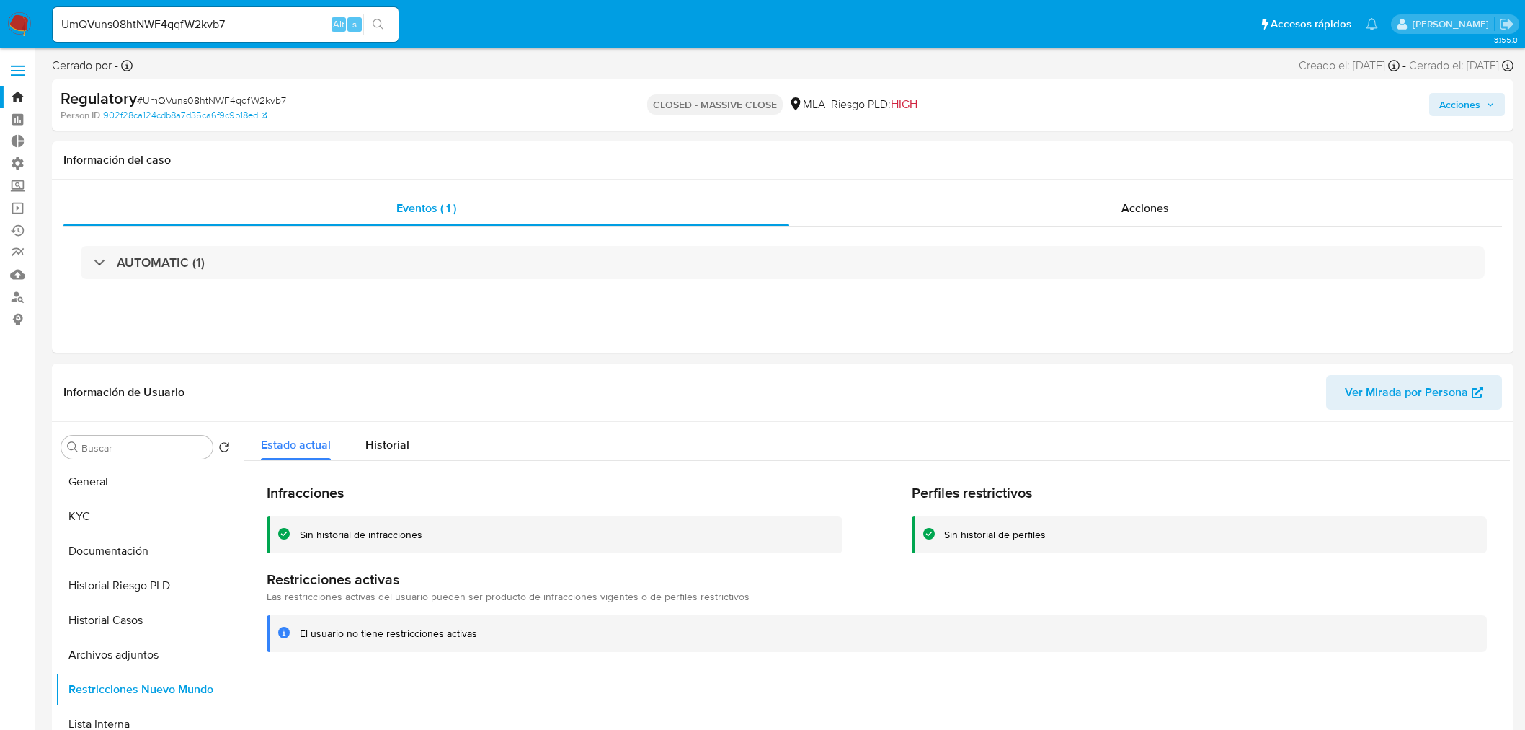
select select "10"
drag, startPoint x: 261, startPoint y: 32, endPoint x: -55, endPoint y: 41, distance: 315.9
drag, startPoint x: 117, startPoint y: 34, endPoint x: 231, endPoint y: 23, distance: 115.1
click at [231, 24] on input "UmQVuns08htNWF4qqfW2kvb7" at bounding box center [226, 24] width 346 height 19
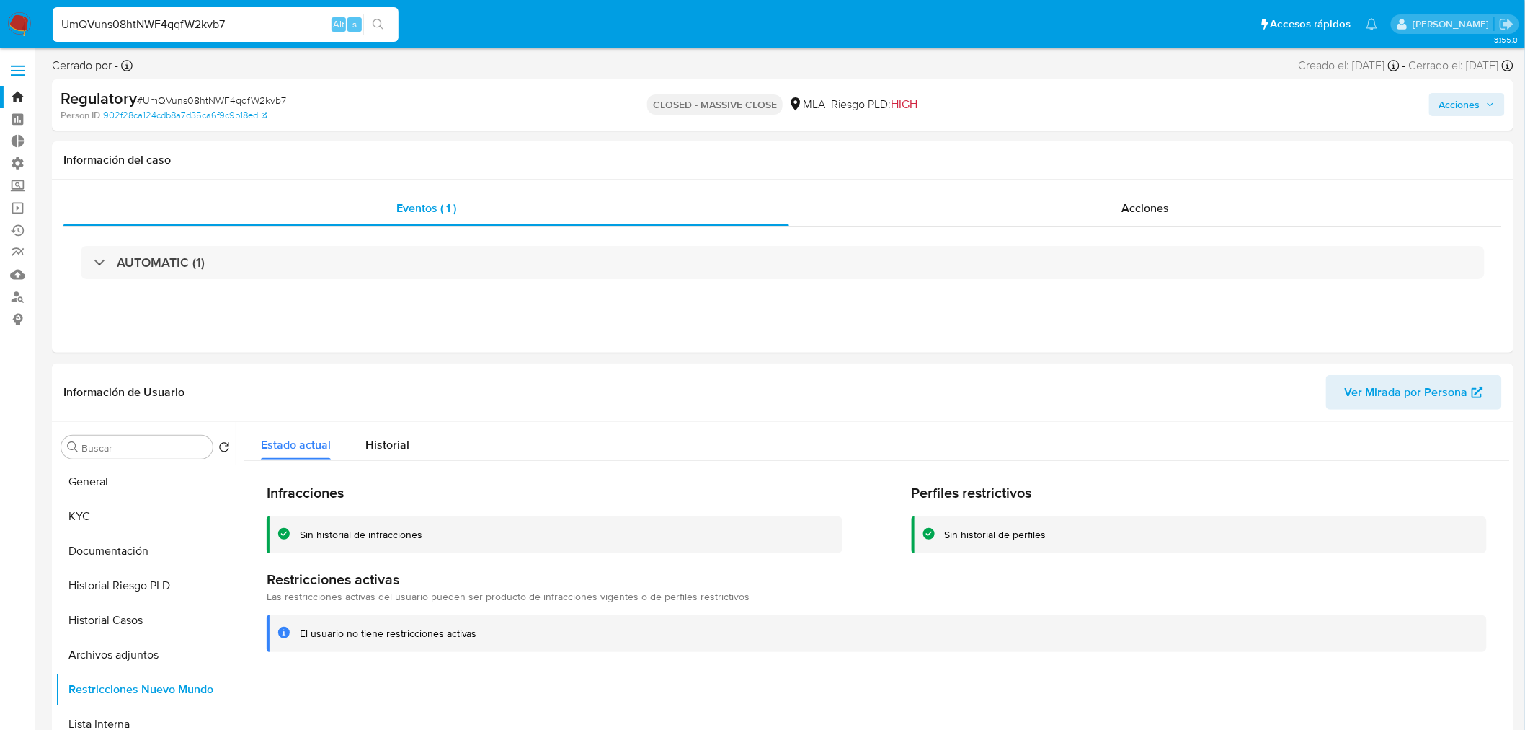
drag, startPoint x: 203, startPoint y: 18, endPoint x: 33, endPoint y: 1, distance: 171.0
click at [33, 1] on nav "Pausado Ver notificaciones UmQVuns08htNWF4qqfW2kvb7 Alt s Accesos rápidos Presi…" at bounding box center [762, 24] width 1525 height 48
paste input "VhiBuJkY6CM5BGilbT6nxdhA"
type input "VhiBuJkY6CM5BGilbT6nxdhA"
click at [384, 17] on button "search-icon" at bounding box center [378, 24] width 30 height 20
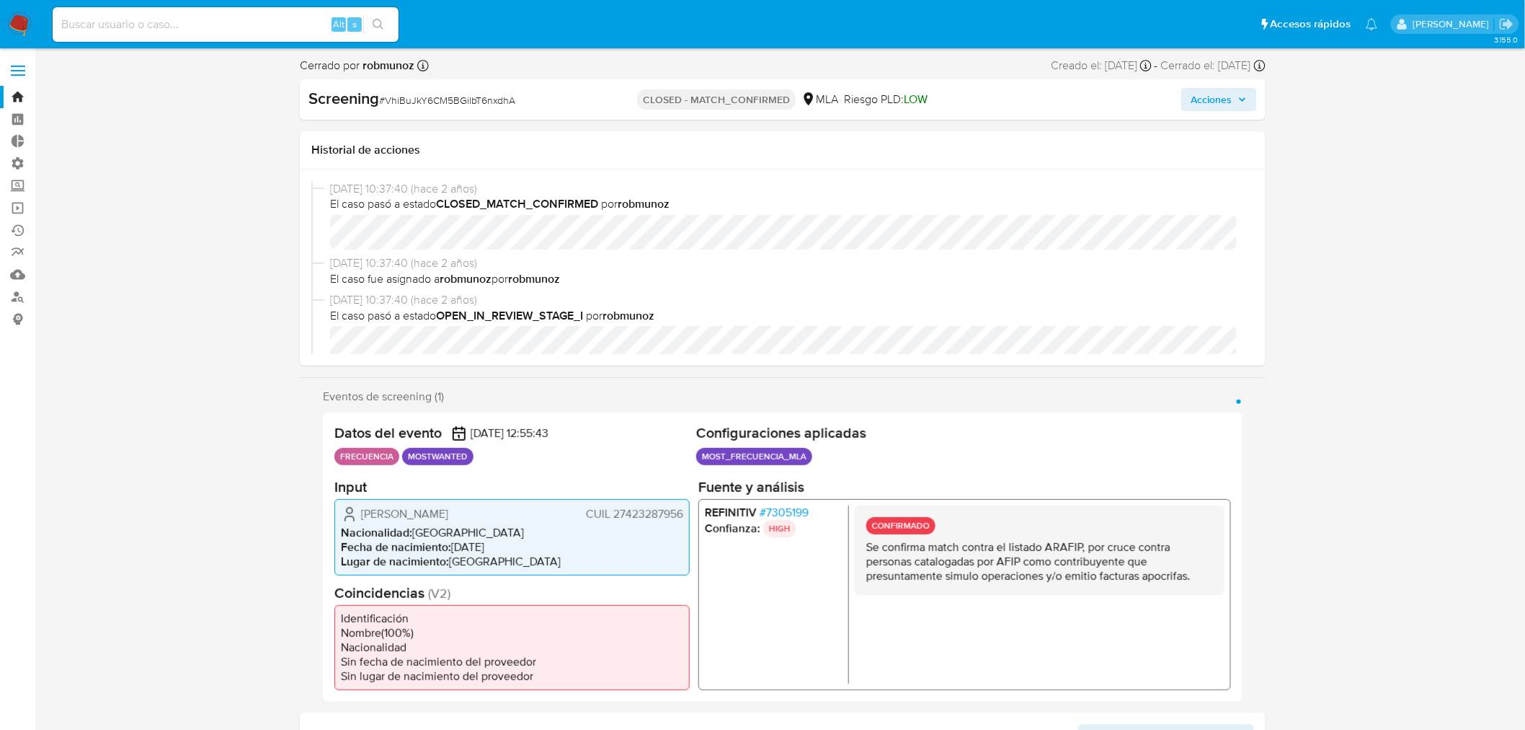
select select "10"
click at [275, 18] on input at bounding box center [226, 24] width 346 height 19
paste input "vzLx7Jn3B157bbWqp0rzd27b"
type input "vzLx7Jn3B157bbWqp0rzd27b"
click at [373, 17] on button "search-icon" at bounding box center [378, 24] width 30 height 20
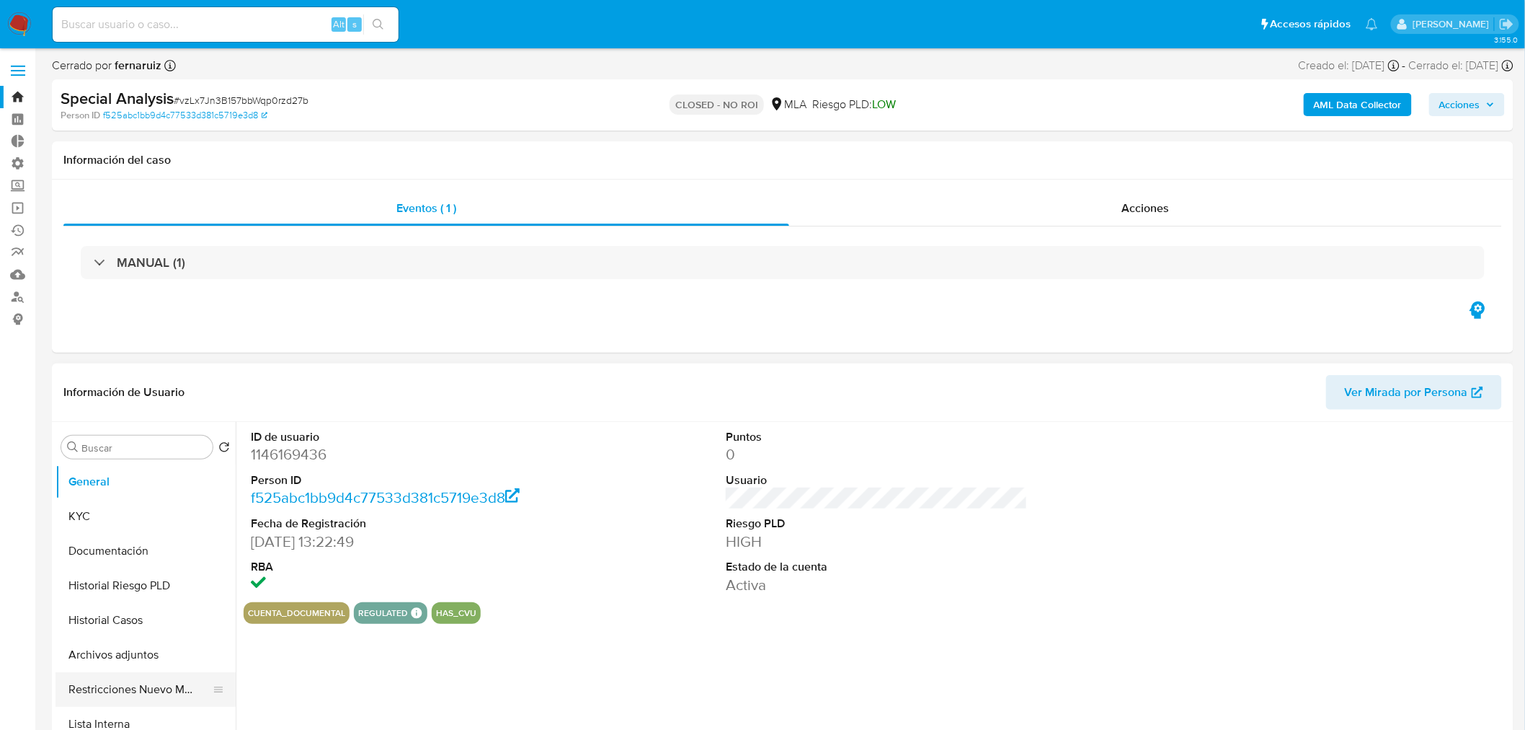
click at [159, 688] on button "Restricciones Nuevo Mundo" at bounding box center [140, 689] width 169 height 35
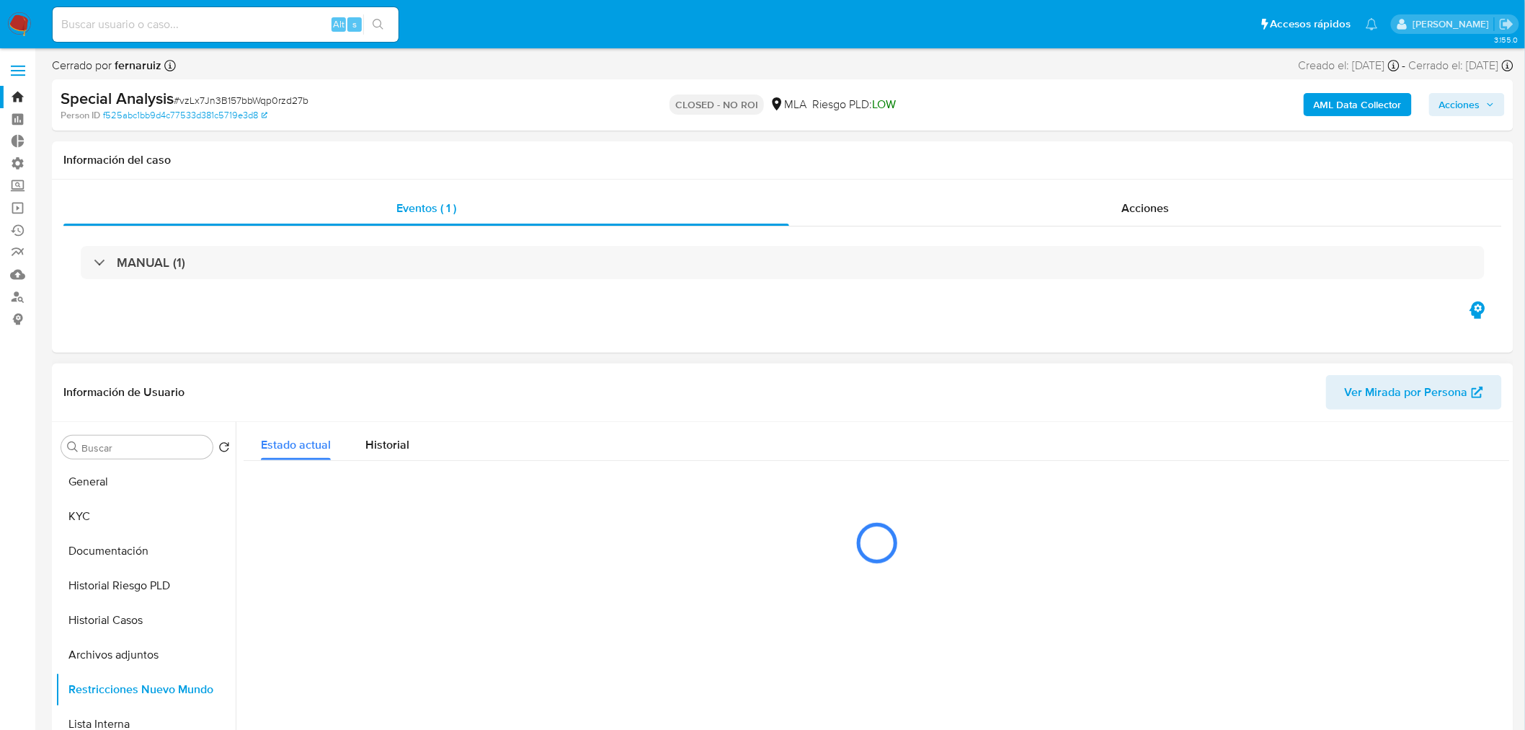
select select "10"
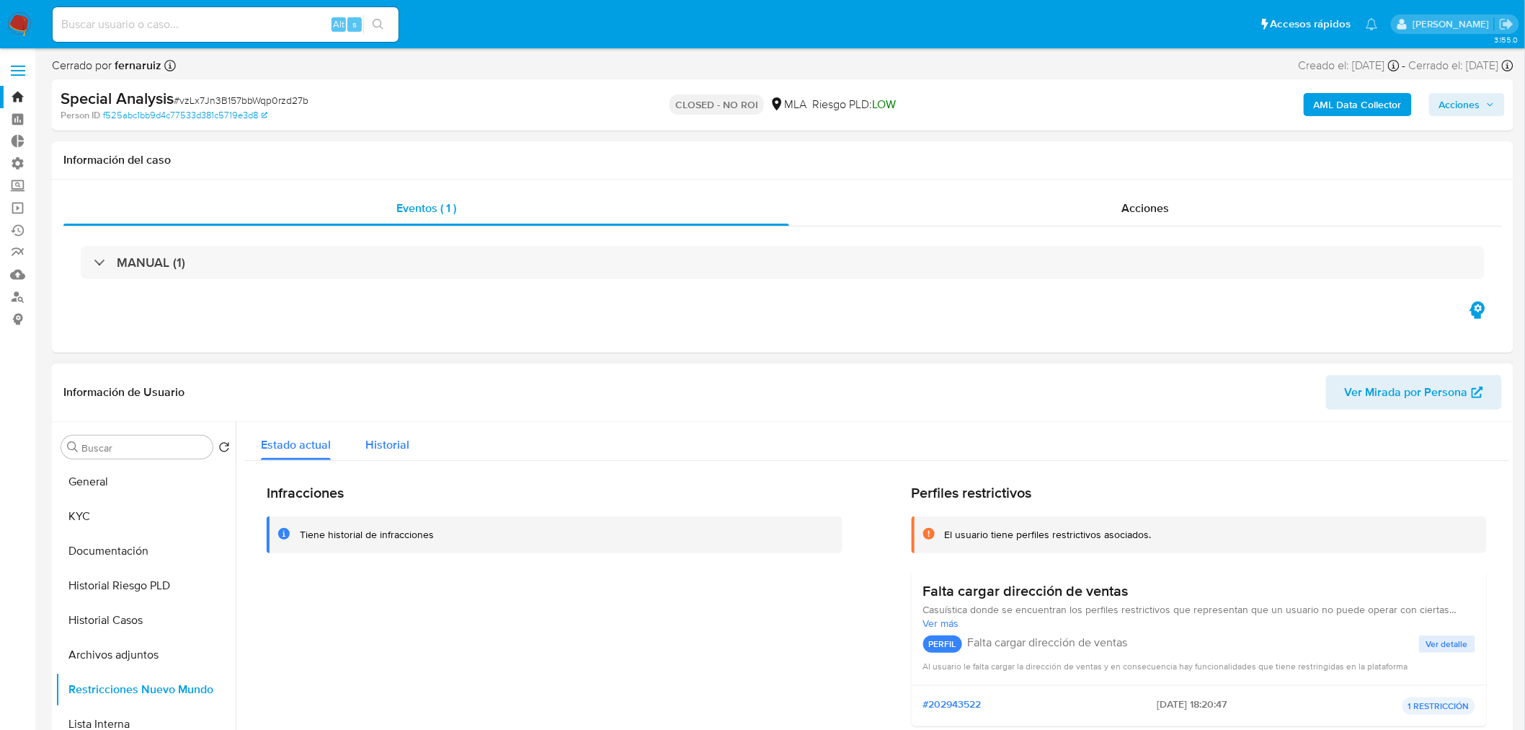
click at [407, 448] on span "Historial" at bounding box center [387, 444] width 44 height 17
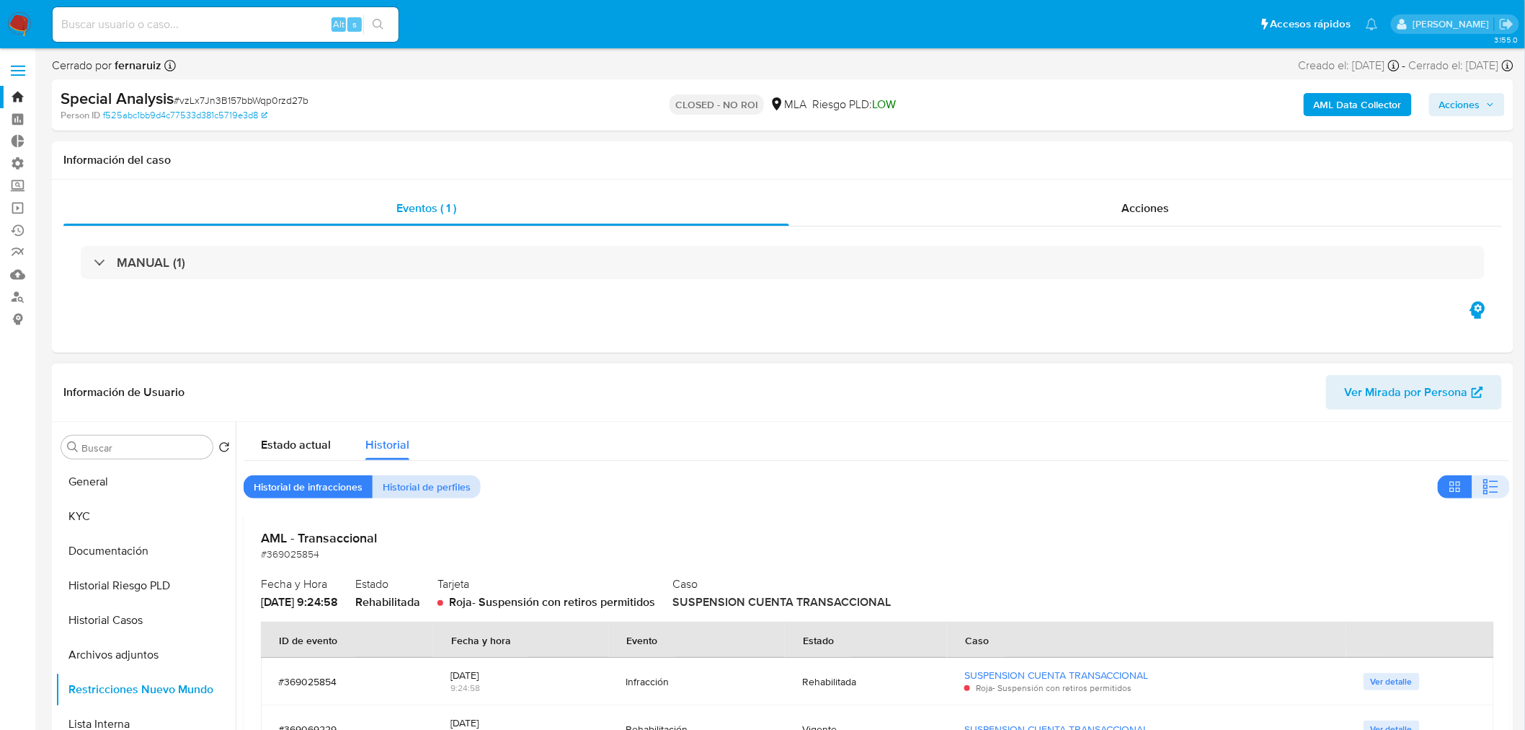
scroll to position [9, 0]
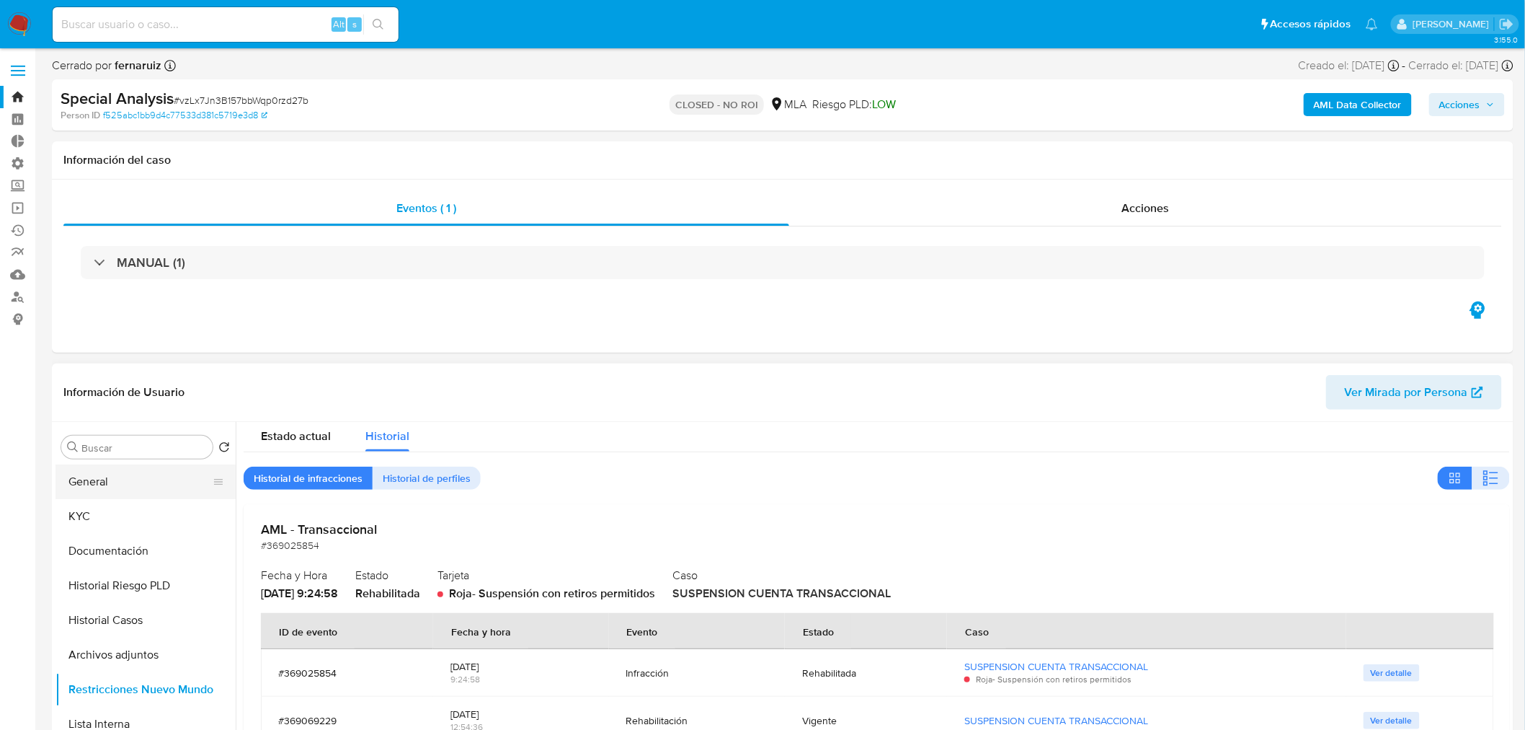
click at [98, 486] on button "General" at bounding box center [140, 481] width 169 height 35
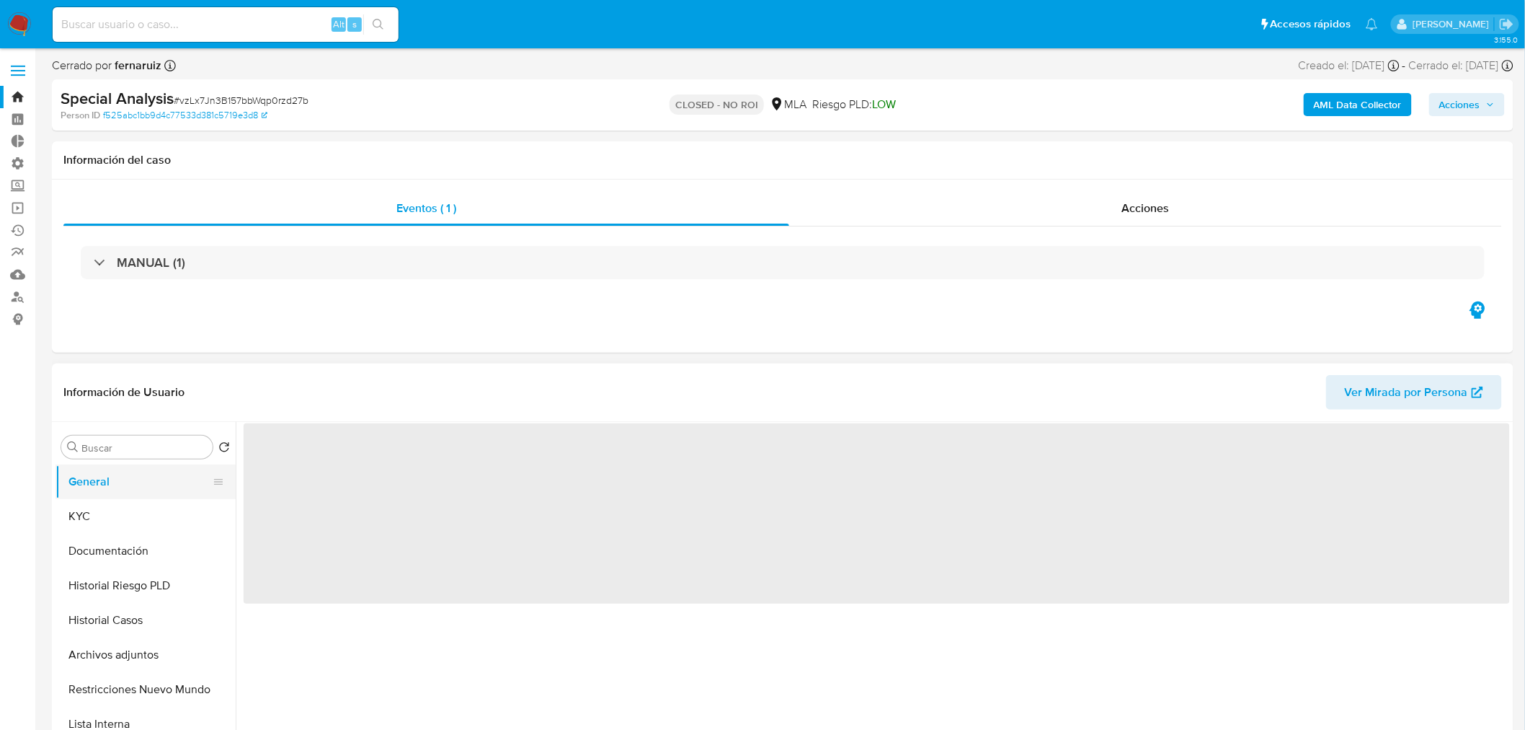
scroll to position [0, 0]
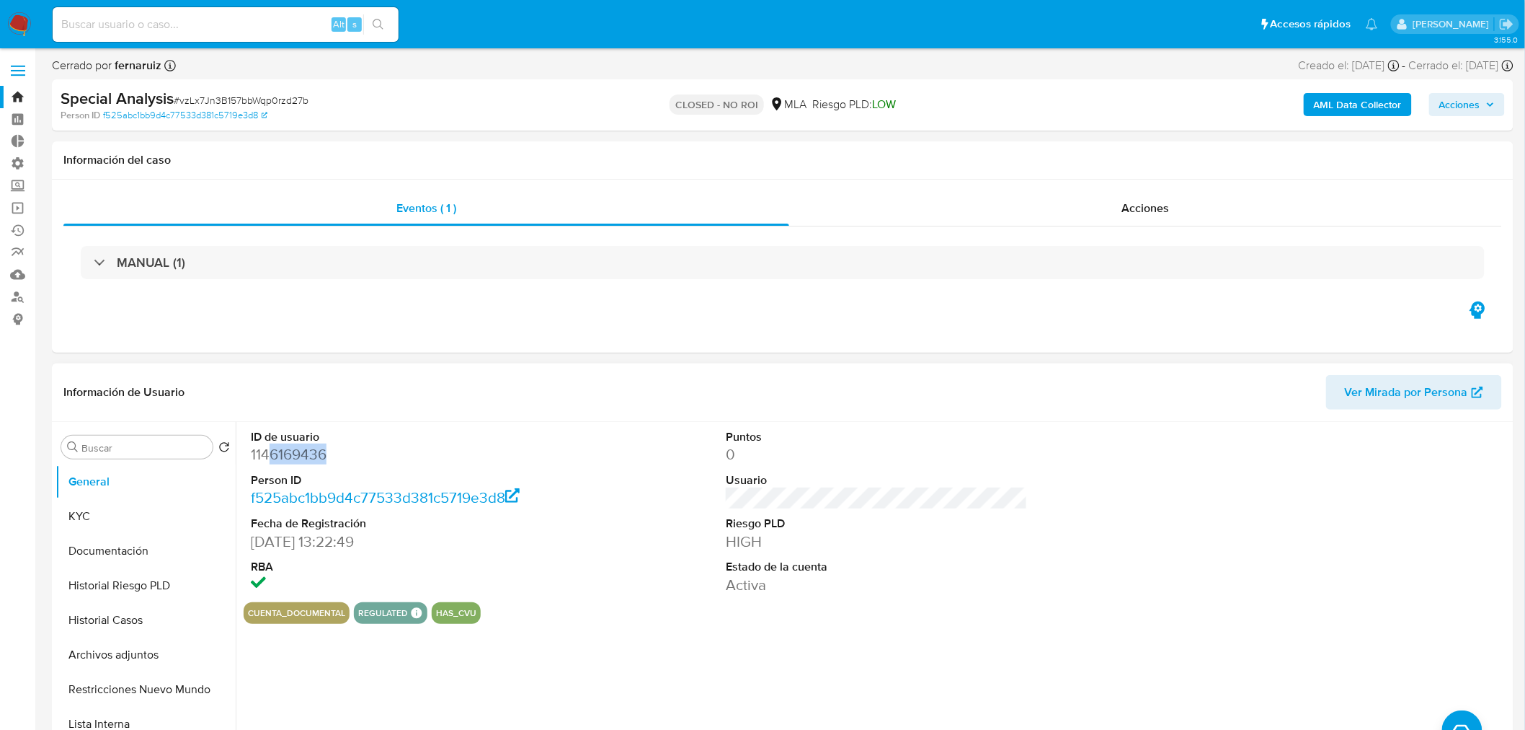
drag, startPoint x: 347, startPoint y: 453, endPoint x: 275, endPoint y: 460, distance: 72.4
click at [270, 453] on dd "1146169436" at bounding box center [402, 454] width 302 height 20
copy dd "6169436"
click at [113, 518] on button "KYC" at bounding box center [140, 516] width 169 height 35
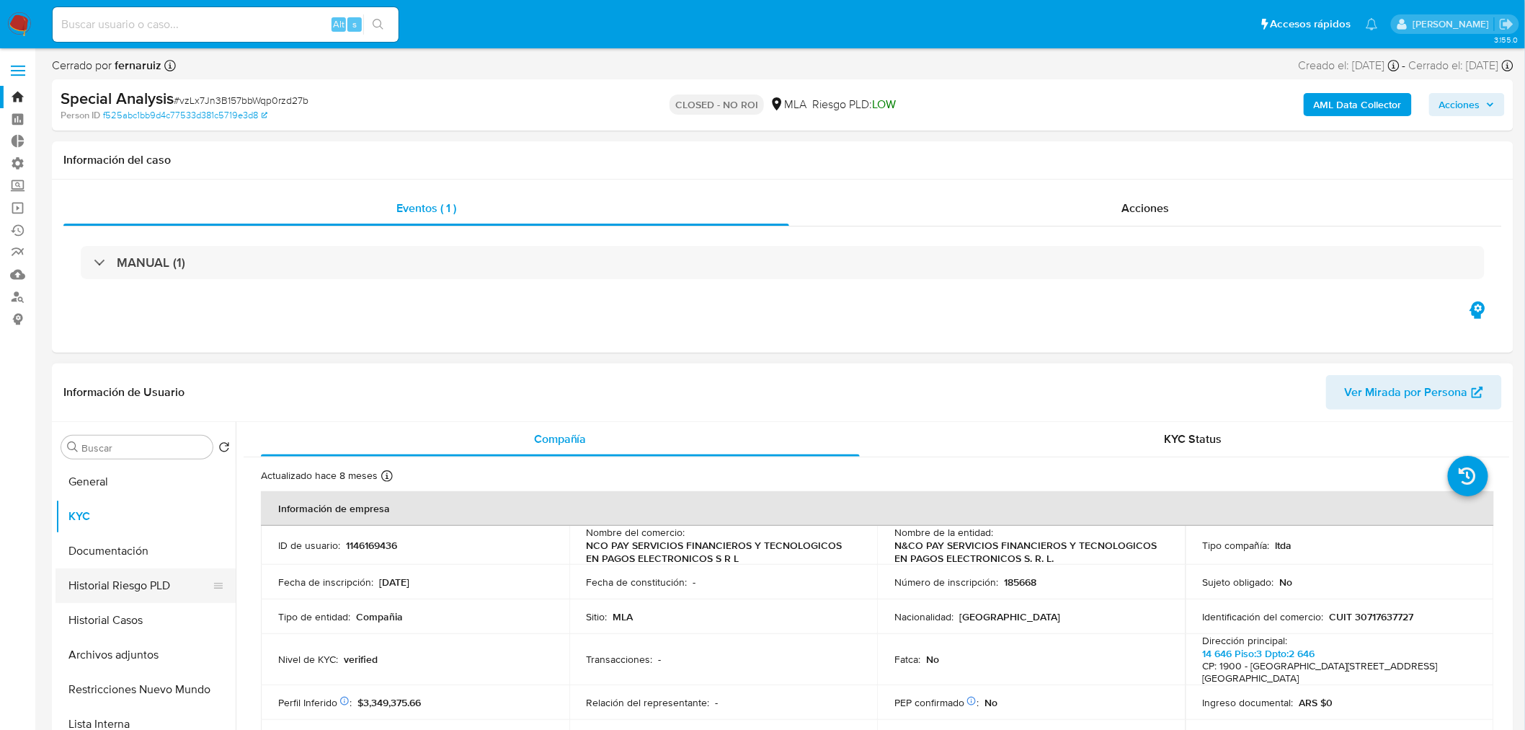
click at [134, 585] on button "Historial Riesgo PLD" at bounding box center [140, 585] width 169 height 35
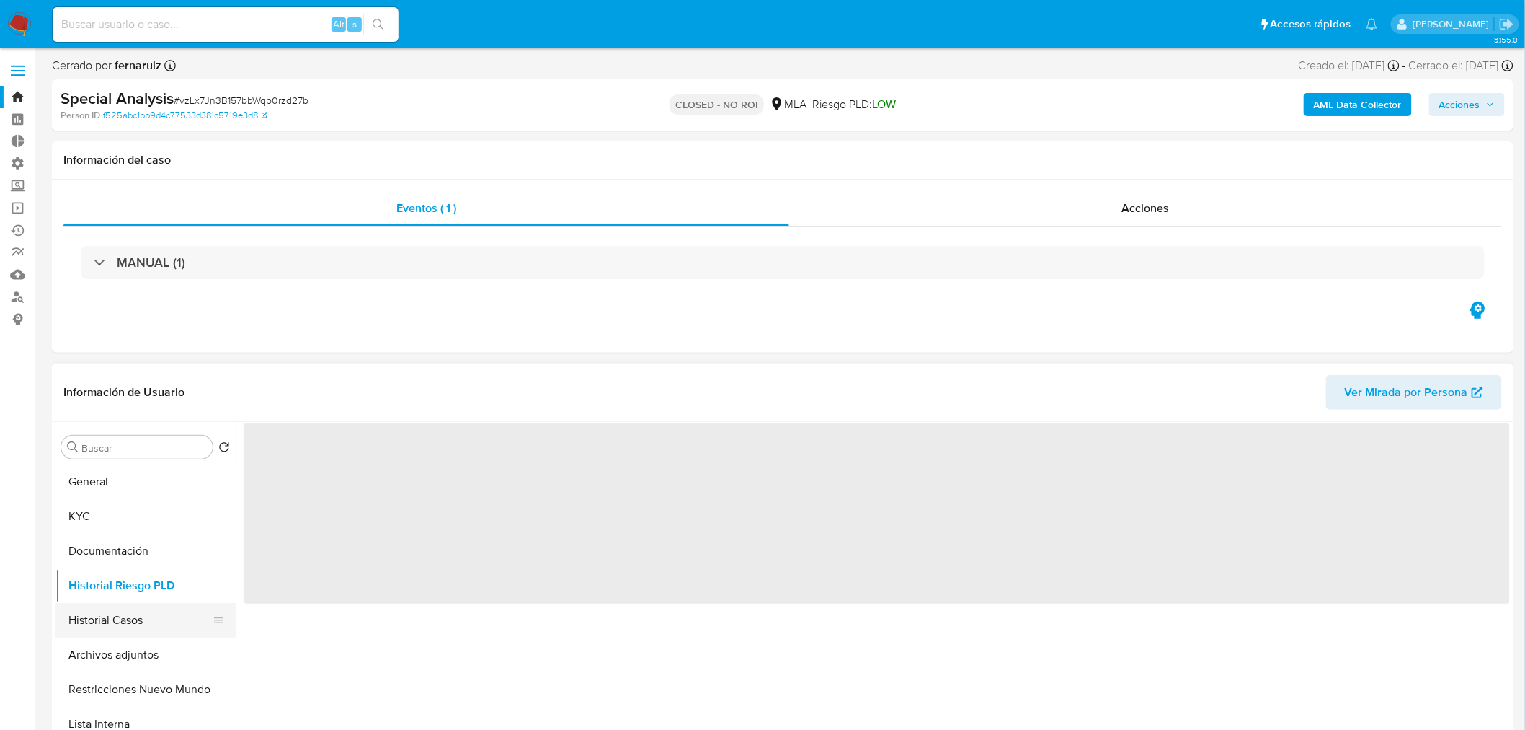
click at [142, 613] on button "Historial Casos" at bounding box center [140, 620] width 169 height 35
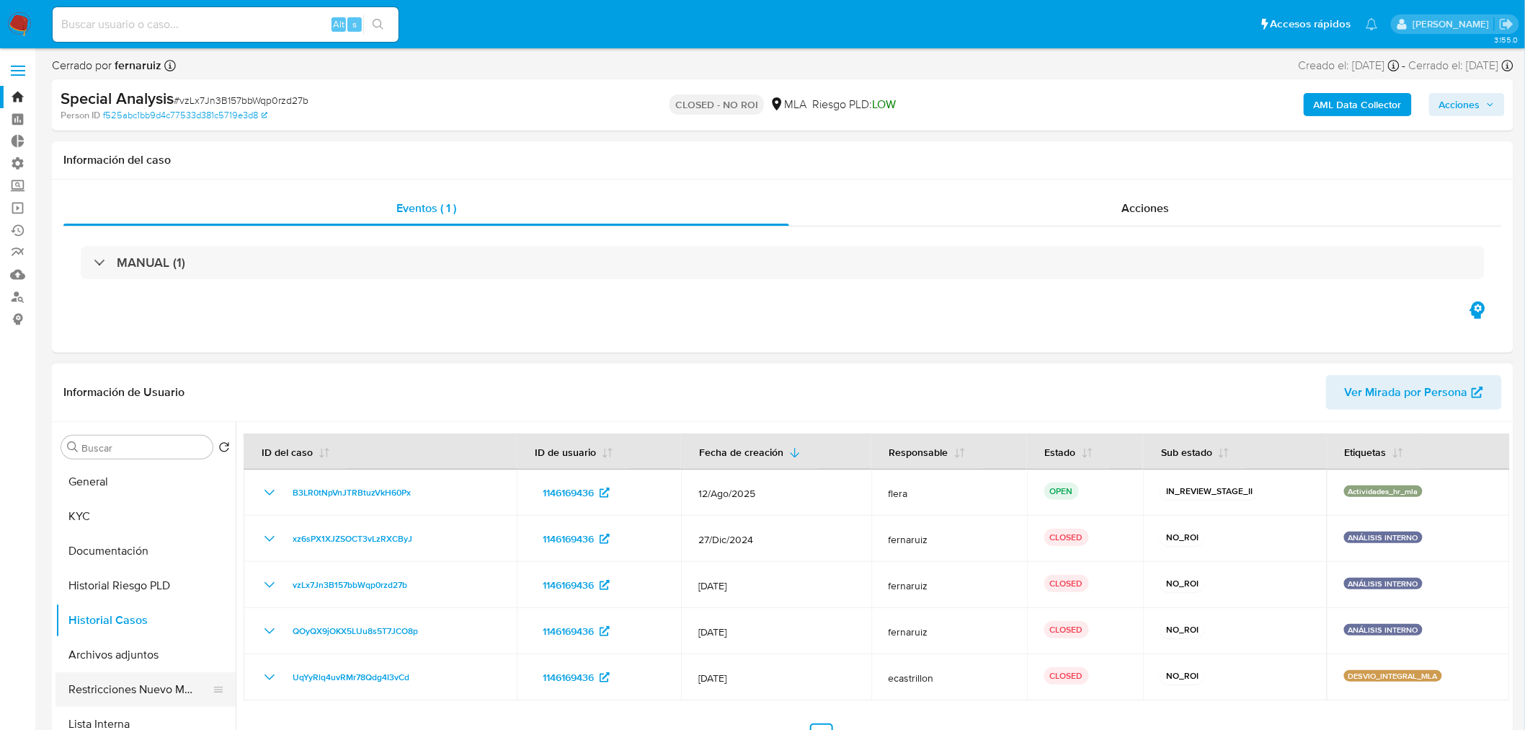
click at [169, 688] on button "Restricciones Nuevo Mundo" at bounding box center [140, 689] width 169 height 35
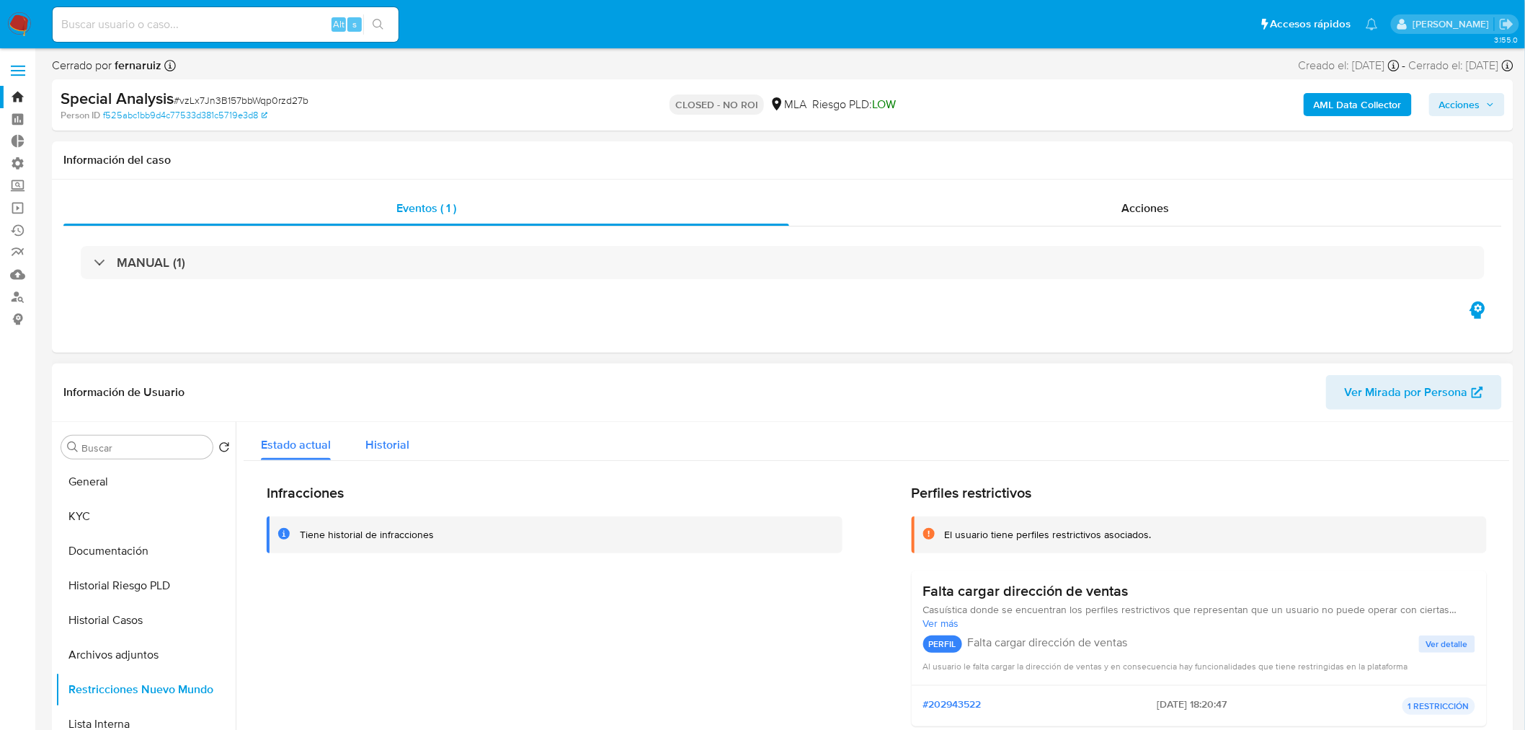
click at [393, 434] on div "Historial" at bounding box center [387, 441] width 44 height 38
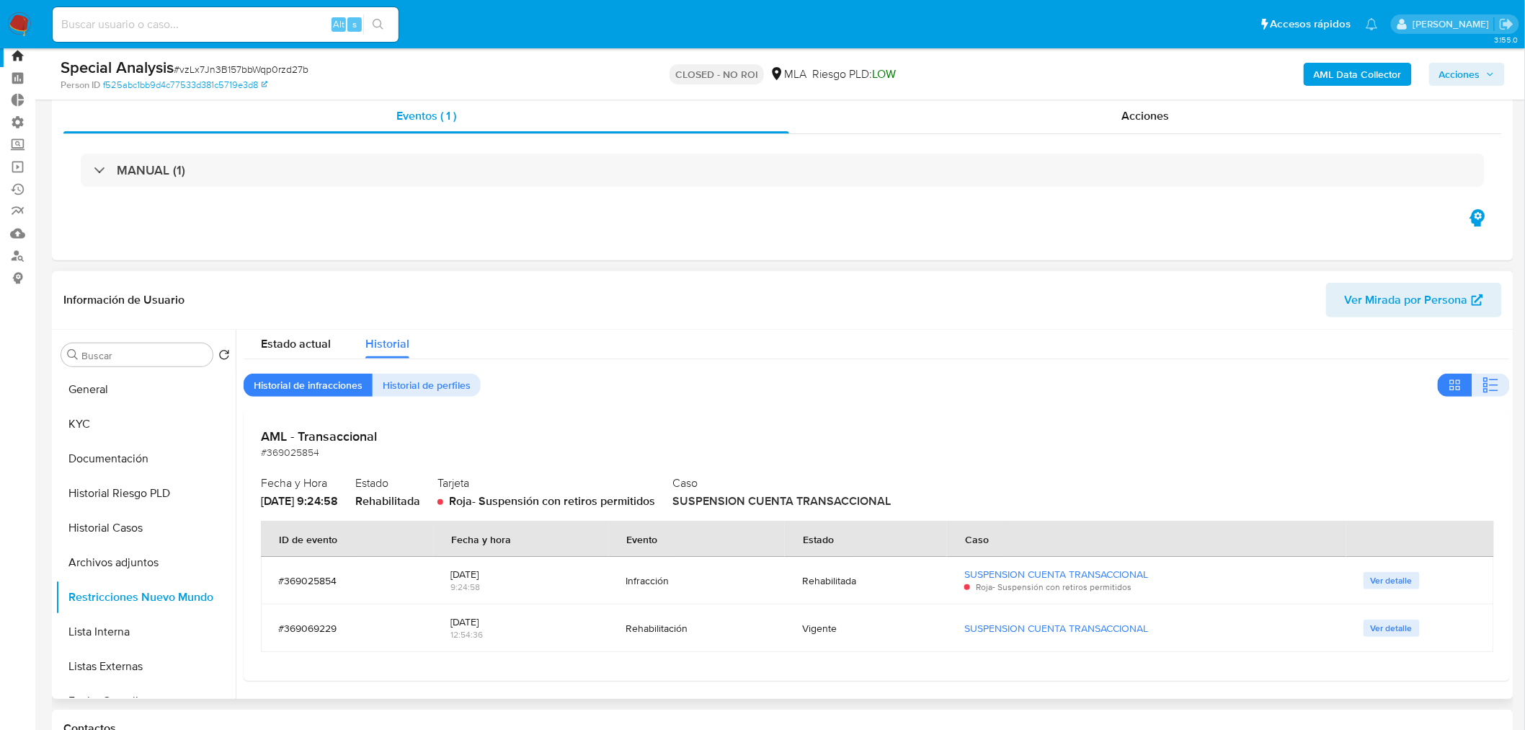
scroll to position [80, 0]
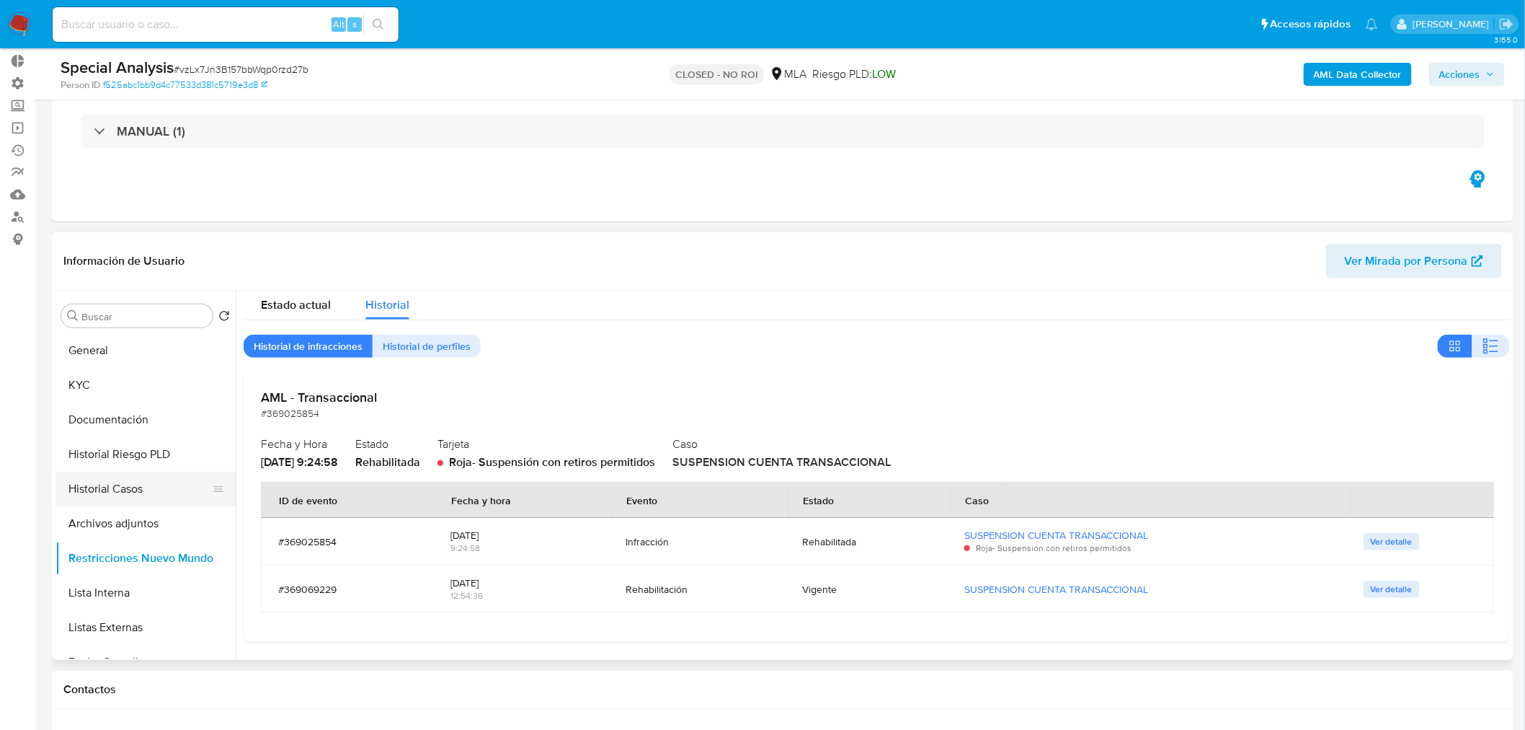
click at [144, 490] on button "Historial Casos" at bounding box center [140, 488] width 169 height 35
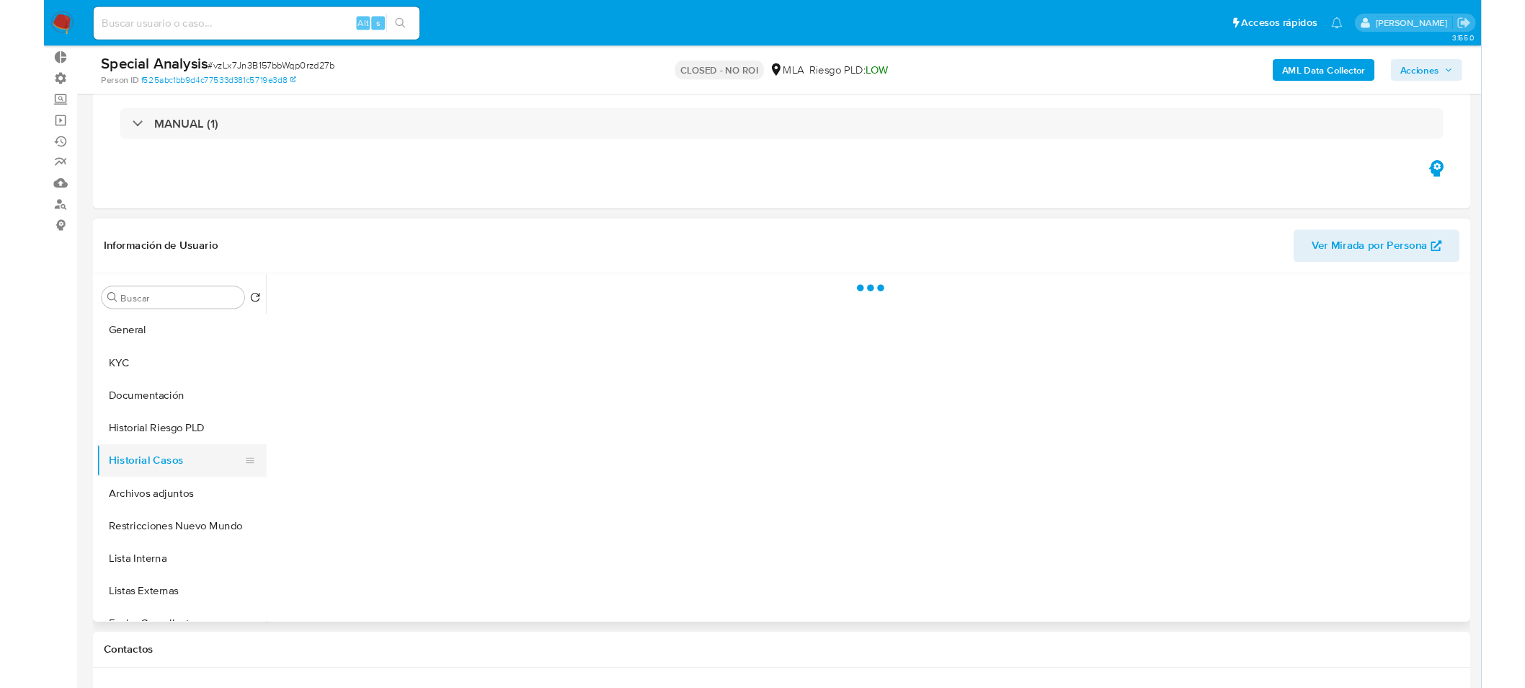
scroll to position [0, 0]
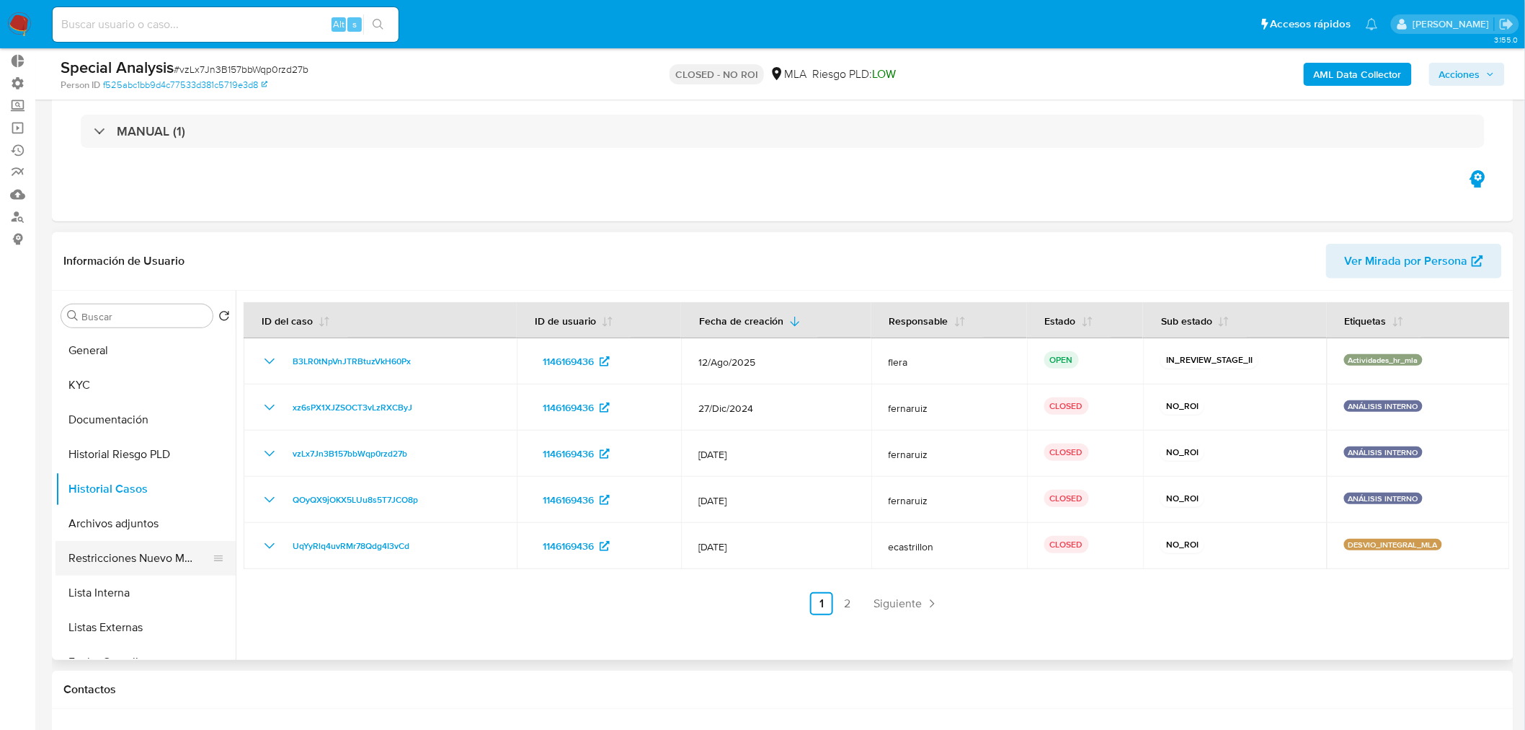
click at [164, 555] on button "Restricciones Nuevo Mundo" at bounding box center [140, 558] width 169 height 35
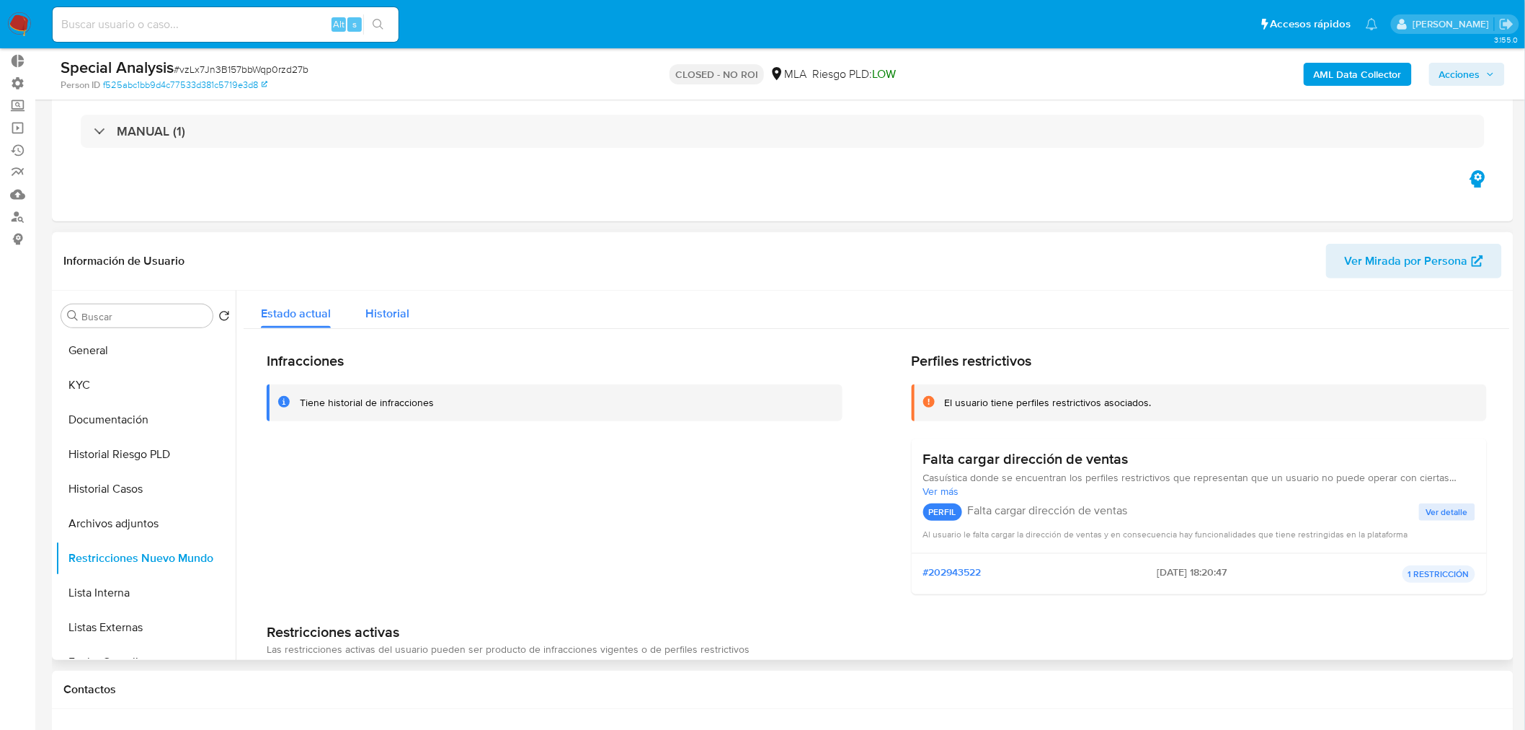
click at [363, 321] on button "Historial" at bounding box center [387, 310] width 79 height 38
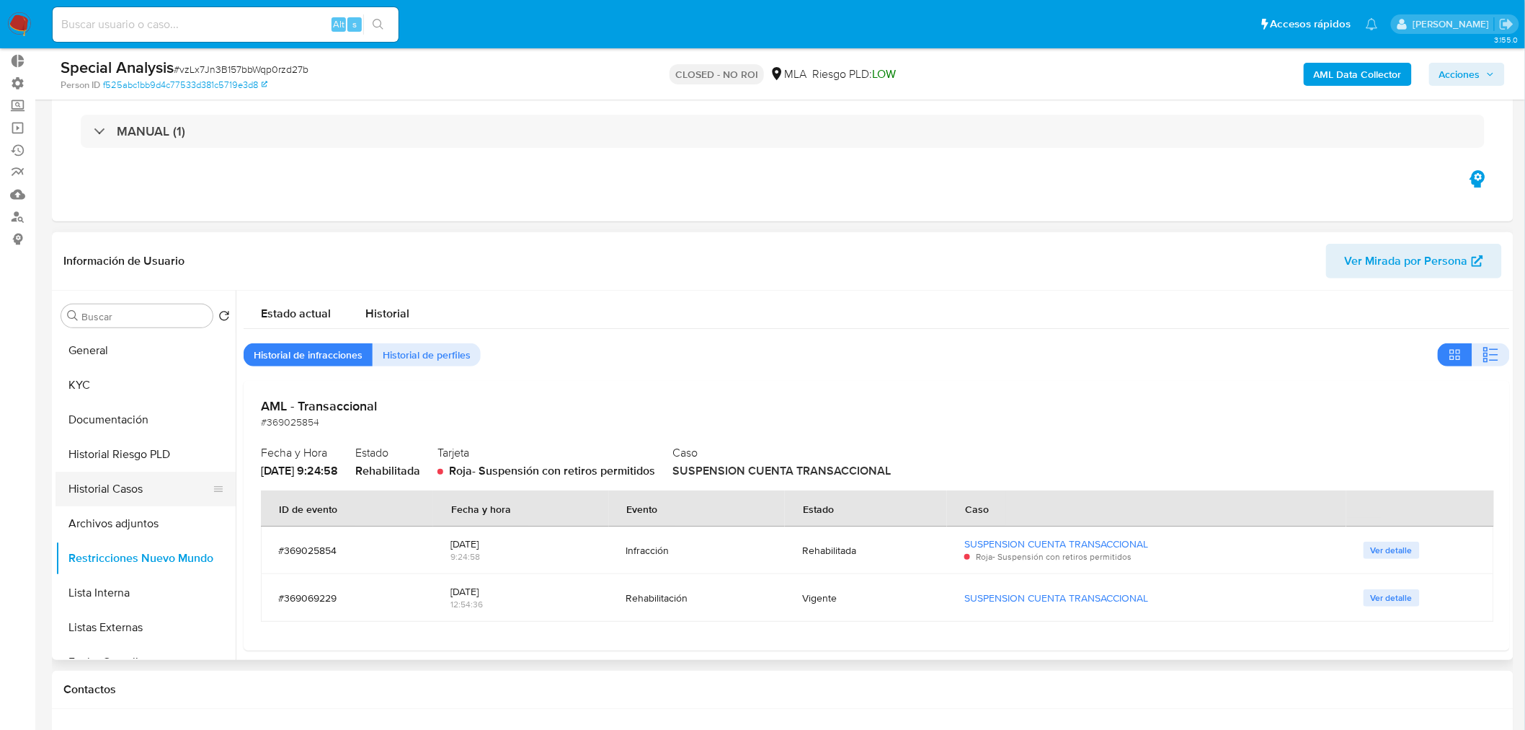
click at [127, 480] on button "Historial Casos" at bounding box center [140, 488] width 169 height 35
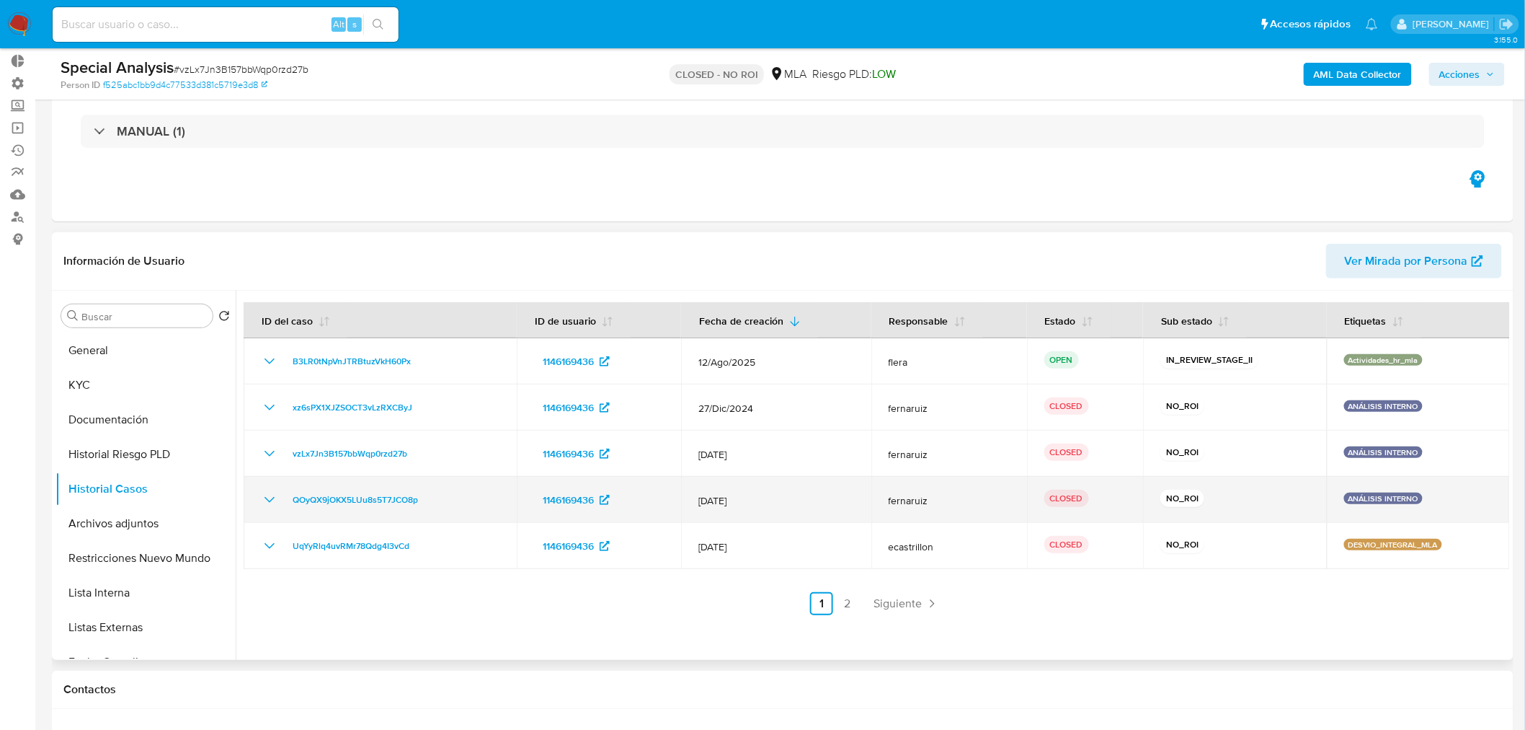
click at [271, 500] on icon "Mostrar/Ocultar" at bounding box center [269, 499] width 17 height 17
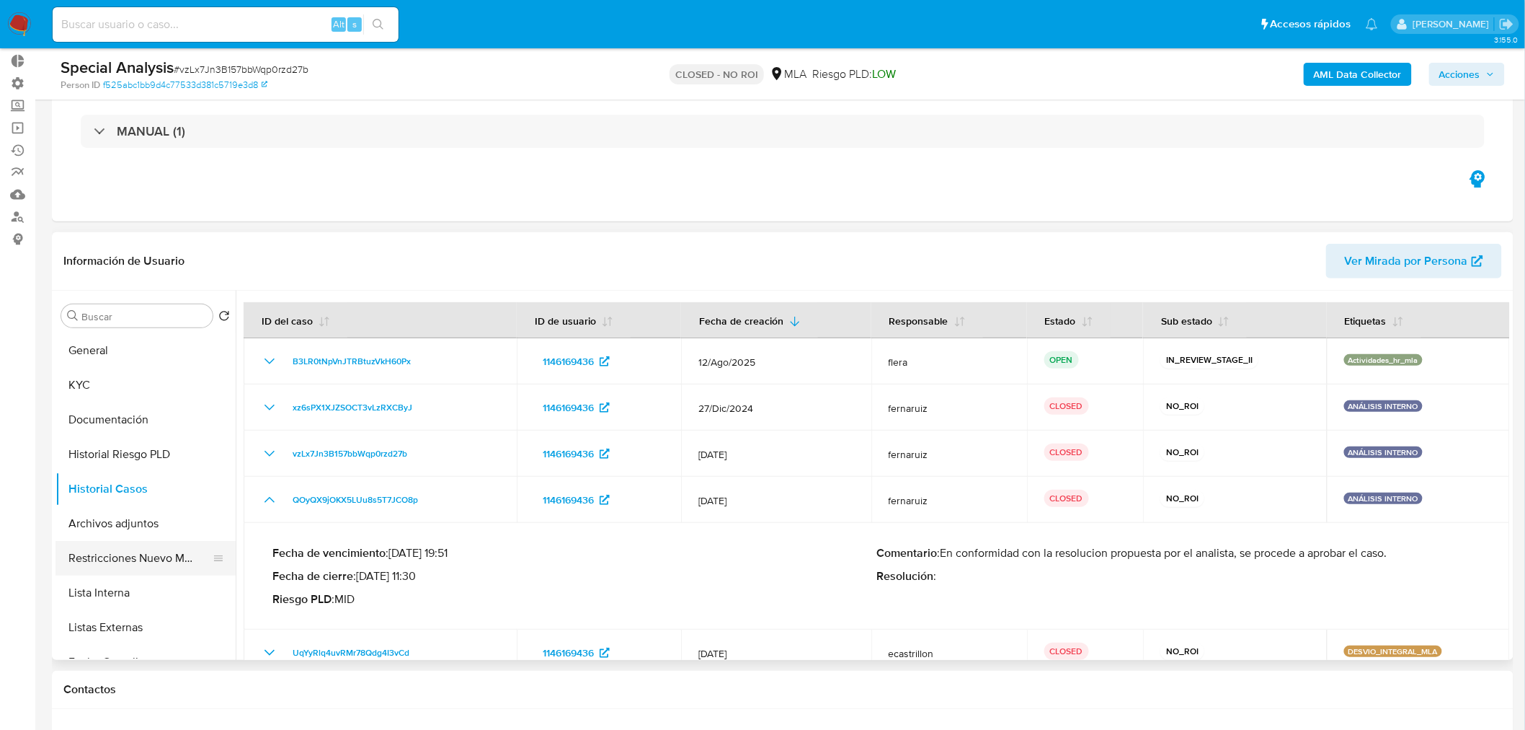
click at [154, 551] on button "Restricciones Nuevo Mundo" at bounding box center [140, 558] width 169 height 35
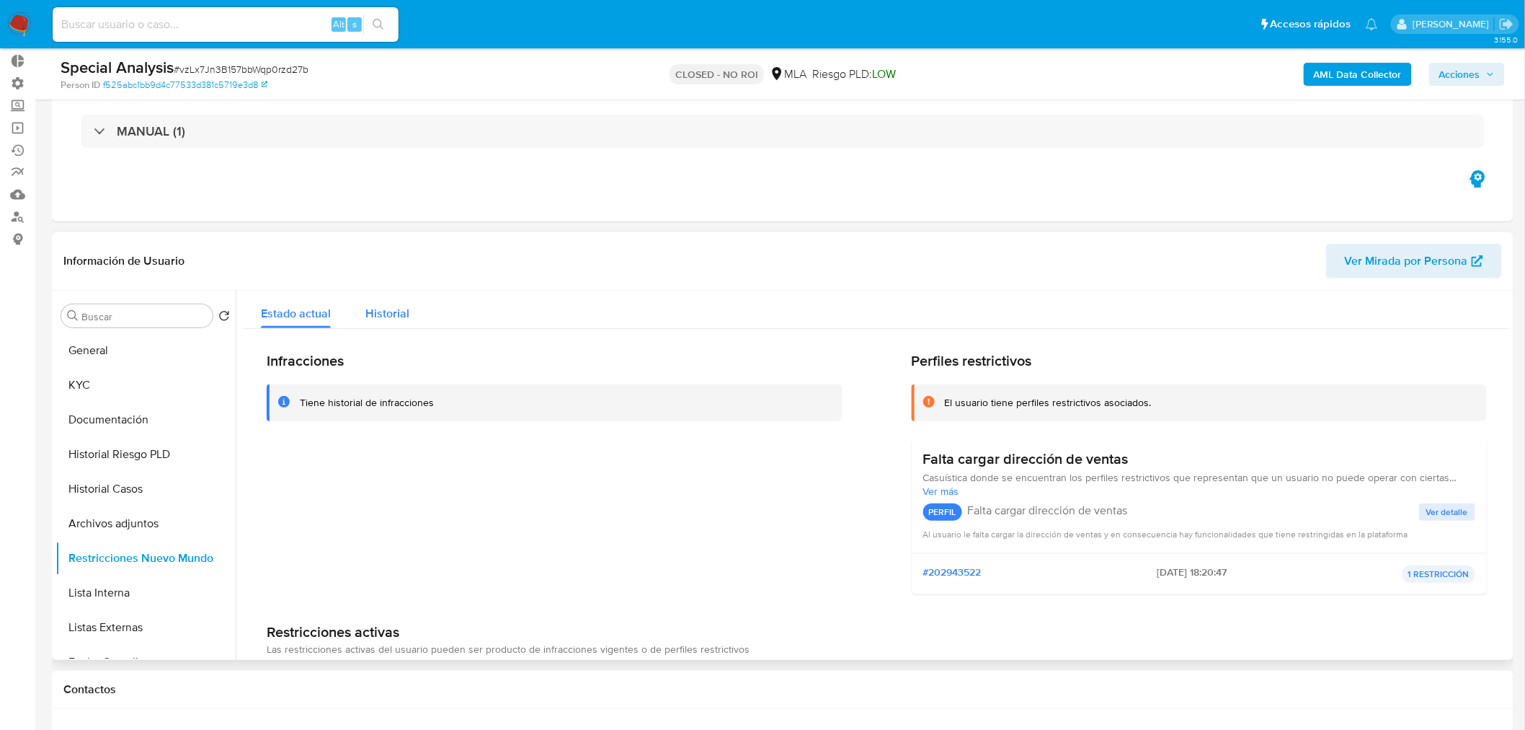
click at [370, 318] on span "Historial" at bounding box center [387, 313] width 44 height 17
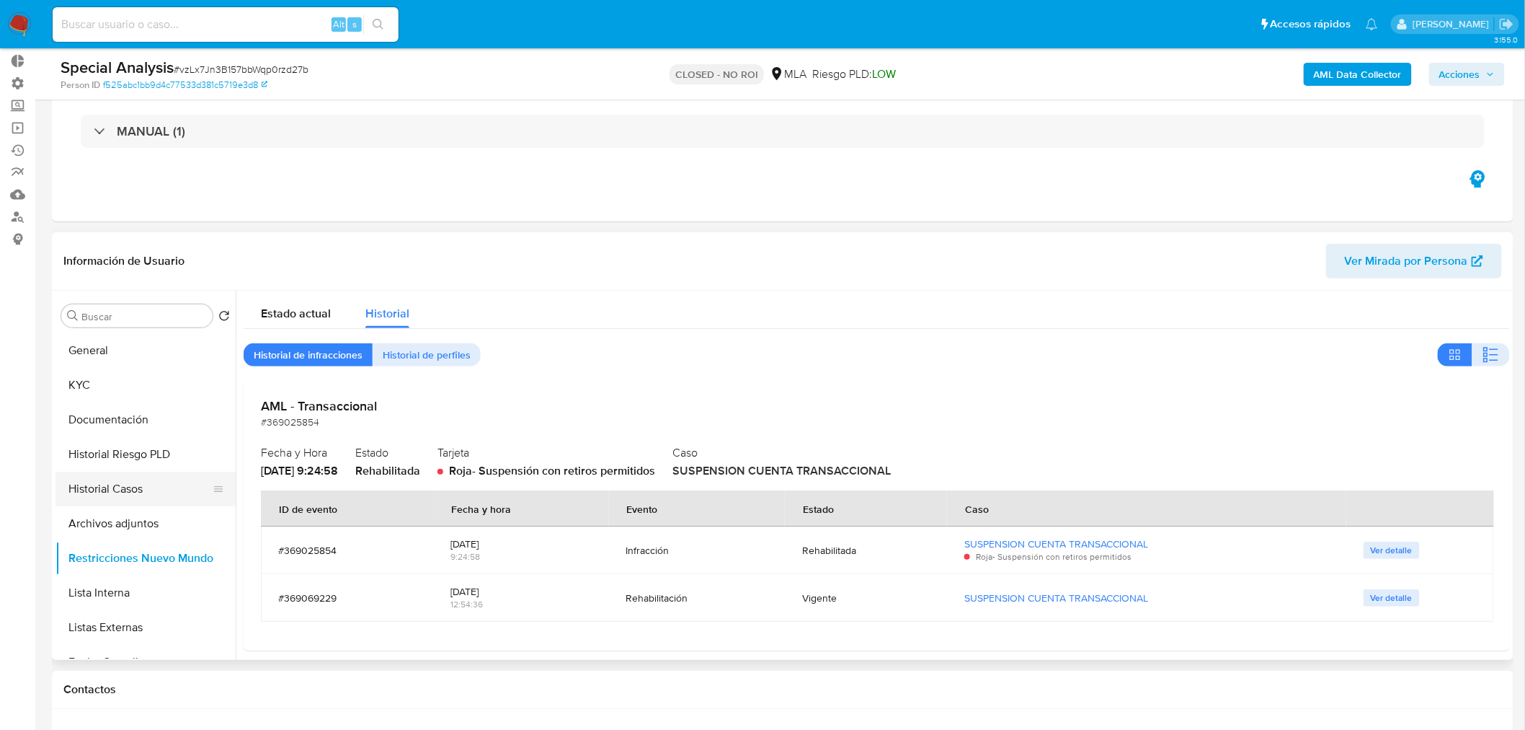
click at [133, 490] on button "Historial Casos" at bounding box center [140, 488] width 169 height 35
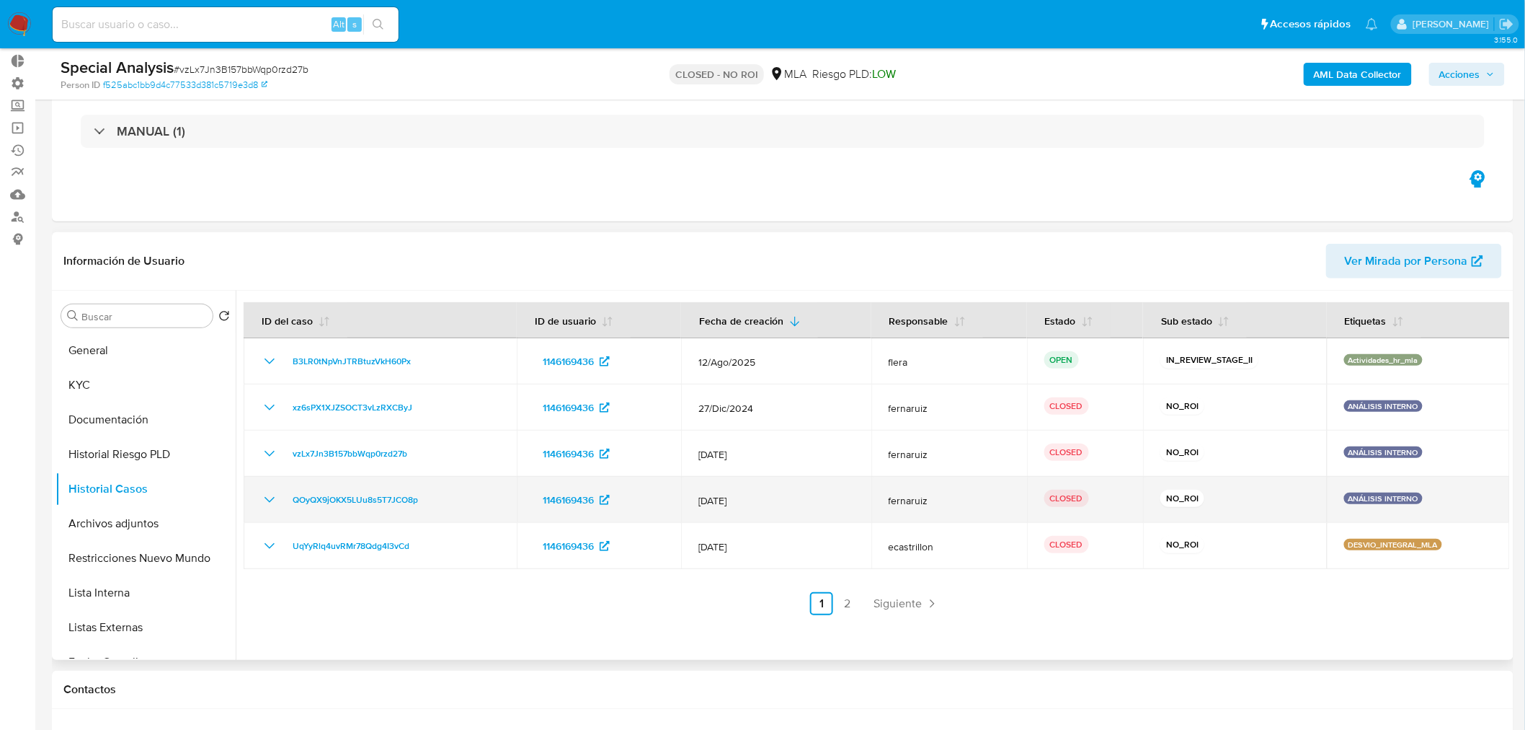
click at [265, 500] on icon "Mostrar/Ocultar" at bounding box center [269, 499] width 17 height 17
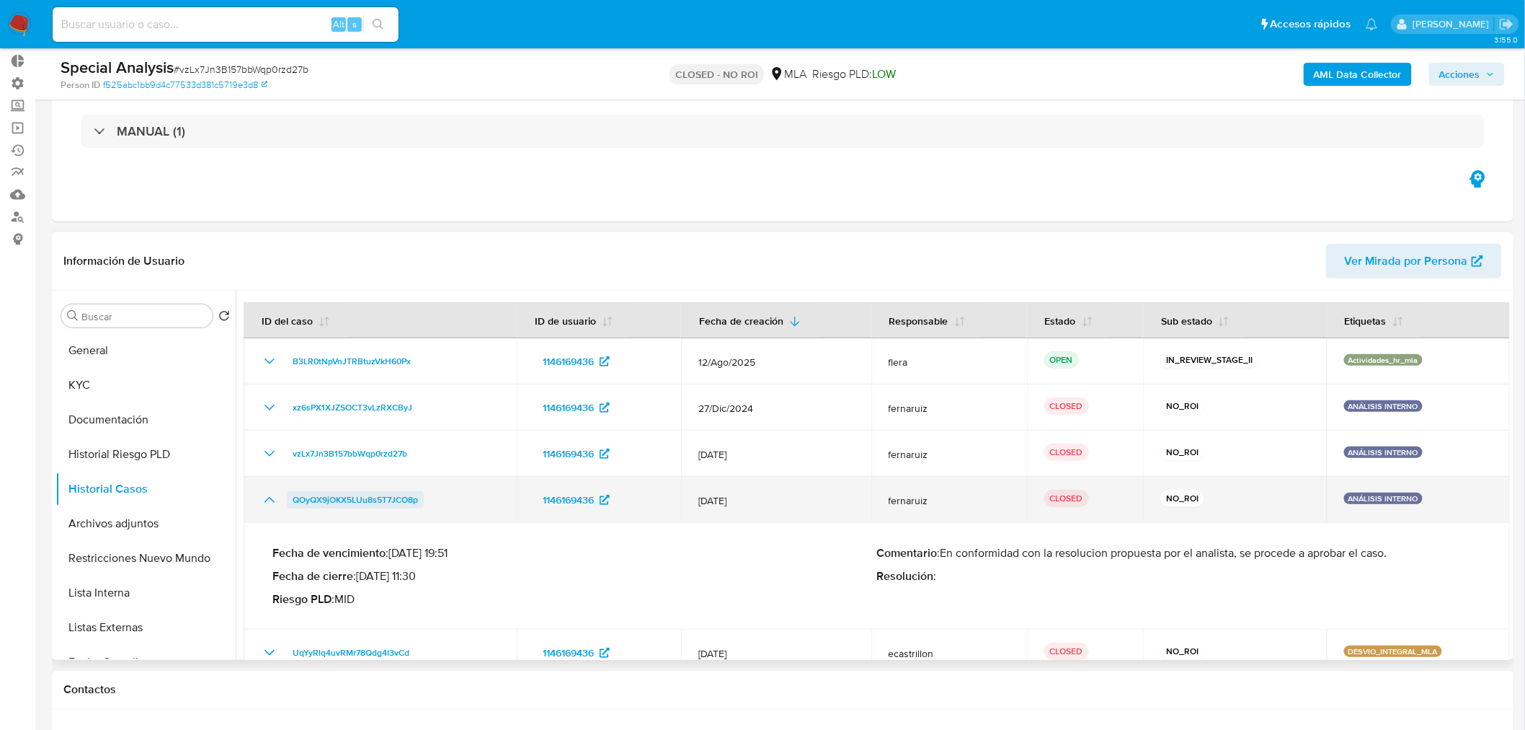
click at [407, 499] on span "QOyQX9jOKX5LUu8s5T7JCO8p" at bounding box center [355, 499] width 125 height 17
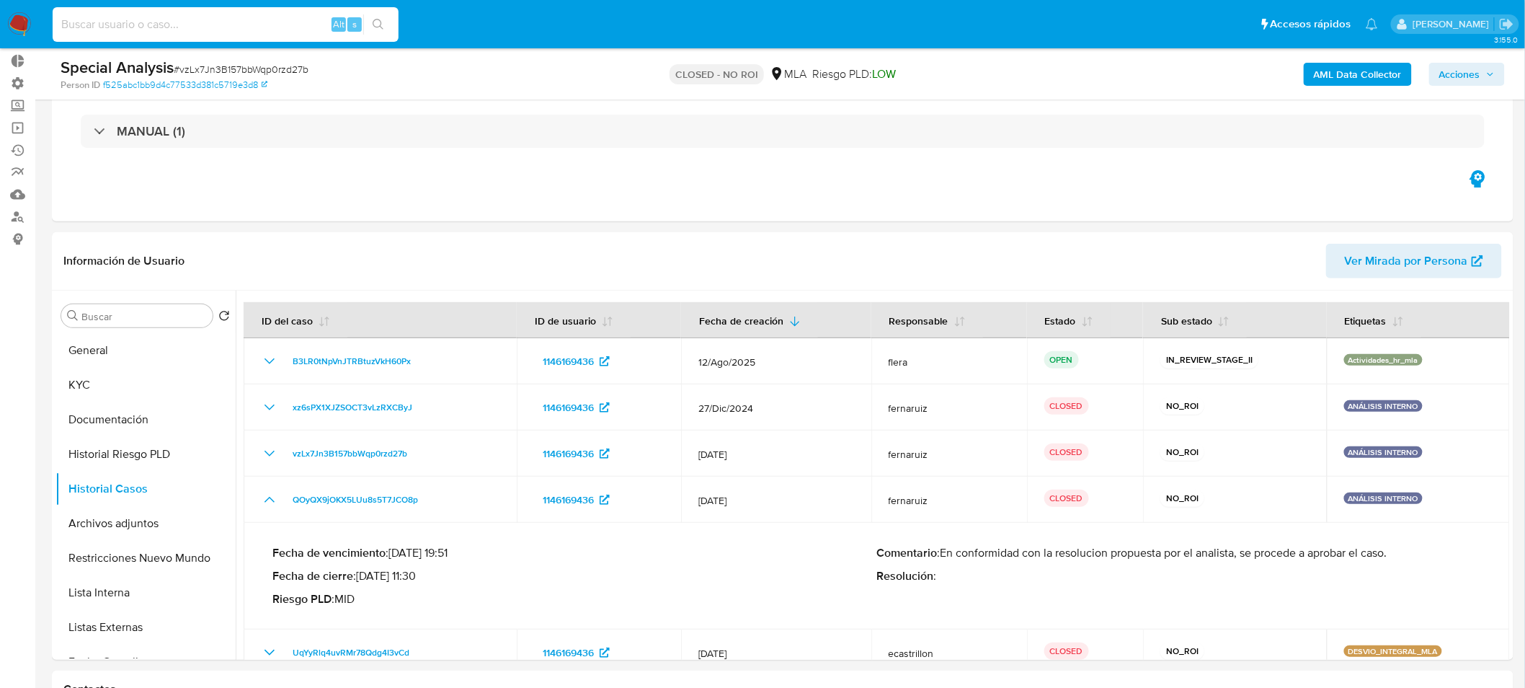
click at [181, 17] on input at bounding box center [226, 24] width 346 height 19
paste input "389752675"
type input "389752675"
click at [378, 23] on icon "search-icon" at bounding box center [379, 25] width 12 height 12
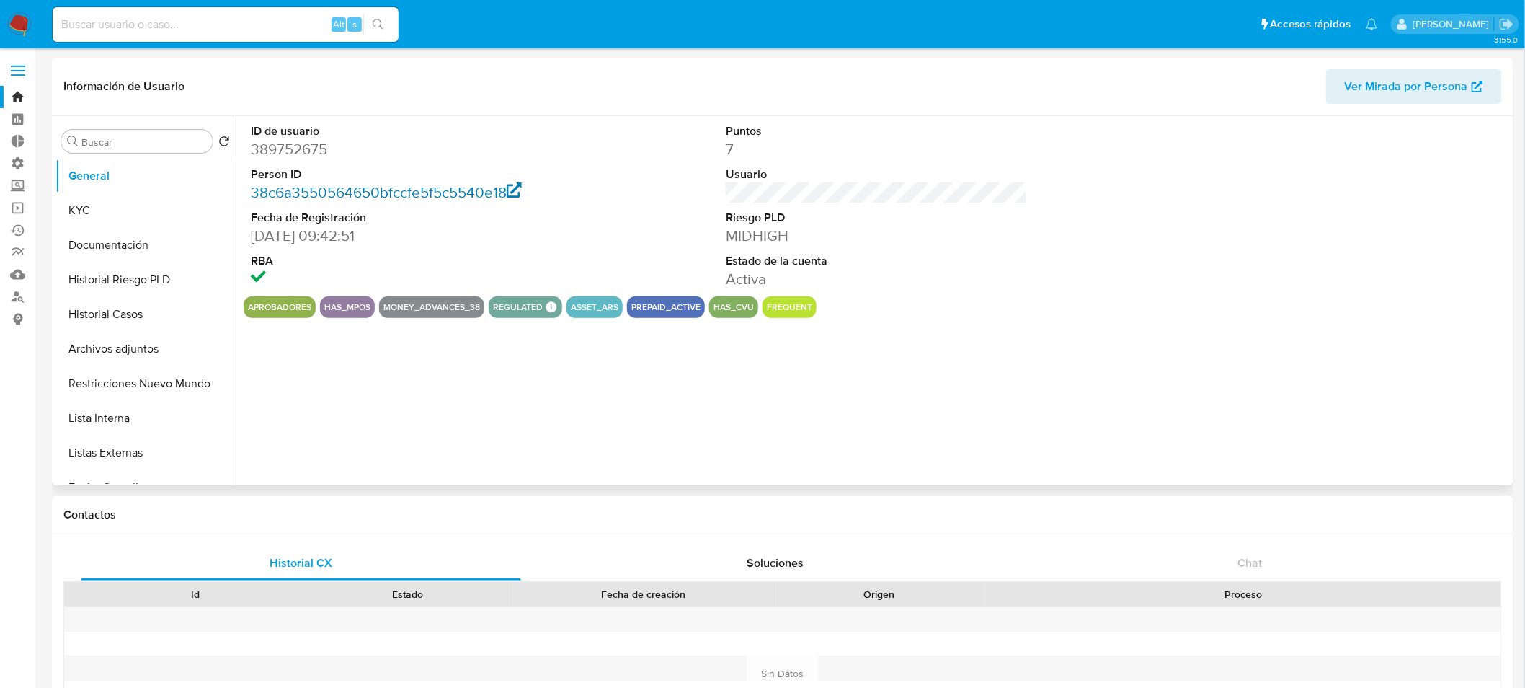
select select "10"
click at [97, 213] on button "KYC" at bounding box center [140, 210] width 169 height 35
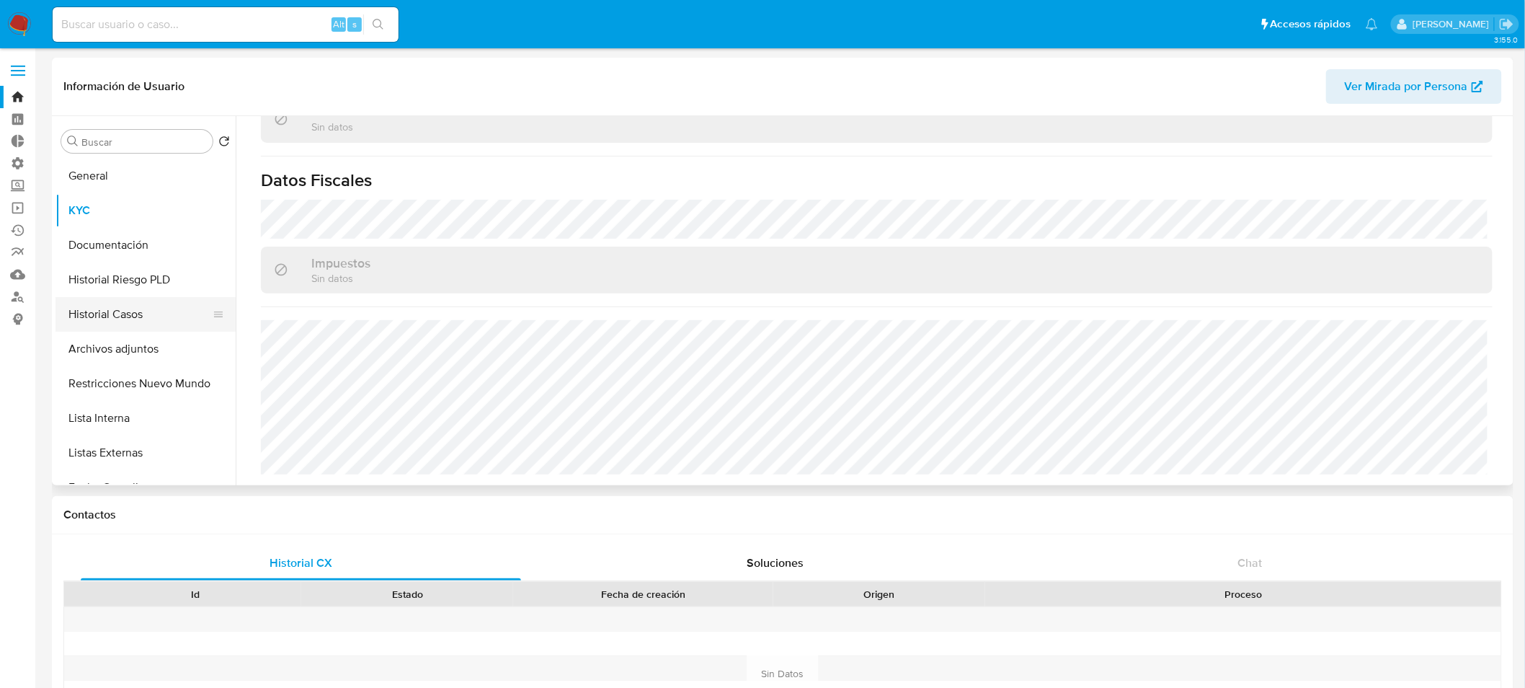
click at [130, 314] on button "Historial Casos" at bounding box center [140, 314] width 169 height 35
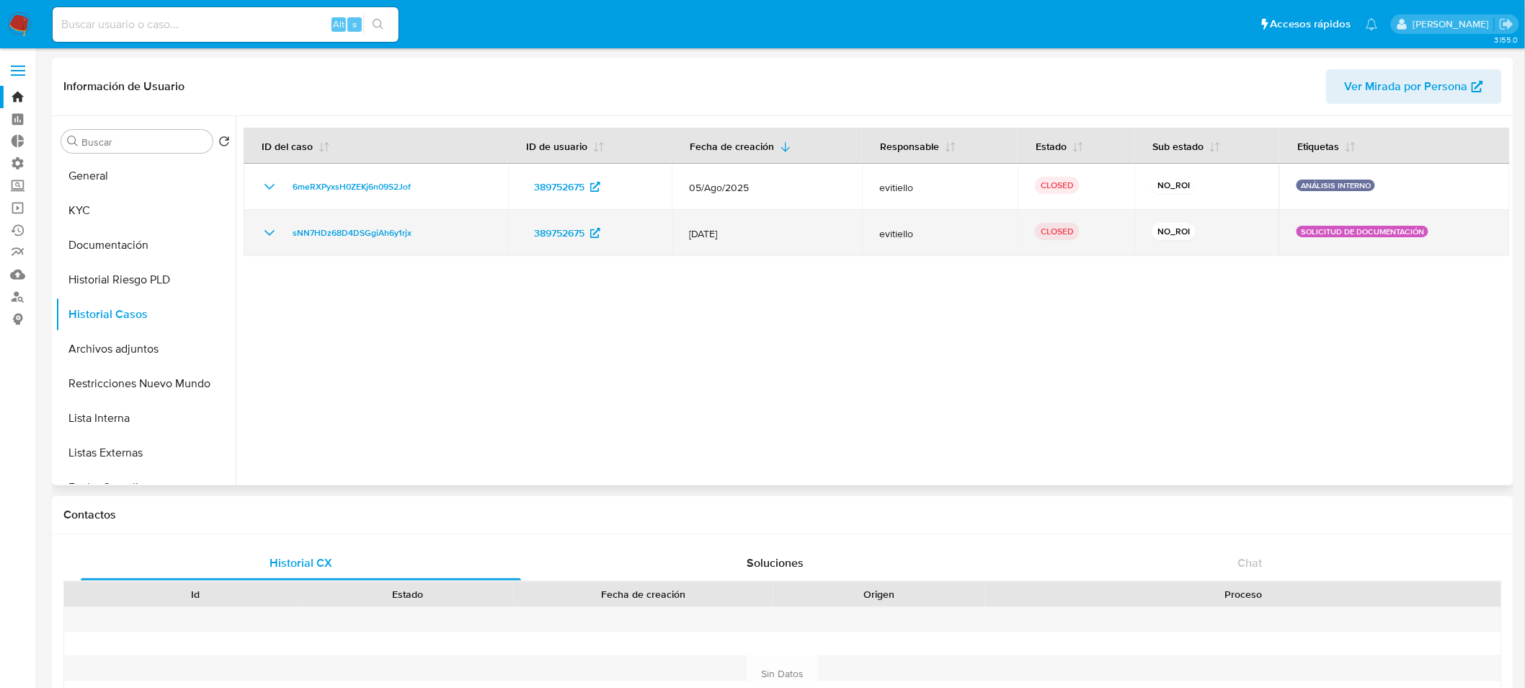
click at [268, 229] on icon "Mostrar/Ocultar" at bounding box center [269, 232] width 17 height 17
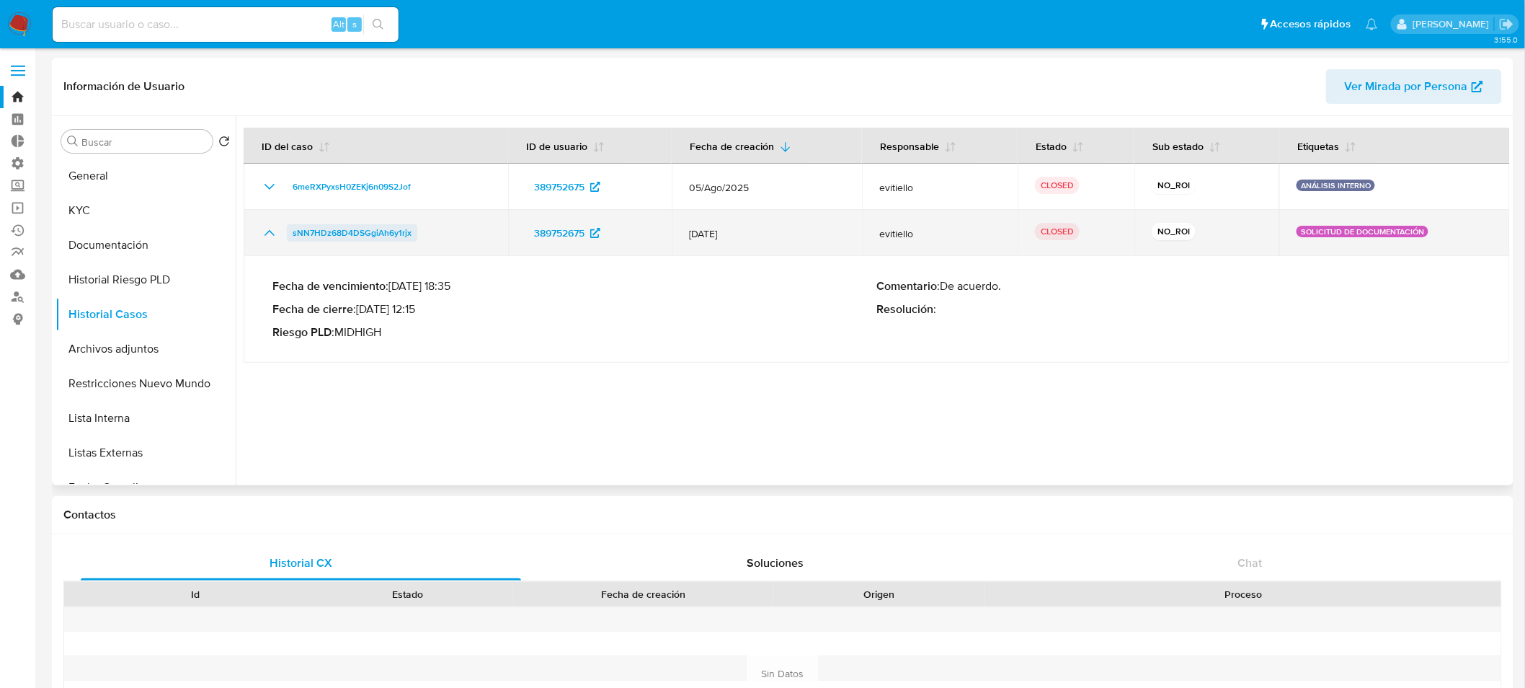
click at [354, 233] on span "sNN7HDz68D4DSGgiAh6y1rjx" at bounding box center [352, 232] width 119 height 17
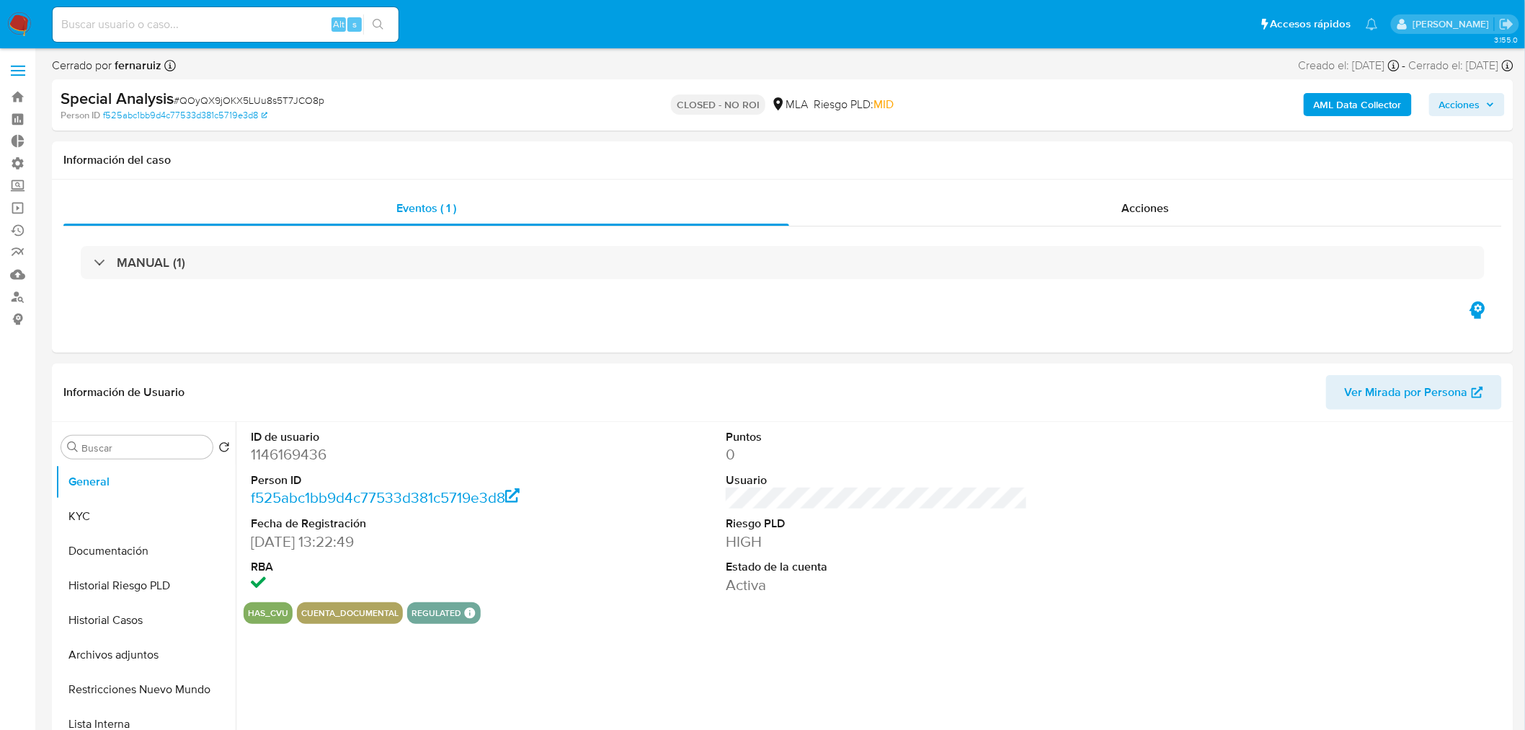
select select "10"
click at [1152, 200] on span "Acciones" at bounding box center [1146, 208] width 48 height 17
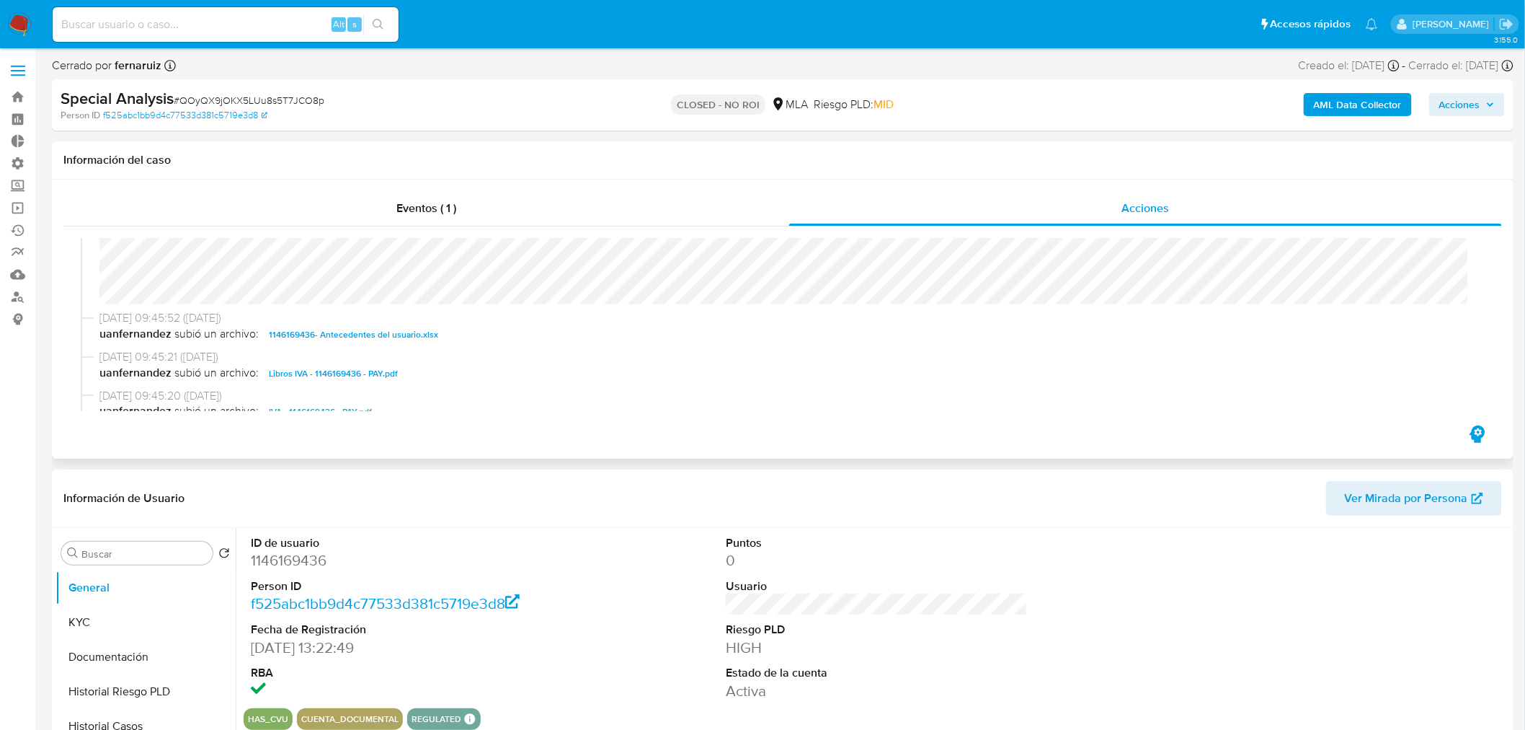
scroll to position [480, 0]
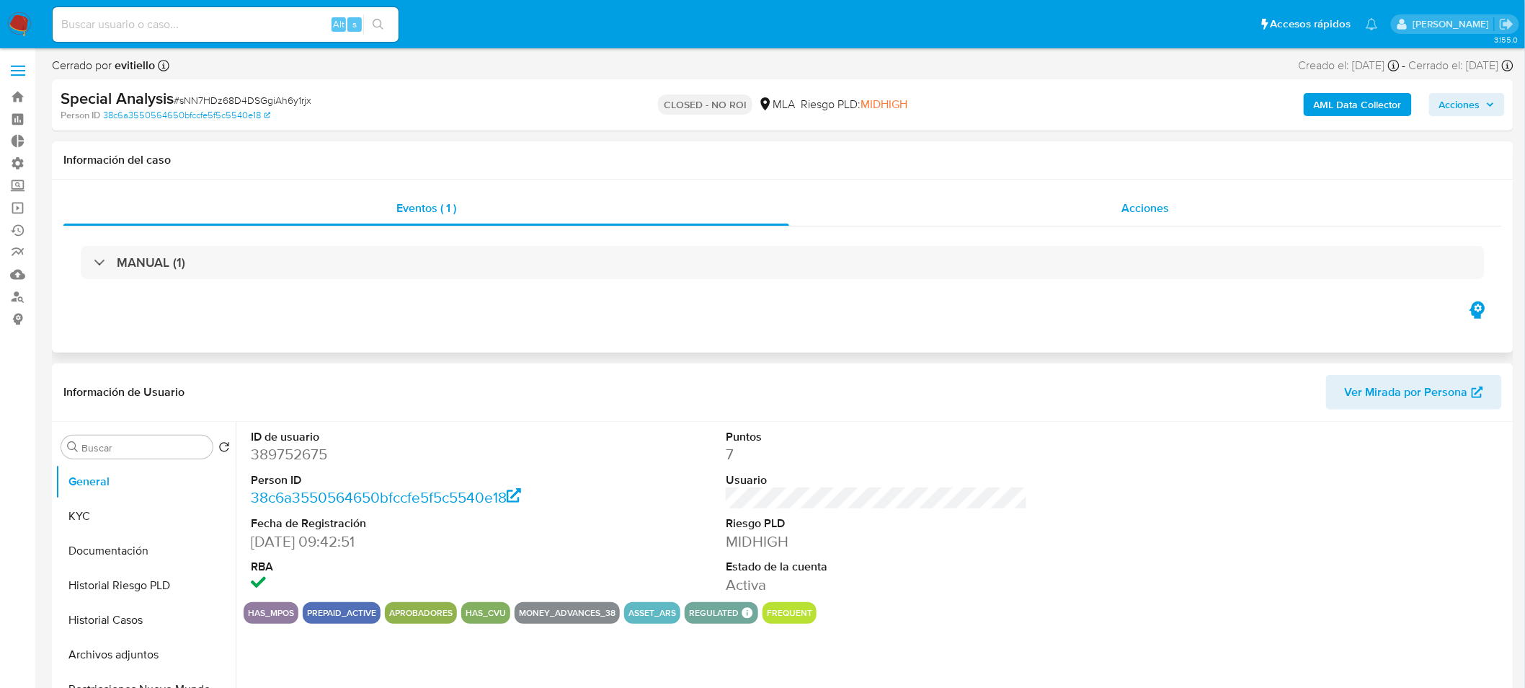
click at [1151, 200] on span "Acciones" at bounding box center [1146, 208] width 48 height 17
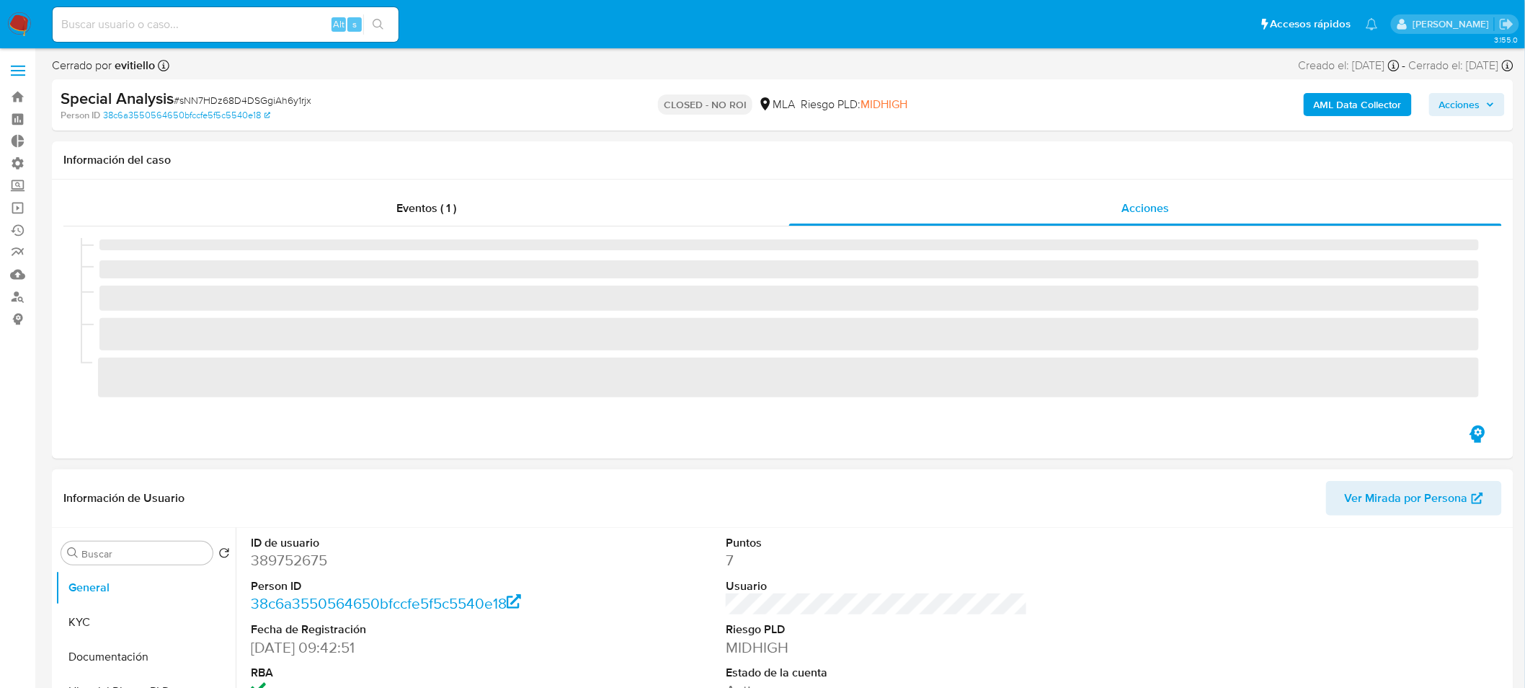
select select "10"
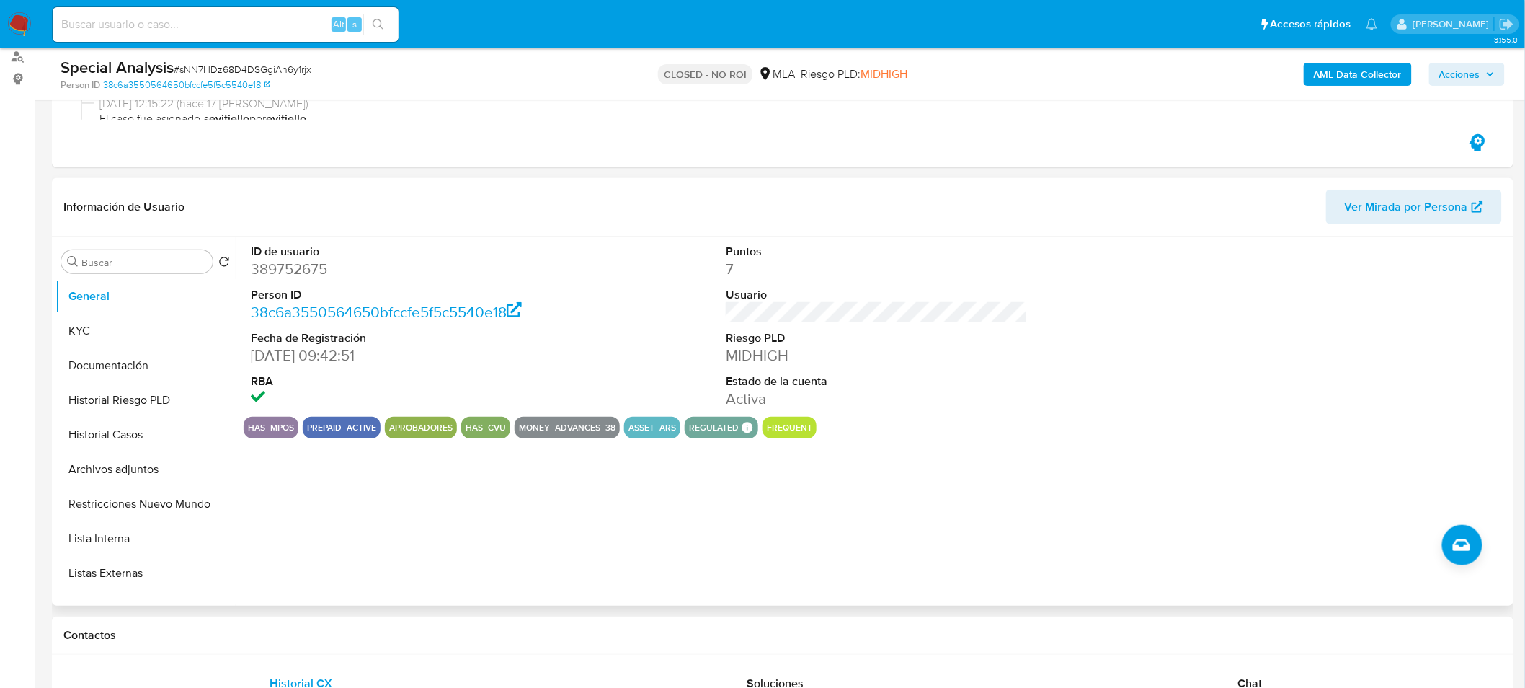
scroll to position [640, 0]
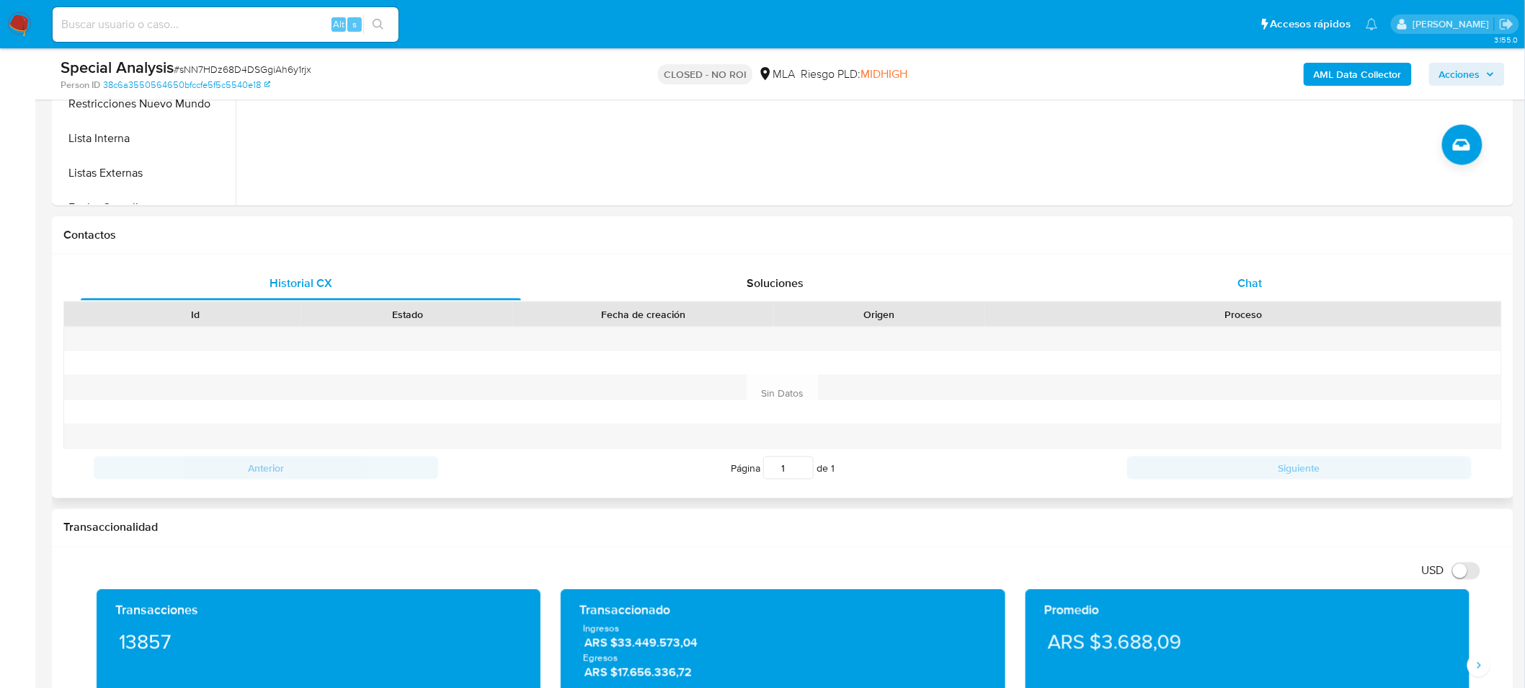
click at [1264, 282] on div "Chat" at bounding box center [1250, 283] width 440 height 35
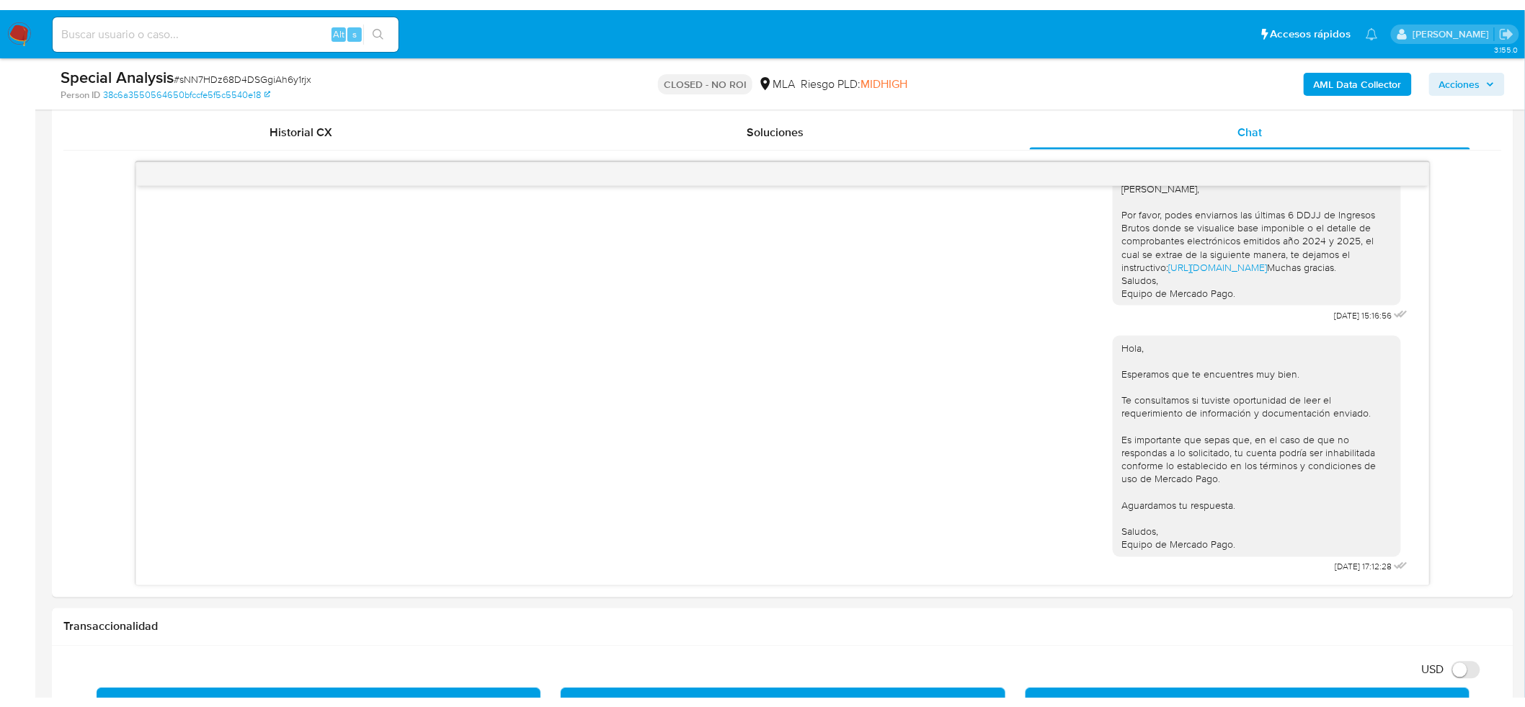
scroll to position [779, 0]
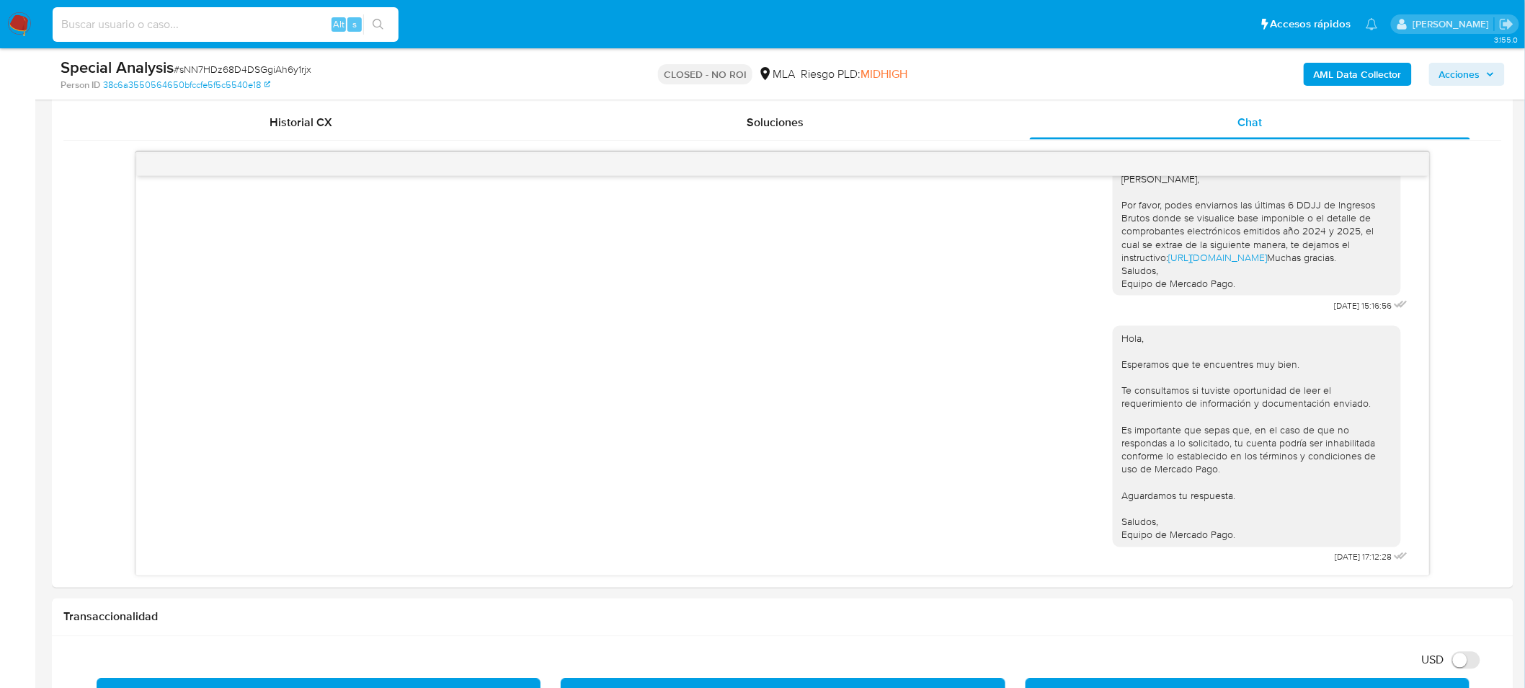
click at [240, 31] on input at bounding box center [226, 24] width 346 height 19
paste input "398111406"
type input "398111406"
click at [383, 26] on icon "search-icon" at bounding box center [379, 25] width 12 height 12
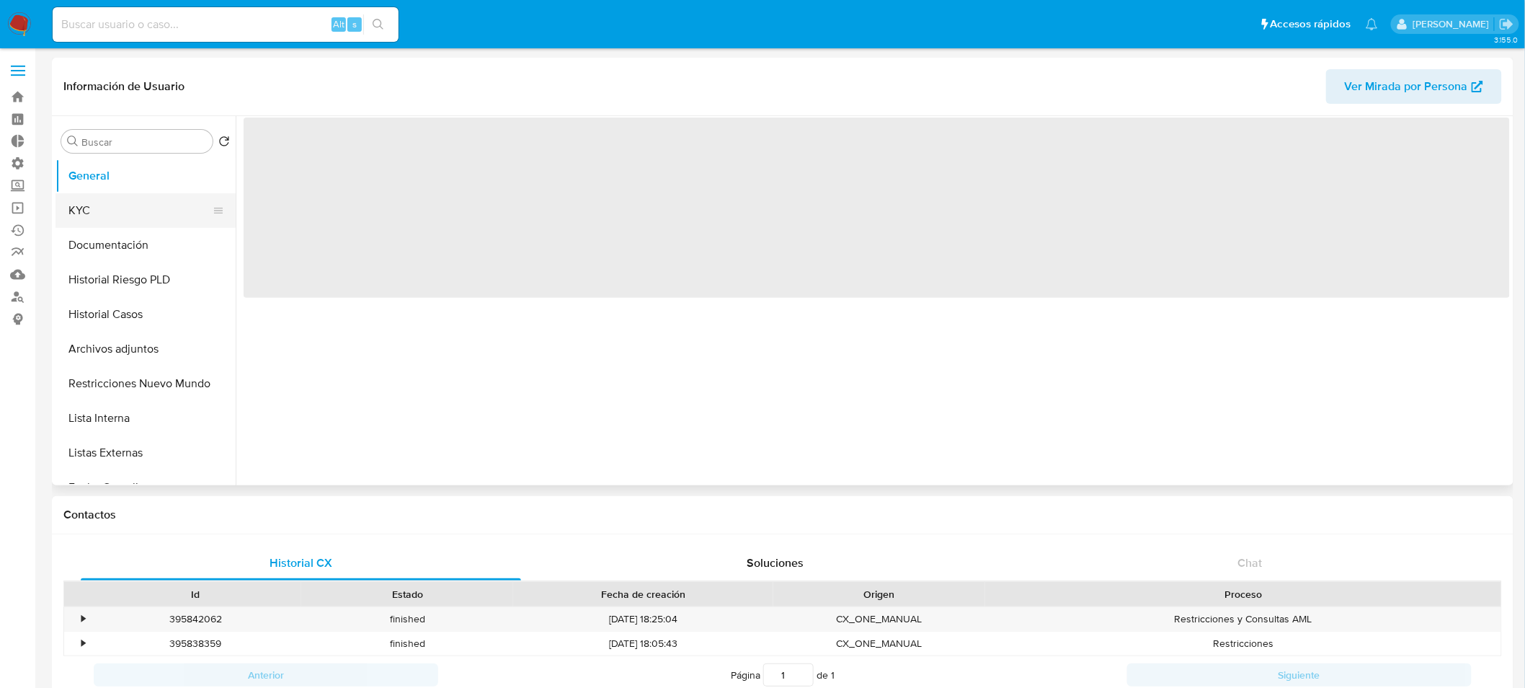
click at [102, 212] on button "KYC" at bounding box center [140, 210] width 169 height 35
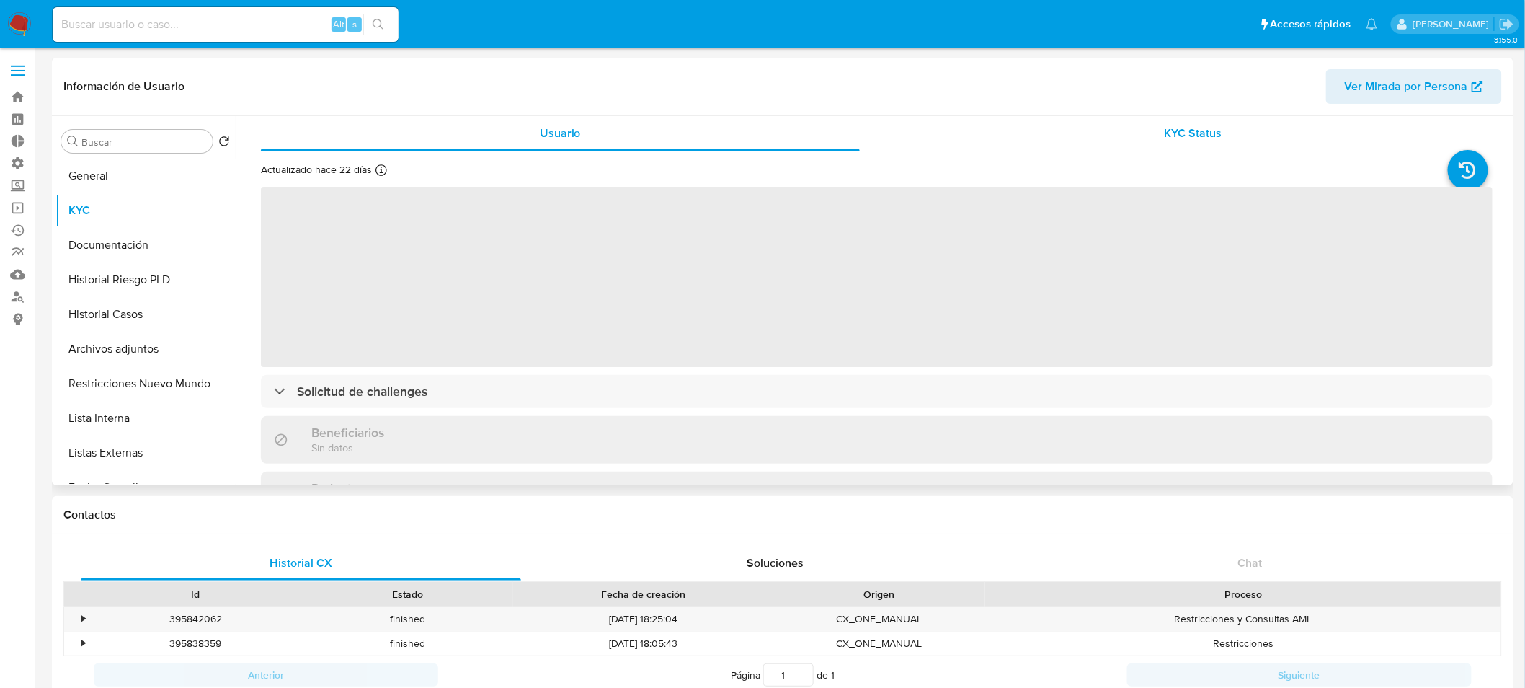
click at [1205, 138] on span "KYC Status" at bounding box center [1194, 133] width 58 height 17
select select "10"
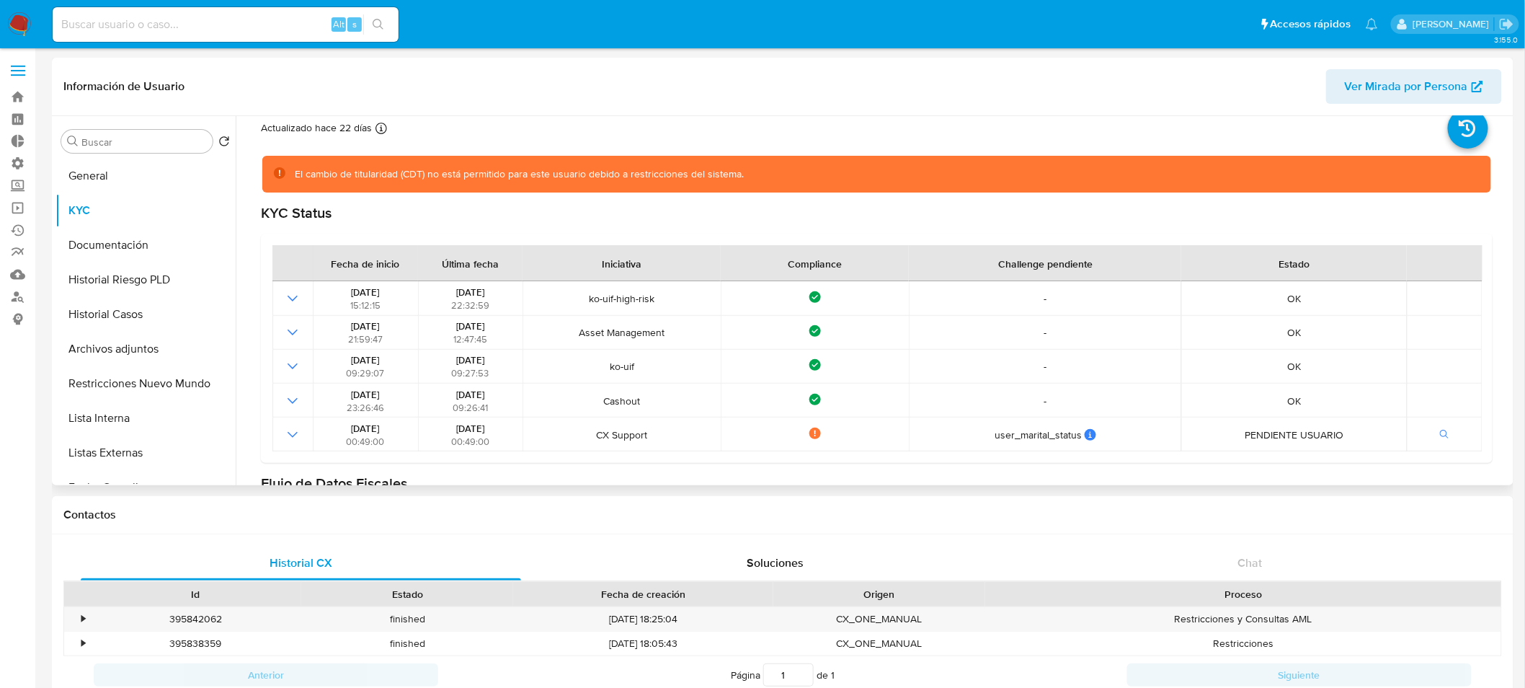
scroll to position [80, 0]
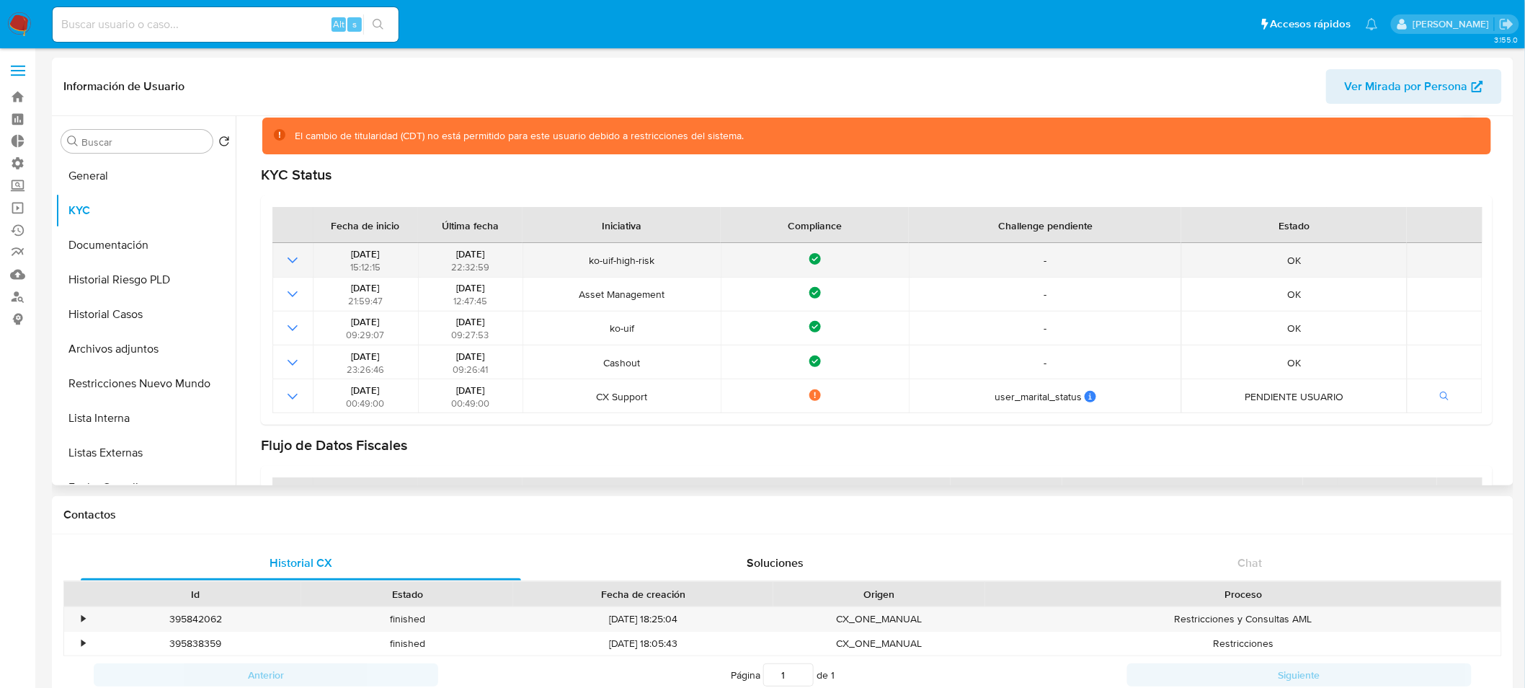
click at [301, 257] on td at bounding box center [292, 260] width 40 height 34
click at [292, 260] on icon "Mostrar operación" at bounding box center [292, 260] width 17 height 17
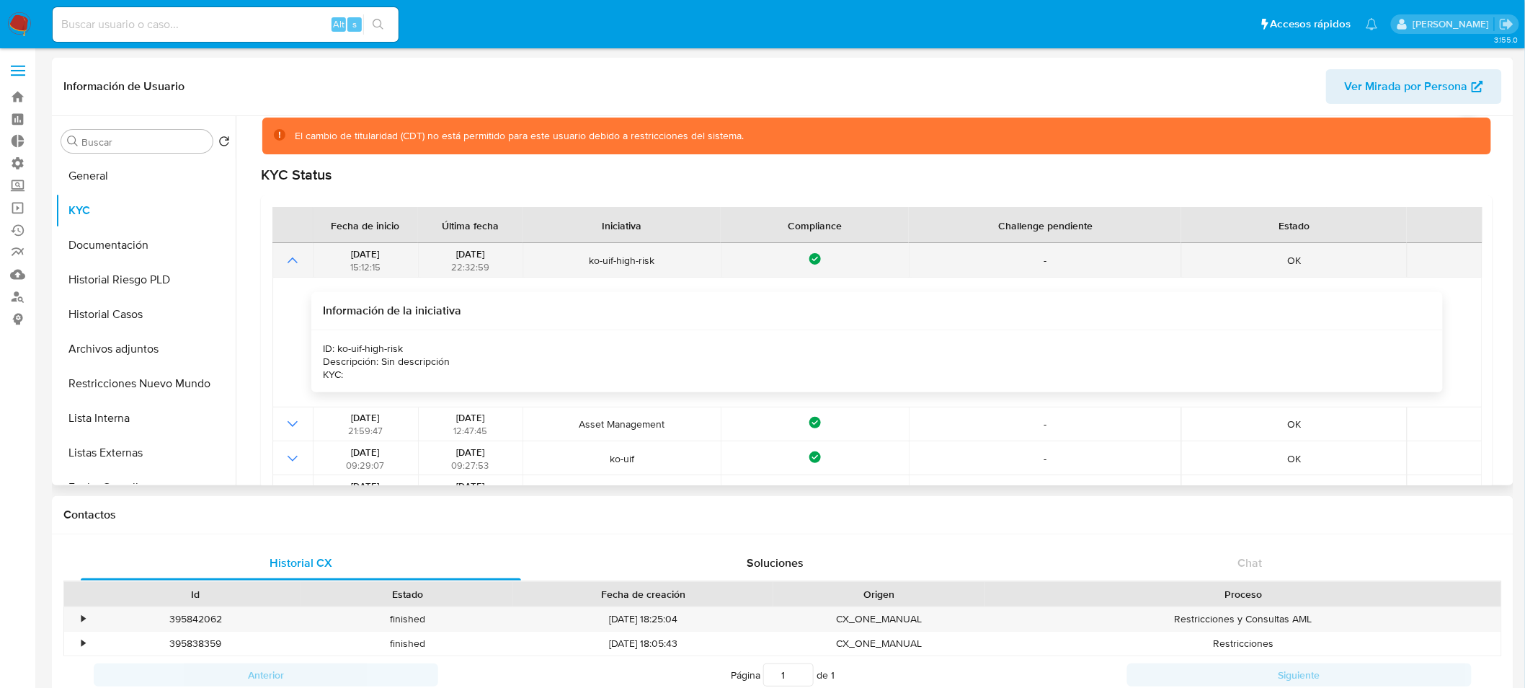
drag, startPoint x: 591, startPoint y: 257, endPoint x: 649, endPoint y: 265, distance: 58.1
click at [649, 265] on span "ko-uif-high-risk" at bounding box center [622, 260] width 189 height 13
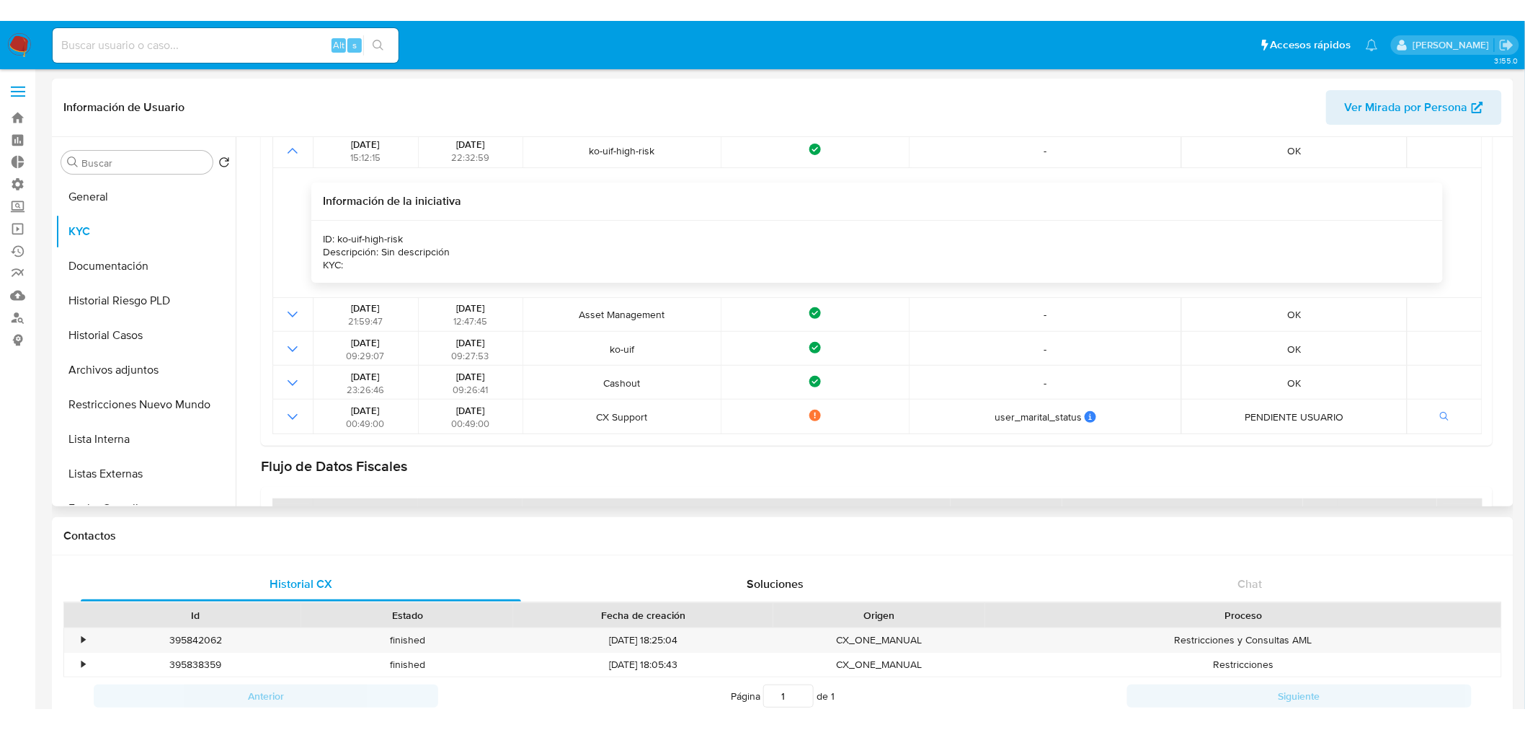
scroll to position [130, 0]
